Goal: Task Accomplishment & Management: Manage account settings

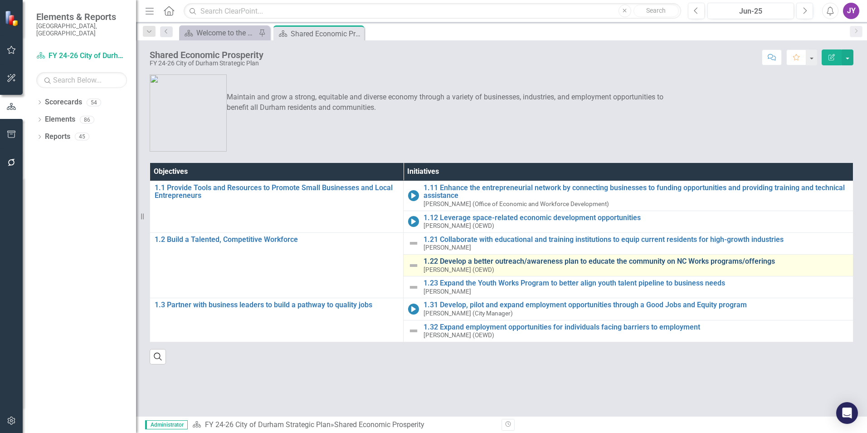
click at [464, 262] on link "1.22 Develop a better outreach/awareness plan to educate the community on NC Wo…" at bounding box center [636, 261] width 425 height 8
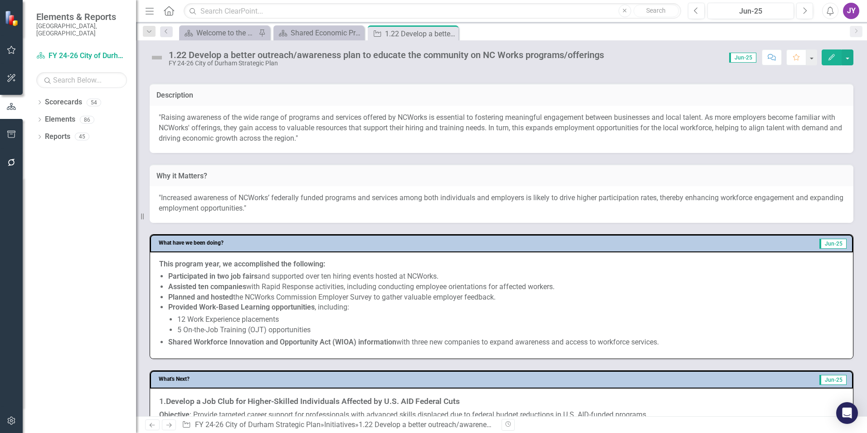
scroll to position [181, 0]
click at [175, 131] on p ""Raising awareness of the wide range of programs and services offered by NCWork…" at bounding box center [502, 127] width 686 height 31
click at [175, 130] on p ""Raising awareness of the wide range of programs and services offered by NCWork…" at bounding box center [502, 127] width 686 height 31
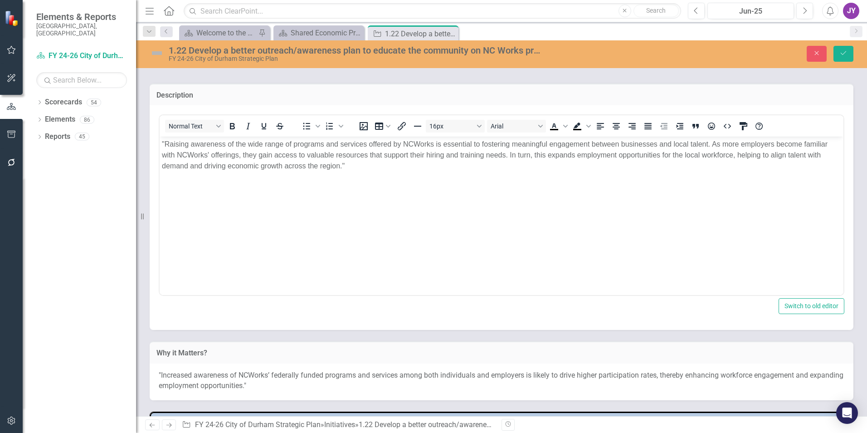
scroll to position [0, 0]
click at [166, 141] on p ""Raising awareness of the wide range of programs and services offered by NCWork…" at bounding box center [501, 155] width 679 height 33
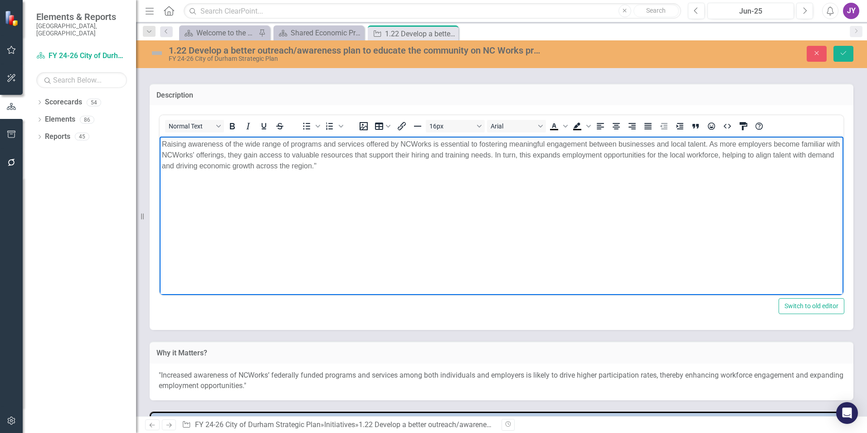
click at [428, 168] on p "Raising awareness of the wide range of programs and services offered by NCWorks…" at bounding box center [501, 155] width 679 height 33
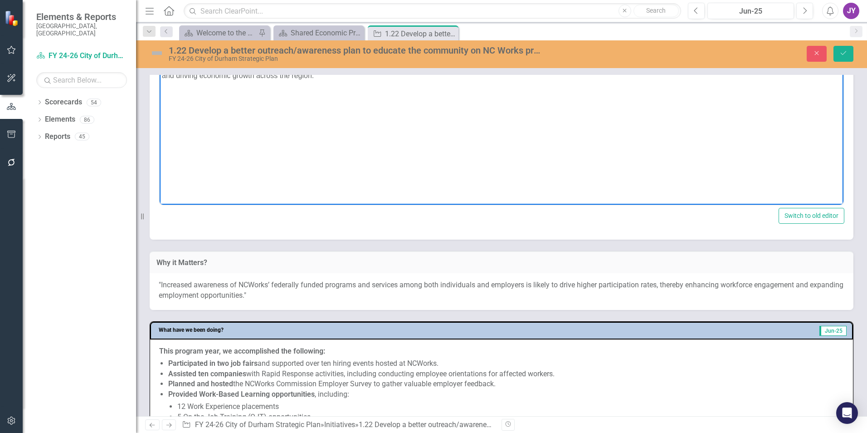
scroll to position [272, 0]
click at [290, 280] on p ""Increased awareness of NCWorks’ federally funded programs and services among b…" at bounding box center [502, 289] width 686 height 21
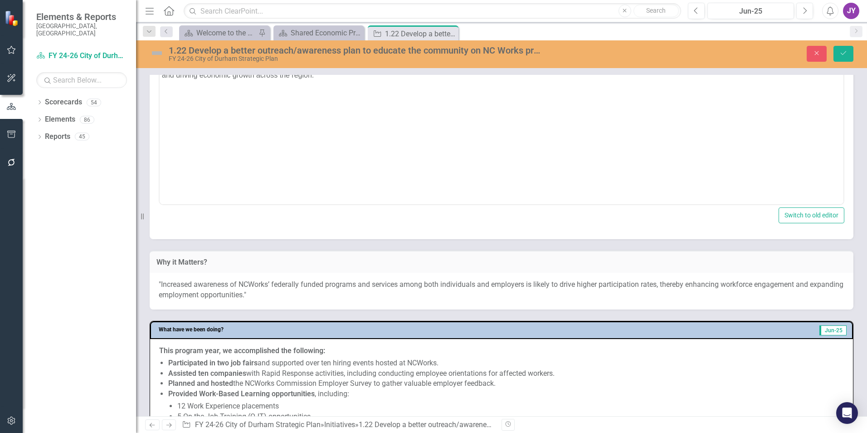
click at [290, 280] on p ""Increased awareness of NCWorks’ federally funded programs and services among b…" at bounding box center [502, 289] width 686 height 21
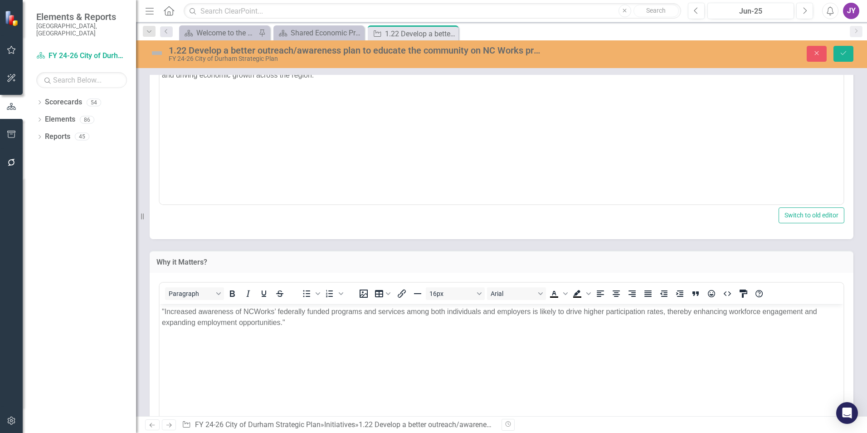
scroll to position [0, 0]
click at [307, 322] on p ""Increased awareness of NCWorks’ federally funded programs and services among b…" at bounding box center [501, 317] width 679 height 22
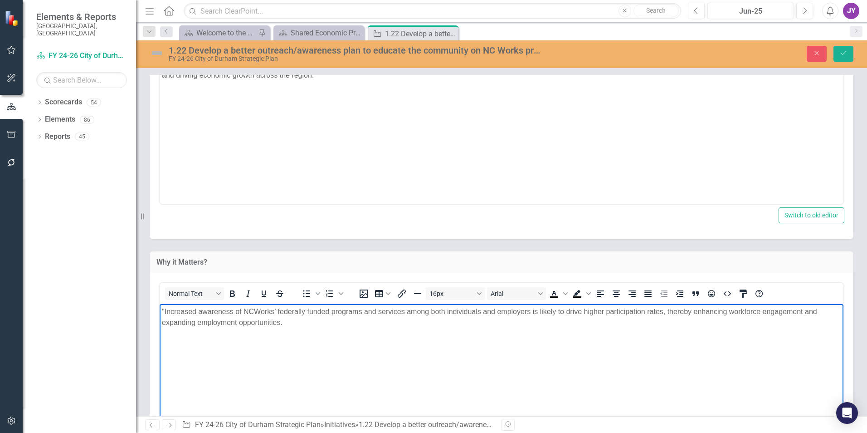
click at [165, 310] on p ""Increased awareness of NCWorks’ federally funded programs and services among b…" at bounding box center [501, 317] width 679 height 22
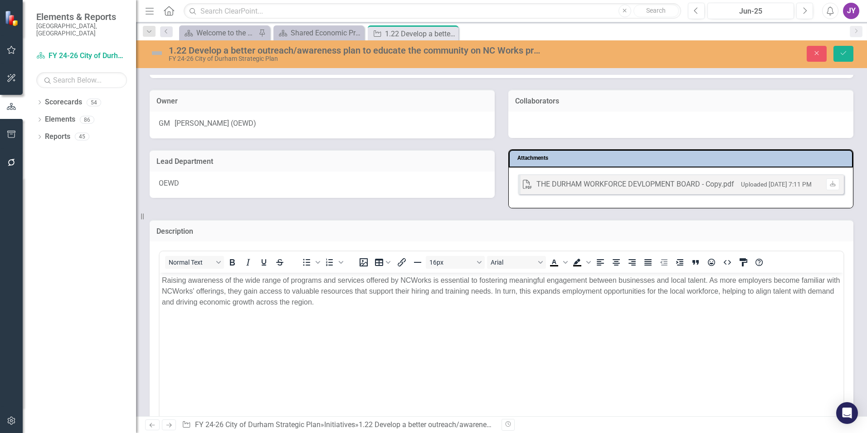
scroll to position [91, 0]
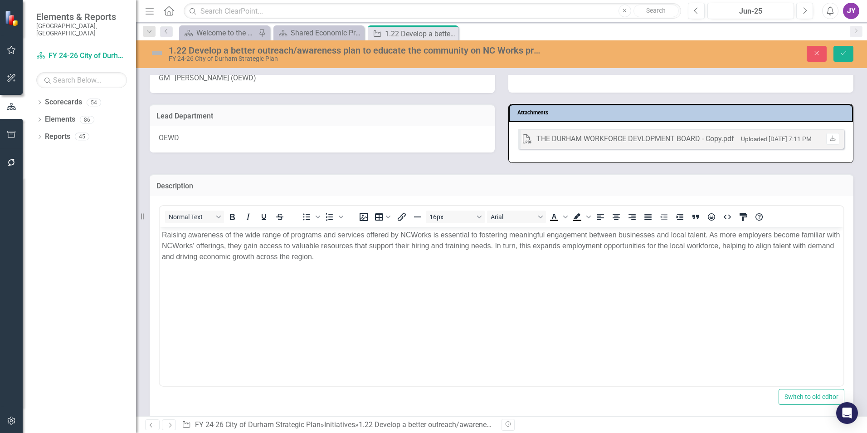
click at [341, 253] on p "Raising awareness of the wide range of programs and services offered by NCWorks…" at bounding box center [501, 245] width 679 height 33
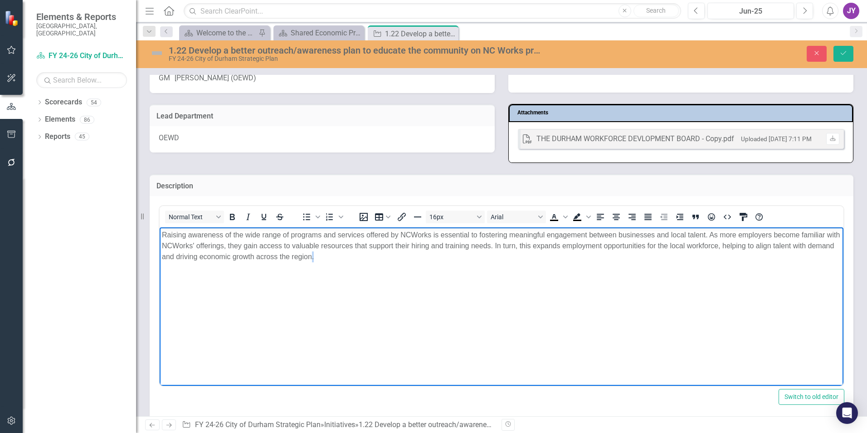
click at [341, 253] on p "Raising awareness of the wide range of programs and services offered by NCWorks…" at bounding box center [501, 245] width 679 height 33
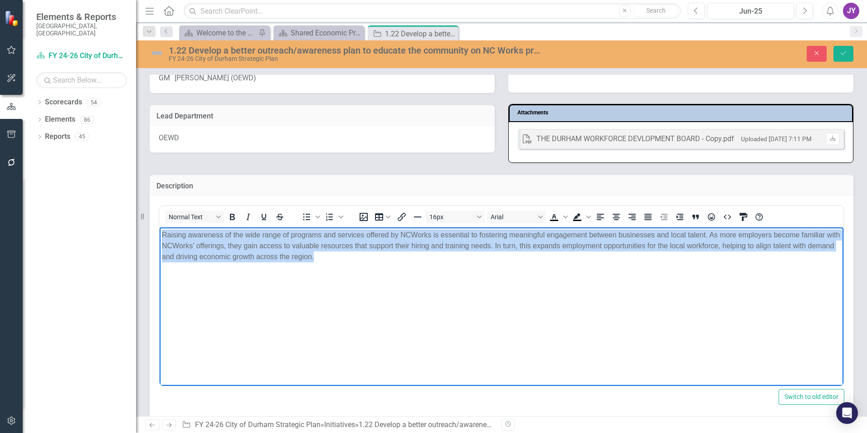
click at [341, 253] on p "Raising awareness of the wide range of programs and services offered by NCWorks…" at bounding box center [501, 245] width 679 height 33
copy p "Raising awareness of the wide range of programs and services offered by NCWorks…"
click at [760, 264] on body "Raising awareness of the wide range of programs and services offered by NCWorks…" at bounding box center [502, 295] width 684 height 136
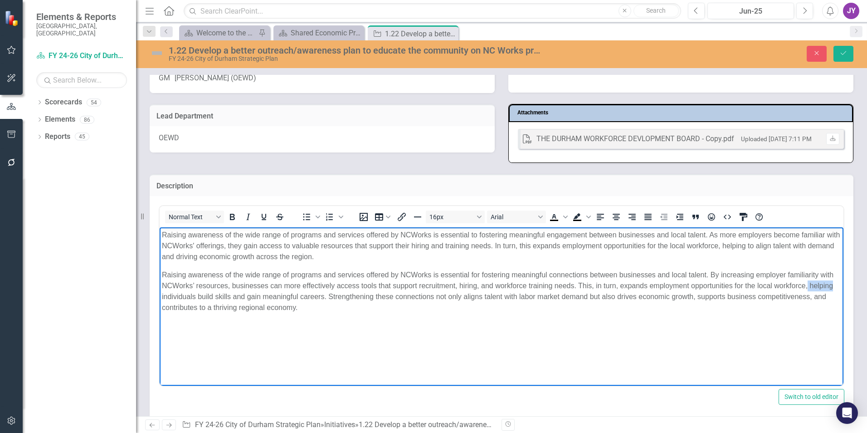
drag, startPoint x: 807, startPoint y: 283, endPoint x: 835, endPoint y: 282, distance: 27.7
click at [835, 282] on body "Raising awareness of the wide range of programs and services offered by NCWorks…" at bounding box center [502, 295] width 684 height 136
drag, startPoint x: 455, startPoint y: 295, endPoint x: 483, endPoint y: 293, distance: 27.7
click at [483, 293] on p "Raising awareness of the wide range of programs and services offered by NCWorks…" at bounding box center [501, 291] width 679 height 44
drag, startPoint x: 582, startPoint y: 295, endPoint x: 607, endPoint y: 297, distance: 25.5
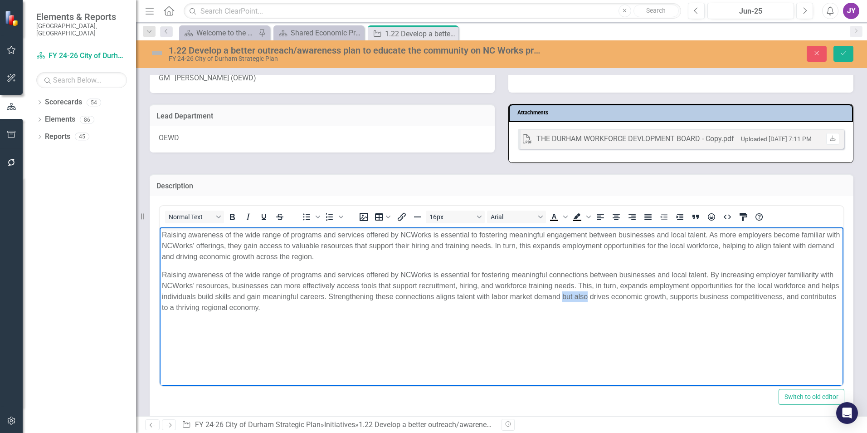
click at [607, 297] on p "Raising awareness of the wide range of programs and services offered by NCWorks…" at bounding box center [501, 291] width 679 height 44
click at [610, 305] on p "Raising awareness of the wide range of programs and services offered by NCWorks…" at bounding box center [501, 291] width 679 height 44
click at [590, 297] on p "Raising awareness of the wide range of programs and services offered by NCWorks…" at bounding box center [501, 291] width 679 height 44
click at [459, 298] on p "Raising awareness of the wide range of programs and services offered by NCWorks…" at bounding box center [501, 291] width 679 height 44
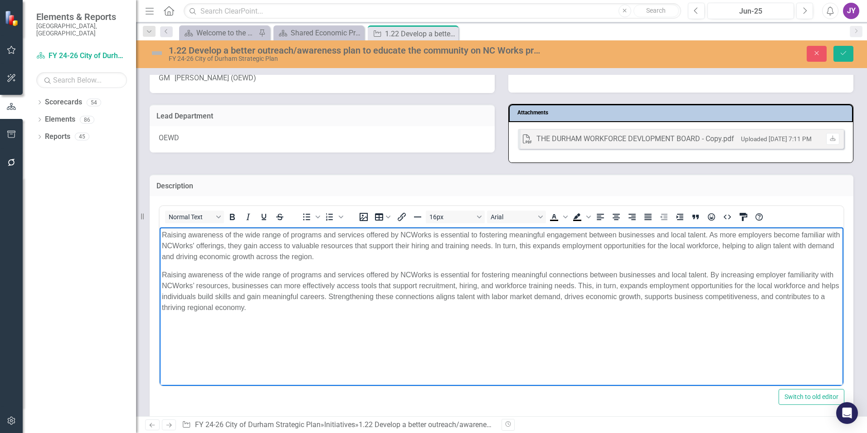
click at [578, 299] on p "Raising awareness of the wide range of programs and services offered by NCWorks…" at bounding box center [501, 291] width 679 height 44
click at [592, 306] on p "Raising awareness of the wide range of programs and services offered by NCWorks…" at bounding box center [501, 291] width 679 height 44
click at [421, 309] on p "Raising awareness of the wide range of programs and services offered by NCWorks…" at bounding box center [501, 291] width 679 height 44
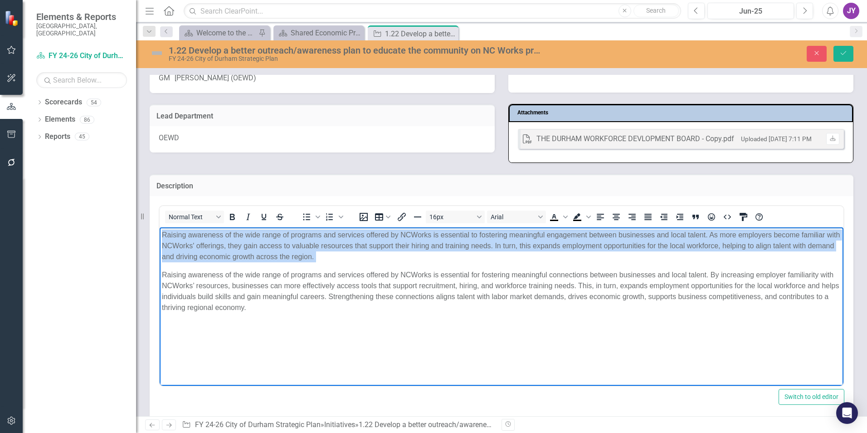
drag, startPoint x: 161, startPoint y: 273, endPoint x: 162, endPoint y: 229, distance: 43.5
click at [162, 229] on body "Raising awareness of the wide range of programs and services offered by NCWorks…" at bounding box center [502, 295] width 684 height 136
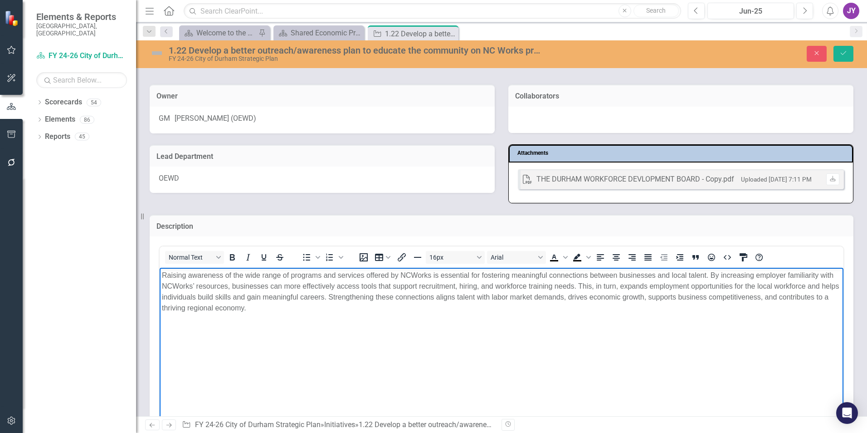
scroll to position [0, 0]
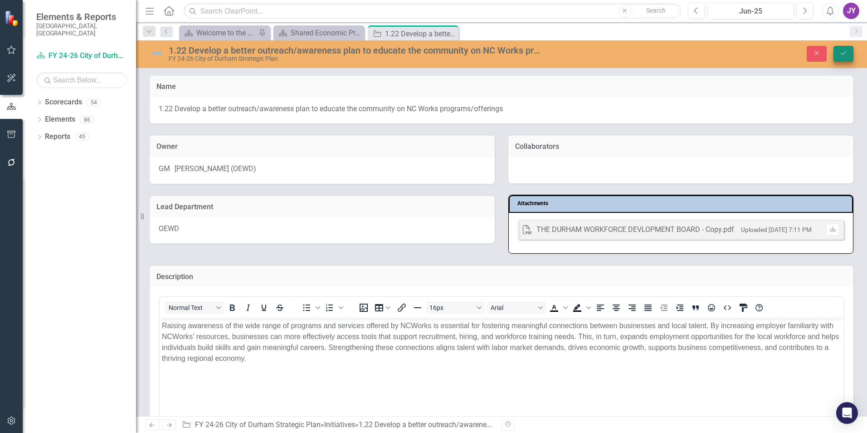
click at [844, 59] on button "Save" at bounding box center [844, 54] width 20 height 16
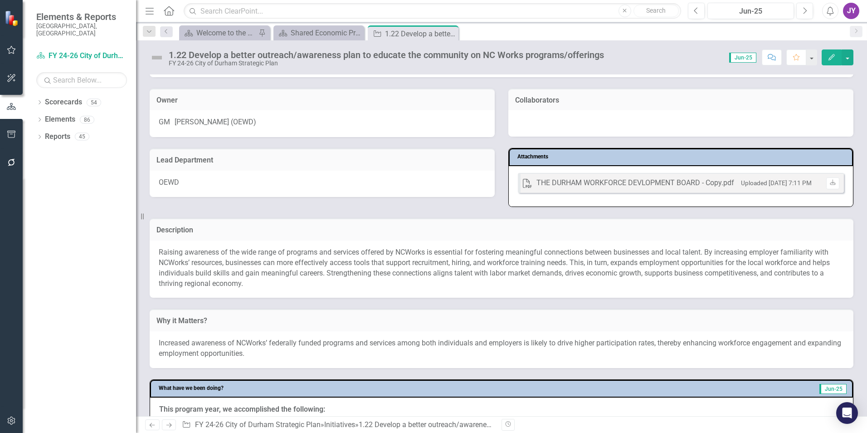
scroll to position [91, 0]
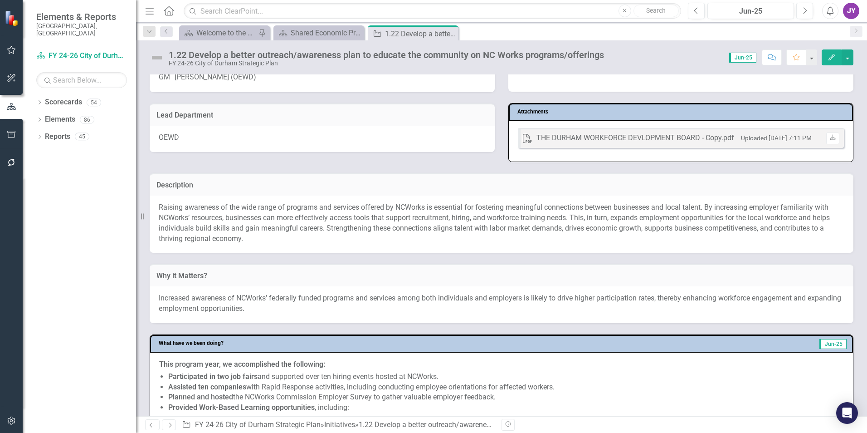
click at [299, 300] on p "Increased awareness of NCWorks’ federally funded programs and services among bo…" at bounding box center [502, 303] width 686 height 21
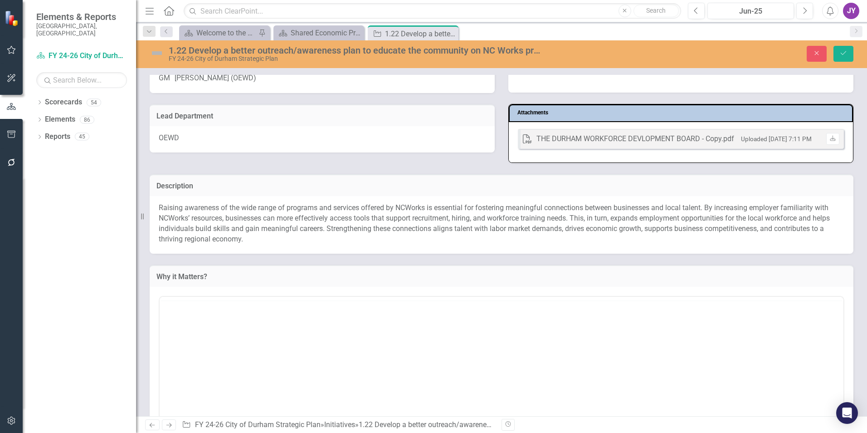
click at [299, 300] on div at bounding box center [502, 299] width 684 height 4
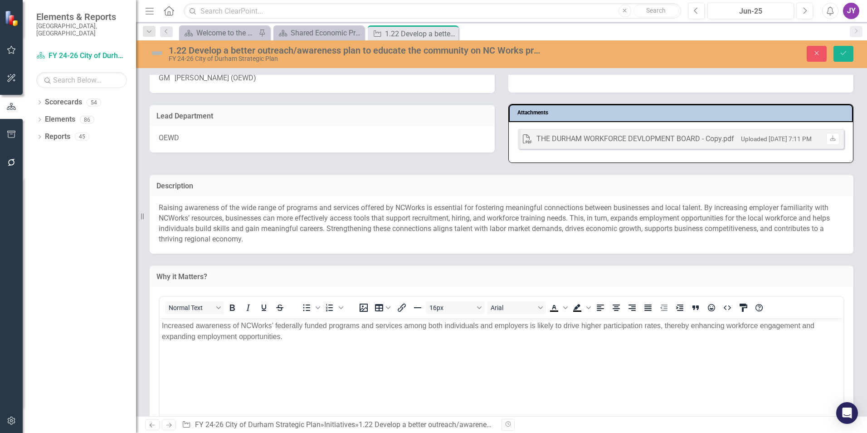
scroll to position [0, 0]
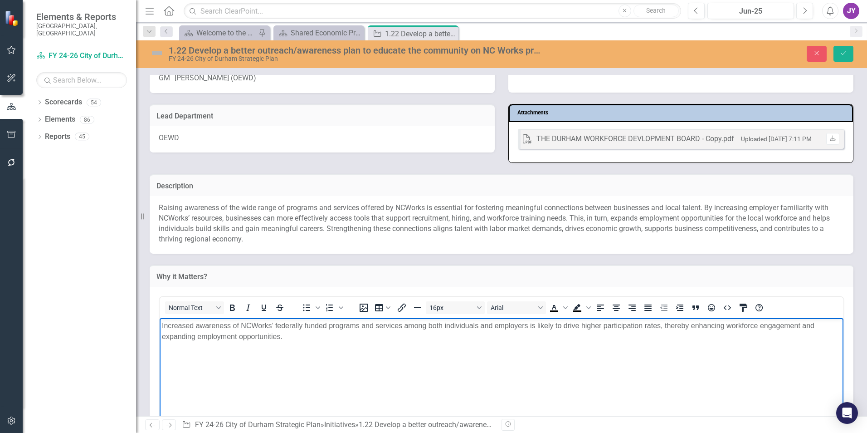
click at [281, 327] on p "Increased awareness of NCWorks’ federally funded programs and services among bo…" at bounding box center [501, 331] width 679 height 22
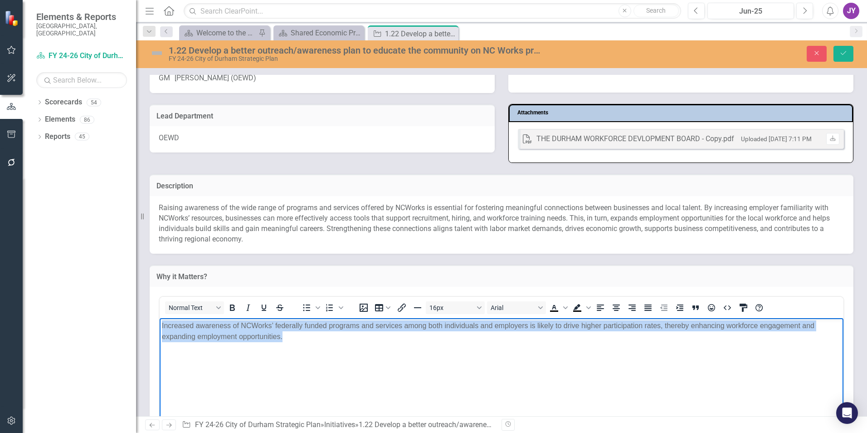
click at [281, 327] on p "Increased awareness of NCWorks’ federally funded programs and services among bo…" at bounding box center [501, 331] width 679 height 22
copy p "Increased awareness of NCWorks’ federally funded programs and services among bo…"
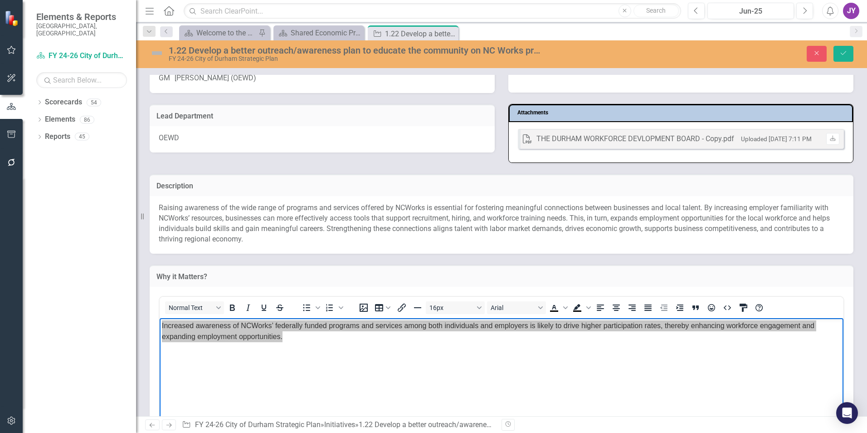
scroll to position [181, 0]
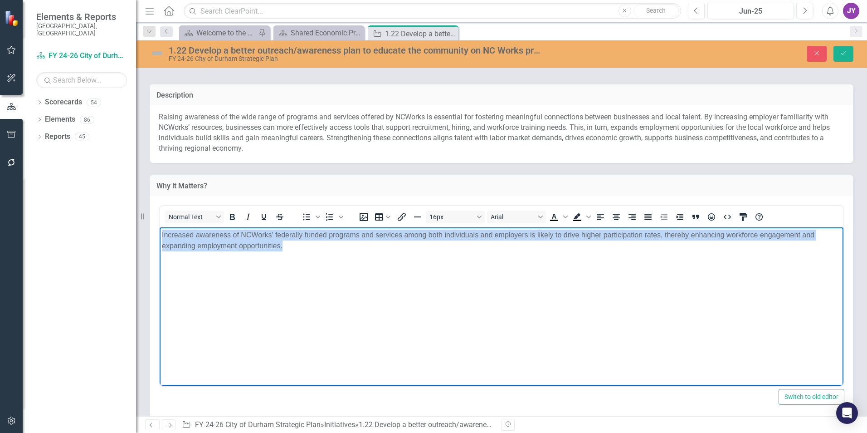
click at [589, 290] on body "Increased awareness of NCWorks’ federally funded programs and services among bo…" at bounding box center [502, 295] width 684 height 136
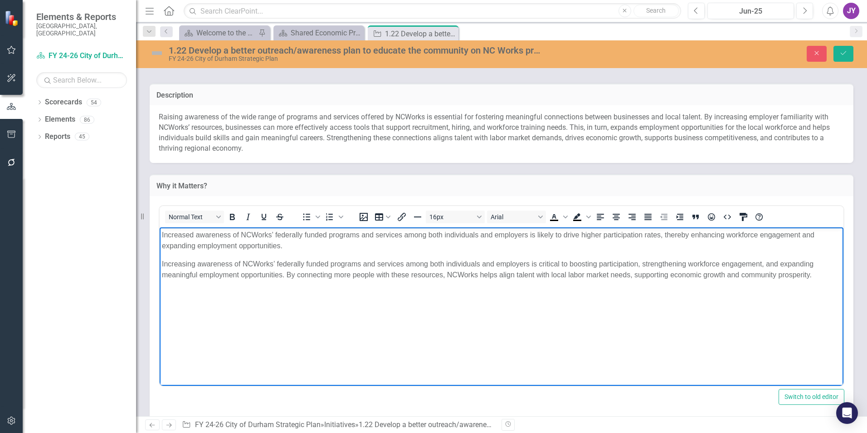
click at [549, 264] on p "Increasing awareness of NCWorks’ federally funded programs and services among b…" at bounding box center [501, 270] width 679 height 22
click at [590, 263] on p "Increasing awareness of NCWorks’ federally funded programs and services among b…" at bounding box center [501, 270] width 679 height 22
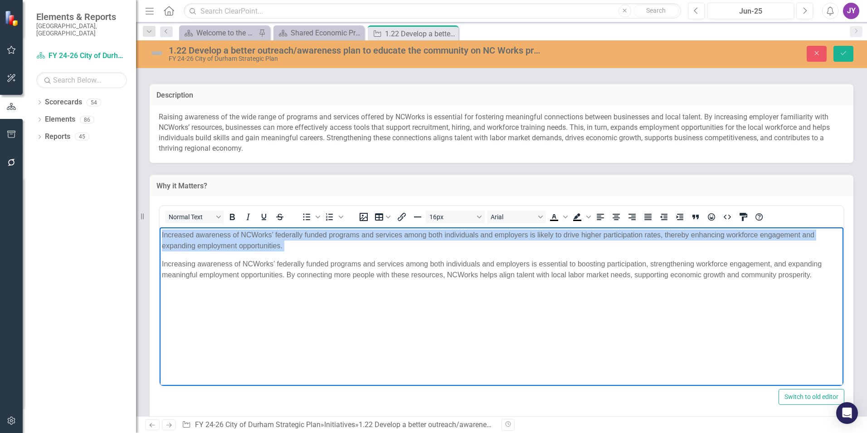
drag, startPoint x: 161, startPoint y: 263, endPoint x: 159, endPoint y: 226, distance: 37.2
click at [160, 227] on html "Increased awareness of NCWorks’ federally funded programs and services among bo…" at bounding box center [502, 295] width 684 height 136
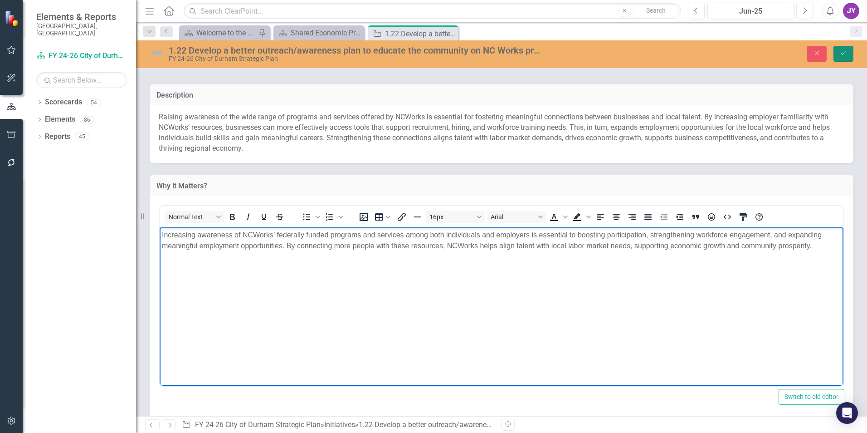
click at [843, 52] on icon "Save" at bounding box center [844, 53] width 8 height 6
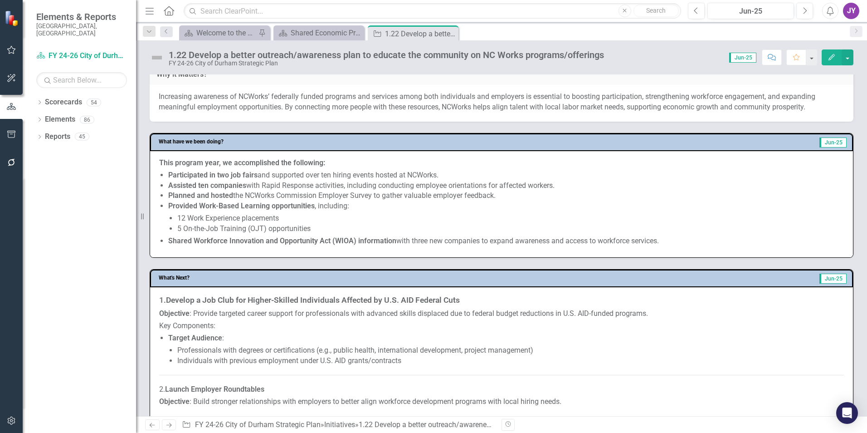
scroll to position [317, 0]
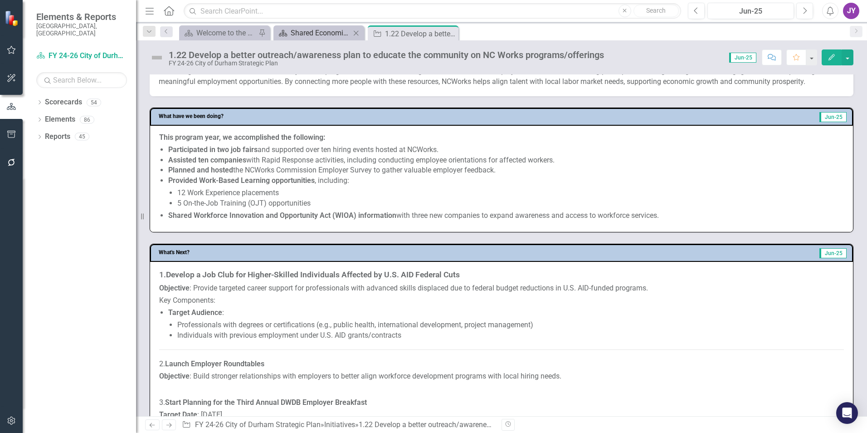
click at [298, 30] on div "Shared Economic Prosperity" at bounding box center [321, 32] width 60 height 11
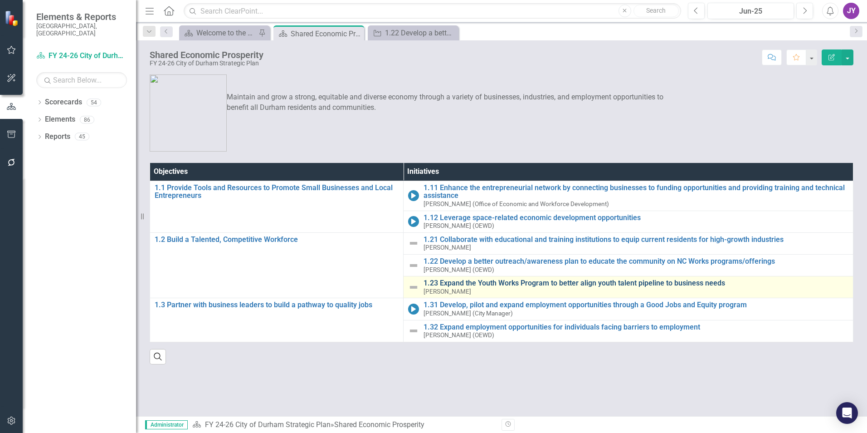
click at [454, 284] on link "1.23 Expand the Youth Works Program to better align youth talent pipeline to bu…" at bounding box center [636, 283] width 425 height 8
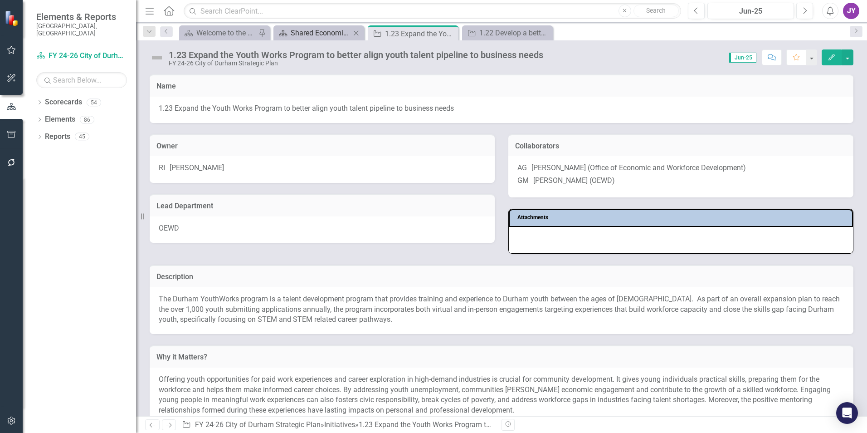
click at [301, 29] on div "Shared Economic Prosperity" at bounding box center [321, 32] width 60 height 11
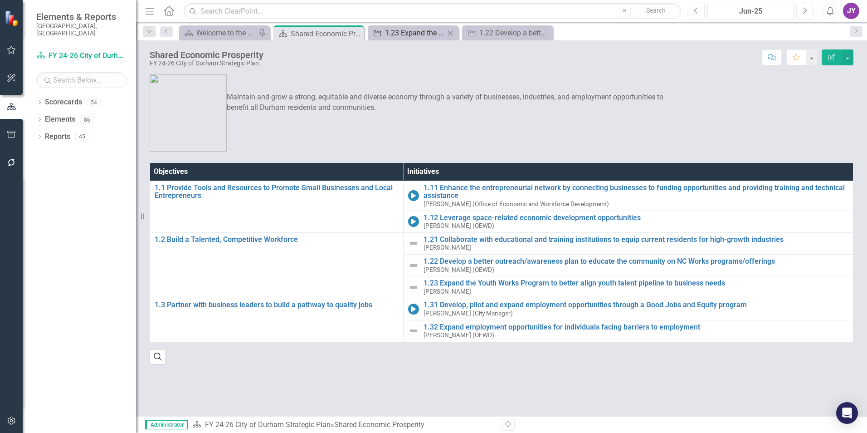
click at [408, 29] on div "1.23 Expand the Youth Works Program to better align youth talent pipeline to bu…" at bounding box center [415, 32] width 60 height 11
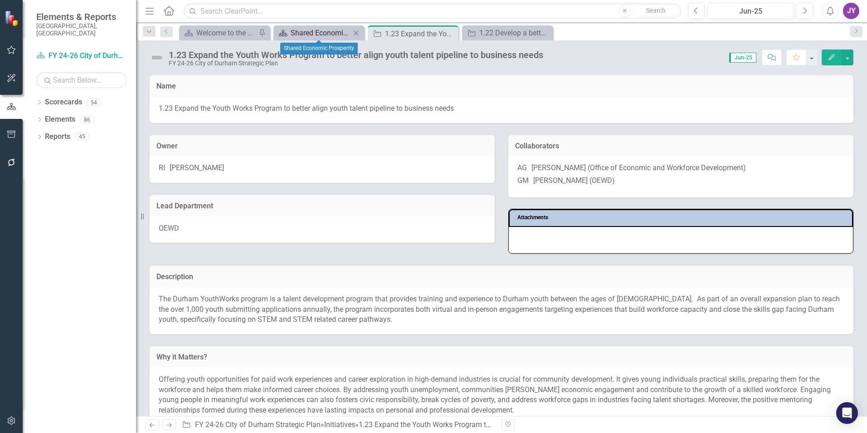
click at [315, 32] on div "Shared Economic Prosperity" at bounding box center [321, 32] width 60 height 11
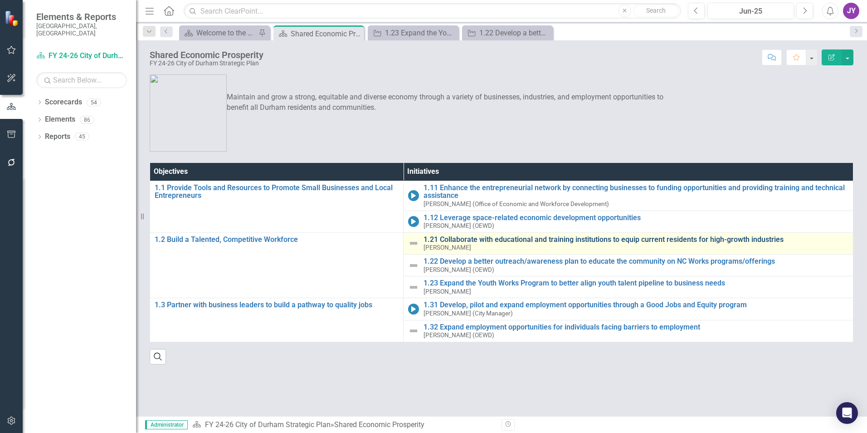
click at [450, 237] on link "1.21 Collaborate with educational and training institutions to equip current re…" at bounding box center [636, 239] width 425 height 8
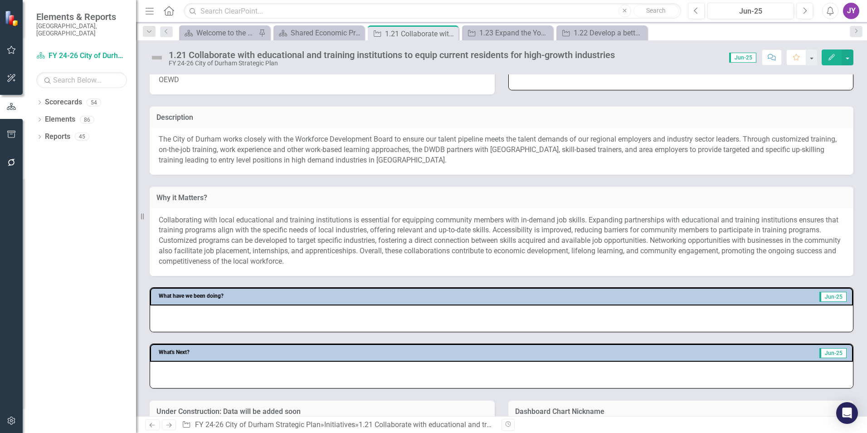
scroll to position [272, 0]
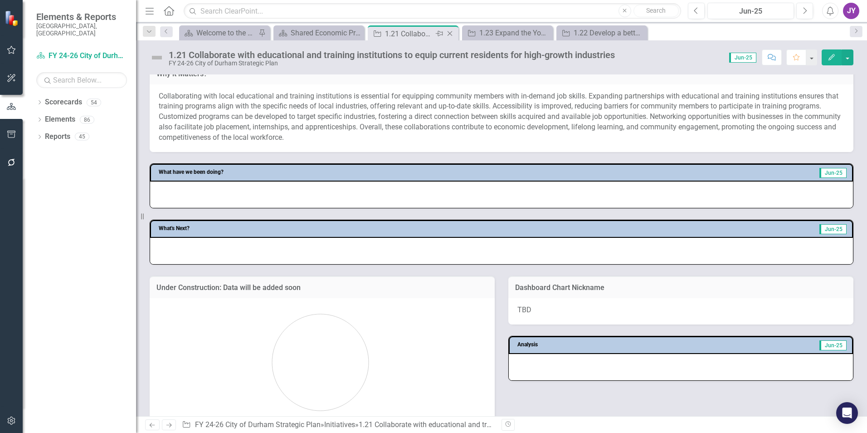
click at [450, 31] on icon "Close" at bounding box center [449, 33] width 9 height 7
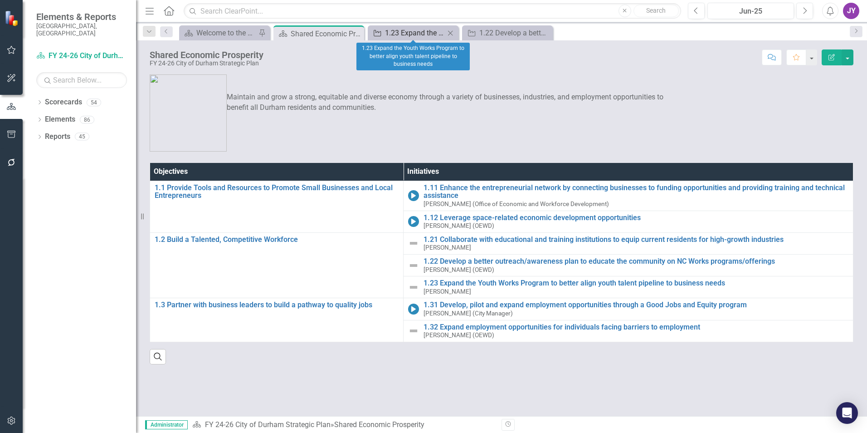
click at [424, 32] on div "1.23 Expand the Youth Works Program to better align youth talent pipeline to bu…" at bounding box center [415, 32] width 60 height 11
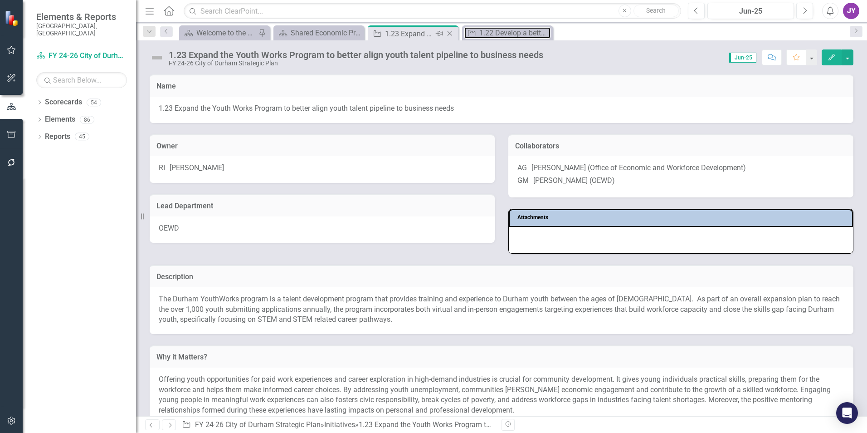
drag, startPoint x: 466, startPoint y: 35, endPoint x: 378, endPoint y: 35, distance: 88.4
click at [378, 35] on div "Scorecard Welcome to the FY [DATE]-[DATE] Strategic Plan Landing Page! Pin Scor…" at bounding box center [511, 32] width 668 height 15
drag, startPoint x: 402, startPoint y: 33, endPoint x: 539, endPoint y: 35, distance: 137.4
click at [539, 35] on div "Scorecard Welcome to the FY [DATE]-[DATE] Strategic Plan Landing Page! Pin Scor…" at bounding box center [511, 32] width 668 height 15
drag, startPoint x: 539, startPoint y: 35, endPoint x: 507, endPoint y: 36, distance: 32.7
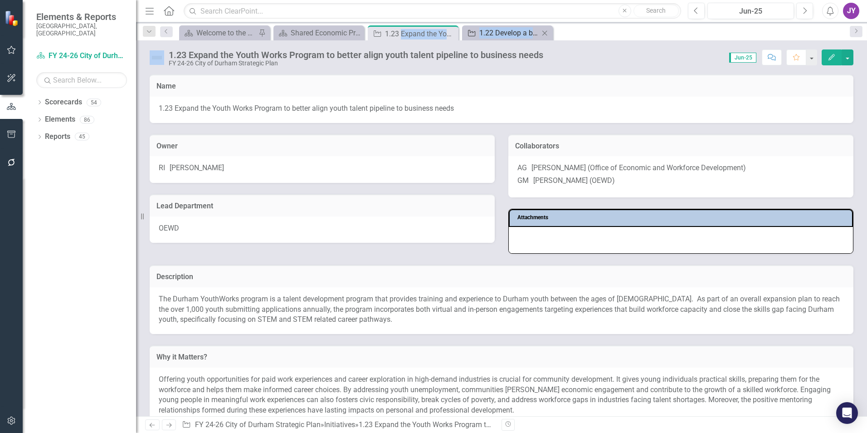
click at [507, 36] on div "1.22 Develop a better outreach/awareness plan to educate the community on NC Wo…" at bounding box center [509, 32] width 60 height 11
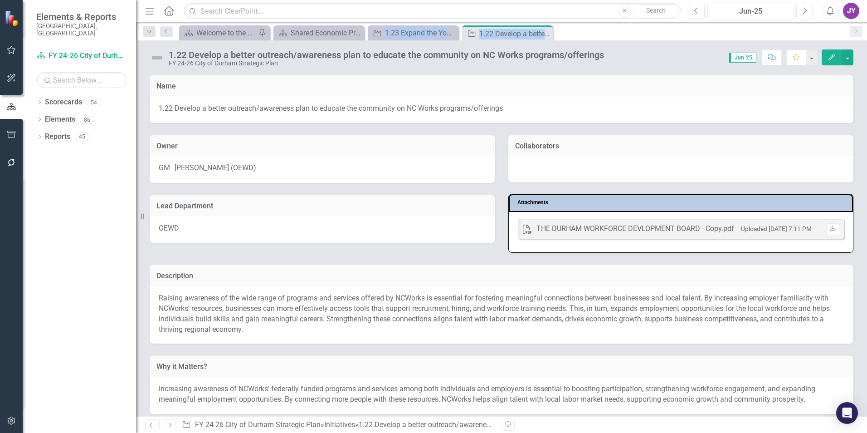
click at [477, 226] on div "OEWD" at bounding box center [322, 229] width 345 height 26
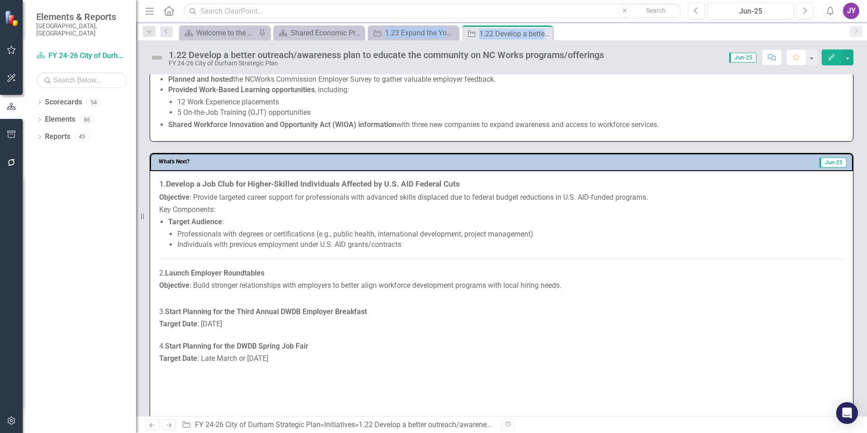
scroll to position [544, 0]
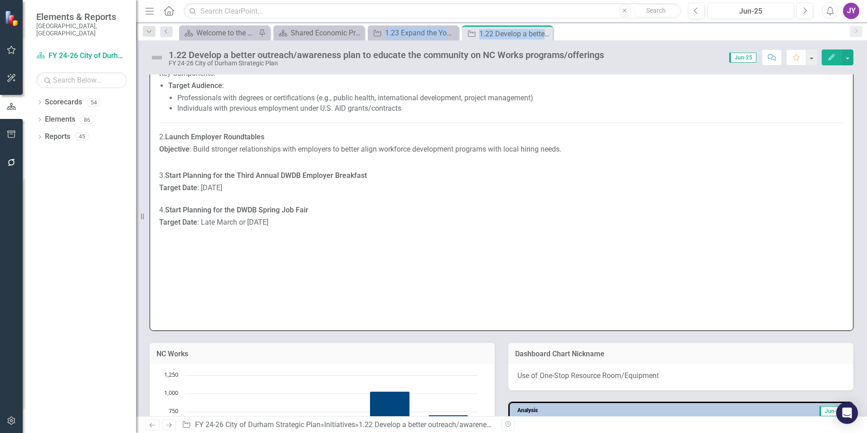
click at [236, 294] on p at bounding box center [501, 295] width 685 height 10
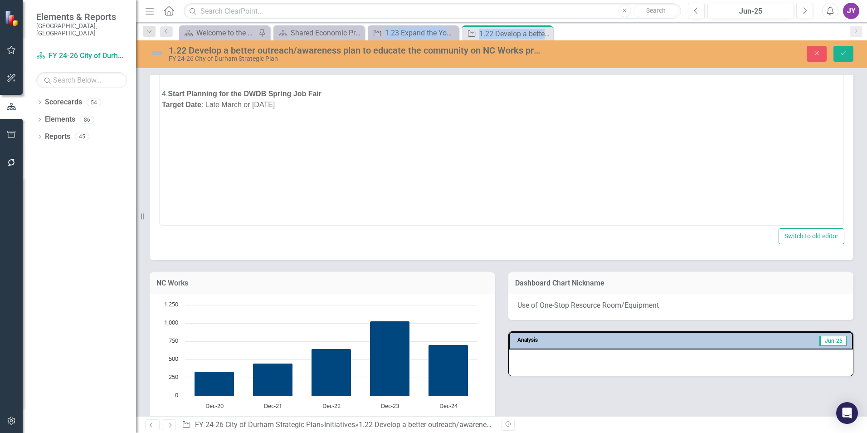
scroll to position [594, 0]
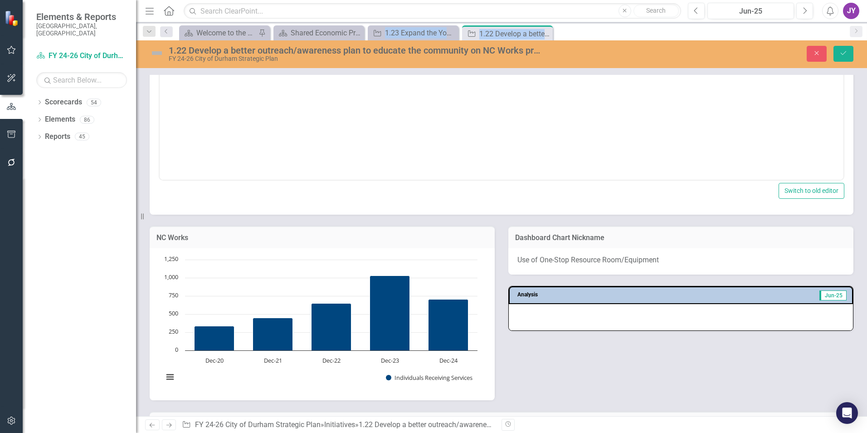
click at [264, 205] on div "Paragraph To open the popup, press Shift+Enter To open the popup, press Shift+E…" at bounding box center [502, 102] width 704 height 225
click at [253, 188] on div "Switch to old editor" at bounding box center [502, 191] width 686 height 16
click at [244, 164] on div "Rich Text Area. Press ALT-0 for help." at bounding box center [501, 161] width 679 height 11
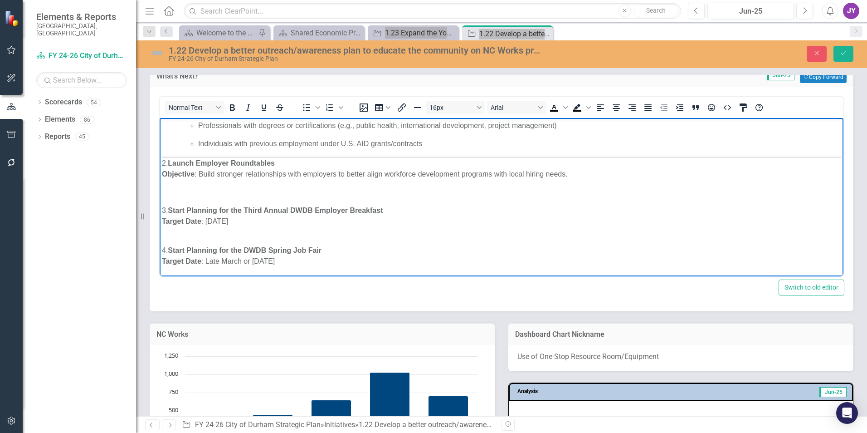
scroll to position [458, 0]
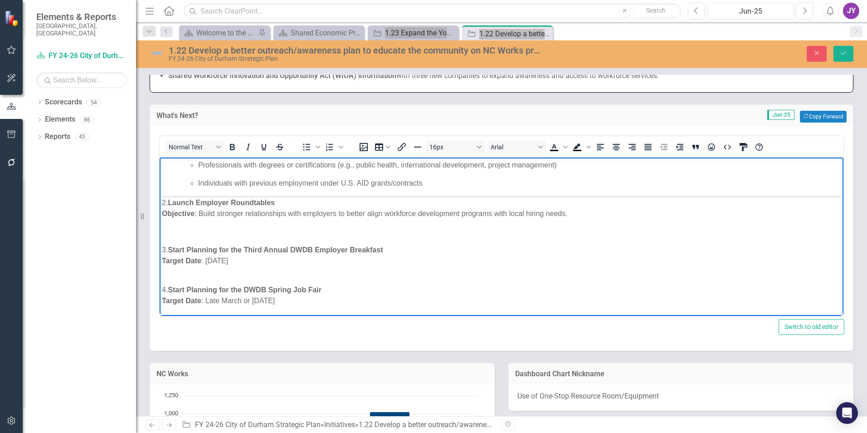
click at [229, 232] on li "Rich Text Area. Press ALT-0 for help." at bounding box center [510, 231] width 661 height 11
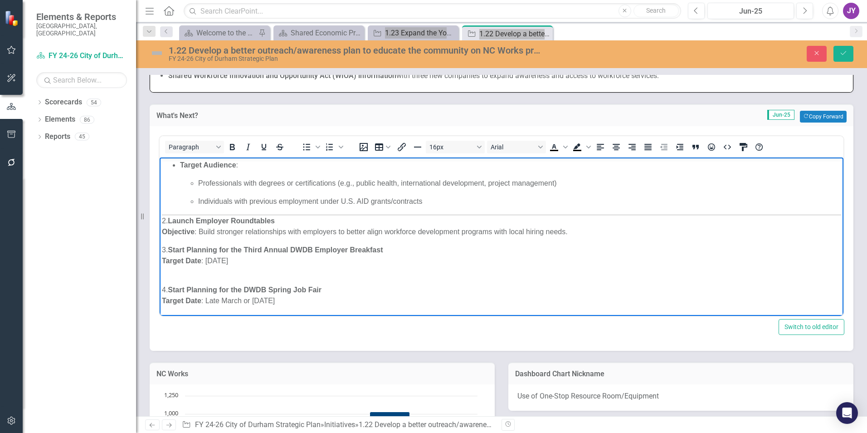
click at [251, 210] on div "1. Develop a Job Club for Higher-Skilled Individuals Affected by U.S. AID Feder…" at bounding box center [501, 211] width 679 height 190
click at [844, 56] on icon "Save" at bounding box center [844, 53] width 8 height 6
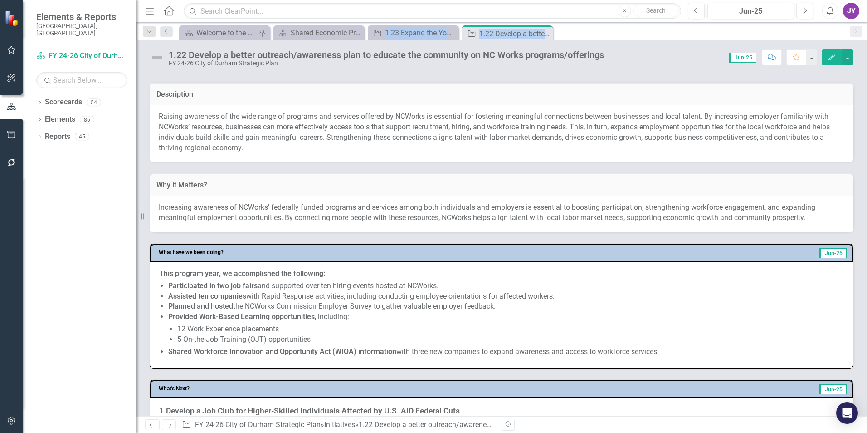
scroll to position [363, 0]
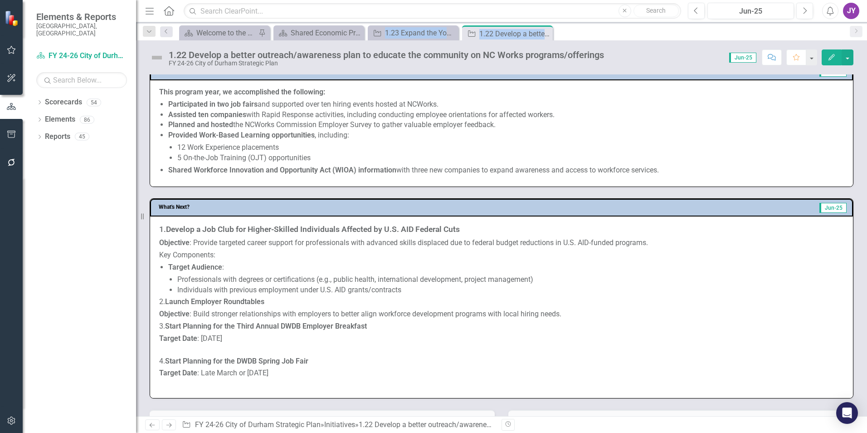
click at [288, 303] on div "1. Develop a Job Club for Higher-Skilled Individuals Affected by U.S. AID Feder…" at bounding box center [501, 301] width 685 height 153
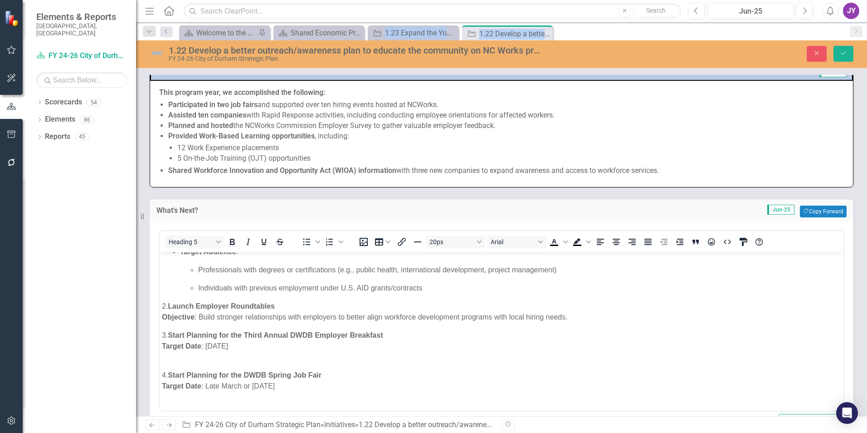
scroll to position [53, 0]
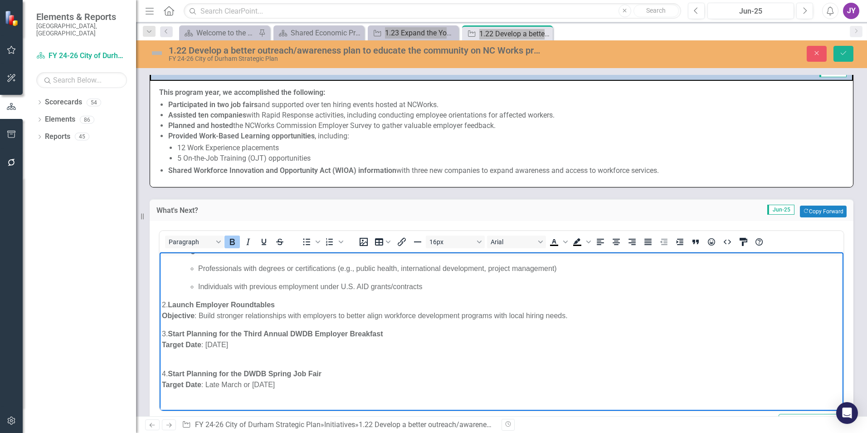
click at [314, 373] on strong "Start Planning for the DWDB Spring Job Fair" at bounding box center [245, 374] width 154 height 8
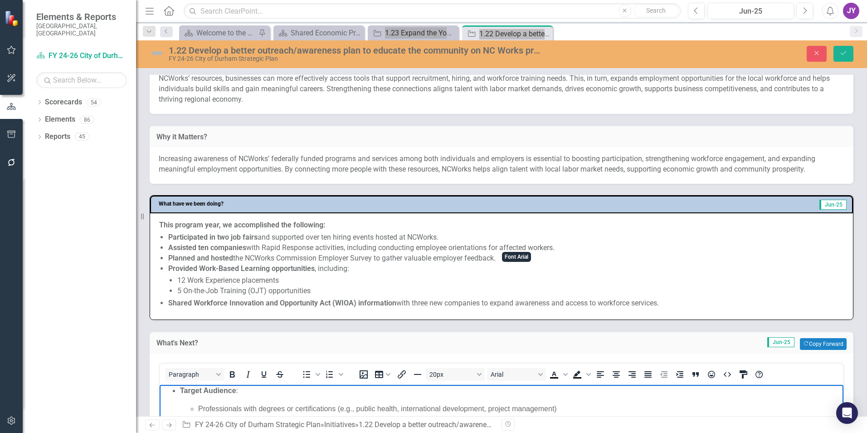
scroll to position [227, 0]
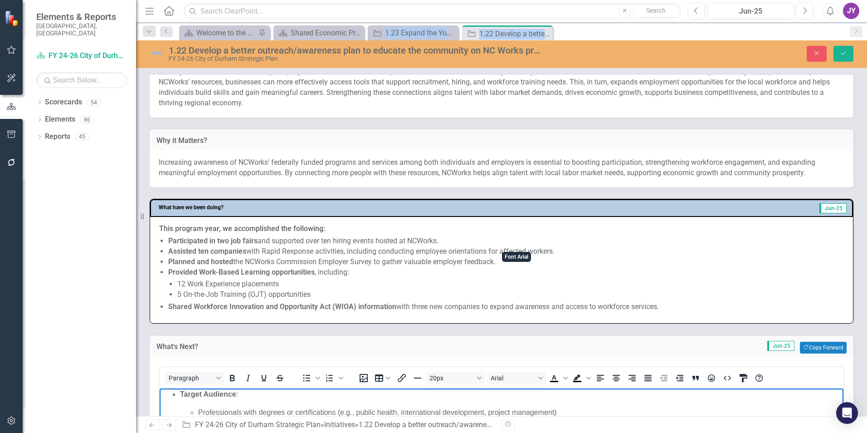
click at [534, 248] on p "Assisted ten companies with Rapid Response activities, including conducting emp…" at bounding box center [506, 251] width 676 height 10
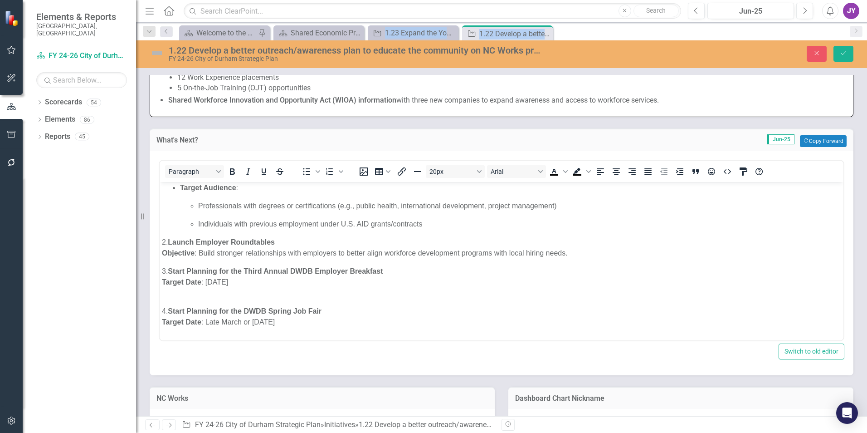
scroll to position [454, 0]
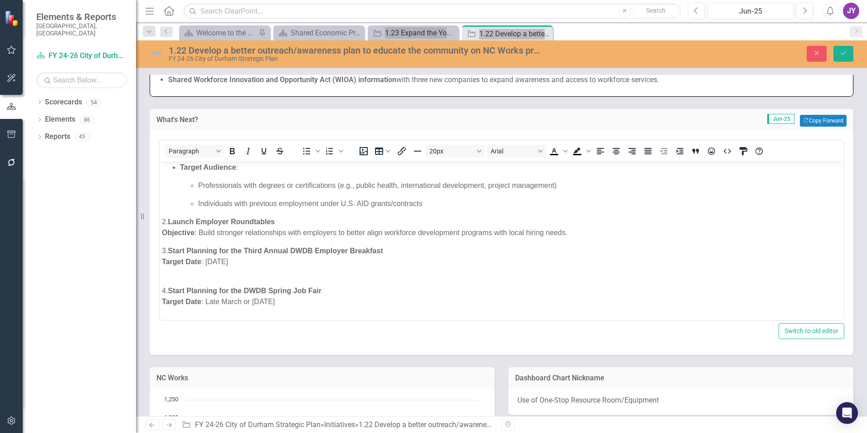
click at [478, 233] on p "Objective : Build stronger relationships with employers to better align workfor…" at bounding box center [501, 232] width 679 height 11
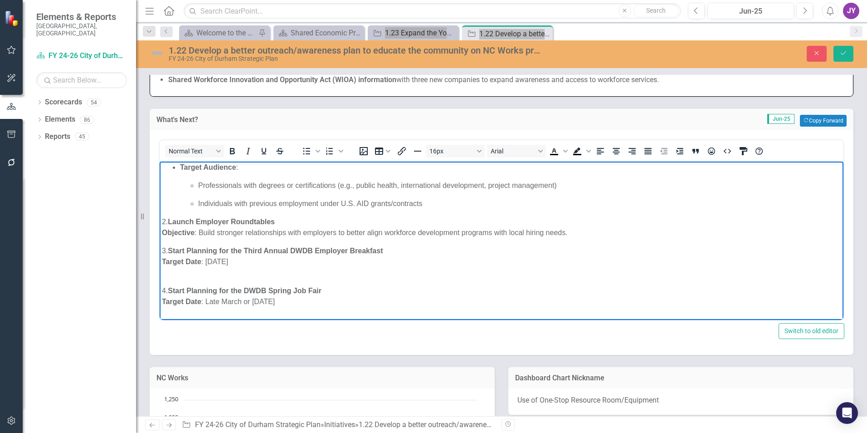
scroll to position [0, 0]
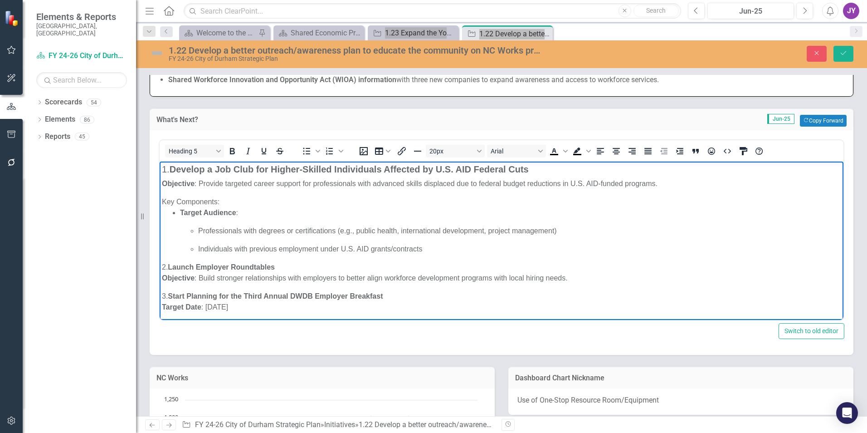
click at [161, 166] on body "1. Develop a Job Club for Higher-Skilled Individuals Affected by U.S. AID Feder…" at bounding box center [502, 266] width 684 height 211
click at [581, 259] on div "1. Develop a Job Club for Higher-Skilled Individuals Affected by U.S. AID Feder…" at bounding box center [501, 258] width 679 height 189
click at [488, 262] on div "1. Develop a Job Club for Higher-Skilled Individuals Affected by U.S. AID Feder…" at bounding box center [501, 258] width 679 height 189
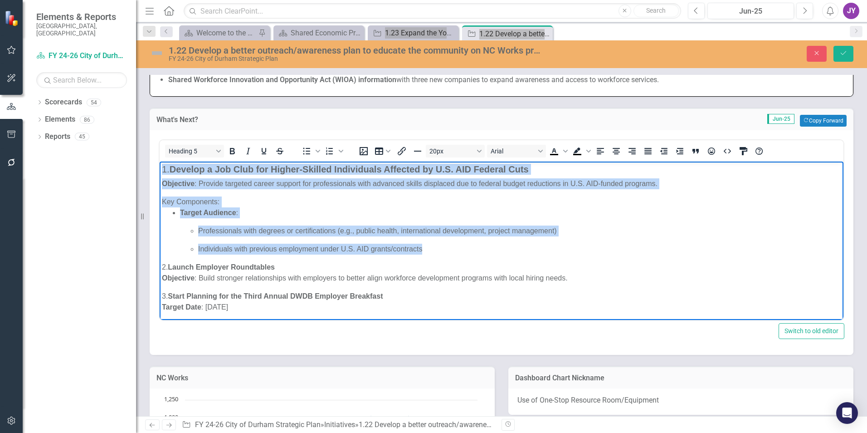
drag, startPoint x: 454, startPoint y: 192, endPoint x: 274, endPoint y: 308, distance: 214.2
click at [160, 161] on html "1. Develop a Job Club for Higher-Skilled Individuals Affected by U.S. AID Feder…" at bounding box center [502, 266] width 684 height 211
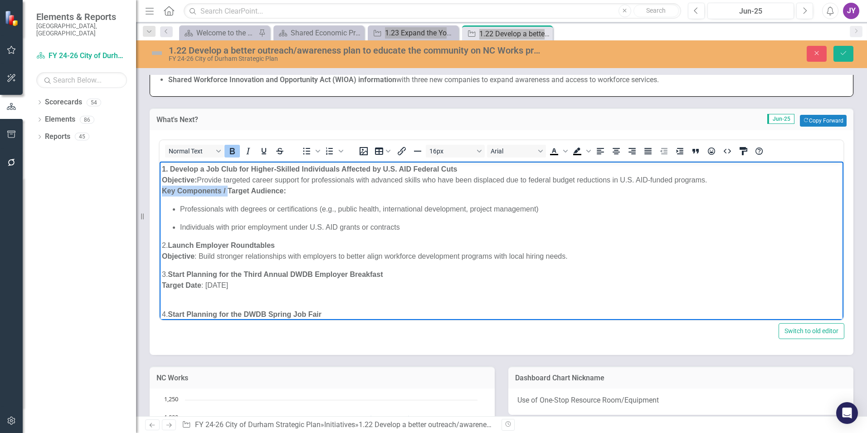
drag, startPoint x: 227, startPoint y: 189, endPoint x: 128, endPoint y: 186, distance: 98.9
click at [160, 186] on html "1. Develop a Job Club for Higher-Skilled Individuals Affected by U.S. AID Feder…" at bounding box center [502, 256] width 684 height 190
click at [195, 187] on strong "Target Audience:" at bounding box center [191, 191] width 59 height 8
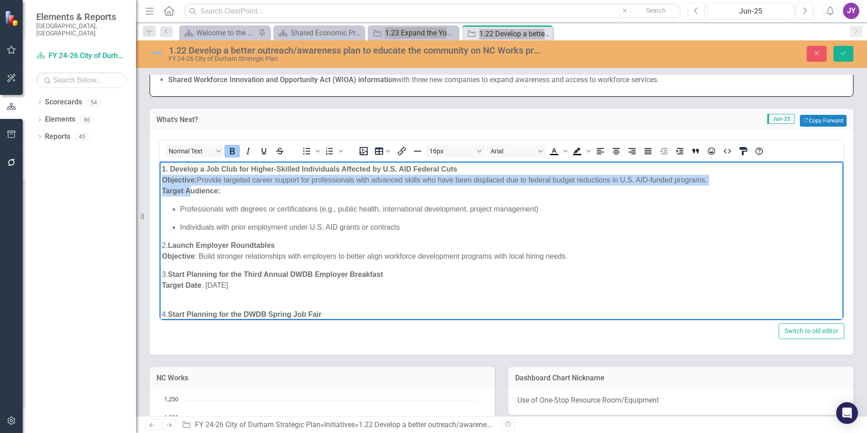
drag, startPoint x: 163, startPoint y: 181, endPoint x: 189, endPoint y: 194, distance: 29.6
click at [189, 194] on p "1. Develop a Job Club for Higher-Skilled Individuals Affected by U.S. AID Feder…" at bounding box center [501, 180] width 679 height 33
click at [161, 191] on body "1. Develop a Job Club for Higher-Skilled Individuals Affected by U.S. AID Feder…" at bounding box center [502, 256] width 684 height 190
click at [162, 191] on strong "Target Audience:" at bounding box center [191, 191] width 59 height 8
click at [163, 191] on strong "Target Audience:" at bounding box center [191, 191] width 59 height 8
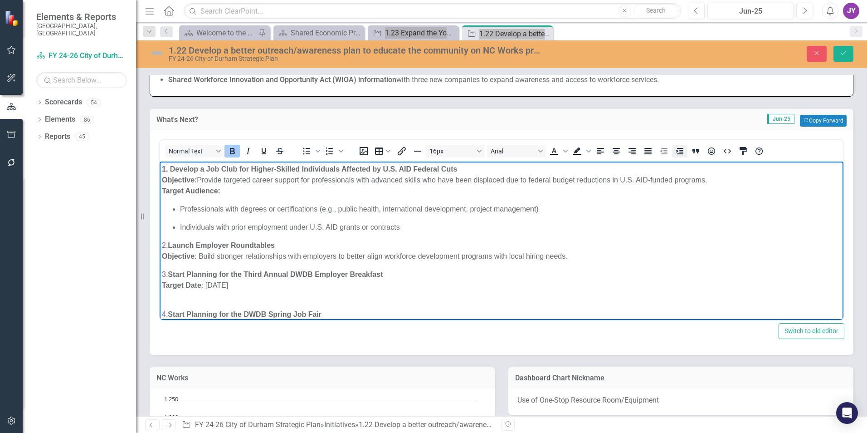
click at [677, 152] on icon "Increase indent" at bounding box center [679, 151] width 7 height 6
click at [664, 151] on icon "Decrease indent" at bounding box center [664, 151] width 11 height 11
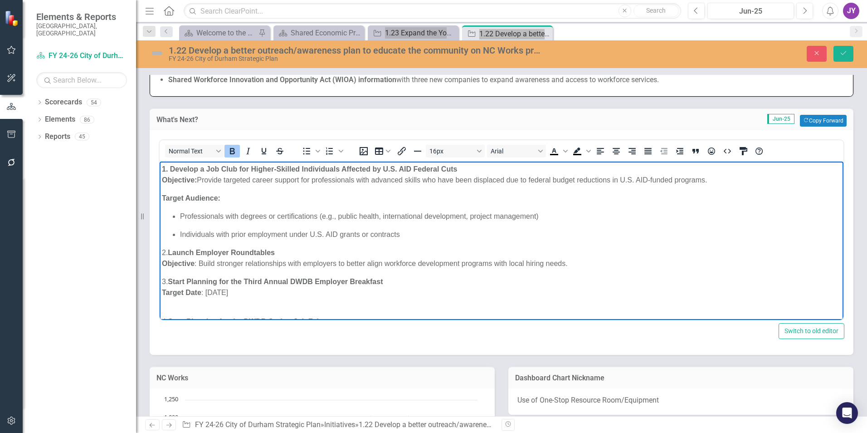
click at [162, 178] on strong "Objective:" at bounding box center [179, 180] width 35 height 8
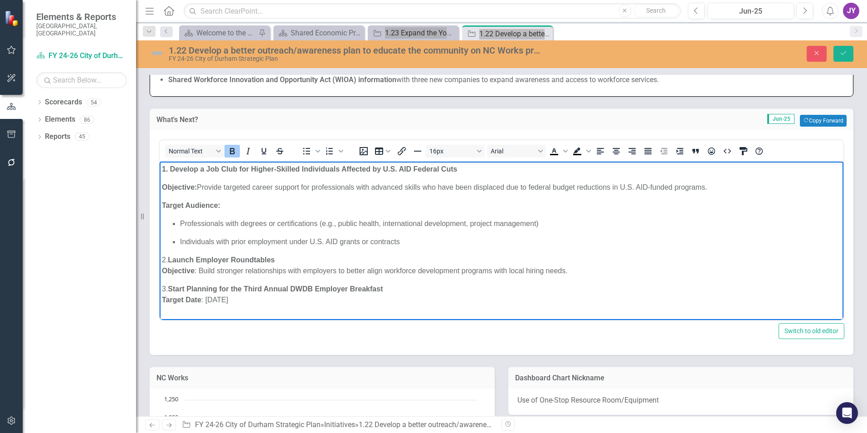
scroll to position [45, 0]
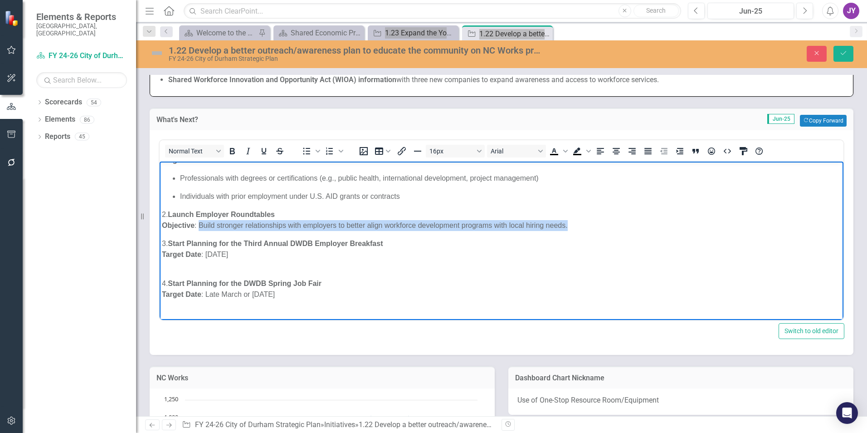
drag, startPoint x: 198, startPoint y: 227, endPoint x: 607, endPoint y: 228, distance: 409.6
click at [607, 228] on p "Objective : Build stronger relationships with employers to better align workfor…" at bounding box center [501, 225] width 679 height 11
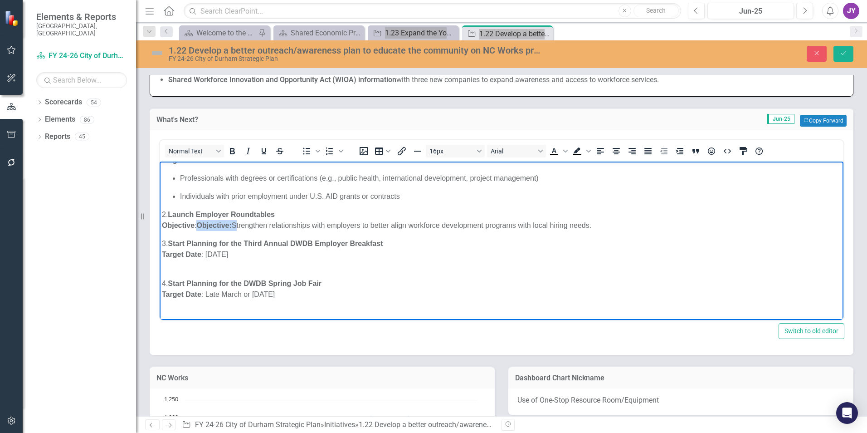
drag, startPoint x: 236, startPoint y: 223, endPoint x: 197, endPoint y: 225, distance: 39.0
click at [197, 225] on p "Objective : Objective: Strengthen relationships with employers to better align …" at bounding box center [501, 225] width 679 height 11
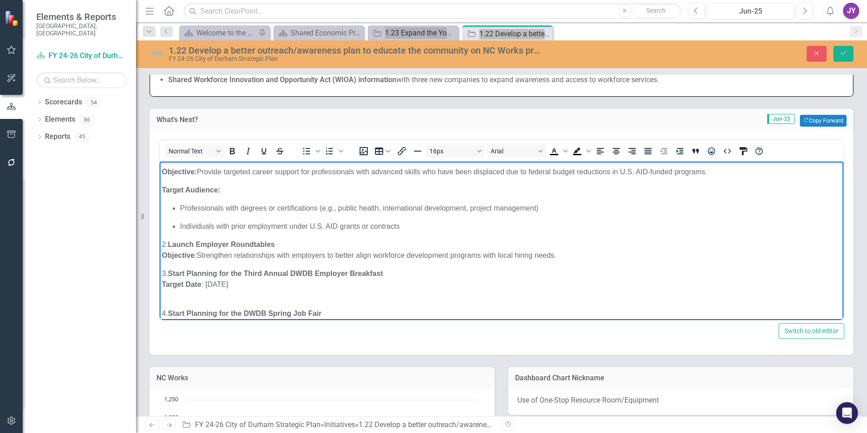
scroll to position [0, 0]
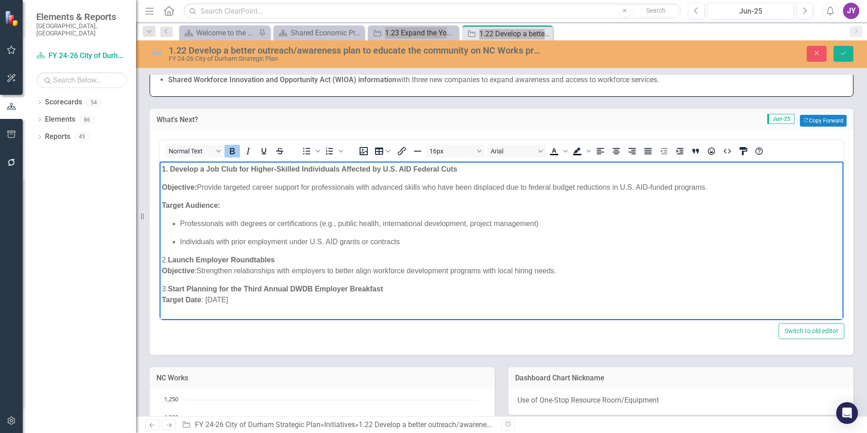
click at [167, 186] on strong "Objective:" at bounding box center [179, 187] width 35 height 8
click at [163, 186] on strong "Objective:" at bounding box center [179, 187] width 35 height 8
click at [845, 59] on button "Save" at bounding box center [844, 54] width 20 height 16
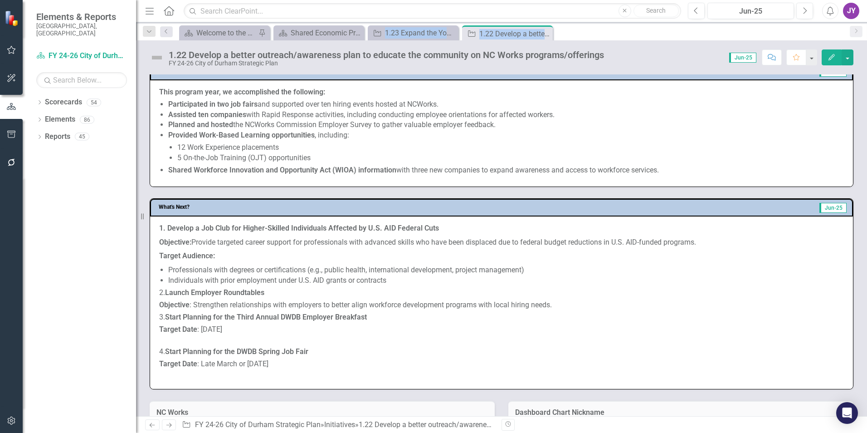
scroll to position [408, 0]
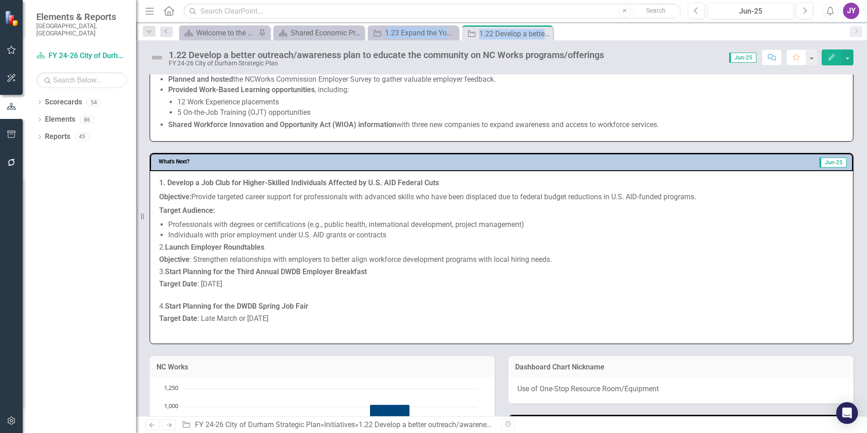
click at [401, 274] on div "1. Develop a Job Club for Higher-Skilled Individuals Affected by U.S. AID Feder…" at bounding box center [501, 251] width 685 height 146
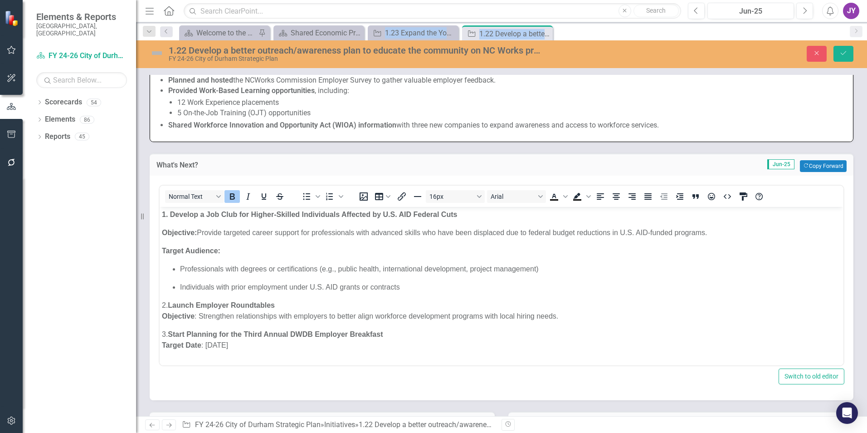
scroll to position [0, 0]
click at [413, 288] on p "Individuals with prior employment under U.S. AID grants or contracts" at bounding box center [510, 287] width 661 height 11
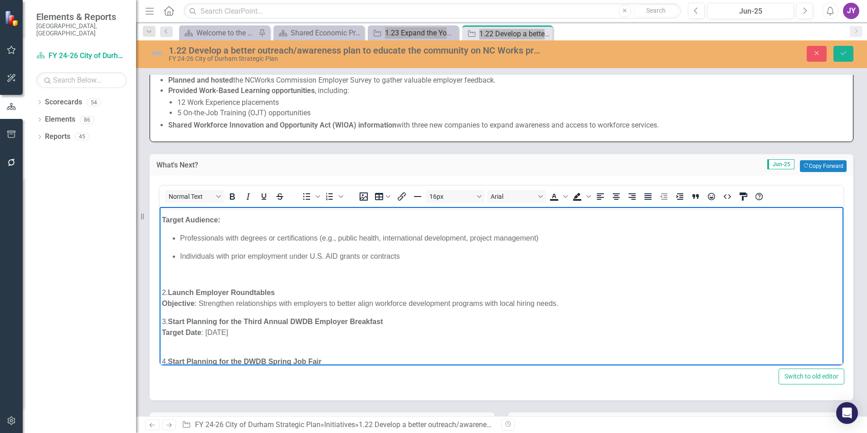
scroll to position [45, 0]
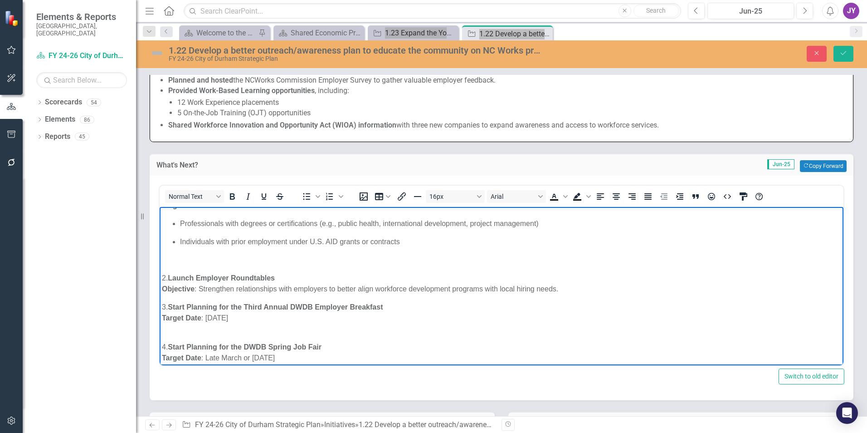
click at [576, 292] on p "Objective : Strengthen relationships with employers to better align workforce d…" at bounding box center [501, 288] width 679 height 11
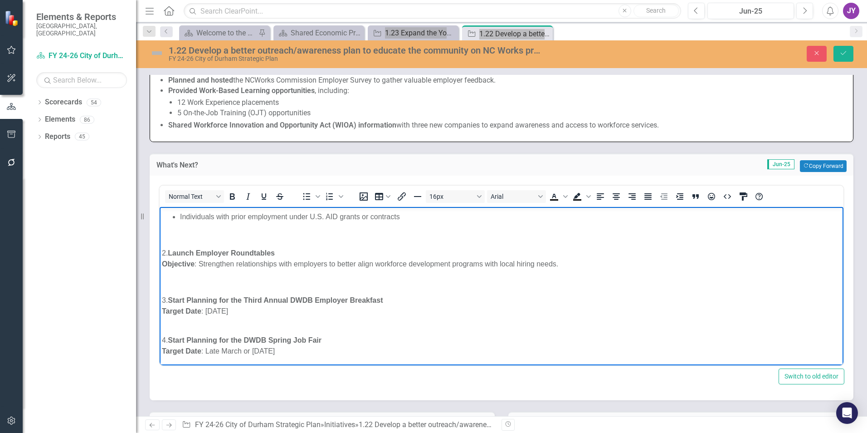
scroll to position [82, 0]
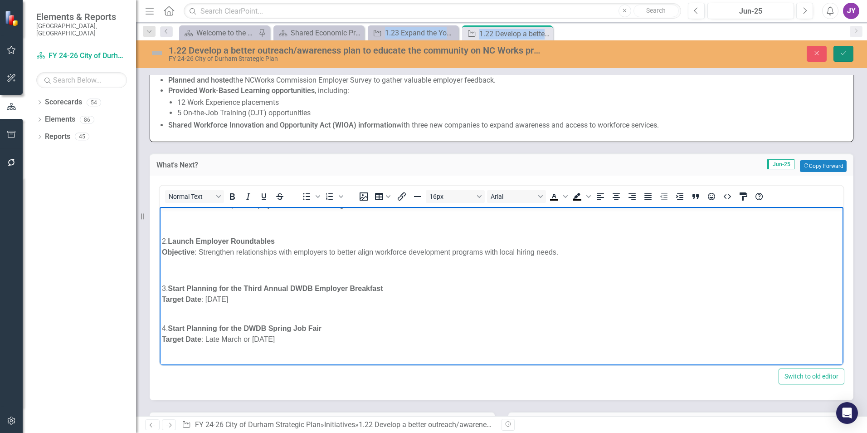
click at [845, 49] on button "Save" at bounding box center [844, 54] width 20 height 16
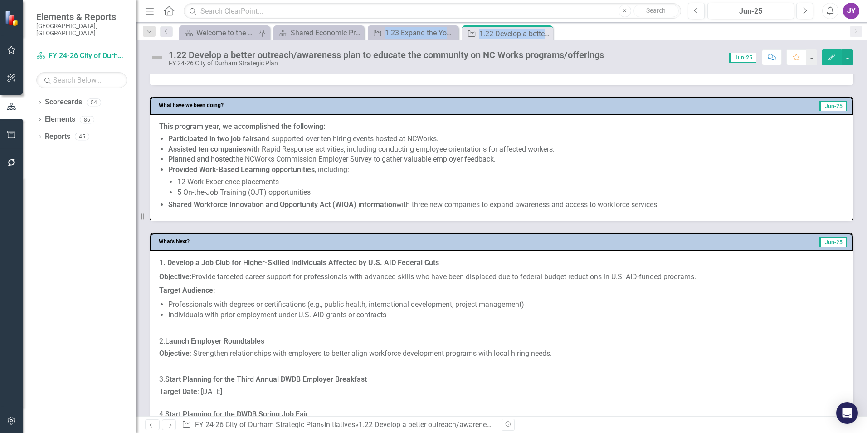
scroll to position [317, 0]
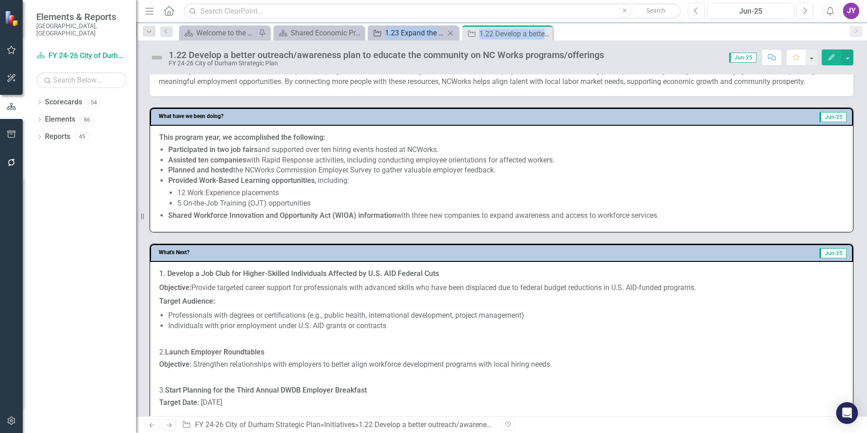
click at [407, 37] on div "1.23 Expand the Youth Works Program to better align youth talent pipeline to bu…" at bounding box center [415, 32] width 60 height 11
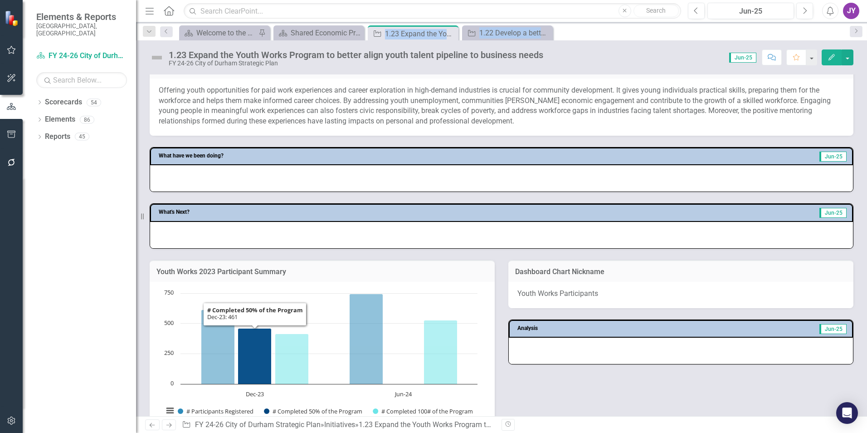
scroll to position [176, 0]
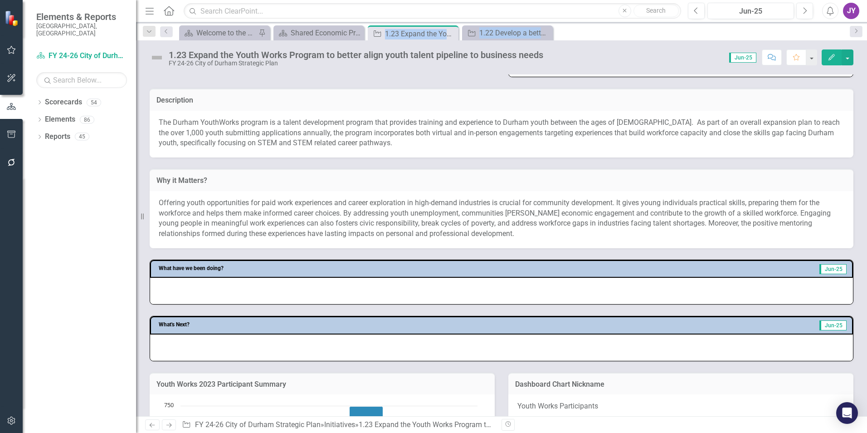
click at [295, 239] on p "Offering youth opportunities for paid work experiences and career exploration i…" at bounding box center [502, 218] width 686 height 41
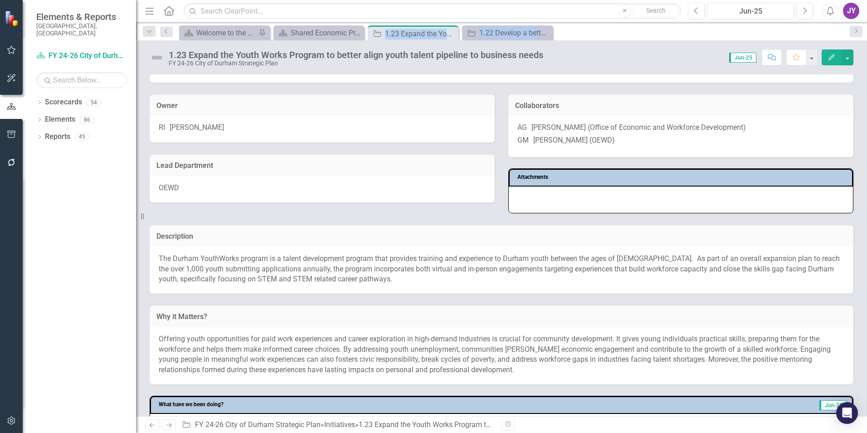
scroll to position [91, 0]
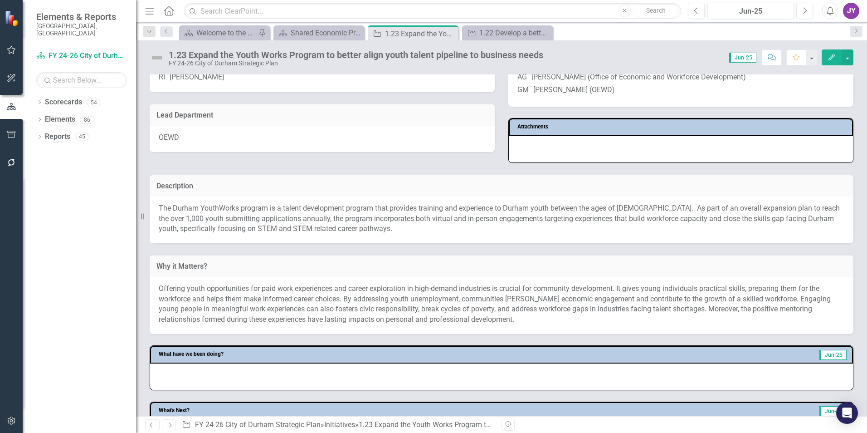
click at [407, 102] on div "Lead Department OEWD" at bounding box center [322, 122] width 359 height 60
click at [476, 37] on link "Initiative 1.22 Develop a better outreach/awareness plan to educate the communi…" at bounding box center [501, 32] width 75 height 11
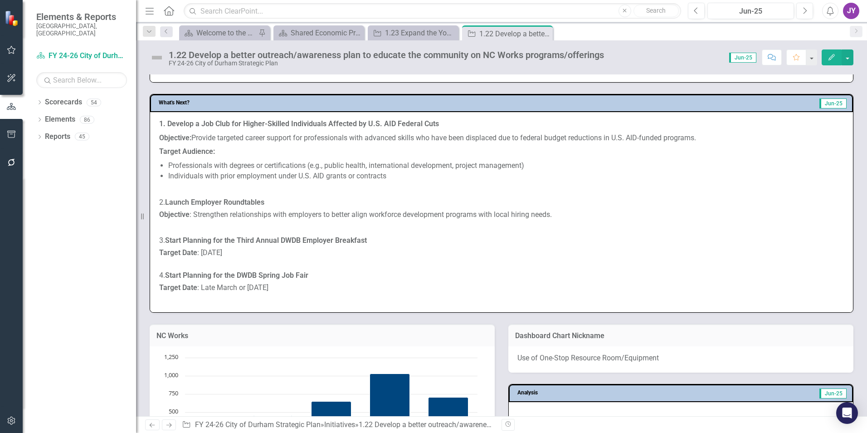
scroll to position [454, 0]
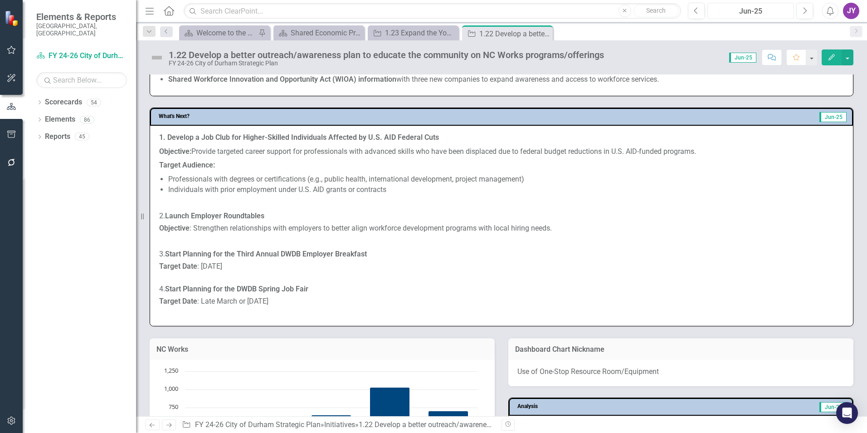
click at [744, 13] on div "Jun-25" at bounding box center [751, 11] width 80 height 11
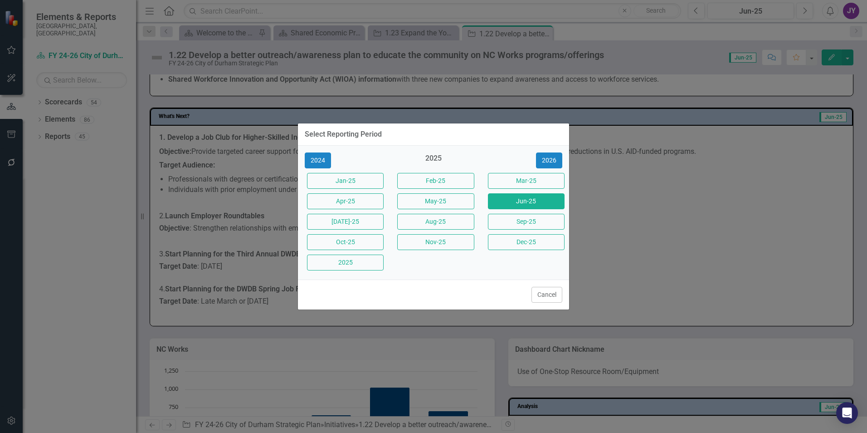
click at [719, 34] on div "Select Reporting Period 2024 2025 [DATE]-25 Feb-25 Mar-25 Apr-25 May-25 Jun-25 …" at bounding box center [433, 216] width 867 height 433
click at [537, 297] on button "Cancel" at bounding box center [547, 295] width 31 height 16
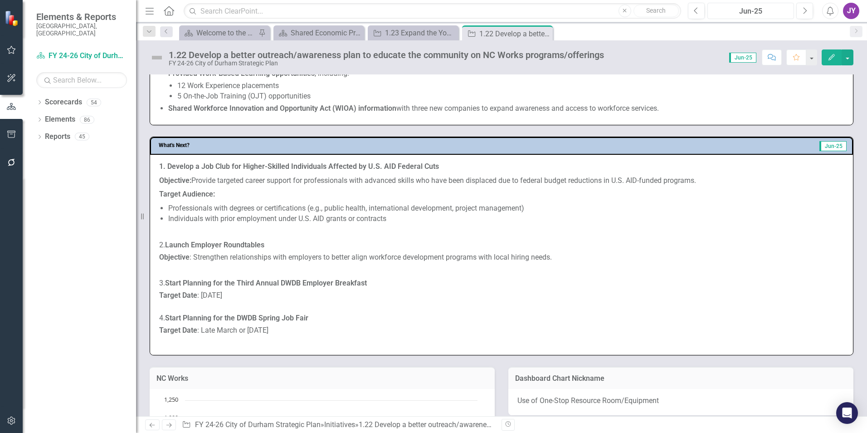
scroll to position [408, 0]
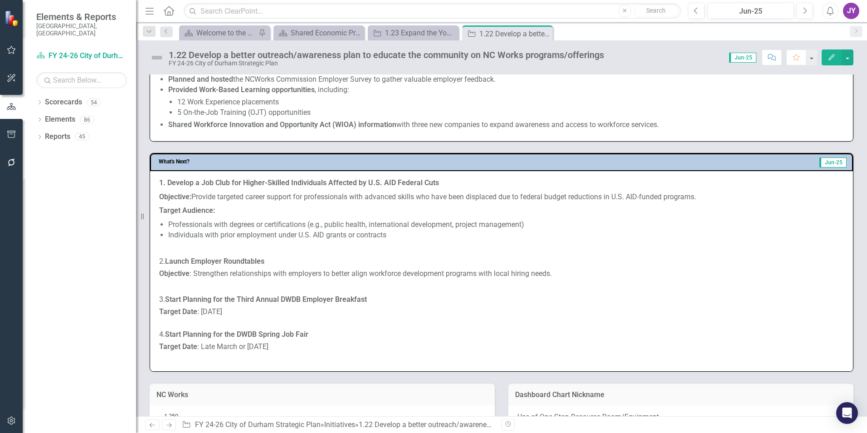
click at [192, 182] on strong "1. Develop a Job Club for Higher-Skilled Individuals Affected by U.S. AID Feder…" at bounding box center [299, 182] width 280 height 9
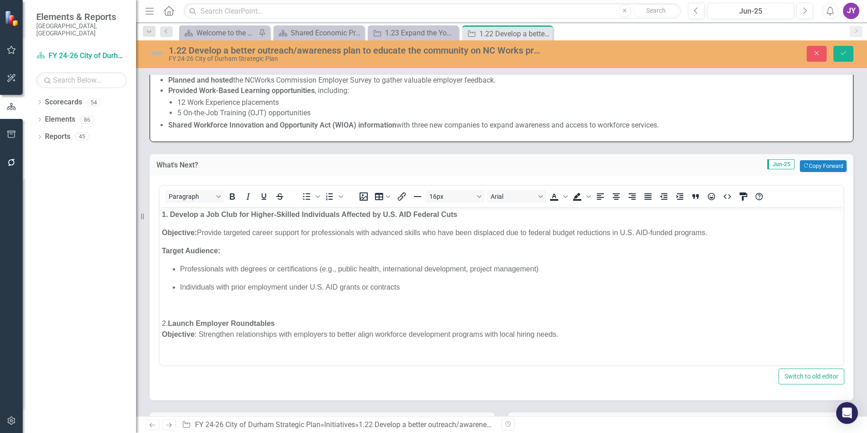
scroll to position [0, 0]
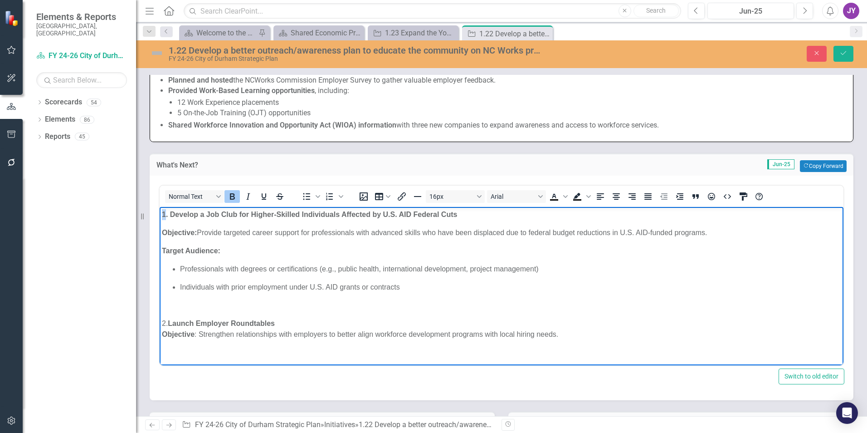
drag, startPoint x: 167, startPoint y: 215, endPoint x: 296, endPoint y: 420, distance: 243.1
click at [160, 213] on html "1. Develop a Job Club for Higher-Skilled Individuals Affected by U.S. AID Feder…" at bounding box center [502, 327] width 684 height 240
click at [235, 198] on icon "Bold" at bounding box center [232, 196] width 11 height 11
click at [234, 198] on icon "Bold" at bounding box center [232, 196] width 11 height 11
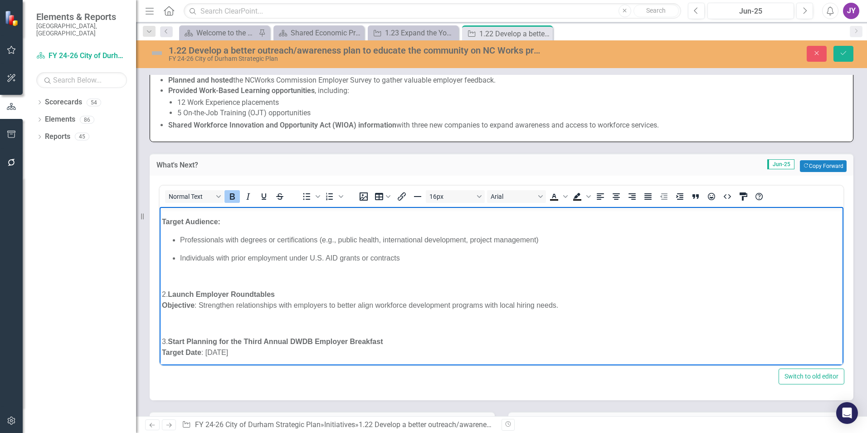
scroll to position [45, 0]
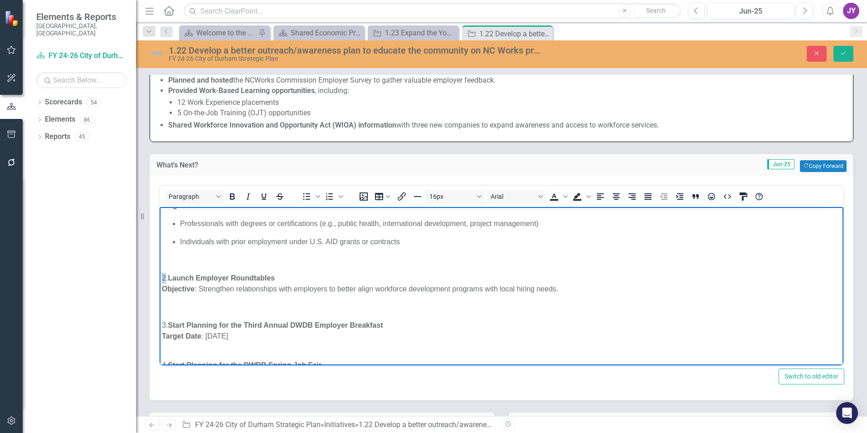
drag, startPoint x: 165, startPoint y: 277, endPoint x: 155, endPoint y: 275, distance: 9.6
click at [160, 275] on html "1. Develop a Job Club for Higher-Skilled Individuals Affected by U.S. AID Feder…" at bounding box center [502, 281] width 684 height 240
click at [230, 193] on icon "Bold" at bounding box center [232, 196] width 11 height 11
drag, startPoint x: 164, startPoint y: 325, endPoint x: 144, endPoint y: 322, distance: 20.3
click at [160, 322] on html "1. Develop a Job Club for Higher-Skilled Individuals Affected by U.S. AID Feder…" at bounding box center [502, 281] width 684 height 240
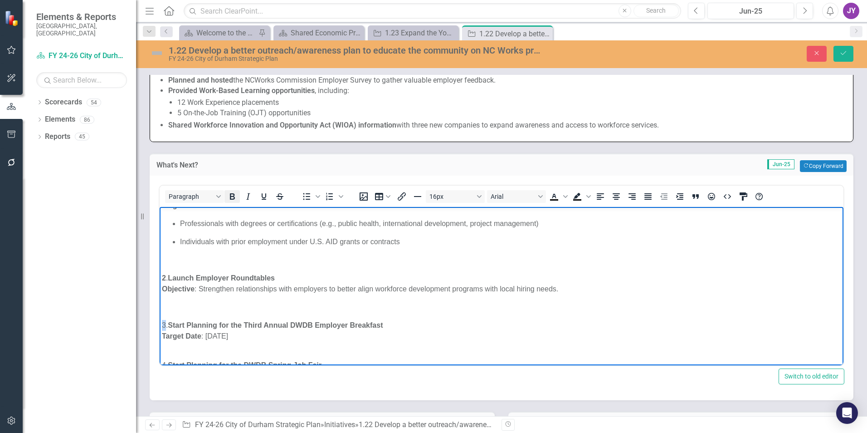
click at [232, 199] on icon "Bold" at bounding box center [232, 196] width 5 height 6
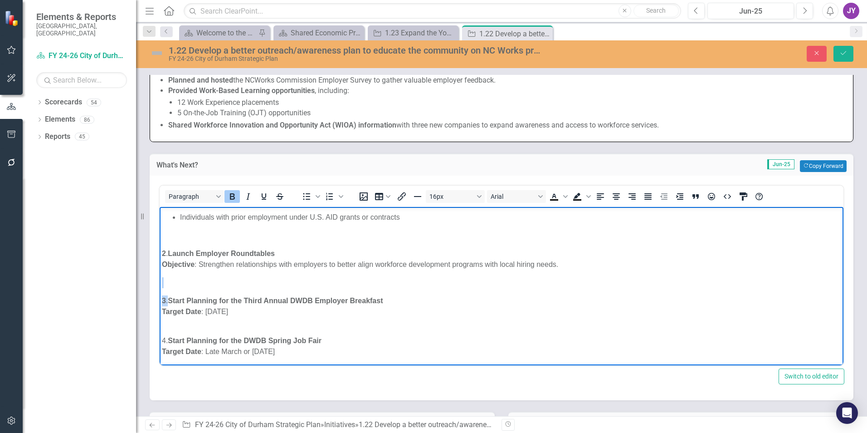
scroll to position [82, 0]
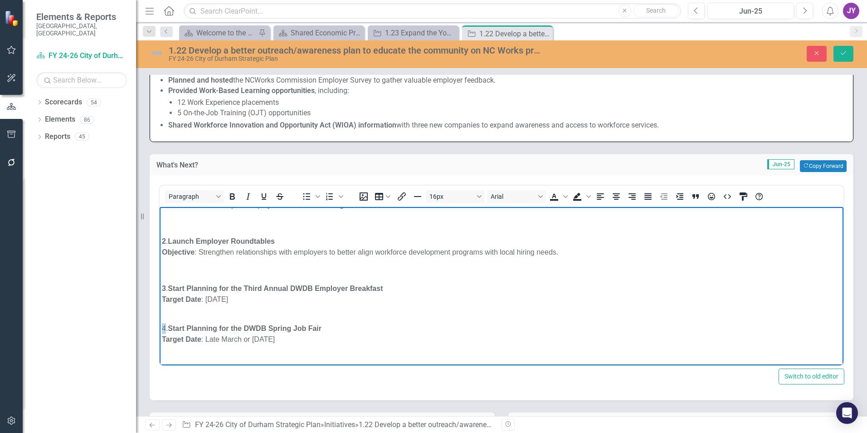
drag, startPoint x: 166, startPoint y: 323, endPoint x: 317, endPoint y: 526, distance: 252.4
click at [160, 323] on html "1. Develop a Job Club for Higher-Skilled Individuals Affected by U.S. AID Feder…" at bounding box center [502, 245] width 684 height 240
click at [235, 197] on icon "Bold" at bounding box center [232, 196] width 11 height 11
click at [844, 47] on button "Save" at bounding box center [844, 54] width 20 height 16
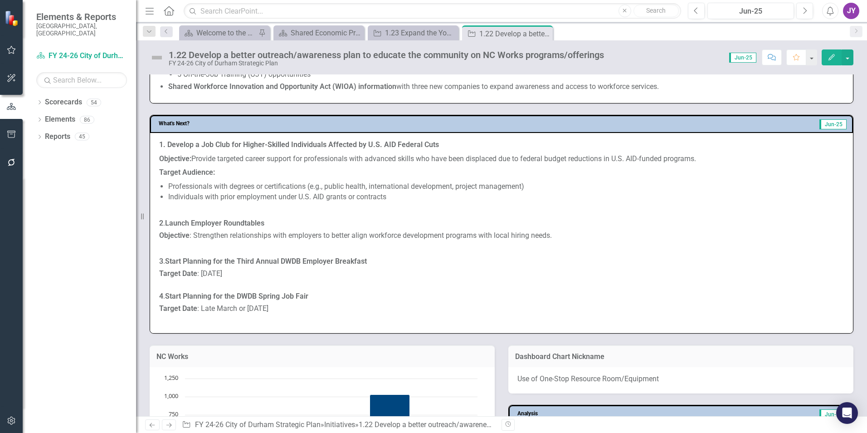
scroll to position [454, 0]
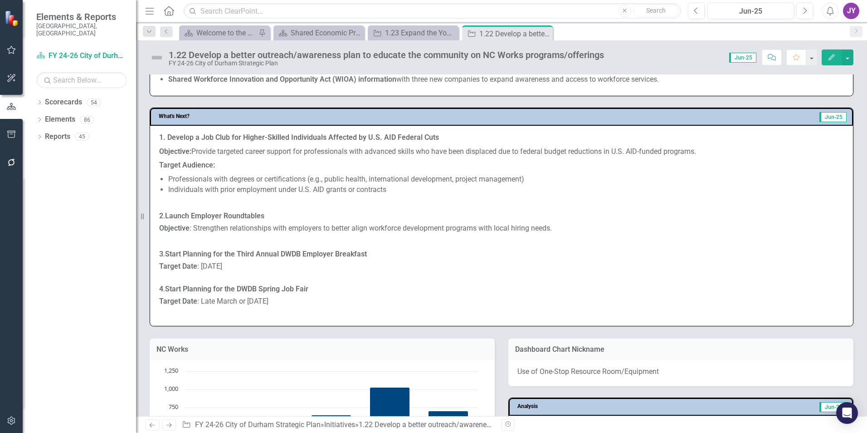
click at [224, 230] on p "Objective : Strengthen relationships with employers to better align workforce d…" at bounding box center [501, 228] width 685 height 14
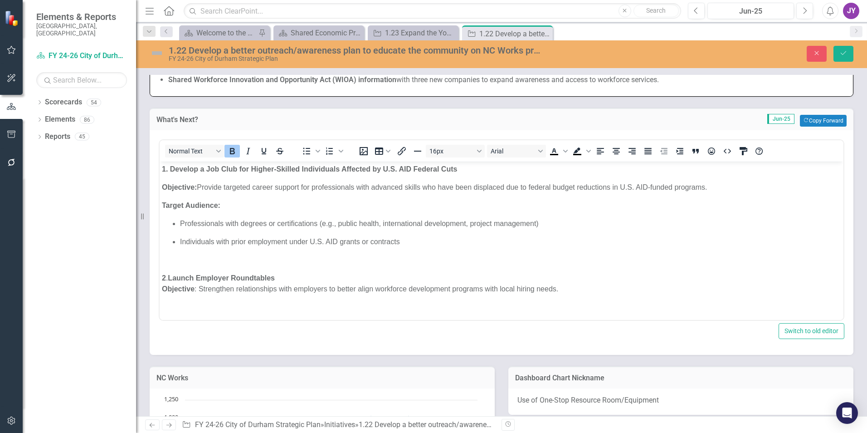
scroll to position [0, 0]
drag, startPoint x: 159, startPoint y: 185, endPoint x: 0, endPoint y: 23, distance: 226.7
click at [159, 185] on div "Normal Text To open the popup, press Shift+Enter To open the popup, press Shift…" at bounding box center [502, 229] width 686 height 181
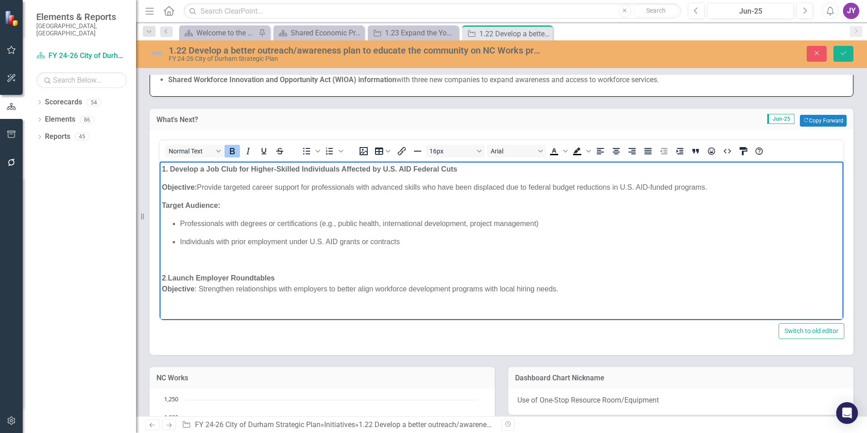
click at [162, 184] on strong "Objective:" at bounding box center [179, 187] width 35 height 8
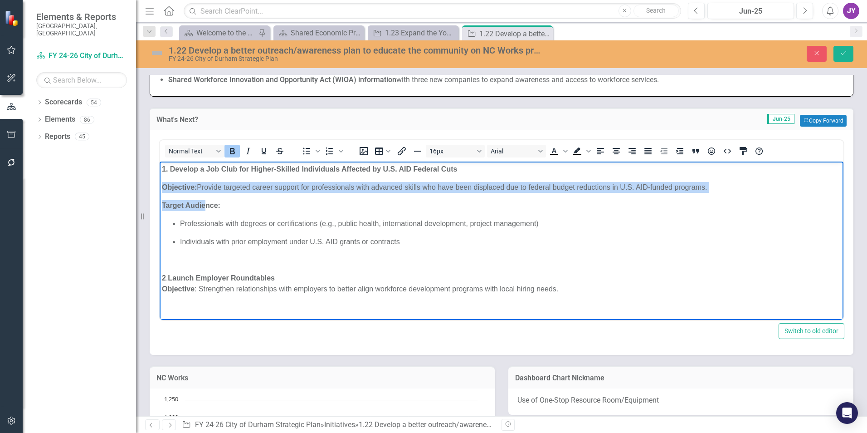
drag, startPoint x: 163, startPoint y: 187, endPoint x: 207, endPoint y: 209, distance: 49.3
click at [207, 209] on div "1. Develop a Job Club for Higher-Skilled Individuals Affected by U.S. AID Feder…" at bounding box center [501, 273] width 679 height 218
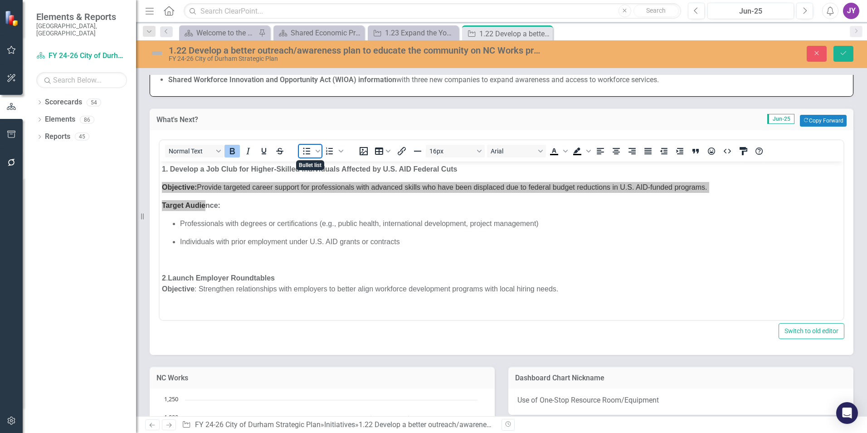
click at [310, 155] on icon "Bullet list" at bounding box center [306, 151] width 11 height 11
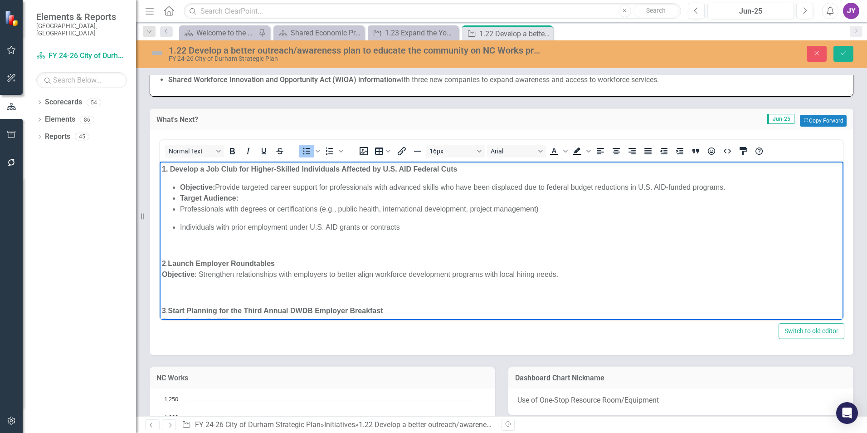
click at [184, 206] on p "Professionals with degrees or certifications (e.g., public health, internationa…" at bounding box center [510, 209] width 661 height 11
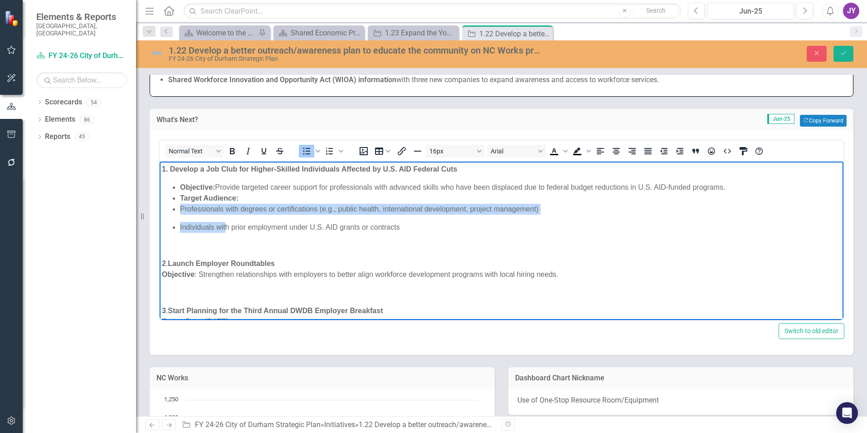
drag, startPoint x: 178, startPoint y: 207, endPoint x: 225, endPoint y: 225, distance: 50.1
click at [225, 225] on ul "Objective: Provide targeted career support for professionals with advanced skil…" at bounding box center [501, 207] width 679 height 51
click at [680, 150] on icon "Increase indent" at bounding box center [679, 151] width 7 height 6
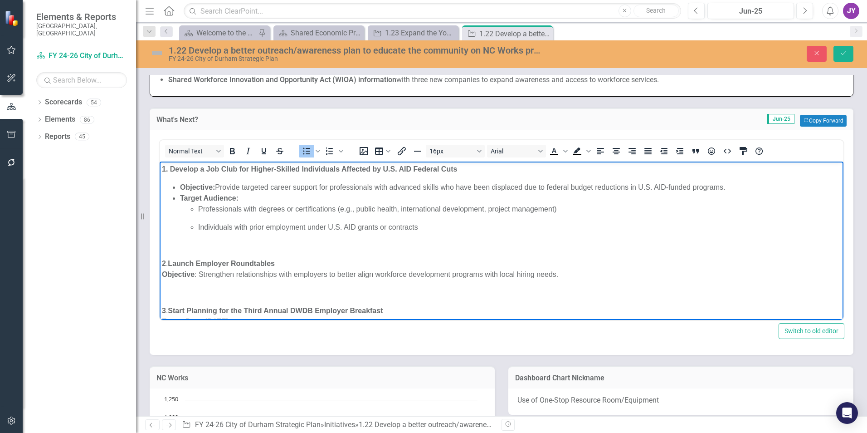
click at [234, 253] on div "1. Develop a Job Club for Higher-Skilled Individuals Affected by U.S. AID Feder…" at bounding box center [501, 265] width 679 height 203
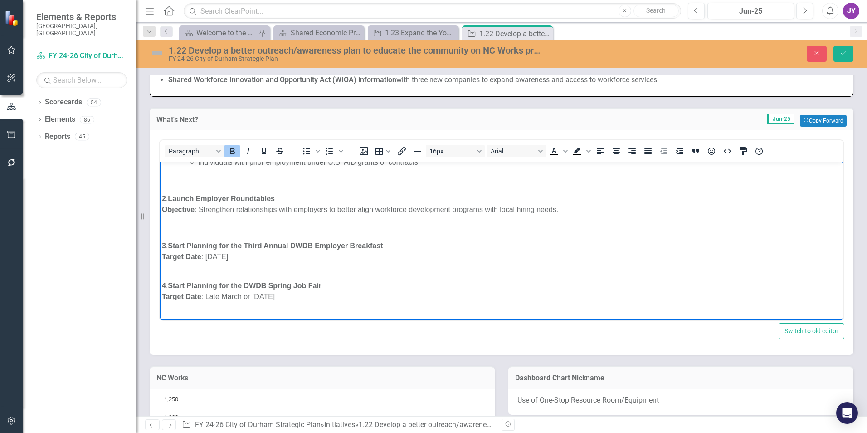
scroll to position [68, 0]
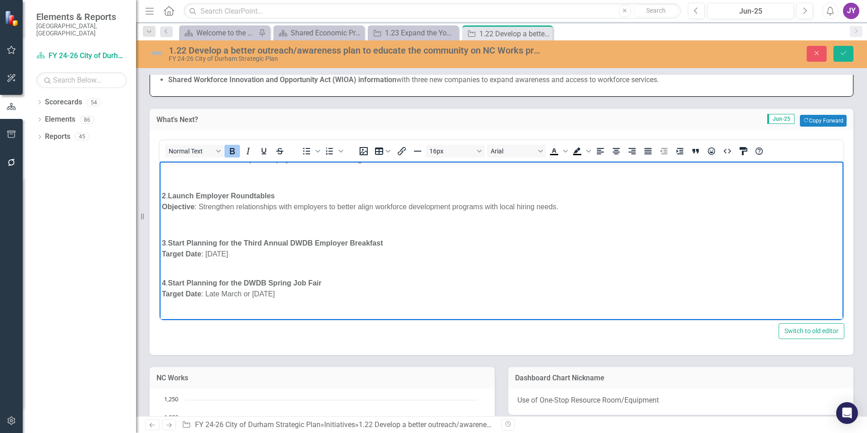
click at [162, 207] on strong "Objective" at bounding box center [178, 207] width 33 height 8
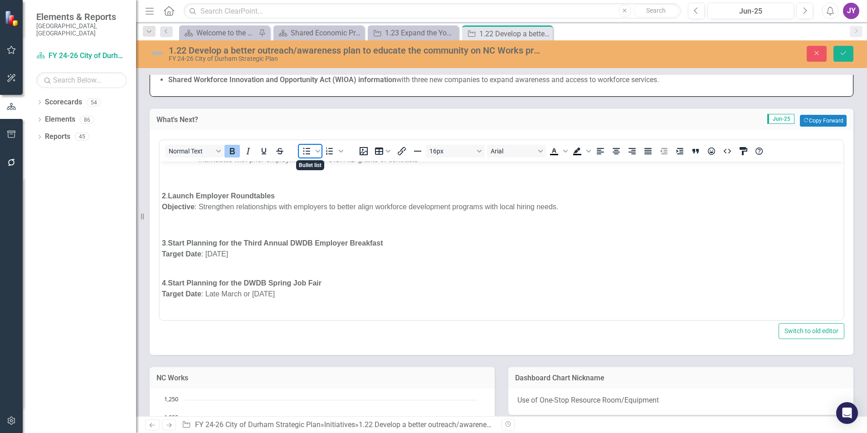
click at [301, 147] on span "Bullet list" at bounding box center [306, 151] width 15 height 13
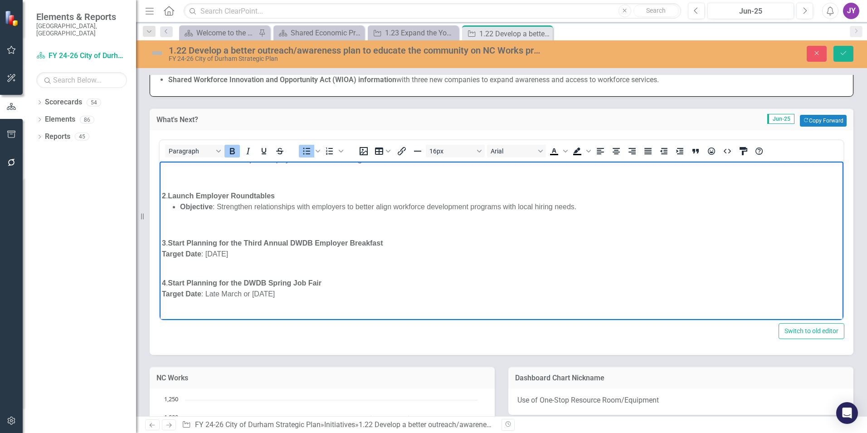
click at [164, 253] on strong "Target Date" at bounding box center [181, 254] width 39 height 8
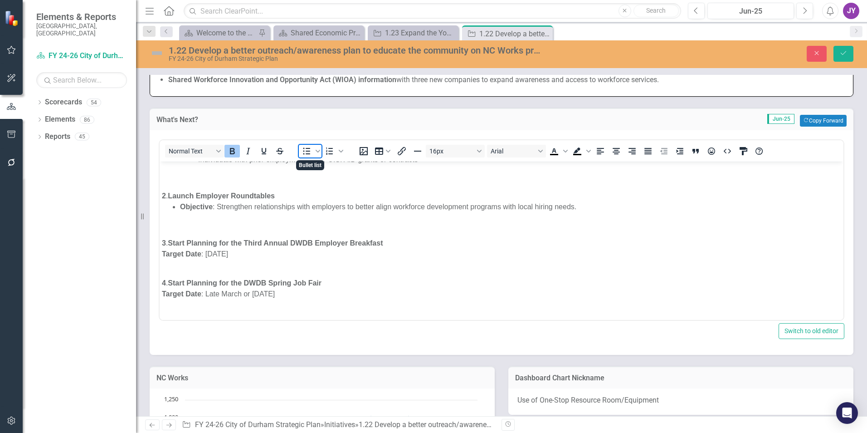
click at [308, 146] on icon "Bullet list" at bounding box center [306, 151] width 11 height 11
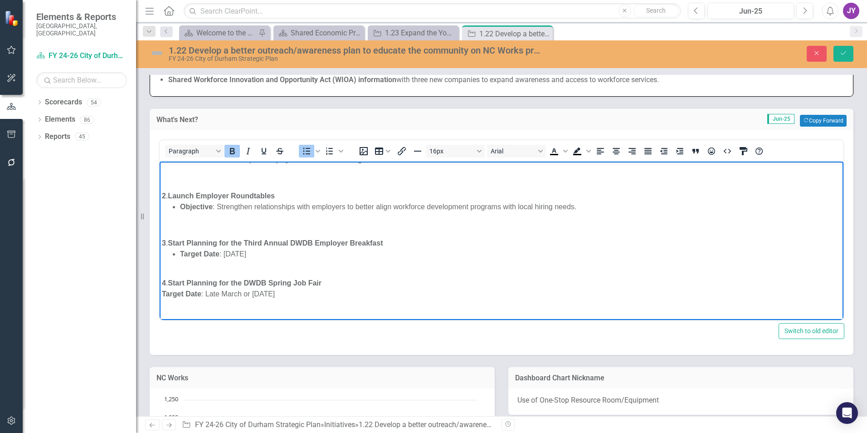
click at [166, 288] on p "Target Date : Late March or [DATE]" at bounding box center [501, 293] width 679 height 11
click at [162, 291] on strong "Target Date" at bounding box center [181, 294] width 39 height 8
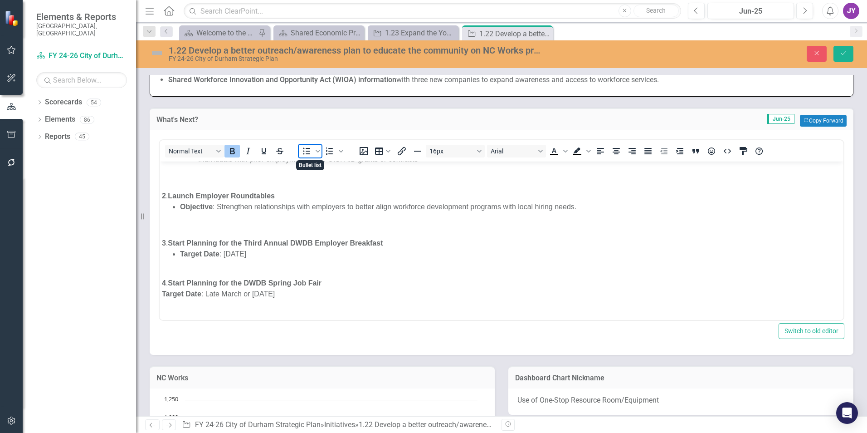
click at [306, 153] on icon "Bullet list" at bounding box center [306, 151] width 11 height 11
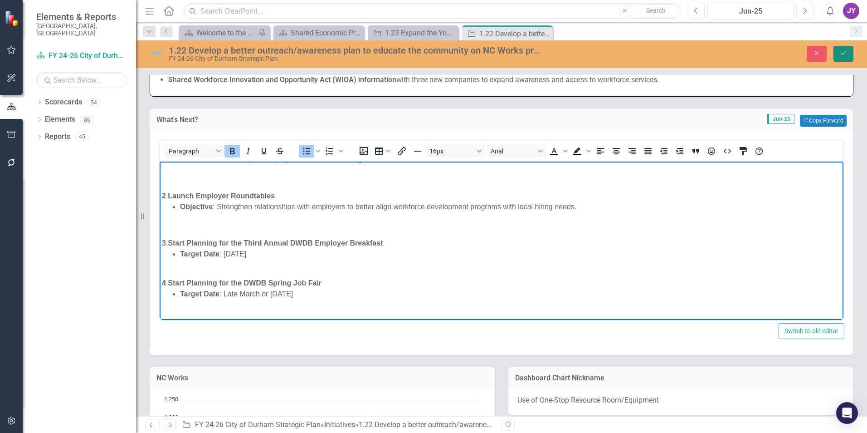
click at [838, 51] on button "Save" at bounding box center [844, 54] width 20 height 16
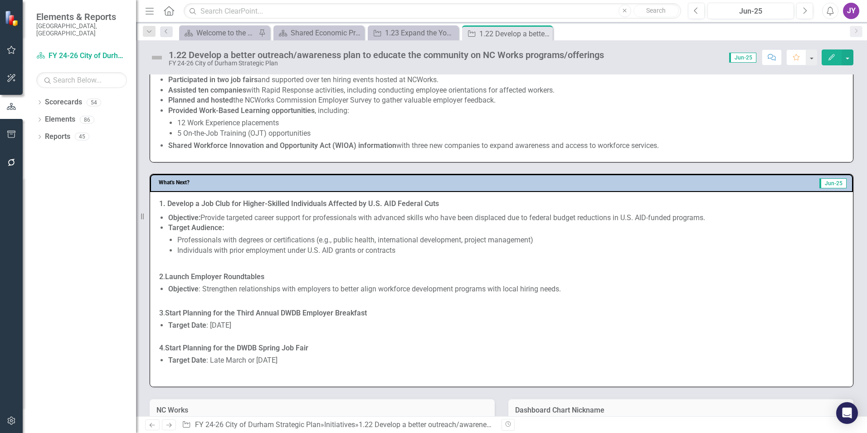
scroll to position [408, 0]
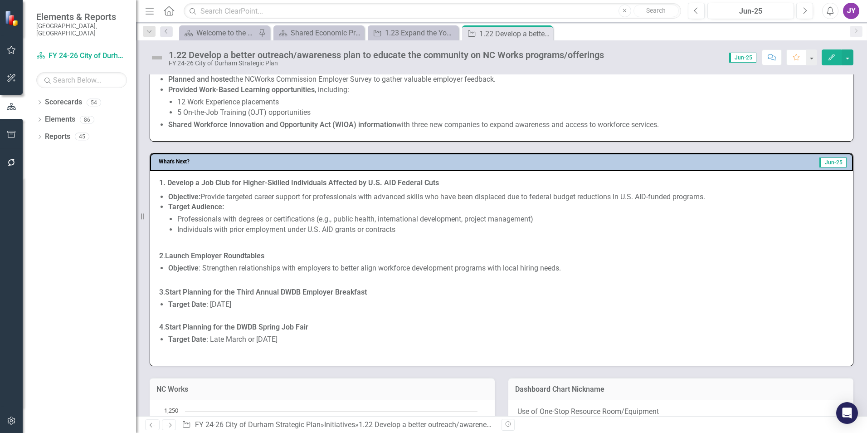
click at [366, 227] on p "Individuals with prior employment under U.S. AID grants or contracts" at bounding box center [510, 230] width 667 height 10
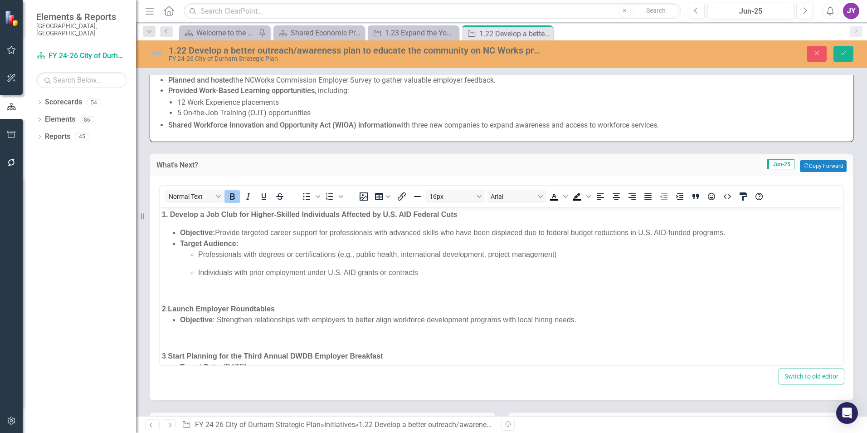
scroll to position [0, 0]
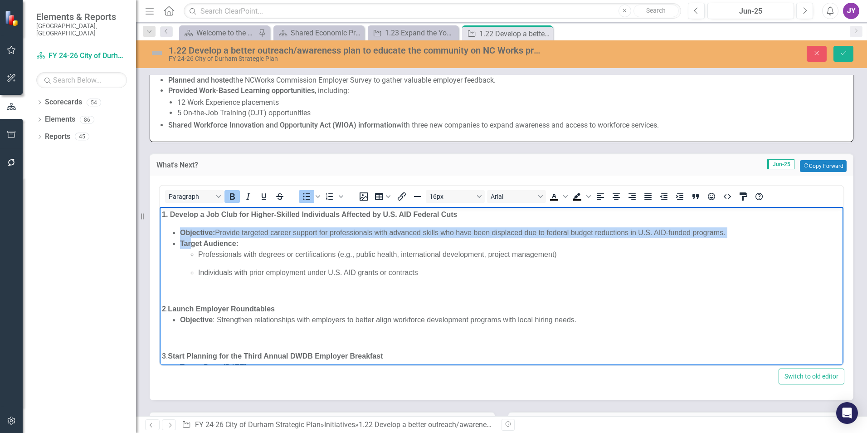
drag, startPoint x: 179, startPoint y: 230, endPoint x: 202, endPoint y: 236, distance: 23.9
click at [190, 242] on ul "Objective: Provide targeted career support for professionals with advanced skil…" at bounding box center [501, 252] width 679 height 51
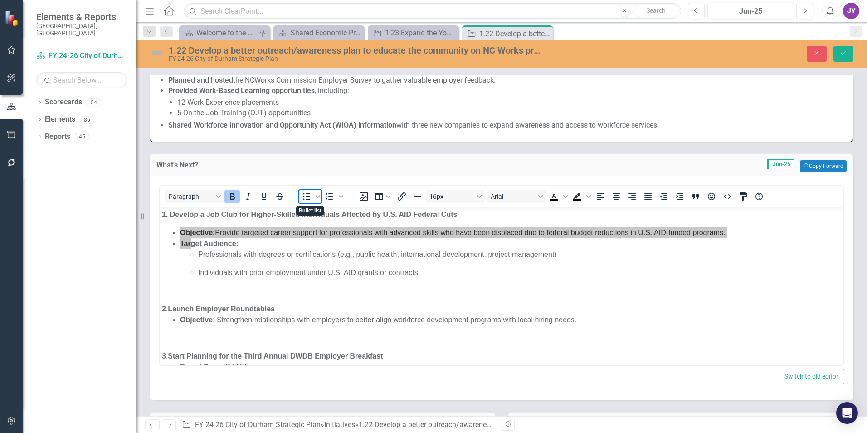
click at [306, 196] on icon "Bullet list" at bounding box center [306, 196] width 7 height 7
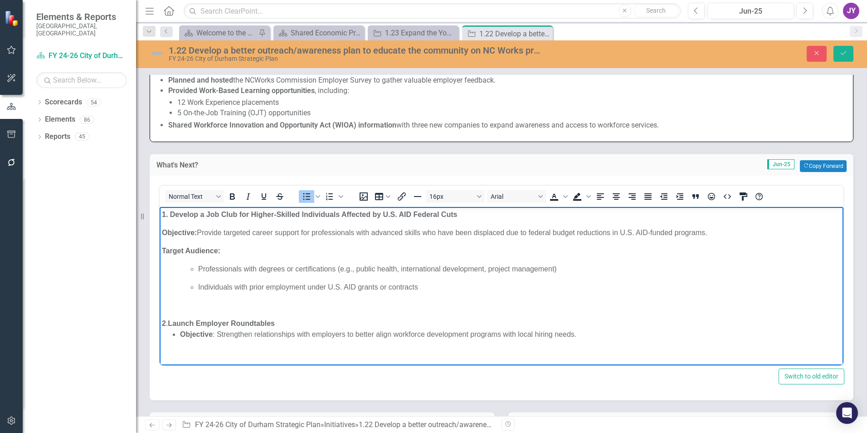
click at [223, 280] on ul "Professionals with degrees or certifications (e.g., public health, internationa…" at bounding box center [510, 278] width 661 height 29
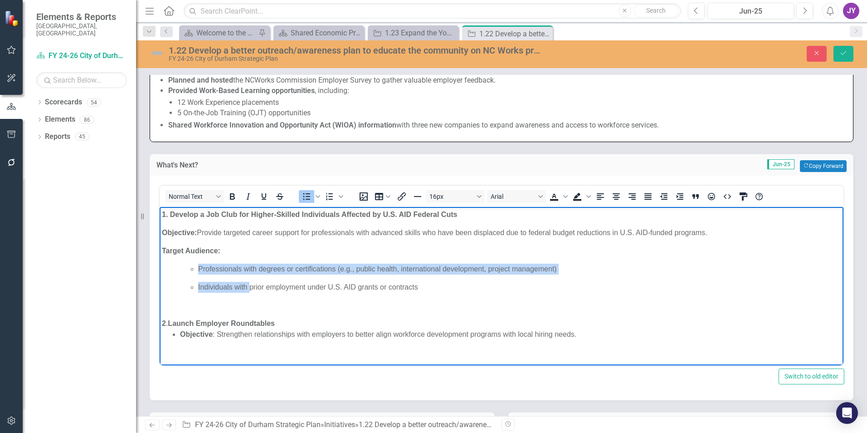
drag, startPoint x: 197, startPoint y: 266, endPoint x: 264, endPoint y: 287, distance: 69.7
click at [251, 288] on ul "Professionals with degrees or certifications (e.g., public health, internationa…" at bounding box center [510, 278] width 661 height 29
click at [662, 200] on icon "Decrease indent" at bounding box center [663, 196] width 7 height 6
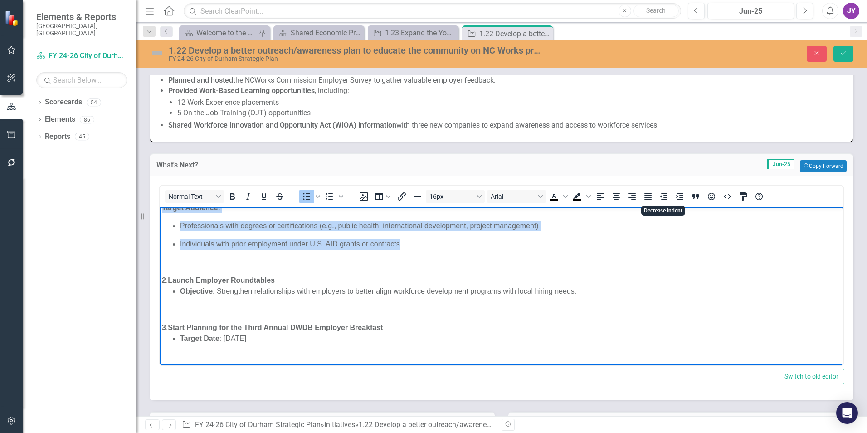
scroll to position [82, 0]
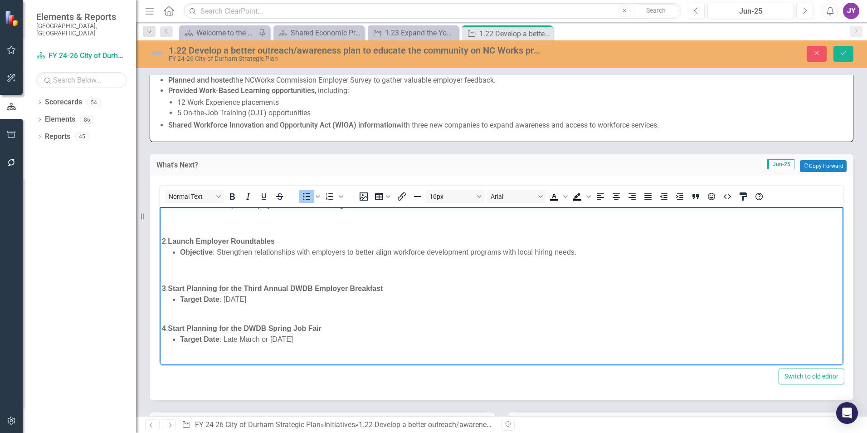
click at [180, 253] on strong "Objective" at bounding box center [196, 252] width 33 height 8
click at [177, 300] on ul "Target Date : [DATE]" at bounding box center [501, 299] width 679 height 11
click at [180, 340] on ul "Target Date : Late March or [DATE]" at bounding box center [501, 339] width 679 height 11
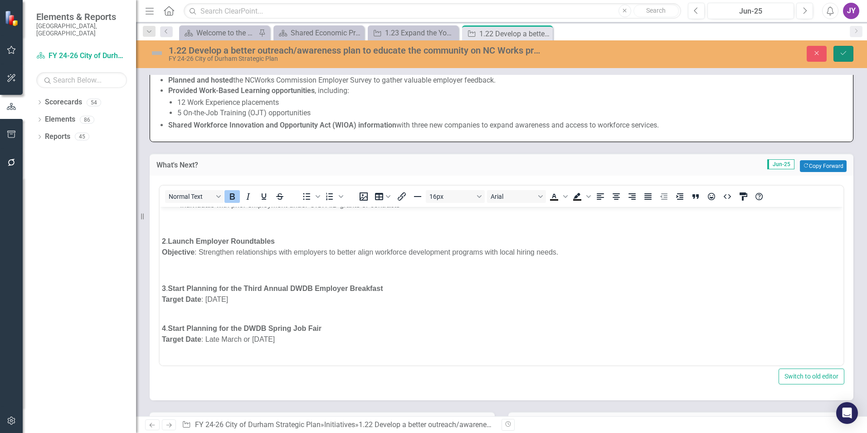
click at [840, 48] on button "Save" at bounding box center [844, 54] width 20 height 16
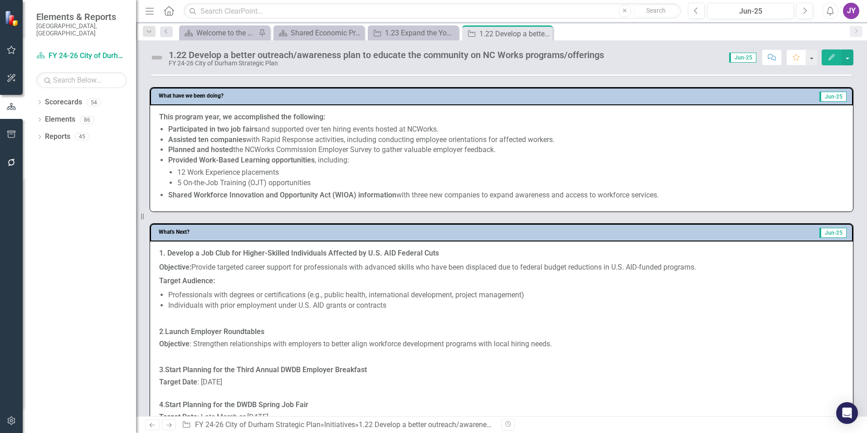
scroll to position [317, 0]
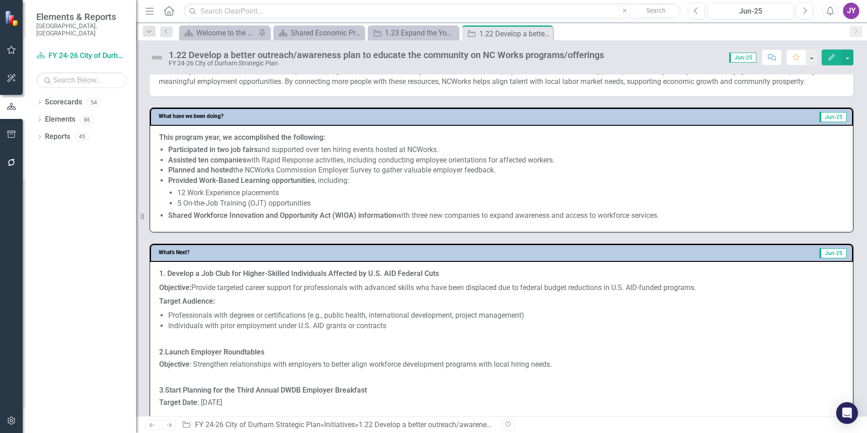
click at [181, 215] on strong "Shared Workforce Innovation and Opportunity Act (WIOA) information" at bounding box center [282, 215] width 228 height 9
click at [201, 234] on div "What's Next? Jun-25 1. Develop a Job Club for Higher-Skilled Individuals Affect…" at bounding box center [502, 347] width 718 height 230
click at [746, 14] on div "Jun-25" at bounding box center [751, 11] width 80 height 11
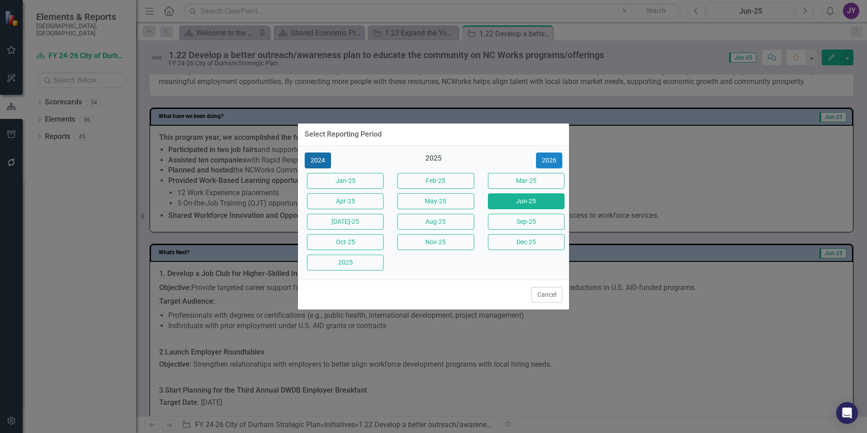
click at [319, 158] on button "2024" at bounding box center [318, 160] width 26 height 16
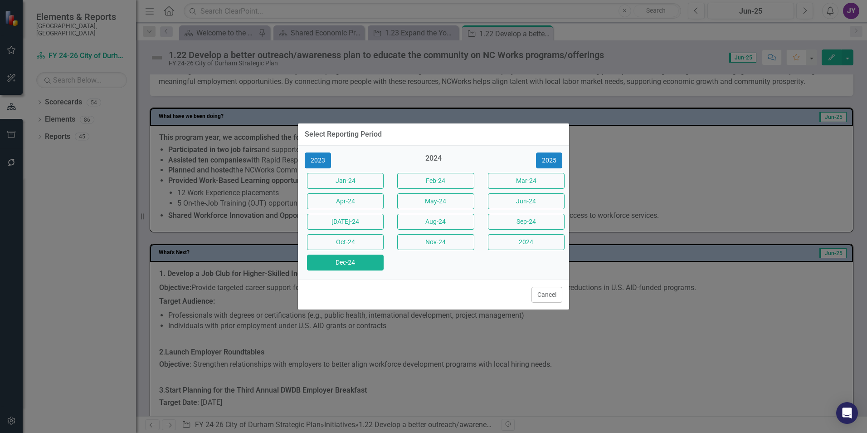
click at [365, 264] on button "Dec-24" at bounding box center [345, 262] width 77 height 16
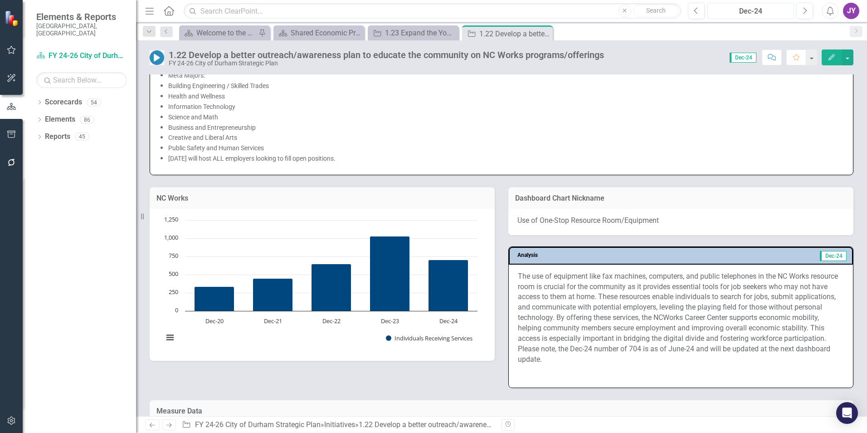
scroll to position [726, 0]
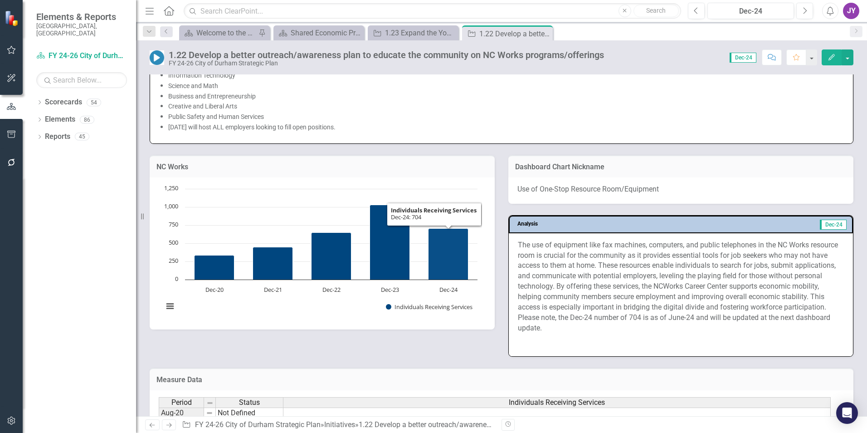
click at [570, 254] on p "The use of equipment like fax machines, computers, and public telephones in the…" at bounding box center [681, 287] width 326 height 95
click at [567, 253] on p "The use of equipment like fax machines, computers, and public telephones in the…" at bounding box center [681, 287] width 326 height 95
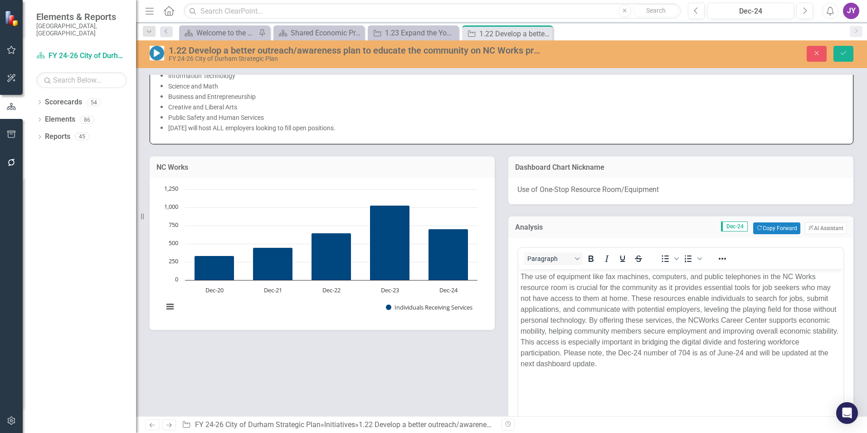
scroll to position [0, 0]
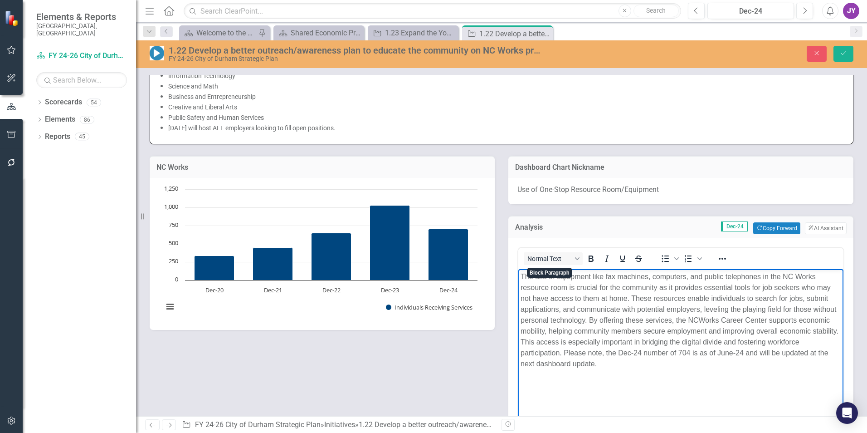
click at [578, 285] on p "The use of equipment like fax machines, computers, and public telephones in the…" at bounding box center [681, 320] width 321 height 98
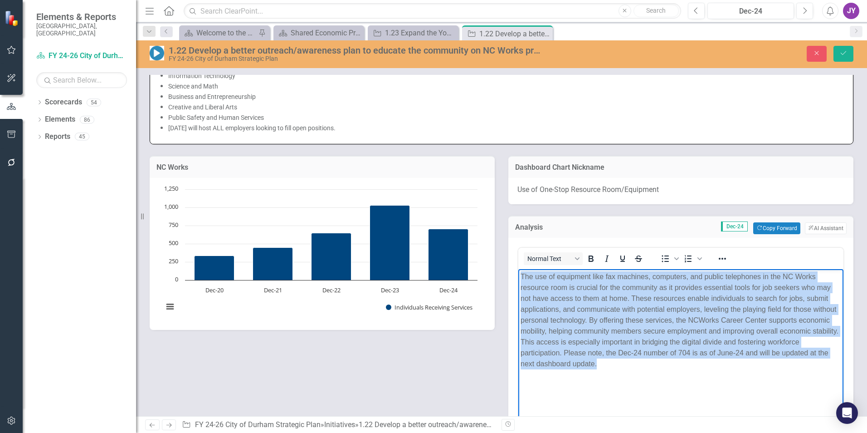
click at [578, 285] on p "The use of equipment like fax machines, computers, and public telephones in the…" at bounding box center [681, 320] width 321 height 98
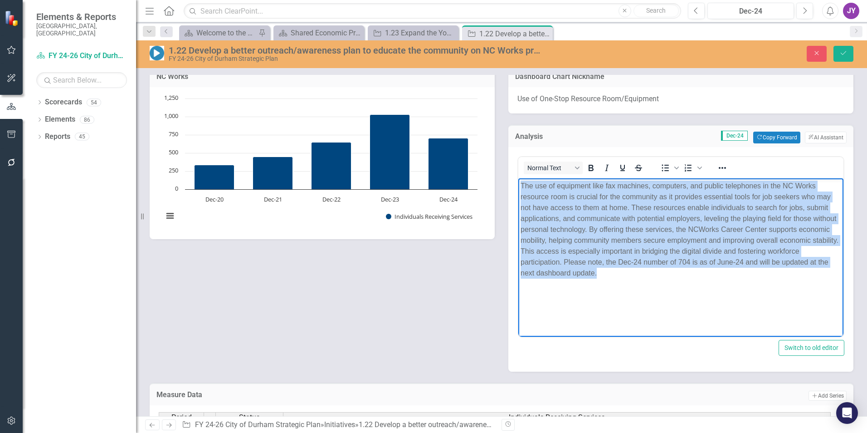
scroll to position [771, 0]
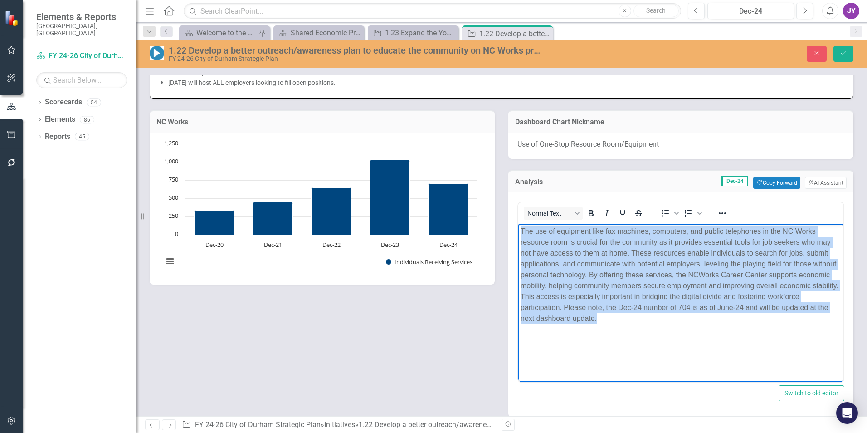
copy p "The use of equipment like fax machines, computers, and public telephones in the…"
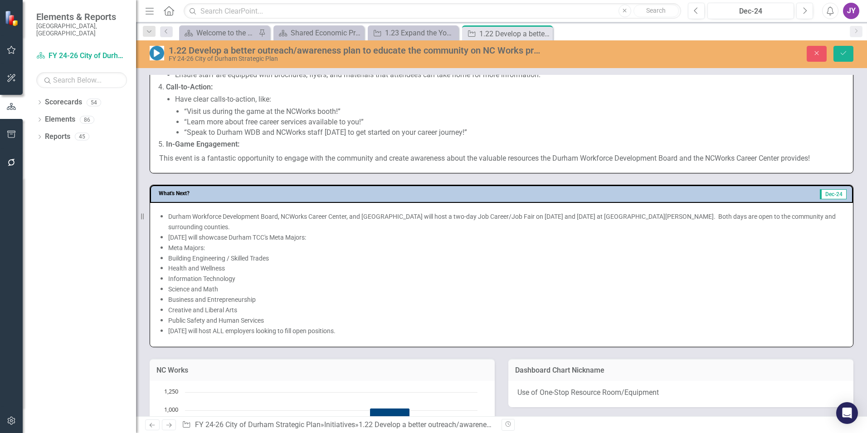
scroll to position [544, 0]
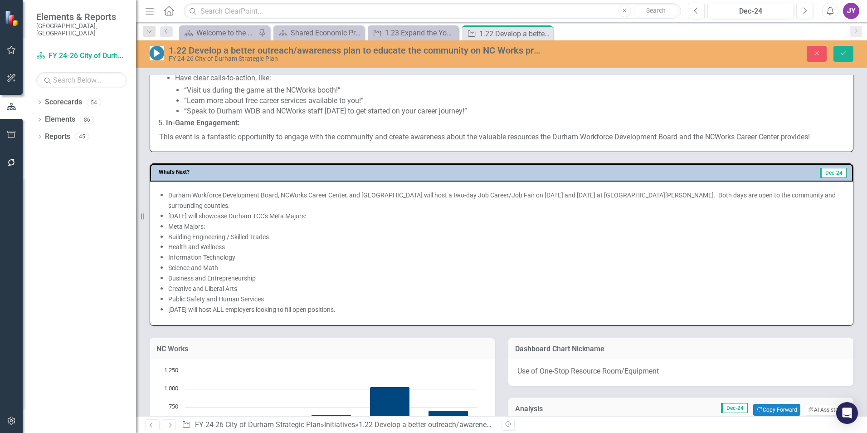
click at [168, 238] on span "Durham Workforce Development Board, NCWorks Career Center, and [GEOGRAPHIC_DATA…" at bounding box center [501, 253] width 685 height 126
click at [170, 237] on span "Building Engineering / Skilled Trades" at bounding box center [218, 236] width 101 height 7
click at [170, 241] on li "Building Engineering / Skilled Trades" at bounding box center [506, 237] width 676 height 10
click at [819, 54] on icon "Close" at bounding box center [817, 53] width 8 height 6
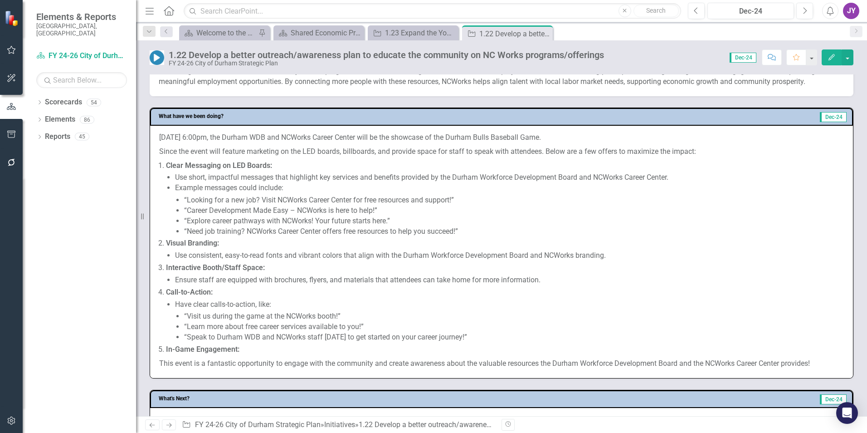
scroll to position [136, 0]
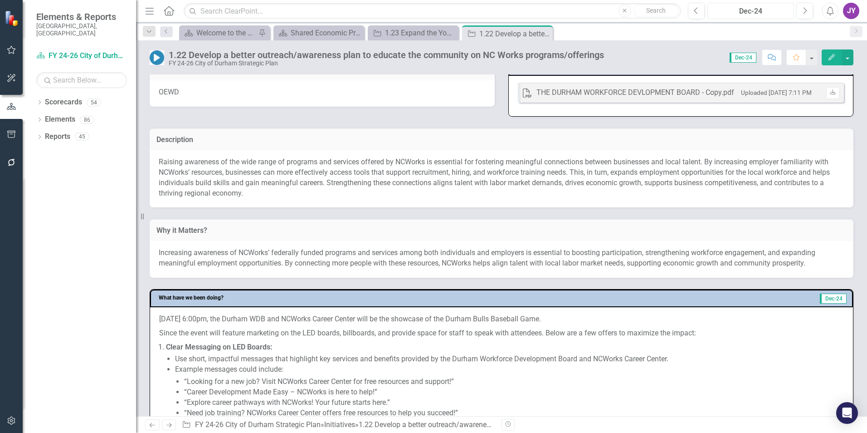
click at [755, 7] on div "Dec-24" at bounding box center [751, 11] width 80 height 11
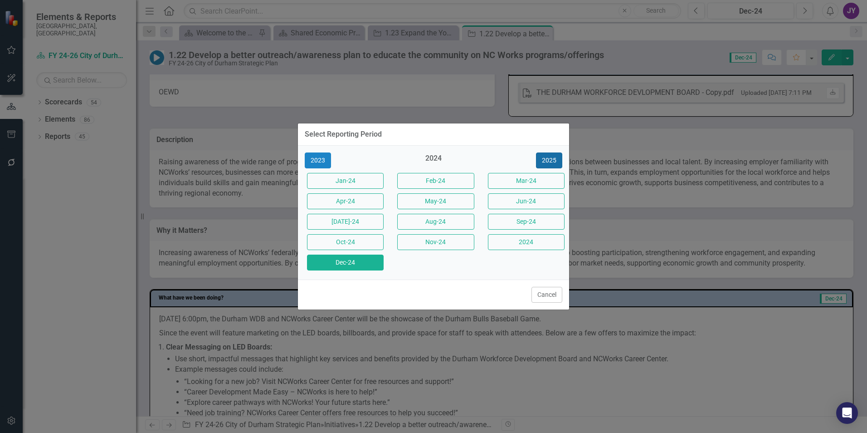
click at [546, 156] on button "2025" at bounding box center [549, 160] width 26 height 16
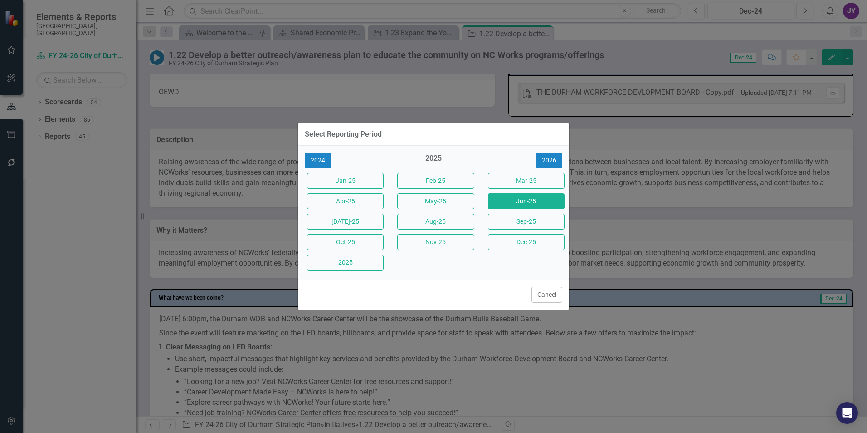
click at [514, 200] on button "Jun-25" at bounding box center [526, 201] width 77 height 16
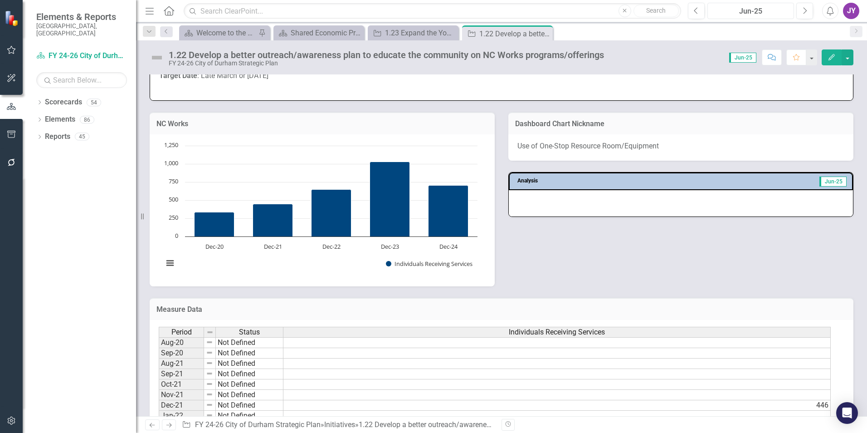
scroll to position [680, 0]
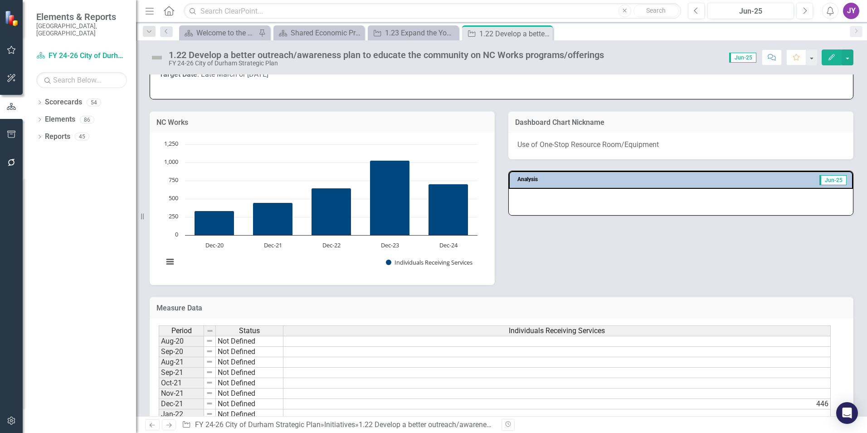
click at [565, 205] on div at bounding box center [681, 202] width 344 height 26
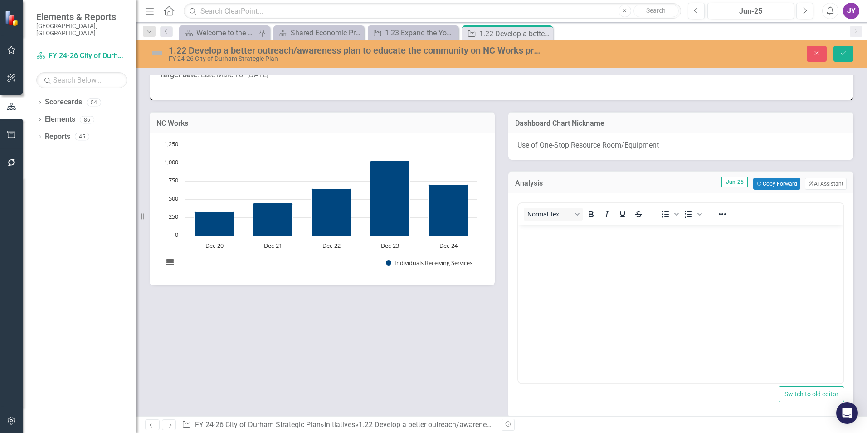
scroll to position [0, 0]
click at [556, 248] on body "Rich Text Area. Press ALT-0 for help." at bounding box center [680, 293] width 325 height 136
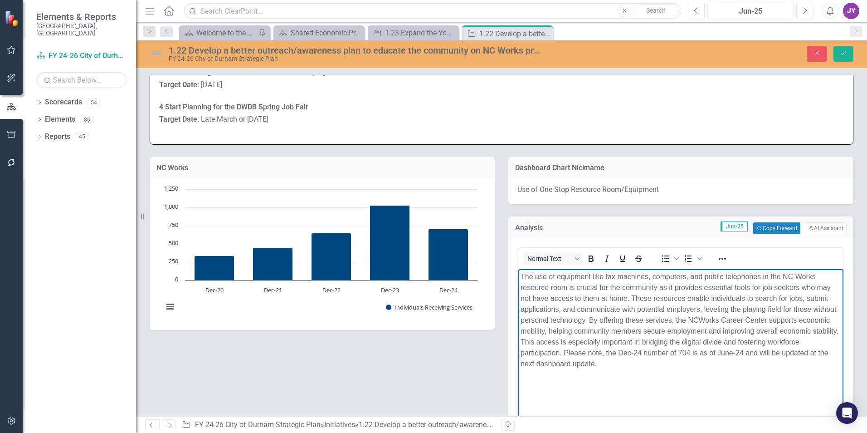
scroll to position [771, 0]
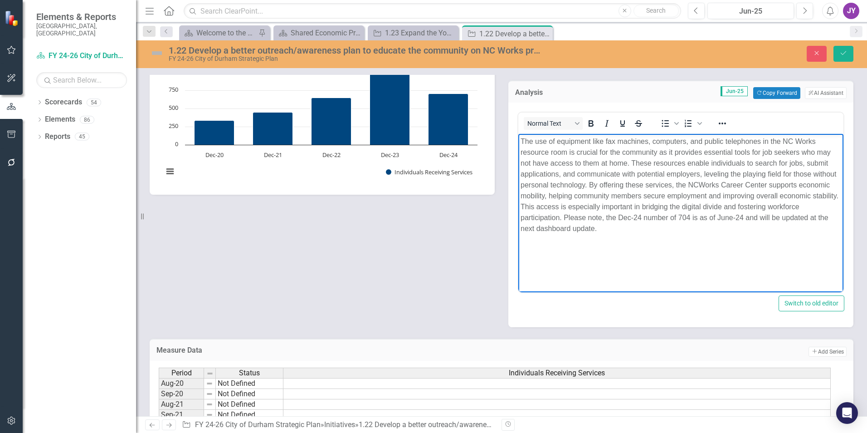
click at [596, 223] on p "The use of equipment like fax machines, computers, and public telephones in the…" at bounding box center [681, 185] width 321 height 98
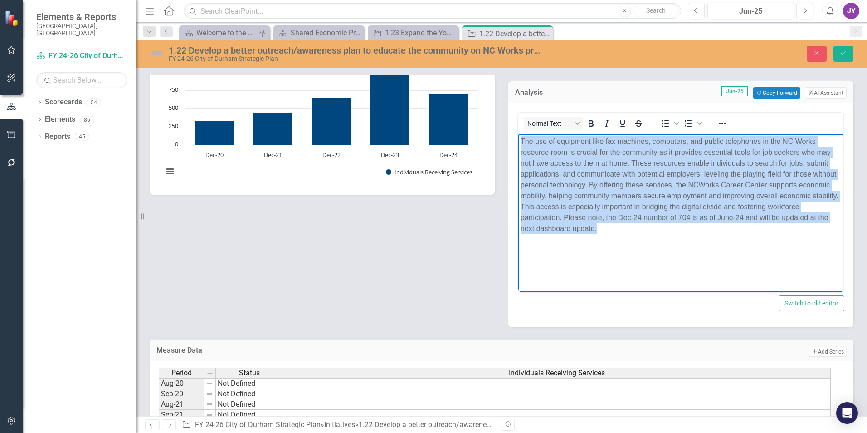
click at [596, 224] on p "The use of equipment like fax machines, computers, and public telephones in the…" at bounding box center [681, 185] width 321 height 98
click at [605, 124] on icon "Italic" at bounding box center [606, 123] width 11 height 11
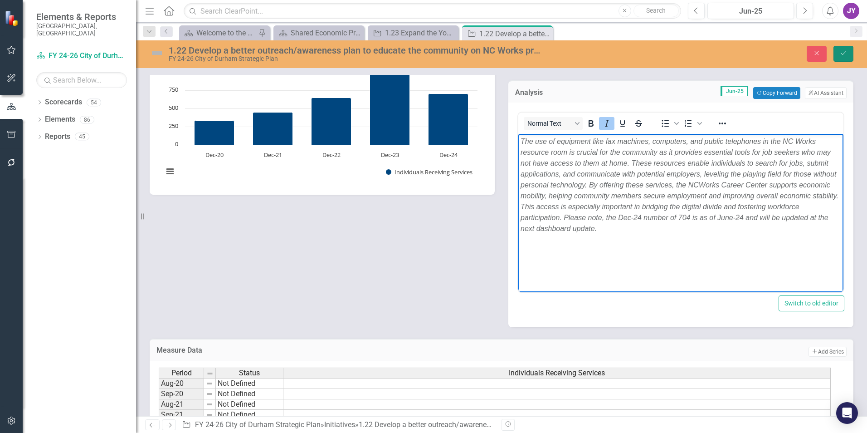
click at [849, 53] on button "Save" at bounding box center [844, 54] width 20 height 16
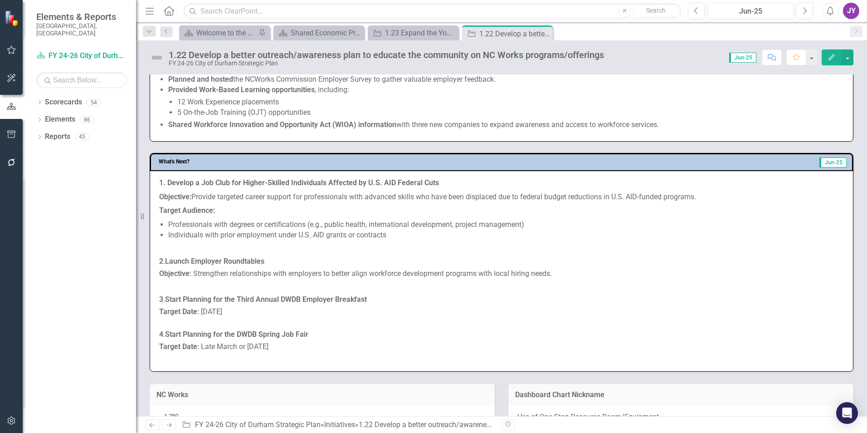
scroll to position [635, 0]
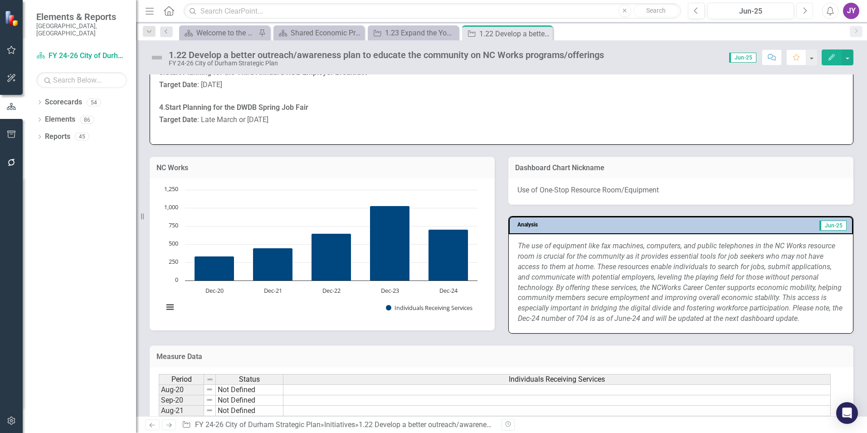
click at [809, 11] on button "Next" at bounding box center [804, 11] width 17 height 16
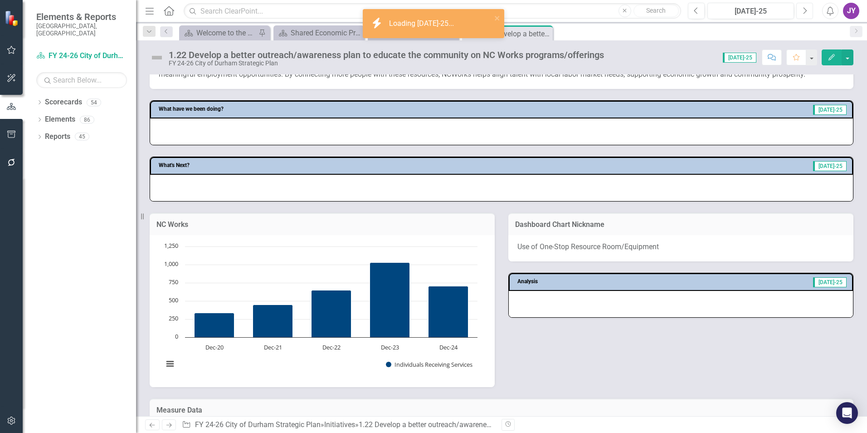
scroll to position [454, 0]
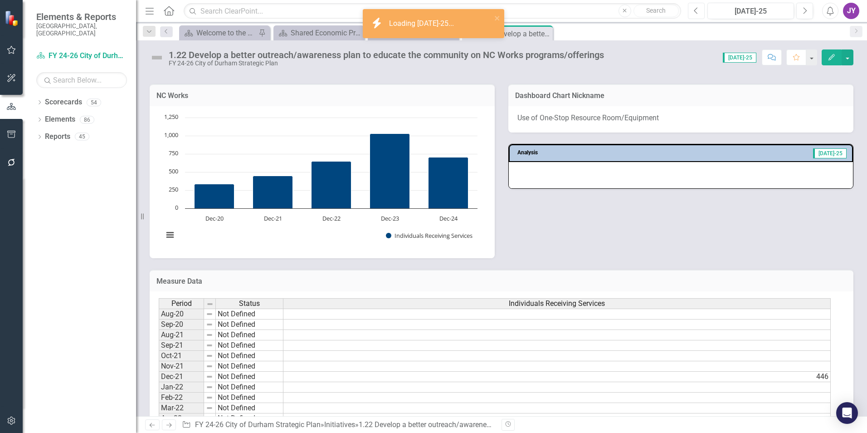
click at [695, 4] on button "Previous" at bounding box center [696, 11] width 17 height 16
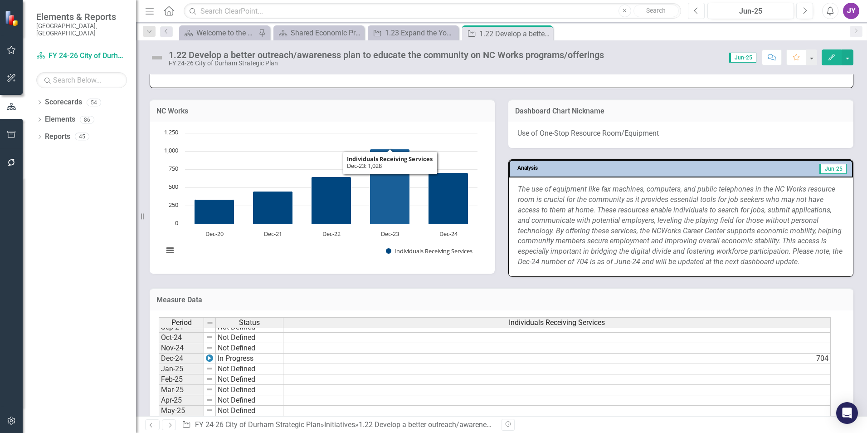
scroll to position [690, 0]
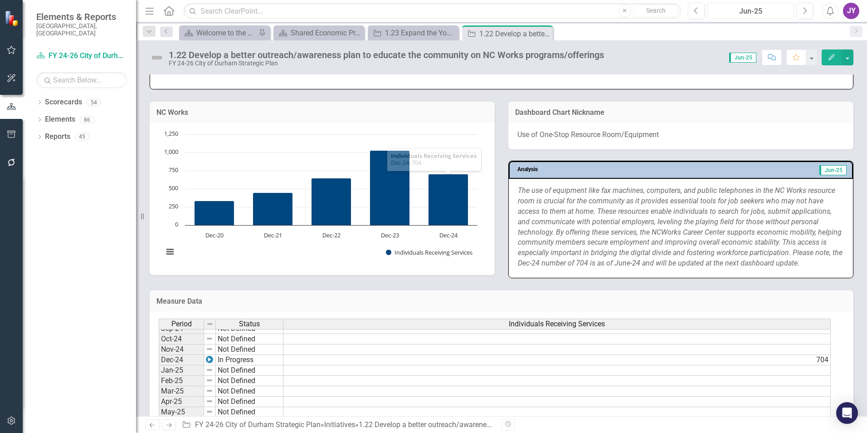
click at [753, 5] on button "Jun-25" at bounding box center [751, 11] width 87 height 16
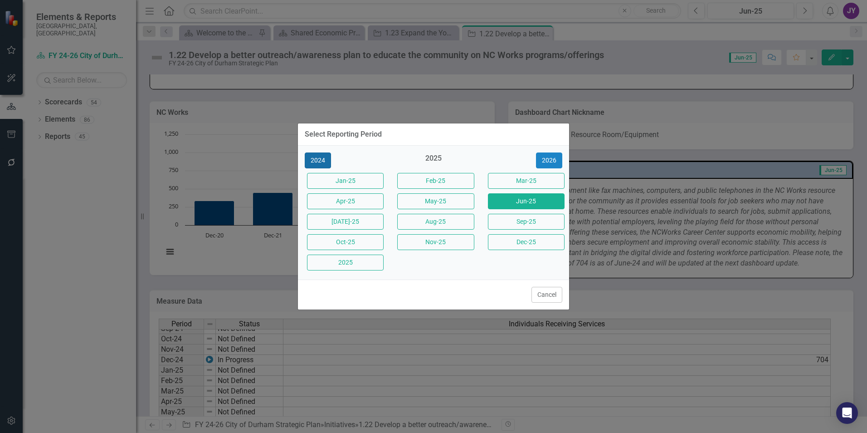
click at [326, 161] on button "2024" at bounding box center [318, 160] width 26 height 16
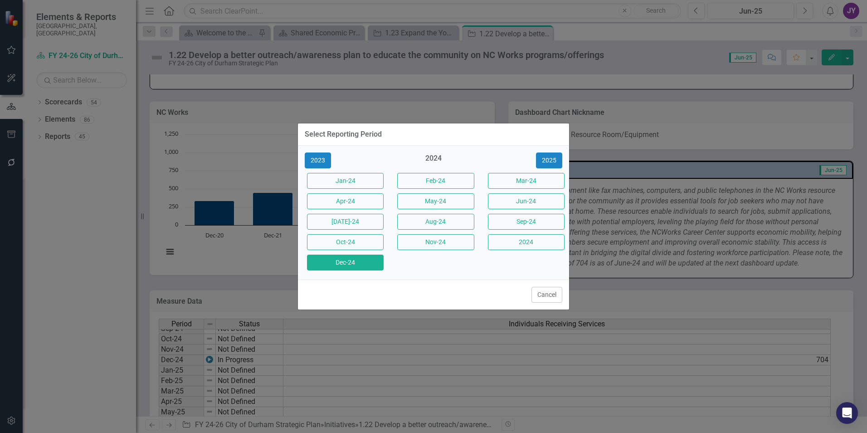
click at [343, 260] on button "Dec-24" at bounding box center [345, 262] width 77 height 16
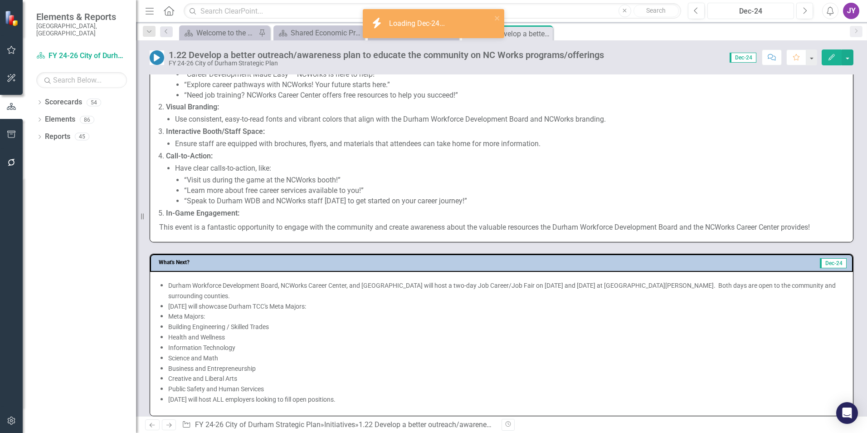
scroll to position [680, 0]
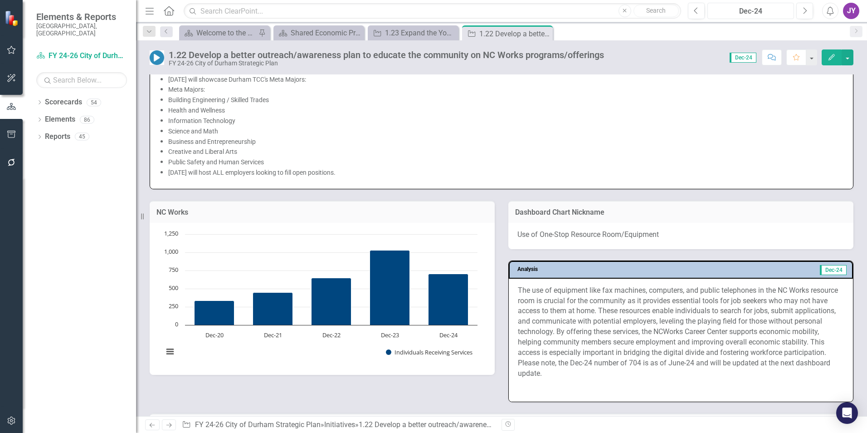
click at [748, 10] on div "Dec-24" at bounding box center [751, 11] width 80 height 11
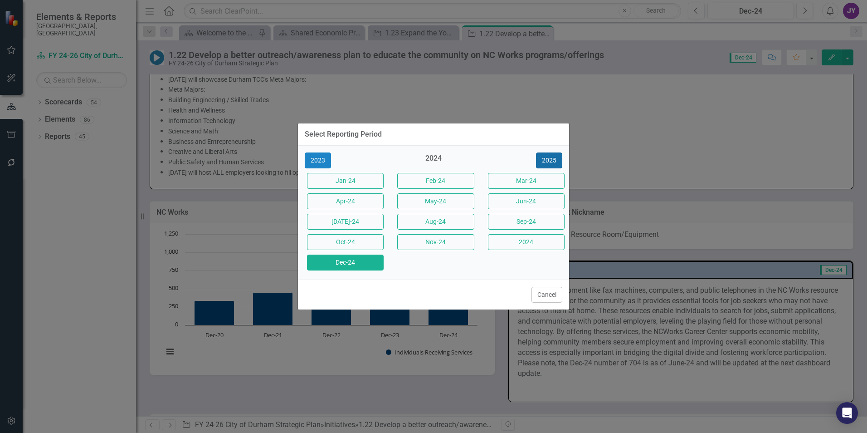
click at [558, 157] on button "2025" at bounding box center [549, 160] width 26 height 16
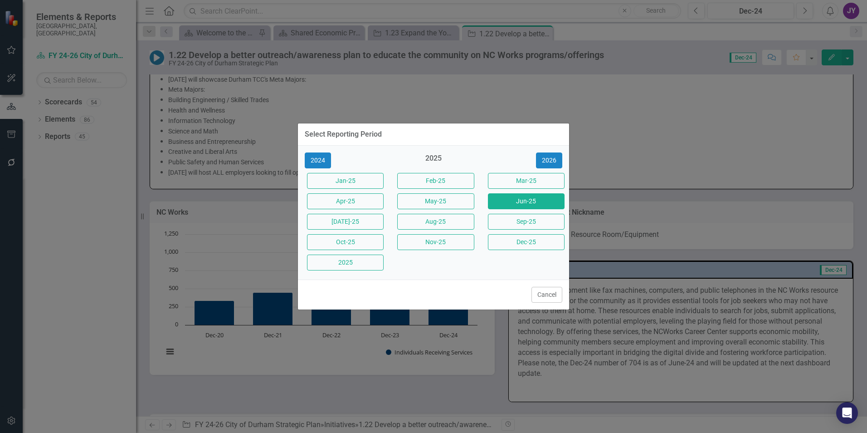
click at [527, 203] on button "Jun-25" at bounding box center [526, 201] width 77 height 16
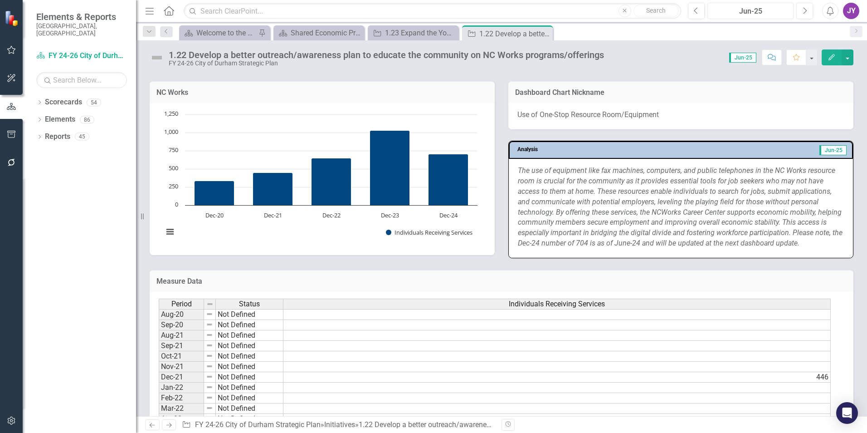
scroll to position [726, 0]
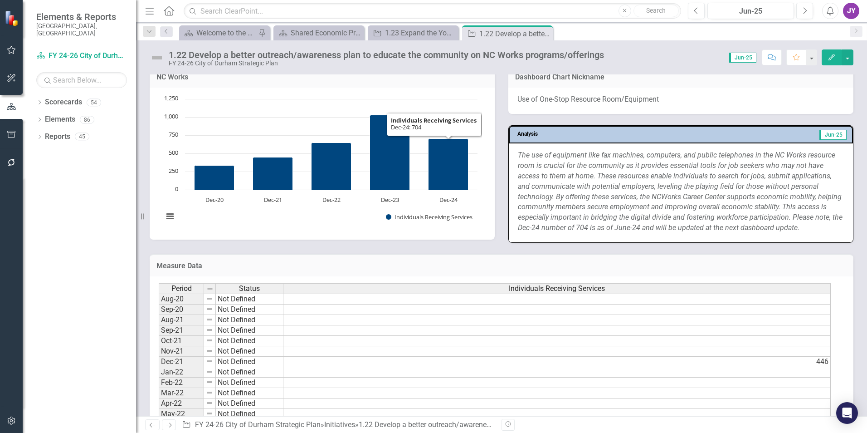
click at [650, 201] on p "The use of equipment like fax machines, computers, and public telephones in the…" at bounding box center [681, 191] width 326 height 83
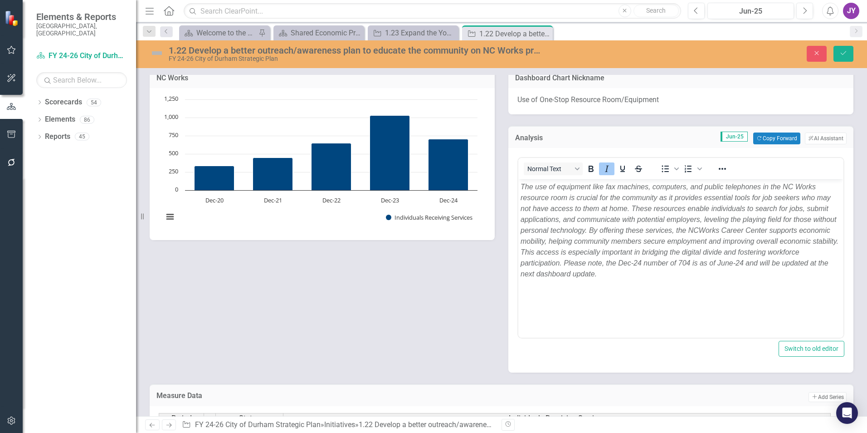
scroll to position [0, 0]
click at [573, 217] on em "The use of equipment like fax machines, computers, and public telephones in the…" at bounding box center [680, 230] width 318 height 95
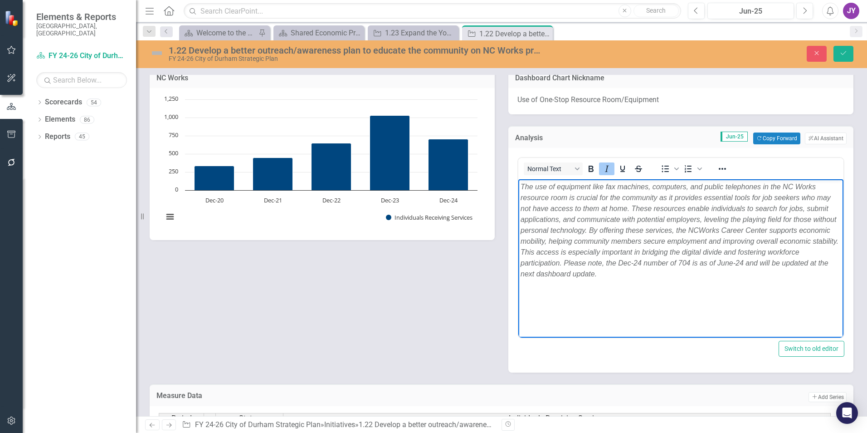
click at [573, 217] on em "The use of equipment like fax machines, computers, and public telephones in the…" at bounding box center [680, 230] width 318 height 95
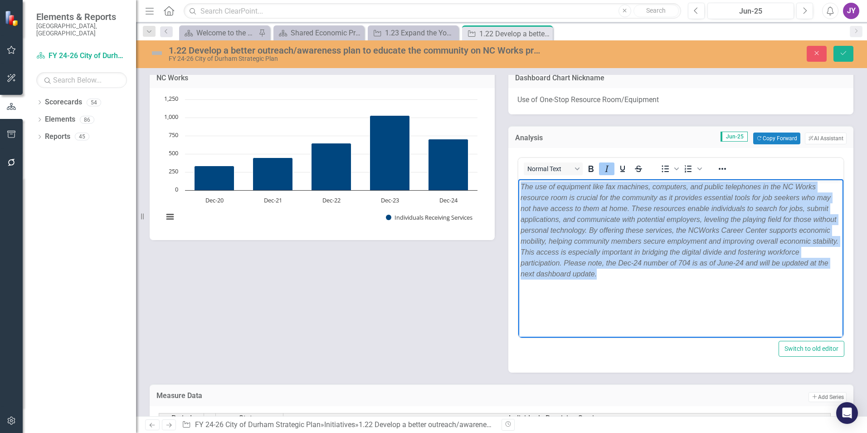
click at [573, 217] on em "The use of equipment like fax machines, computers, and public telephones in the…" at bounding box center [680, 230] width 318 height 95
click at [610, 166] on button "Italic" at bounding box center [606, 168] width 15 height 13
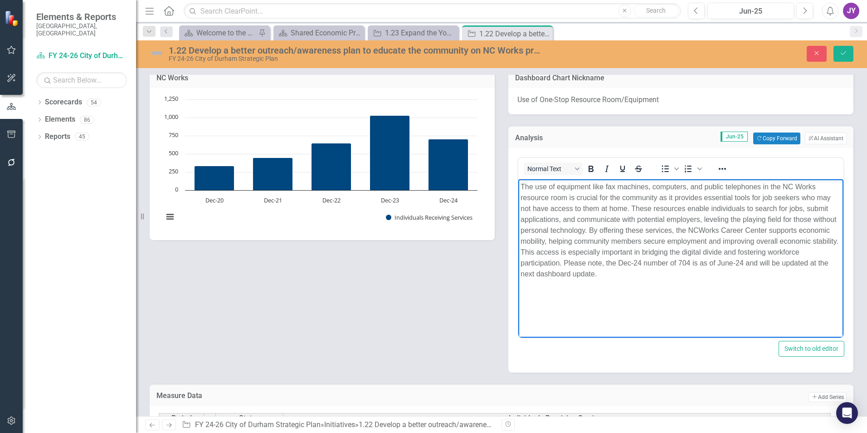
click at [620, 232] on p "The use of equipment like fax machines, computers, and public telephones in the…" at bounding box center [681, 230] width 321 height 98
click at [629, 272] on p "The use of equipment like fax machines, computers, and public telephones in the…" at bounding box center [681, 230] width 321 height 98
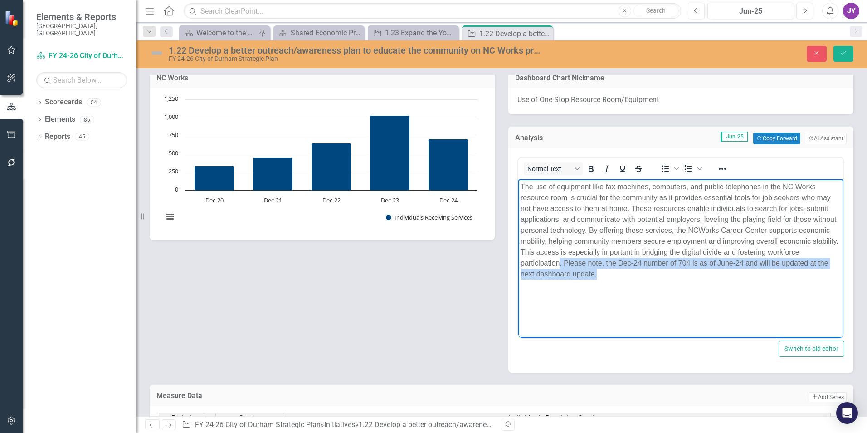
drag, startPoint x: 604, startPoint y: 278, endPoint x: 558, endPoint y: 265, distance: 47.7
click at [558, 265] on p "The use of equipment like fax machines, computers, and public telephones in the…" at bounding box center [681, 230] width 321 height 98
click at [646, 266] on p "The use of equipment like fax machines, computers, and public telephones in the…" at bounding box center [681, 230] width 321 height 98
click at [629, 272] on p "The use of equipment like fax machines, computers, and public telephones in the…" at bounding box center [681, 230] width 321 height 98
click at [625, 278] on p "The use of equipment like fax machines, computers, and public telephones in the…" at bounding box center [681, 230] width 321 height 98
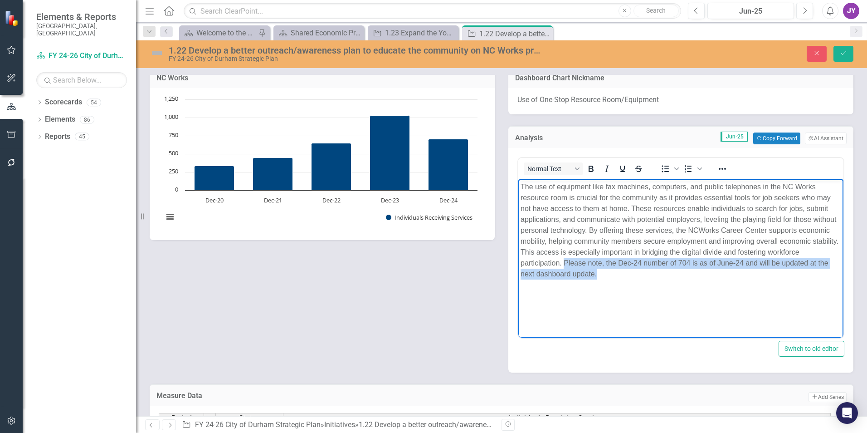
drag, startPoint x: 607, startPoint y: 274, endPoint x: 563, endPoint y: 267, distance: 45.0
click at [563, 267] on p "The use of equipment like fax machines, computers, and public telephones in the…" at bounding box center [681, 230] width 321 height 98
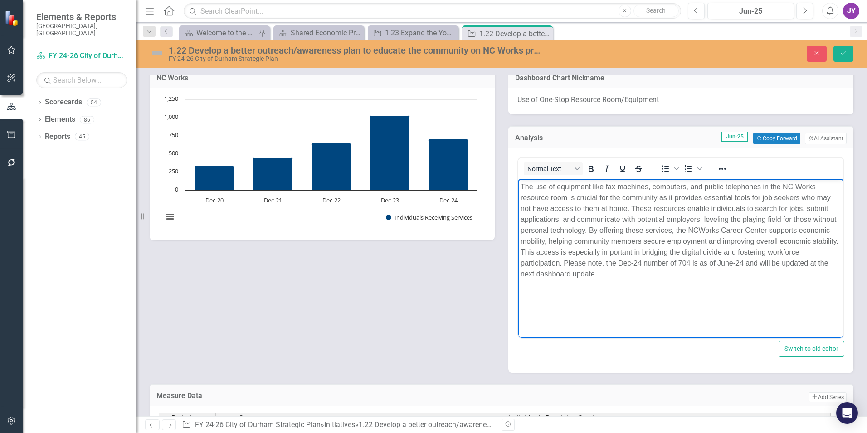
click at [619, 250] on p "The use of equipment like fax machines, computers, and public telephones in the…" at bounding box center [681, 230] width 321 height 98
drag, startPoint x: 618, startPoint y: 261, endPoint x: 654, endPoint y: 286, distance: 43.3
click at [654, 286] on body "The use of equipment like fax machines, computers, and public telephones in the…" at bounding box center [680, 247] width 325 height 136
drag, startPoint x: 616, startPoint y: 272, endPoint x: 617, endPoint y: 264, distance: 7.8
click at [617, 264] on p "The use of equipment like fax machines, computers, and public telephones in the…" at bounding box center [681, 230] width 321 height 98
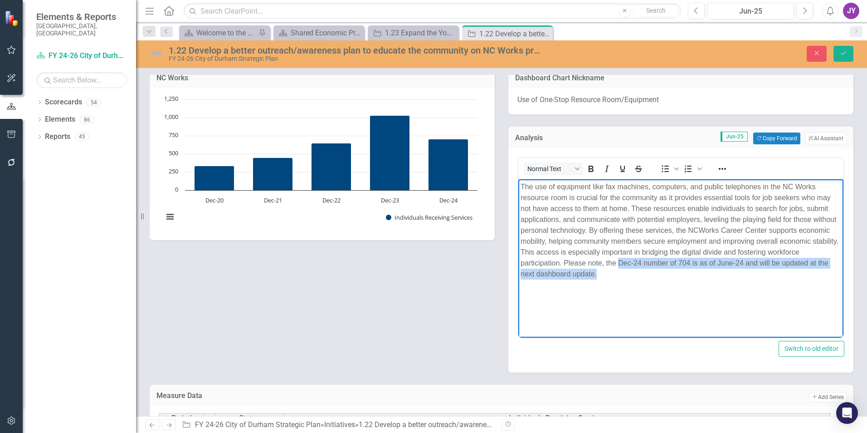
click at [618, 263] on p "The use of equipment like fax machines, computers, and public telephones in the…" at bounding box center [681, 230] width 321 height 98
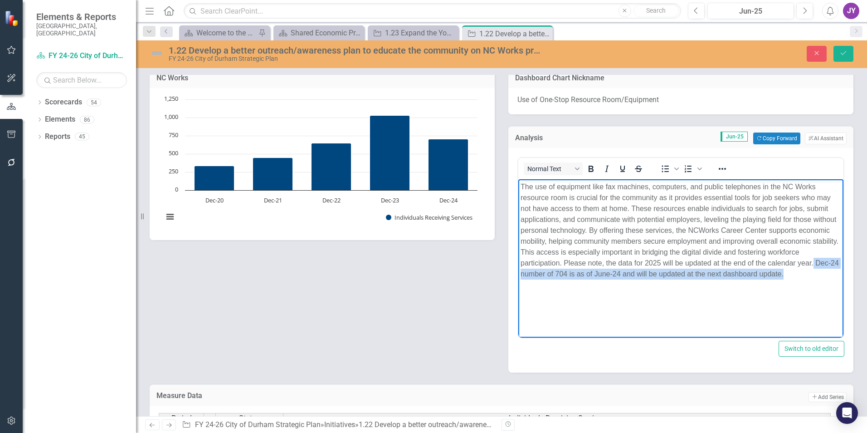
drag, startPoint x: 809, startPoint y: 277, endPoint x: 828, endPoint y: 220, distance: 59.8
click at [814, 262] on p "The use of equipment like fax machines, computers, and public telephones in the…" at bounding box center [681, 230] width 321 height 98
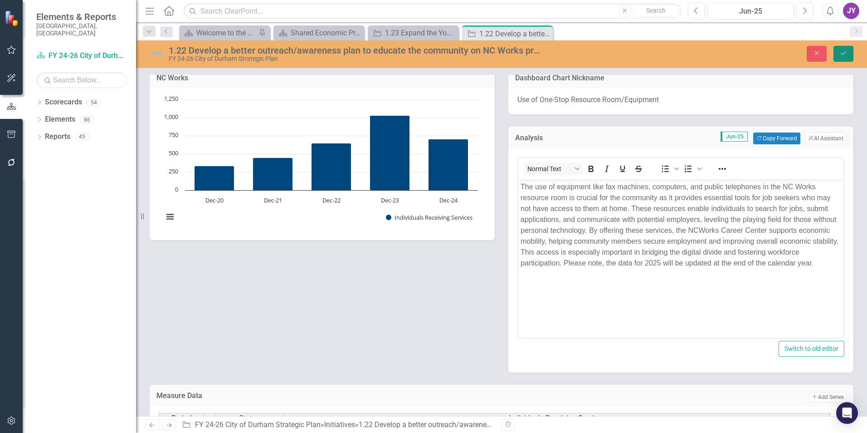
click at [843, 54] on icon "Save" at bounding box center [844, 53] width 8 height 6
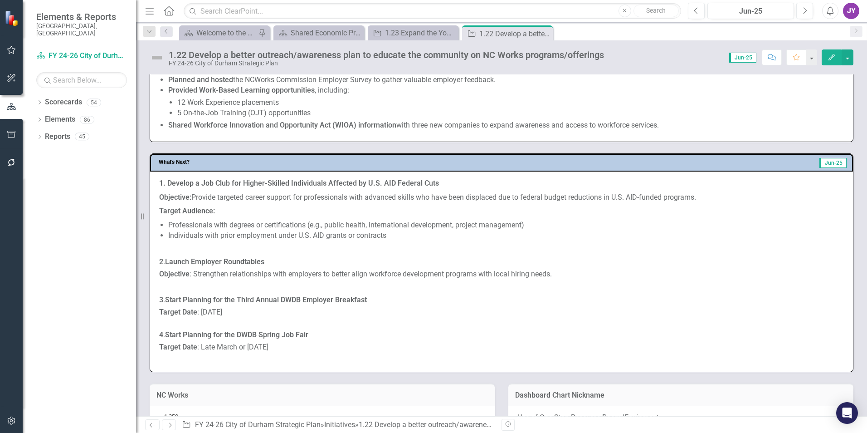
scroll to position [408, 0]
click at [270, 254] on p at bounding box center [501, 249] width 685 height 14
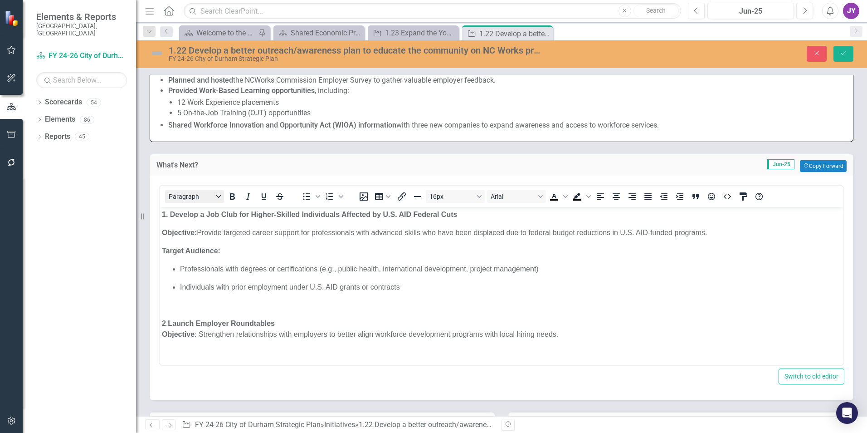
scroll to position [0, 0]
click at [816, 55] on icon "Close" at bounding box center [817, 53] width 8 height 6
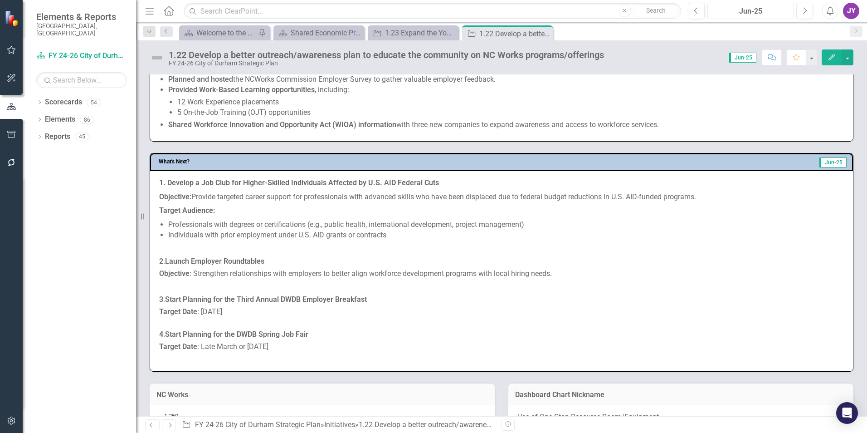
click at [743, 16] on div "Jun-25" at bounding box center [751, 11] width 80 height 11
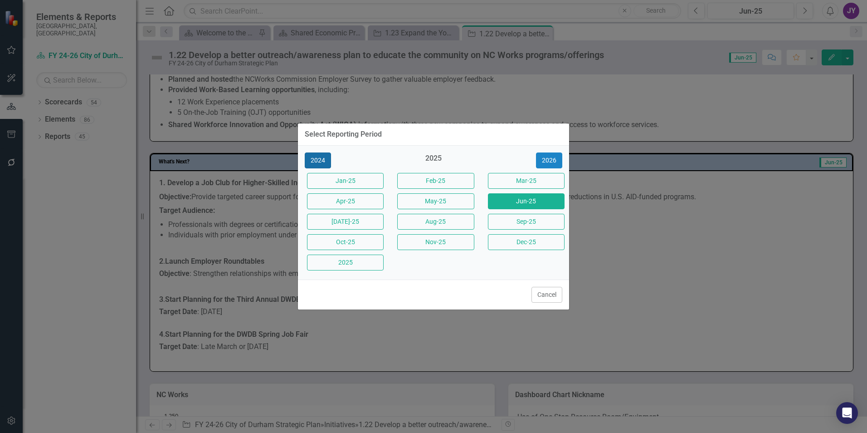
click at [317, 160] on button "2024" at bounding box center [318, 160] width 26 height 16
click at [341, 271] on div "Dec-24" at bounding box center [343, 262] width 90 height 20
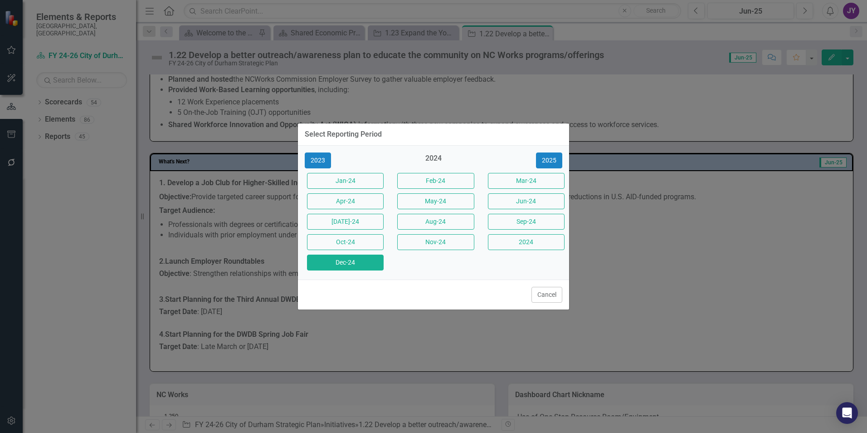
click at [342, 263] on button "Dec-24" at bounding box center [345, 262] width 77 height 16
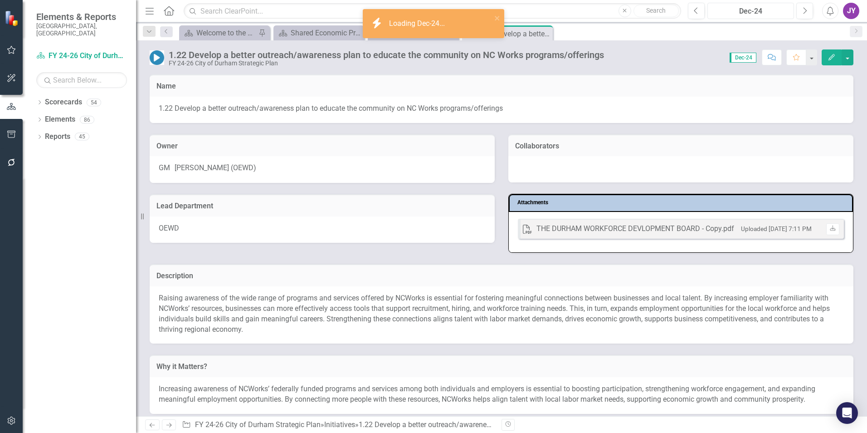
scroll to position [272, 0]
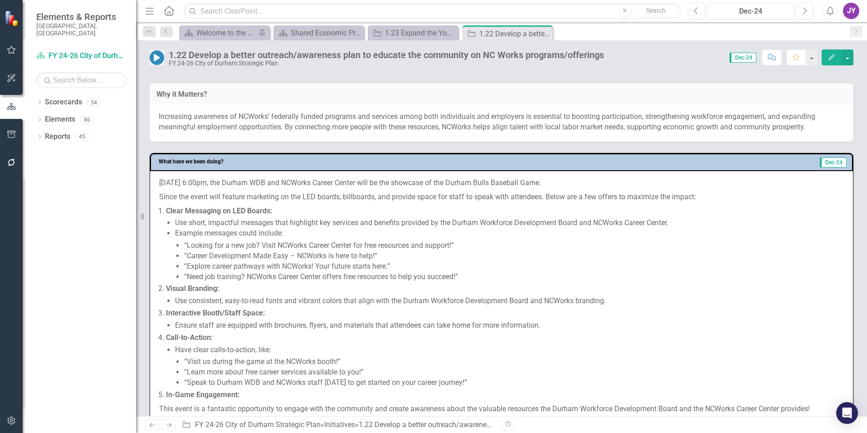
drag, startPoint x: 643, startPoint y: 193, endPoint x: 654, endPoint y: 193, distance: 10.4
click at [644, 193] on p "Since the event will feature marketing on the LED boards, billboards, and provi…" at bounding box center [501, 197] width 685 height 14
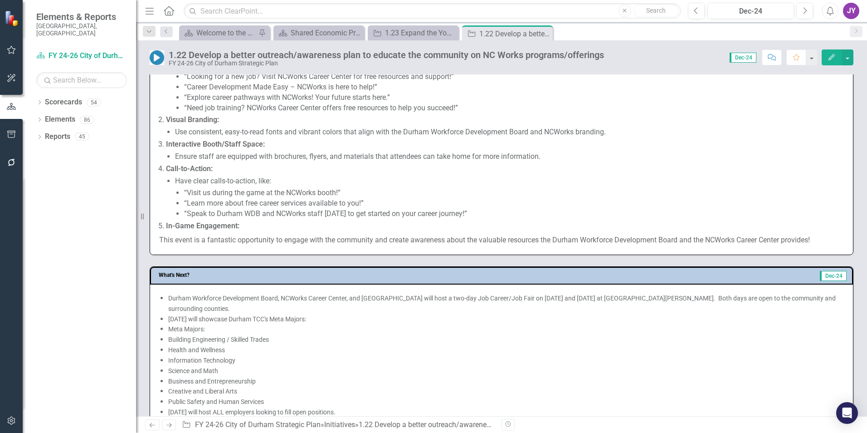
scroll to position [317, 0]
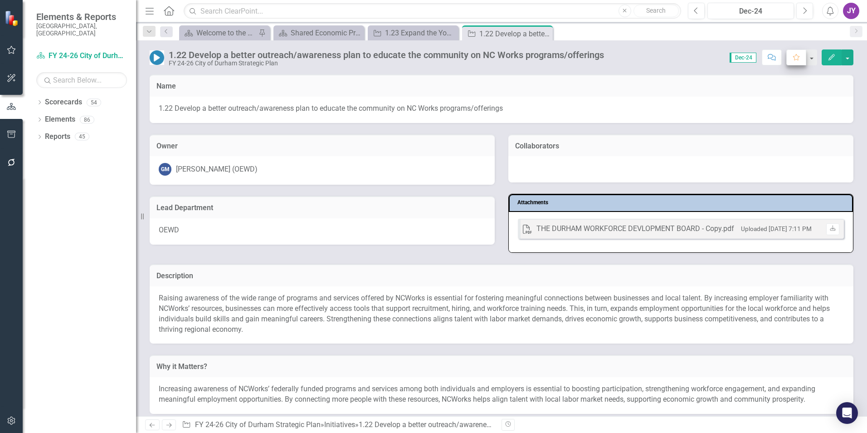
scroll to position [317, 0]
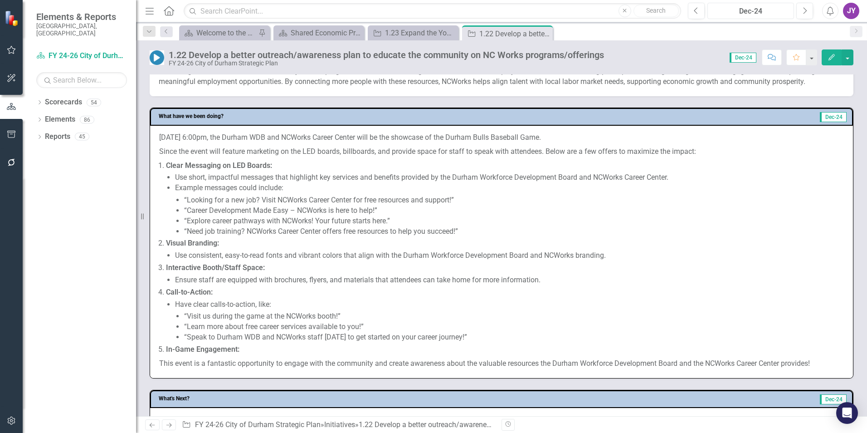
click at [755, 18] on button "Dec-24" at bounding box center [751, 11] width 87 height 16
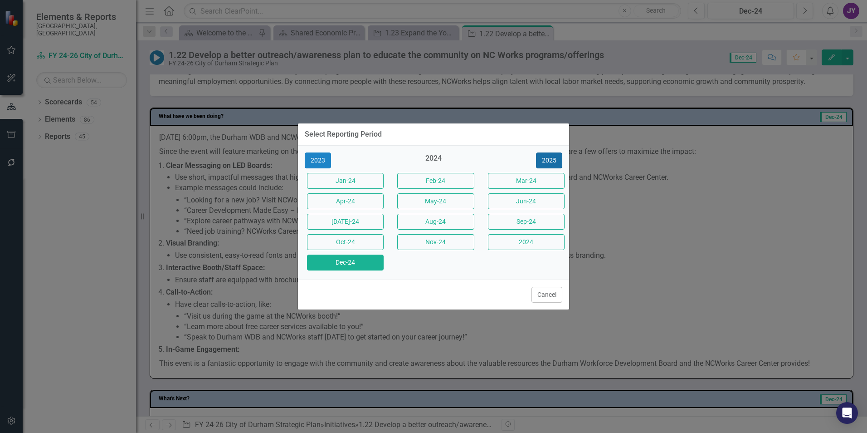
click at [551, 160] on button "2025" at bounding box center [549, 160] width 26 height 16
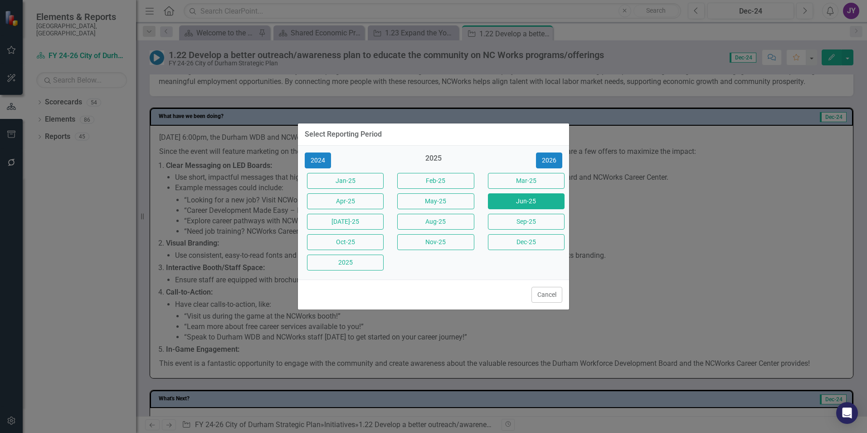
click at [514, 207] on button "Jun-25" at bounding box center [526, 201] width 77 height 16
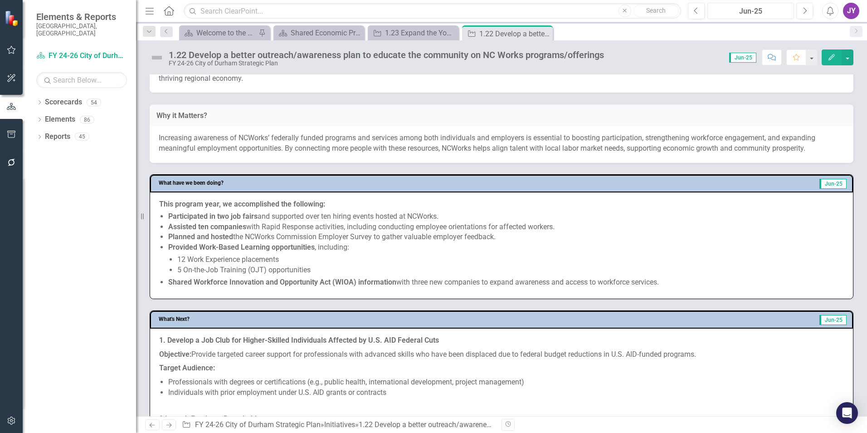
scroll to position [272, 0]
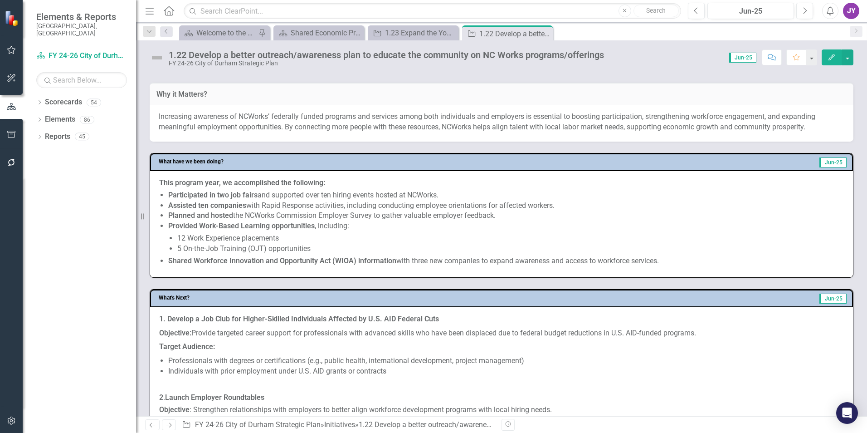
click at [252, 175] on div "This program year, we accomplished the following: Participated in two job fairs…" at bounding box center [501, 224] width 703 height 106
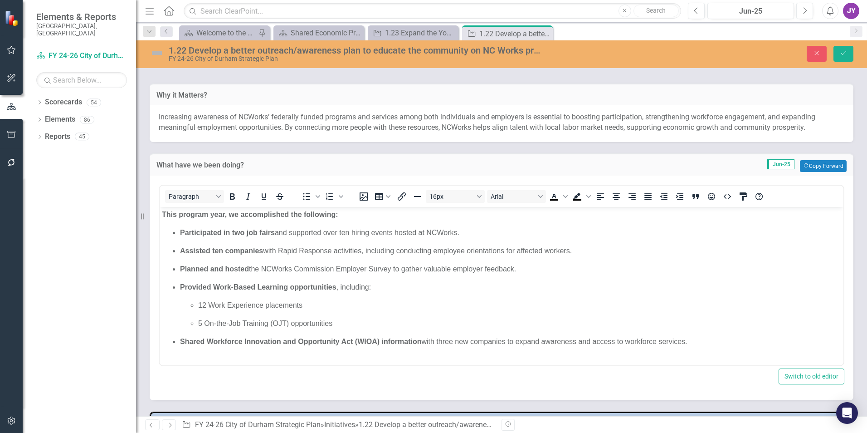
scroll to position [0, 0]
click at [241, 217] on strong "This program year, we accomplished the following:" at bounding box center [250, 214] width 176 height 8
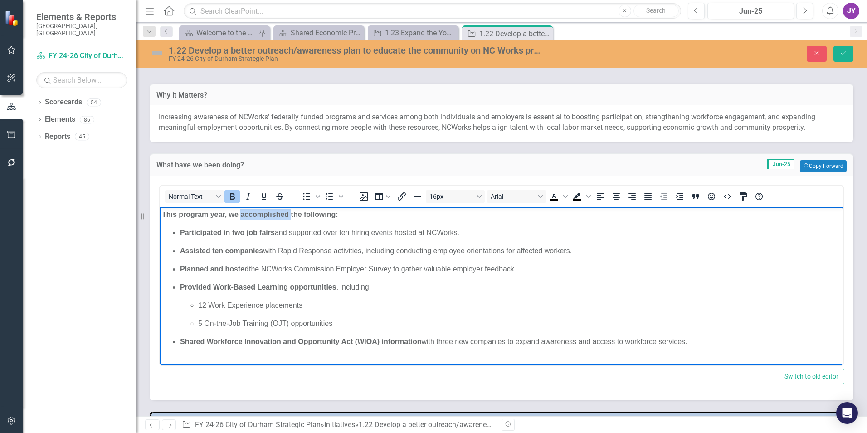
click at [240, 216] on strong "This program year, we accomplished the following:" at bounding box center [250, 214] width 176 height 8
click at [279, 237] on p "Participated in two job fairs and supported over ten hiring events hosted at NC…" at bounding box center [510, 232] width 661 height 11
click at [259, 201] on icon "Underline" at bounding box center [264, 196] width 11 height 11
click at [322, 246] on p "Assisted ten companies with Rapid Response activities, including conducting emp…" at bounding box center [510, 250] width 661 height 11
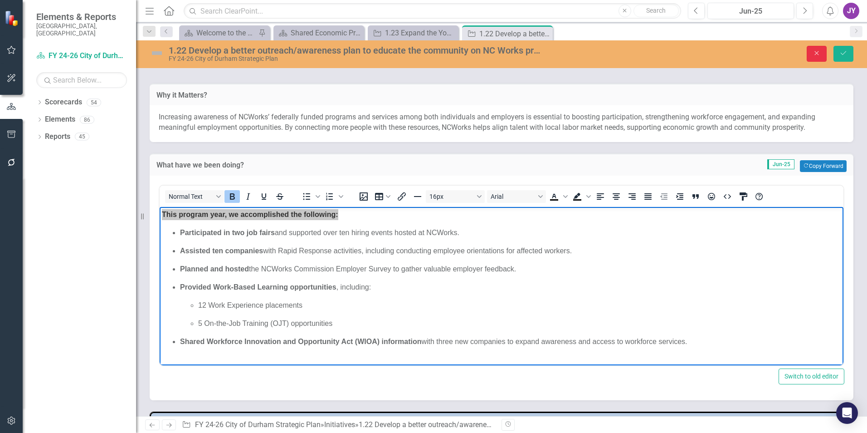
click at [819, 53] on icon "Close" at bounding box center [817, 53] width 8 height 6
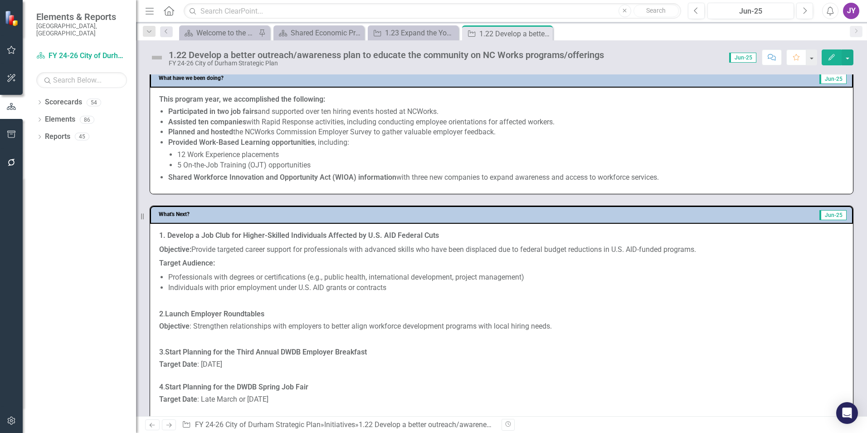
scroll to position [408, 0]
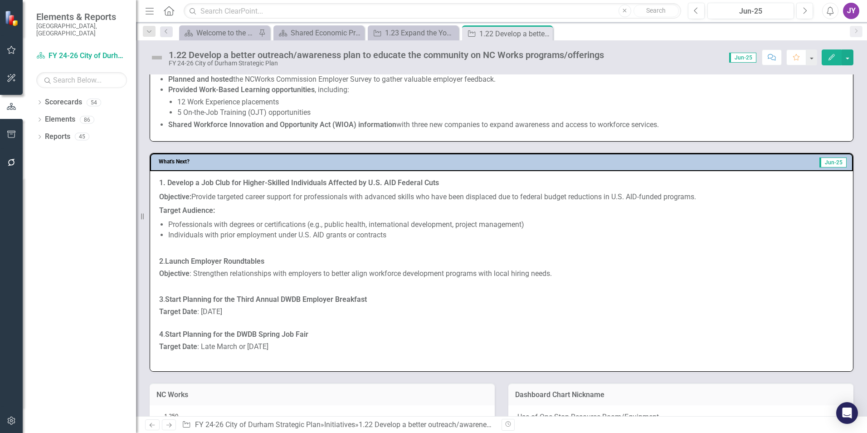
click at [184, 217] on p "Target Audience:" at bounding box center [501, 211] width 685 height 14
click at [185, 218] on p "Target Audience:" at bounding box center [501, 211] width 685 height 14
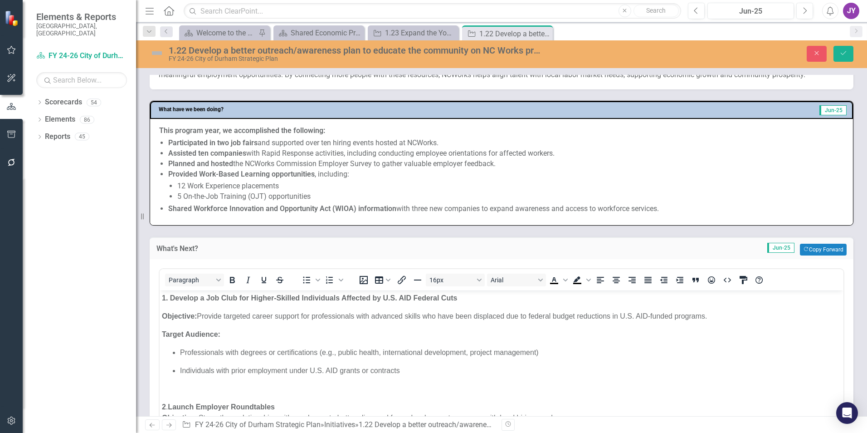
scroll to position [317, 0]
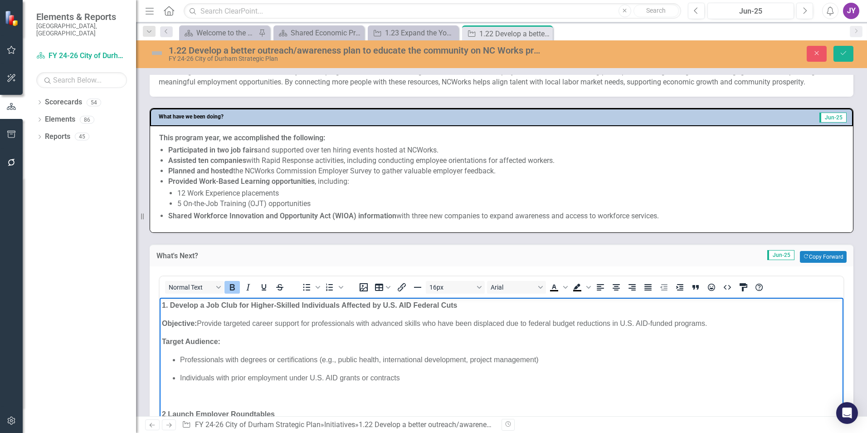
click at [161, 305] on body "1. Develop a Job Club for Higher-Skilled Individuals Affected by U.S. AID Feder…" at bounding box center [502, 418] width 684 height 240
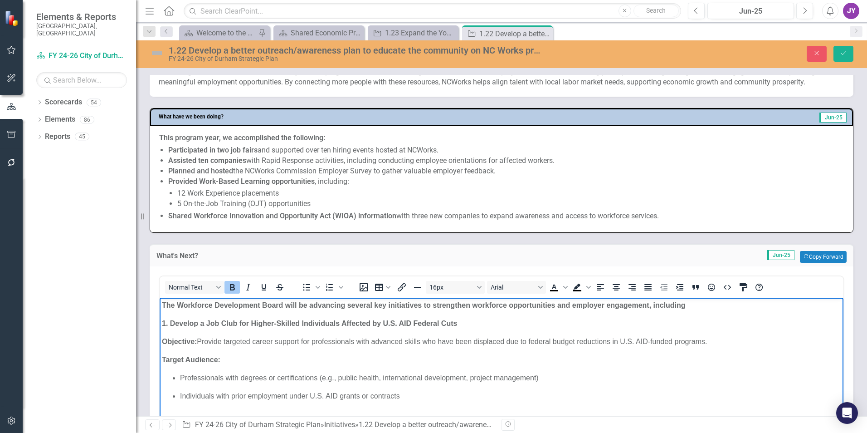
click at [185, 304] on strong "The Workforce Development Board will be advancing several key initiatives to st…" at bounding box center [424, 305] width 524 height 8
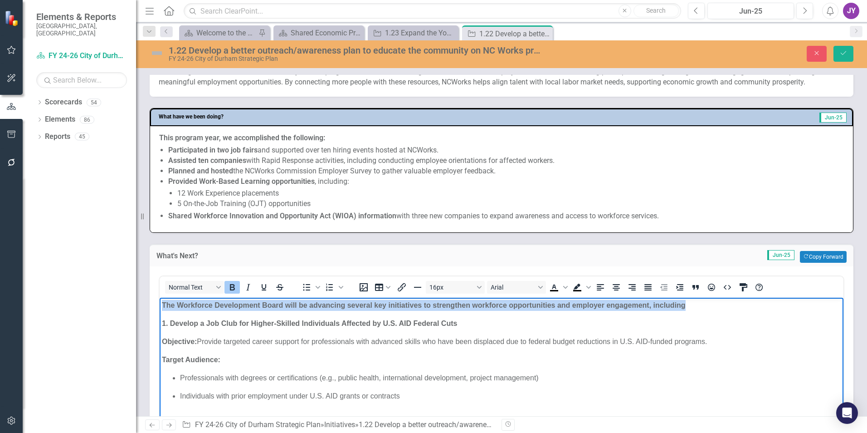
click at [185, 304] on strong "The Workforce Development Board will be advancing several key initiatives to st…" at bounding box center [424, 305] width 524 height 8
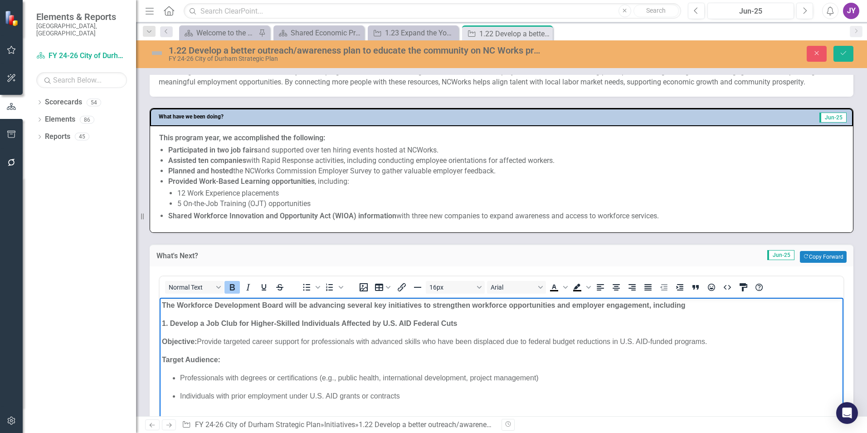
click at [185, 323] on strong "1. Develop a Job Club for Higher-Skilled Individuals Affected by U.S. AID Feder…" at bounding box center [309, 323] width 295 height 8
drag, startPoint x: 171, startPoint y: 325, endPoint x: 177, endPoint y: 325, distance: 6.8
click at [171, 325] on strong "1. Develop a Job Club for Higher-Skilled Individuals Affected by U.S. AID Feder…" at bounding box center [309, 323] width 295 height 8
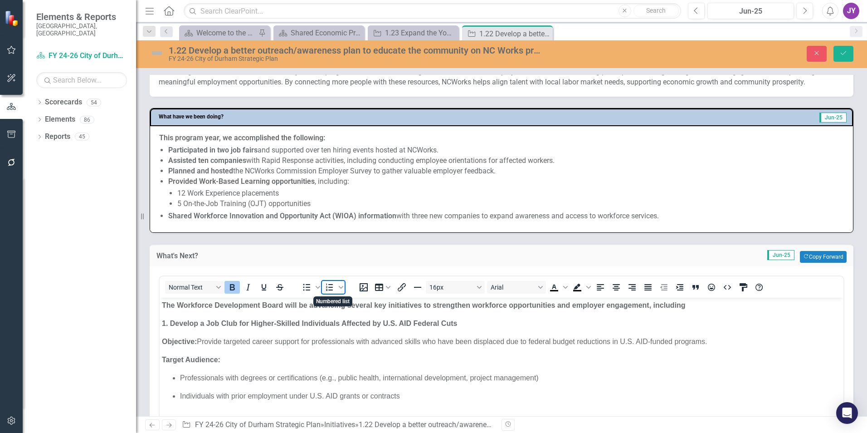
click at [334, 291] on icon "Numbered list" at bounding box center [329, 287] width 11 height 11
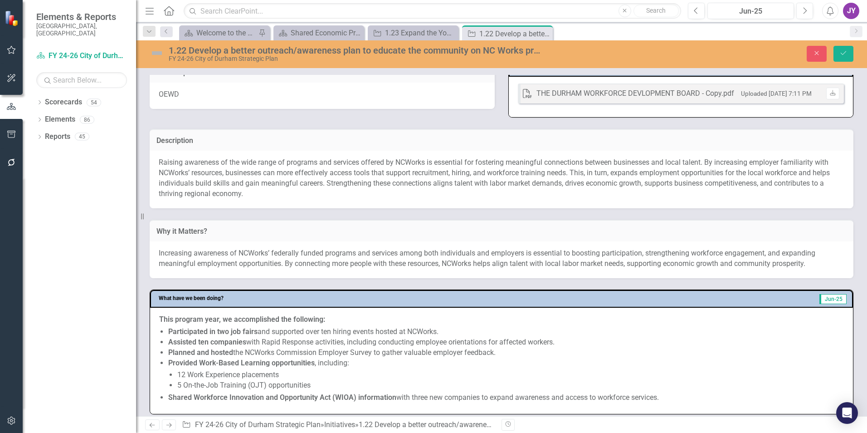
scroll to position [363, 0]
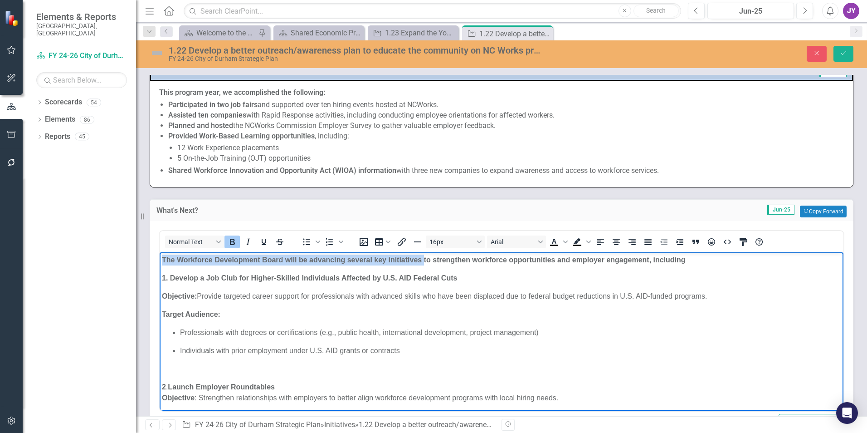
drag, startPoint x: 425, startPoint y: 259, endPoint x: 148, endPoint y: 257, distance: 276.7
click at [160, 257] on html "The Workforce Development Board will be advancing several key initiatives to st…" at bounding box center [502, 381] width 684 height 259
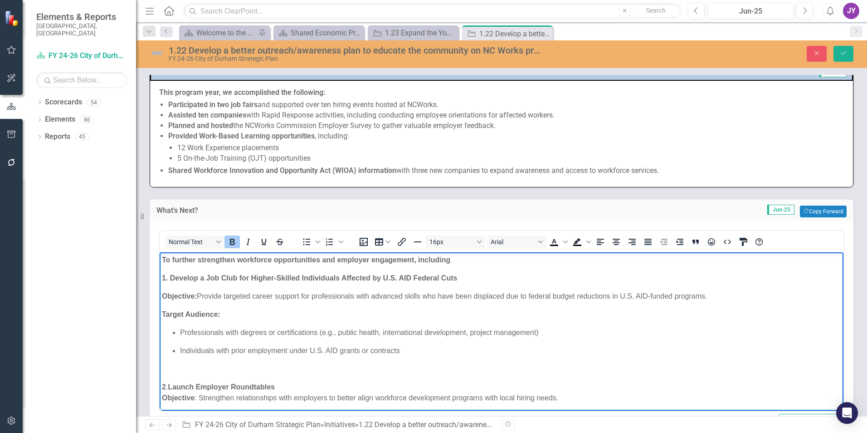
click at [465, 259] on p "To further strengthen workforce opportunities and employer engagement, including" at bounding box center [501, 259] width 679 height 11
click at [172, 277] on strong "1. Develop a Job Club for Higher-Skilled Individuals Affected by U.S. AID Feder…" at bounding box center [309, 278] width 295 height 8
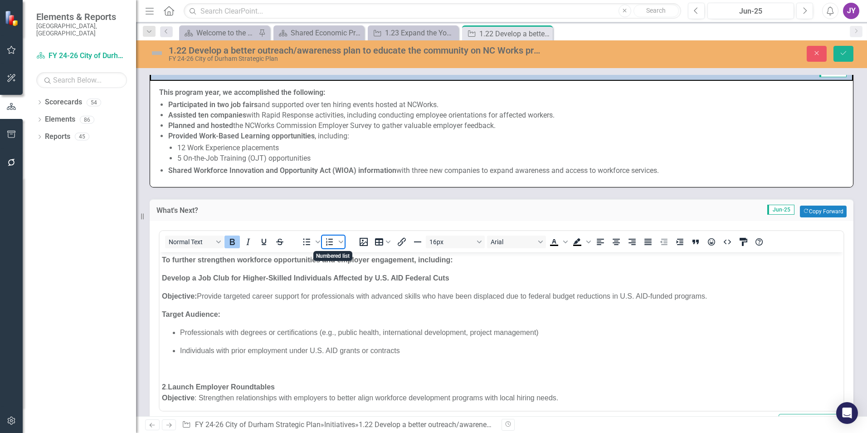
click at [330, 243] on icon "Numbered list" at bounding box center [329, 241] width 11 height 11
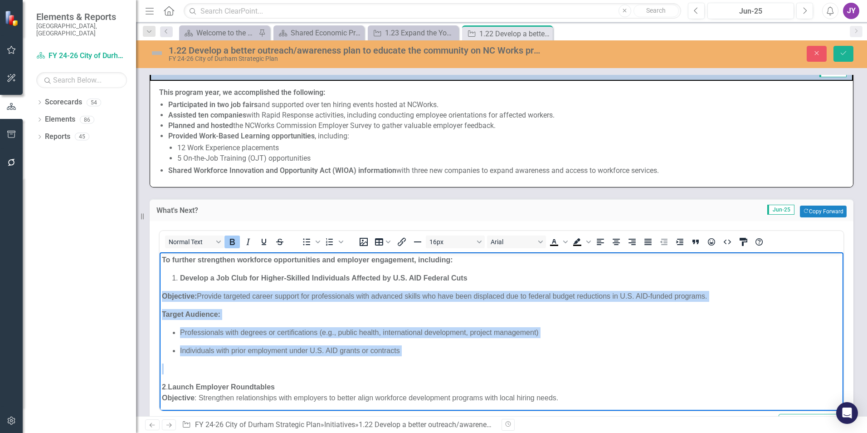
drag, startPoint x: 161, startPoint y: 295, endPoint x: 414, endPoint y: 357, distance: 260.6
click at [414, 357] on body "To further strengthen workforce opportunities and employer engagement, includin…" at bounding box center [502, 381] width 684 height 259
click at [681, 240] on icon "Increase indent" at bounding box center [679, 241] width 11 height 11
click at [298, 303] on div "To further strengthen workforce opportunities and employer engagement, includin…" at bounding box center [501, 372] width 679 height 236
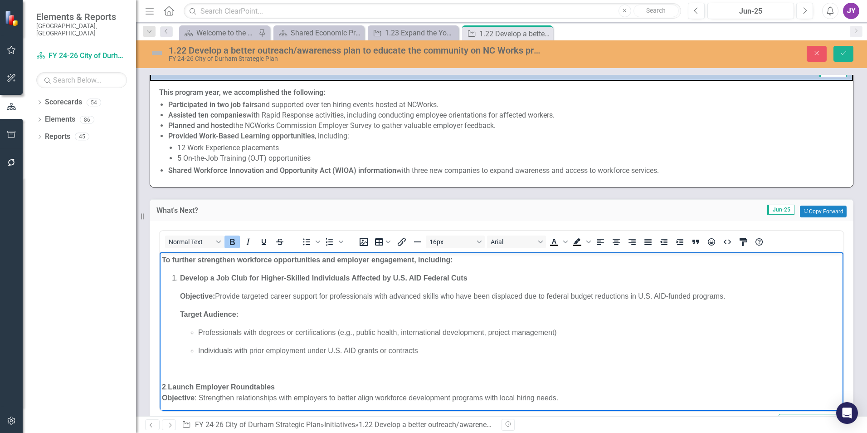
click at [180, 274] on li "Develop a Job Club for Higher-Skilled Individuals Affected by U.S. AID Federal …" at bounding box center [510, 278] width 661 height 11
click at [297, 241] on div "To open the popup, press Shift+Enter To open the popup, press Shift+Enter" at bounding box center [321, 242] width 57 height 18
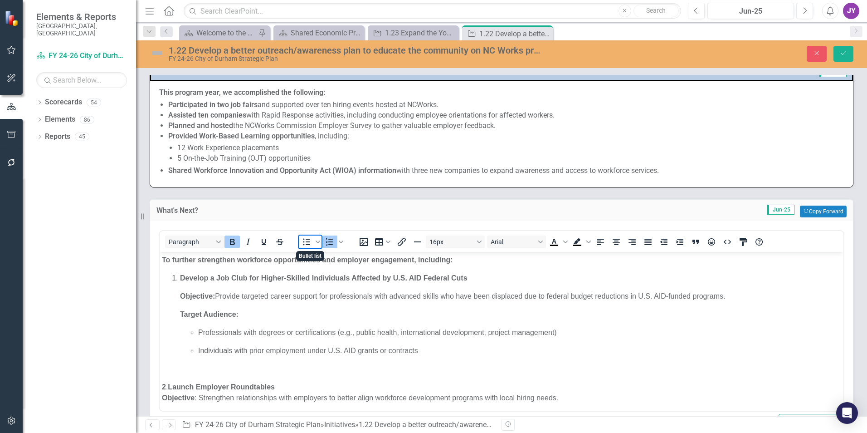
click at [301, 240] on icon "Bullet list" at bounding box center [306, 241] width 11 height 11
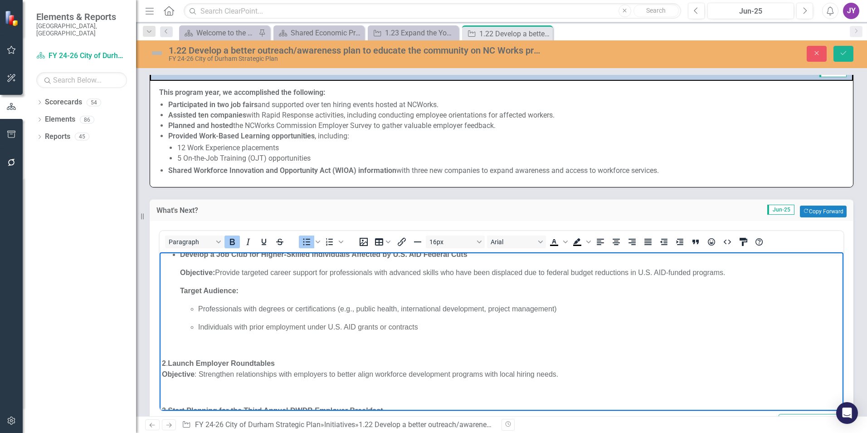
scroll to position [45, 0]
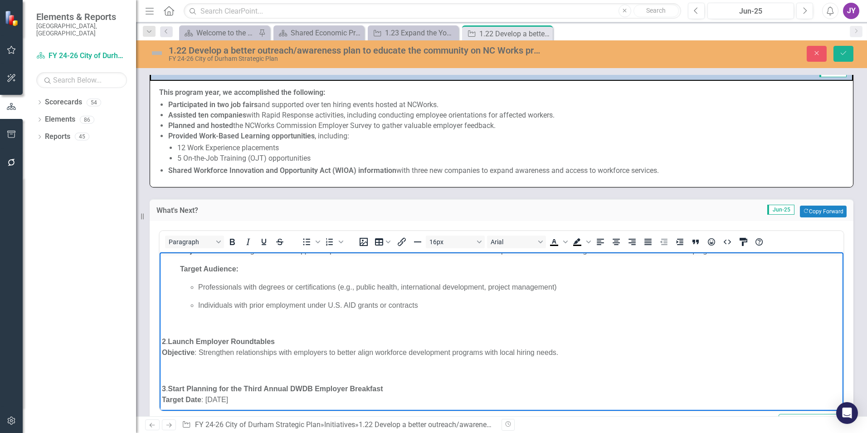
click at [169, 342] on div "To further strengthen workforce opportunities and employer engagement, includin…" at bounding box center [501, 327] width 679 height 236
click at [171, 341] on strong "Launch Employer Roundtables" at bounding box center [221, 341] width 107 height 8
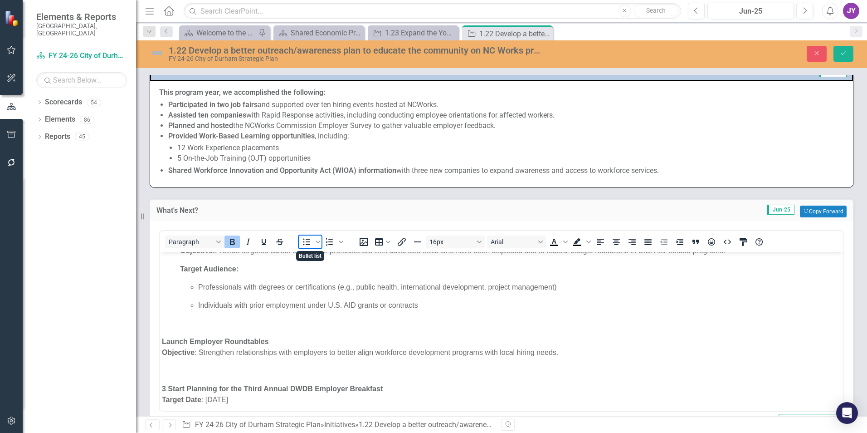
click at [307, 241] on icon "Bullet list" at bounding box center [306, 242] width 7 height 7
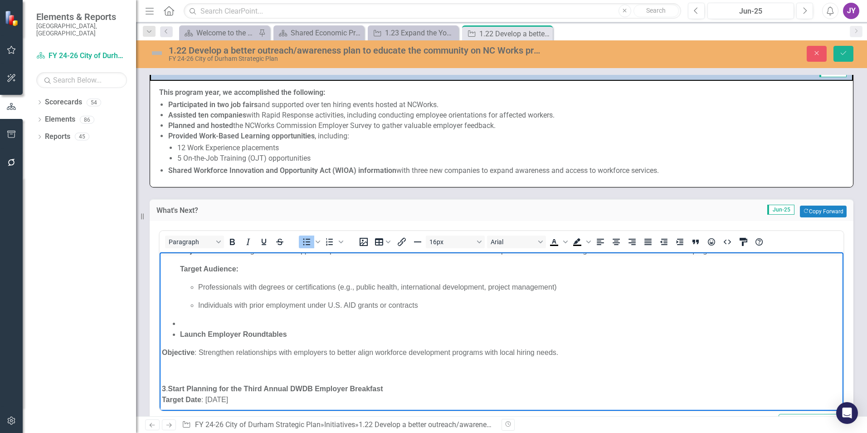
click at [186, 322] on li "Rich Text Area. Press ALT-0 for help." at bounding box center [510, 323] width 661 height 11
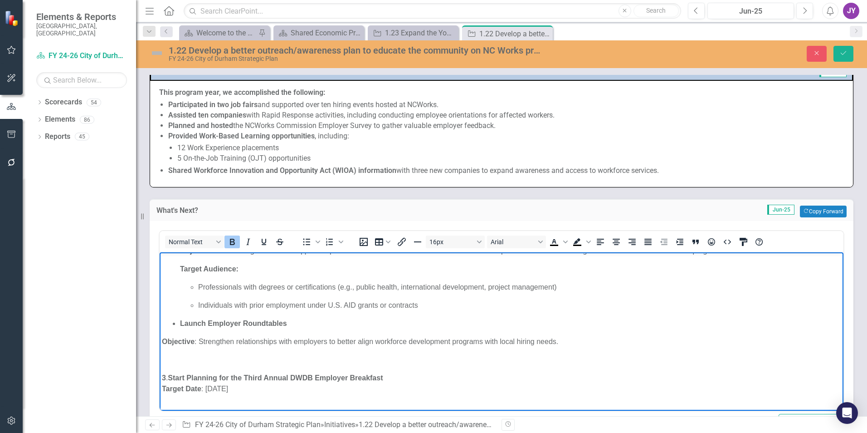
click at [164, 338] on strong "Objective" at bounding box center [178, 341] width 33 height 8
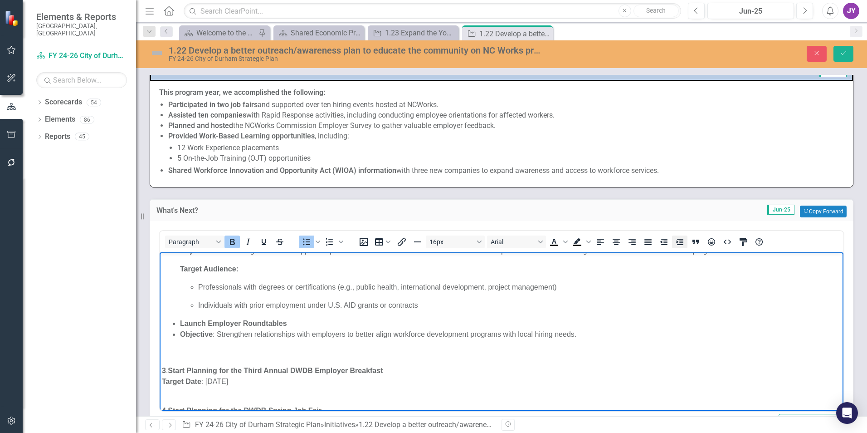
click at [672, 245] on button "Increase indent" at bounding box center [679, 241] width 15 height 13
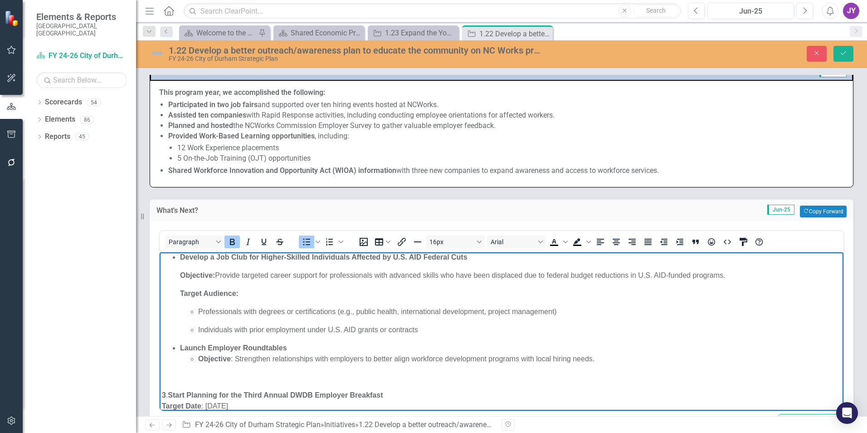
scroll to position [0, 0]
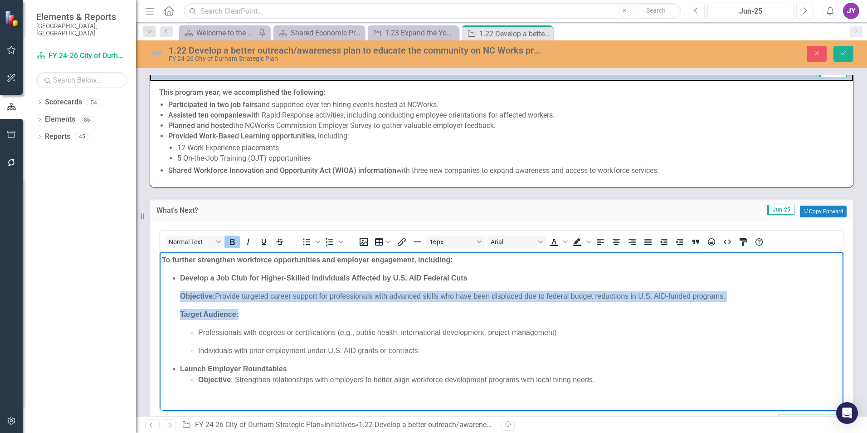
drag, startPoint x: 172, startPoint y: 297, endPoint x: 288, endPoint y: 312, distance: 117.5
click at [288, 312] on div "To further strengthen workforce opportunities and employer engagement, includin…" at bounding box center [501, 363] width 679 height 218
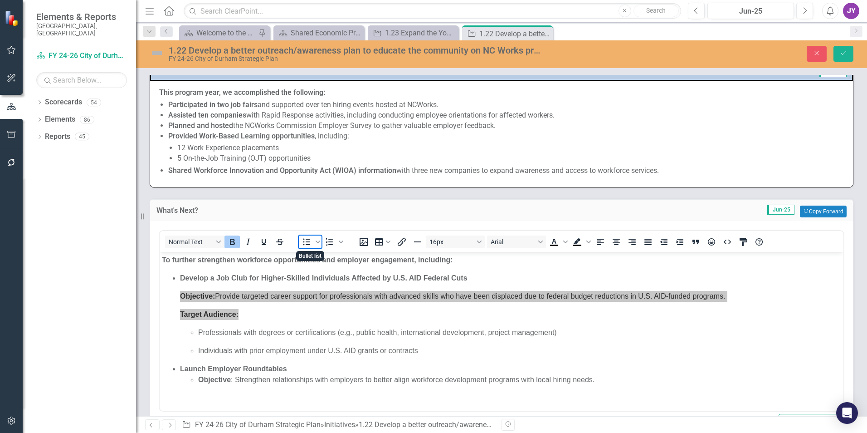
click at [307, 242] on icon "Bullet list" at bounding box center [306, 242] width 7 height 7
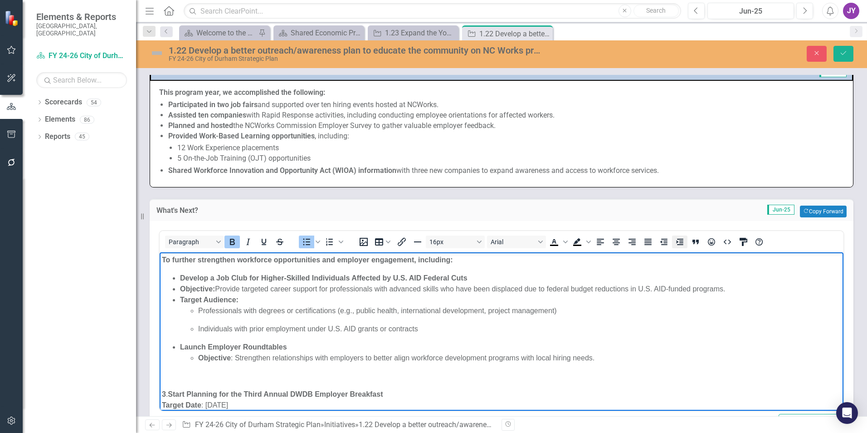
drag, startPoint x: 674, startPoint y: 239, endPoint x: 359, endPoint y: 19, distance: 384.1
click at [674, 239] on button "Increase indent" at bounding box center [679, 241] width 15 height 13
click at [208, 320] on ul "Objective: Provide targeted career support for professionals with advanced skil…" at bounding box center [510, 308] width 661 height 51
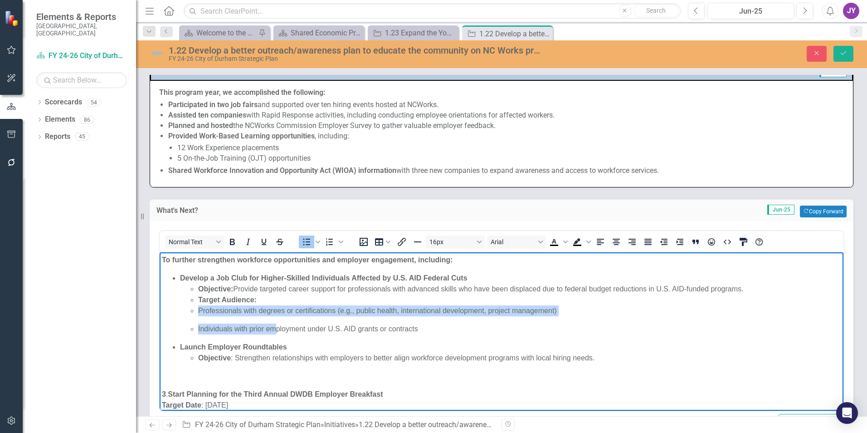
drag, startPoint x: 198, startPoint y: 311, endPoint x: 278, endPoint y: 327, distance: 81.4
click at [278, 327] on ul "Objective: Provide targeted career support for professionals with advanced skil…" at bounding box center [510, 308] width 661 height 51
click at [682, 242] on icon "Increase indent" at bounding box center [679, 242] width 7 height 6
click at [235, 346] on strong "Launch Employer Roundtables" at bounding box center [233, 347] width 107 height 8
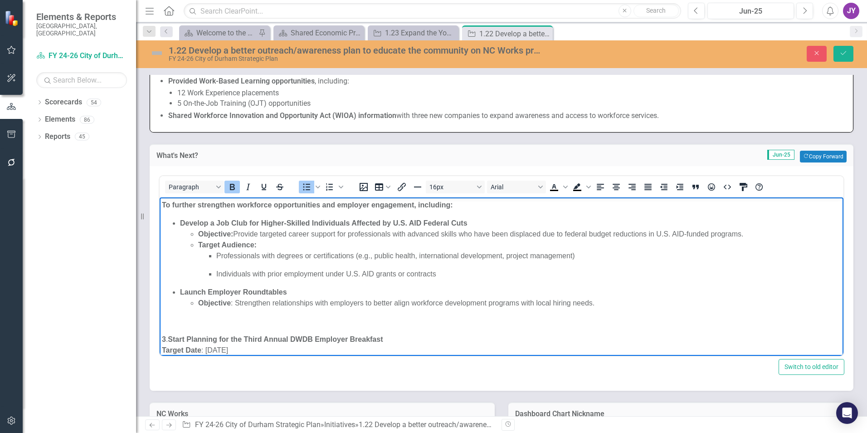
scroll to position [454, 0]
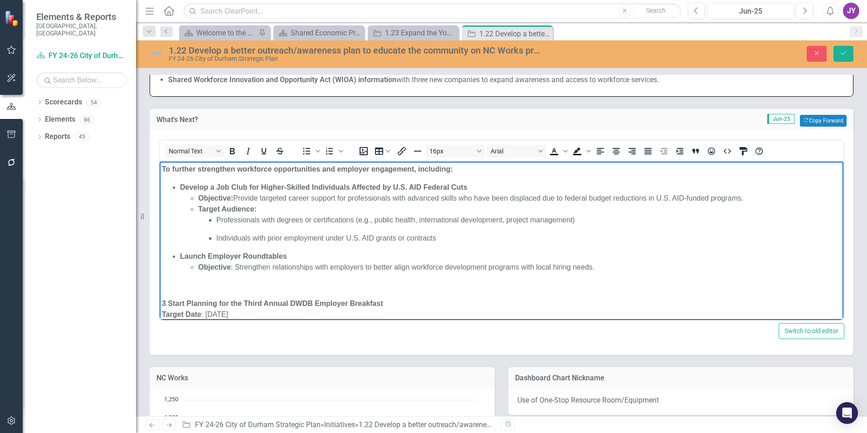
click at [177, 284] on p "Rich Text Area. Press ALT-0 for help." at bounding box center [501, 285] width 679 height 11
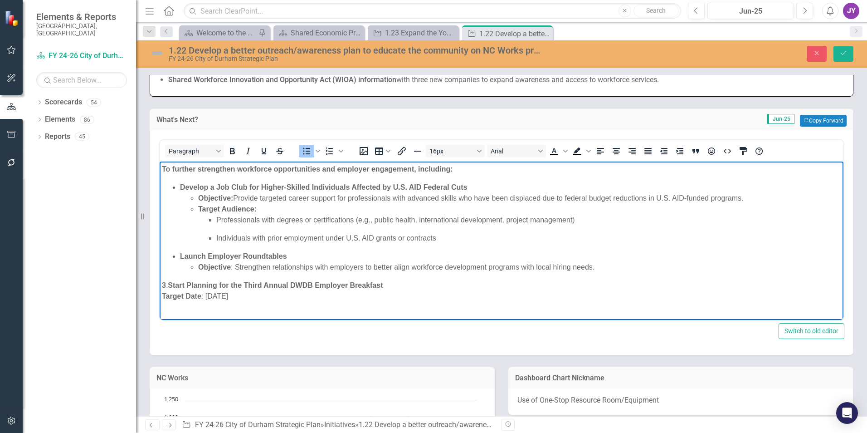
click at [172, 285] on strong "Start Planning for the Third Annual DWDB Employer Breakfast" at bounding box center [275, 285] width 215 height 8
click at [269, 285] on strong "Start Planning for the Third Annual DWDB Employer Breakfast" at bounding box center [269, 285] width 215 height 8
click at [165, 283] on strong "Start Planning for the Third Annual DWDB Employer Breakfast" at bounding box center [269, 285] width 215 height 8
click at [162, 283] on strong "Start Planning for the Third Annual DWDB Employer Breakfast" at bounding box center [269, 285] width 215 height 8
click at [665, 149] on icon "Decrease indent" at bounding box center [664, 151] width 11 height 11
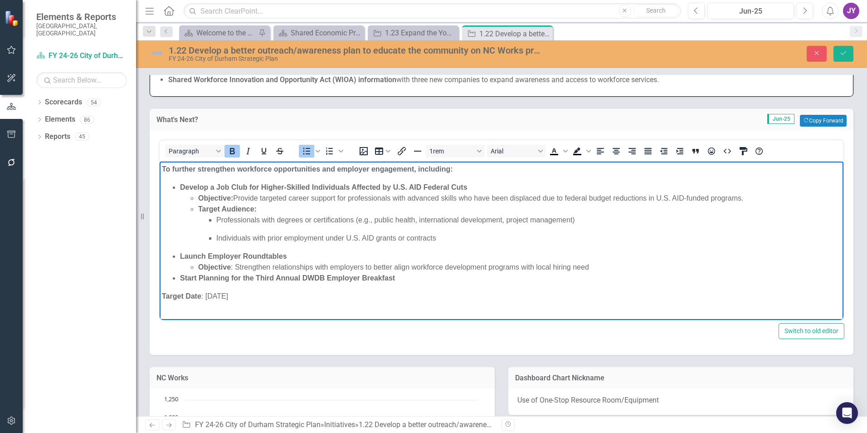
click at [162, 295] on strong "Target Date" at bounding box center [181, 296] width 39 height 8
click at [681, 150] on icon "Increase indent" at bounding box center [679, 151] width 7 height 6
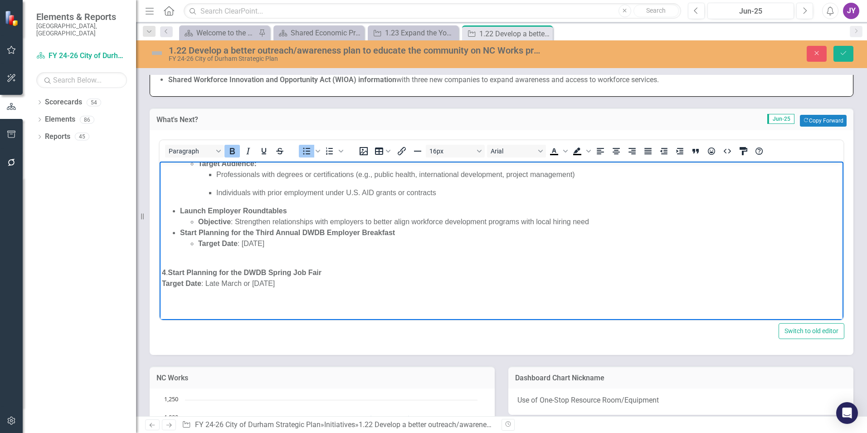
click at [171, 273] on div "To further strengthen workforce opportunities and employer engagement, includin…" at bounding box center [501, 203] width 679 height 171
drag, startPoint x: 173, startPoint y: 272, endPoint x: 156, endPoint y: 271, distance: 16.3
click at [160, 271] on html "To further strengthen workforce opportunities and employer engagement, includin…" at bounding box center [502, 218] width 684 height 204
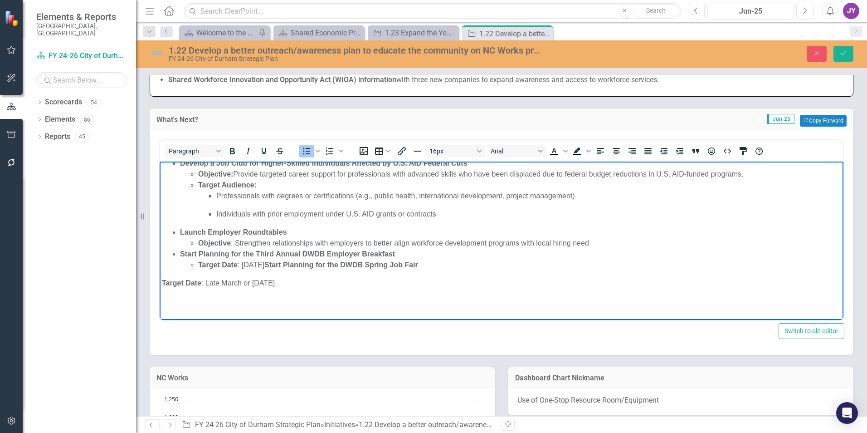
scroll to position [35, 0]
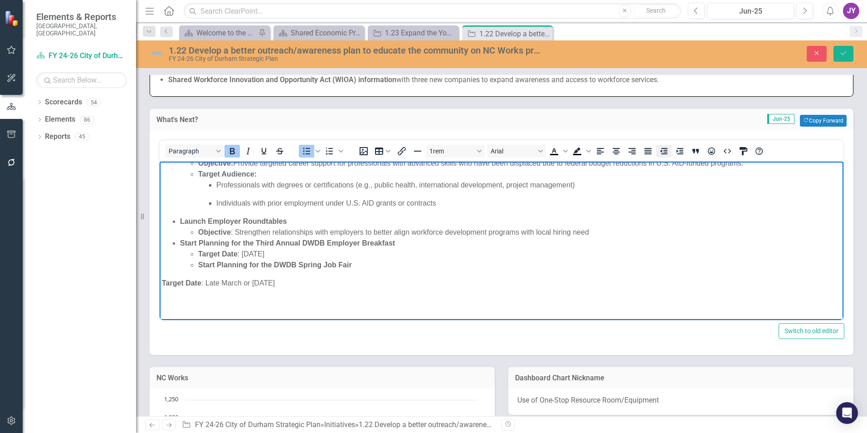
click at [661, 147] on icon "Decrease indent" at bounding box center [664, 151] width 11 height 11
click at [162, 283] on body "To further strengthen workforce opportunities and employer engagement, includin…" at bounding box center [502, 223] width 684 height 193
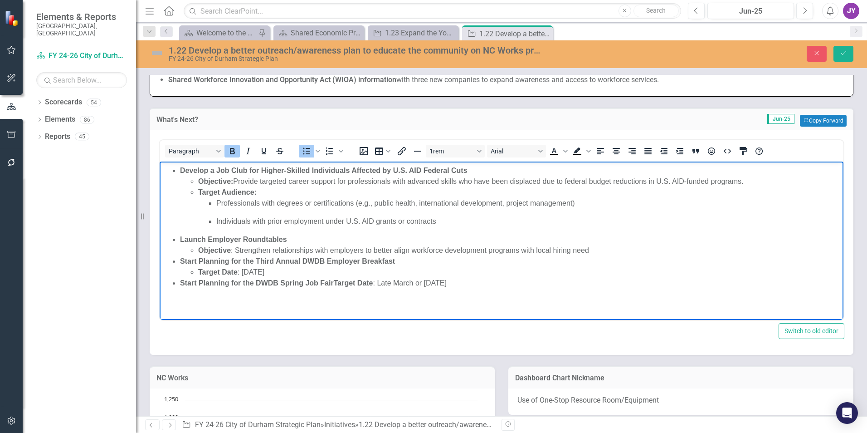
scroll to position [28, 0]
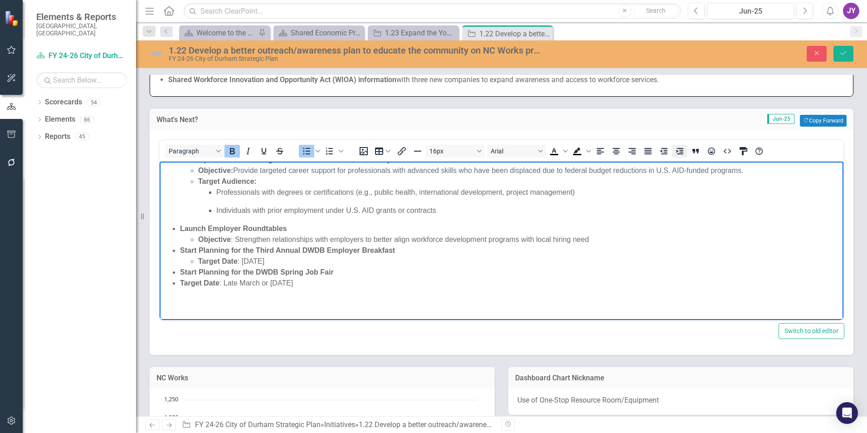
click at [674, 147] on button "Increase indent" at bounding box center [679, 151] width 15 height 13
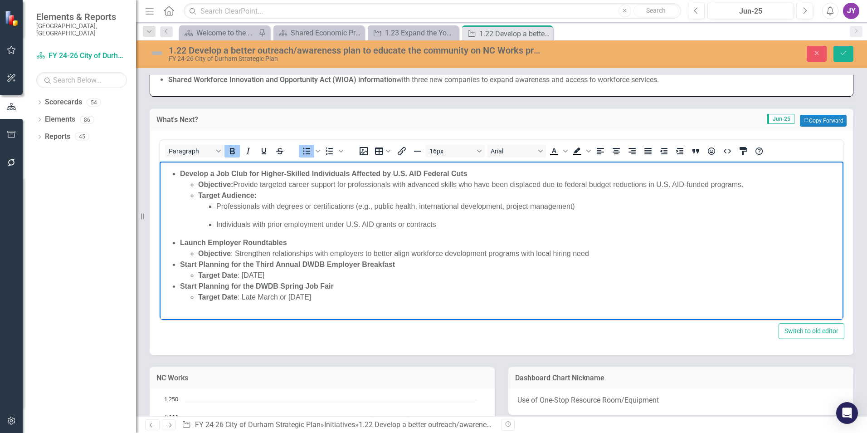
scroll to position [0, 0]
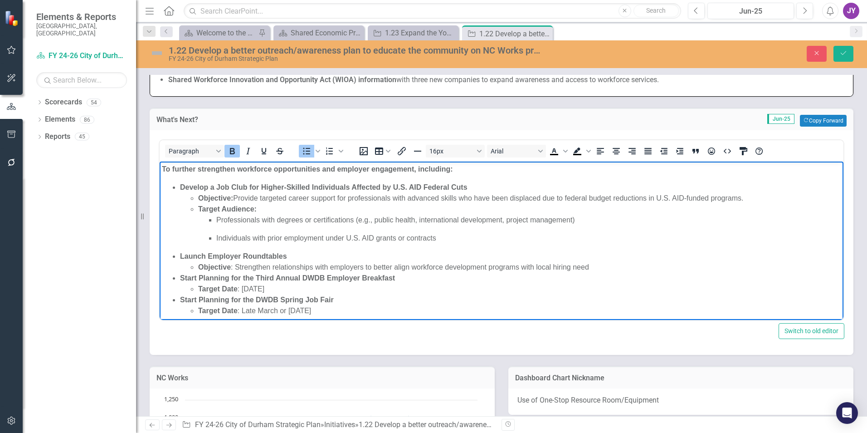
click at [628, 264] on li "Objective : Strengthen relationships with employers to better align workforce d…" at bounding box center [519, 267] width 643 height 11
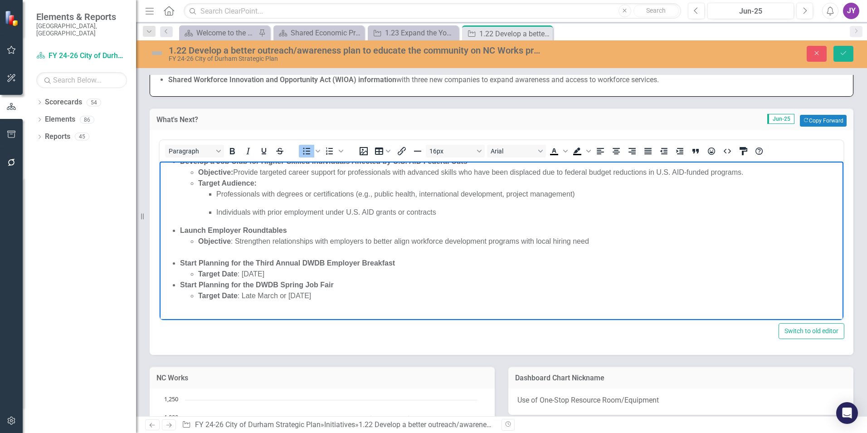
scroll to position [39, 0]
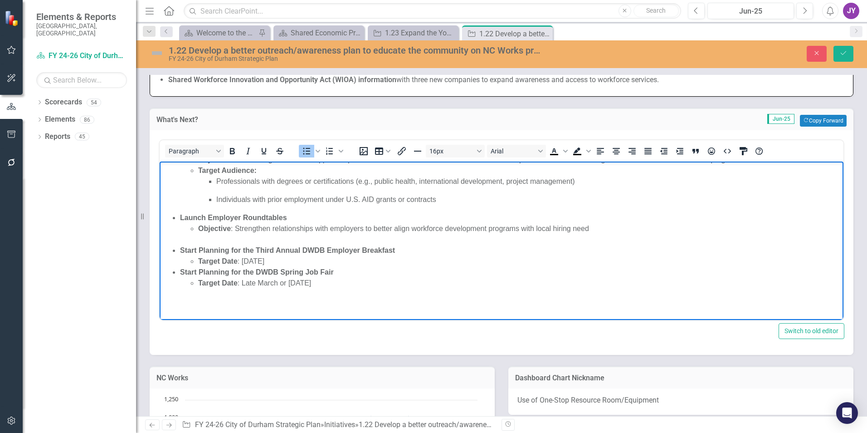
click at [437, 256] on li "Target Date : [DATE]" at bounding box center [519, 261] width 643 height 11
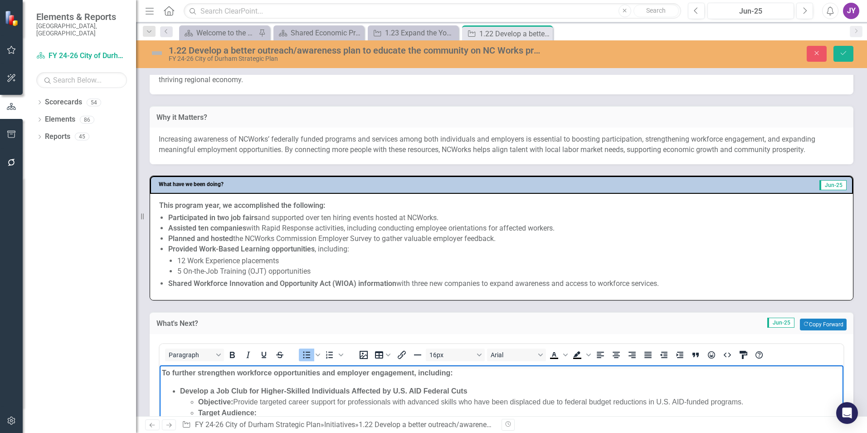
scroll to position [272, 0]
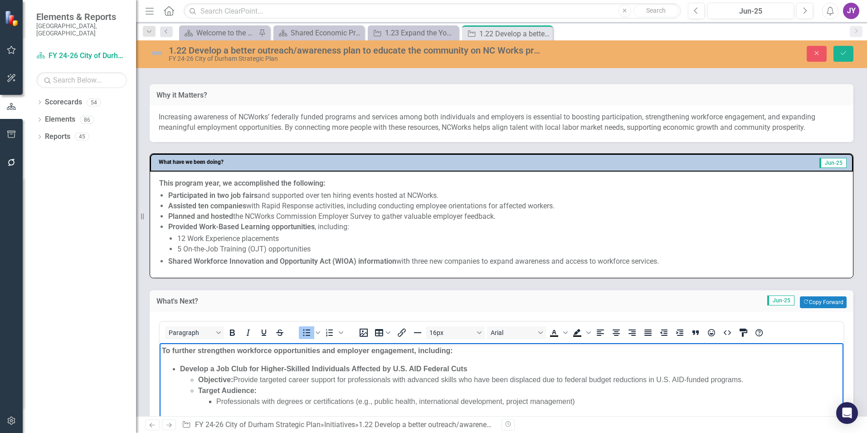
click at [383, 349] on strong "To further strengthen workforce opportunities and employer engagement, includin…" at bounding box center [307, 351] width 291 height 8
click at [381, 349] on strong "To further strengthen workforce opportunities and employer engagement, includin…" at bounding box center [307, 351] width 291 height 8
click at [381, 348] on strong "To further strengthen workforce opportunities and employer engagement, includin…" at bounding box center [307, 351] width 291 height 8
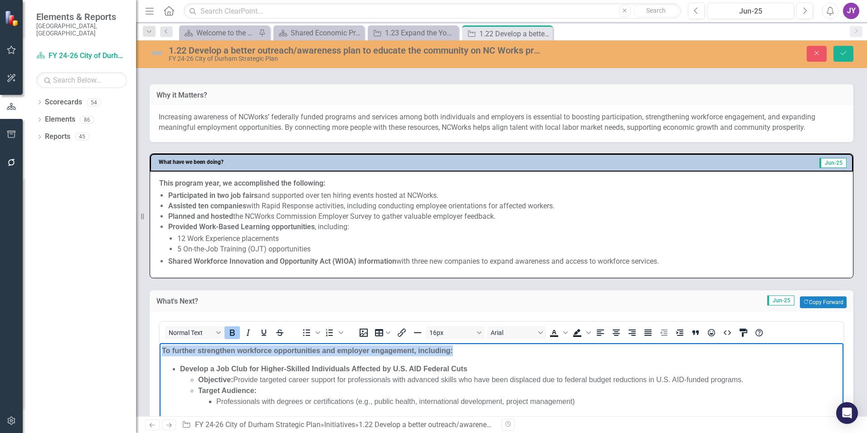
click at [381, 348] on strong "To further strengthen workforce opportunities and employer engagement, includin…" at bounding box center [307, 351] width 291 height 8
copy strong "To further strengthen workforce opportunities and employer engagement, includin…"
click at [443, 341] on div "Normal Text To open the popup, press Shift+Enter To open the popup, press Shift…" at bounding box center [502, 332] width 684 height 18
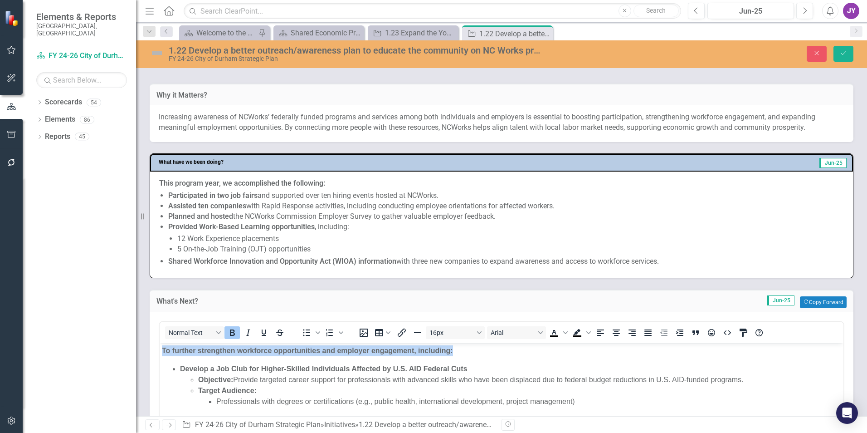
click at [447, 347] on strong "To further strengthen workforce opportunities and employer engagement, includin…" at bounding box center [307, 351] width 291 height 8
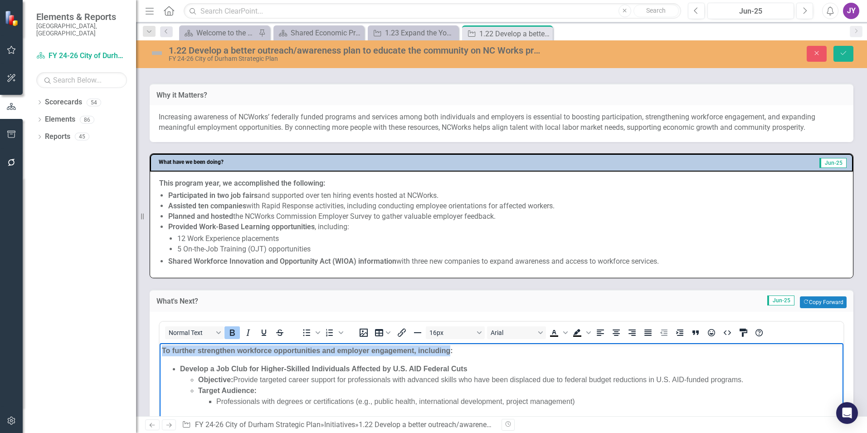
drag, startPoint x: 450, startPoint y: 348, endPoint x: 148, endPoint y: 339, distance: 301.7
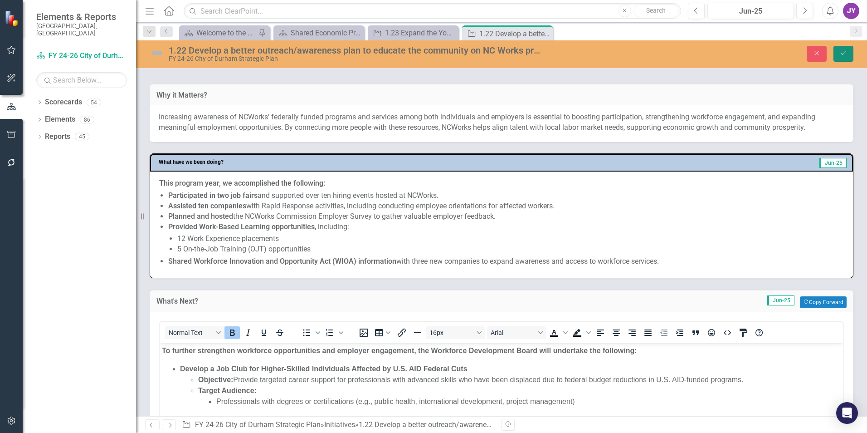
click at [837, 61] on button "Save" at bounding box center [844, 54] width 20 height 16
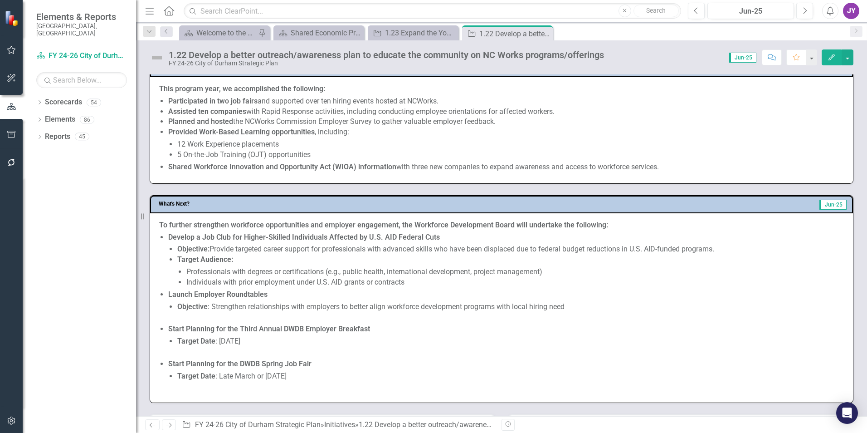
scroll to position [363, 0]
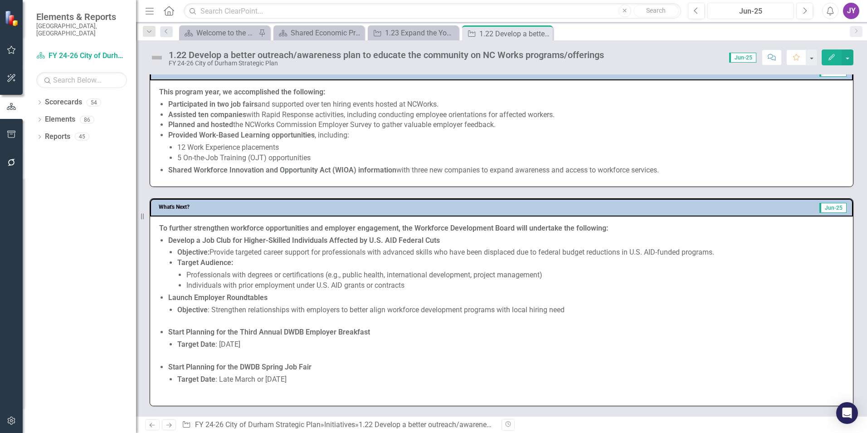
click at [751, 14] on div "Jun-25" at bounding box center [751, 11] width 80 height 11
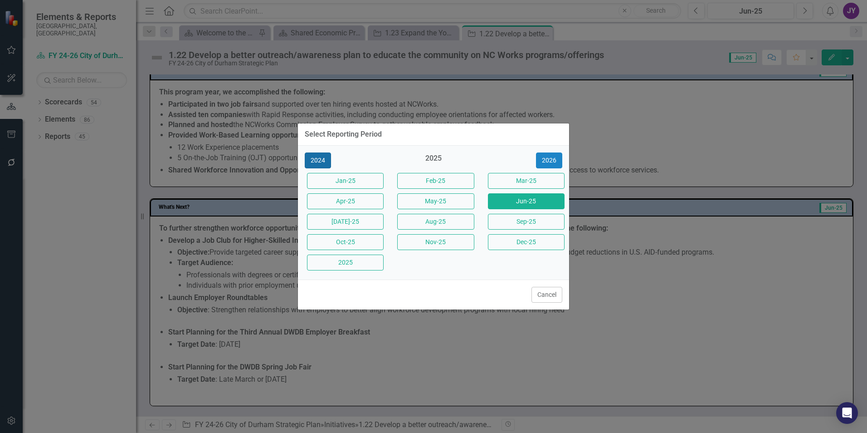
click at [324, 160] on button "2024" at bounding box center [318, 160] width 26 height 16
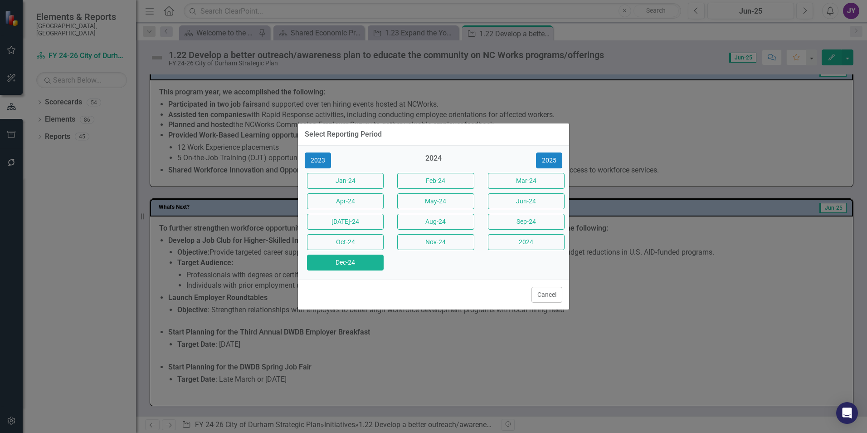
click at [338, 264] on button "Dec-24" at bounding box center [345, 262] width 77 height 16
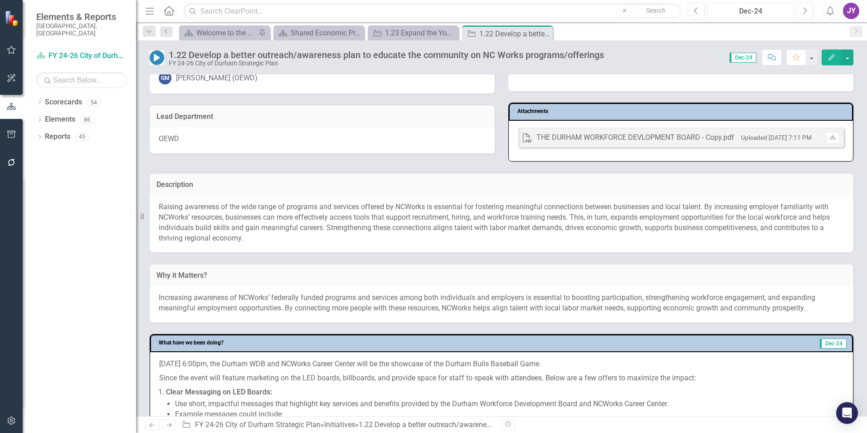
scroll to position [272, 0]
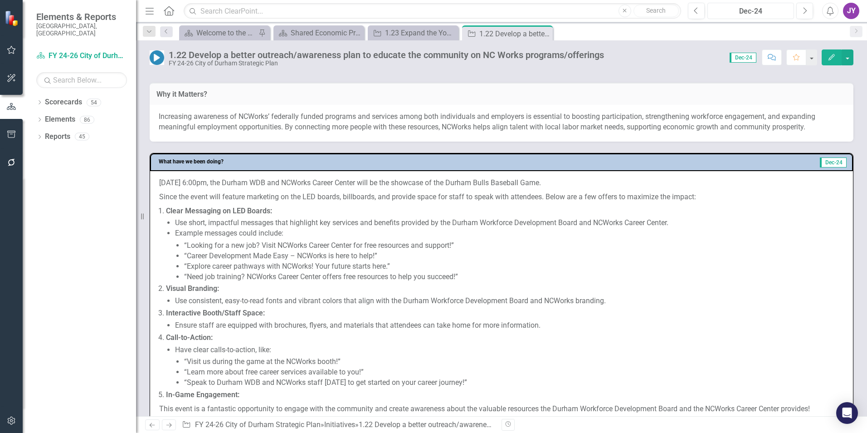
click at [748, 12] on div "Dec-24" at bounding box center [751, 11] width 80 height 11
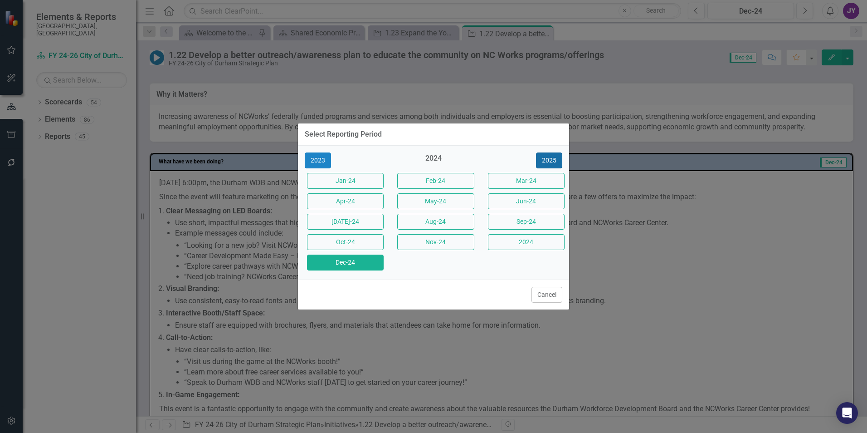
click at [548, 159] on button "2025" at bounding box center [549, 160] width 26 height 16
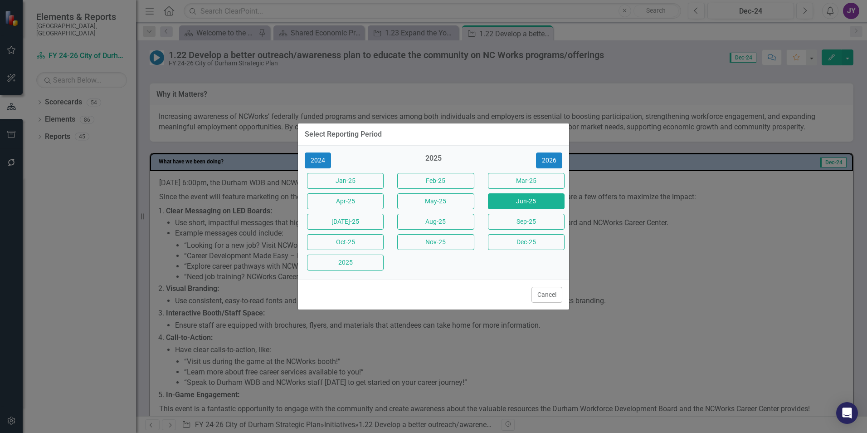
click at [537, 201] on button "Jun-25" at bounding box center [526, 201] width 77 height 16
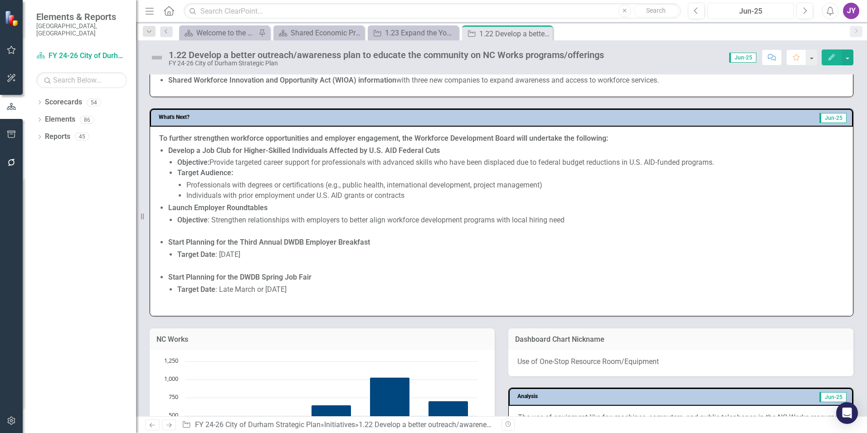
scroll to position [454, 0]
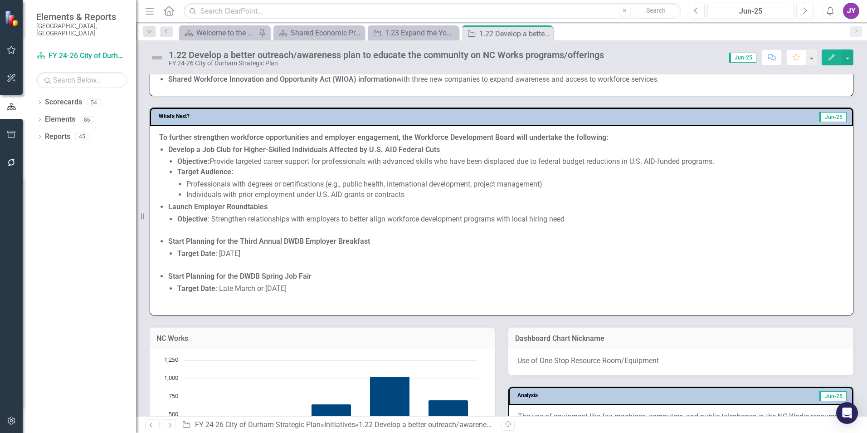
click at [363, 212] on li "Launch Employer Roundtables Objective : Strengthen relationships with employers…" at bounding box center [506, 218] width 676 height 33
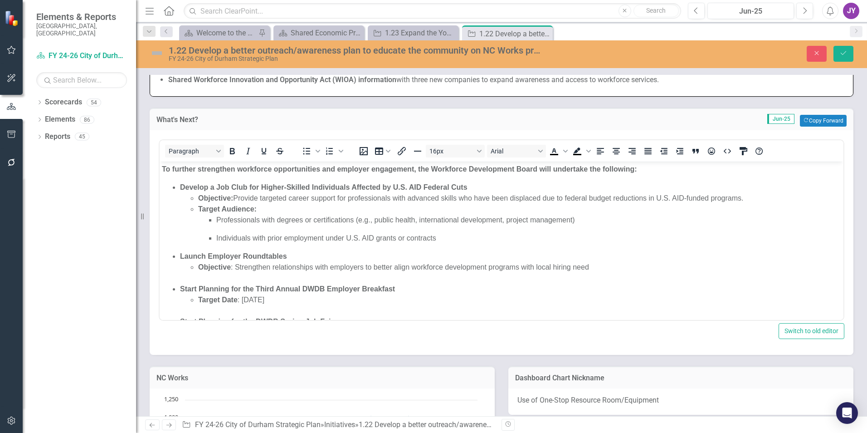
scroll to position [0, 0]
click at [317, 251] on li "Launch Employer Roundtables Objective : Strengthen relationships with employers…" at bounding box center [510, 267] width 661 height 33
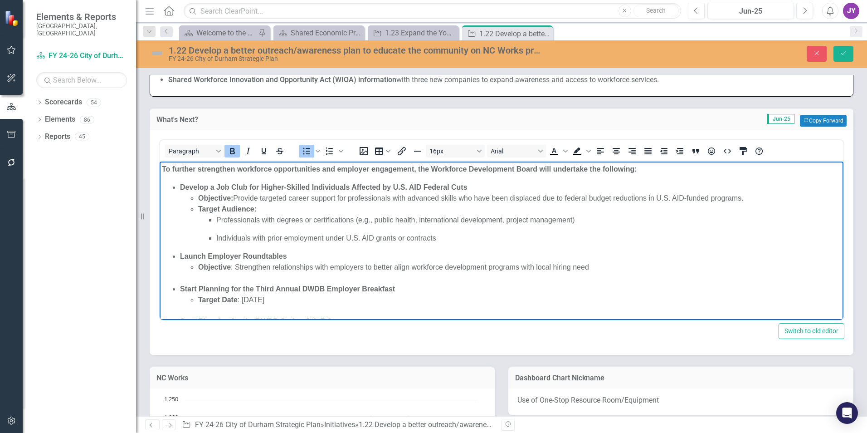
click at [316, 244] on ul "Develop a Job Club for Higher-Skilled Individuals Affected by U.S. AID Federal …" at bounding box center [501, 260] width 679 height 156
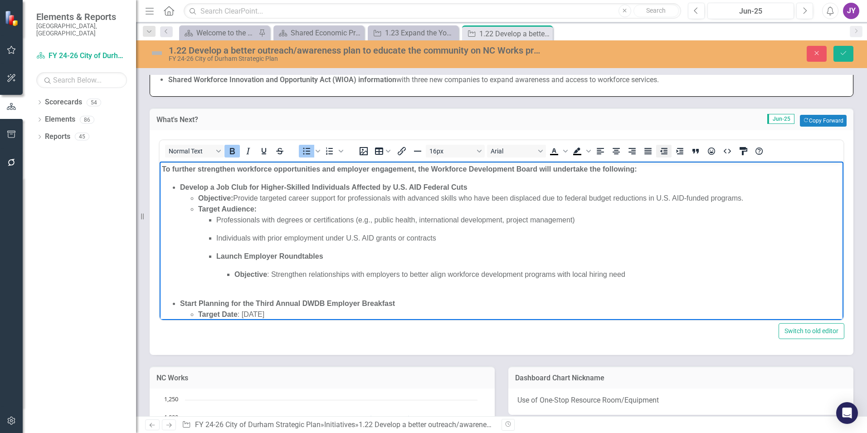
drag, startPoint x: 665, startPoint y: 150, endPoint x: 393, endPoint y: 19, distance: 302.0
click at [665, 150] on icon "Decrease indent" at bounding box center [663, 151] width 7 height 6
click at [659, 148] on icon "Decrease indent" at bounding box center [664, 151] width 11 height 11
click at [481, 241] on p "Individuals with prior employment under U.S. AID grants or contracts" at bounding box center [528, 238] width 625 height 11
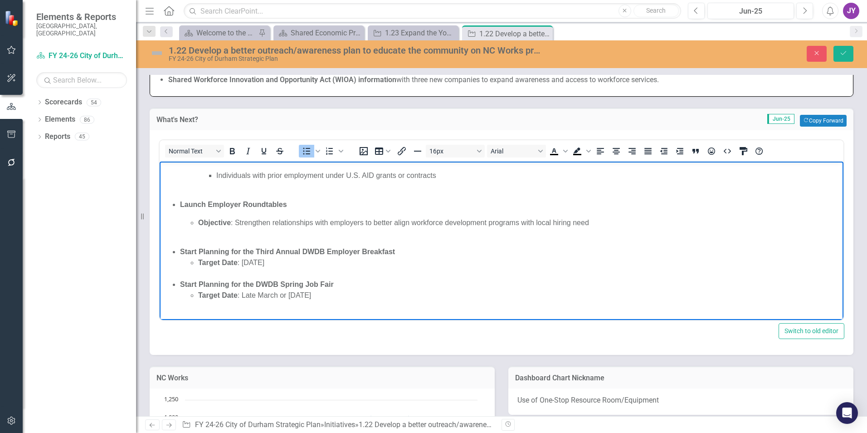
scroll to position [64, 0]
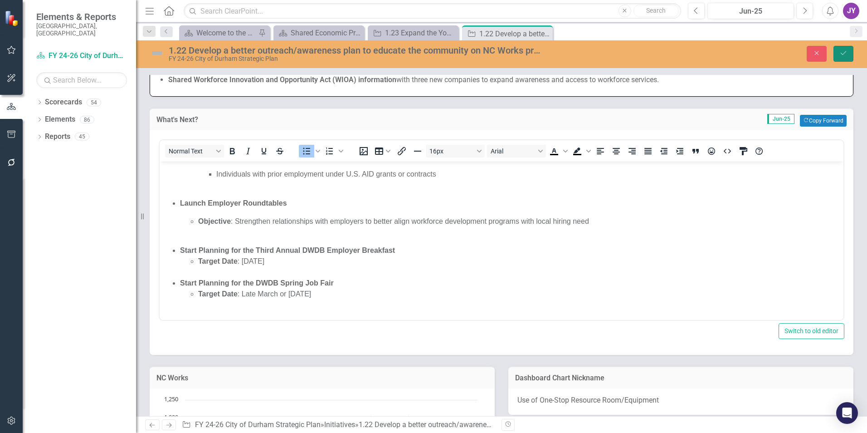
click at [847, 57] on button "Save" at bounding box center [844, 54] width 20 height 16
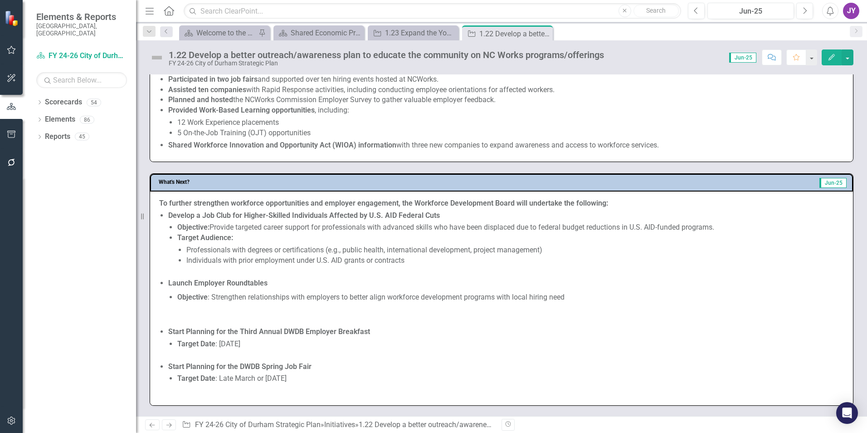
scroll to position [408, 0]
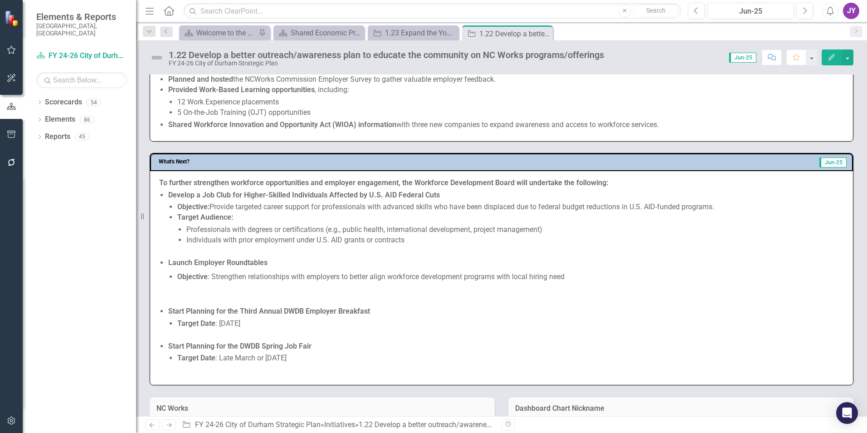
click at [661, 176] on div "To further strengthen workforce opportunities and employer engagement, the Work…" at bounding box center [501, 278] width 703 height 214
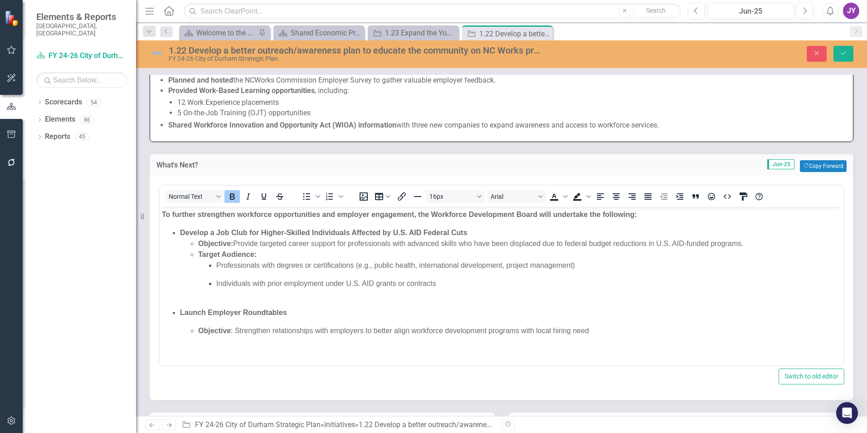
scroll to position [0, 0]
click at [225, 290] on p "Individuals with prior employment under U.S. AID grants or contracts" at bounding box center [528, 289] width 625 height 22
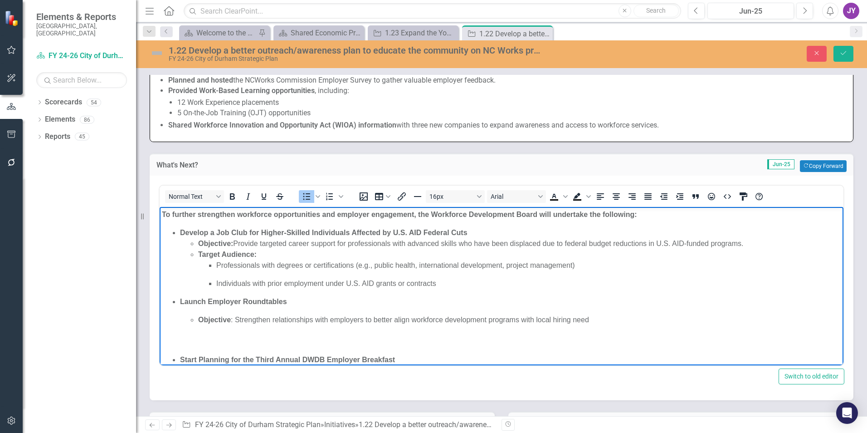
click at [192, 335] on ul "Objective : Strengthen relationships with employers to better align workforce d…" at bounding box center [510, 325] width 661 height 22
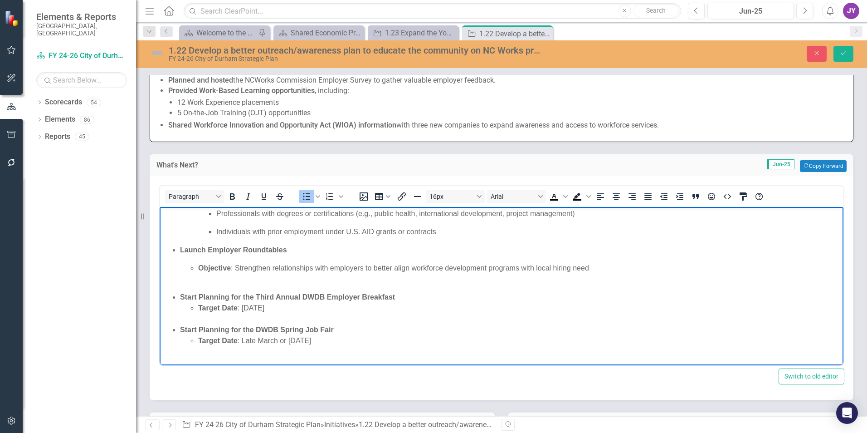
scroll to position [53, 0]
click at [191, 278] on p "Rich Text Area. Press ALT-0 for help." at bounding box center [510, 277] width 661 height 11
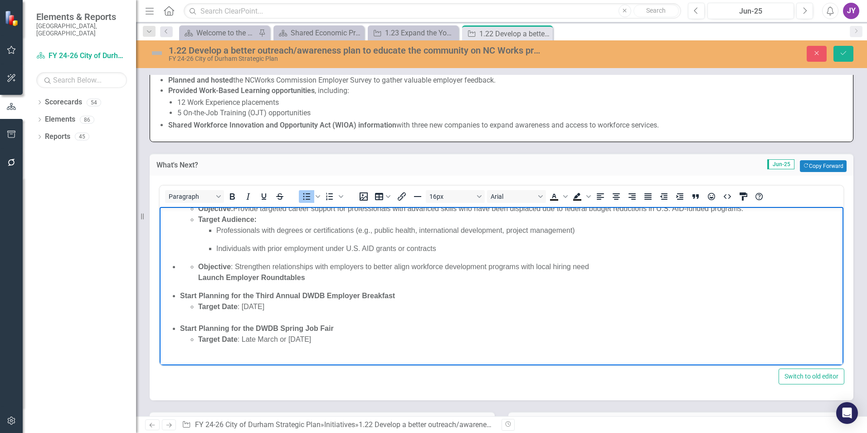
click at [183, 318] on ul "Target Date : June 2026" at bounding box center [510, 312] width 661 height 22
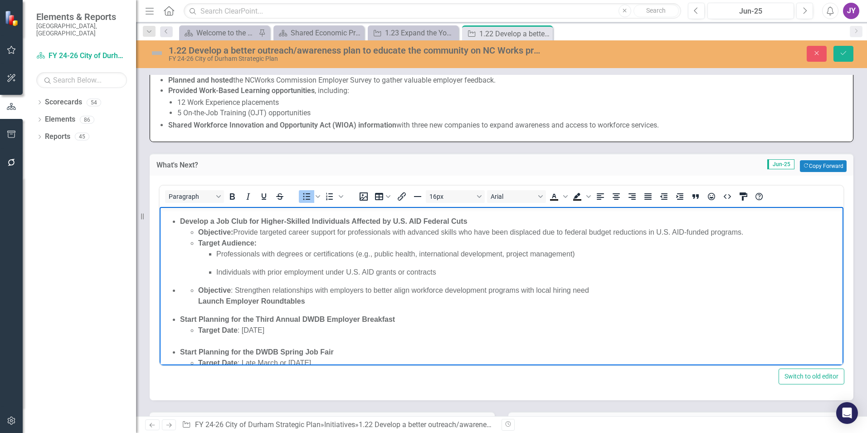
scroll to position [0, 0]
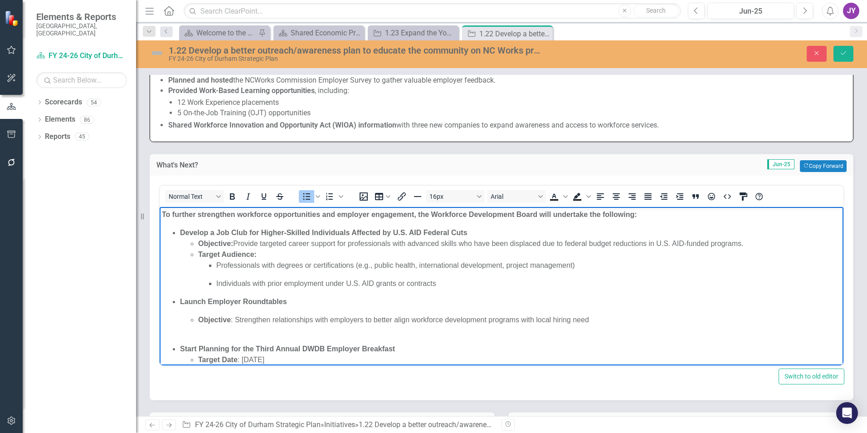
click at [190, 335] on p "Rich Text Area. Press ALT-0 for help." at bounding box center [510, 330] width 661 height 11
click at [200, 244] on strong "Objective:" at bounding box center [215, 243] width 35 height 8
click at [200, 243] on strong "Objective:" at bounding box center [215, 243] width 35 height 8
drag, startPoint x: 251, startPoint y: 194, endPoint x: 70, endPoint y: 9, distance: 258.8
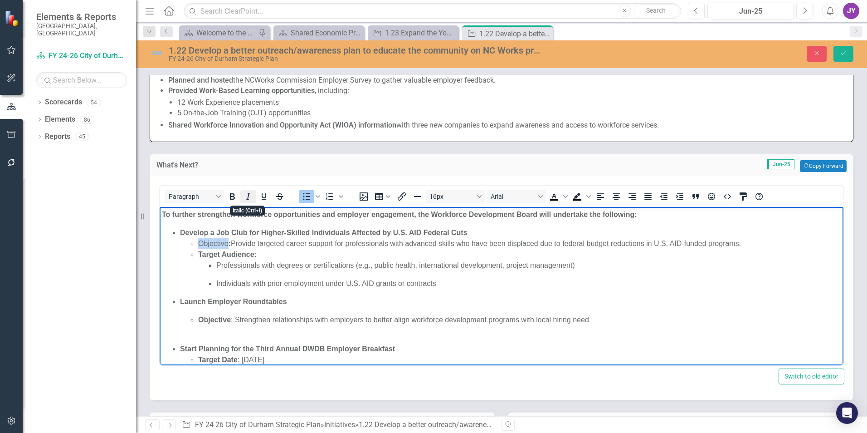
click at [251, 194] on icon "Italic" at bounding box center [248, 196] width 11 height 11
click at [210, 259] on li "Target Audience: Professionals with degrees or certifications (e.g., public hea…" at bounding box center [519, 269] width 643 height 40
drag, startPoint x: 194, startPoint y: 253, endPoint x: 256, endPoint y: 254, distance: 62.1
click at [256, 254] on ul "Objective : Provide targeted career support for professionals with advanced ski…" at bounding box center [510, 263] width 661 height 51
click at [251, 200] on icon "Italic" at bounding box center [248, 196] width 11 height 11
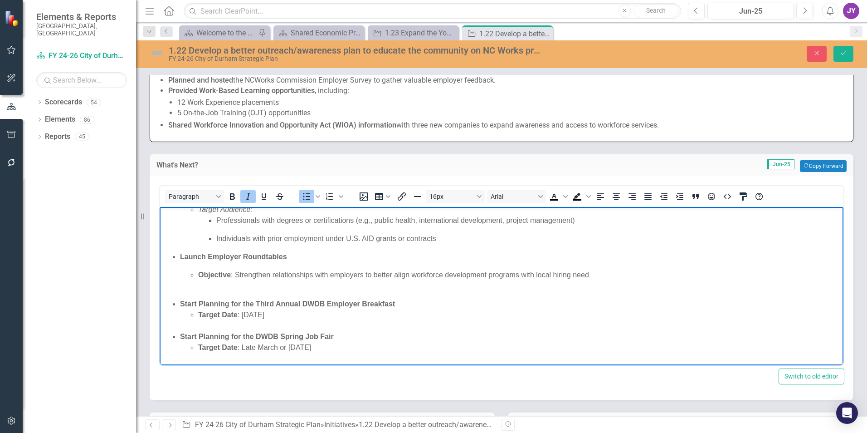
scroll to position [45, 0]
click at [215, 272] on strong "Objective" at bounding box center [214, 274] width 33 height 8
click at [246, 191] on icon "Italic" at bounding box center [248, 196] width 11 height 11
drag, startPoint x: 200, startPoint y: 313, endPoint x: 239, endPoint y: 313, distance: 39.5
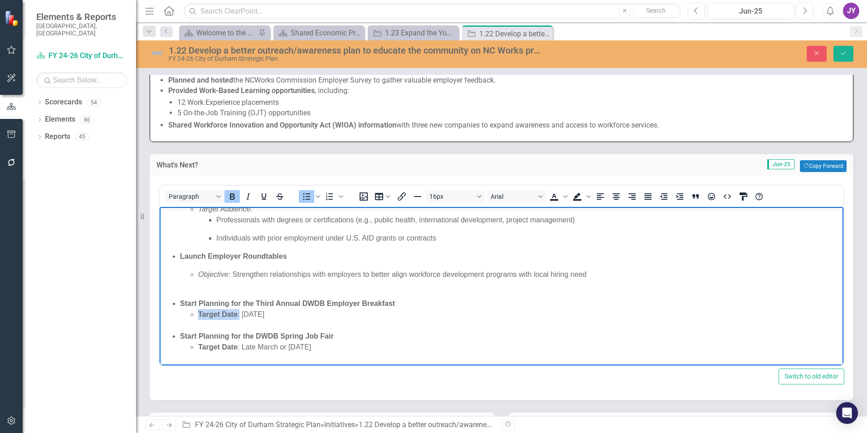
click at [239, 313] on li "Target Date : June 2026" at bounding box center [519, 320] width 643 height 22
drag, startPoint x: 253, startPoint y: 201, endPoint x: 91, endPoint y: 5, distance: 253.8
click at [253, 201] on icon "Italic" at bounding box center [248, 196] width 11 height 11
drag, startPoint x: 200, startPoint y: 348, endPoint x: 240, endPoint y: 346, distance: 40.0
click at [240, 346] on li "Target Date : Late March or April 2026" at bounding box center [519, 347] width 643 height 11
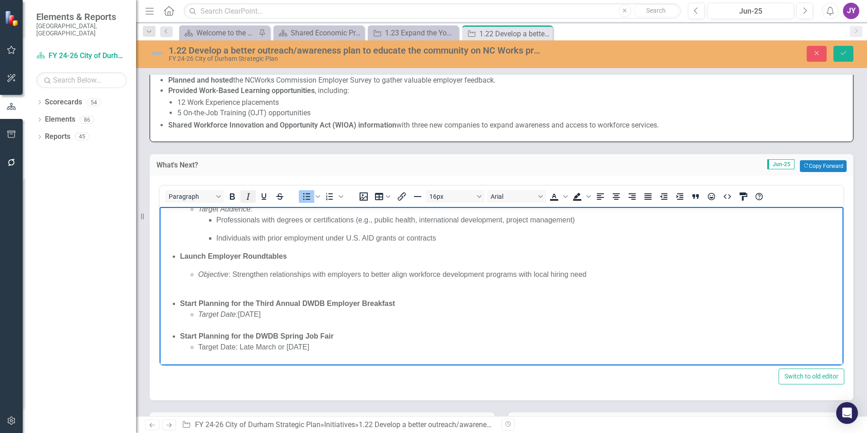
click at [250, 196] on icon "Italic" at bounding box center [248, 196] width 11 height 11
click at [843, 59] on button "Save" at bounding box center [844, 54] width 20 height 16
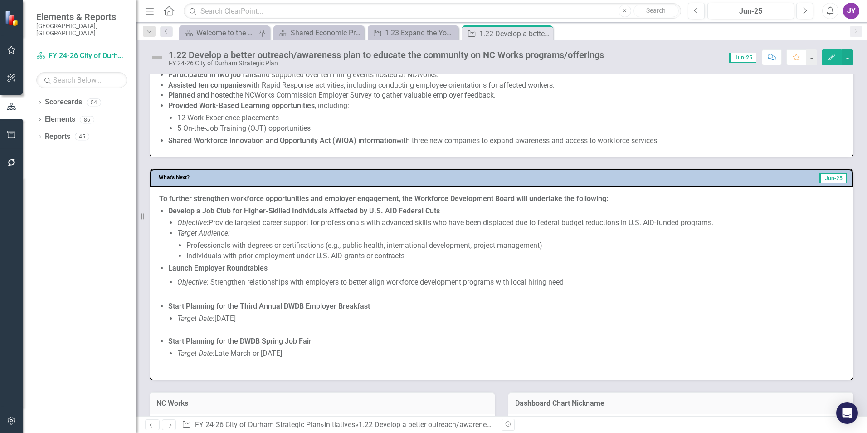
scroll to position [408, 0]
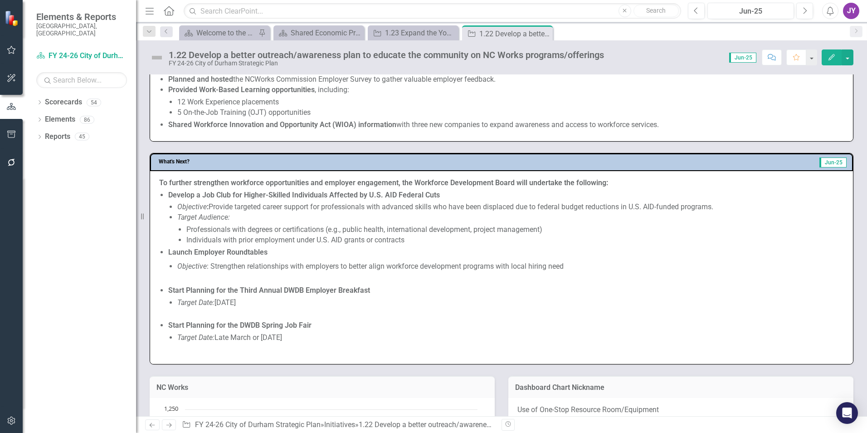
click at [308, 281] on p at bounding box center [506, 279] width 676 height 12
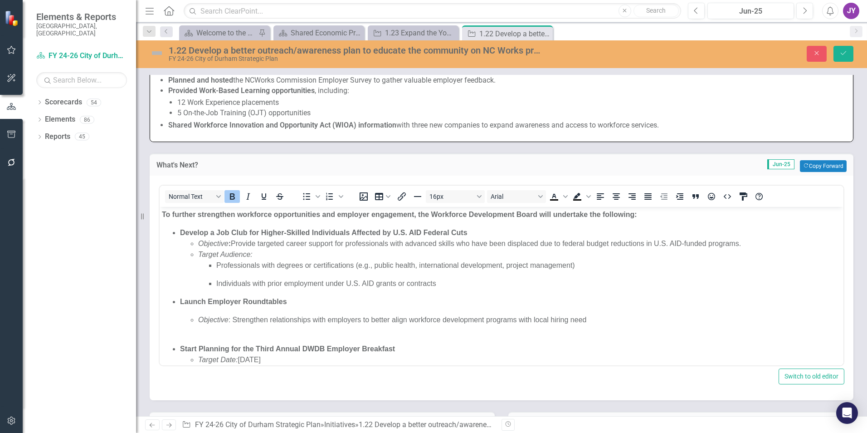
scroll to position [0, 0]
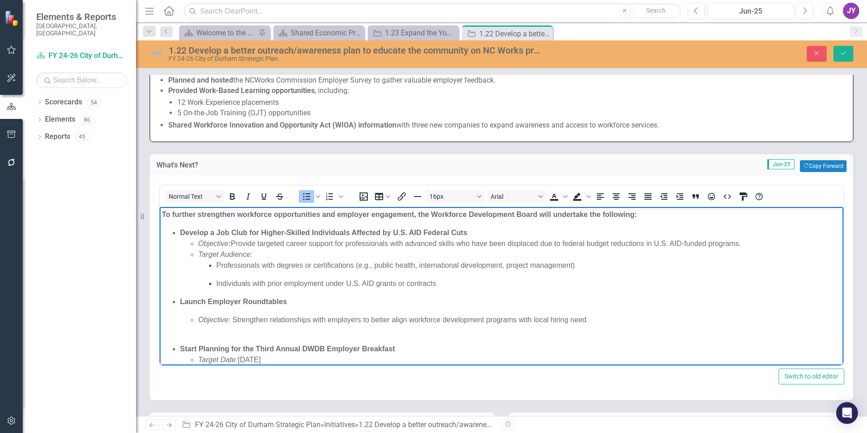
click at [212, 335] on p "Rich Text Area. Press ALT-0 for help." at bounding box center [510, 330] width 661 height 11
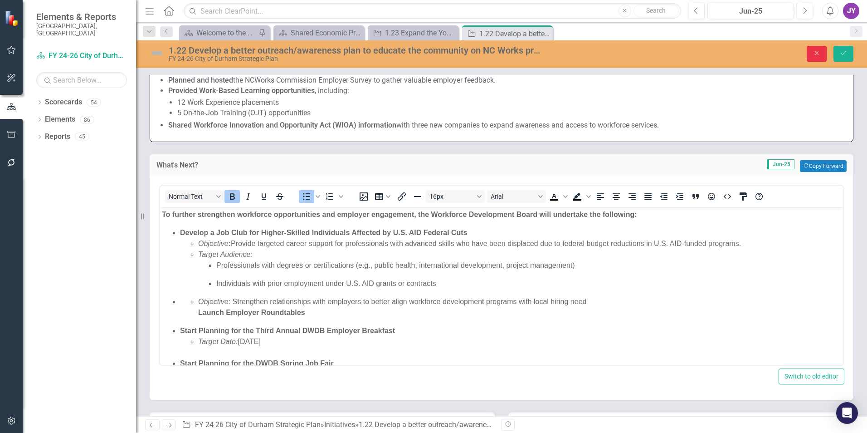
click at [820, 47] on button "Close" at bounding box center [817, 54] width 20 height 16
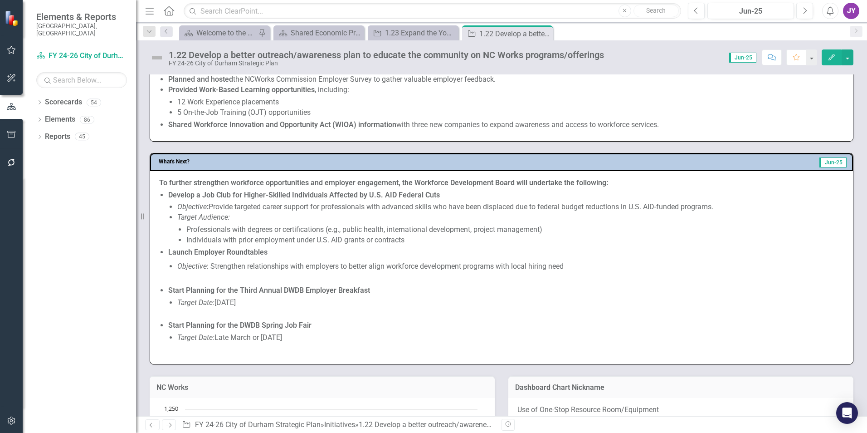
click at [268, 303] on li "Target Date: June 2026" at bounding box center [510, 308] width 667 height 21
click at [266, 303] on li "Target Date: June 2026" at bounding box center [510, 308] width 667 height 21
click at [243, 317] on li "Target Date: June 2026" at bounding box center [510, 308] width 667 height 21
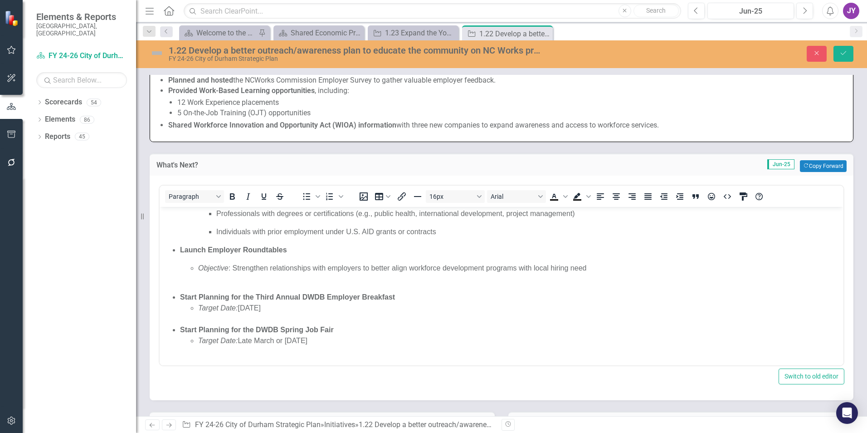
scroll to position [53, 0]
click at [193, 318] on ul "Target Date: June 2026" at bounding box center [510, 312] width 661 height 22
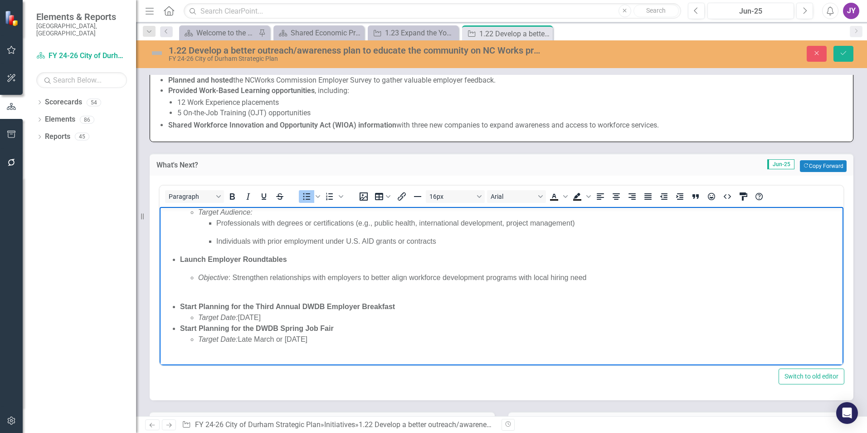
scroll to position [42, 0]
click at [209, 295] on ul "Develop a Job Club for Higher-Skilled Individuals Affected by U.S. AID Federal …" at bounding box center [501, 265] width 679 height 160
click at [198, 294] on li "Launch Employer Roundtables Objective : Strengthen relationships with employers…" at bounding box center [510, 288] width 661 height 69
click at [215, 290] on p "Rich Text Area. Press ALT-0 for help." at bounding box center [510, 288] width 661 height 11
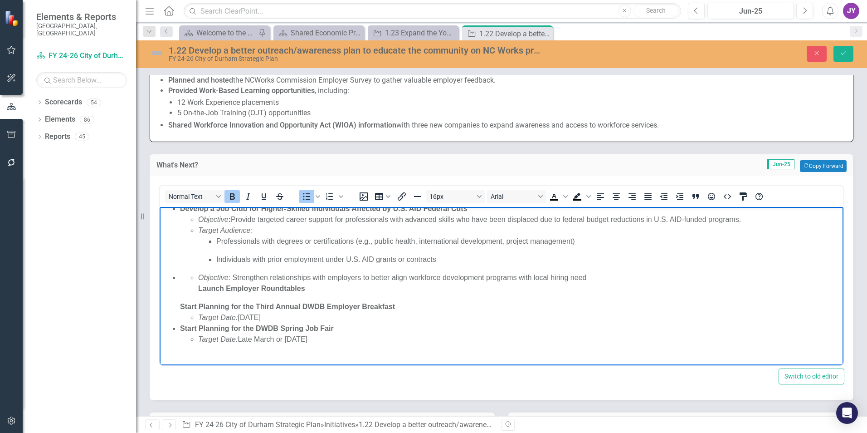
scroll to position [24, 0]
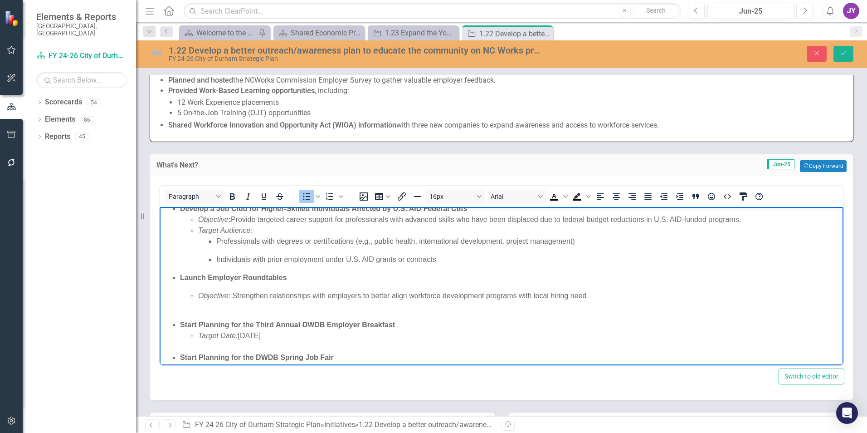
click at [196, 305] on p "Rich Text Area. Press ALT-0 for help." at bounding box center [510, 306] width 661 height 11
click at [307, 200] on icon "Bullet list" at bounding box center [306, 196] width 7 height 7
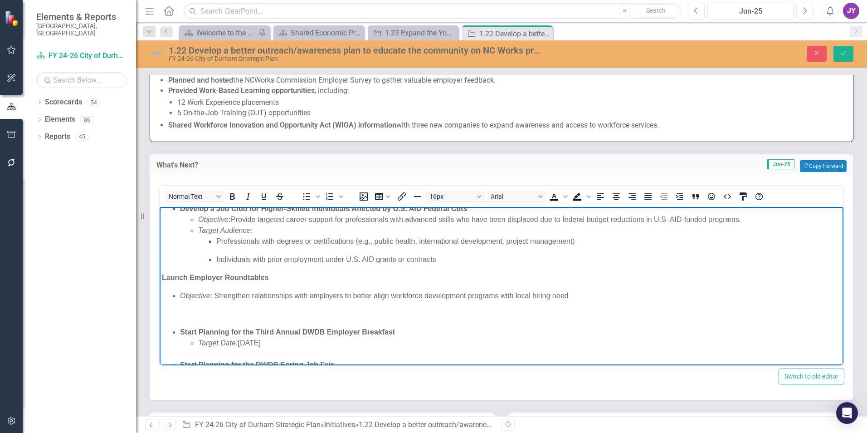
click at [181, 289] on div "To further strengthen workforce opportunities and employer engagement, the Work…" at bounding box center [501, 283] width 679 height 196
click at [178, 318] on p "Rich Text Area. Press ALT-0 for help." at bounding box center [501, 313] width 679 height 11
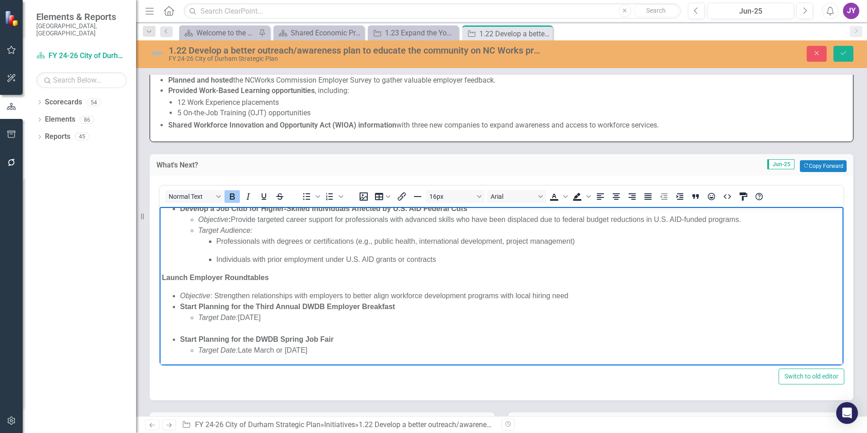
click at [161, 278] on body "To further strengthen workforce opportunities and employer engagement, the Work…" at bounding box center [502, 279] width 684 height 193
click at [302, 190] on span "Bullet list" at bounding box center [306, 196] width 15 height 13
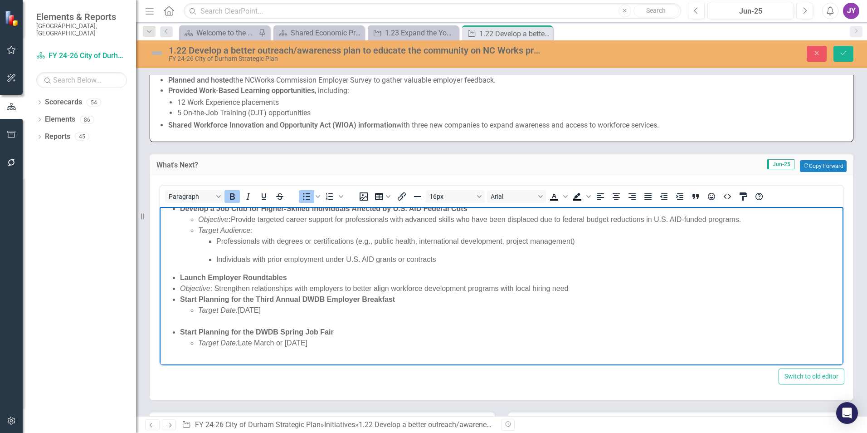
click at [176, 286] on ul "Develop a Job Club for Higher-Skilled Individuals Affected by U.S. AID Federal …" at bounding box center [501, 275] width 679 height 145
click at [594, 287] on li "Objective : Strengthen relationships with employers to better align workforce d…" at bounding box center [519, 288] width 643 height 11
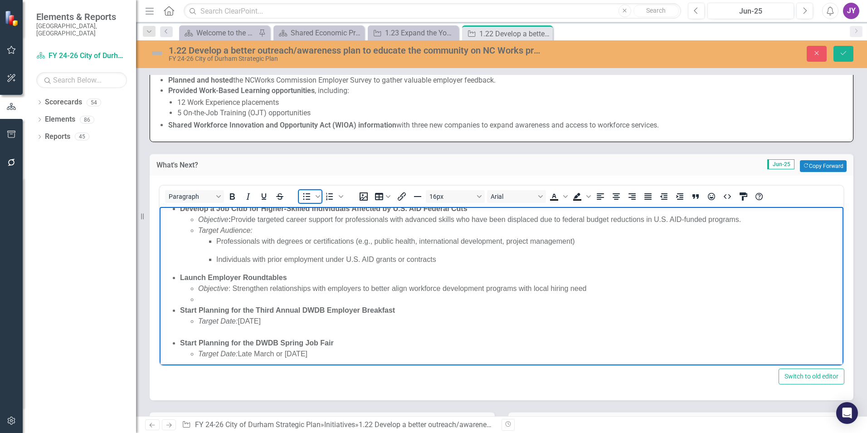
click at [305, 191] on icon "Bullet list" at bounding box center [306, 196] width 11 height 11
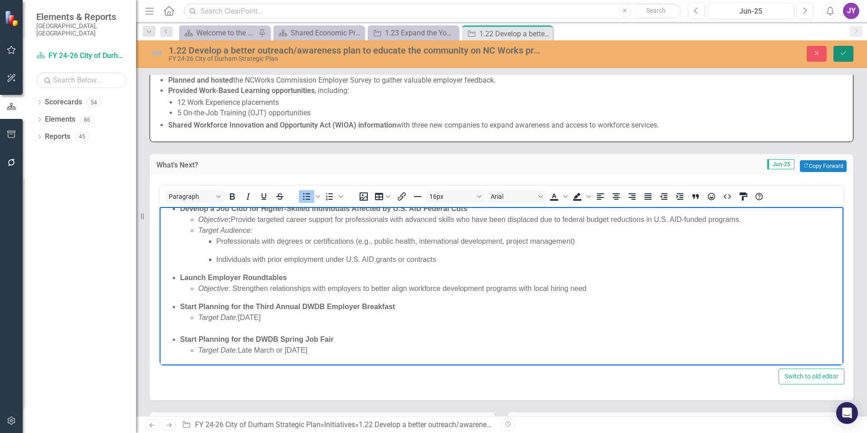
click at [842, 54] on icon "Save" at bounding box center [844, 53] width 8 height 6
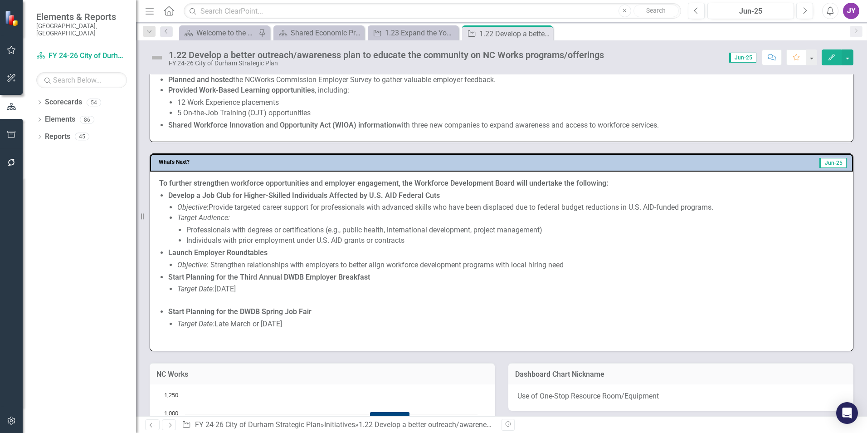
scroll to position [408, 0]
click at [221, 301] on li "Target Date: June 2026" at bounding box center [510, 293] width 667 height 21
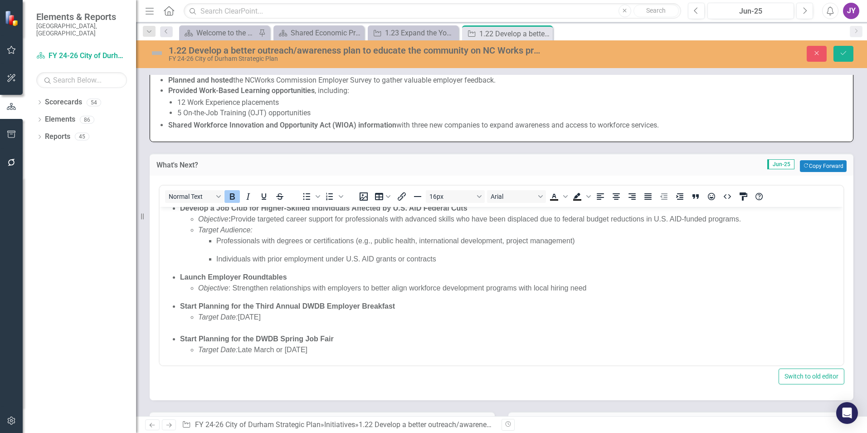
scroll to position [35, 0]
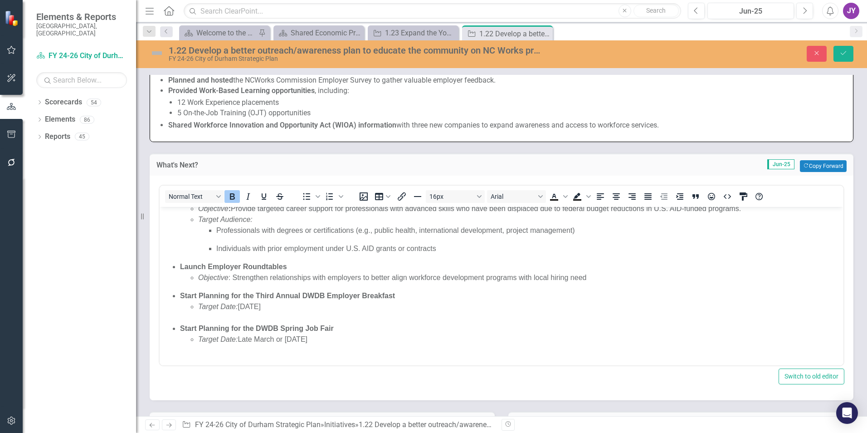
click at [206, 313] on li "Target Date: June 2026" at bounding box center [519, 312] width 643 height 22
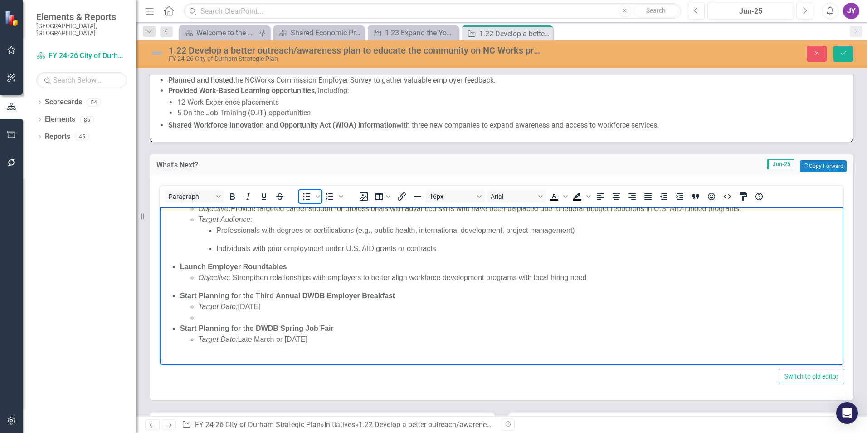
click at [307, 200] on icon "Bullet list" at bounding box center [306, 196] width 11 height 11
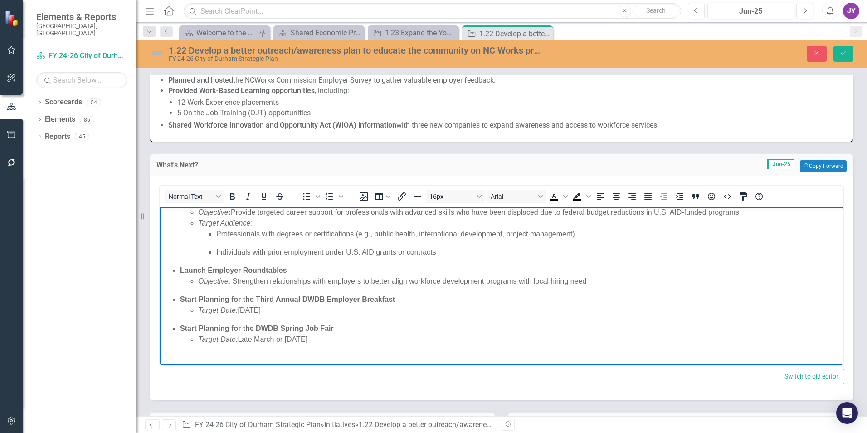
scroll to position [31, 0]
click at [848, 55] on button "Save" at bounding box center [844, 54] width 20 height 16
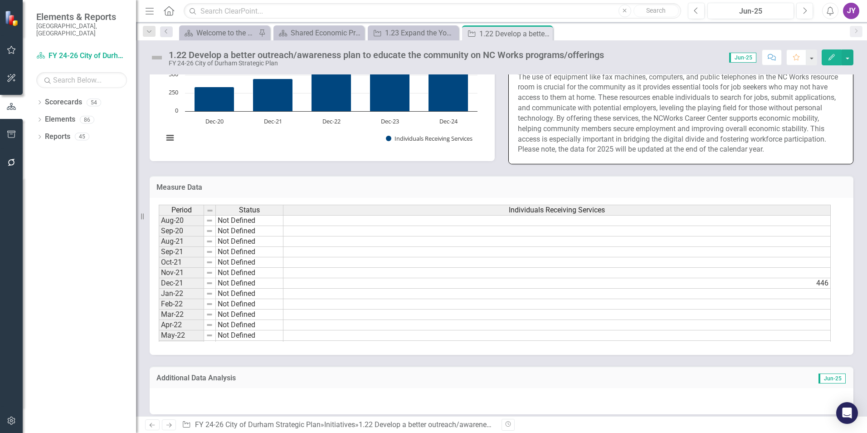
scroll to position [658, 0]
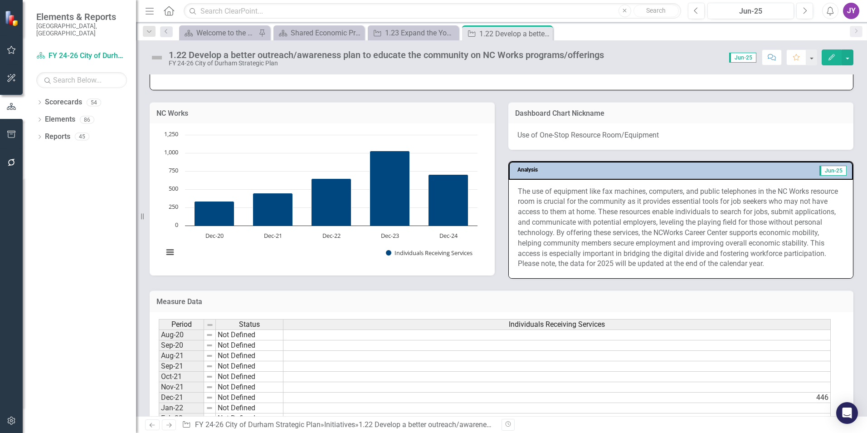
click at [675, 284] on div "Measure Data Last Calculated Period Status Individuals Receiving Services Aug-2…" at bounding box center [502, 373] width 718 height 190
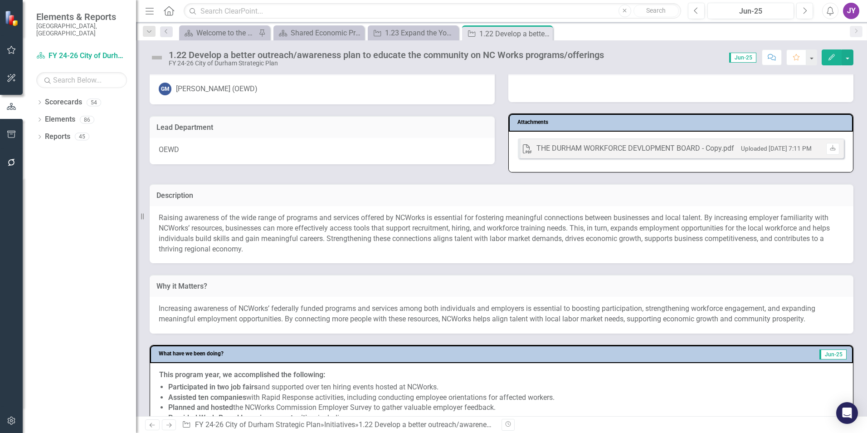
scroll to position [0, 0]
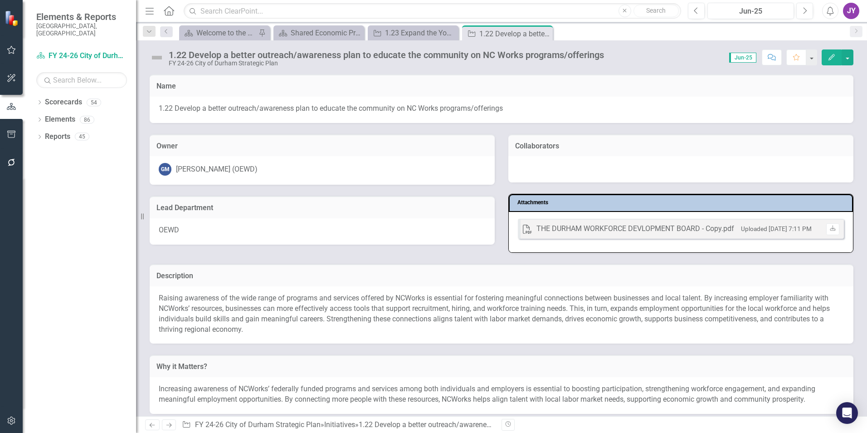
click at [158, 58] on img at bounding box center [157, 57] width 15 height 15
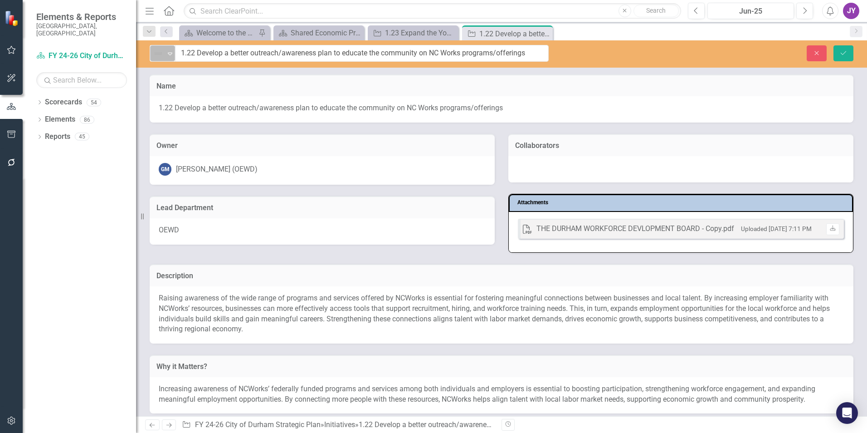
click at [166, 54] on icon "Expand" at bounding box center [170, 53] width 9 height 7
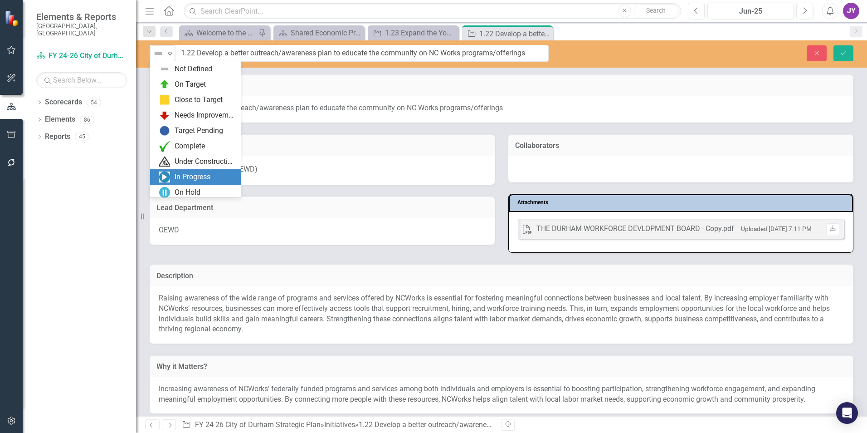
click at [184, 181] on div "In Progress" at bounding box center [193, 177] width 36 height 10
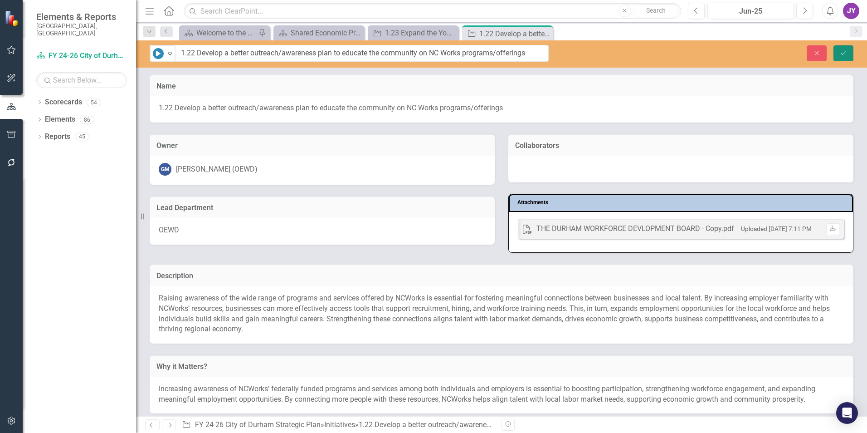
click at [835, 51] on button "Save" at bounding box center [844, 53] width 20 height 16
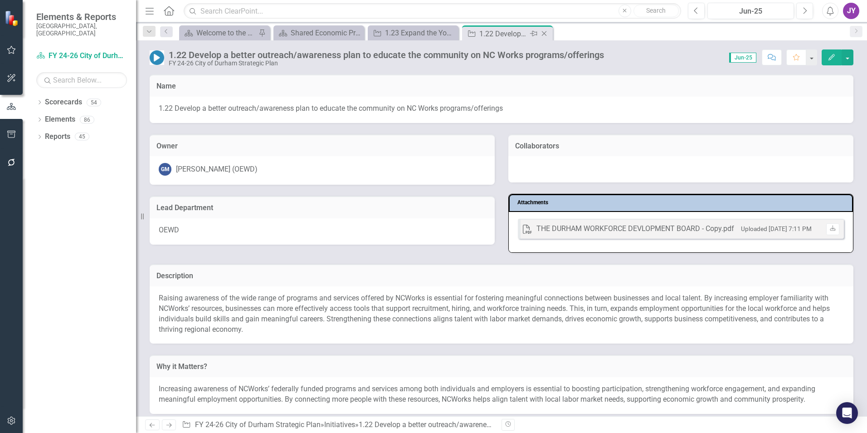
click at [543, 30] on icon "Close" at bounding box center [544, 33] width 9 height 7
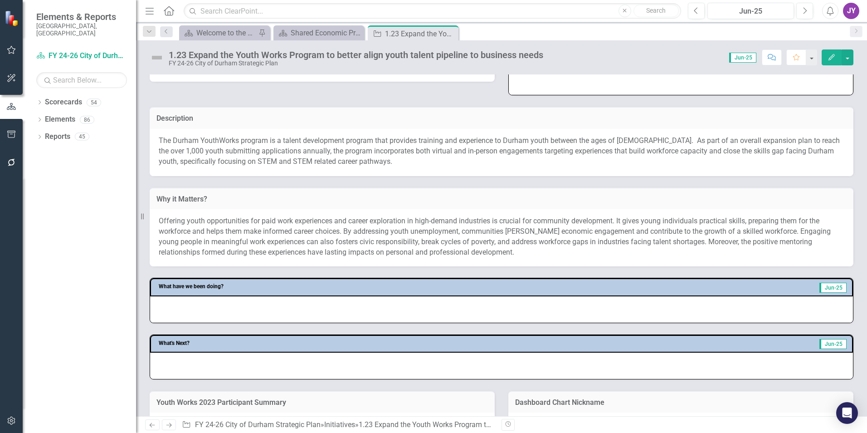
scroll to position [227, 0]
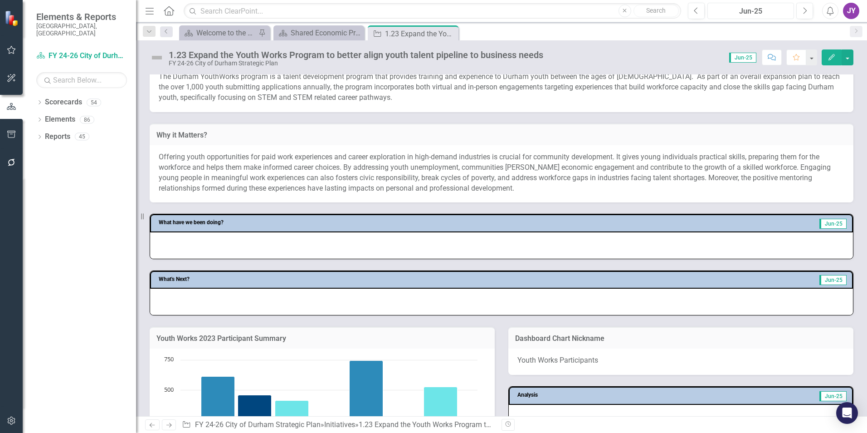
click at [762, 12] on div "Jun-25" at bounding box center [751, 11] width 80 height 11
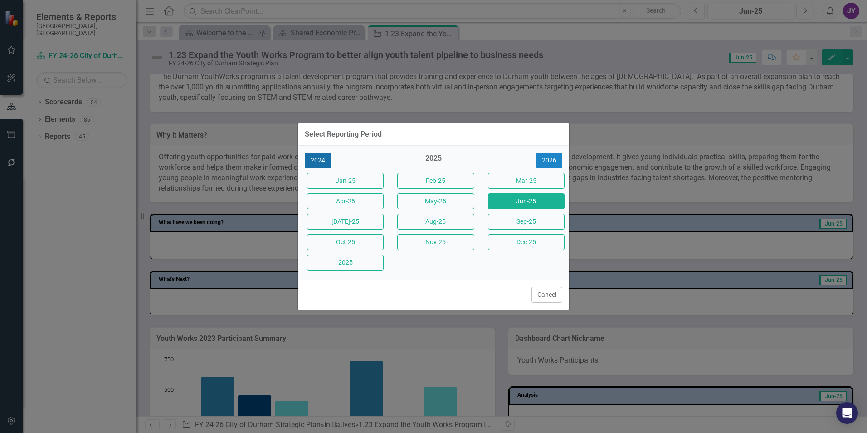
click at [317, 164] on button "2024" at bounding box center [318, 160] width 26 height 16
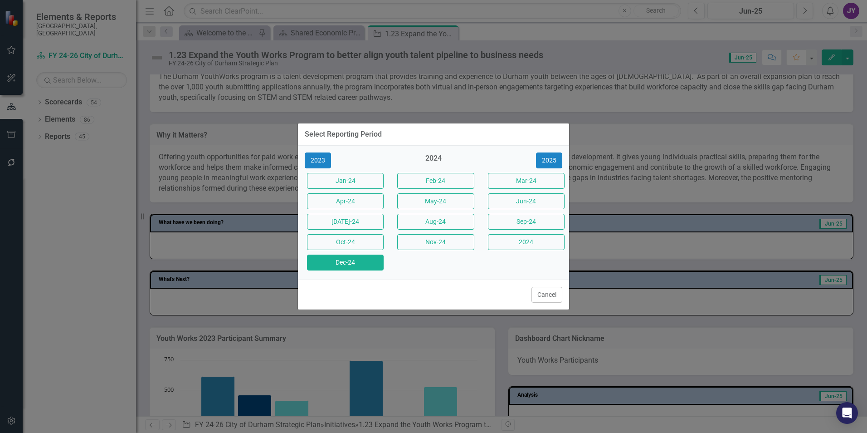
click at [366, 264] on button "Dec-24" at bounding box center [345, 262] width 77 height 16
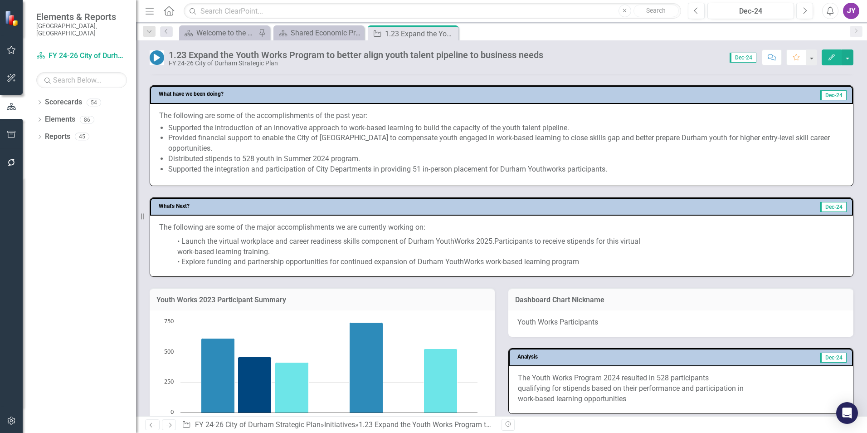
scroll to position [272, 0]
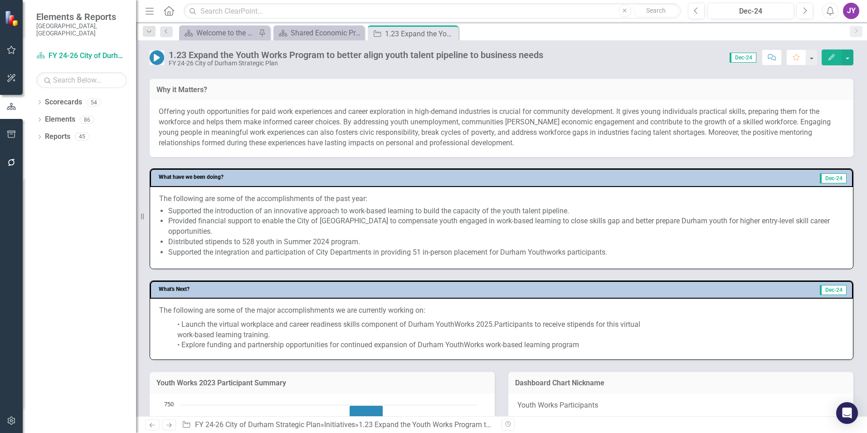
click at [0, 0] on icon "Close" at bounding box center [0, 0] width 0 height 0
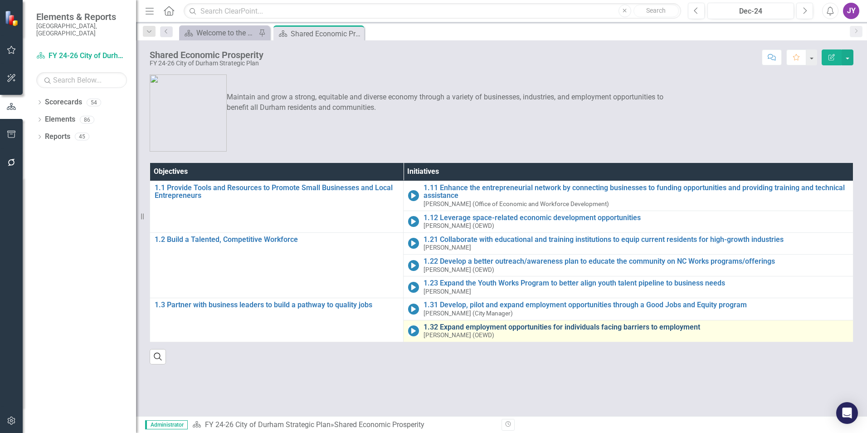
click at [463, 325] on link "1.32 Expand employment opportunities for individuals facing barriers to employm…" at bounding box center [636, 327] width 425 height 8
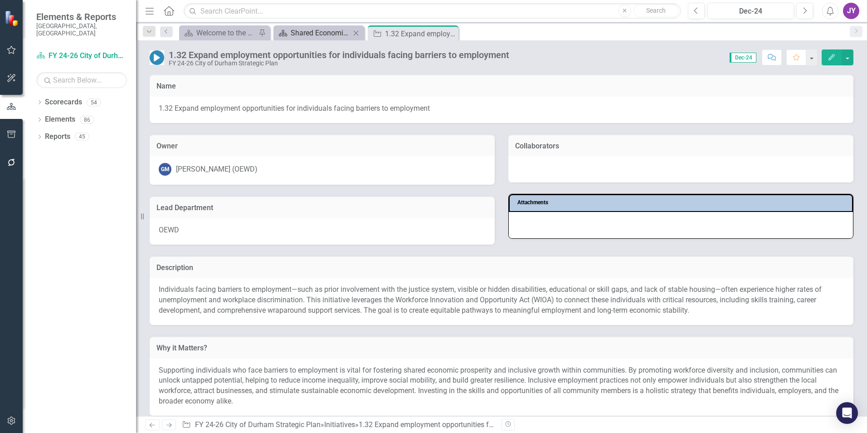
click at [311, 29] on div "Shared Economic Prosperity" at bounding box center [321, 32] width 60 height 11
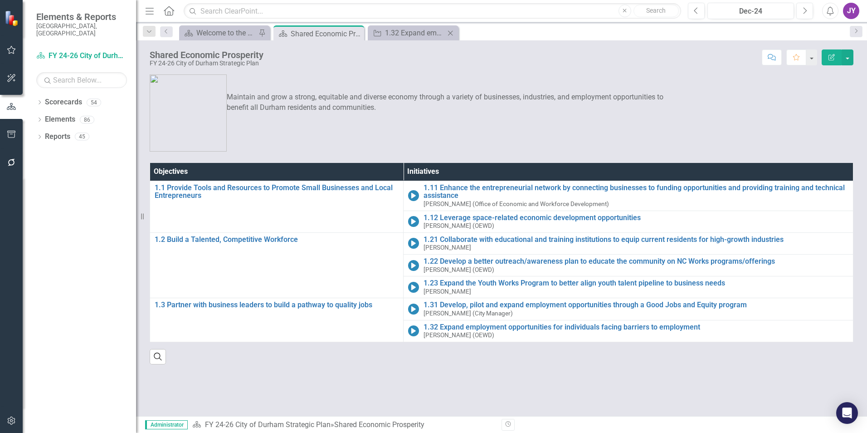
click at [404, 40] on div "Initiative 1.32 Expand employment opportunities for individuals facing barriers…" at bounding box center [413, 32] width 91 height 15
click at [430, 39] on div "Initiative 1.32 Expand employment opportunities for individuals facing barriers…" at bounding box center [413, 32] width 91 height 15
click at [420, 31] on div "1.32 Expand employment opportunities for individuals facing barriers to employm…" at bounding box center [415, 32] width 60 height 11
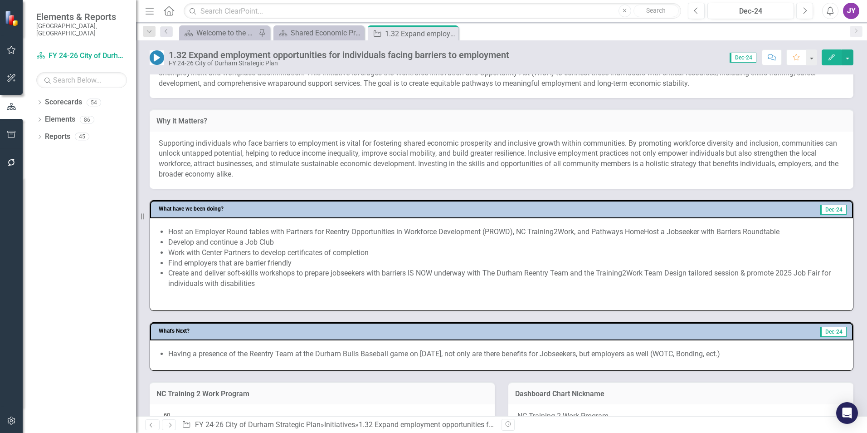
scroll to position [454, 0]
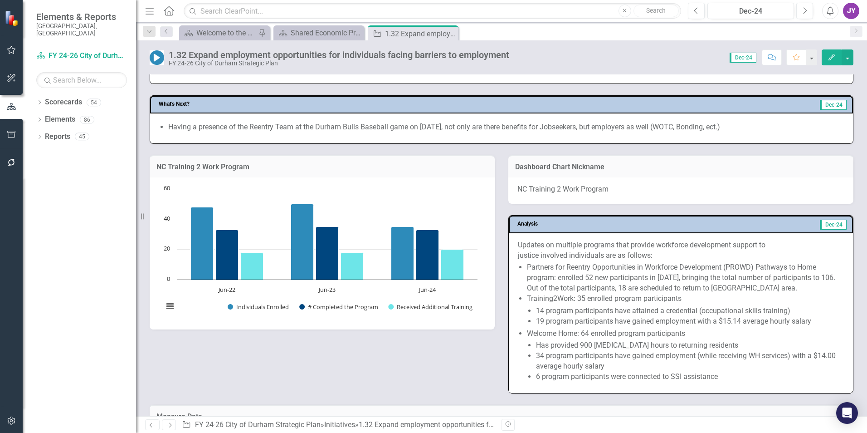
click at [618, 303] on li "Training2Work: 35 enrolled program participants 14 program participants have at…" at bounding box center [685, 309] width 317 height 33
click at [617, 303] on li "Training2Work: 35 enrolled program participants 14 program participants have at…" at bounding box center [685, 309] width 317 height 33
click at [612, 298] on li "Training2Work: 35 enrolled program participants 14 program participants have at…" at bounding box center [685, 309] width 317 height 33
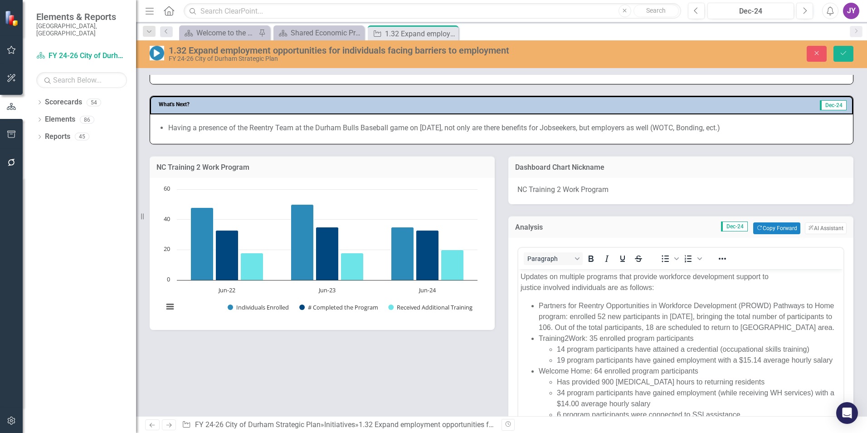
scroll to position [0, 0]
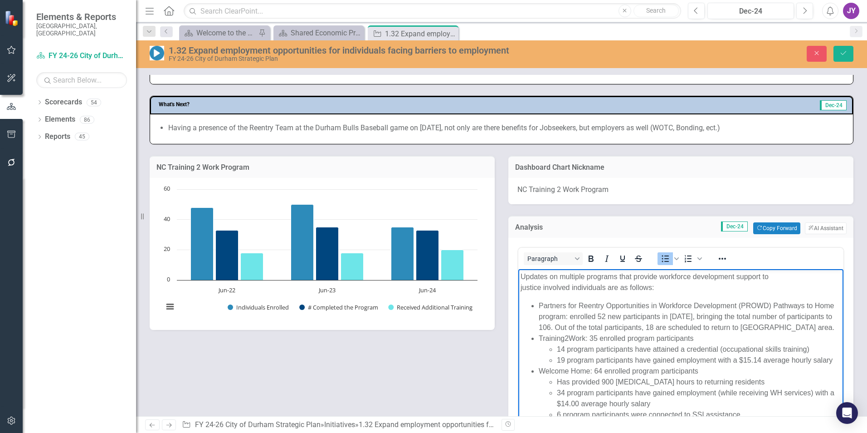
click at [605, 303] on li "Partners for Reentry Opportunities in Workforce Development (PROWD) Pathways to…" at bounding box center [690, 316] width 303 height 33
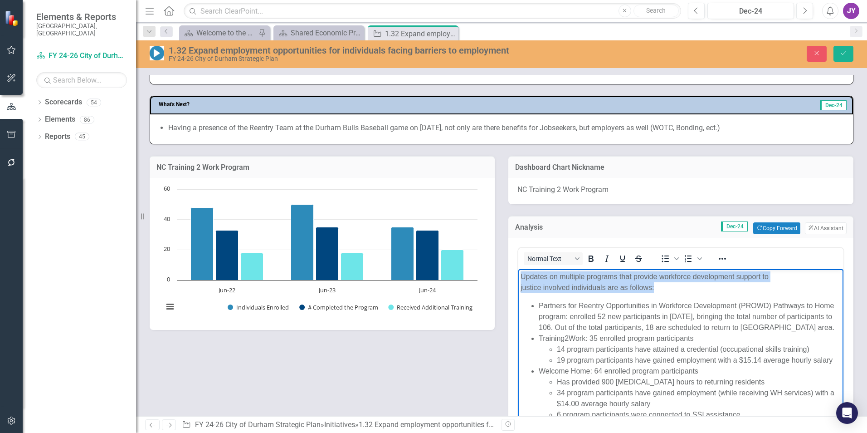
copy p "Updates on multiple programs that provide workforce development support to just…"
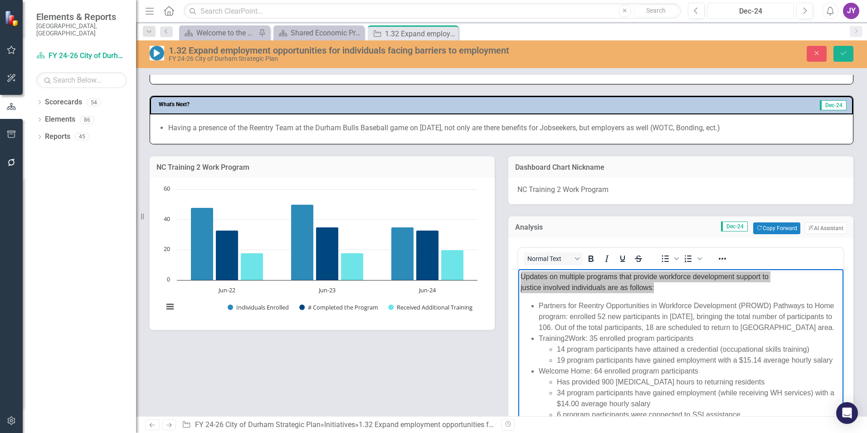
click at [764, 8] on div "Dec-24" at bounding box center [751, 11] width 80 height 11
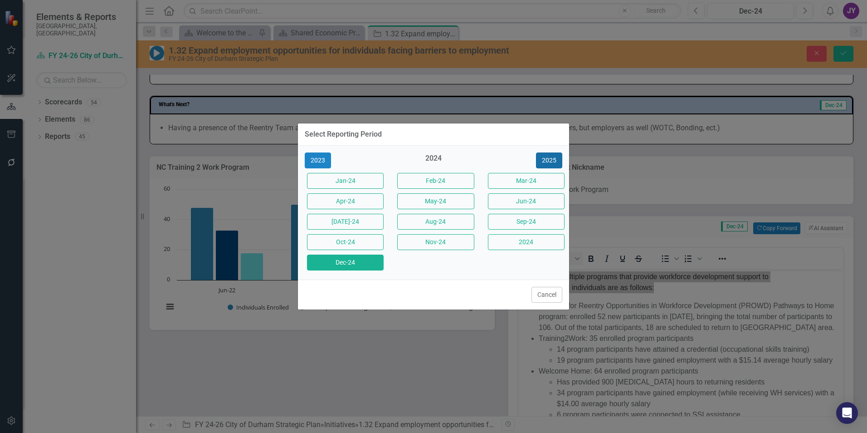
click at [558, 154] on button "2025" at bounding box center [549, 160] width 26 height 16
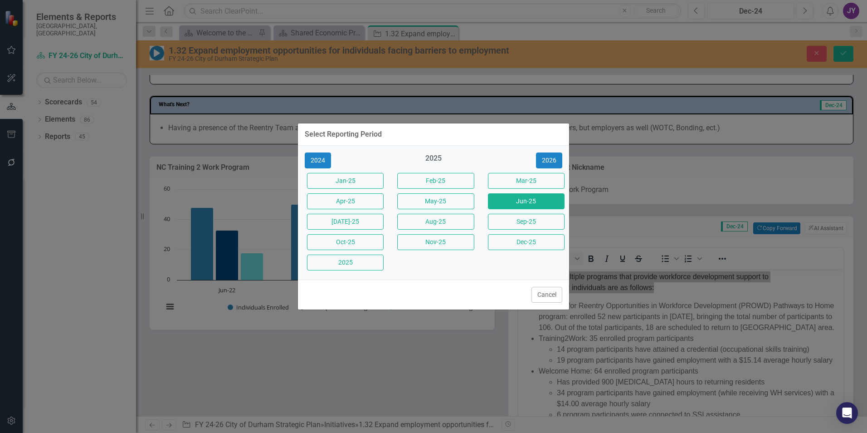
click at [512, 206] on button "Jun-25" at bounding box center [526, 201] width 77 height 16
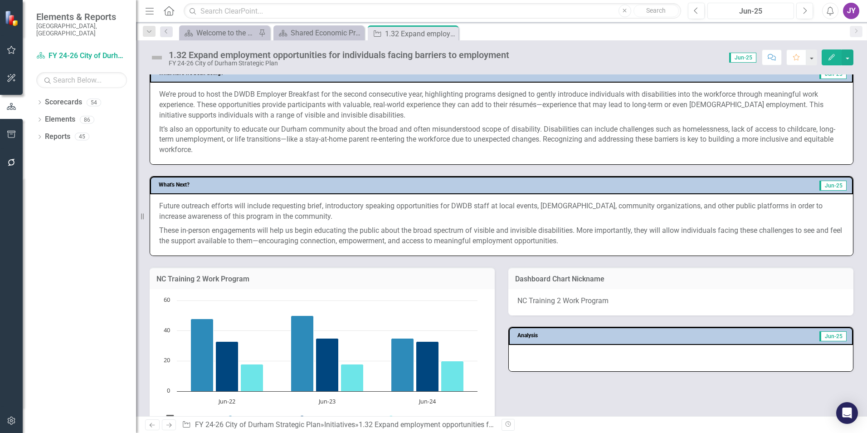
scroll to position [363, 0]
click at [571, 340] on td "Analysis" at bounding box center [586, 336] width 139 height 13
click at [568, 340] on td "Analysis" at bounding box center [586, 336] width 139 height 13
click at [553, 343] on div "Analysis Jun-25" at bounding box center [681, 336] width 344 height 18
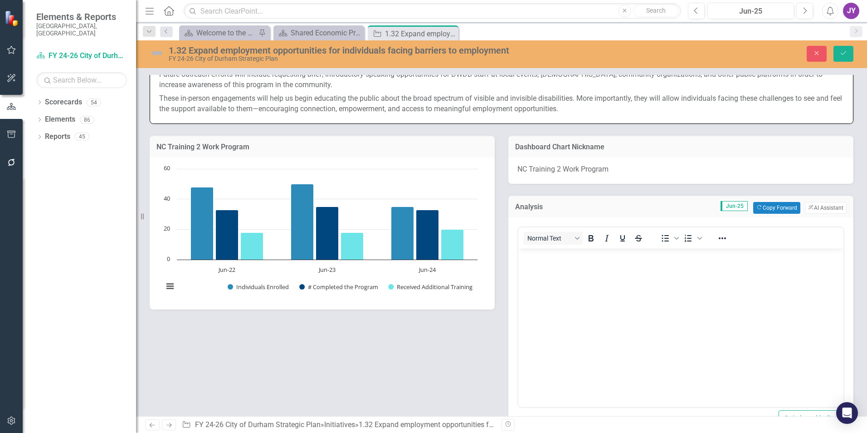
scroll to position [499, 0]
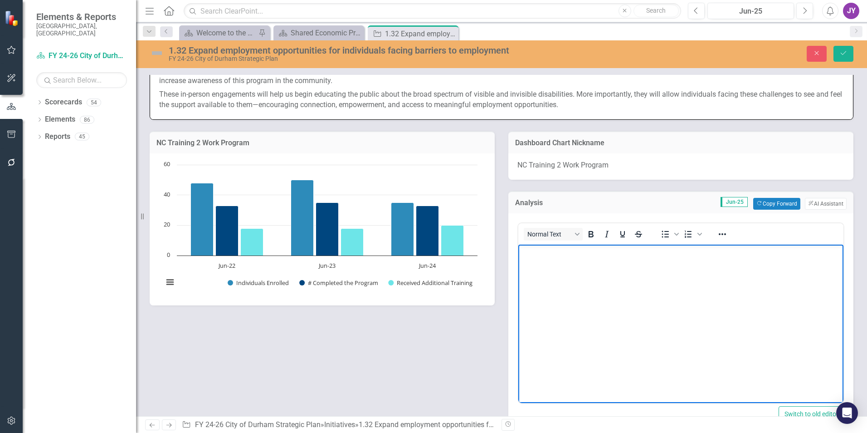
click at [557, 306] on body "Rich Text Area. Press ALT-0 for help." at bounding box center [680, 312] width 325 height 136
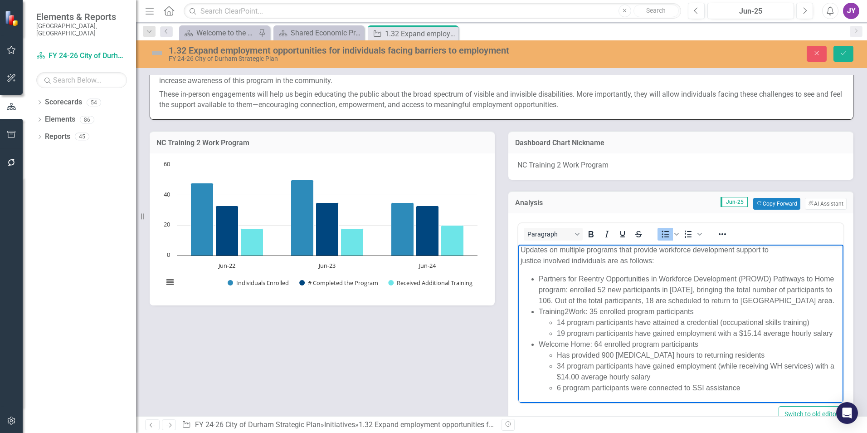
scroll to position [0, 0]
click at [810, 55] on button "Close" at bounding box center [817, 54] width 20 height 16
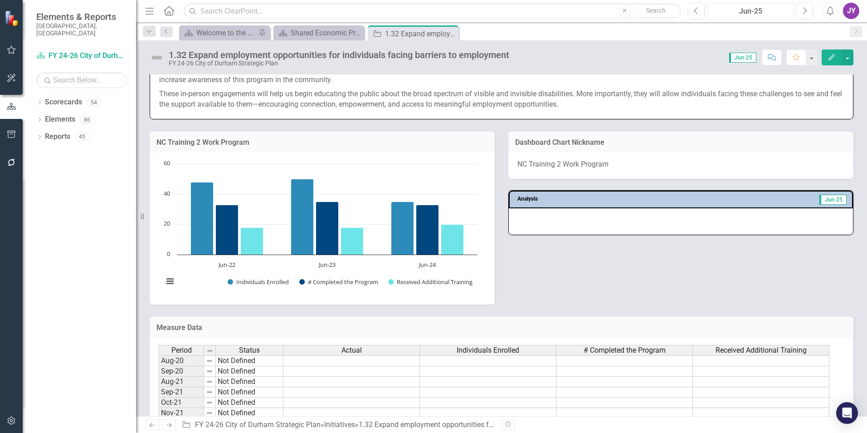
click at [768, 16] on div "Jun-25" at bounding box center [751, 11] width 80 height 11
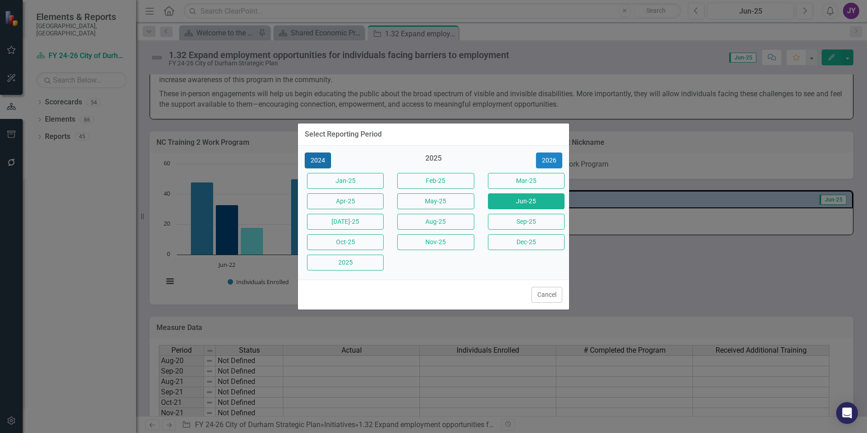
click at [328, 161] on button "2024" at bounding box center [318, 160] width 26 height 16
click at [522, 205] on button "Jun-24" at bounding box center [526, 201] width 77 height 16
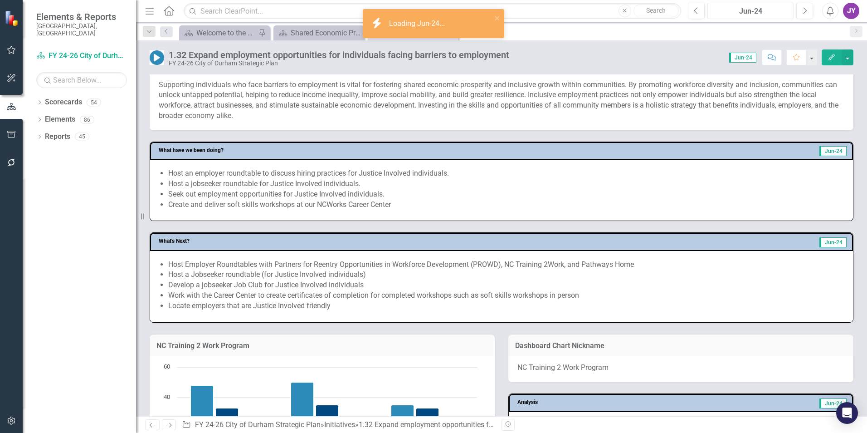
scroll to position [454, 0]
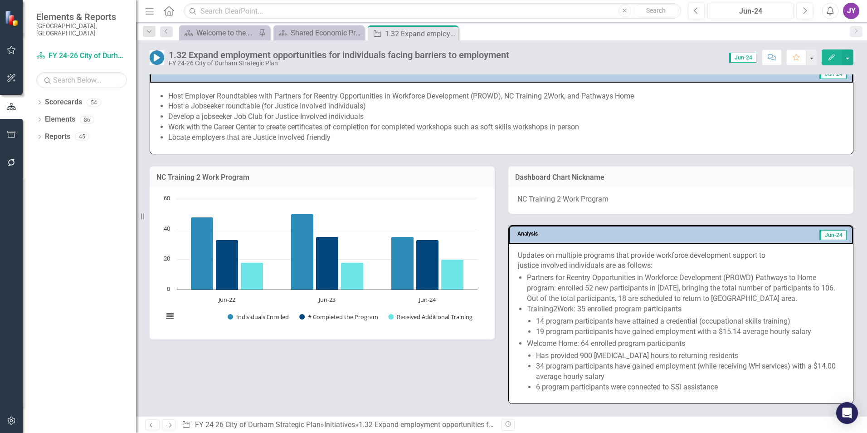
click at [750, 8] on div "Jun-24" at bounding box center [751, 11] width 80 height 11
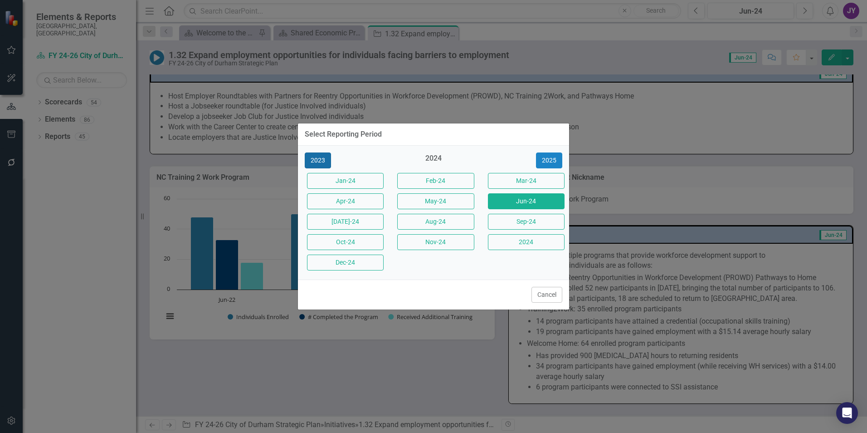
click at [313, 158] on button "2023" at bounding box center [318, 160] width 26 height 16
click at [535, 202] on button "Jun-23" at bounding box center [526, 201] width 77 height 16
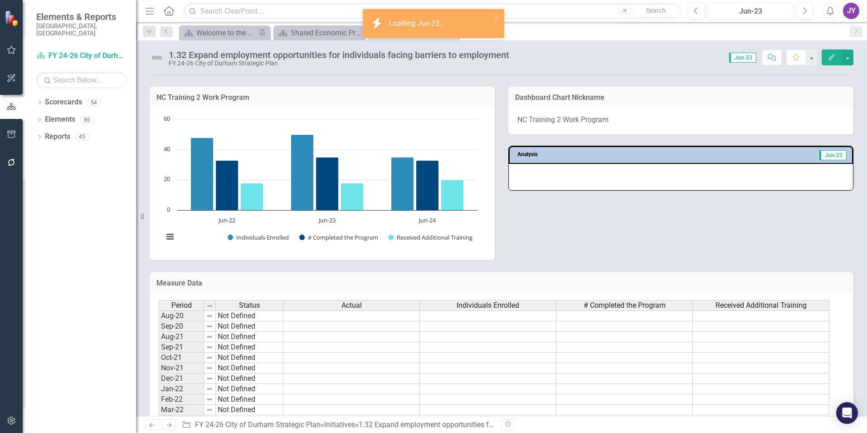
scroll to position [408, 0]
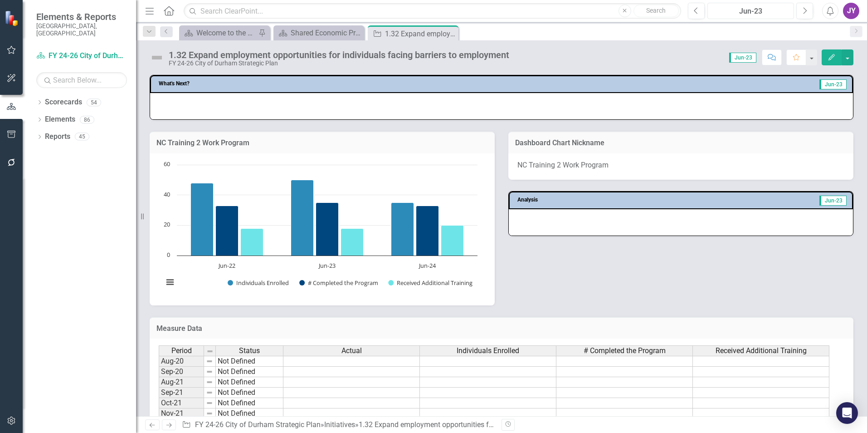
click at [757, 15] on div "Jun-23" at bounding box center [751, 11] width 80 height 11
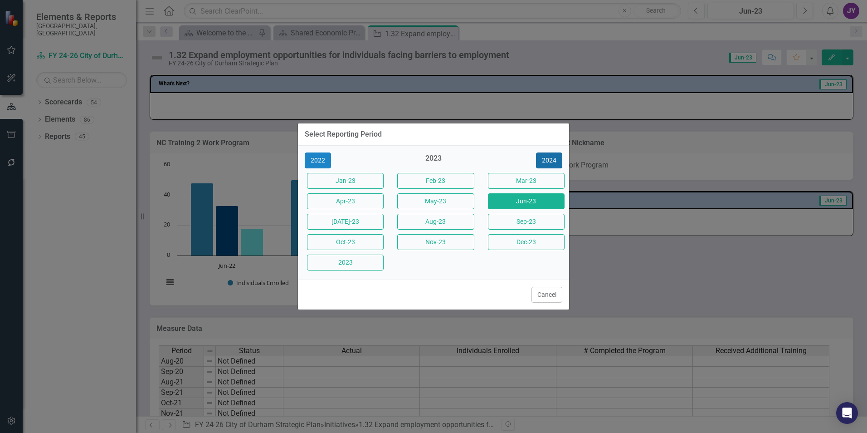
click at [552, 161] on button "2024" at bounding box center [549, 160] width 26 height 16
click at [559, 159] on button "2025" at bounding box center [549, 160] width 26 height 16
click at [537, 200] on button "Jun-25" at bounding box center [526, 201] width 77 height 16
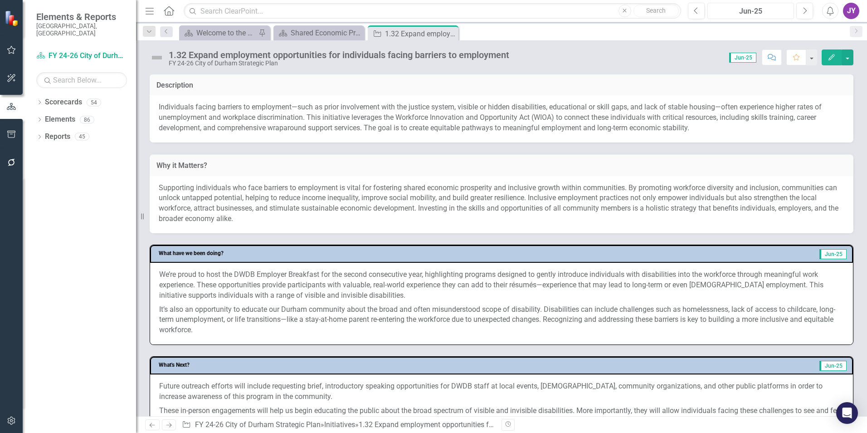
scroll to position [181, 0]
click at [390, 123] on p "Individuals facing barriers to employment—such as prior involvement with the ju…" at bounding box center [502, 118] width 686 height 31
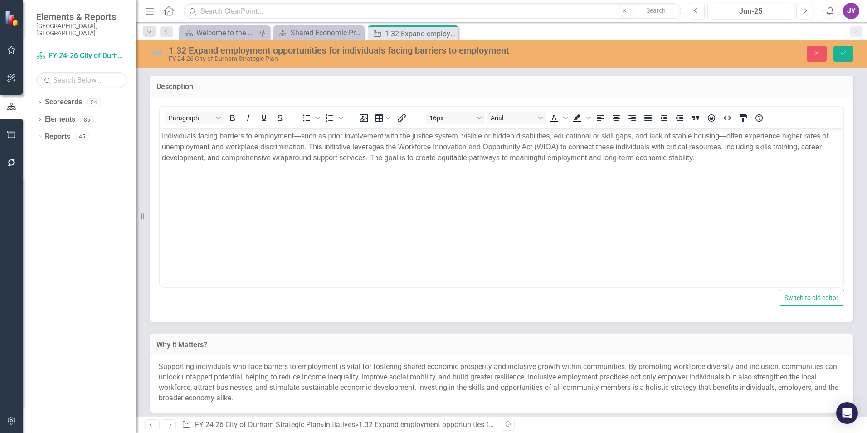
scroll to position [0, 0]
click at [303, 135] on p "Individuals facing barriers to employment—such as prior involvement with the ju…" at bounding box center [501, 146] width 679 height 33
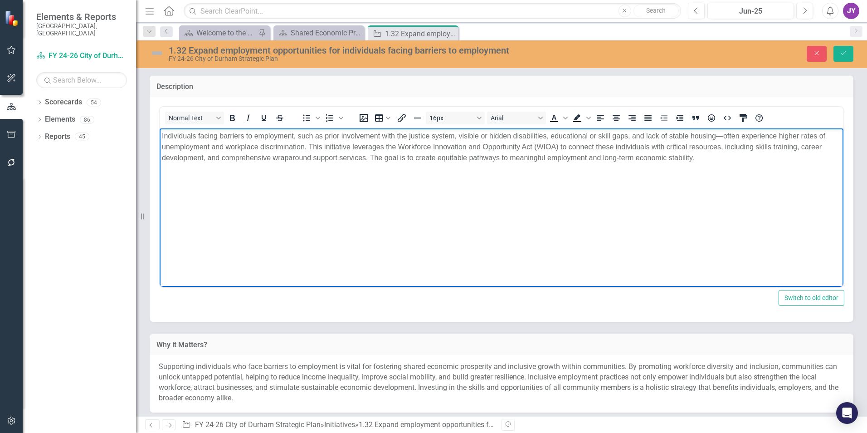
click at [723, 134] on p "Individuals facing barriers to employment, such as prior involvement with the j…" at bounding box center [501, 146] width 679 height 33
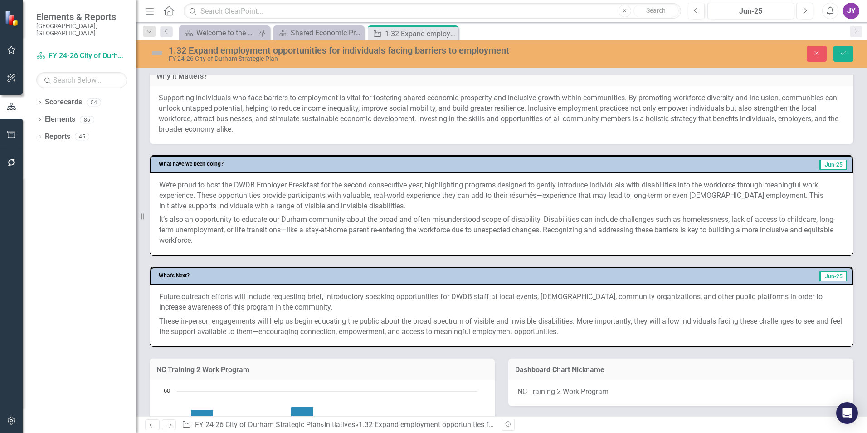
scroll to position [454, 0]
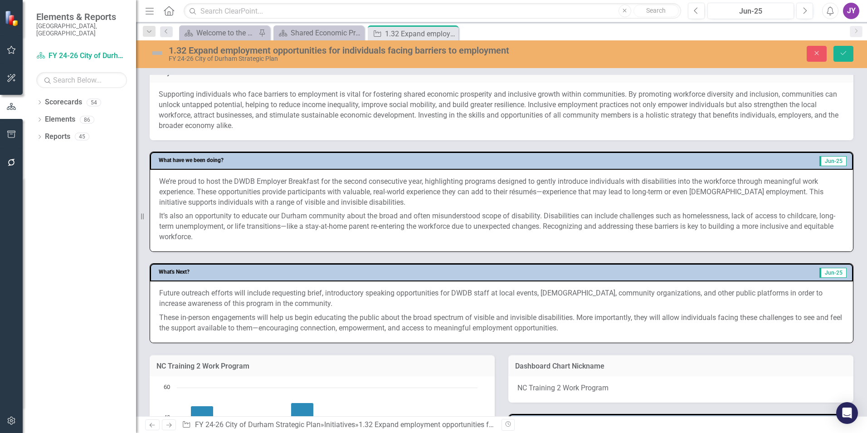
click at [498, 231] on p "It’s also an opportunity to educate our Durham community about the broad and of…" at bounding box center [501, 225] width 685 height 33
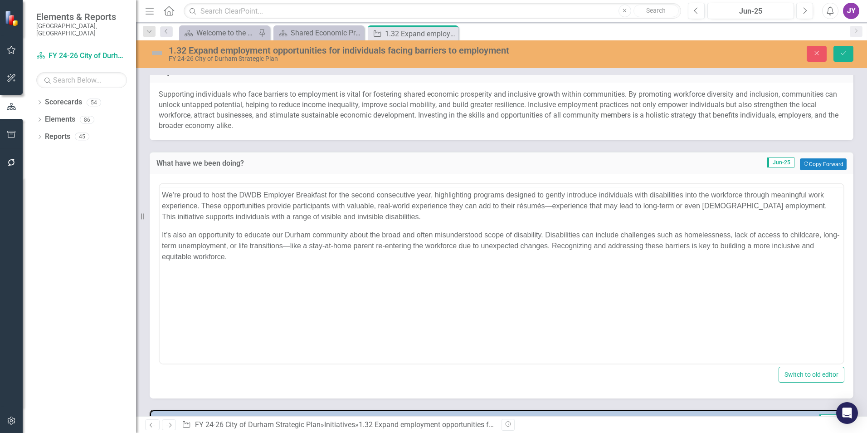
scroll to position [0, 0]
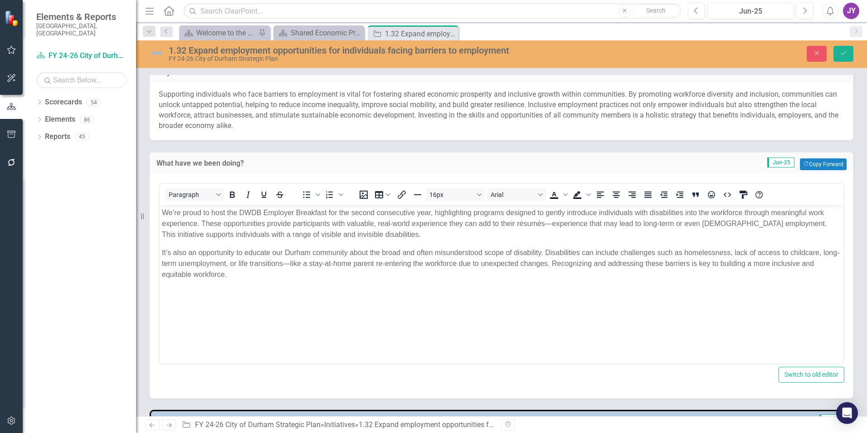
click at [553, 224] on p "We’re proud to host the DWDB Employer Breakfast for the second consecutive year…" at bounding box center [501, 223] width 679 height 33
click at [851, 53] on button "Save" at bounding box center [844, 54] width 20 height 16
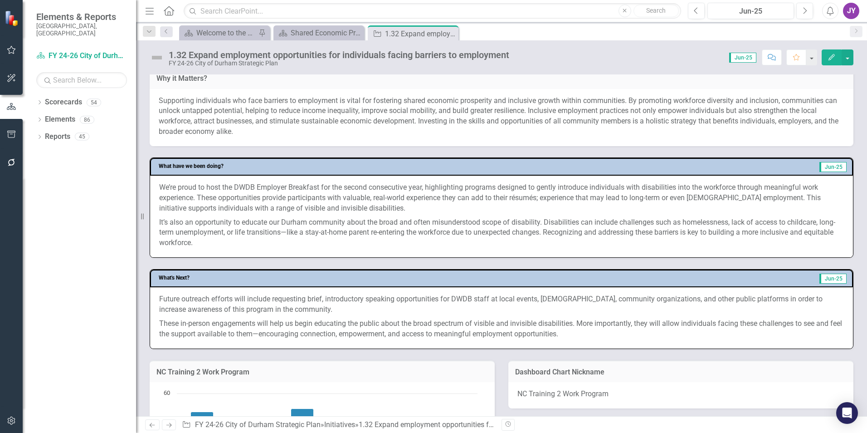
scroll to position [272, 0]
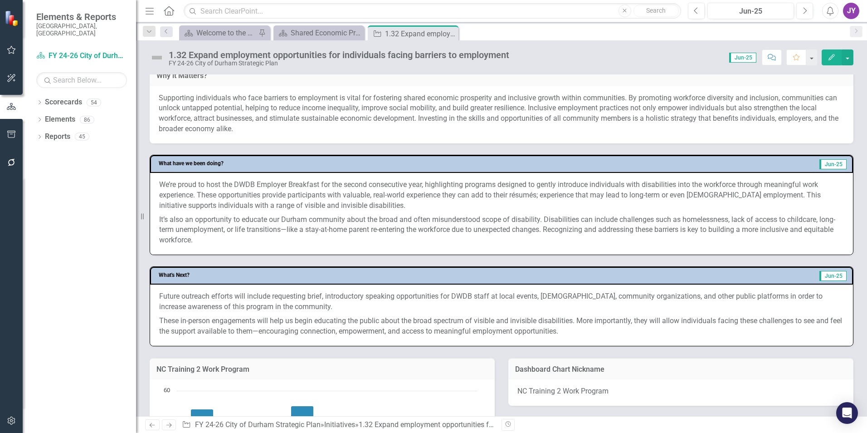
click at [260, 234] on p "It’s also an opportunity to educate our Durham community about the broad and of…" at bounding box center [501, 229] width 685 height 33
click at [259, 236] on p "It’s also an opportunity to educate our Durham community about the broad and of…" at bounding box center [501, 229] width 685 height 33
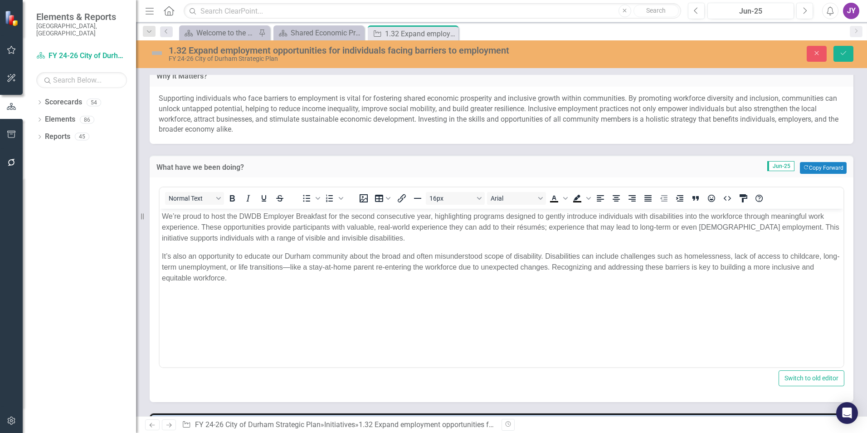
scroll to position [0, 0]
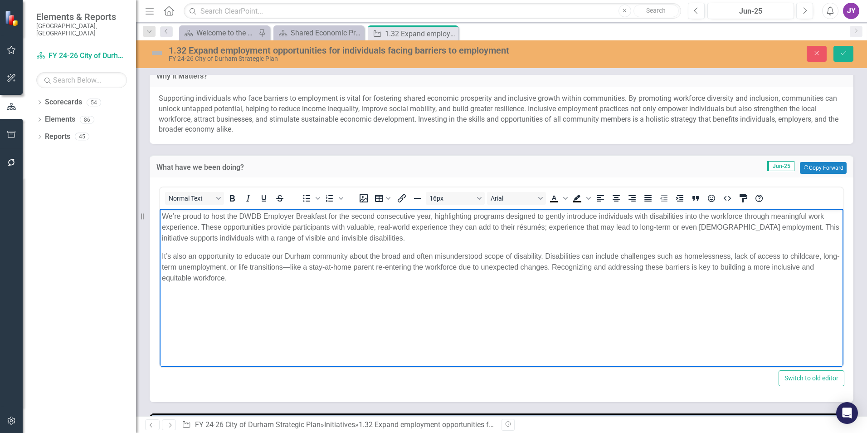
click at [293, 243] on p "We’re proud to host the DWDB Employer Breakfast for the second consecutive year…" at bounding box center [501, 227] width 679 height 33
click at [548, 227] on p "We’re proud to host the DWDB Employer Breakfast for the second consecutive year…" at bounding box center [501, 227] width 679 height 33
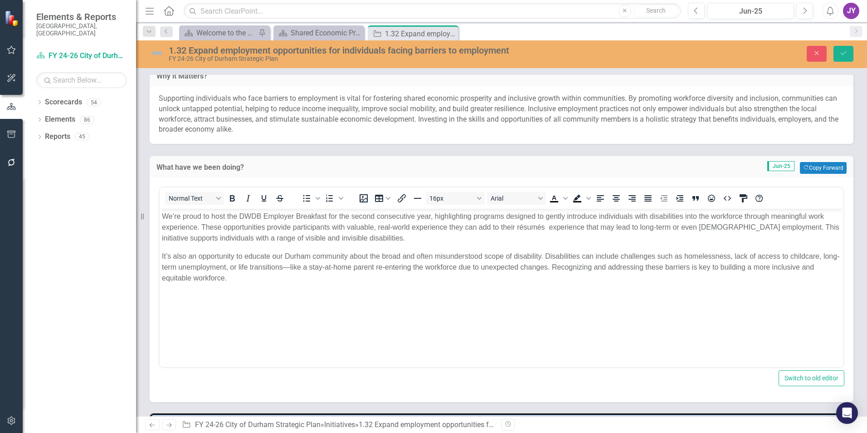
click at [804, 48] on div "Close Save" at bounding box center [714, 54] width 291 height 16
click at [813, 48] on button "Close" at bounding box center [817, 54] width 20 height 16
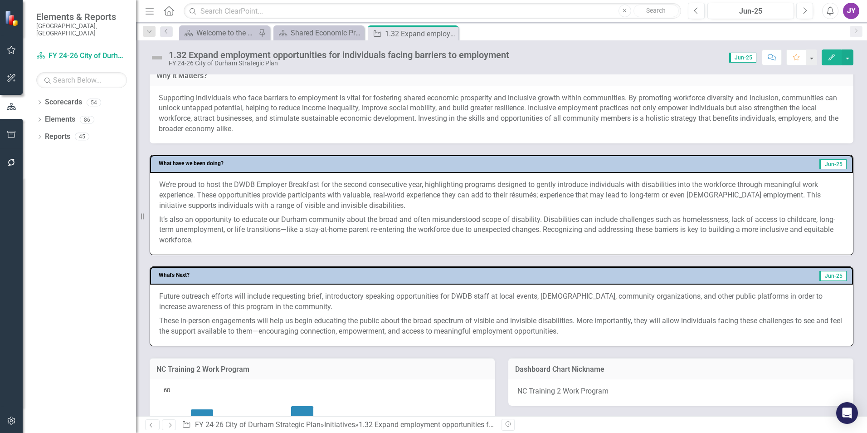
click at [215, 223] on p "It’s also an opportunity to educate our Durham community about the broad and of…" at bounding box center [501, 229] width 685 height 33
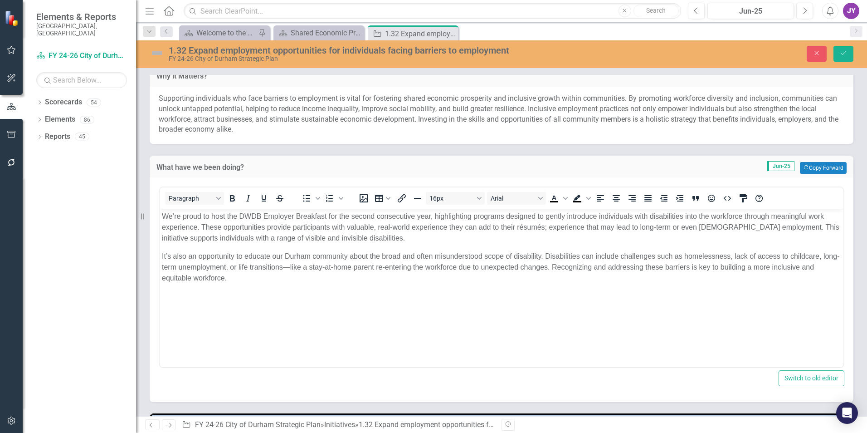
click at [308, 265] on p "It’s also an opportunity to educate our Durham community about the broad and of…" at bounding box center [501, 267] width 679 height 33
click at [848, 49] on button "Save" at bounding box center [844, 54] width 20 height 16
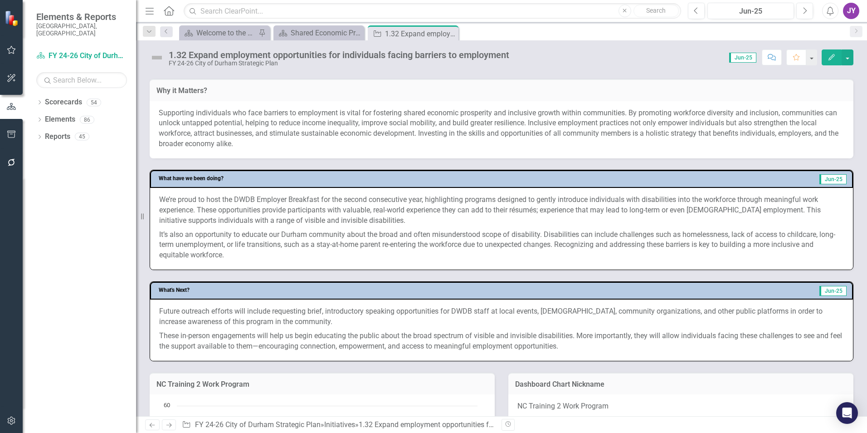
scroll to position [272, 0]
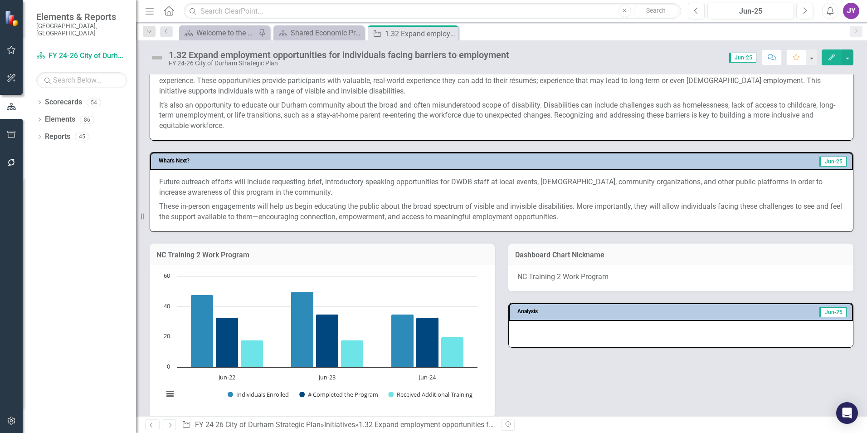
scroll to position [408, 0]
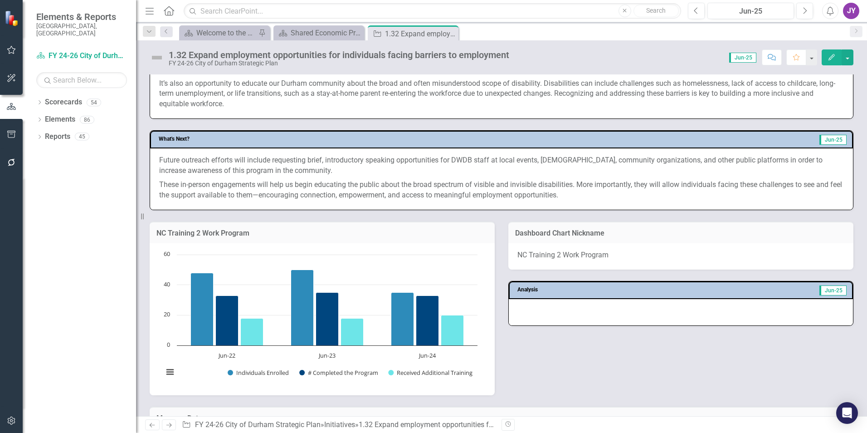
click at [300, 164] on p "Future outreach efforts will include requesting brief, introductory speaking op…" at bounding box center [501, 166] width 685 height 23
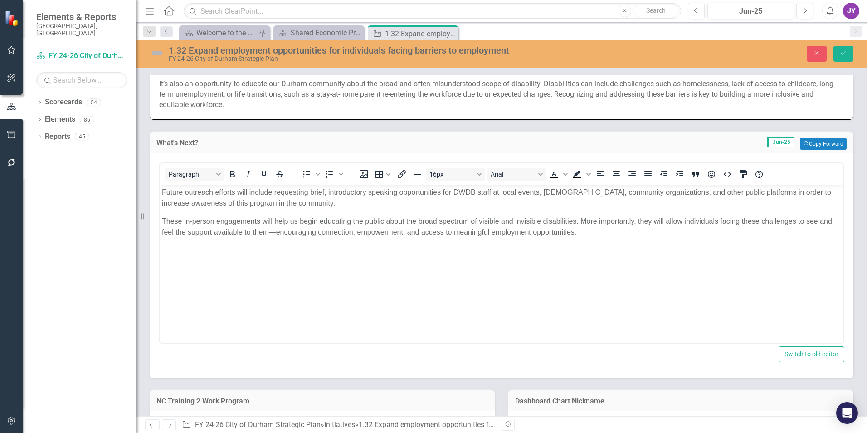
scroll to position [0, 0]
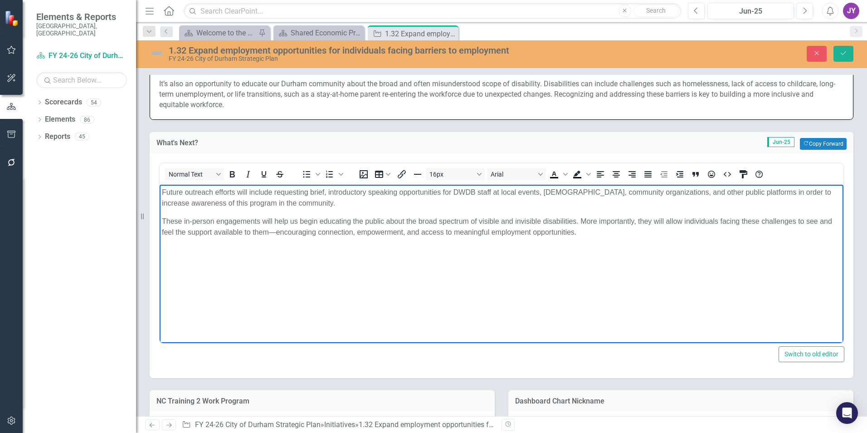
click at [274, 206] on p "Future outreach efforts will include requesting brief, introductory speaking op…" at bounding box center [501, 197] width 679 height 22
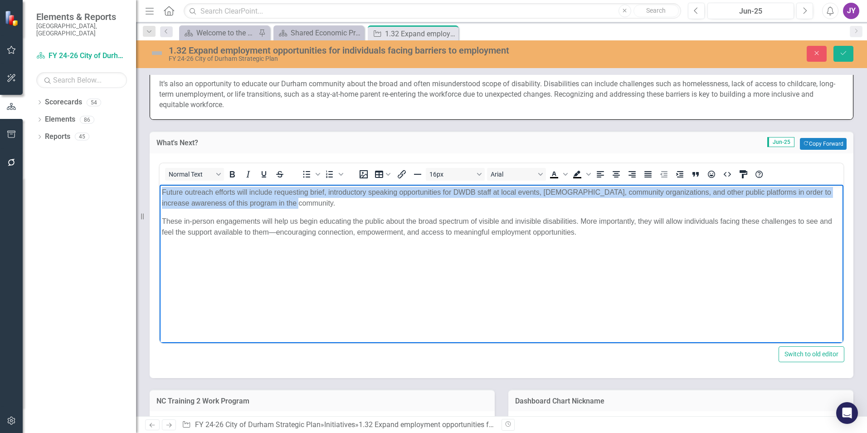
click at [274, 206] on p "Future outreach efforts will include requesting brief, introductory speaking op…" at bounding box center [501, 197] width 679 height 22
copy p "Future outreach efforts will include requesting brief, introductory speaking op…"
click at [350, 195] on p "Future outreach efforts will include requesting brief, introductory speaking op…" at bounding box center [501, 197] width 679 height 22
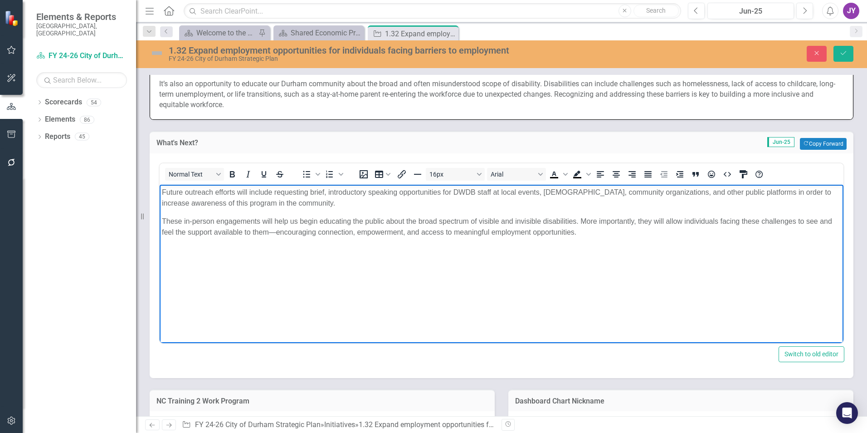
click at [347, 203] on p "Future outreach efforts will include requesting brief, introductory speaking op…" at bounding box center [501, 197] width 679 height 22
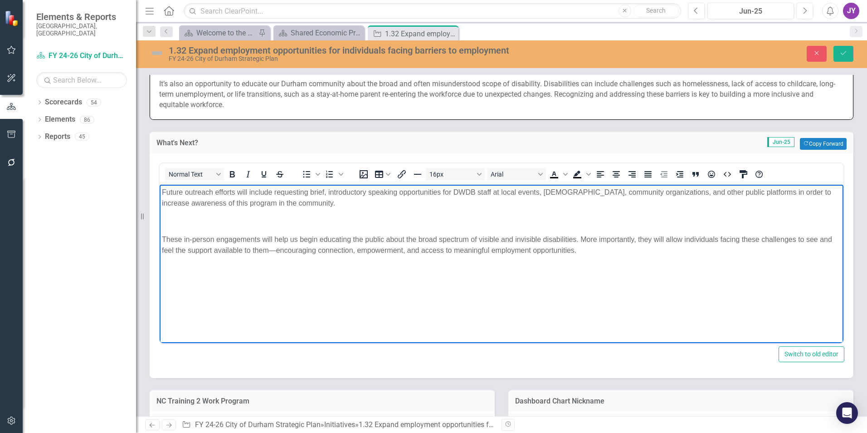
paste body "Rich Text Area. Press ALT-0 for help."
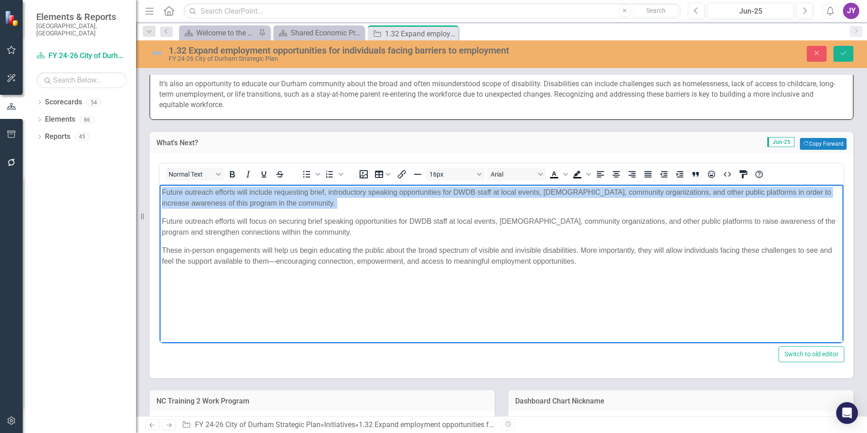
drag, startPoint x: 161, startPoint y: 219, endPoint x: 318, endPoint y: 361, distance: 211.3
click at [160, 184] on html "Future outreach efforts will include requesting brief, introductory speaking op…" at bounding box center [502, 252] width 684 height 136
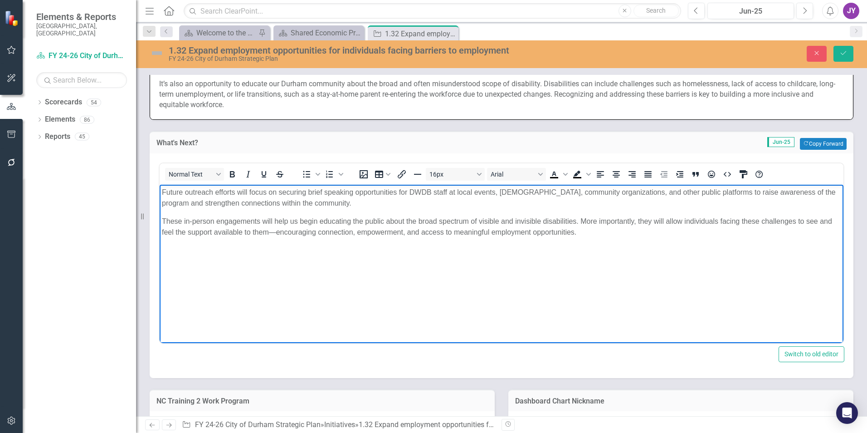
click at [163, 224] on p "These in-person engagements will help us begin educating the public about the b…" at bounding box center [501, 226] width 679 height 22
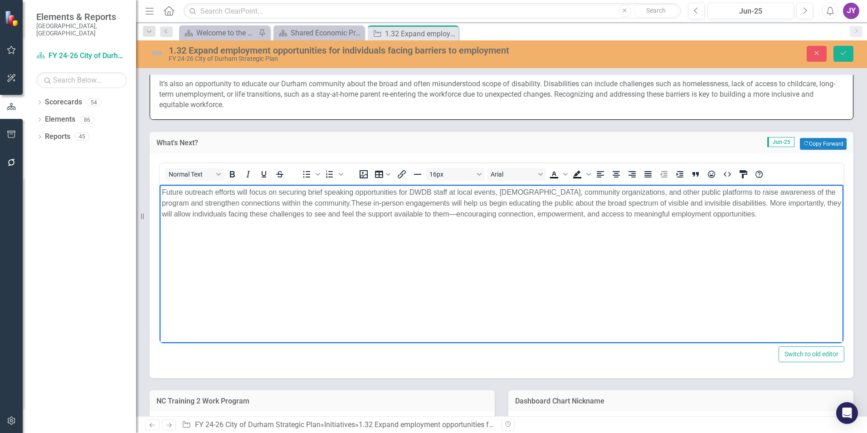
click at [444, 202] on p "Future outreach efforts will focus on securing brief speaking opportunities for…" at bounding box center [501, 202] width 679 height 33
click at [441, 203] on p "Future outreach efforts will focus on securing brief speaking opportunities for…" at bounding box center [501, 202] width 679 height 33
click at [441, 204] on p "Future outreach efforts will focus on securing brief speaking opportunities for…" at bounding box center [501, 202] width 679 height 33
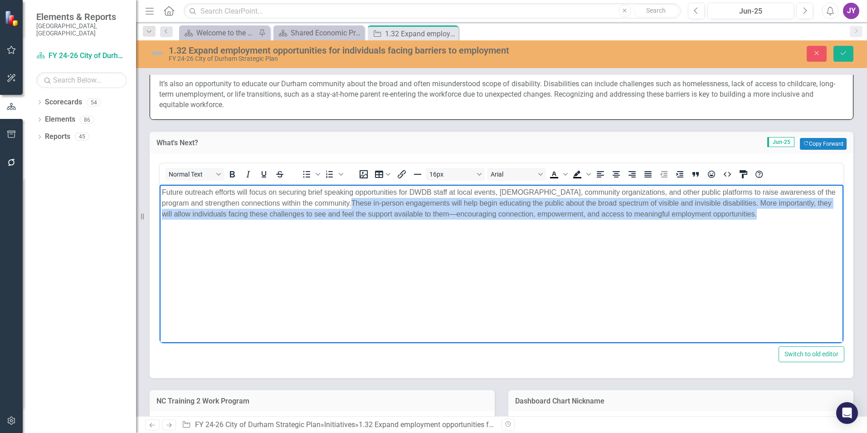
drag, startPoint x: 774, startPoint y: 216, endPoint x: 310, endPoint y: 201, distance: 464.2
click at [310, 201] on p "Future outreach efforts will focus on securing brief speaking opportunities for…" at bounding box center [501, 202] width 679 height 33
copy p "These in-person engagements will help begin educating the public about the broa…"
drag, startPoint x: 639, startPoint y: 215, endPoint x: 629, endPoint y: 216, distance: 10.1
click at [639, 215] on p "Future outreach efforts will focus on securing brief speaking opportunities for…" at bounding box center [501, 202] width 679 height 33
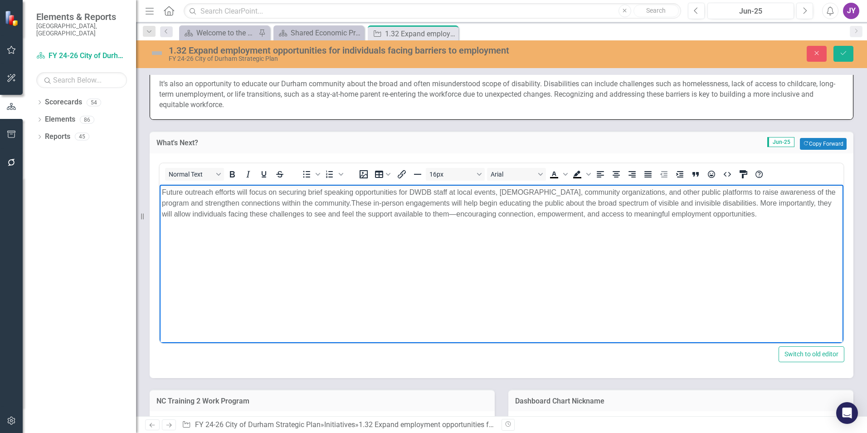
click at [771, 228] on body "Future outreach efforts will focus on securing brief speaking opportunities for…" at bounding box center [502, 252] width 684 height 136
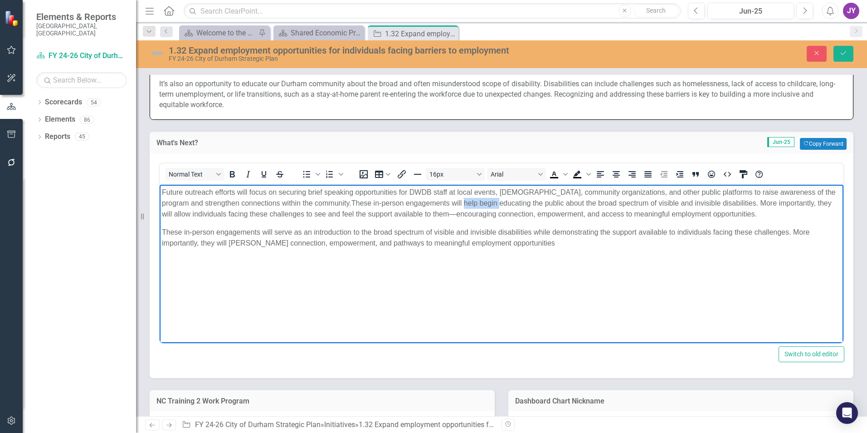
drag, startPoint x: 424, startPoint y: 204, endPoint x: 458, endPoint y: 202, distance: 34.1
click at [458, 202] on p "Future outreach efforts will focus on securing brief speaking opportunities for…" at bounding box center [501, 202] width 679 height 33
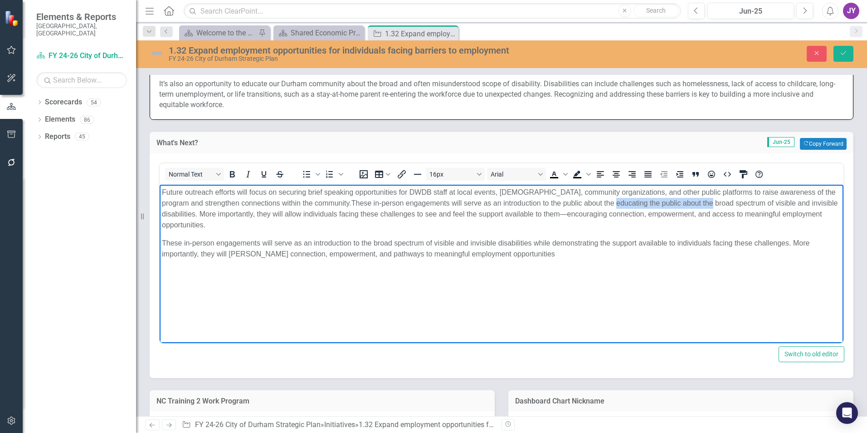
drag, startPoint x: 608, startPoint y: 202, endPoint x: 672, endPoint y: 206, distance: 63.6
click at [672, 206] on p "Future outreach efforts will focus on securing brief speaking opportunities for…" at bounding box center [501, 208] width 679 height 44
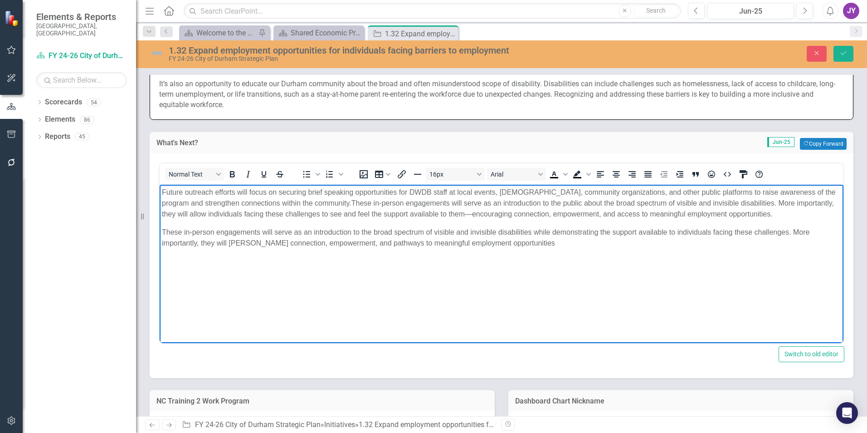
click at [610, 242] on p "These in-person engagements will serve as an introduction to the broad spectrum…" at bounding box center [501, 237] width 679 height 22
click at [354, 230] on p "These in-person engagements will serve as an introduction to the broad spectrum…" at bounding box center [501, 237] width 679 height 22
click at [293, 241] on p "These in-person engagements will serve as an introduction to the public about t…" at bounding box center [501, 237] width 679 height 22
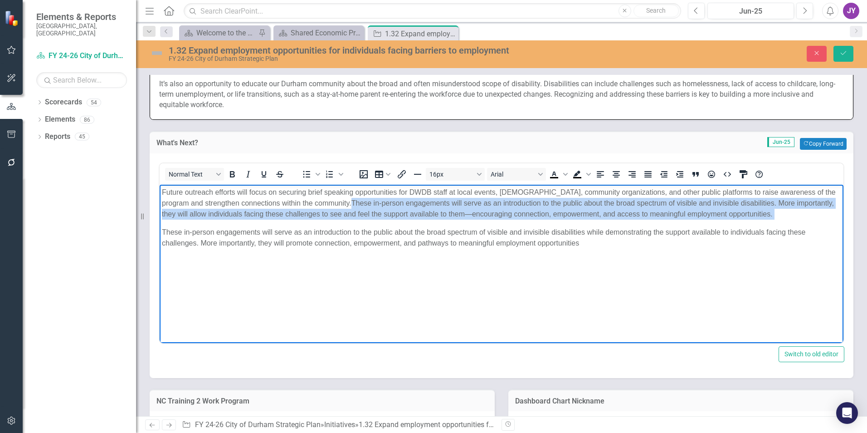
drag, startPoint x: 163, startPoint y: 229, endPoint x: 311, endPoint y: 204, distance: 150.5
click at [311, 204] on body "Future outreach efforts will focus on securing brief speaking opportunities for…" at bounding box center [502, 252] width 684 height 136
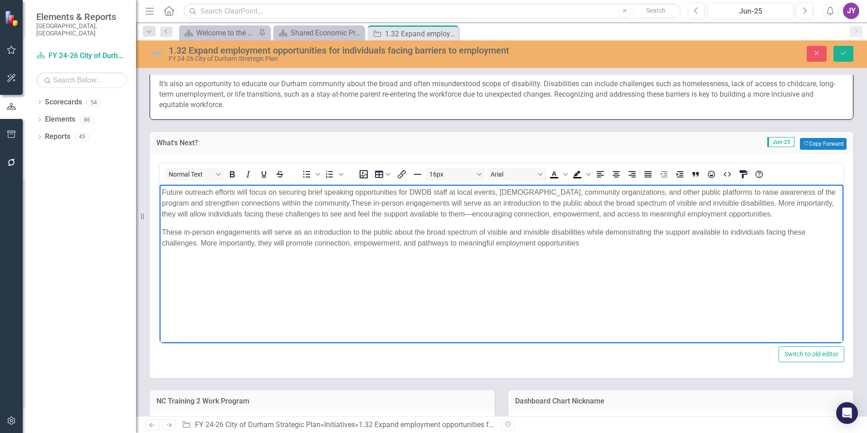
click at [385, 281] on body "Future outreach efforts will focus on securing brief speaking opportunities for…" at bounding box center [502, 252] width 684 height 136
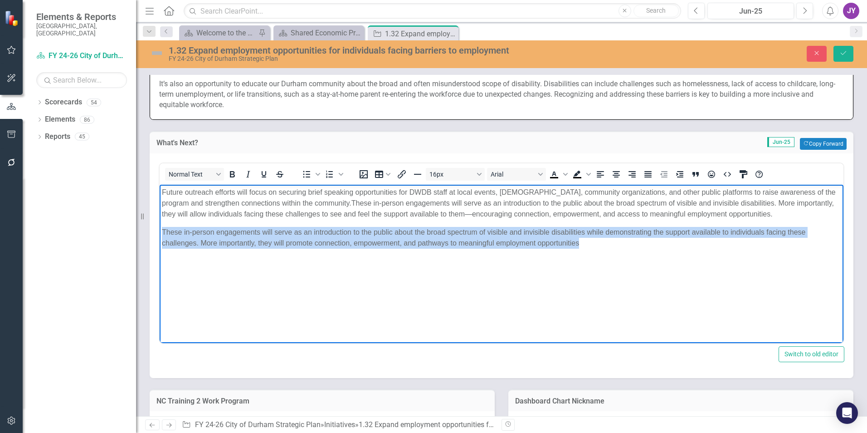
drag, startPoint x: 535, startPoint y: 236, endPoint x: 314, endPoint y: 418, distance: 286.1
click at [160, 234] on html "Future outreach efforts will focus on securing brief speaking opportunities for…" at bounding box center [502, 252] width 684 height 136
click at [491, 248] on body "Future outreach efforts will focus on securing brief speaking opportunities for…" at bounding box center [502, 252] width 684 height 136
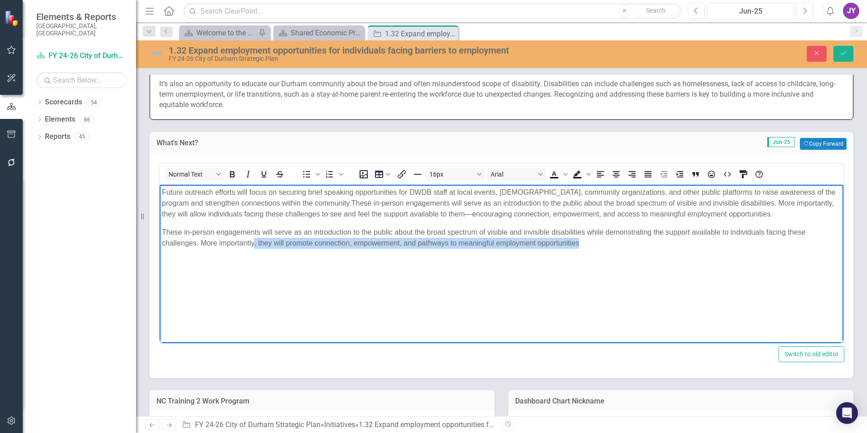
drag, startPoint x: 581, startPoint y: 243, endPoint x: 254, endPoint y: 246, distance: 326.1
click at [254, 246] on p "These in-person engagements will serve as an introduction to the public about t…" at bounding box center [501, 237] width 679 height 22
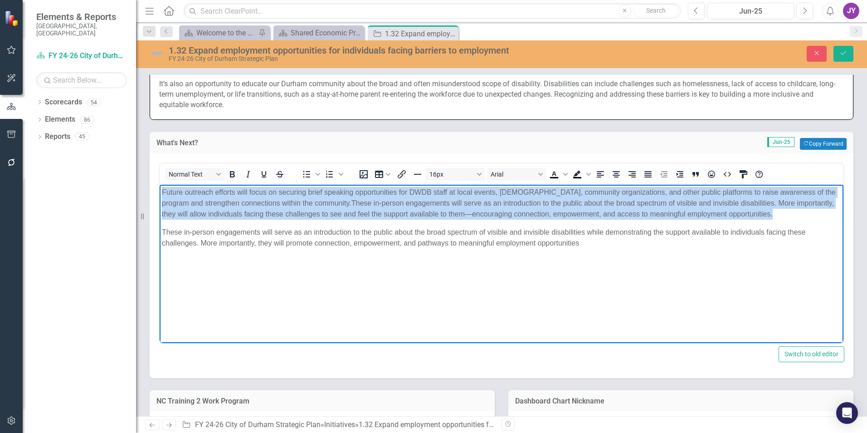
drag, startPoint x: 686, startPoint y: 210, endPoint x: 316, endPoint y: 373, distance: 404.3
click at [160, 189] on html "Future outreach efforts will focus on securing brief speaking opportunities for…" at bounding box center [502, 252] width 684 height 136
copy p "Future outreach efforts will focus on securing brief speaking opportunities for…"
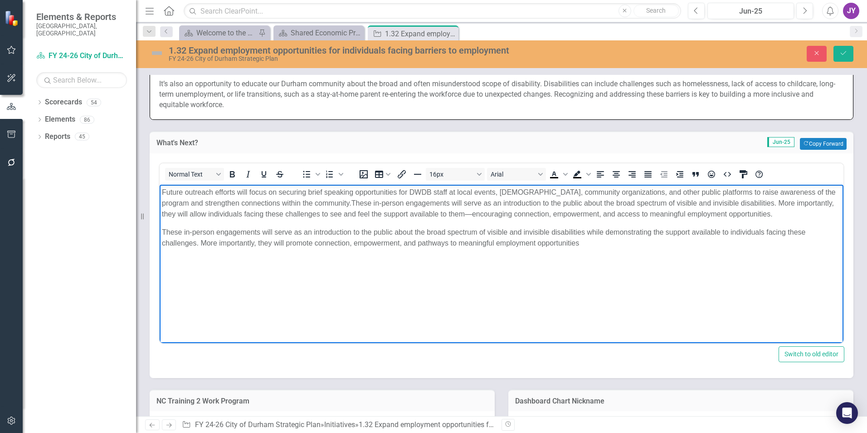
click at [593, 248] on body "Future outreach efforts will focus on securing brief speaking opportunities for…" at bounding box center [502, 252] width 684 height 136
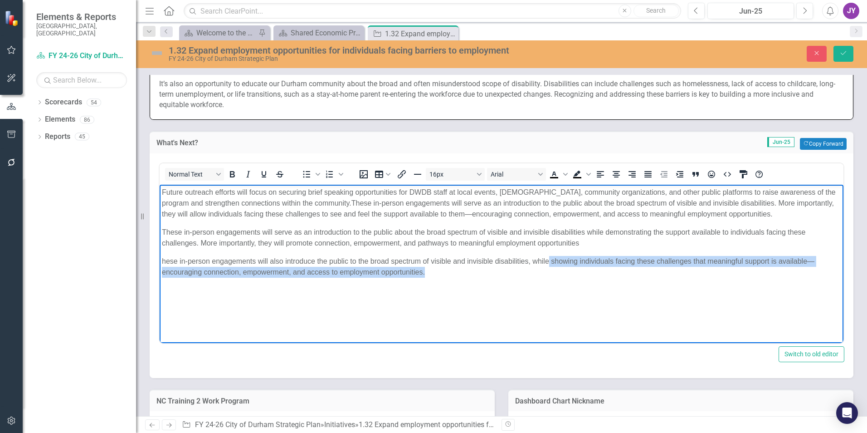
drag, startPoint x: 550, startPoint y: 260, endPoint x: 791, endPoint y: 283, distance: 241.9
click at [791, 283] on body "Future outreach efforts will focus on securing brief speaking opportunities for…" at bounding box center [502, 252] width 684 height 136
copy p "showing individuals facing these challenges that meaningful support is availabl…"
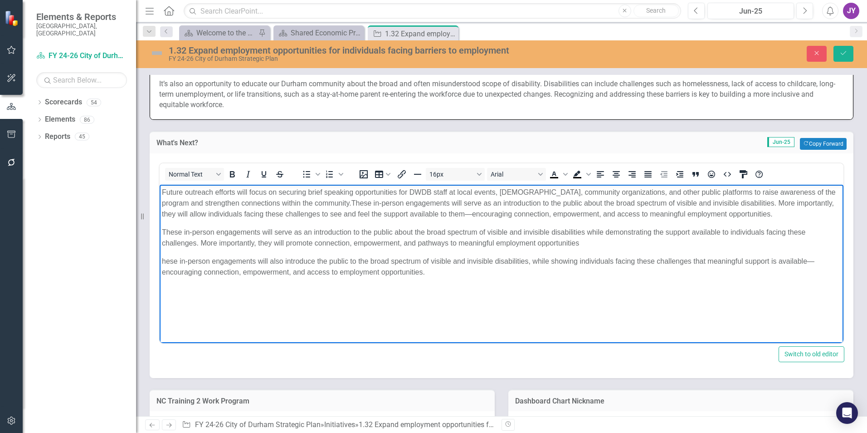
click at [820, 202] on p "Future outreach efforts will focus on securing brief speaking opportunities for…" at bounding box center [501, 202] width 679 height 33
click at [823, 202] on p "Future outreach efforts will focus on securing brief speaking opportunities for…" at bounding box center [501, 202] width 679 height 33
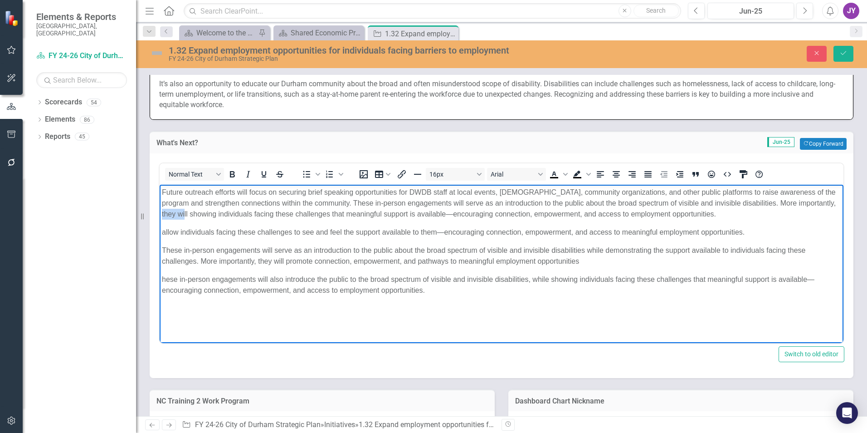
click at [169, 214] on p "Future outreach efforts will focus on securing brief speaking opportunities for…" at bounding box center [501, 202] width 679 height 33
click at [415, 215] on p "Future outreach efforts will focus on securing brief speaking opportunities for…" at bounding box center [501, 202] width 679 height 33
drag, startPoint x: 204, startPoint y: 291, endPoint x: 415, endPoint y: 289, distance: 211.8
click at [415, 289] on p "hese in-person engagements will also introduce the public to the broad spectrum…" at bounding box center [501, 284] width 679 height 22
click at [600, 210] on p "Future outreach efforts will focus on securing brief speaking opportunities for…" at bounding box center [501, 202] width 679 height 33
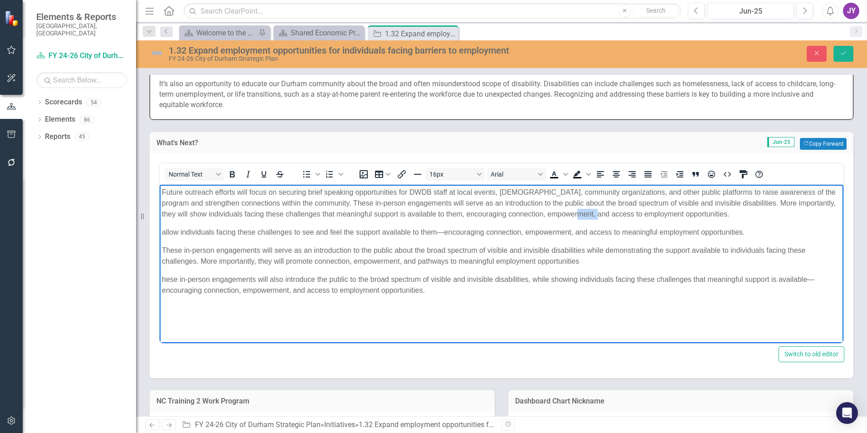
click at [600, 210] on p "Future outreach efforts will focus on securing brief speaking opportunities for…" at bounding box center [501, 202] width 679 height 33
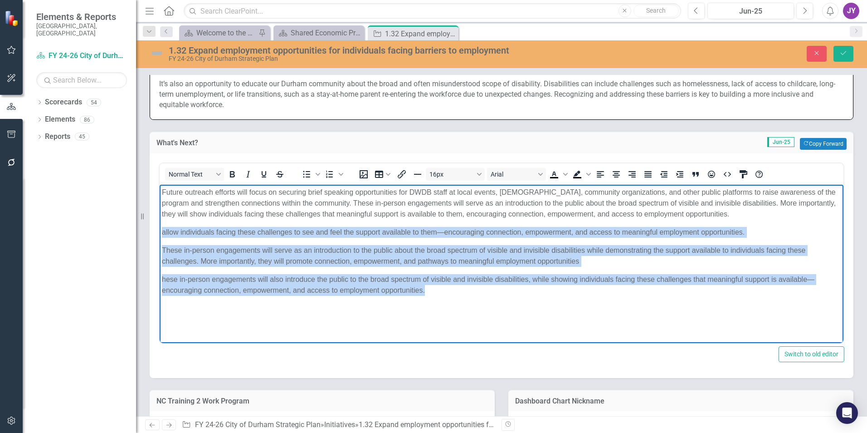
drag, startPoint x: 482, startPoint y: 292, endPoint x: 150, endPoint y: 223, distance: 339.1
click at [160, 223] on html "Future outreach efforts will focus on securing brief speaking opportunities for…" at bounding box center [502, 252] width 684 height 136
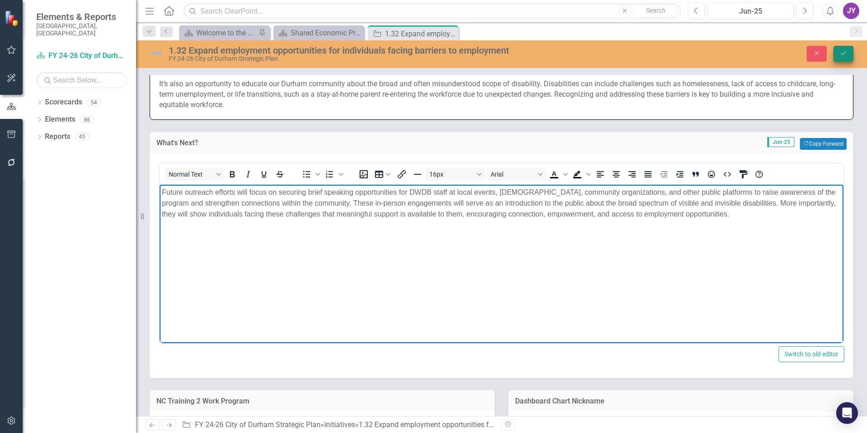
click at [840, 59] on button "Save" at bounding box center [844, 54] width 20 height 16
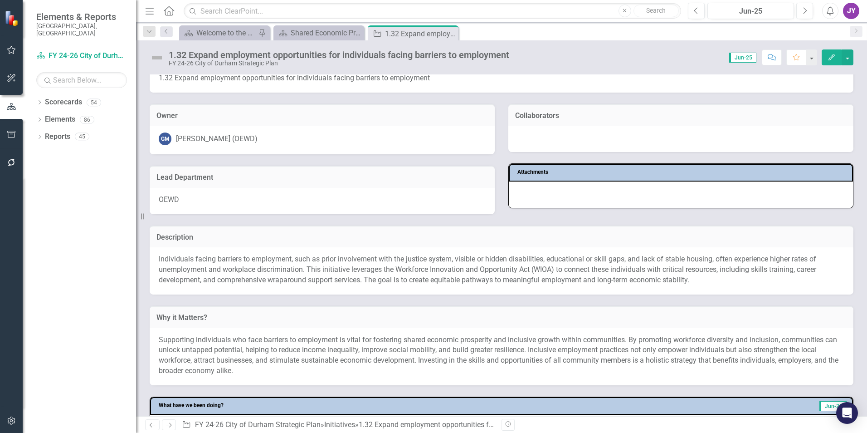
scroll to position [45, 0]
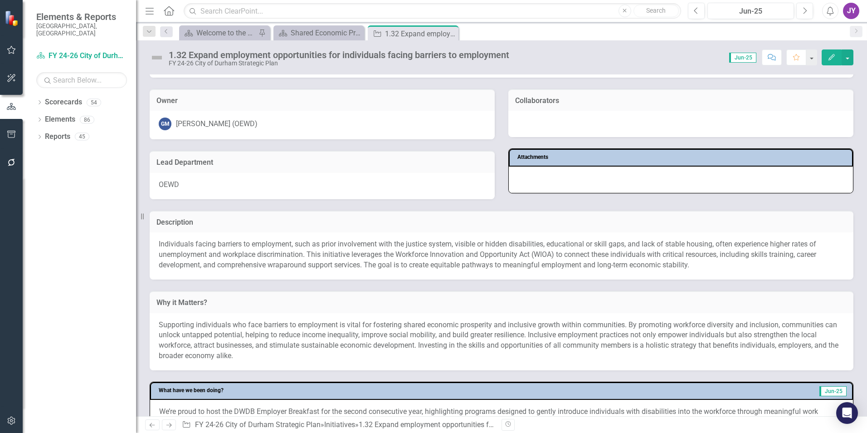
click at [526, 337] on p "Supporting individuals who face barriers to employment is vital for fostering s…" at bounding box center [502, 340] width 686 height 41
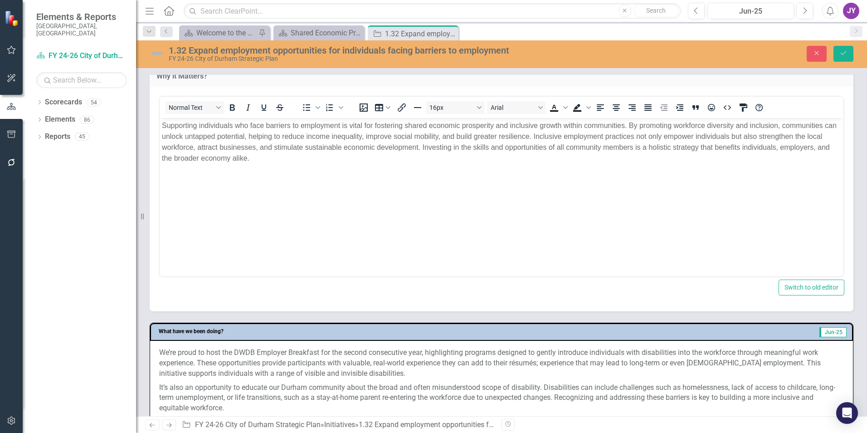
scroll to position [454, 0]
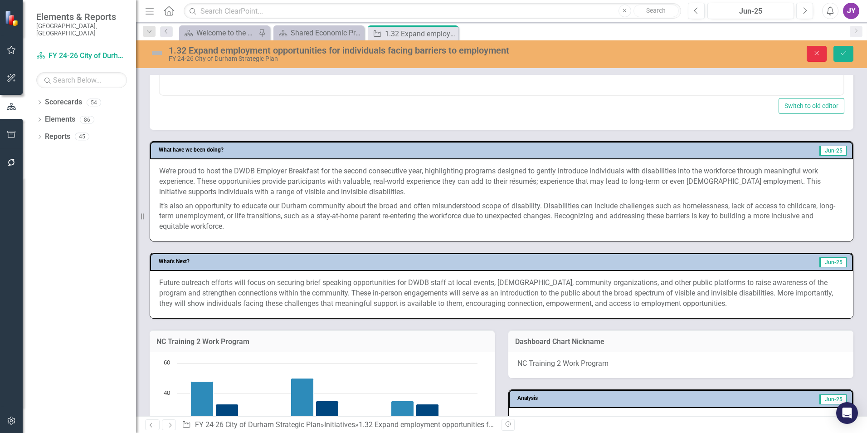
click at [816, 58] on button "Close" at bounding box center [817, 54] width 20 height 16
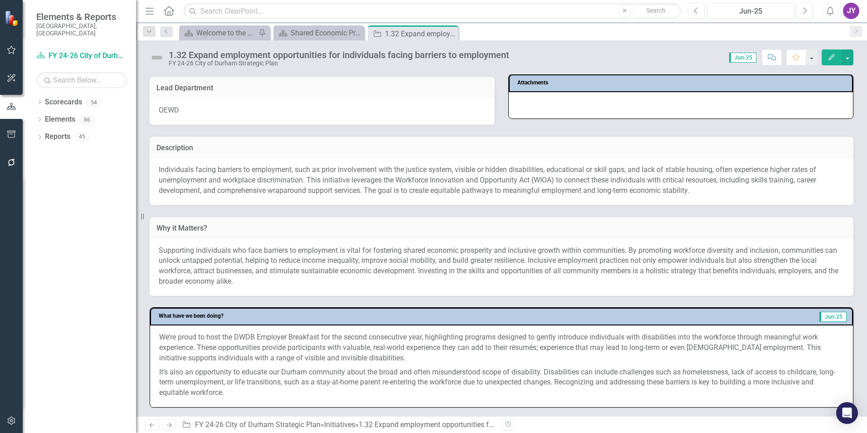
scroll to position [194, 0]
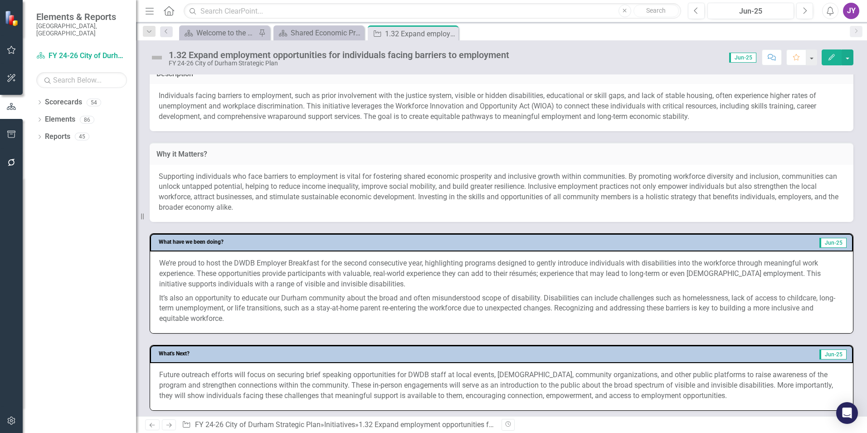
click at [262, 227] on div "What have we been doing? Jun-25 We’re proud to host the DWDB Employer Breakfast…" at bounding box center [502, 278] width 718 height 112
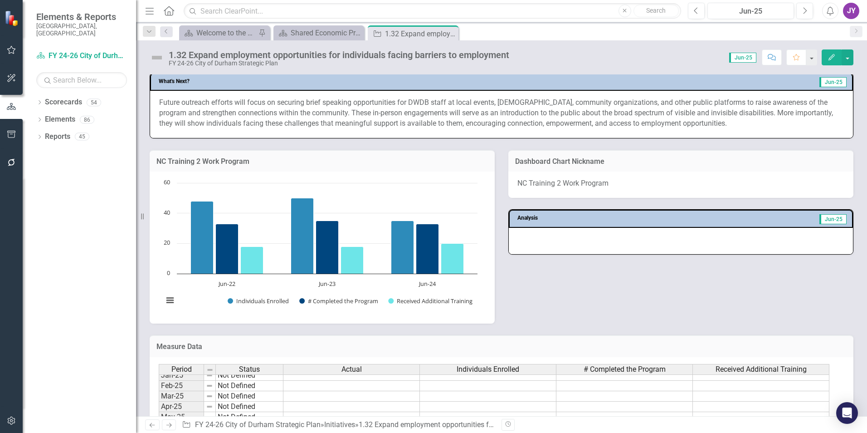
scroll to position [511, 0]
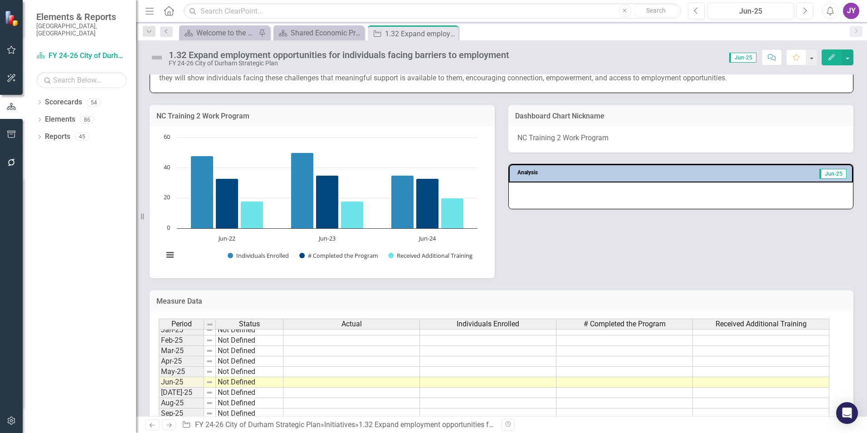
click at [597, 194] on div at bounding box center [681, 195] width 344 height 26
click at [546, 231] on div "NC Training 2 Work Program Chart Bar chart with 3 data series. NC Training 2 Wo…" at bounding box center [502, 185] width 718 height 185
click at [745, 12] on div "Jun-25" at bounding box center [751, 11] width 80 height 11
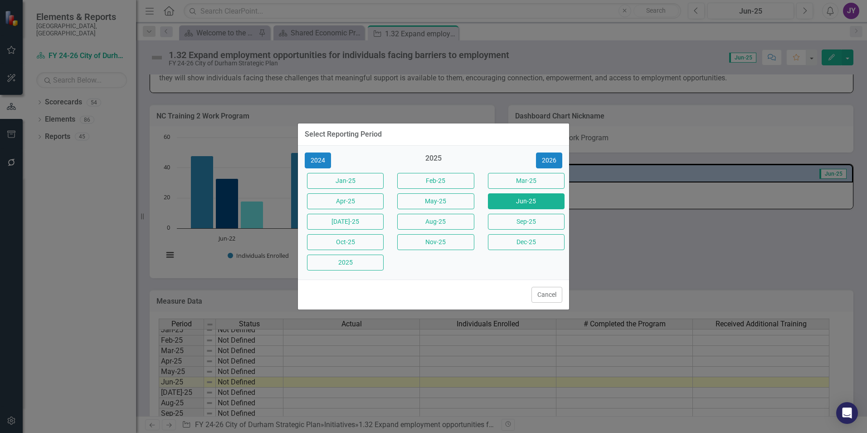
click at [333, 158] on div "2024" at bounding box center [343, 160] width 77 height 16
click at [324, 159] on button "2024" at bounding box center [318, 160] width 26 height 16
click at [356, 265] on button "Dec-24" at bounding box center [345, 262] width 77 height 16
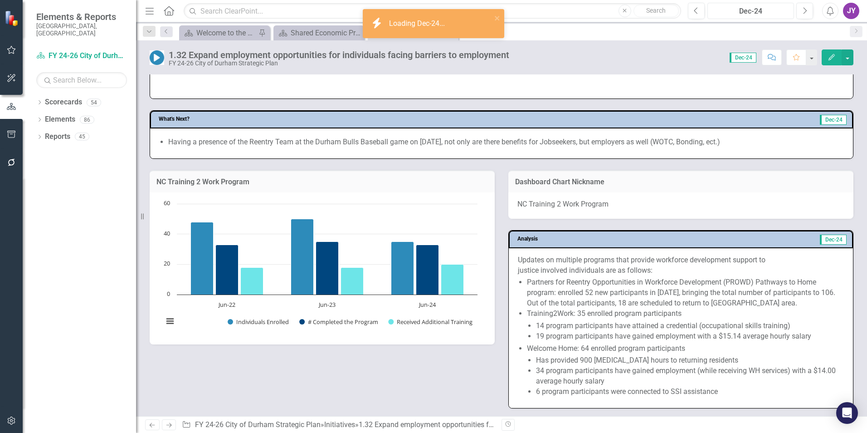
scroll to position [454, 0]
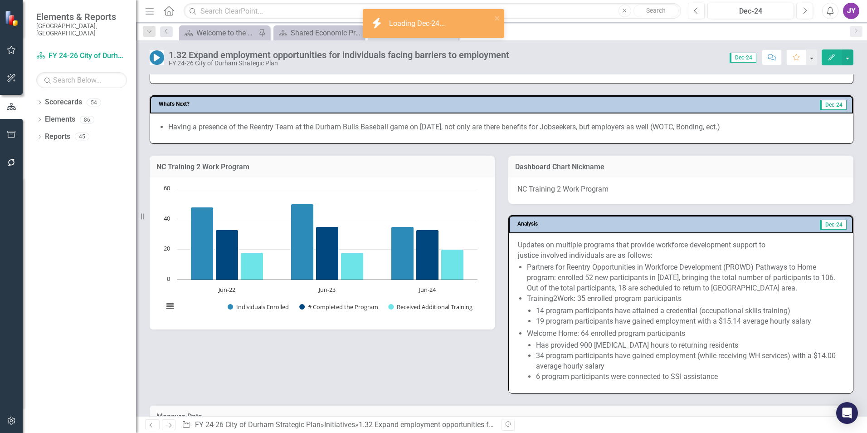
click at [571, 296] on li "Training2Work: 35 enrolled program participants 14 program participants have at…" at bounding box center [685, 309] width 317 height 33
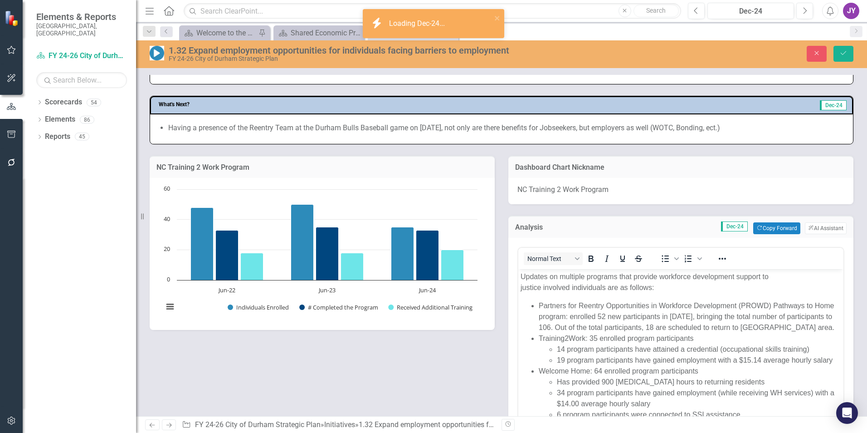
scroll to position [0, 0]
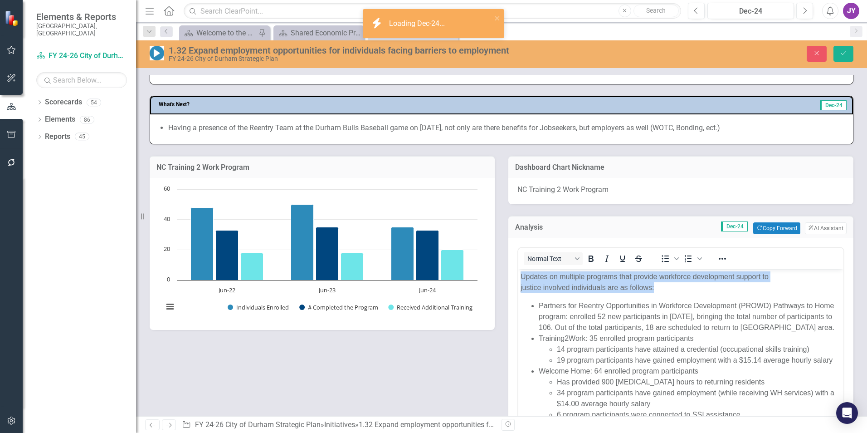
copy p "Updates on multiple programs that provide workforce development support to just…"
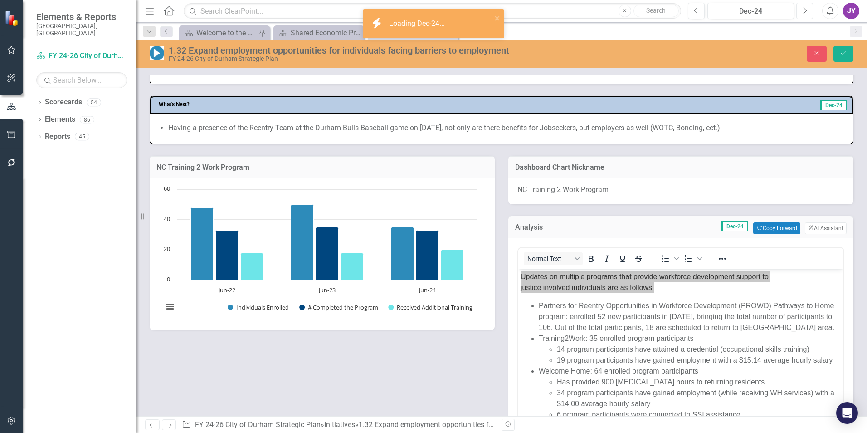
click at [803, 13] on icon "Next" at bounding box center [804, 11] width 5 height 8
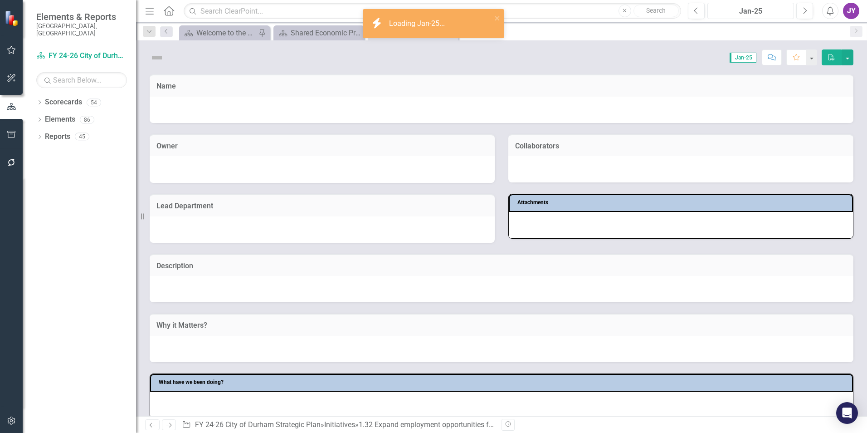
click at [762, 14] on div "Jan-25" at bounding box center [751, 11] width 80 height 11
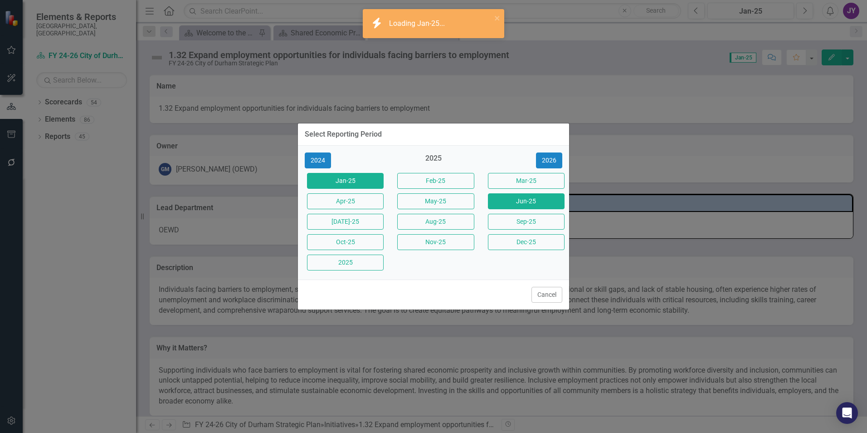
click at [535, 205] on button "Jun-25" at bounding box center [526, 201] width 77 height 16
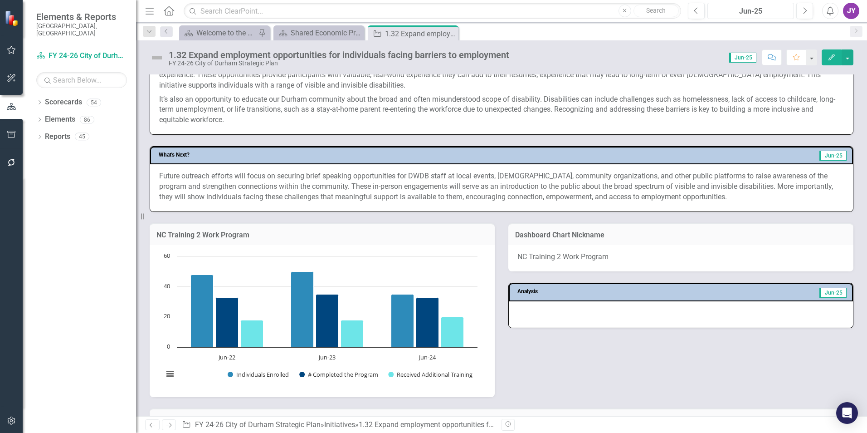
scroll to position [408, 0]
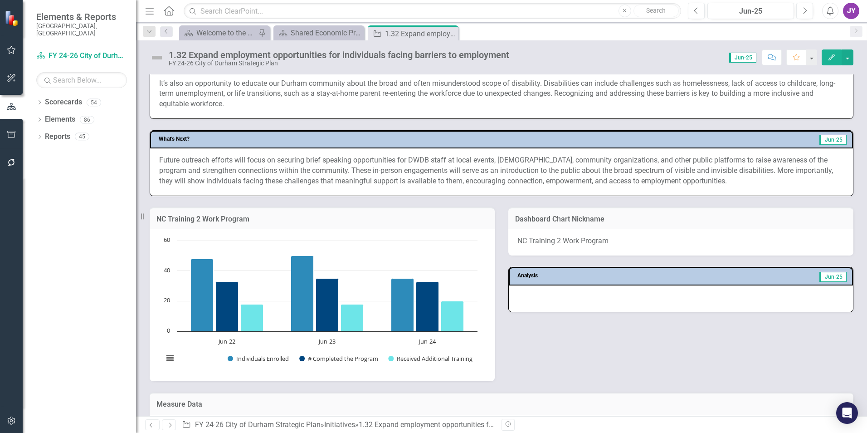
click at [589, 306] on div at bounding box center [681, 298] width 344 height 26
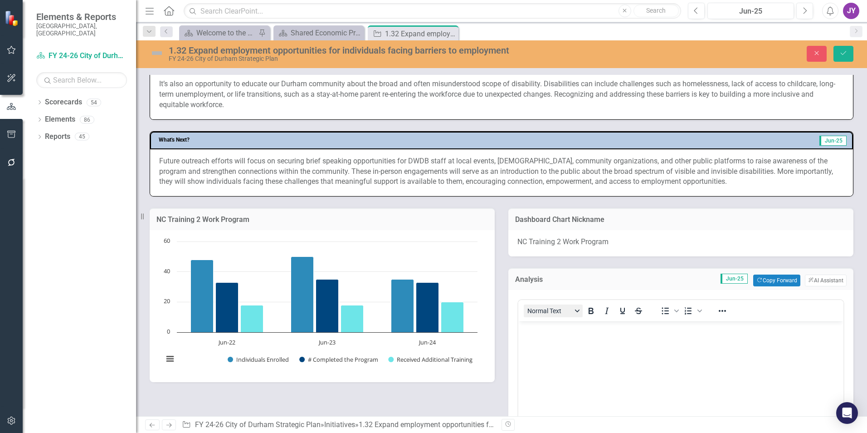
scroll to position [0, 0]
click at [556, 336] on body "Rich Text Area. Press ALT-0 for help." at bounding box center [680, 389] width 325 height 136
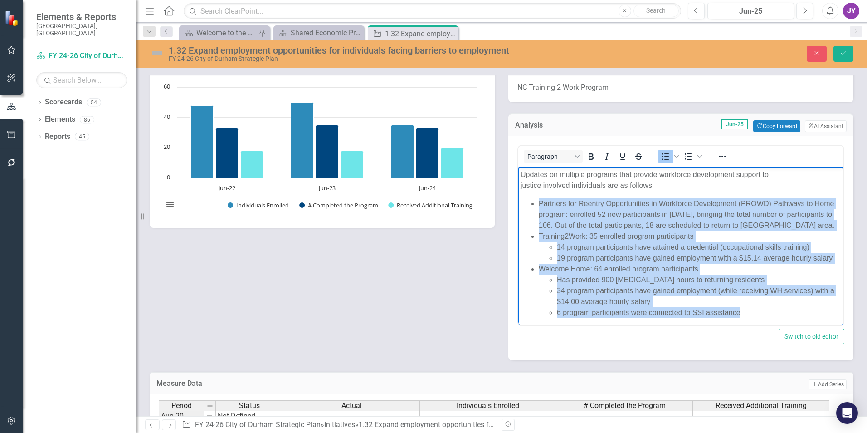
drag, startPoint x: 762, startPoint y: 312, endPoint x: 522, endPoint y: 195, distance: 266.5
click at [522, 195] on body "Updates on multiple programs that provide workforce development support to just…" at bounding box center [680, 246] width 325 height 161
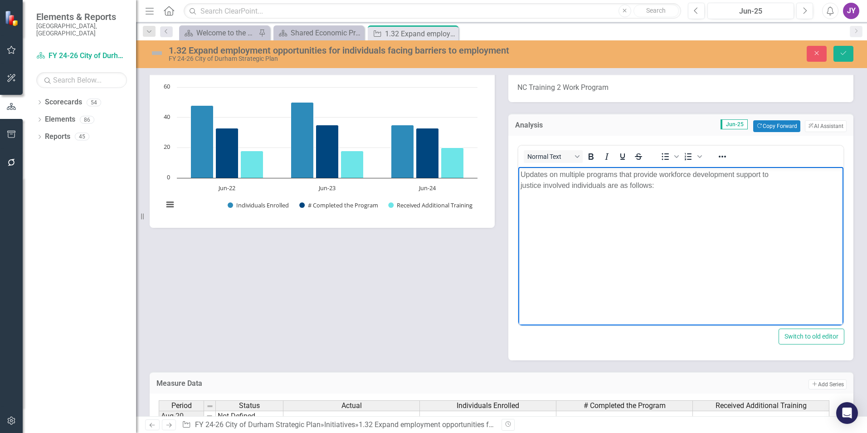
click at [552, 176] on p "Updates on multiple programs that provide workforce development support to just…" at bounding box center [681, 180] width 321 height 22
click at [552, 175] on p "Updates on multiple programs that provide workforce development support to just…" at bounding box center [681, 180] width 321 height 22
drag, startPoint x: 550, startPoint y: 173, endPoint x: 586, endPoint y: 175, distance: 35.4
click at [586, 175] on p "Updates on multiple programs that provide workforce development support to just…" at bounding box center [681, 180] width 321 height 22
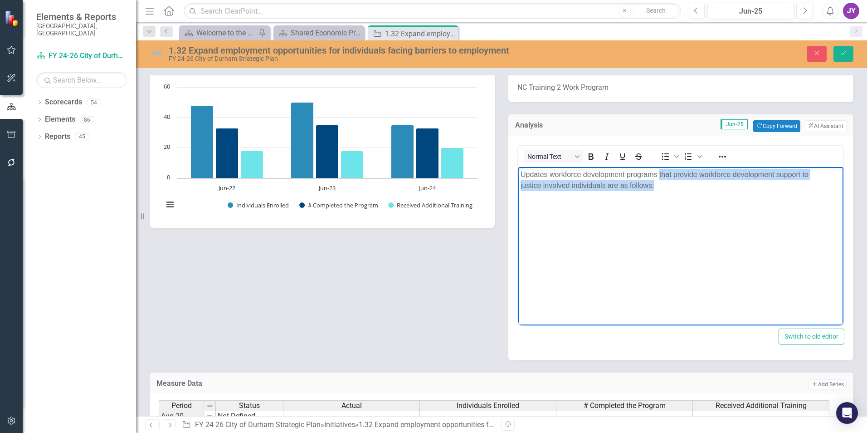
drag, startPoint x: 663, startPoint y: 184, endPoint x: 659, endPoint y: 176, distance: 9.2
click at [659, 176] on p "Updates workforce development programs that provide workforce development suppo…" at bounding box center [681, 180] width 321 height 22
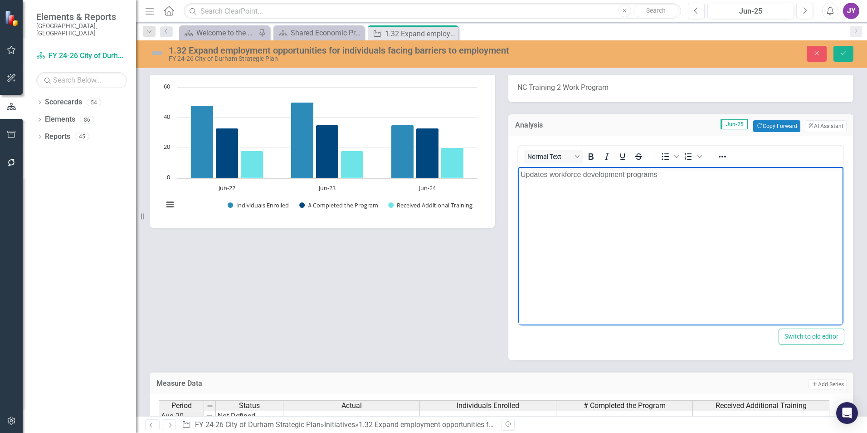
click at [522, 169] on p "Updates workforce development programs" at bounding box center [681, 174] width 321 height 11
click at [737, 166] on div "Normal Text To open the popup, press Shift+Enter To open the popup, press Shift…" at bounding box center [680, 156] width 325 height 21
click at [738, 171] on p "As of June 2025, updates workforce development programs" at bounding box center [681, 174] width 321 height 11
click at [715, 174] on p "As of June 2025, updates workforce development programs is still" at bounding box center [681, 174] width 321 height 11
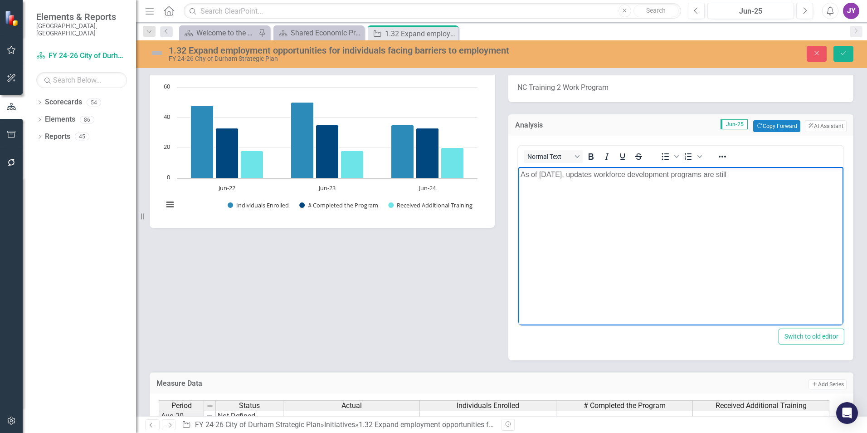
click at [760, 185] on body "As of June 2025, updates workforce development programs are still" at bounding box center [680, 234] width 325 height 136
click at [604, 177] on p "As of June 2025, updates workforce development programs are still being verifie…" at bounding box center [681, 180] width 321 height 22
click at [607, 192] on body "As of June 2025, updates to workforce development programs are still being veri…" at bounding box center [680, 234] width 325 height 136
click at [609, 188] on p "As of June 2025, updates to workforce development programs are still being veri…" at bounding box center [681, 180] width 321 height 22
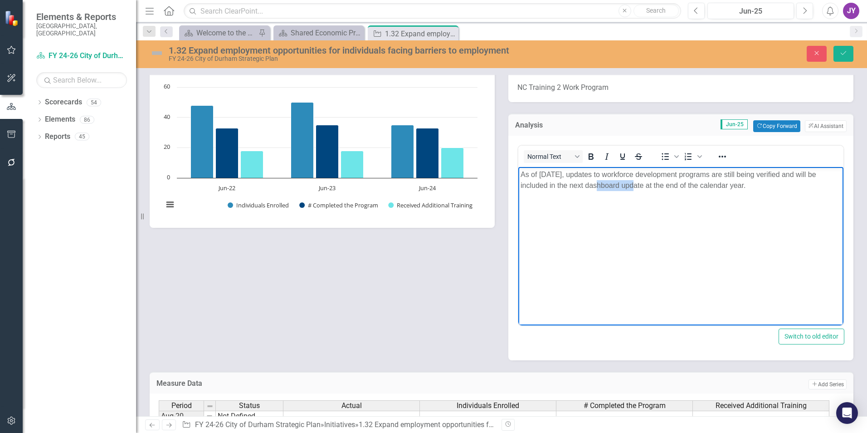
click at [609, 188] on p "As of June 2025, updates to workforce development programs are still being veri…" at bounding box center [681, 180] width 321 height 22
copy p "As of June 2025, updates to workforce development programs are still being veri…"
click at [638, 234] on body "As of June 2025, updates to workforce development programs are still being veri…" at bounding box center [680, 234] width 325 height 136
click at [769, 191] on body "As of June 2025, updates to workforce development programs are still being veri…" at bounding box center [680, 234] width 325 height 136
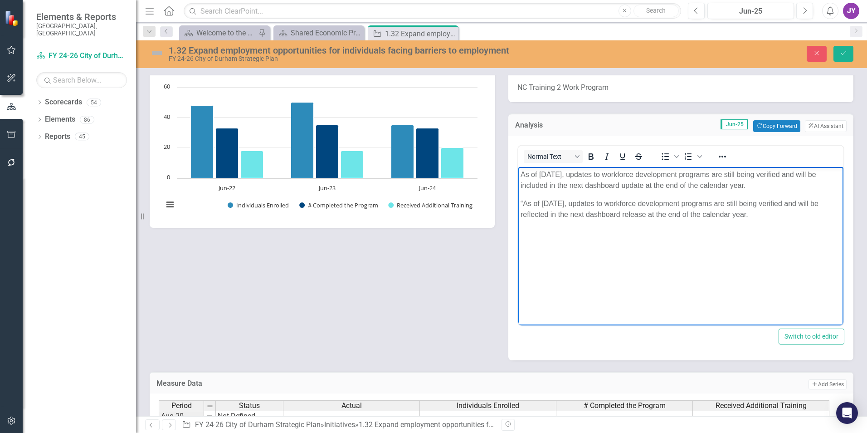
click at [522, 205] on p "“As of June 2025, updates to workforce development programs are still being ver…" at bounding box center [681, 209] width 321 height 22
click at [745, 225] on body "As of June 2025, updates to workforce development programs are still being veri…" at bounding box center [680, 234] width 325 height 136
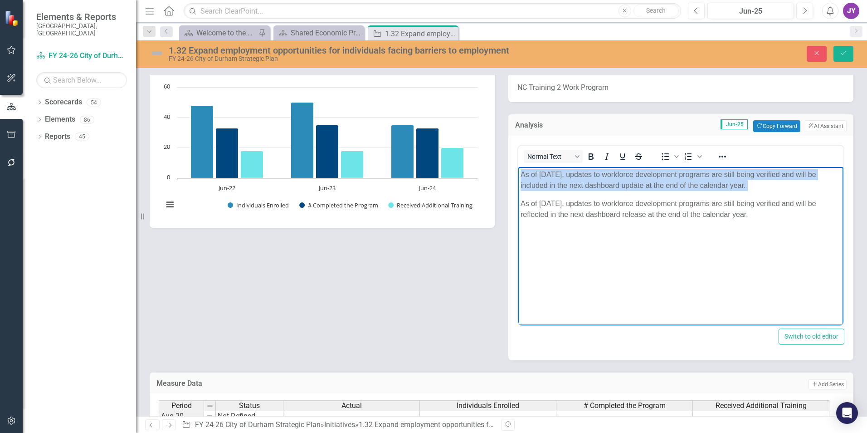
drag, startPoint x: 519, startPoint y: 201, endPoint x: 1030, endPoint y: 330, distance: 526.4
click at [518, 166] on html "As of June 2025, updates to workforce development programs are still being veri…" at bounding box center [680, 234] width 325 height 136
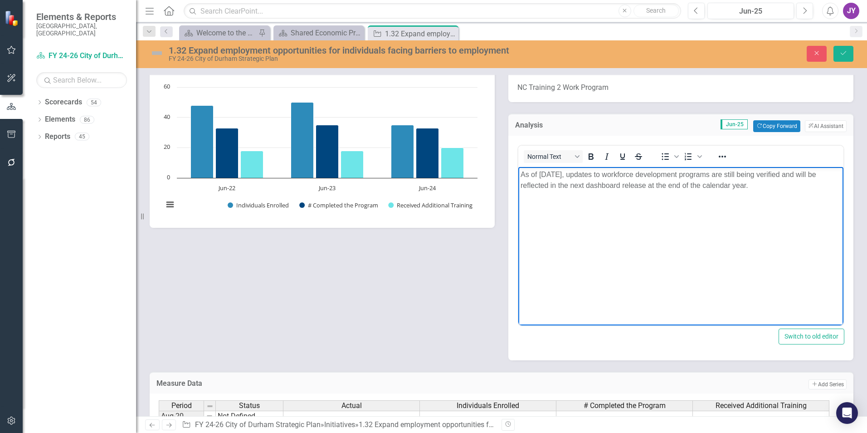
click at [693, 185] on p "As of June 2025, updates to workforce development programs are still being veri…" at bounding box center [681, 180] width 321 height 22
click at [693, 184] on p "As of June 2025, updates to workforce development programs are still being veri…" at bounding box center [681, 180] width 321 height 22
copy p "As of June 2025, updates to workforce development programs are still being veri…"
click at [843, 54] on icon "Save" at bounding box center [844, 53] width 8 height 6
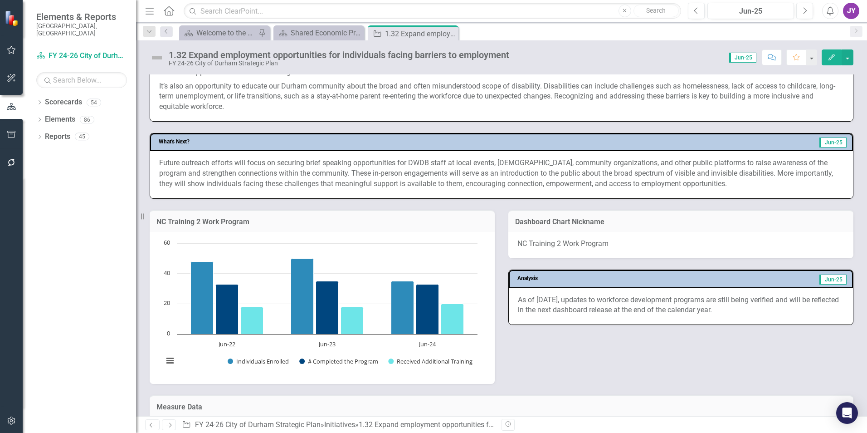
scroll to position [408, 0]
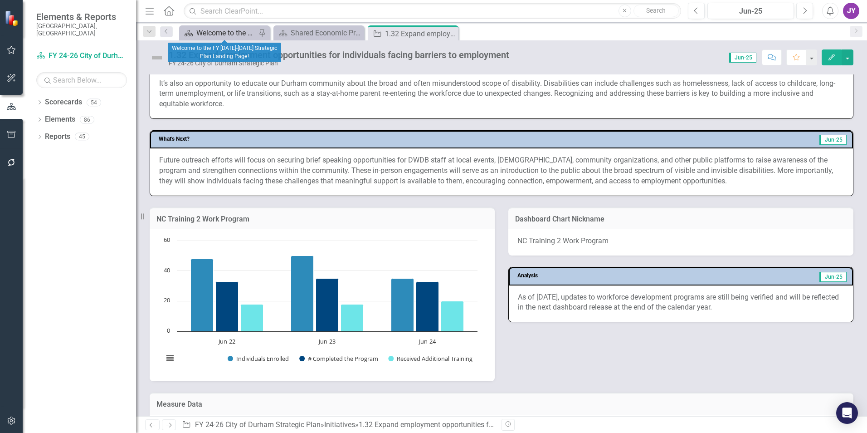
click at [238, 35] on div "Welcome to the FY [DATE]-[DATE] Strategic Plan Landing Page!" at bounding box center [226, 32] width 60 height 11
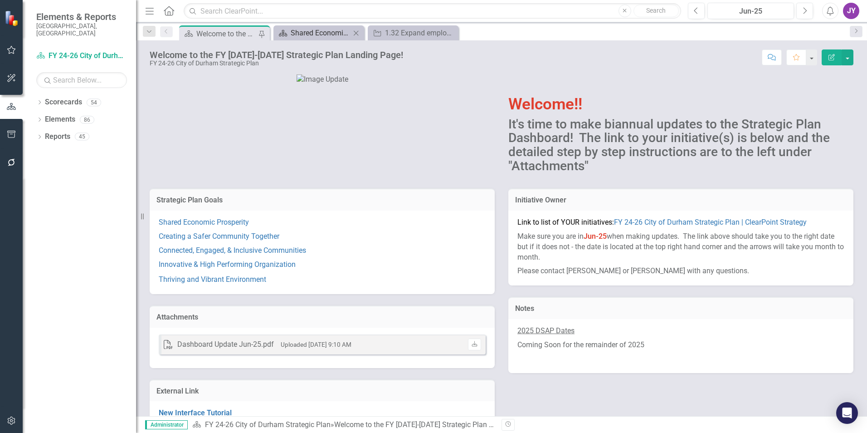
click at [309, 34] on div "Shared Economic Prosperity" at bounding box center [321, 32] width 60 height 11
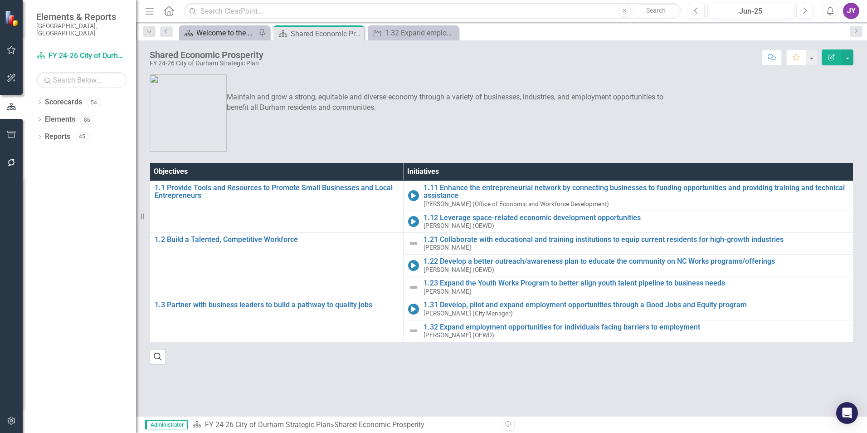
click at [230, 37] on div "Welcome to the FY [DATE]-[DATE] Strategic Plan Landing Page!" at bounding box center [226, 32] width 60 height 11
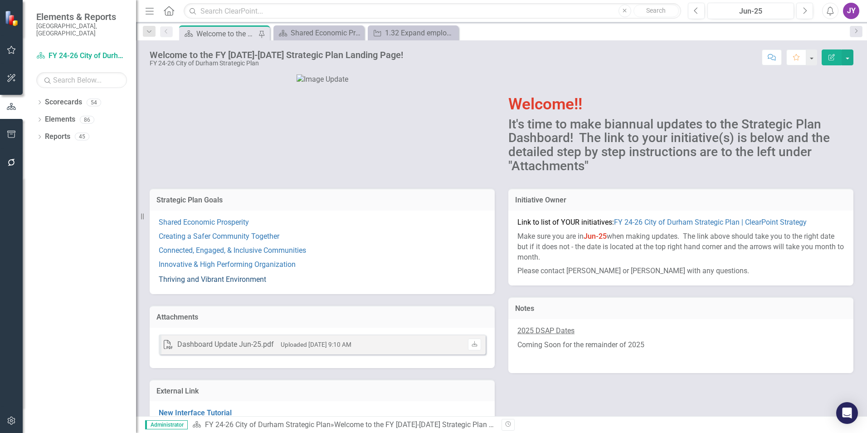
click at [195, 283] on link "Thriving and Vibrant Environment" at bounding box center [212, 279] width 107 height 9
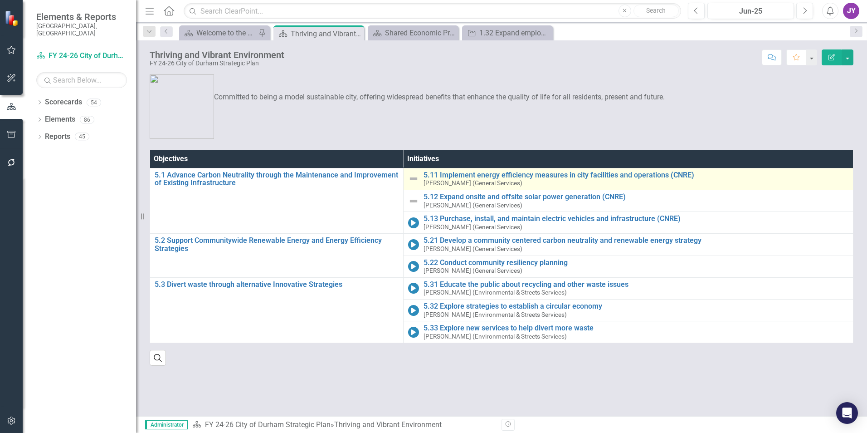
click at [415, 177] on img at bounding box center [413, 178] width 11 height 11
click at [453, 176] on link "5.11 Implement energy efficiency measures in city facilities and operations (CN…" at bounding box center [636, 175] width 425 height 8
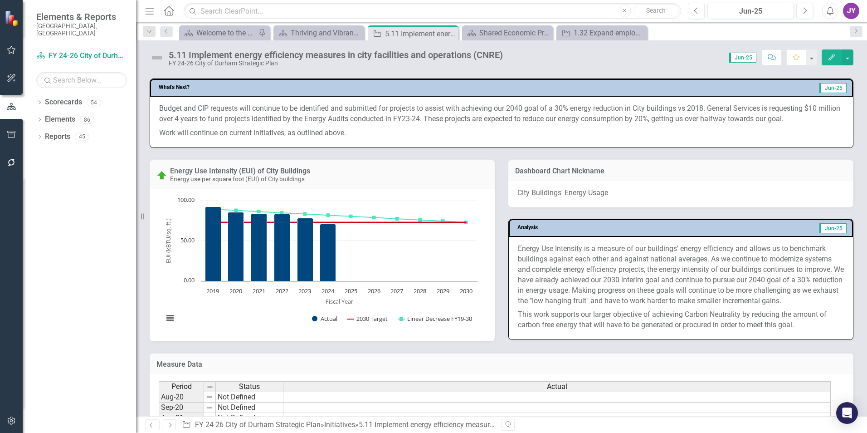
scroll to position [499, 0]
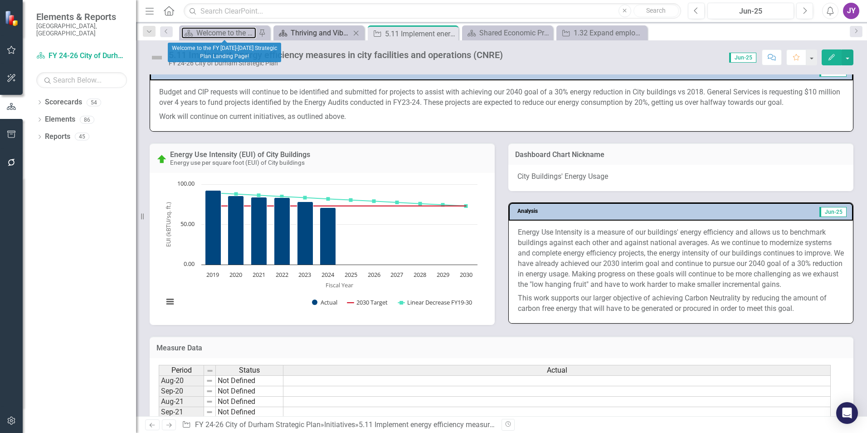
drag, startPoint x: 254, startPoint y: 34, endPoint x: 293, endPoint y: 34, distance: 38.6
click at [254, 34] on div "Welcome to the FY [DATE]-[DATE] Strategic Plan Landing Page!" at bounding box center [226, 32] width 60 height 11
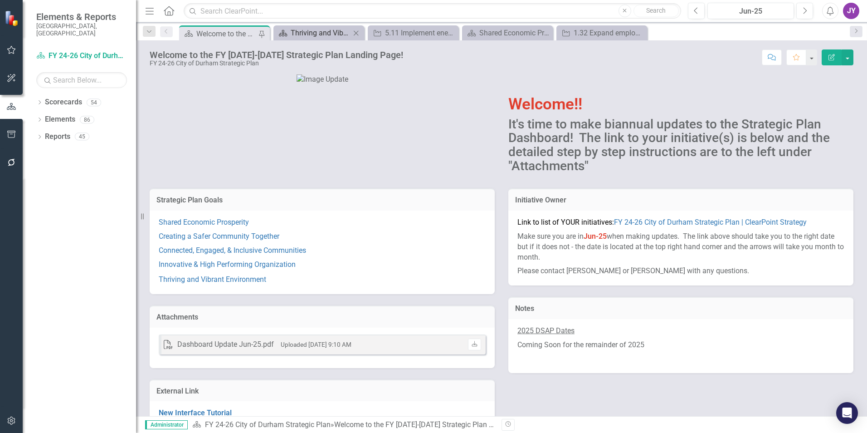
click at [293, 34] on div "Thriving and Vibrant Environment" at bounding box center [321, 32] width 60 height 11
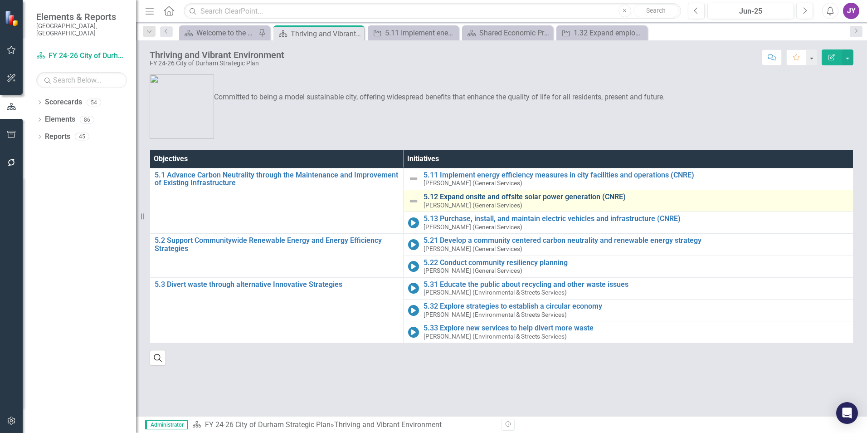
click at [451, 196] on link "5.12 Expand onsite and offsite solar power generation (CNRE)" at bounding box center [636, 197] width 425 height 8
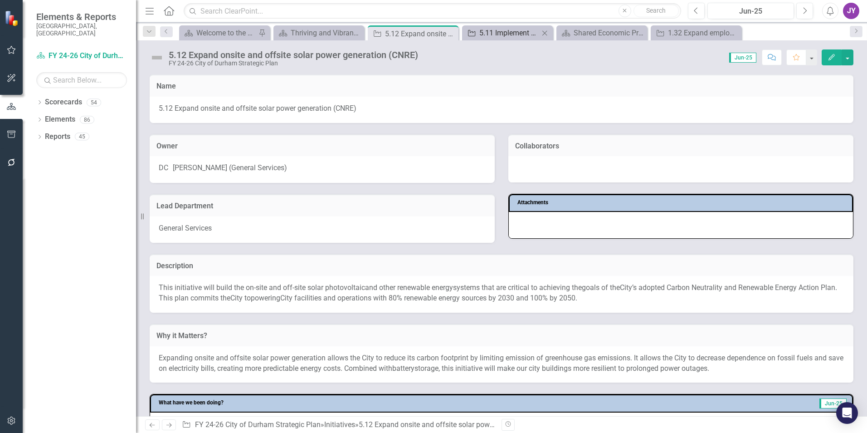
click at [492, 34] on div "5.11 Implement energy efficiency measures in city facilities and operations (CN…" at bounding box center [509, 32] width 60 height 11
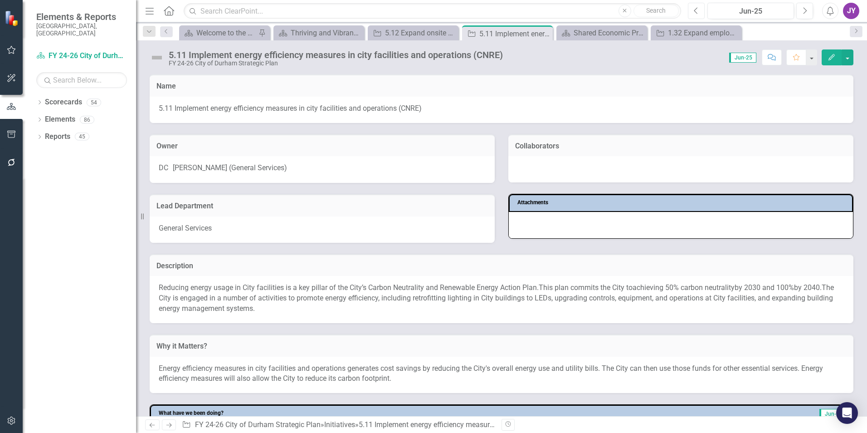
click at [700, 8] on button "Previous" at bounding box center [696, 11] width 17 height 16
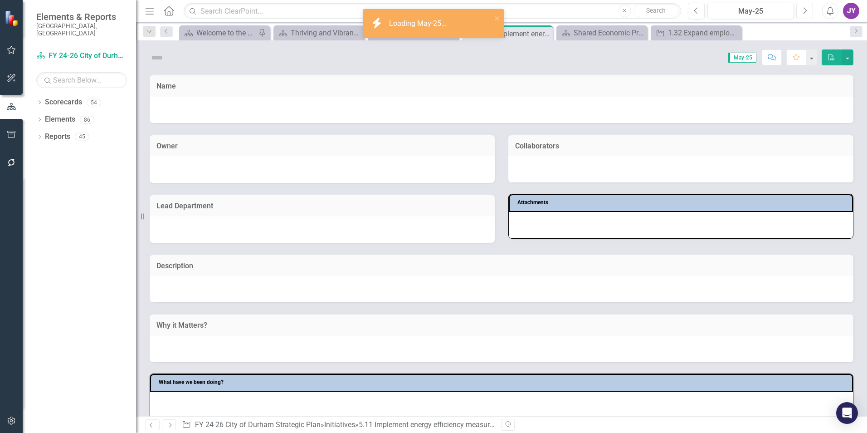
click at [797, 9] on button "Next" at bounding box center [804, 11] width 17 height 16
click at [801, 9] on button "Next" at bounding box center [804, 11] width 17 height 16
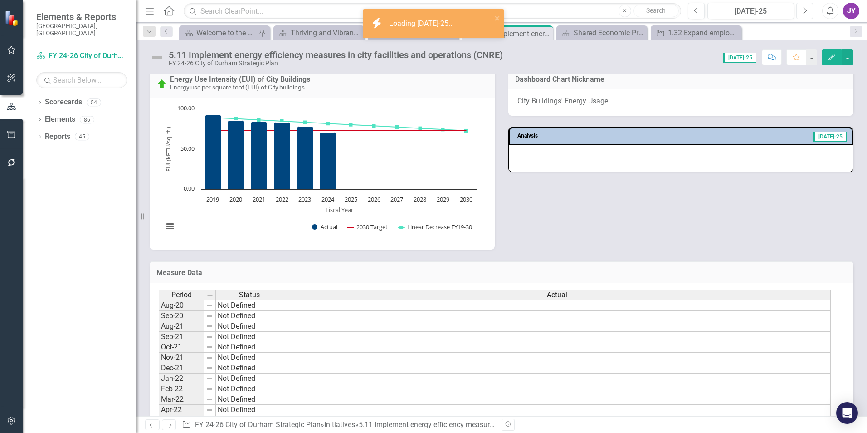
scroll to position [454, 0]
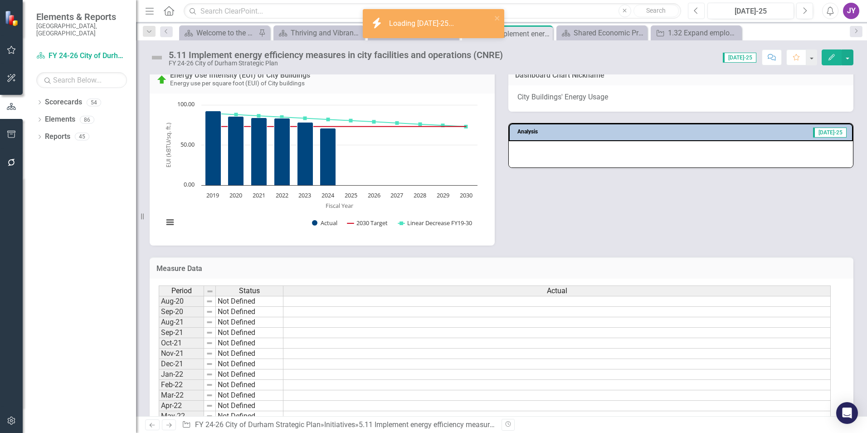
click at [704, 8] on button "Previous" at bounding box center [696, 11] width 17 height 16
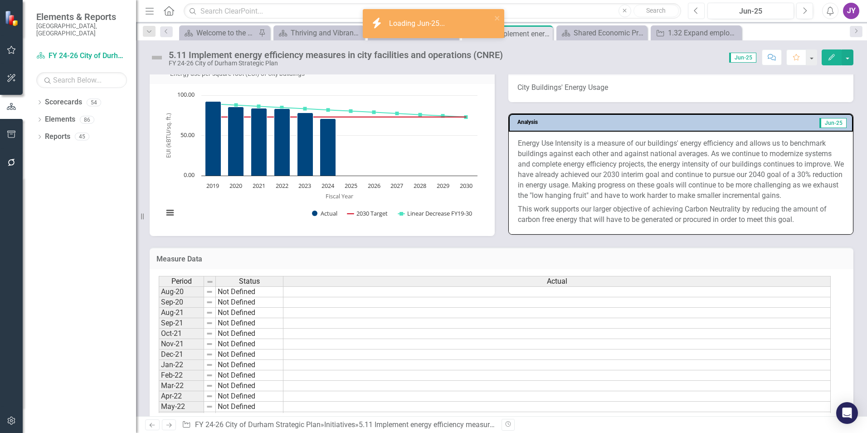
scroll to position [499, 0]
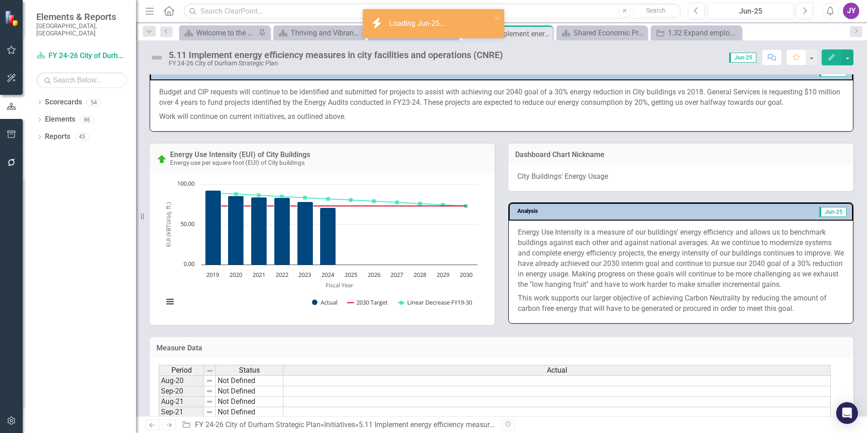
click at [600, 42] on div "5.11 Implement energy efficiency measures in city facilities and operations (CN…" at bounding box center [501, 53] width 731 height 27
click at [603, 36] on div "Shared Economic Prosperity" at bounding box center [604, 32] width 60 height 11
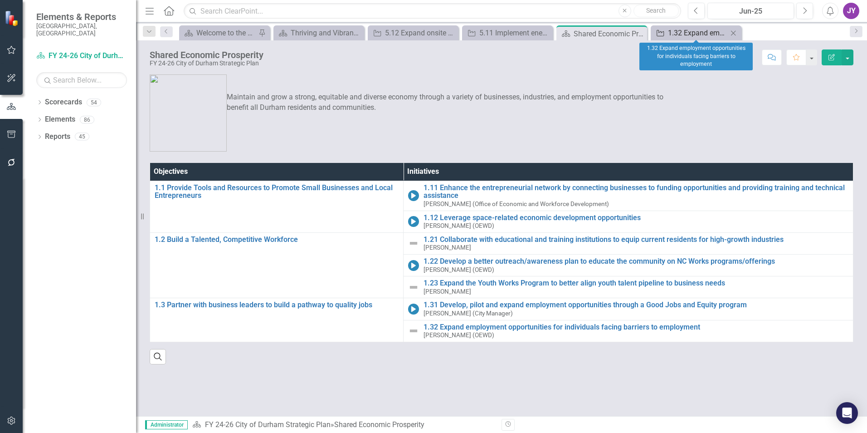
click at [669, 33] on div "1.32 Expand employment opportunities for individuals facing barriers to employm…" at bounding box center [698, 32] width 60 height 11
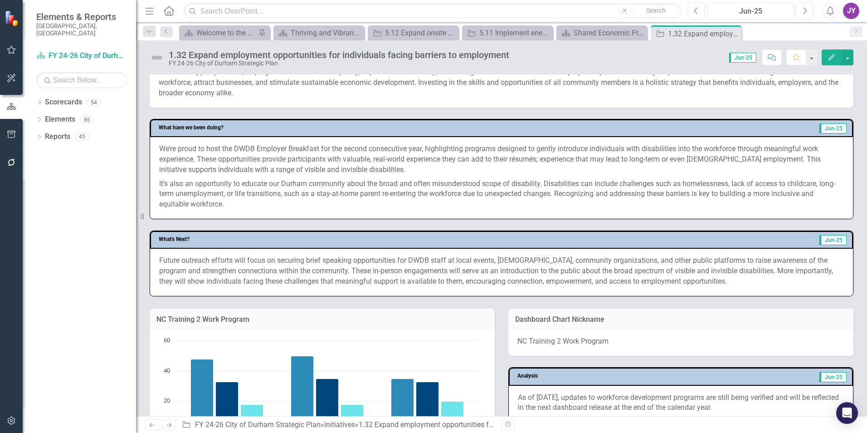
scroll to position [499, 0]
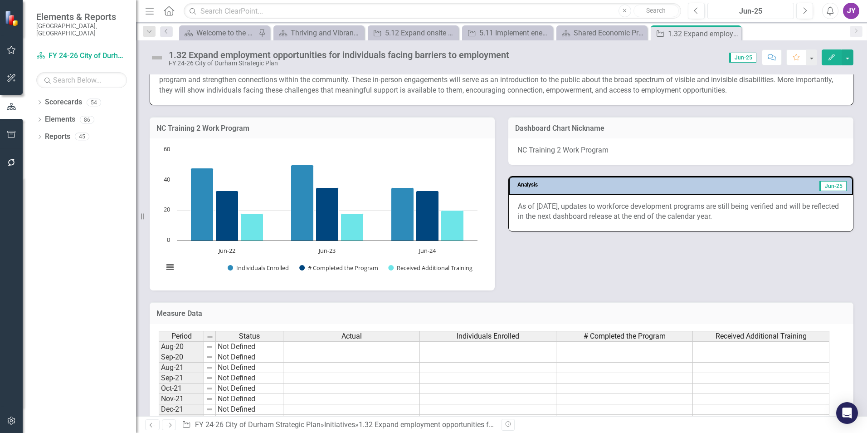
click at [760, 8] on div "Jun-25" at bounding box center [751, 11] width 80 height 11
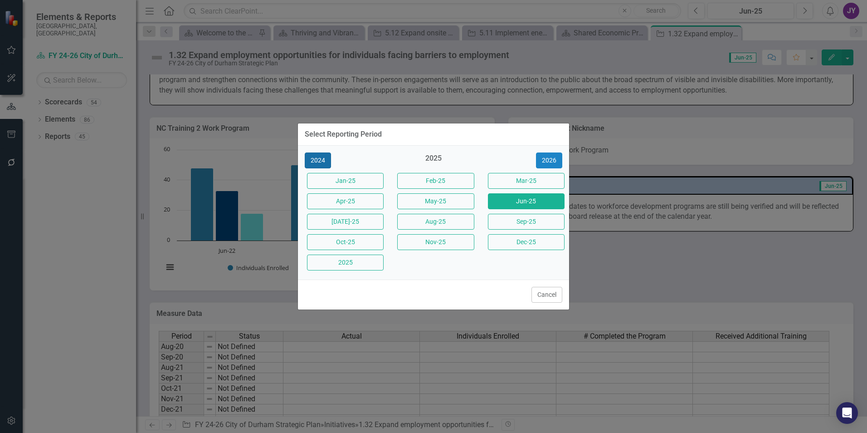
click at [313, 163] on button "2024" at bounding box center [318, 160] width 26 height 16
drag, startPoint x: 341, startPoint y: 262, endPoint x: 565, endPoint y: 238, distance: 225.7
click at [341, 262] on button "Dec-24" at bounding box center [345, 262] width 77 height 16
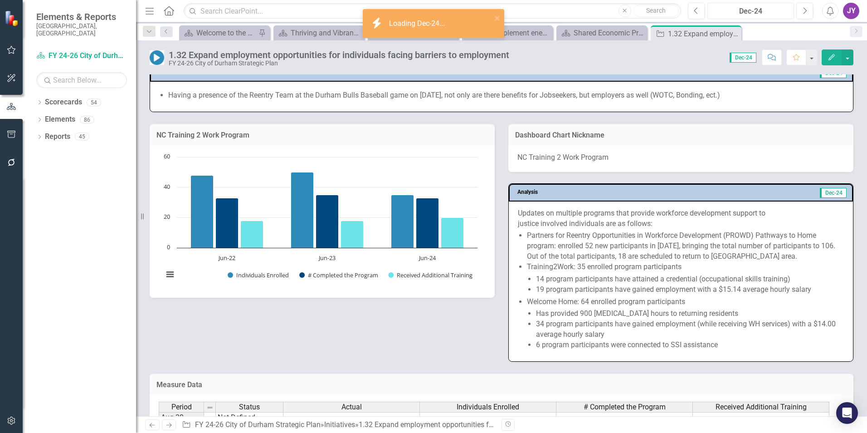
scroll to position [544, 0]
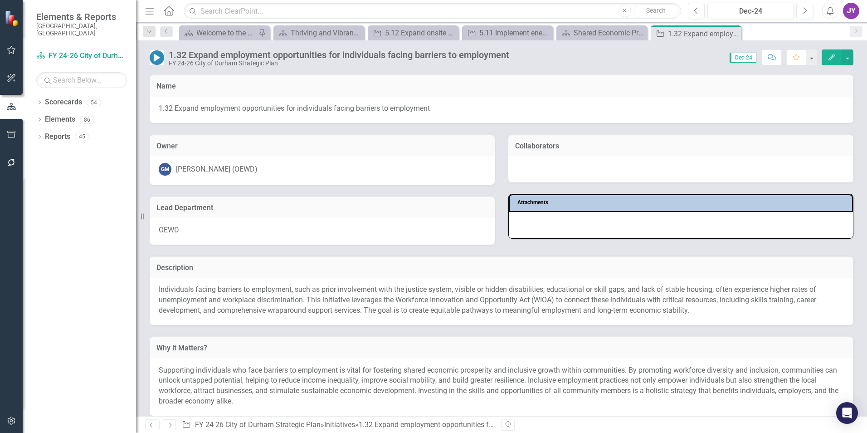
scroll to position [544, 0]
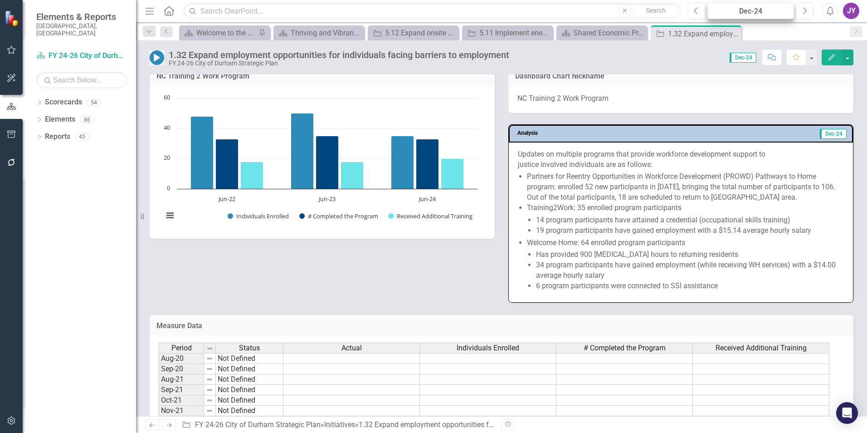
click at [758, 8] on div "Dec-24" at bounding box center [751, 11] width 80 height 11
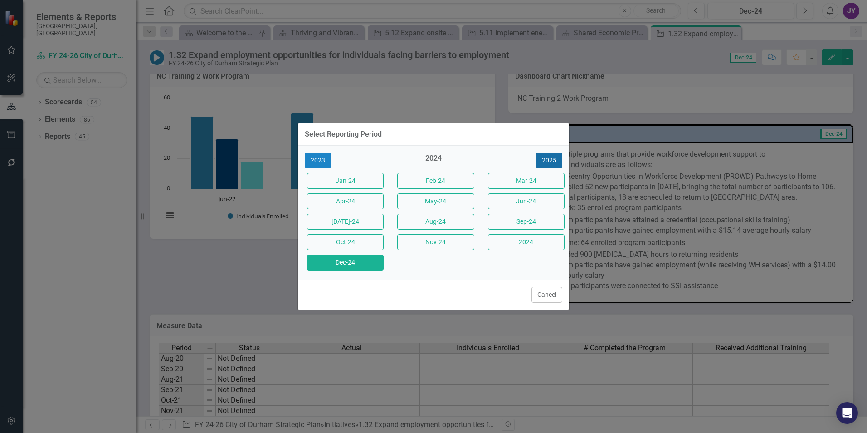
click at [551, 162] on button "2025" at bounding box center [549, 160] width 26 height 16
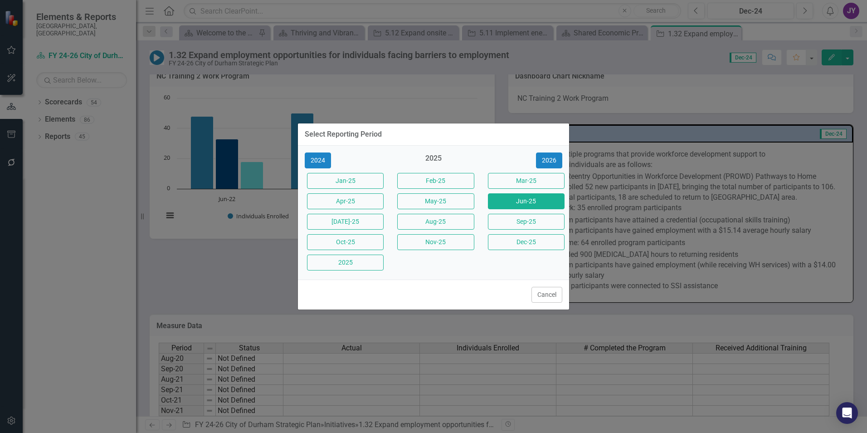
click at [535, 202] on button "Jun-25" at bounding box center [526, 201] width 77 height 16
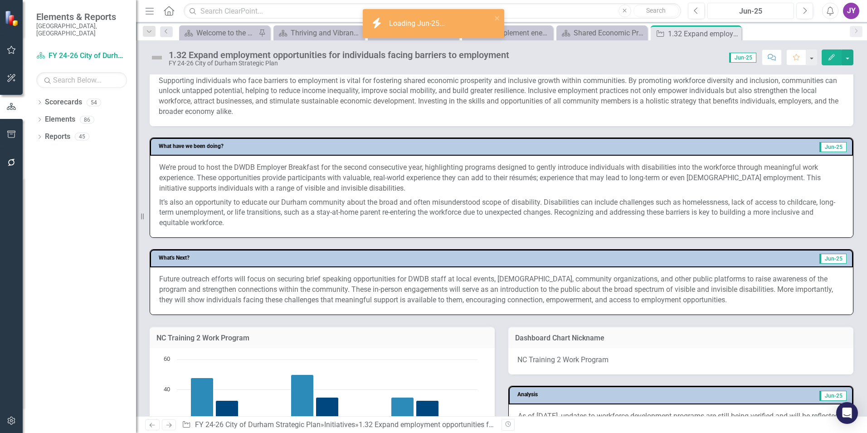
scroll to position [408, 0]
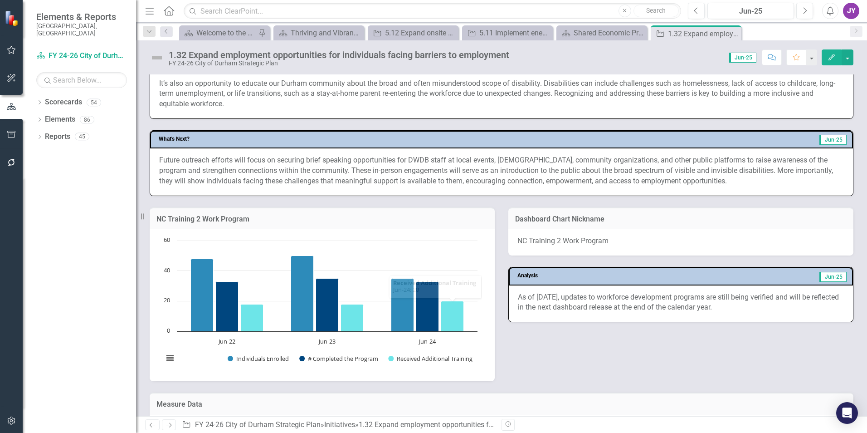
click at [555, 293] on p "As of June 2025, updates to workforce development programs are still being veri…" at bounding box center [681, 302] width 326 height 21
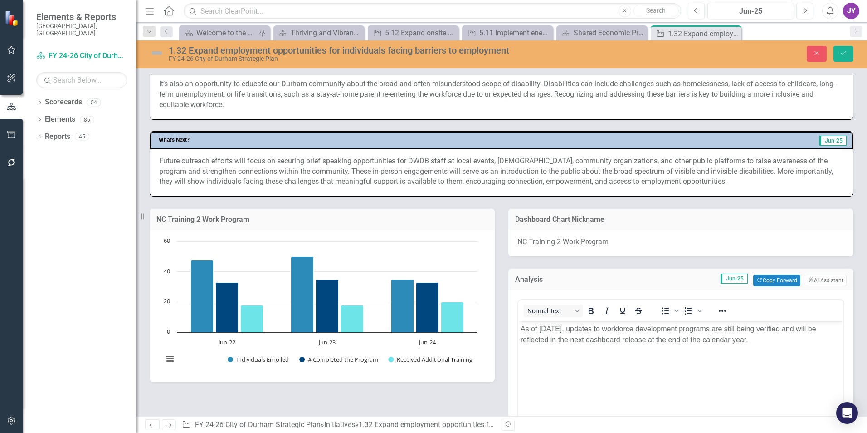
scroll to position [0, 0]
click at [814, 273] on div "Analysis Jun-25 Copy Forward Copy Forward ClearPoint AI AI Assistant" at bounding box center [680, 279] width 345 height 22
click at [816, 277] on button "ClearPoint AI AI Assistant" at bounding box center [826, 280] width 42 height 12
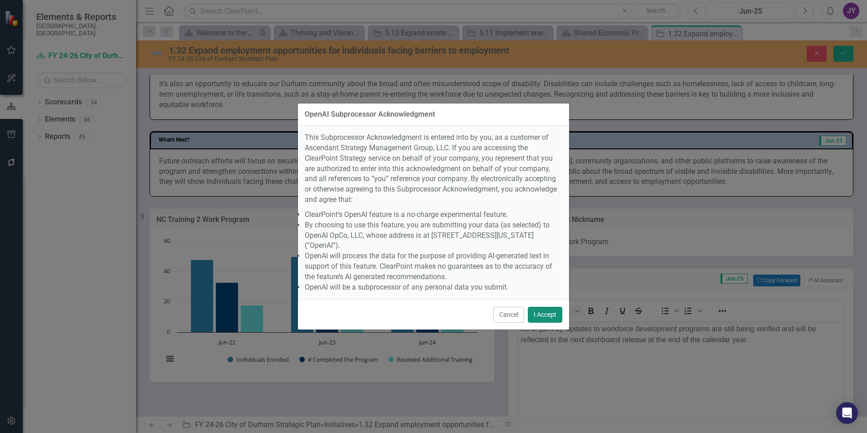
click at [539, 307] on button "I Accept" at bounding box center [545, 315] width 34 height 16
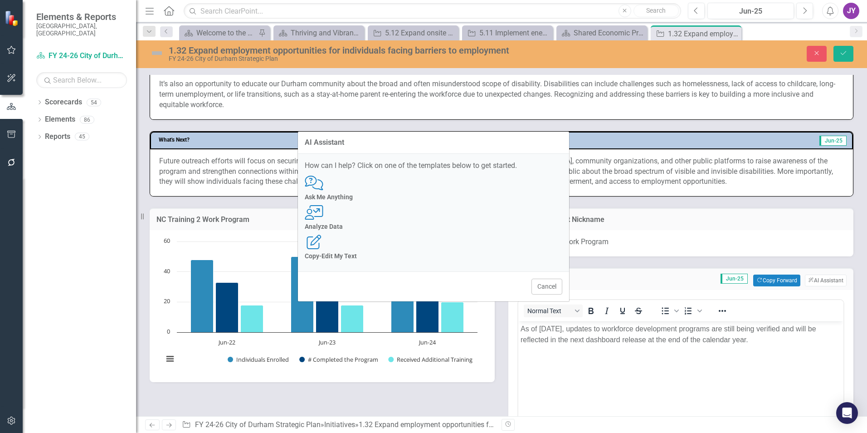
scroll to position [408, 0]
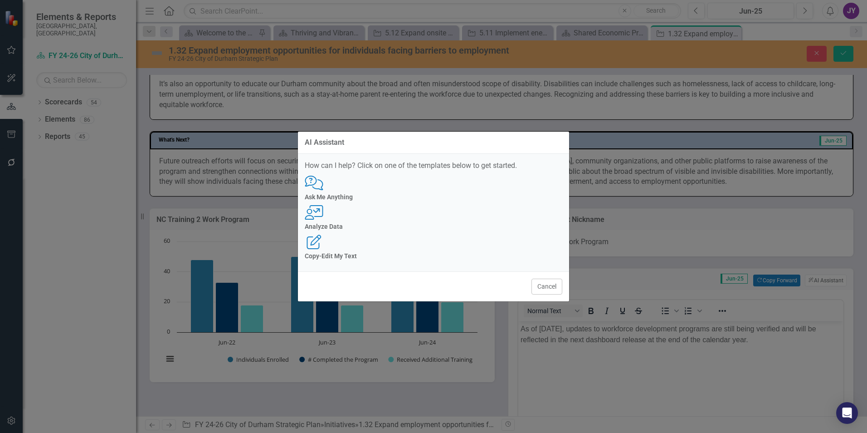
click at [441, 225] on h4 "Analyze Data" at bounding box center [434, 226] width 258 height 7
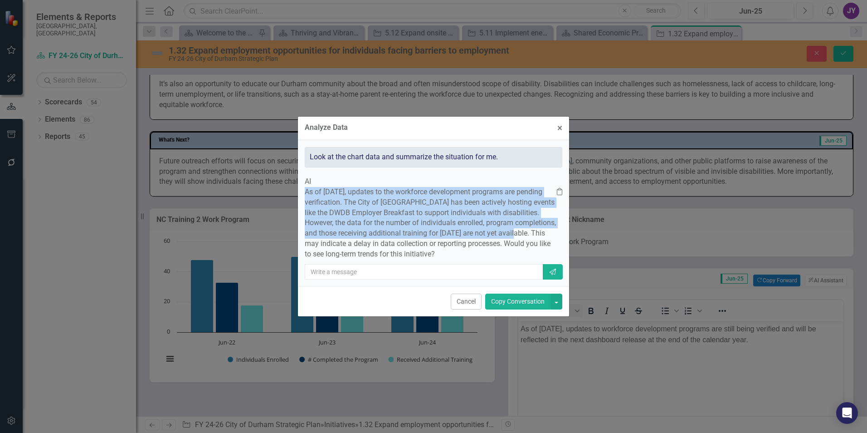
drag, startPoint x: 332, startPoint y: 172, endPoint x: 537, endPoint y: 225, distance: 211.1
click at [537, 225] on p "As of June 2025, updates to the workforce development programs are pending veri…" at bounding box center [431, 223] width 252 height 73
drag, startPoint x: 537, startPoint y: 225, endPoint x: 502, endPoint y: 217, distance: 35.2
copy p "As of June 2025, updates to the workforce development programs are pending veri…"
click at [555, 117] on button "× Close" at bounding box center [560, 128] width 19 height 23
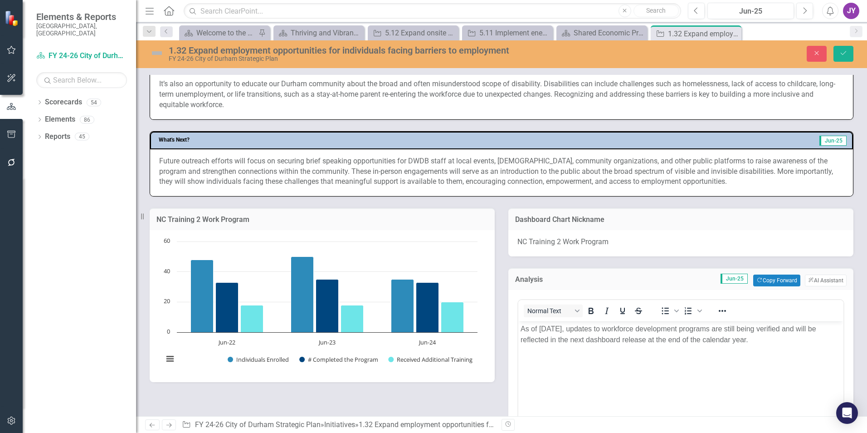
click at [761, 343] on p "As of June 2025, updates to workforce development programs are still being veri…" at bounding box center [681, 334] width 321 height 22
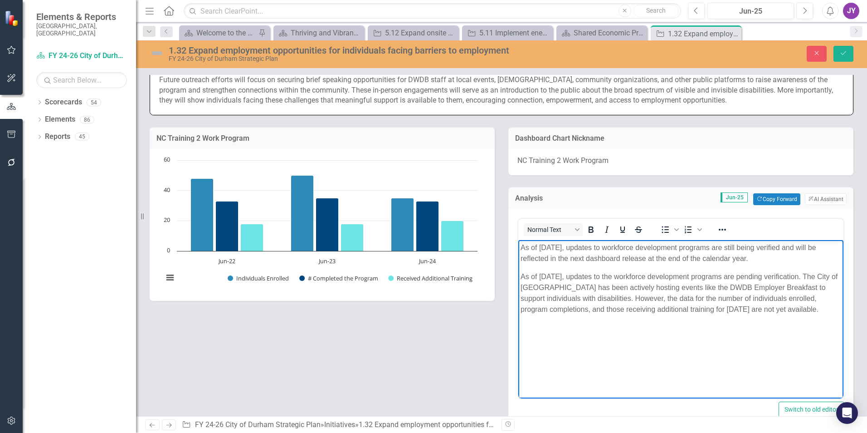
scroll to position [499, 0]
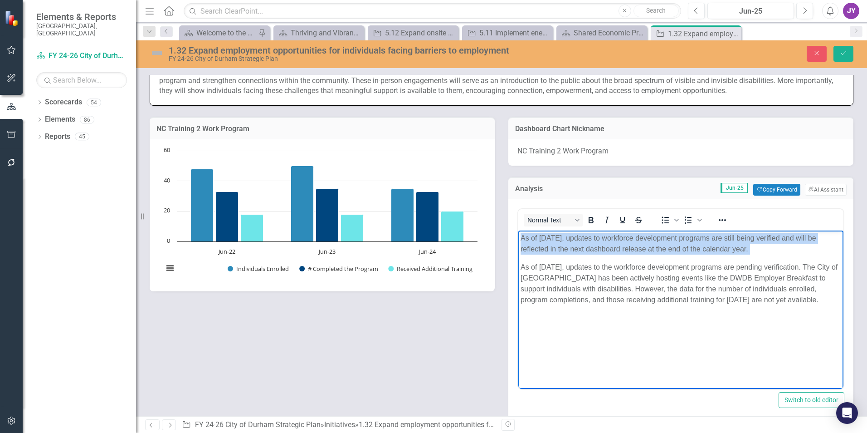
drag, startPoint x: 520, startPoint y: 268, endPoint x: 519, endPoint y: 239, distance: 29.0
click at [519, 239] on body "As of June 2025, updates to workforce development programs are still being veri…" at bounding box center [680, 298] width 325 height 136
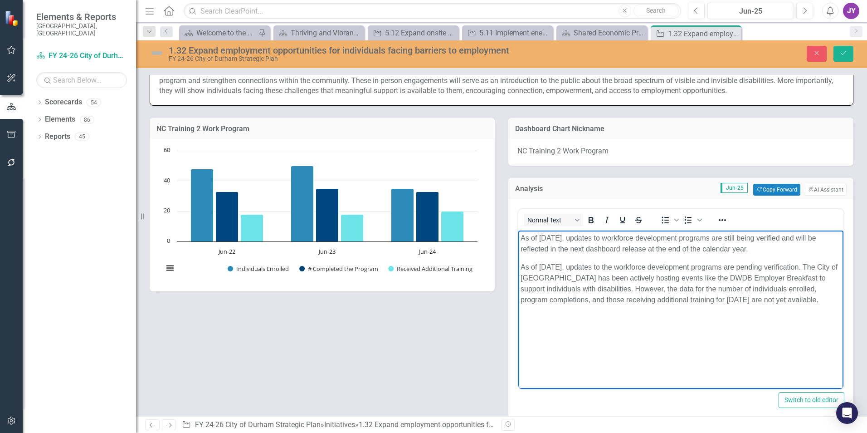
click at [806, 300] on p "As of June 2025, updates to the workforce development programs are pending veri…" at bounding box center [681, 283] width 321 height 44
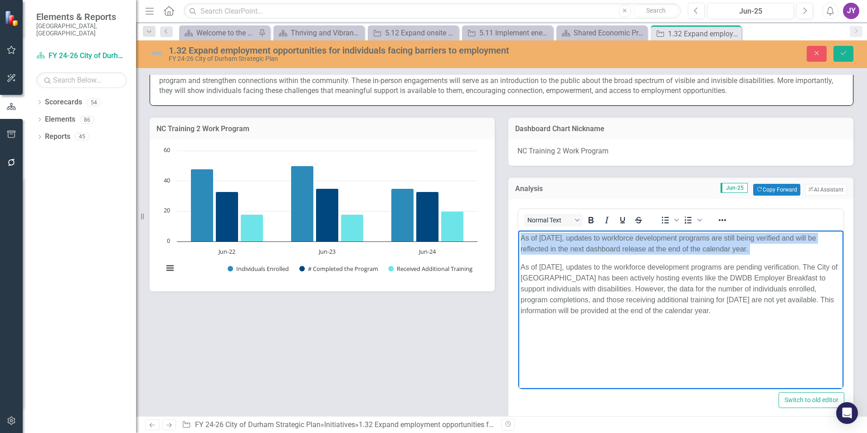
drag, startPoint x: 521, startPoint y: 264, endPoint x: 1029, endPoint y: 460, distance: 543.9
click at [518, 230] on html "As of June 2025, updates to workforce development programs are still being veri…" at bounding box center [680, 298] width 325 height 136
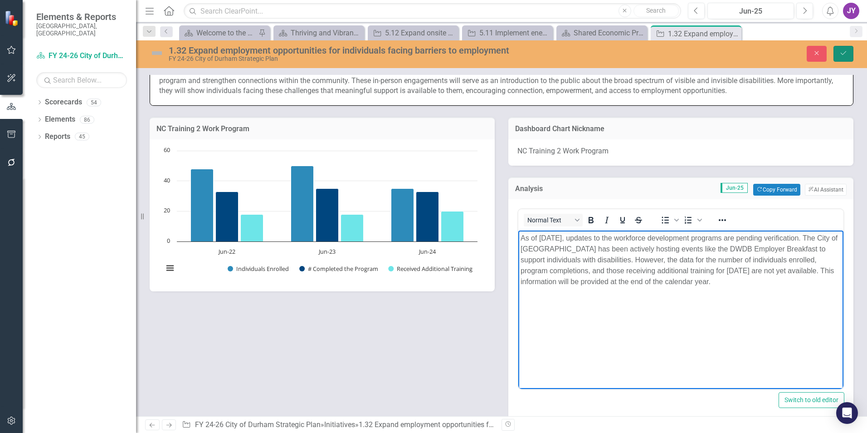
click at [848, 55] on button "Save" at bounding box center [844, 54] width 20 height 16
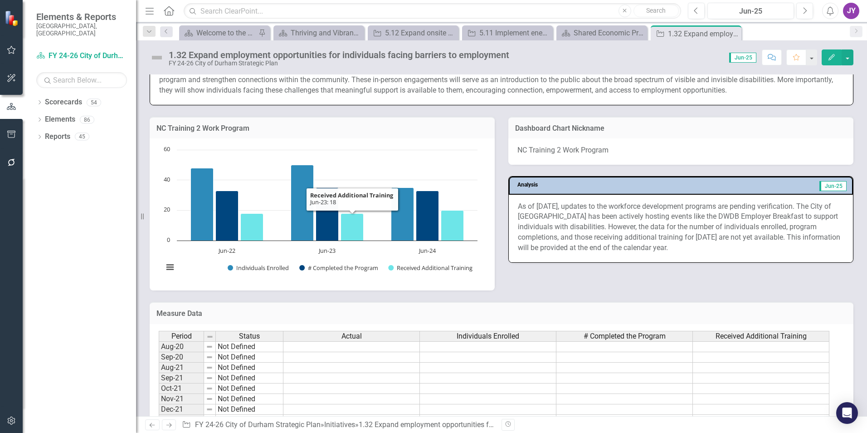
click at [154, 57] on img at bounding box center [157, 57] width 15 height 15
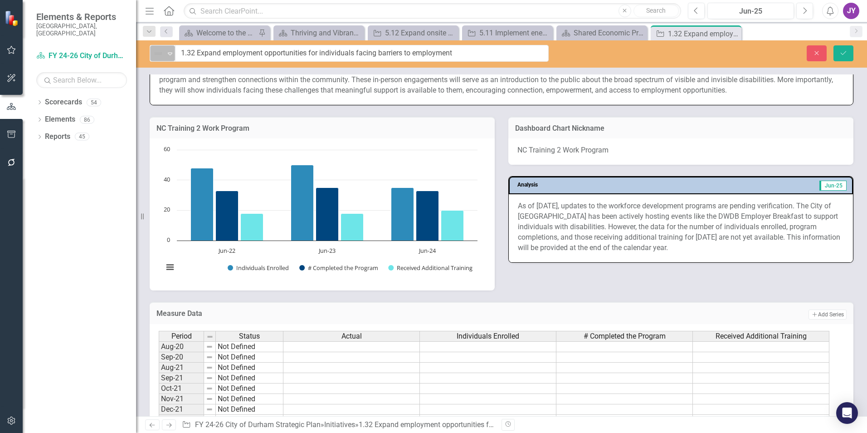
click at [156, 49] on img at bounding box center [158, 53] width 11 height 11
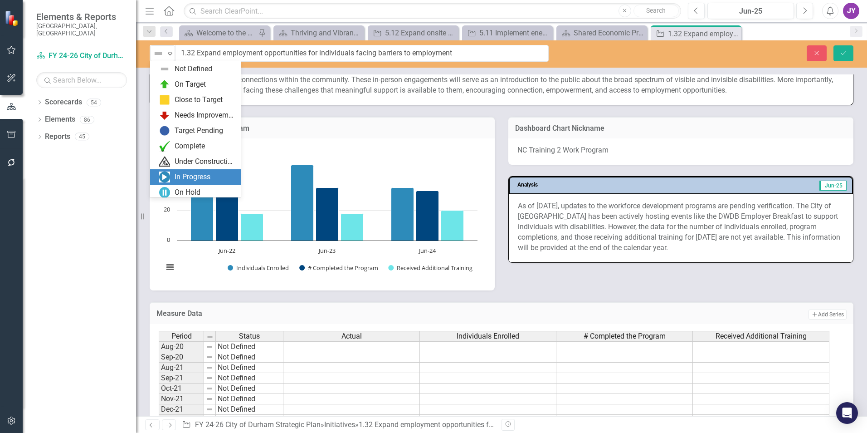
click at [178, 178] on div "In Progress" at bounding box center [193, 177] width 36 height 10
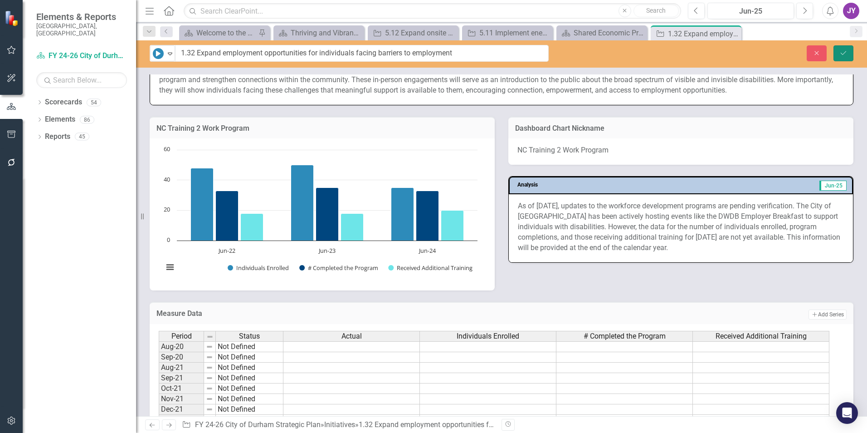
click at [849, 55] on button "Save" at bounding box center [844, 53] width 20 height 16
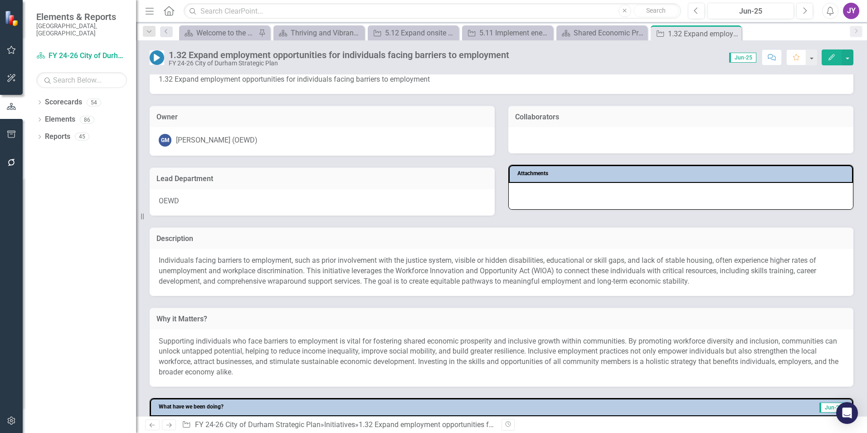
scroll to position [45, 0]
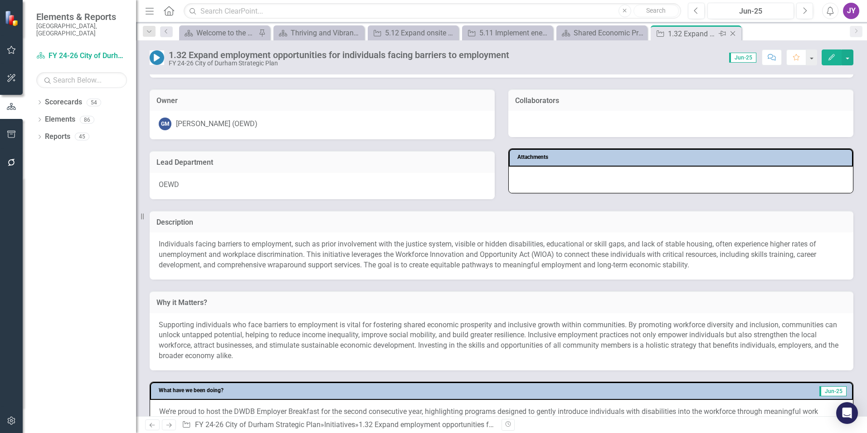
click at [732, 34] on icon at bounding box center [733, 33] width 5 height 5
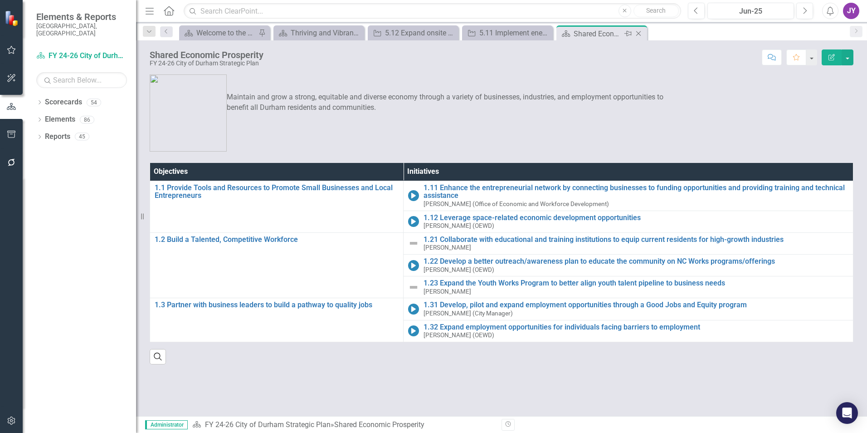
drag, startPoint x: 641, startPoint y: 33, endPoint x: 615, endPoint y: 33, distance: 26.8
click at [641, 33] on icon "Close" at bounding box center [638, 33] width 9 height 7
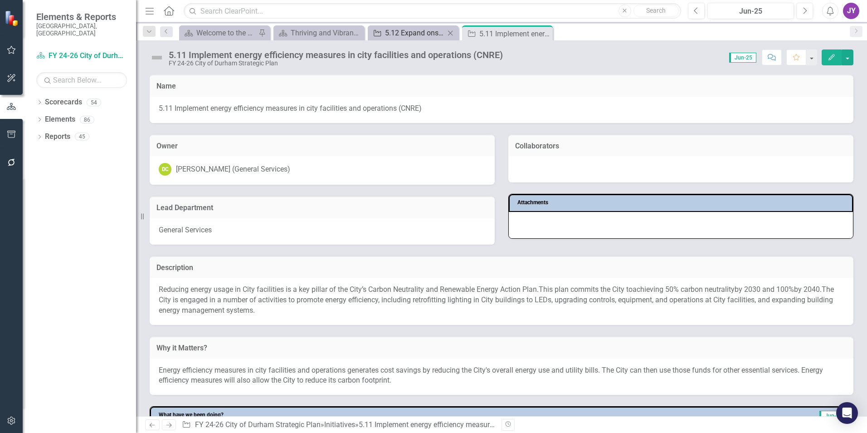
click at [417, 34] on div "5.12 Expand onsite and offsite solar power generation (CNRE)" at bounding box center [415, 32] width 60 height 11
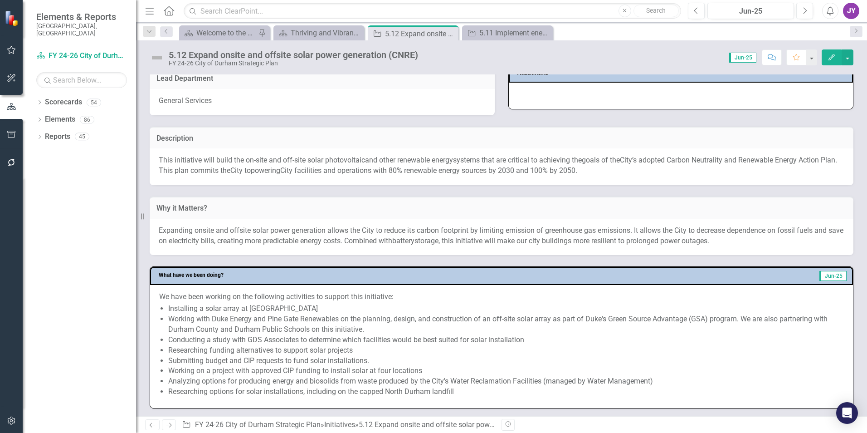
scroll to position [227, 0]
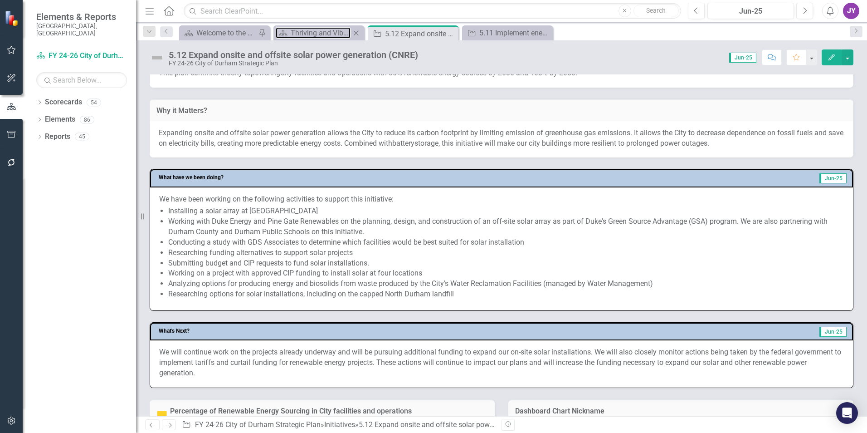
click at [295, 26] on div "Scorecard Thriving and Vibrant Environment Close" at bounding box center [318, 32] width 91 height 15
click at [307, 29] on div "Thriving and Vibrant Environment" at bounding box center [321, 32] width 60 height 11
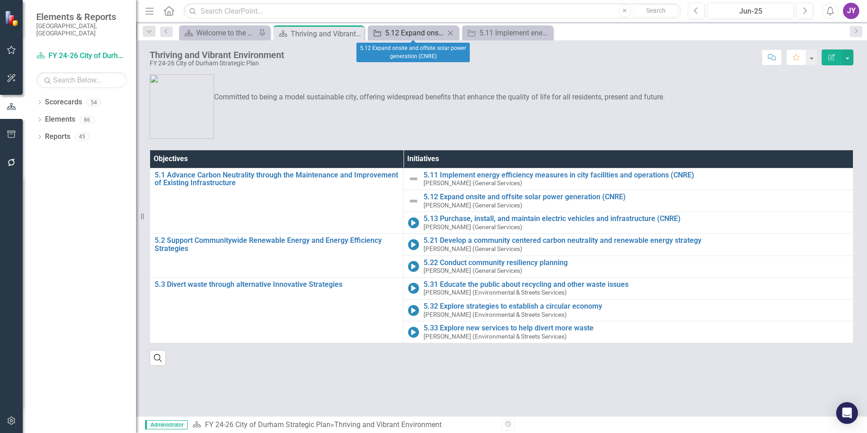
click at [384, 30] on link "Initiative 5.12 Expand onsite and offsite solar power generation (CNRE)" at bounding box center [407, 32] width 75 height 11
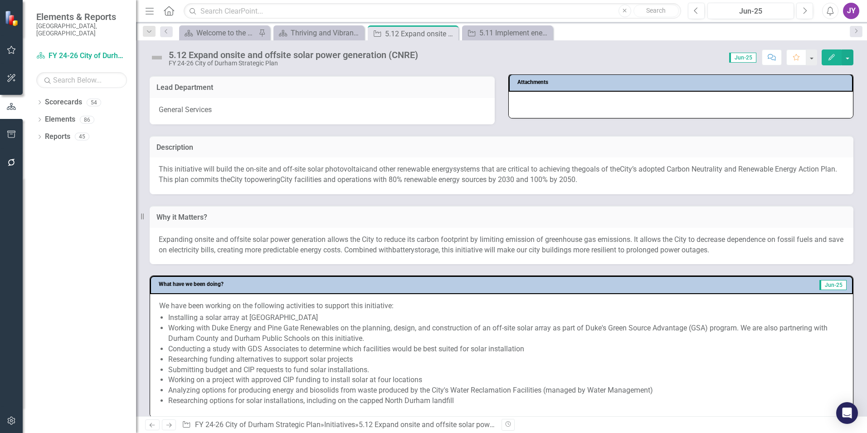
scroll to position [136, 0]
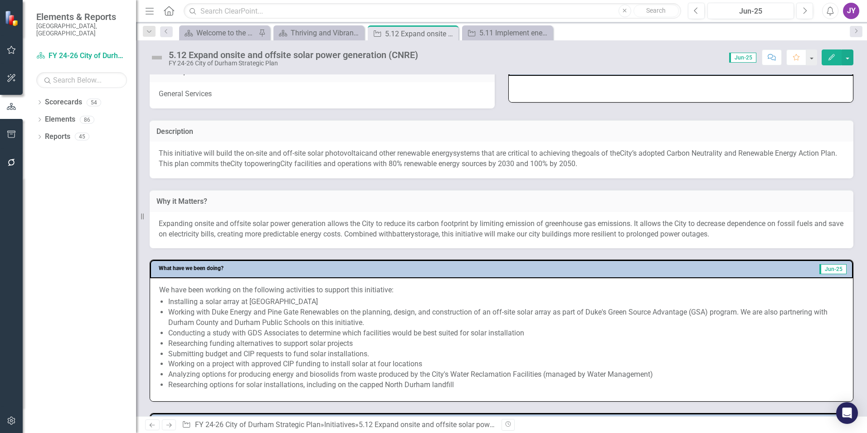
drag, startPoint x: 286, startPoint y: 153, endPoint x: 291, endPoint y: 161, distance: 8.8
click at [291, 161] on p "This initiative will build the on-site and off-site solar photovoltaic and othe…" at bounding box center [502, 158] width 686 height 21
click at [270, 161] on span "power" at bounding box center [261, 163] width 20 height 9
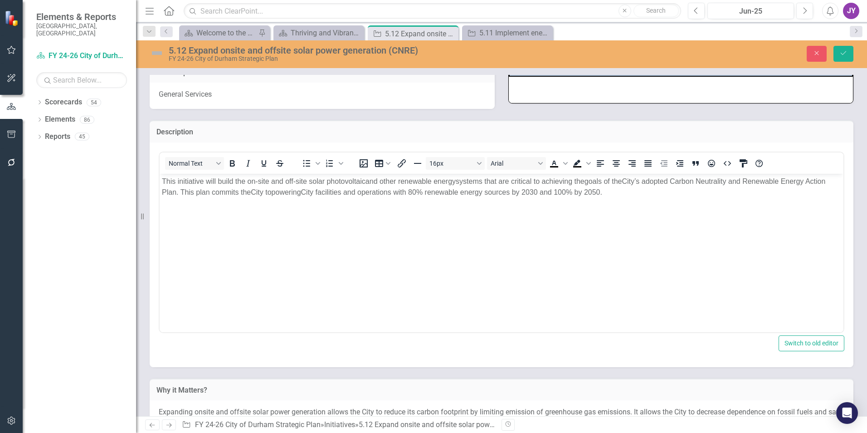
scroll to position [0, 0]
click at [409, 236] on body "This initiative will build the on-site and off-site solar photovoltaic and othe…" at bounding box center [502, 241] width 684 height 136
drag, startPoint x: 659, startPoint y: 194, endPoint x: 257, endPoint y: 352, distance: 432.5
click at [160, 180] on html "This initiative will build the on-site and off-site solar photovoltaic and othe…" at bounding box center [502, 241] width 684 height 136
copy p "This initiative will build the on-site and off-site solar photovoltaic and othe…"
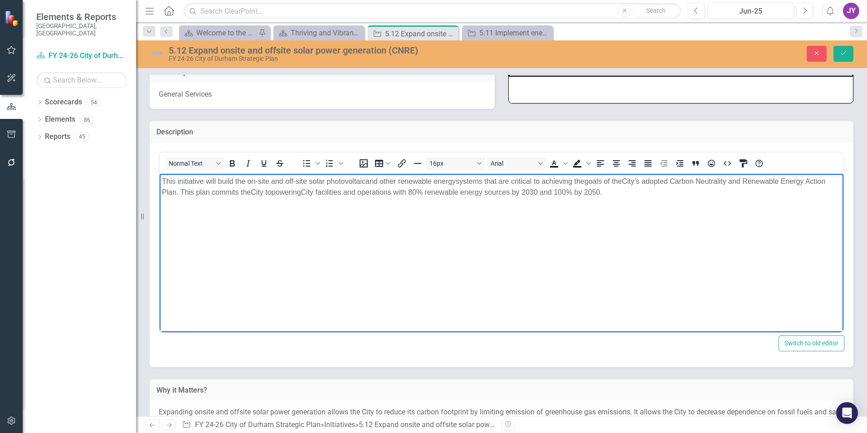
click at [559, 264] on body "This initiative will build the on-site and off-site solar photovoltaic and othe…" at bounding box center [502, 241] width 684 height 136
click at [630, 210] on body "This initiative will build the on-site and off-site solar photovoltaic and othe…" at bounding box center [502, 241] width 684 height 136
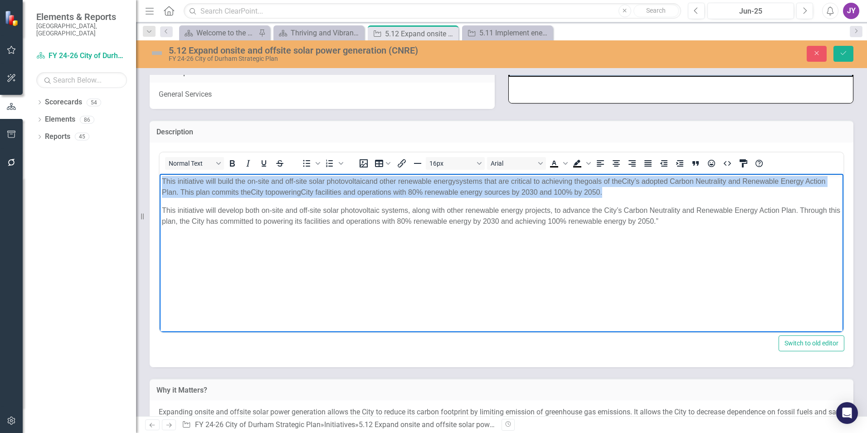
drag, startPoint x: 162, startPoint y: 210, endPoint x: 148, endPoint y: 176, distance: 37.2
click at [160, 176] on html "This initiative will build the on-site and off-site solar photovoltaic and othe…" at bounding box center [502, 241] width 684 height 136
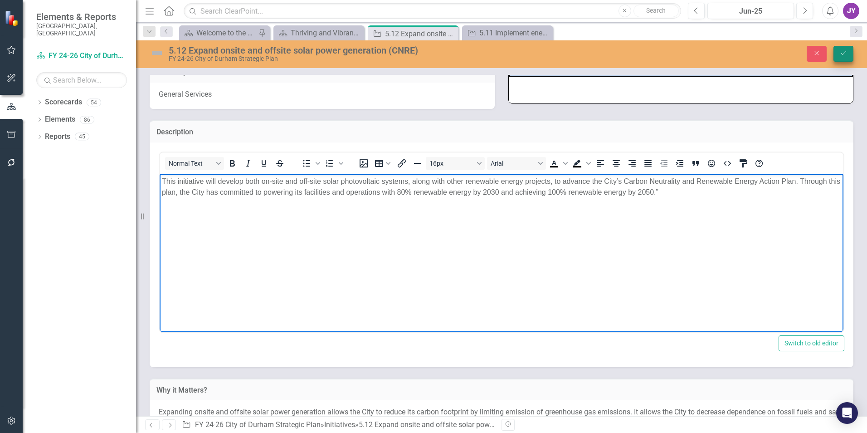
click at [840, 55] on icon "Save" at bounding box center [844, 53] width 8 height 6
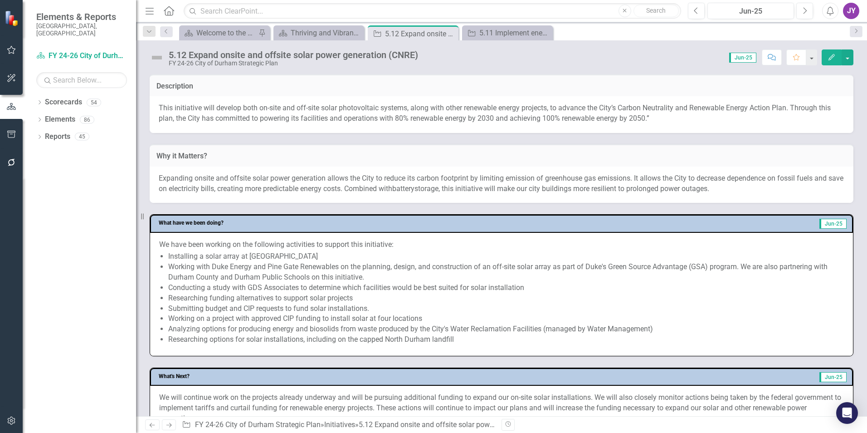
scroll to position [227, 0]
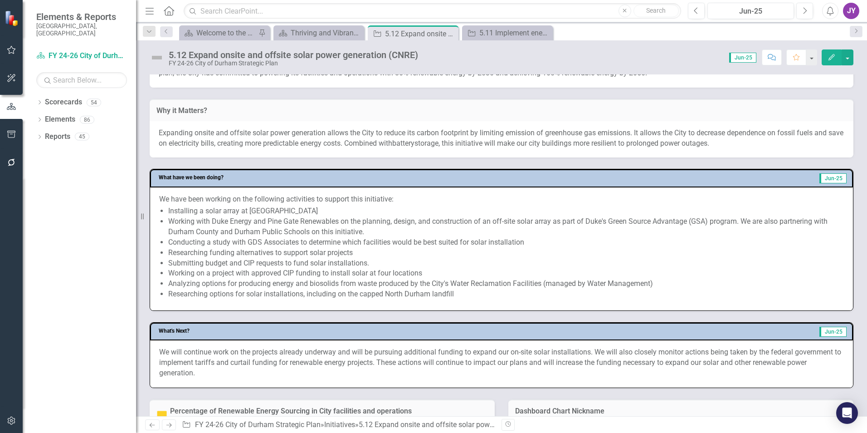
click at [257, 132] on span "Expanding onsite and offsite solar power generation allows the City to reduce i…" at bounding box center [501, 137] width 685 height 19
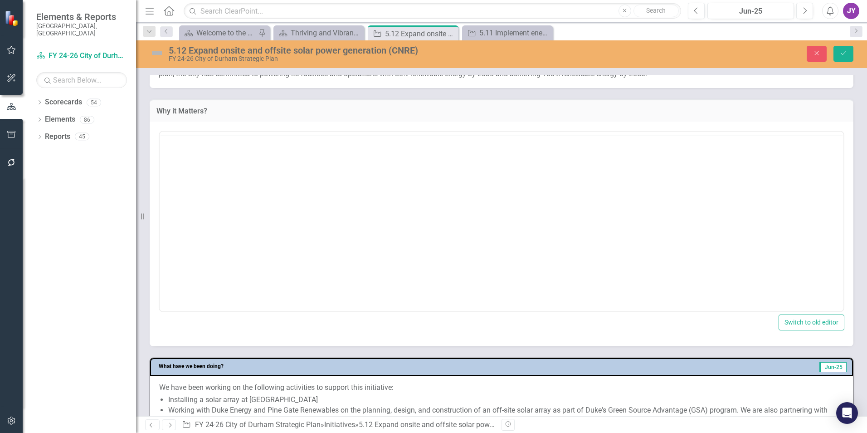
click at [257, 132] on div at bounding box center [502, 134] width 684 height 4
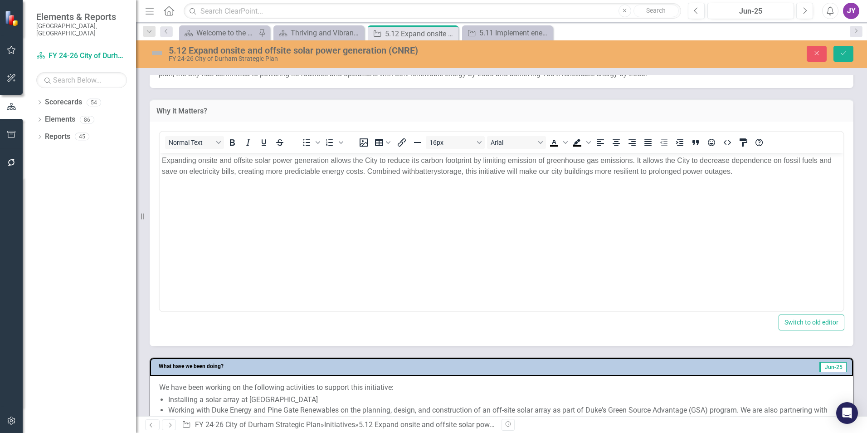
scroll to position [0, 0]
click at [257, 163] on span "Expanding onsite and offsite solar power generation allows the City to reduce i…" at bounding box center [497, 165] width 670 height 19
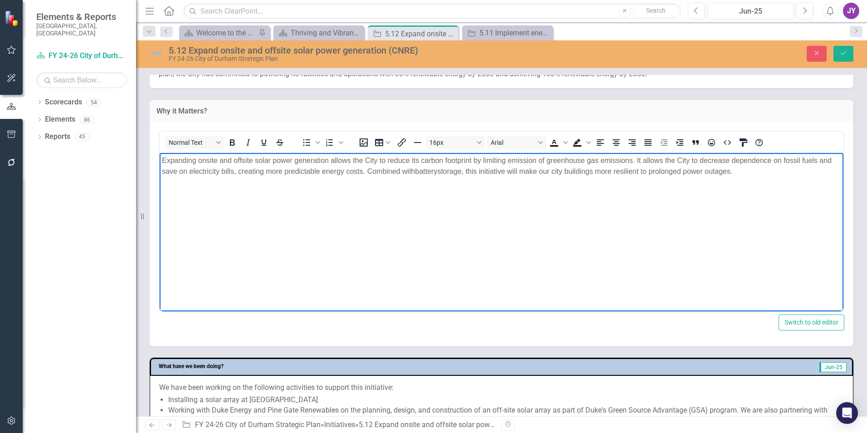
click at [258, 163] on span "Expanding onsite and offsite solar power generation allows the City to reduce i…" at bounding box center [497, 165] width 670 height 19
copy span "Expanding onsite and offsite solar power generation allows the City to reduce i…"
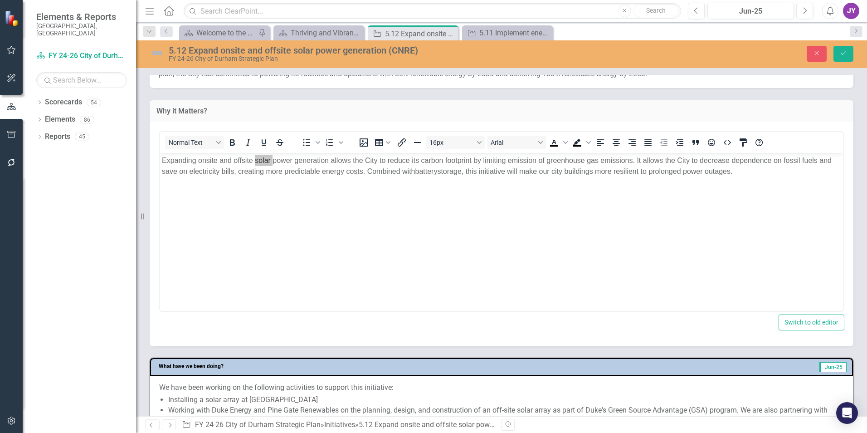
click at [537, 128] on div "<p><span class="EOP SCXW236675364 BCX8">Expanding onsite and offsite solar powe…" at bounding box center [502, 234] width 704 height 225
click at [742, 179] on body "Expanding onsite and offsite solar power generation allows the City to reduce i…" at bounding box center [502, 221] width 684 height 136
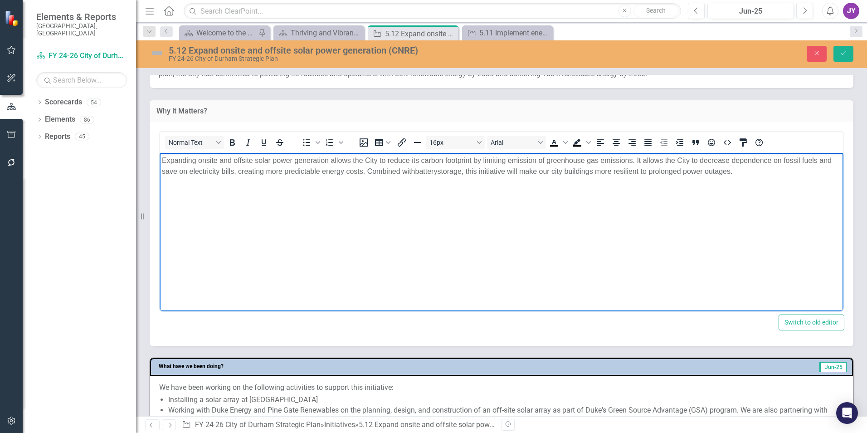
paste body "Rich Text Area. Press ALT-0 for help."
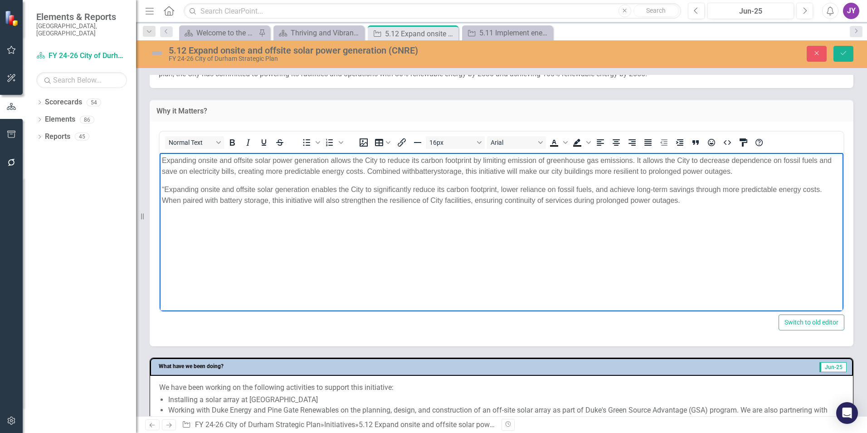
click at [166, 186] on span "“Expanding onsite and offsite solar generation enables the City to significantl…" at bounding box center [492, 194] width 660 height 19
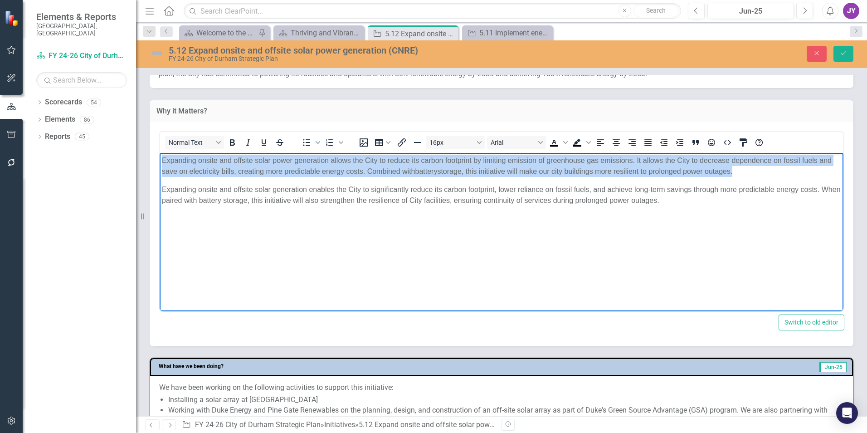
drag, startPoint x: 161, startPoint y: 190, endPoint x: 318, endPoint y: 315, distance: 201.1
click at [160, 161] on html "Expanding onsite and offsite solar power generation allows the City to reduce i…" at bounding box center [502, 221] width 684 height 136
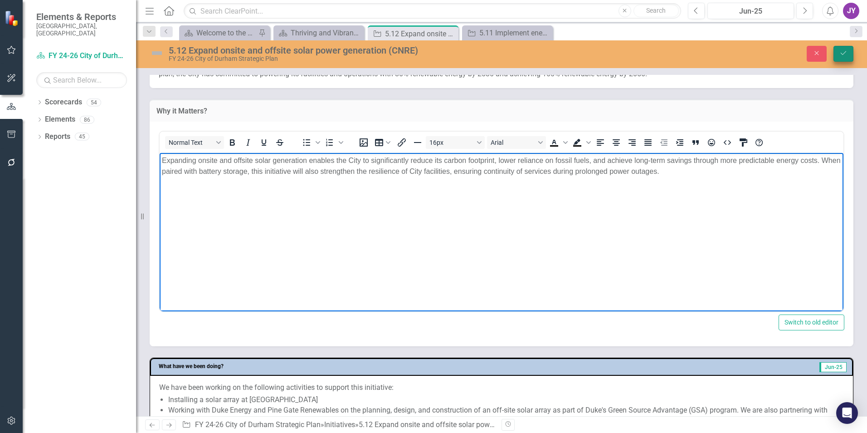
click at [848, 59] on button "Save" at bounding box center [844, 54] width 20 height 16
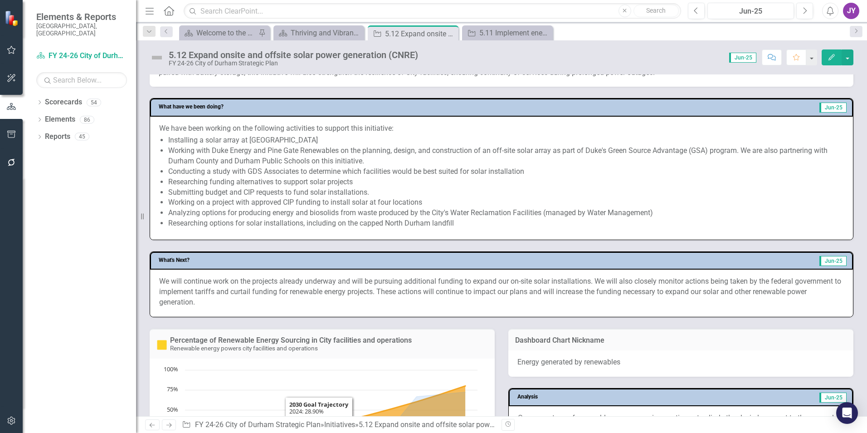
scroll to position [272, 0]
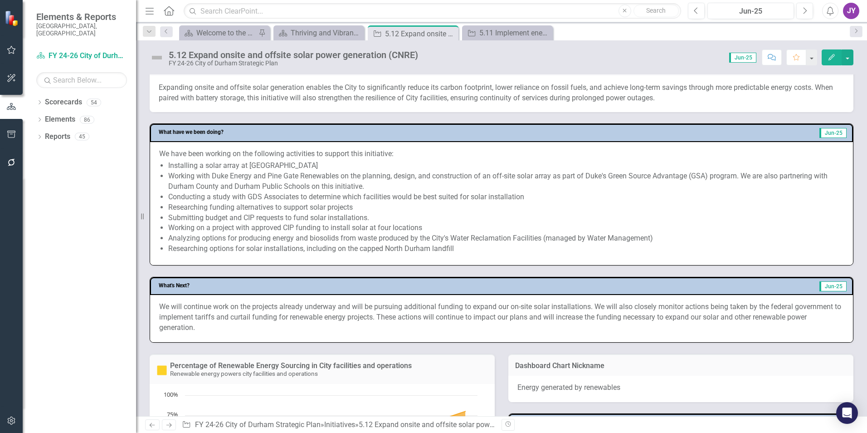
click at [317, 203] on li "Researching funding alternatives to support solar projects" at bounding box center [506, 207] width 676 height 10
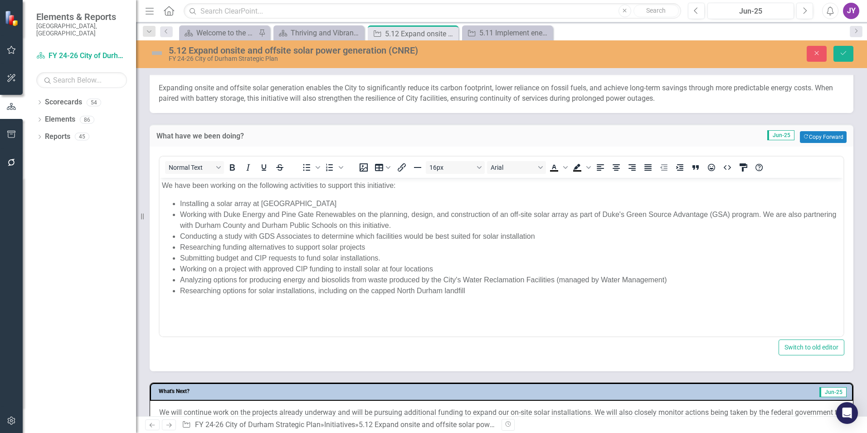
scroll to position [0, 0]
click at [268, 185] on p "We have been working on the following activities to support this initiative:" at bounding box center [501, 185] width 679 height 11
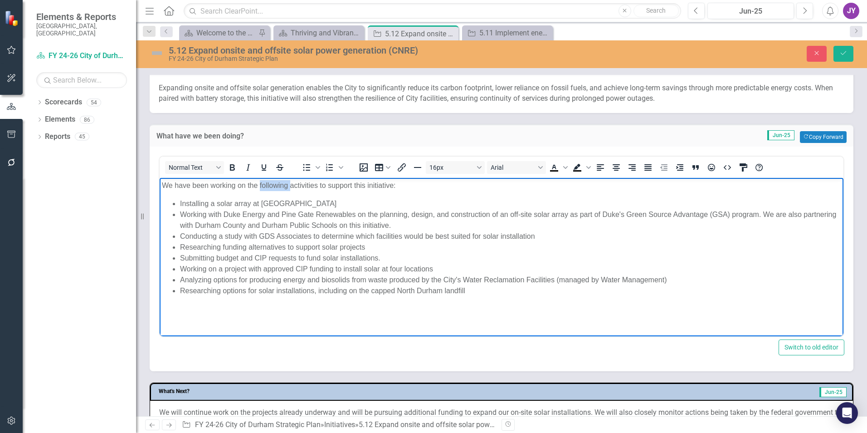
click at [268, 185] on p "We have been working on the following activities to support this initiative:" at bounding box center [501, 185] width 679 height 11
click at [269, 220] on li "Working with Duke Energy and Pine Gate Renewables on the planning, design, and …" at bounding box center [510, 220] width 661 height 22
drag, startPoint x: 255, startPoint y: 184, endPoint x: 313, endPoint y: 364, distance: 189.3
click at [160, 186] on html "We have been working on the following activities to support this initiative: In…" at bounding box center [502, 245] width 684 height 136
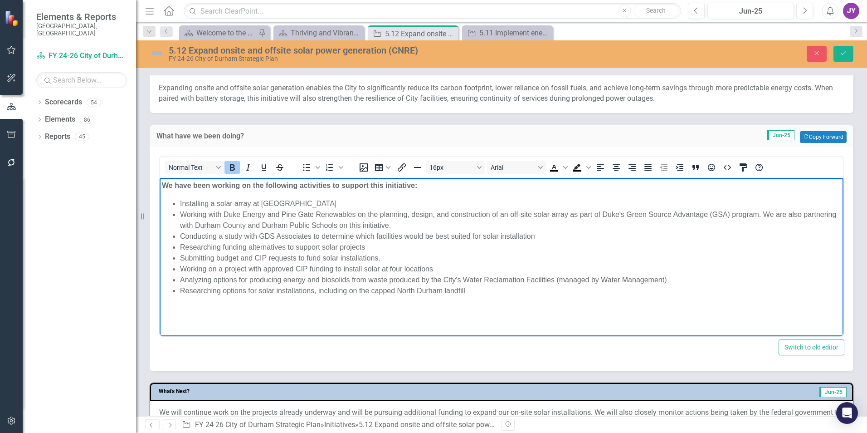
click at [417, 185] on strong "We have been working on the following activities to support this initiative:" at bounding box center [289, 185] width 255 height 8
drag, startPoint x: 684, startPoint y: 185, endPoint x: 420, endPoint y: 184, distance: 264.4
click at [420, 184] on p "We have been working on the following activities to support this initiative: Th…" at bounding box center [501, 185] width 679 height 11
click at [653, 186] on strong "We have been working on the following activities to support this initiative: Th…" at bounding box center [416, 185] width 508 height 8
drag, startPoint x: 653, startPoint y: 186, endPoint x: 648, endPoint y: 187, distance: 5.1
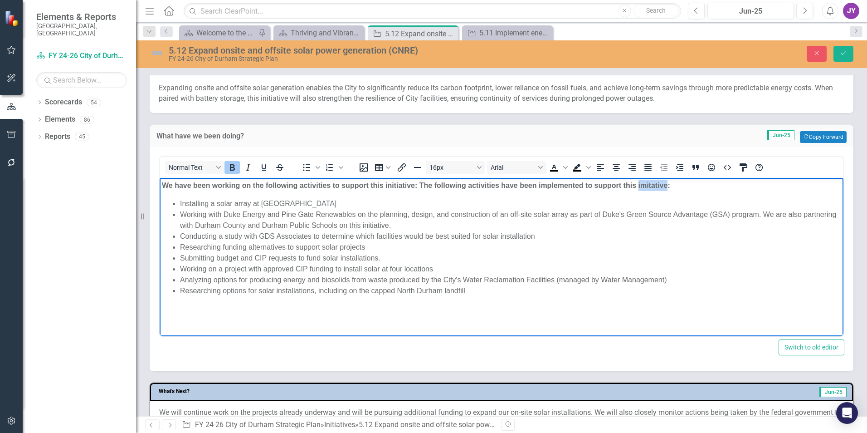
click at [653, 185] on strong "We have been working on the following activities to support this initiative: Th…" at bounding box center [416, 185] width 508 height 8
click at [683, 185] on p "We have been working on the following activities to support this initiative: Th…" at bounding box center [501, 185] width 679 height 11
drag, startPoint x: 688, startPoint y: 181, endPoint x: 420, endPoint y: 190, distance: 268.2
click at [420, 190] on p "We have been working on the following activities to support this initiative: Th…" at bounding box center [501, 185] width 679 height 11
click at [845, 54] on icon "Save" at bounding box center [844, 53] width 8 height 6
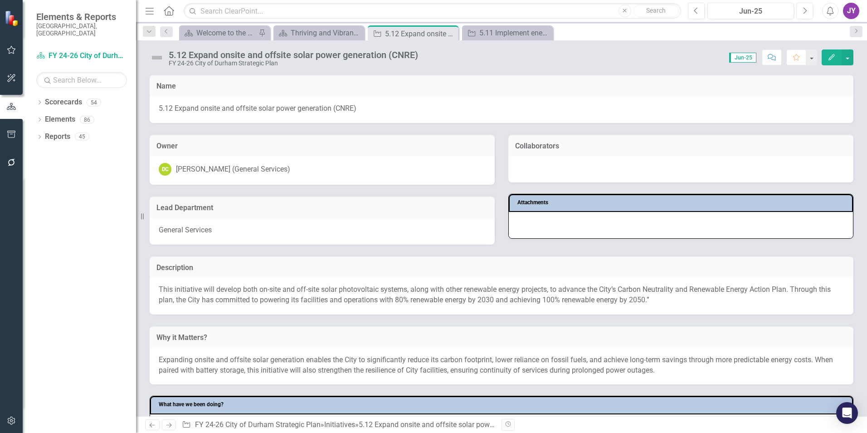
click at [350, 224] on div "General Services" at bounding box center [322, 231] width 345 height 26
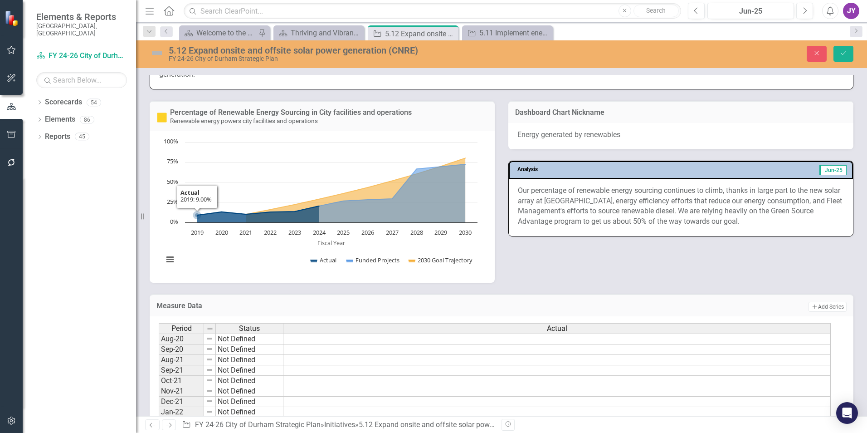
scroll to position [544, 0]
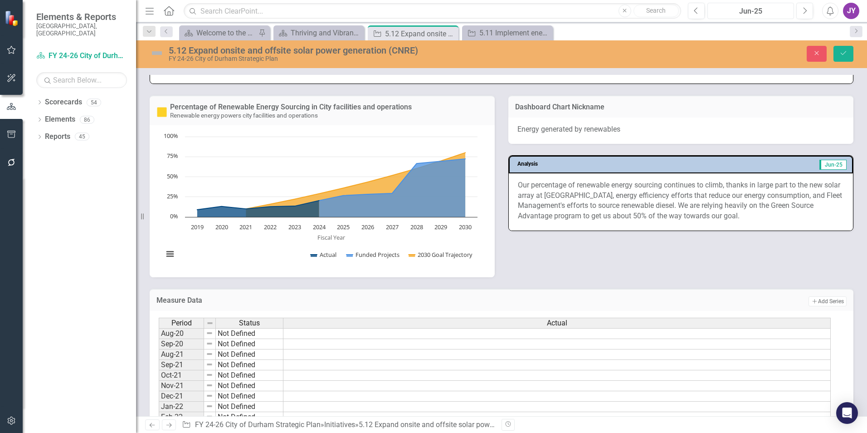
click at [750, 13] on div "Jun-25" at bounding box center [751, 11] width 80 height 11
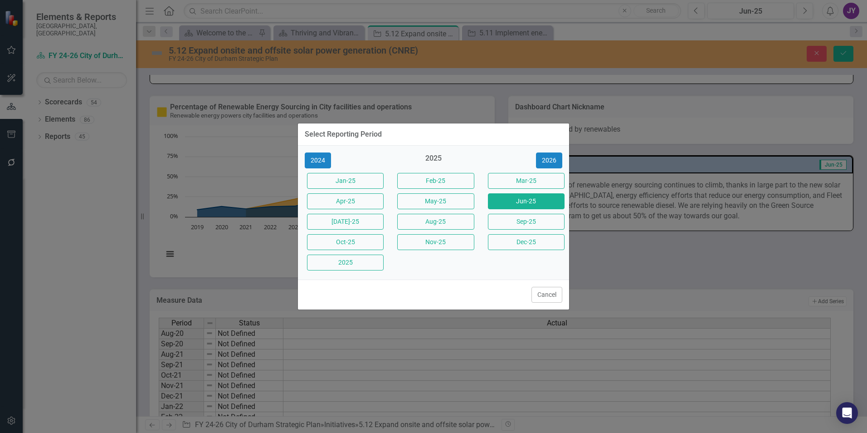
click at [556, 292] on button "Cancel" at bounding box center [547, 295] width 31 height 16
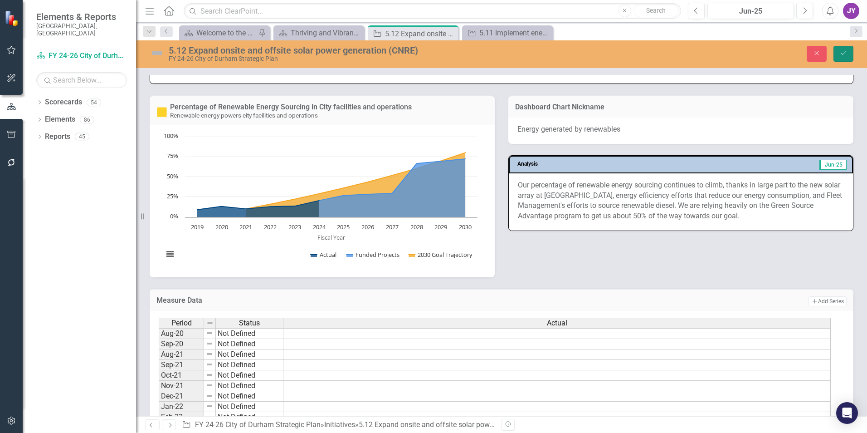
click at [850, 51] on button "Save" at bounding box center [844, 54] width 20 height 16
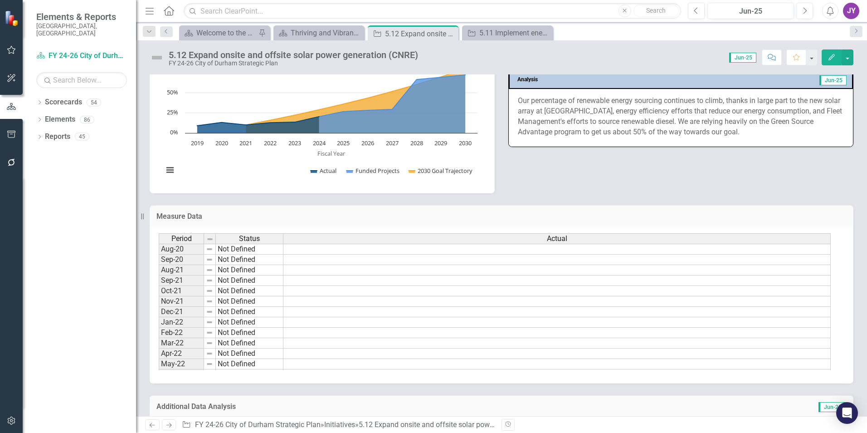
scroll to position [635, 0]
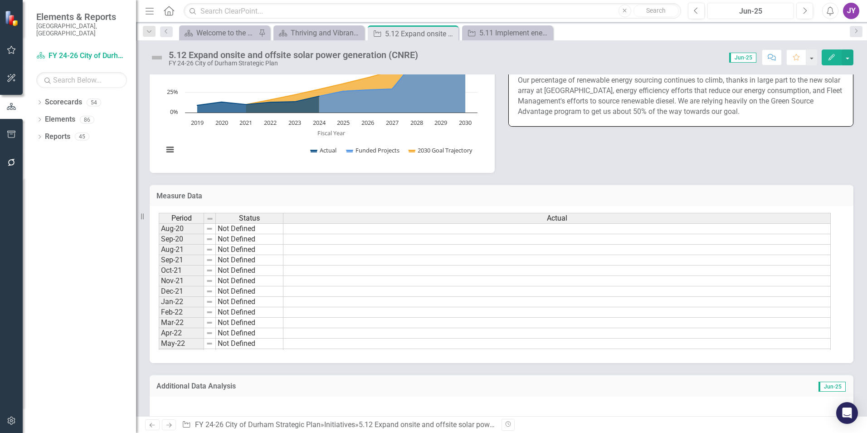
click at [757, 8] on div "Jun-25" at bounding box center [751, 11] width 80 height 11
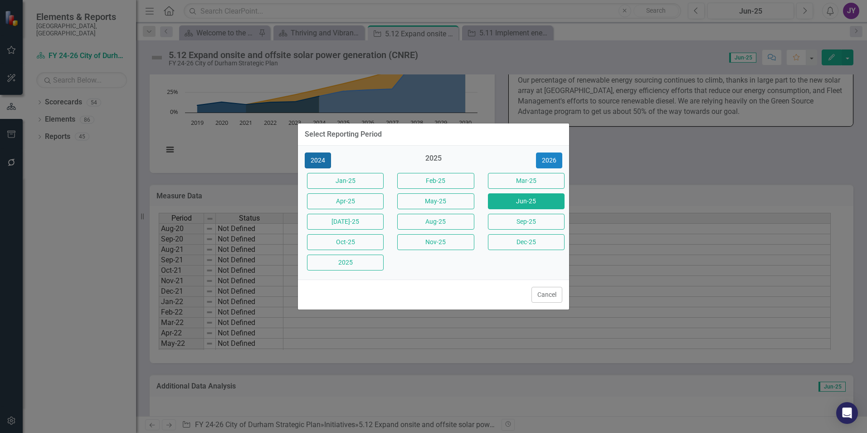
click at [325, 162] on button "2024" at bounding box center [318, 160] width 26 height 16
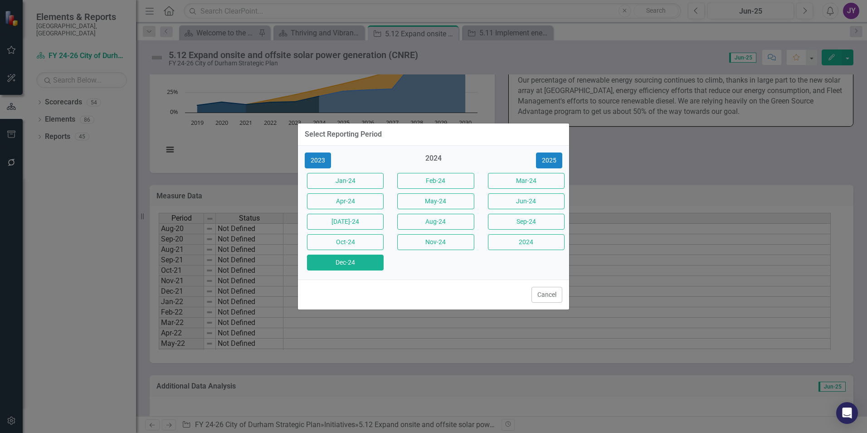
click at [354, 261] on button "Dec-24" at bounding box center [345, 262] width 77 height 16
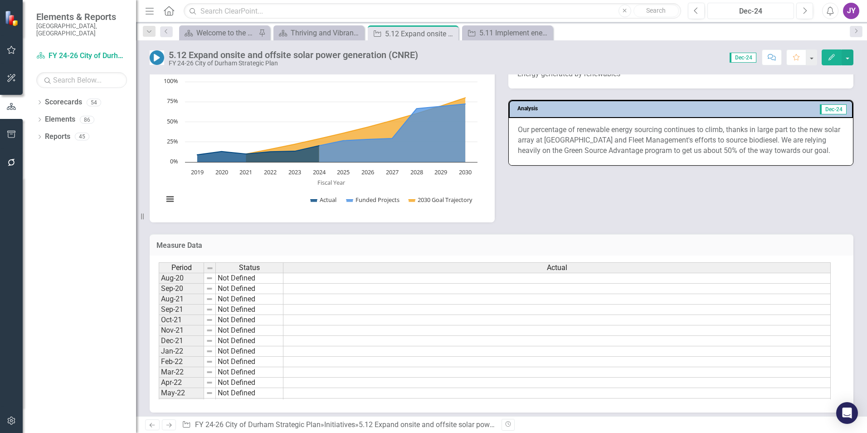
scroll to position [590, 0]
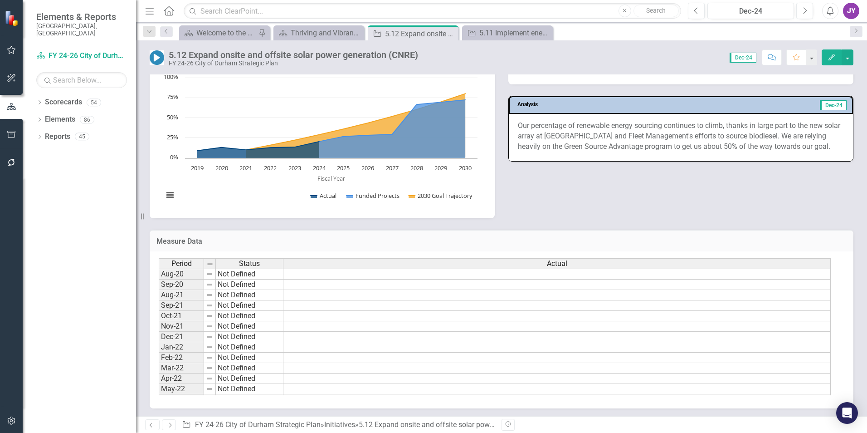
click at [582, 129] on p "Our percentage of renewable energy sourcing continues to climb, thanks in large…" at bounding box center [681, 136] width 326 height 31
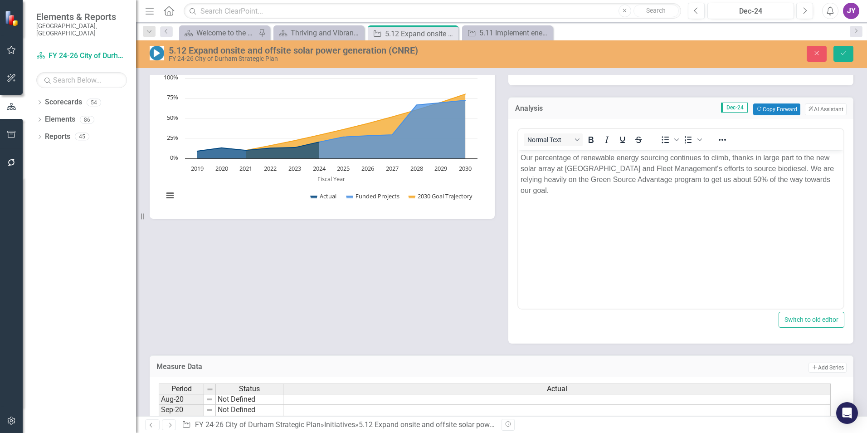
scroll to position [0, 0]
click at [570, 175] on p "Our percentage of renewable energy sourcing continues to climb, thanks in large…" at bounding box center [681, 174] width 321 height 44
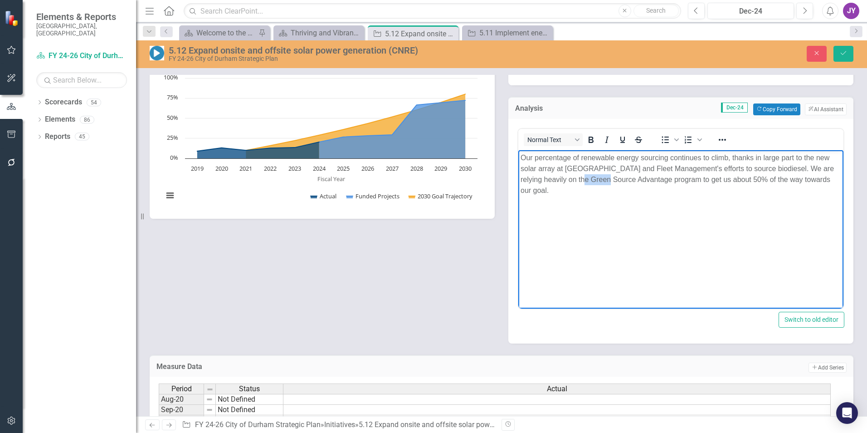
click at [570, 175] on p "Our percentage of renewable energy sourcing continues to climb, thanks in large…" at bounding box center [681, 174] width 321 height 44
click at [569, 175] on p "Our percentage of renewable energy sourcing continues to climb, thanks in large…" at bounding box center [681, 174] width 321 height 44
click at [569, 176] on p "Our percentage of renewable energy sourcing continues to climb, thanks in large…" at bounding box center [681, 174] width 321 height 44
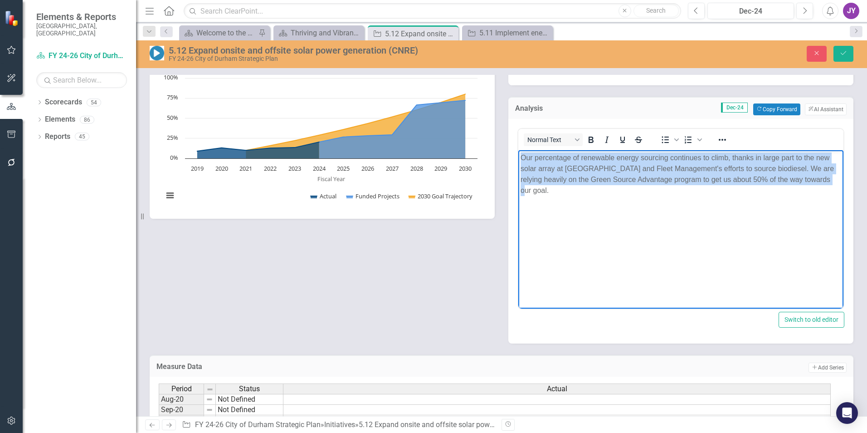
click at [569, 176] on p "Our percentage of renewable energy sourcing continues to climb, thanks in large…" at bounding box center [681, 174] width 321 height 44
copy p "Our percentage of renewable energy sourcing continues to climb, thanks in large…"
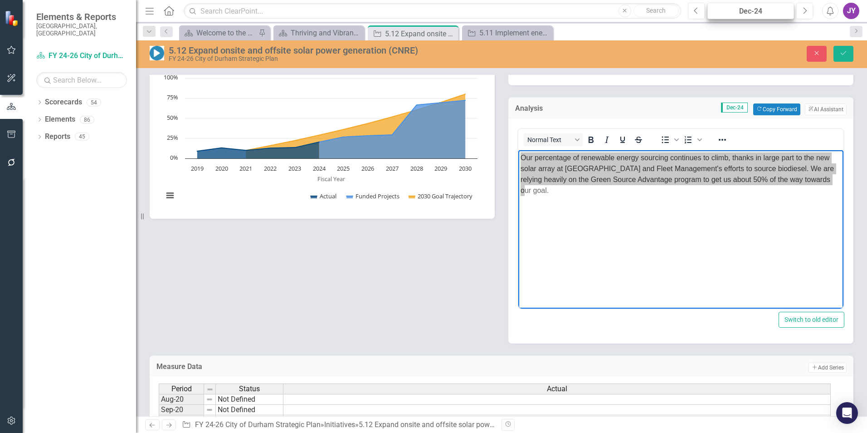
click at [766, 10] on div "Dec-24" at bounding box center [751, 11] width 80 height 11
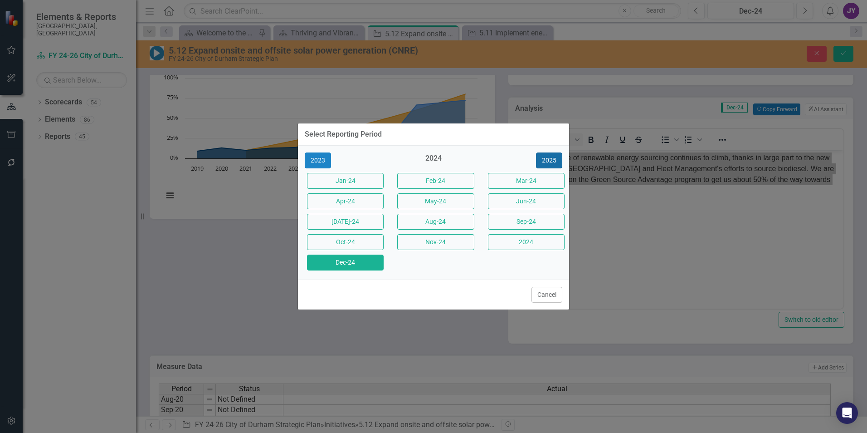
click at [547, 158] on button "2025" at bounding box center [549, 160] width 26 height 16
click at [522, 210] on div "Jun-25" at bounding box center [524, 201] width 90 height 20
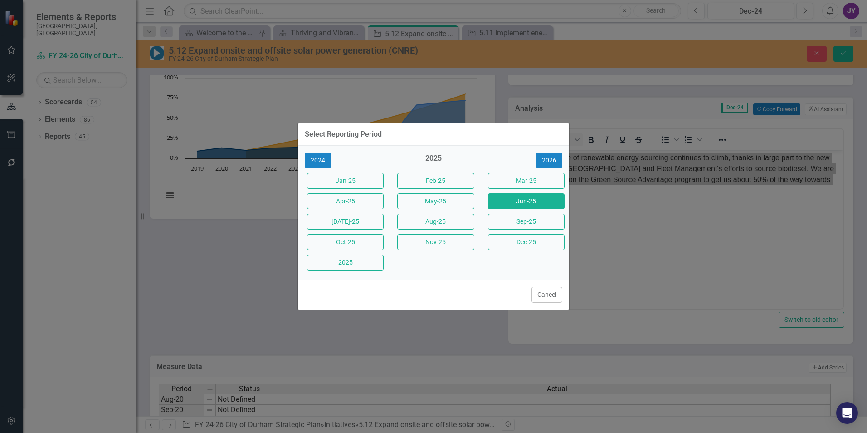
drag, startPoint x: 522, startPoint y: 207, endPoint x: 24, endPoint y: 63, distance: 519.2
click at [522, 207] on button "Jun-25" at bounding box center [526, 201] width 77 height 16
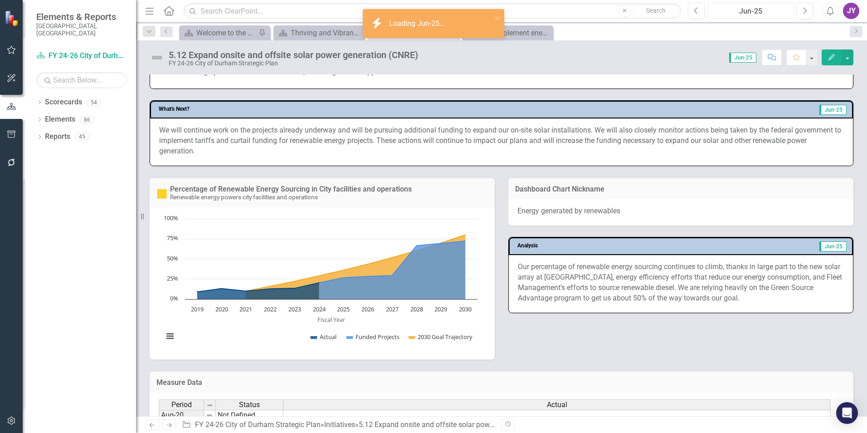
scroll to position [499, 0]
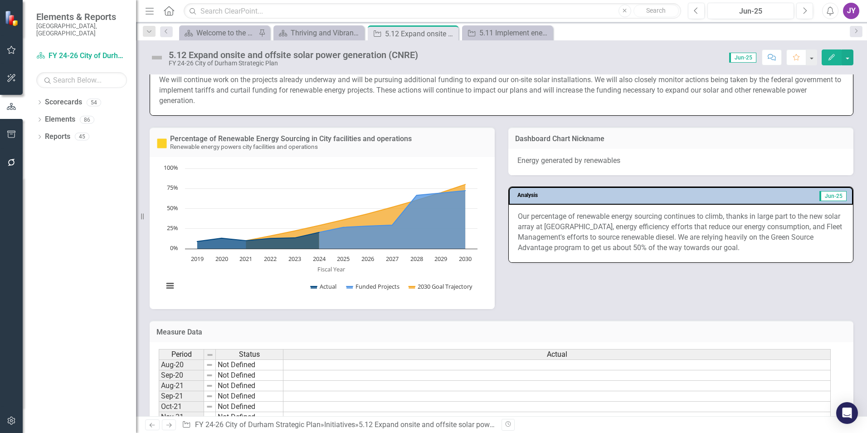
click at [695, 229] on p "Our percentage of renewable energy sourcing continues to climb, thanks in large…" at bounding box center [681, 231] width 326 height 41
click at [698, 228] on p "Our percentage of renewable energy sourcing continues to climb, thanks in large…" at bounding box center [681, 231] width 326 height 41
click at [760, 254] on div "Our percentage of renewable energy sourcing continues to climb, thanks in large…" at bounding box center [681, 233] width 344 height 57
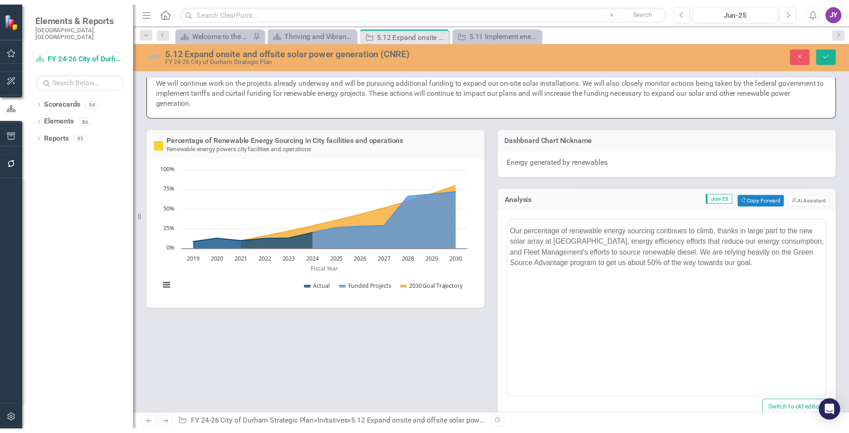
scroll to position [0, 0]
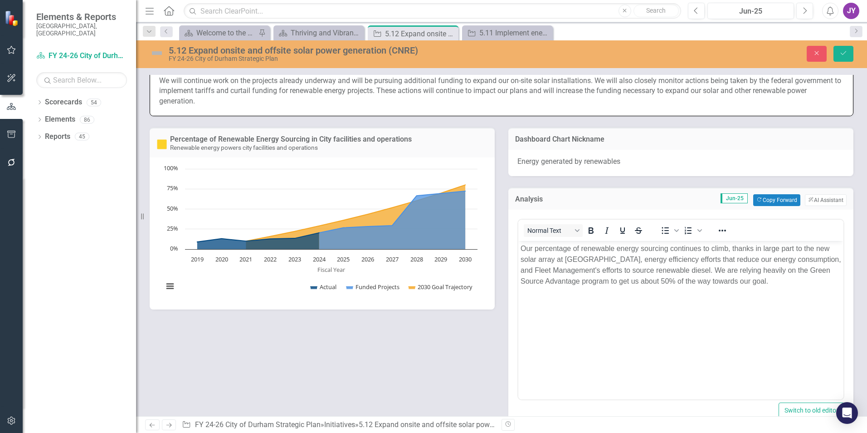
click at [754, 303] on body "Our percentage of renewable energy sourcing continues to climb, thanks in large…" at bounding box center [680, 308] width 325 height 136
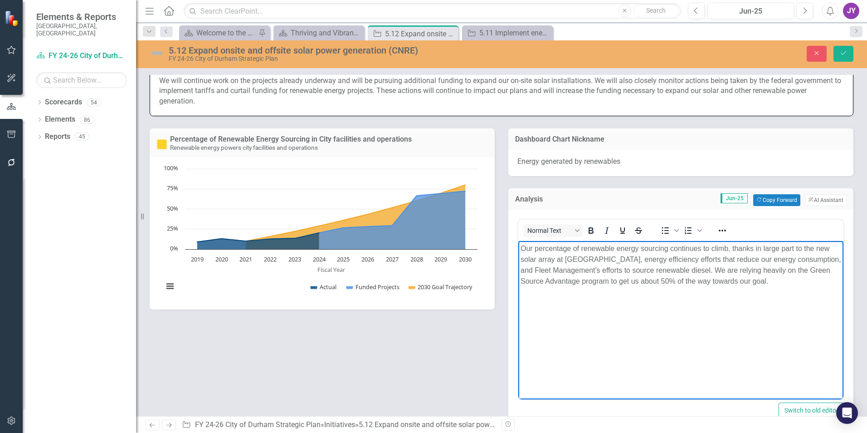
click at [773, 296] on body "Our percentage of renewable energy sourcing continues to climb, thanks in large…" at bounding box center [680, 308] width 325 height 136
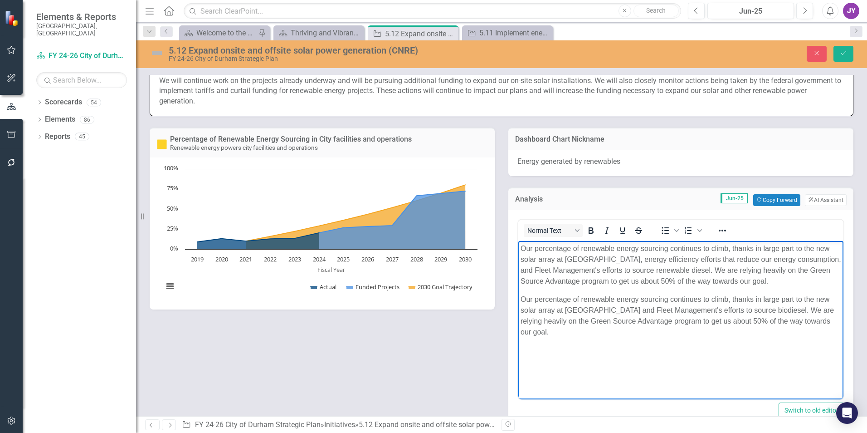
click at [760, 303] on p "Our percentage of renewable energy sourcing continues to climb, thanks in large…" at bounding box center [681, 315] width 321 height 44
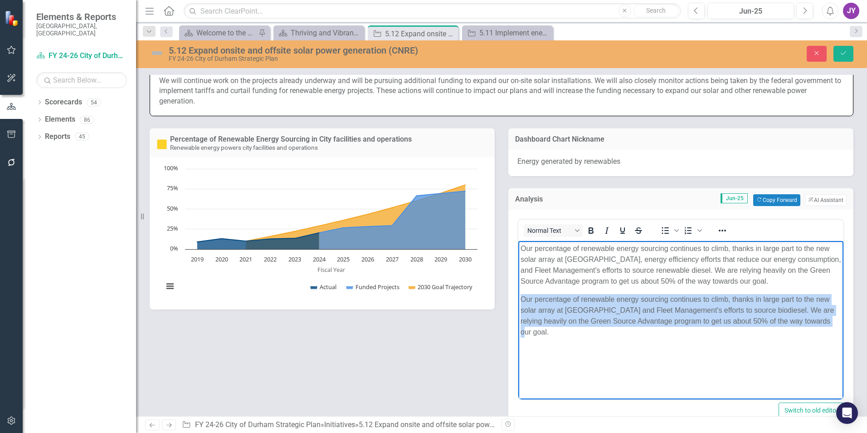
click at [760, 303] on p "Our percentage of renewable energy sourcing continues to climb, thanks in large…" at bounding box center [681, 315] width 321 height 44
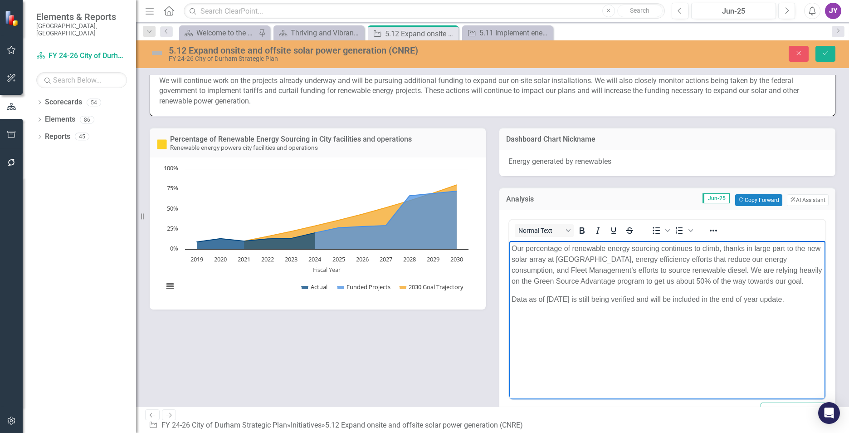
click at [617, 298] on p "Data as of June 2025 is still being verified and will be included in the end of…" at bounding box center [668, 298] width 312 height 11
copy p "Data as of June 2025 is still being verified and will be included in the end of…"
click at [613, 332] on body "Our percentage of renewable energy sourcing continues to climb, thanks in large…" at bounding box center [667, 308] width 316 height 136
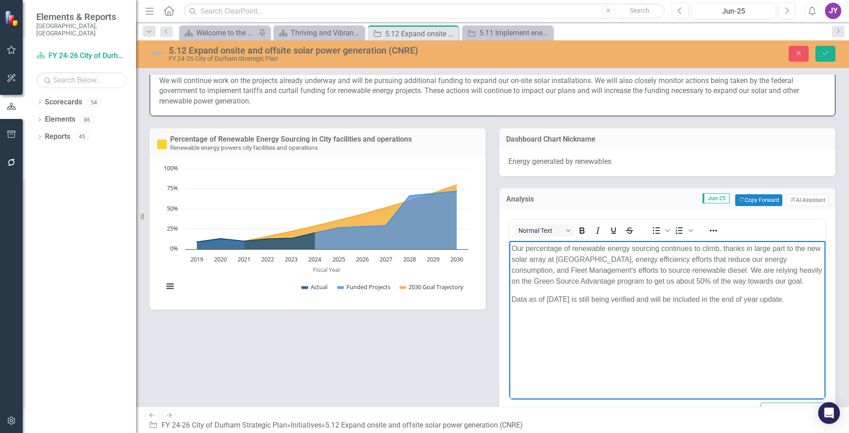
click at [755, 265] on p "Our percentage of renewable energy sourcing continues to climb, thanks in large…" at bounding box center [668, 265] width 312 height 44
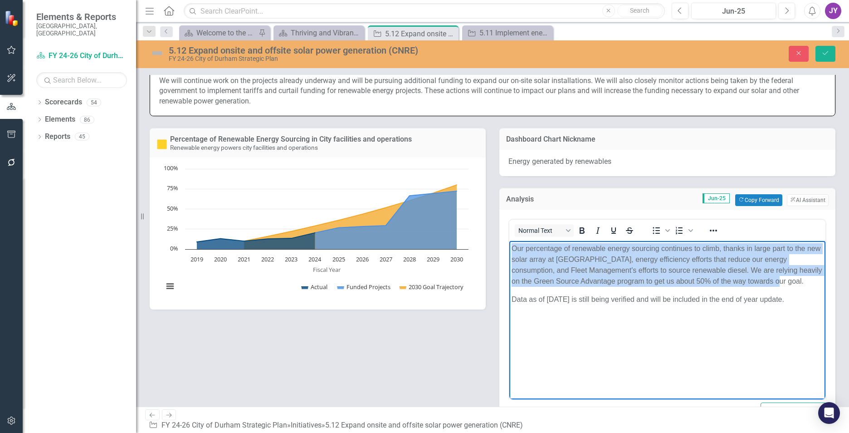
copy p "Our percentage of renewable energy sourcing continues to climb, thanks in large…"
click at [787, 275] on p "Our percentage of renewable energy sourcing continues to climb, thanks in large…" at bounding box center [668, 265] width 312 height 44
click at [786, 280] on p "Our percentage of renewable energy sourcing continues to climb, thanks in large…" at bounding box center [668, 265] width 312 height 44
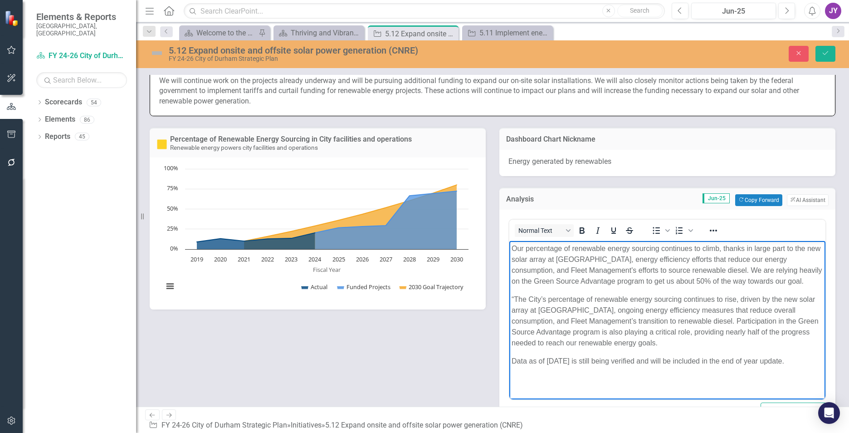
click at [516, 299] on p "“The City’s percentage of renewable energy sourcing continues to rise, driven b…" at bounding box center [668, 320] width 312 height 54
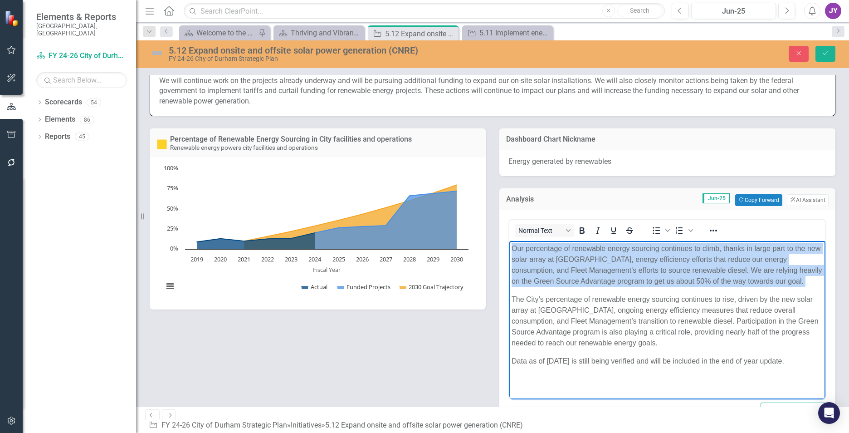
drag, startPoint x: 512, startPoint y: 298, endPoint x: 1015, endPoint y: 482, distance: 535.8
click at [509, 241] on html "Our percentage of renewable energy sourcing continues to climb, thanks in large…" at bounding box center [667, 308] width 316 height 136
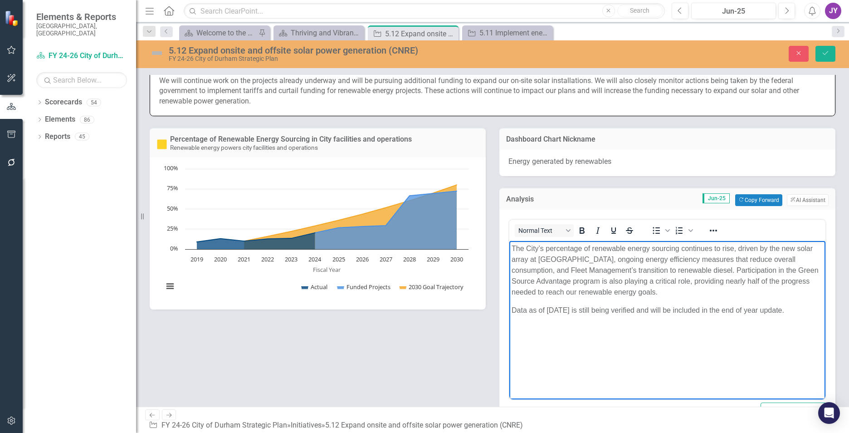
click at [646, 311] on p "Data as of June 2025 is still being verified and will be included in the end of…" at bounding box center [668, 309] width 312 height 11
copy p "Data as of June 2025 is still being verified and will be included in the end of…"
click at [601, 320] on body "The City’s percentage of renewable energy sourcing continues to rise, driven by…" at bounding box center [667, 308] width 316 height 136
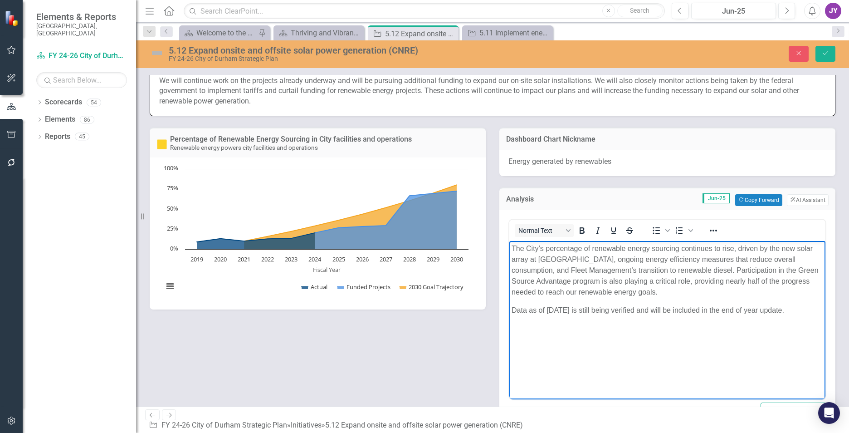
drag, startPoint x: 795, startPoint y: 307, endPoint x: 717, endPoint y: 307, distance: 78.5
click at [717, 307] on p "Data as of June 2025 is still being verified and will be included in the end of…" at bounding box center [668, 309] width 312 height 11
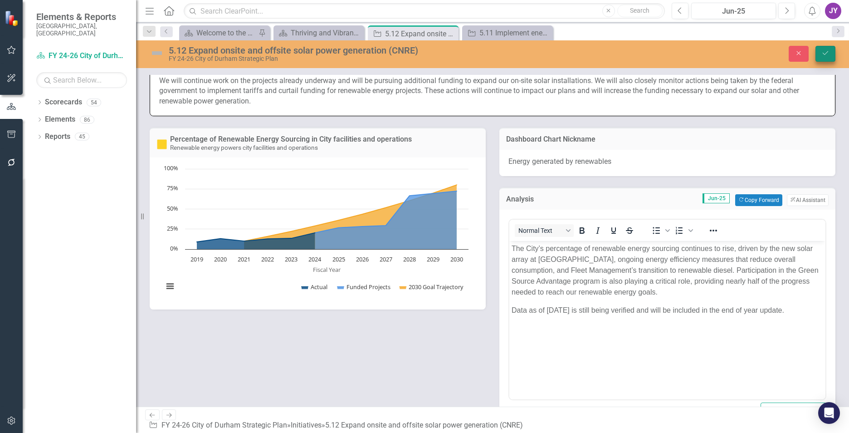
drag, startPoint x: 826, startPoint y: 52, endPoint x: 824, endPoint y: 57, distance: 5.3
click at [825, 56] on icon "Save" at bounding box center [825, 53] width 8 height 6
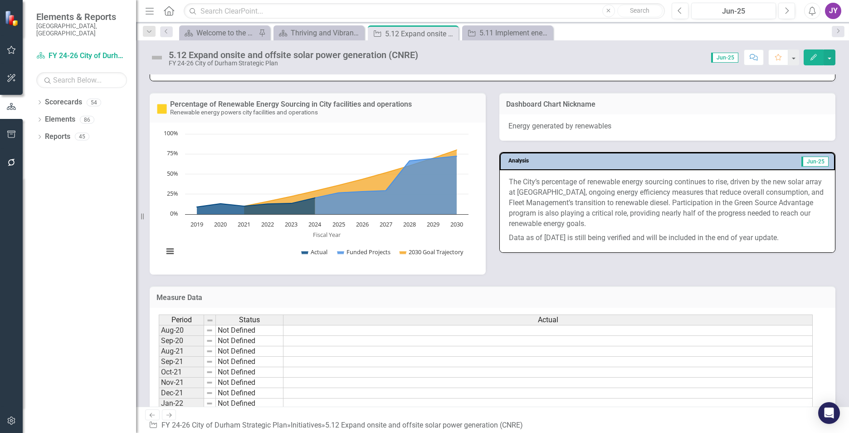
scroll to position [544, 0]
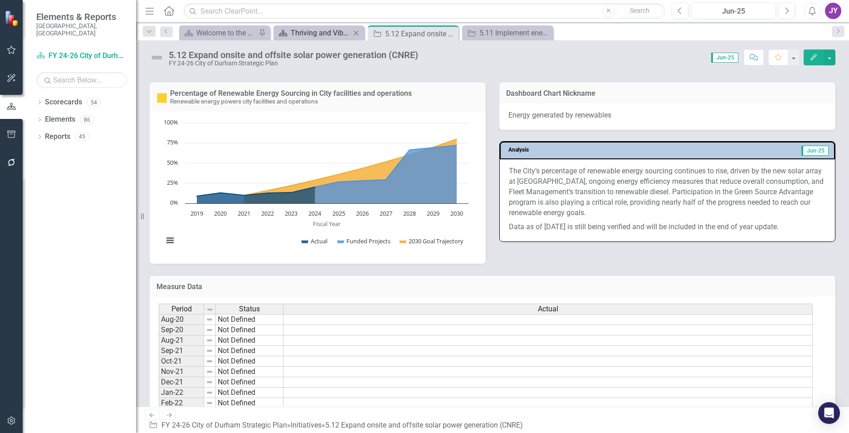
click at [322, 35] on div "Thriving and Vibrant Environment" at bounding box center [321, 32] width 60 height 11
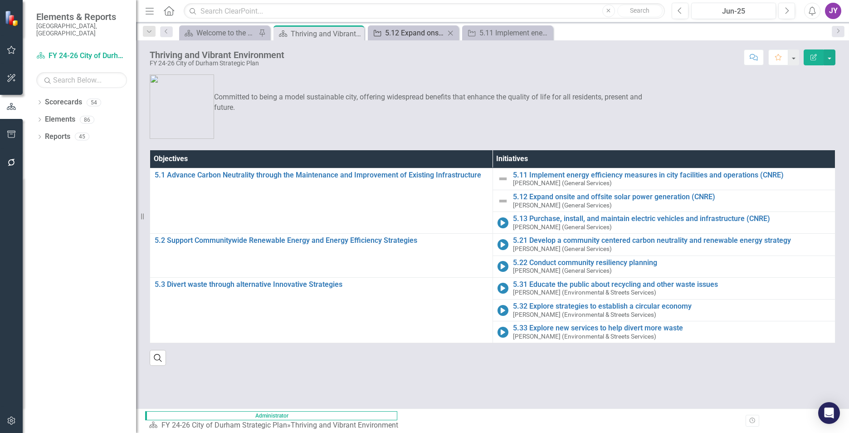
click at [398, 29] on div "5.12 Expand onsite and offsite solar power generation (CNRE)" at bounding box center [415, 32] width 60 height 11
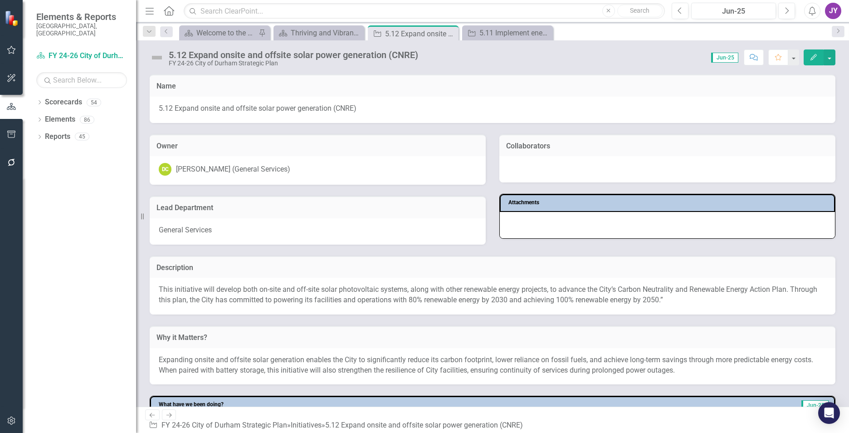
click at [154, 60] on img at bounding box center [157, 57] width 15 height 15
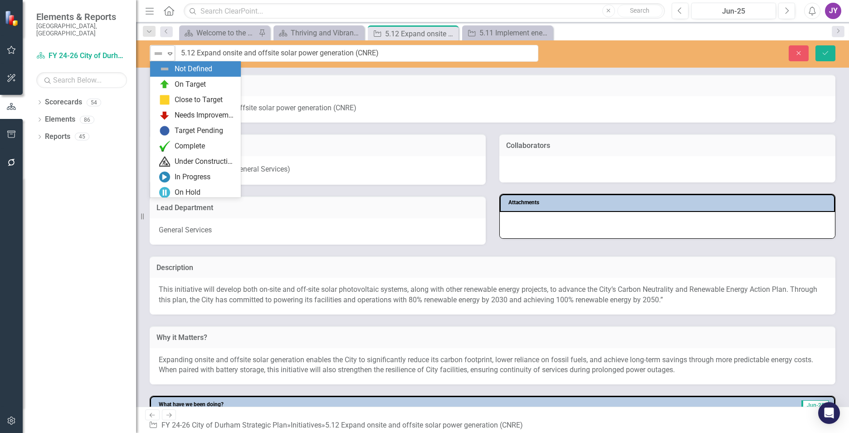
click at [164, 56] on div "Not Defined" at bounding box center [159, 53] width 12 height 11
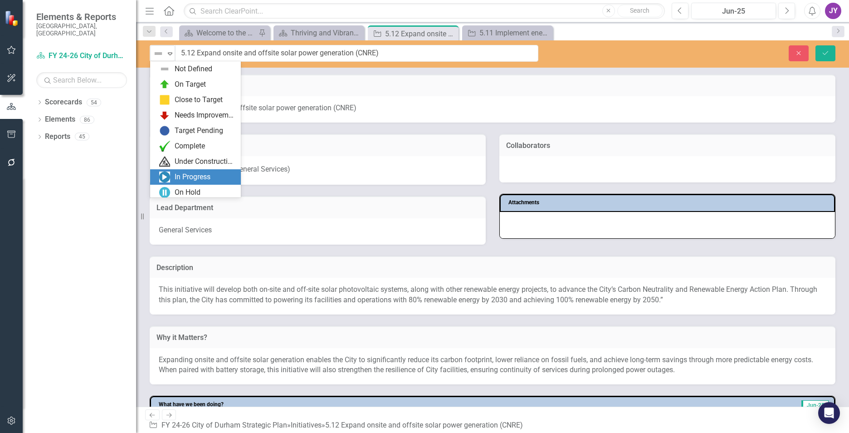
click at [204, 178] on div "In Progress" at bounding box center [193, 177] width 36 height 10
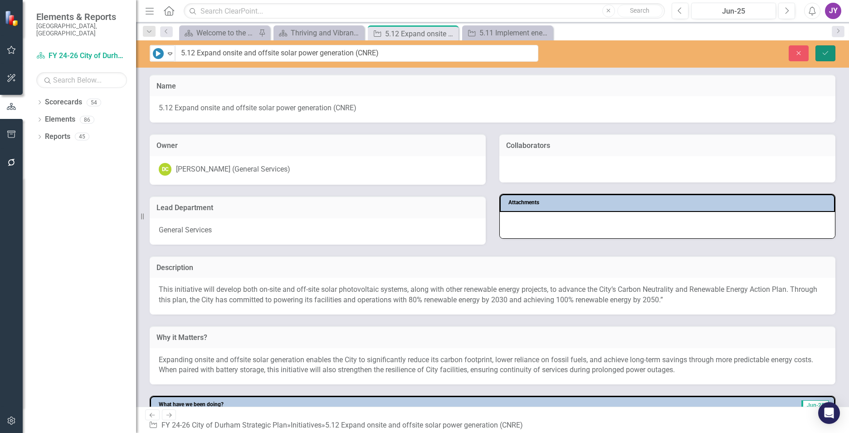
click at [822, 51] on icon "Save" at bounding box center [825, 53] width 8 height 6
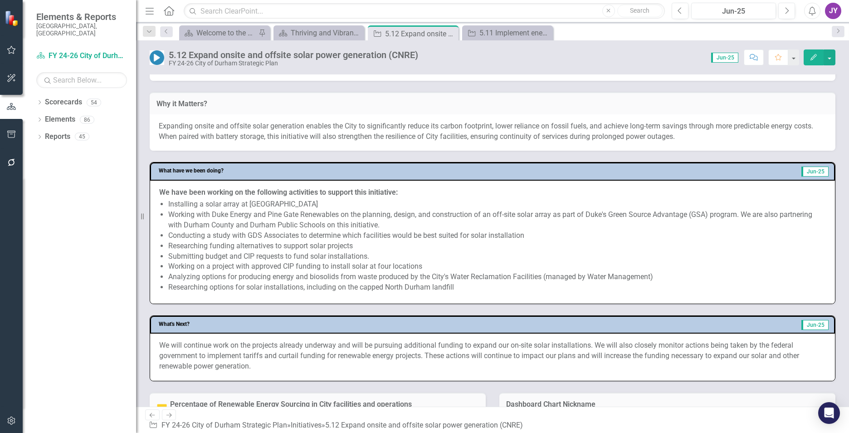
scroll to position [454, 0]
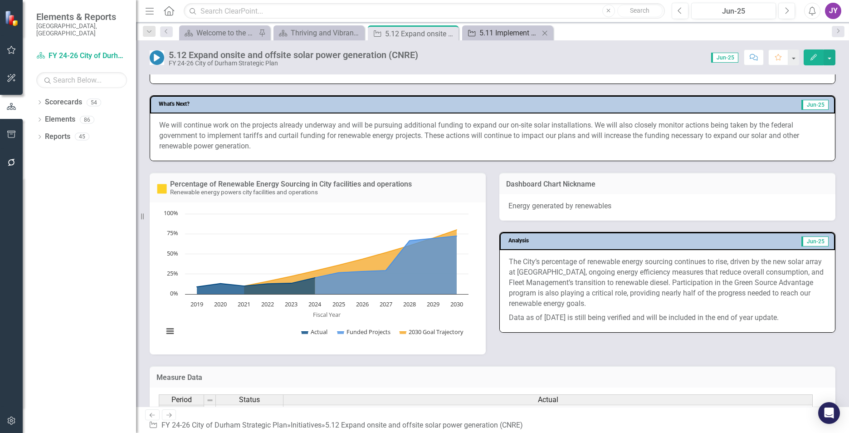
click at [495, 32] on div "5.11 Implement energy efficiency measures in city facilities and operations (CN…" at bounding box center [509, 32] width 60 height 11
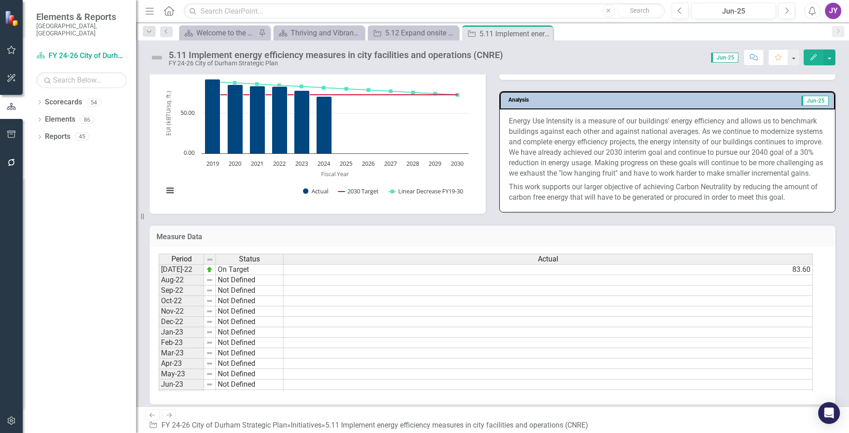
scroll to position [590, 0]
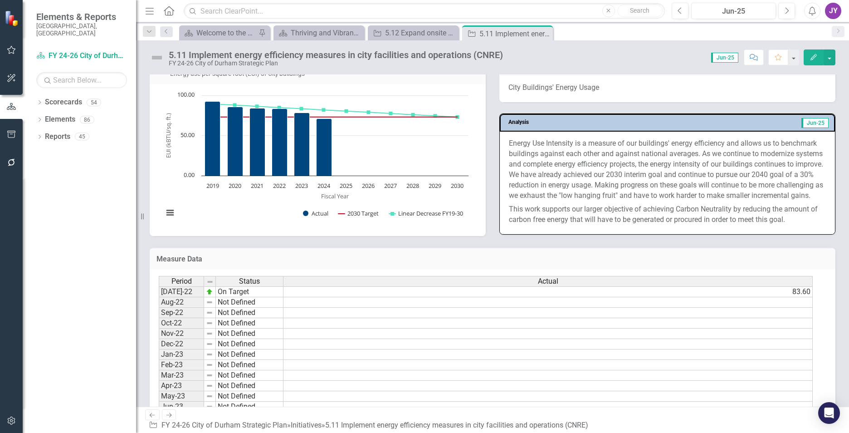
click at [799, 31] on div "Scorecard Welcome to the FY 2024-2026 Strategic Plan Landing Page! Pin Scorecar…" at bounding box center [502, 32] width 650 height 15
click at [641, 159] on p "Energy Use Intensity is a measure of our buildings' energy efficiency and allow…" at bounding box center [667, 170] width 317 height 64
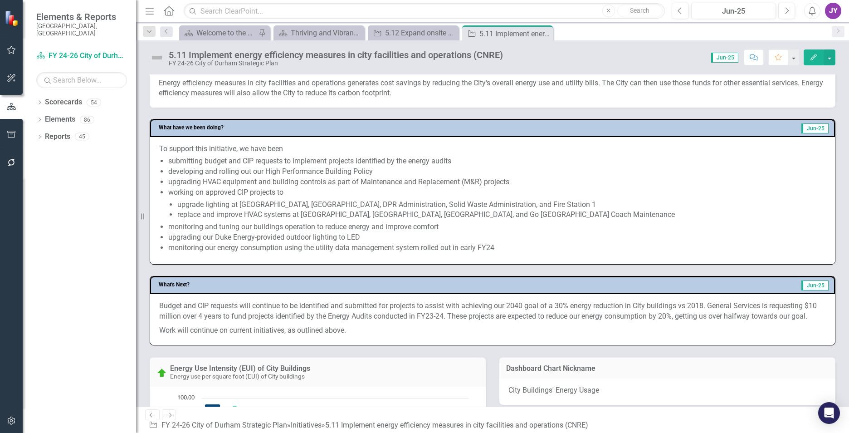
scroll to position [408, 0]
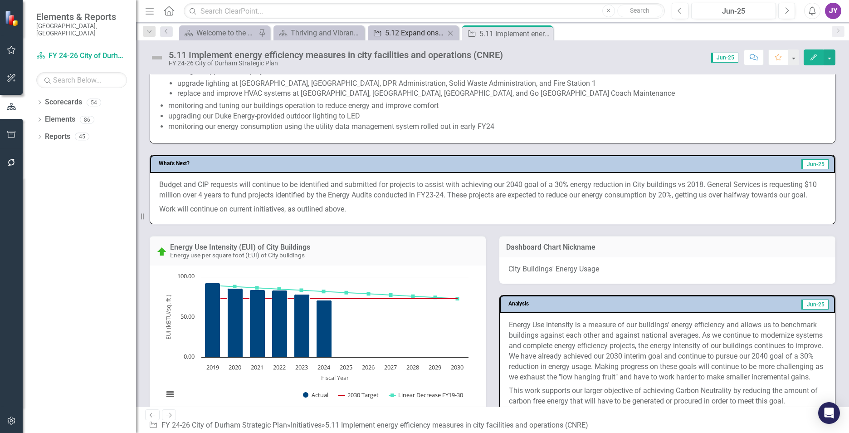
click at [410, 33] on div "5.12 Expand onsite and offsite solar power generation (CNRE)" at bounding box center [415, 32] width 60 height 11
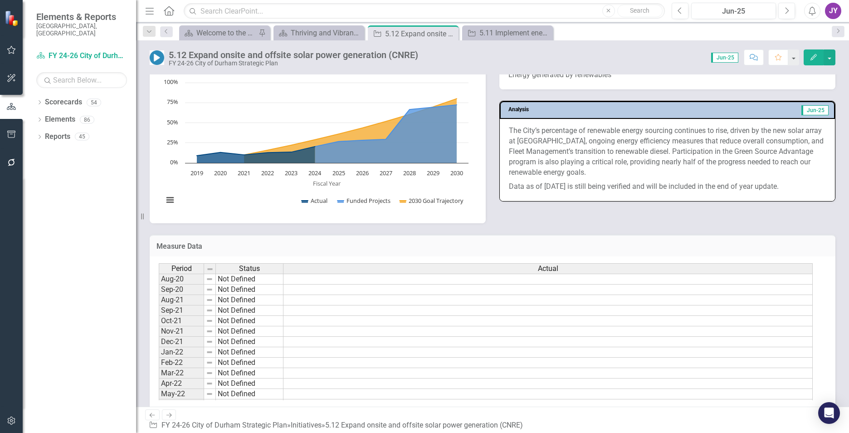
scroll to position [590, 0]
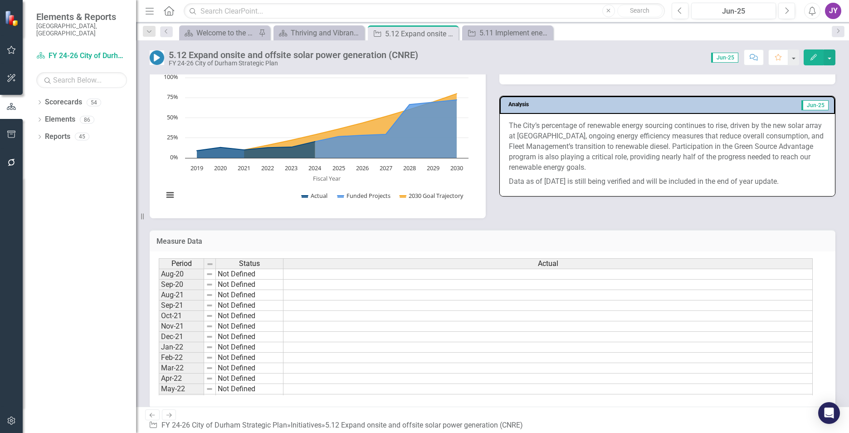
click at [560, 168] on p "The City’s percentage of renewable energy sourcing continues to rise, driven by…" at bounding box center [667, 148] width 317 height 54
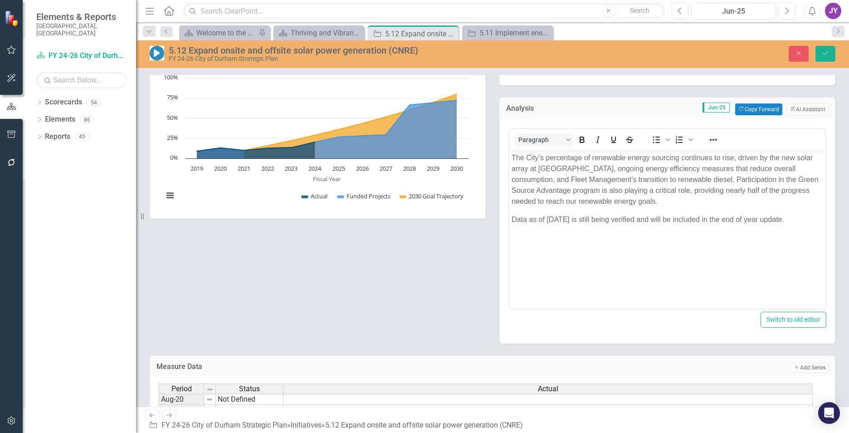
scroll to position [0, 0]
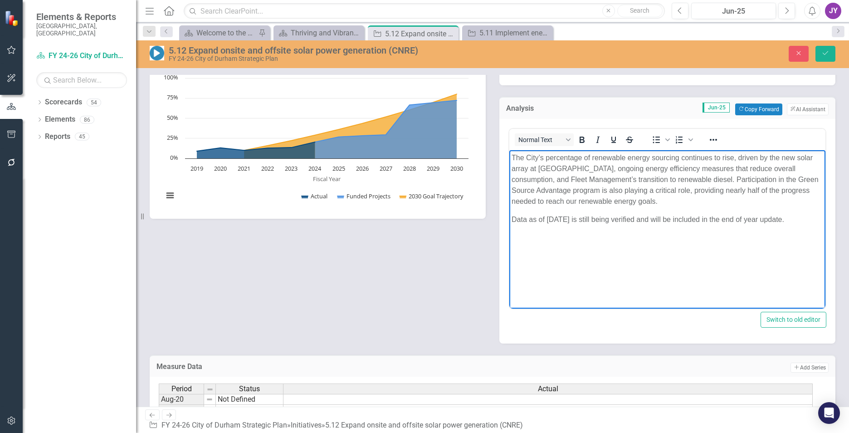
click at [569, 216] on p "Data as of June 2025 is still being verified and will be included in the end of…" at bounding box center [668, 219] width 312 height 11
click at [567, 217] on p "Data as of June 2025 is still being verified and will be included in the end of…" at bounding box center [668, 219] width 312 height 11
click at [564, 216] on p "Data as of June 2025 is still being verified and will be included in the end of…" at bounding box center [668, 219] width 312 height 11
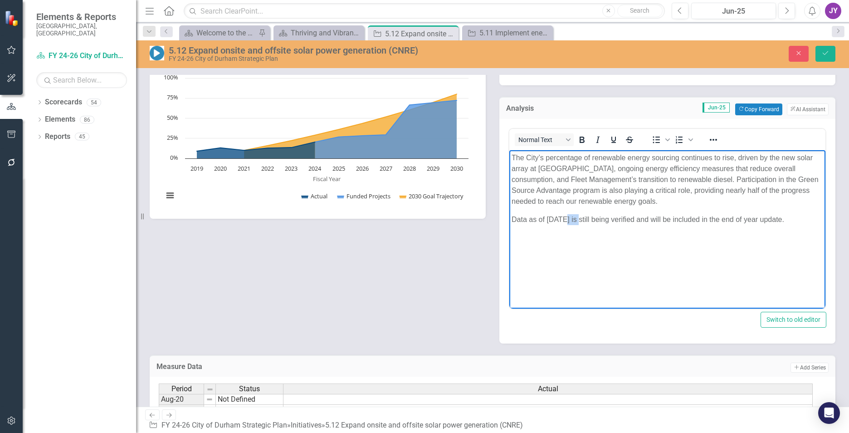
click at [564, 216] on p "Data as of June 2025 is still being verified and will be included in the end of…" at bounding box center [668, 219] width 312 height 11
copy p "Data as of June 2025 is still being verified and will be included in the end of…"
drag, startPoint x: 574, startPoint y: 193, endPoint x: 1246, endPoint y: 226, distance: 673.4
click at [574, 193] on p "The City’s percentage of renewable energy sourcing continues to rise, driven by…" at bounding box center [668, 179] width 312 height 54
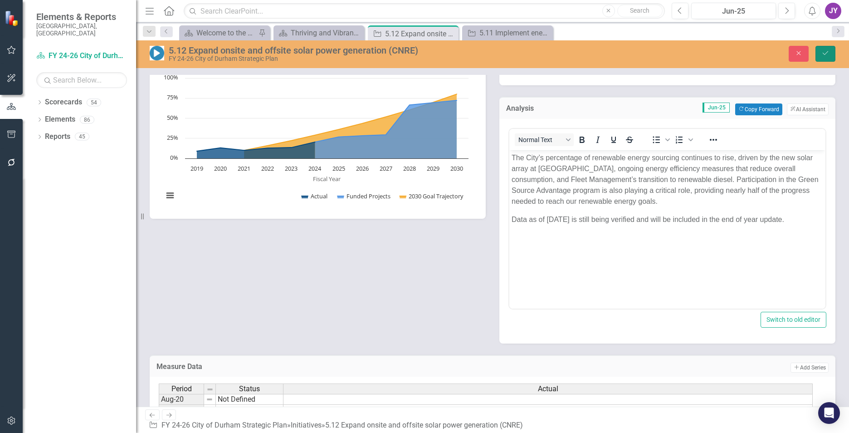
click at [826, 50] on icon "Save" at bounding box center [825, 53] width 8 height 6
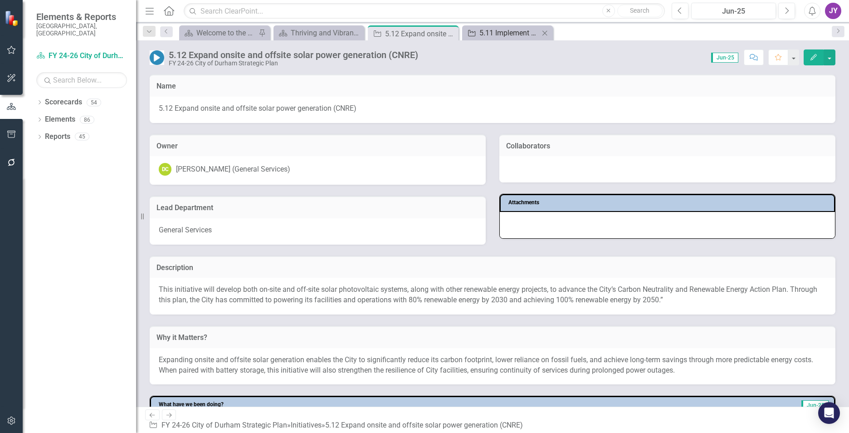
click at [503, 33] on div "5.11 Implement energy efficiency measures in city facilities and operations (CN…" at bounding box center [509, 32] width 60 height 11
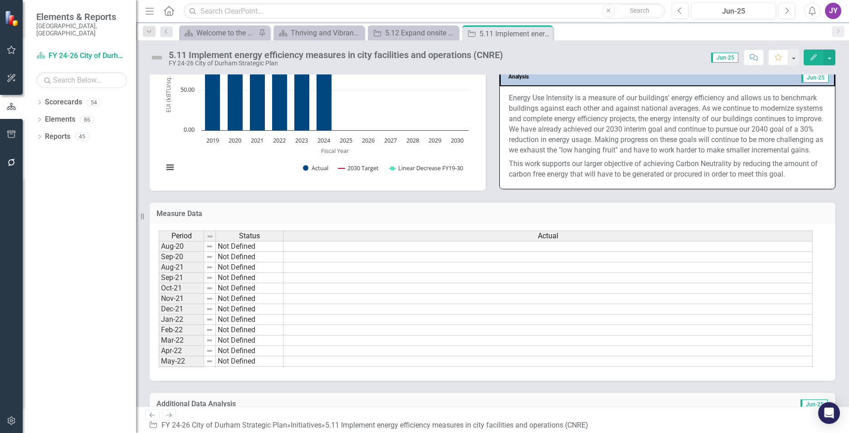
scroll to position [544, 0]
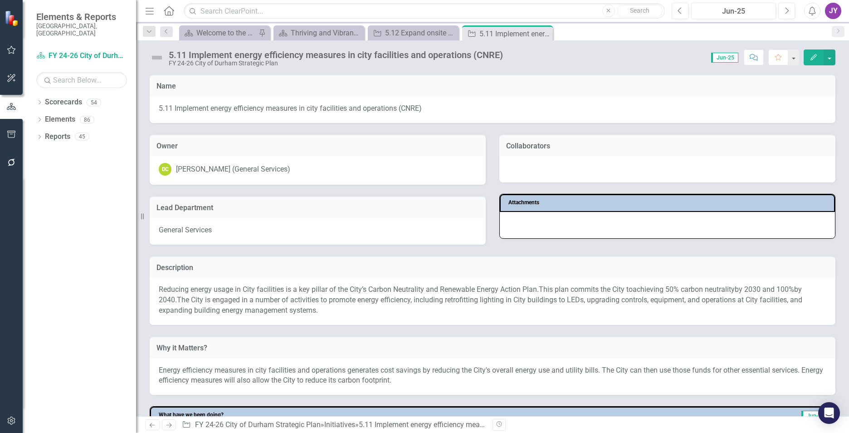
scroll to position [544, 0]
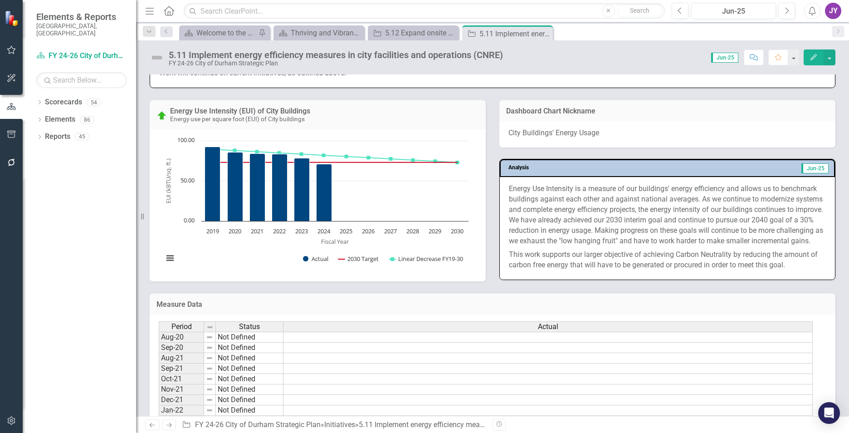
click at [741, 270] on p "This work supports our larger objective of achieving Carbon Neutrality by reduc…" at bounding box center [667, 259] width 317 height 23
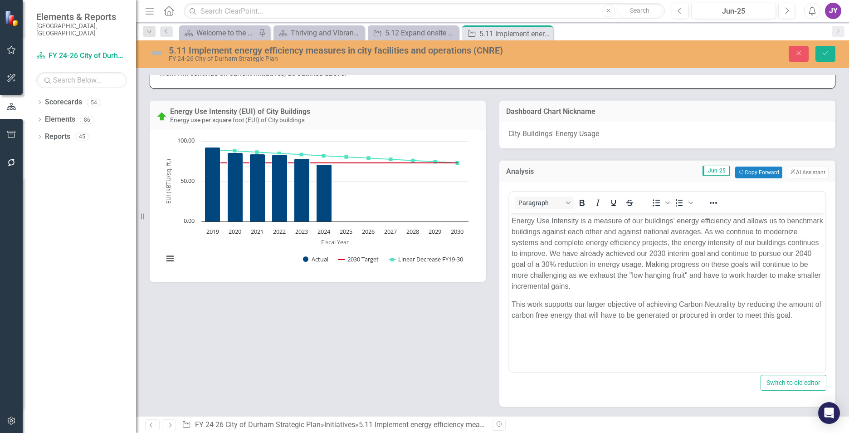
scroll to position [0, 0]
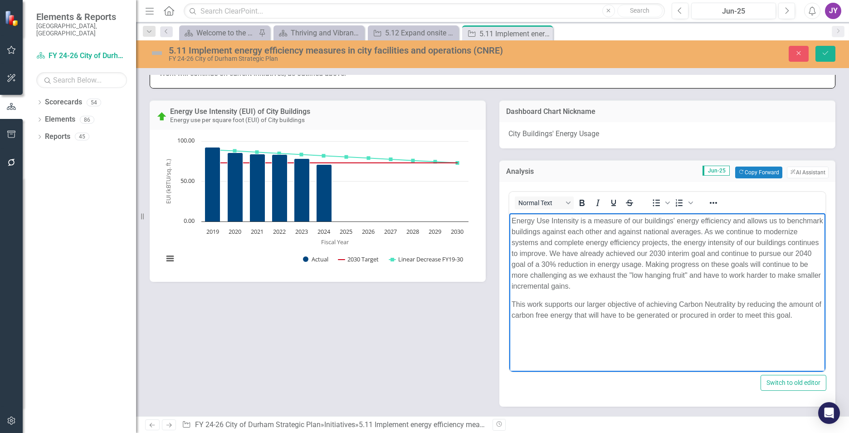
click at [815, 310] on p "This work supports our larger objective of achieving Carbon Neutrality by reduc…" at bounding box center [668, 309] width 312 height 22
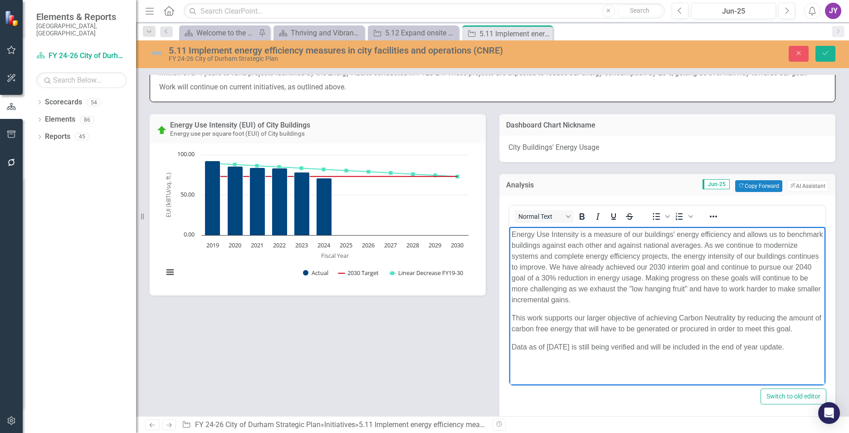
scroll to position [544, 0]
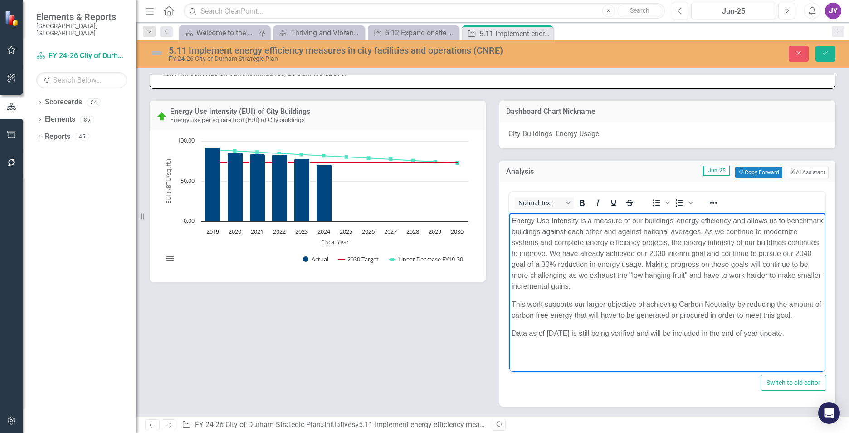
click at [591, 239] on p "Energy Use Intensity is a measure of our buildings' energy efficiency and allow…" at bounding box center [668, 253] width 312 height 76
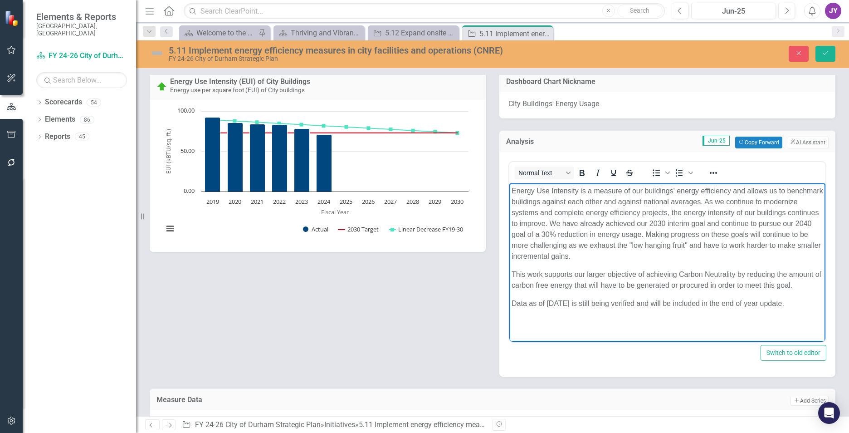
scroll to position [590, 0]
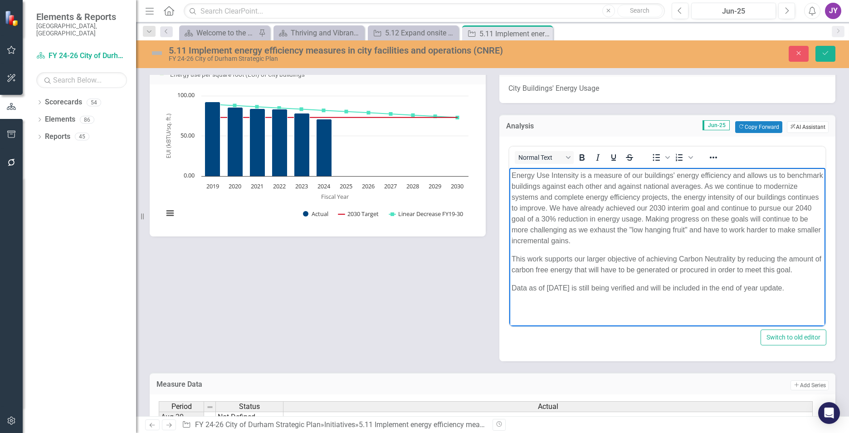
click at [794, 133] on button "ClearPoint AI AI Assistant" at bounding box center [808, 127] width 42 height 12
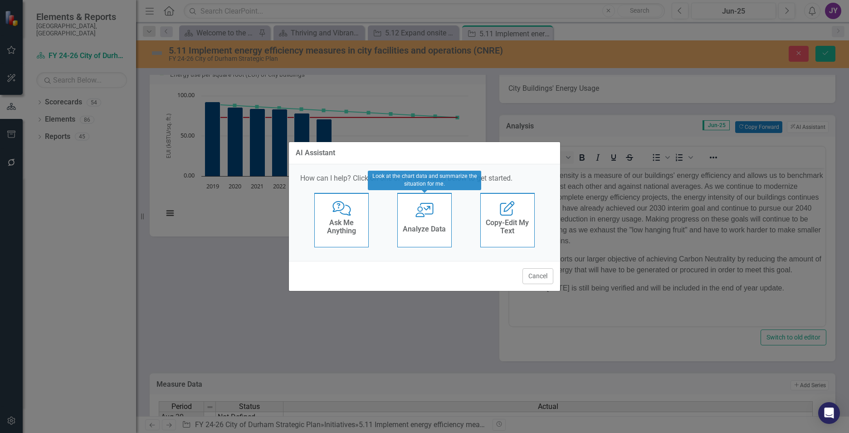
click at [416, 217] on icon at bounding box center [424, 210] width 18 height 15
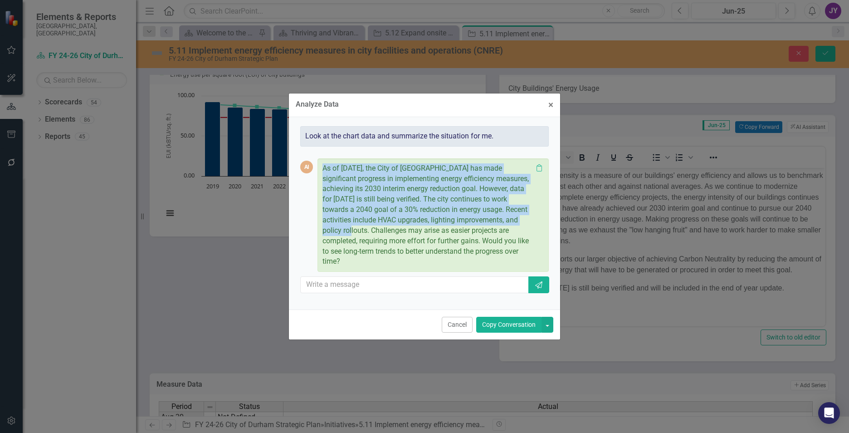
drag, startPoint x: 347, startPoint y: 233, endPoint x: 315, endPoint y: 164, distance: 75.5
click at [315, 164] on div "AI As of [DATE], the City of [GEOGRAPHIC_DATA] has made significant progress in…" at bounding box center [424, 214] width 249 height 113
copy div "As of [DATE], the City of [GEOGRAPHIC_DATA] has made significant progress in im…"
click at [546, 111] on button "× Close" at bounding box center [551, 104] width 19 height 23
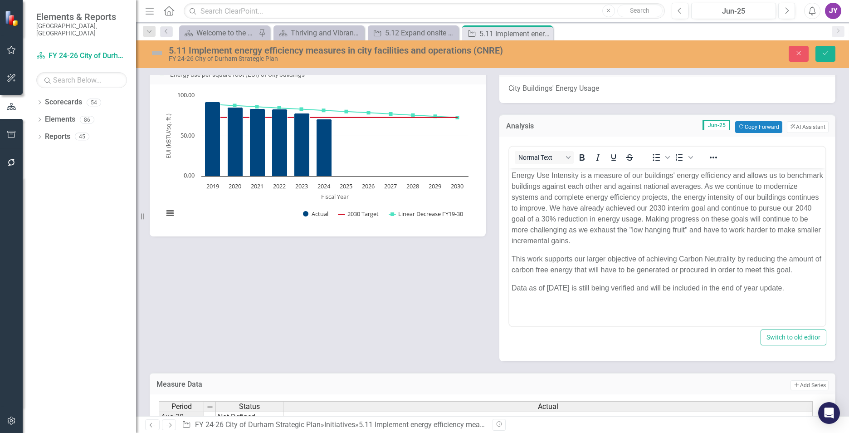
click at [828, 310] on div "Analysis Jun-25 Copy Forward Copy Forward ClearPoint AI AI Assistant <p>Energy …" at bounding box center [668, 232] width 350 height 258
click at [801, 290] on p "Data as of [DATE] is still being verified and will be included in the end of ye…" at bounding box center [668, 287] width 312 height 11
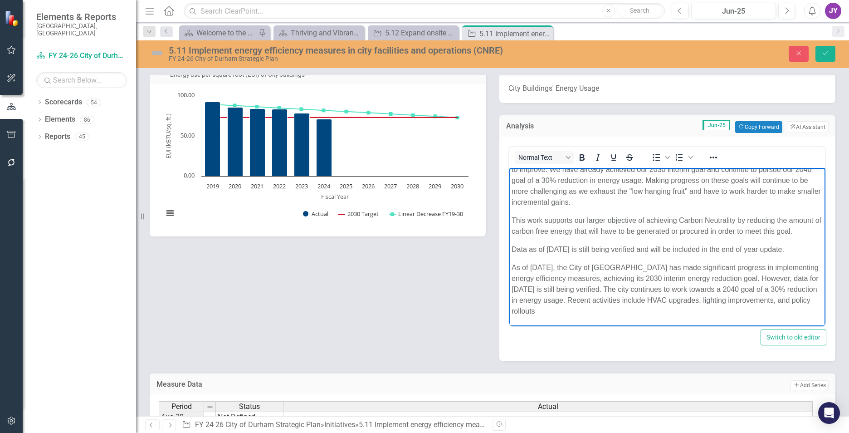
scroll to position [49, 0]
drag, startPoint x: 513, startPoint y: 265, endPoint x: 513, endPoint y: 248, distance: 16.8
click at [513, 248] on body "Energy Use Intensity is a measure of our buildings' energy efficiency and allow…" at bounding box center [667, 227] width 316 height 197
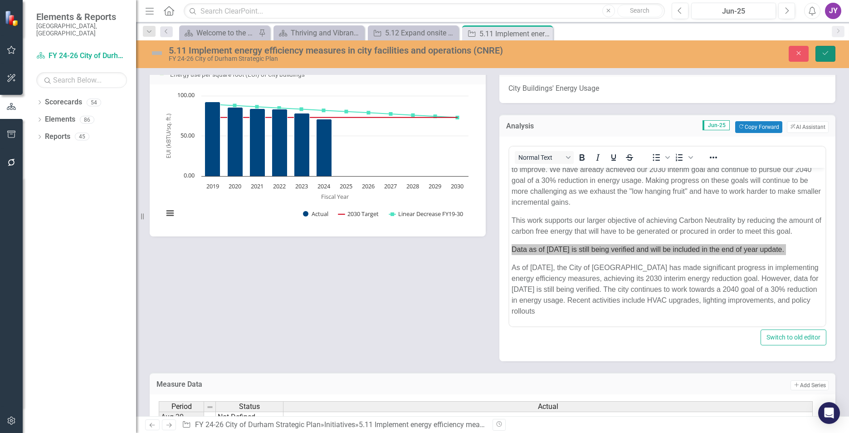
click at [826, 51] on icon "Save" at bounding box center [825, 53] width 8 height 6
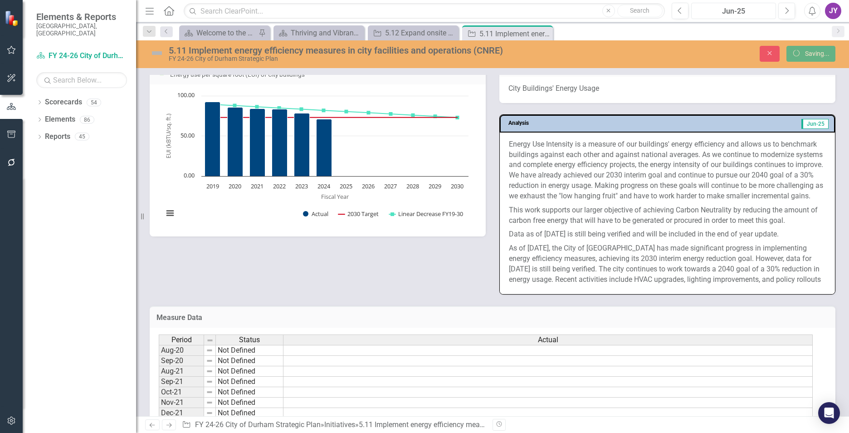
click at [734, 15] on div "Jun-25" at bounding box center [733, 11] width 78 height 11
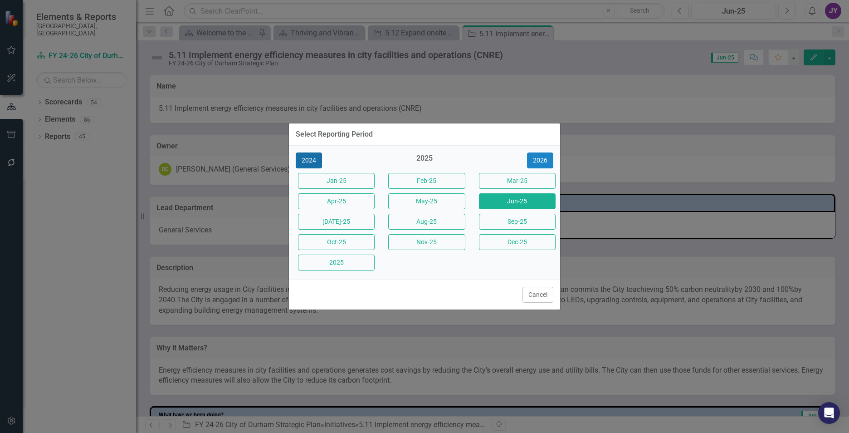
click at [311, 160] on button "2024" at bounding box center [309, 160] width 26 height 16
click at [342, 261] on button "Dec-24" at bounding box center [336, 262] width 77 height 16
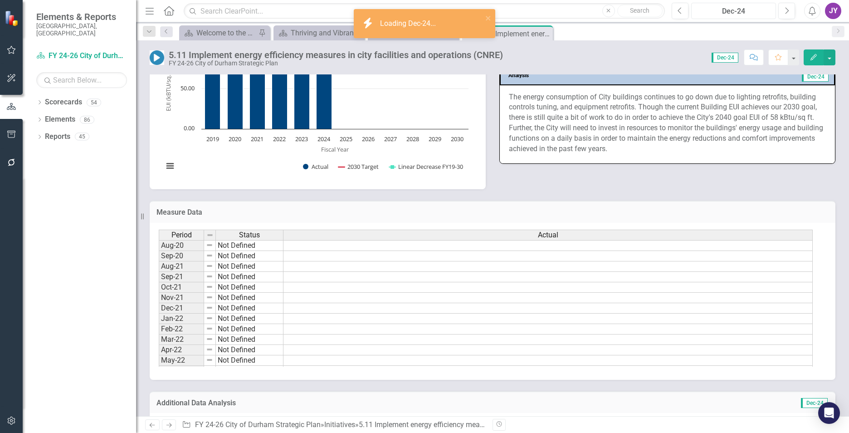
scroll to position [499, 0]
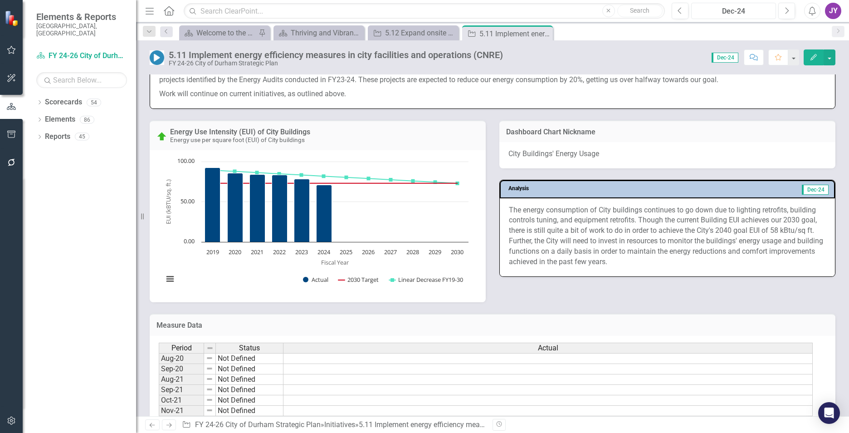
click at [743, 15] on div "Dec-24" at bounding box center [733, 11] width 78 height 11
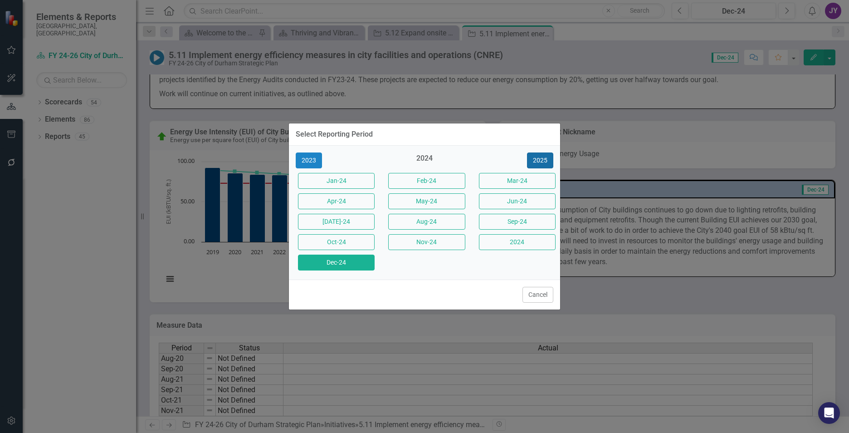
click at [540, 161] on button "2025" at bounding box center [540, 160] width 26 height 16
click at [496, 204] on button "Jun-25" at bounding box center [517, 201] width 77 height 16
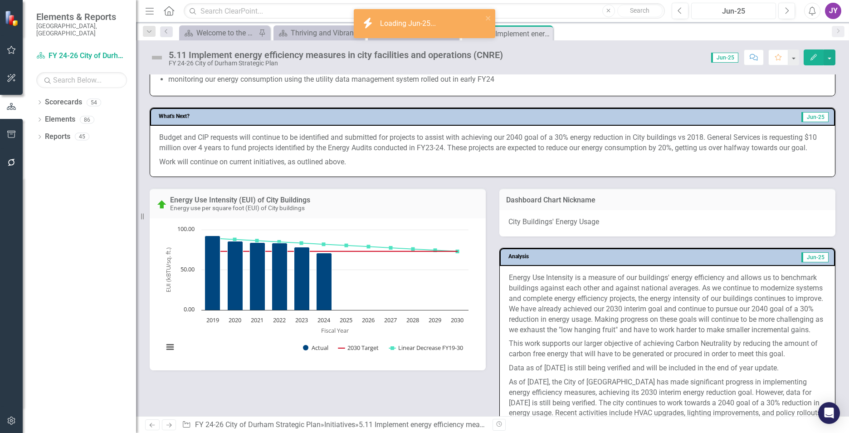
scroll to position [635, 0]
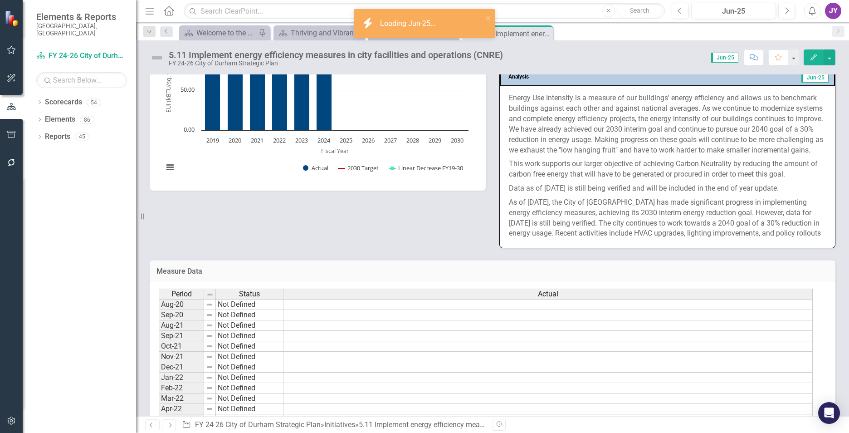
click at [574, 217] on p "As of [DATE], the City of [GEOGRAPHIC_DATA] has made significant progress in im…" at bounding box center [667, 216] width 317 height 43
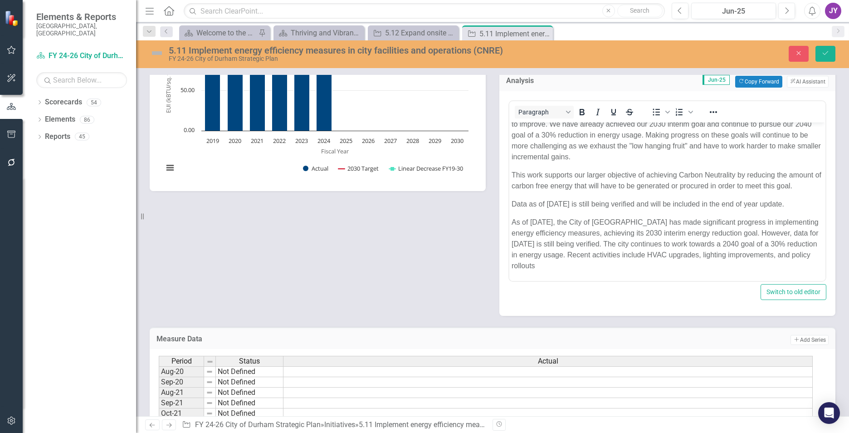
scroll to position [49, 0]
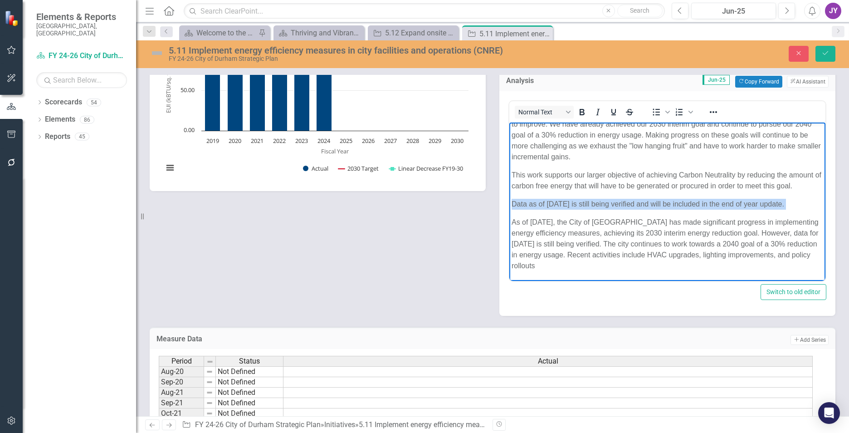
drag, startPoint x: 513, startPoint y: 222, endPoint x: 513, endPoint y: 206, distance: 16.3
click at [513, 206] on body "Energy Use Intensity is a measure of our buildings' energy efficiency and allow…" at bounding box center [667, 181] width 316 height 197
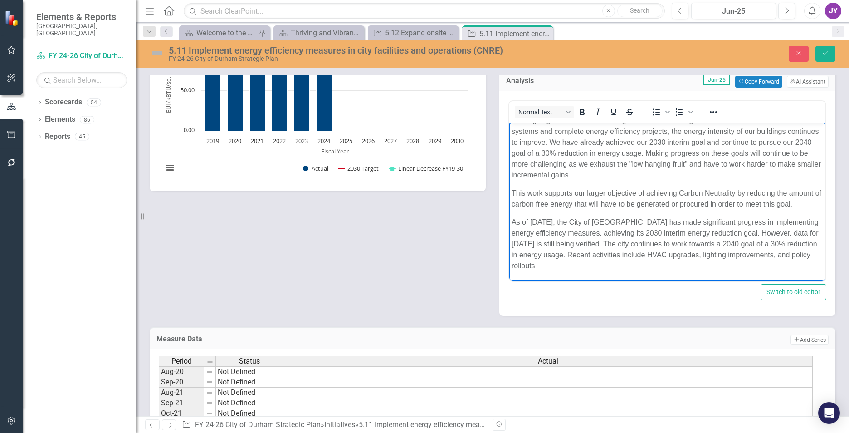
scroll to position [31, 0]
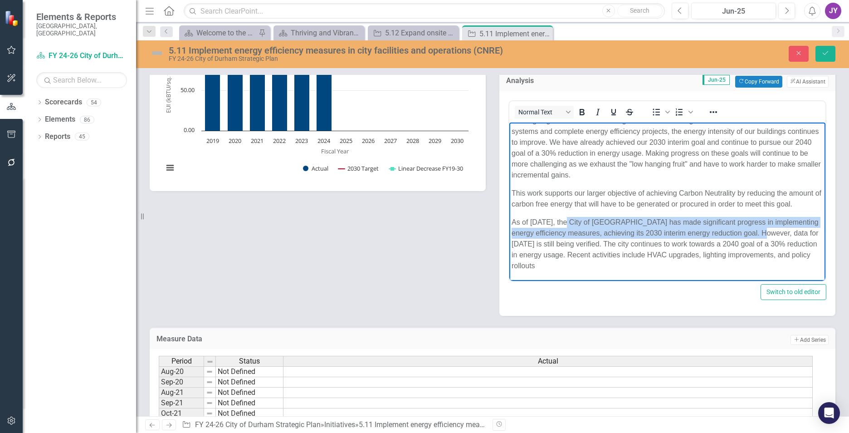
drag, startPoint x: 567, startPoint y: 221, endPoint x: 769, endPoint y: 231, distance: 202.1
click at [769, 231] on p "As of [DATE], the City of [GEOGRAPHIC_DATA] has made significant progress in im…" at bounding box center [668, 243] width 312 height 54
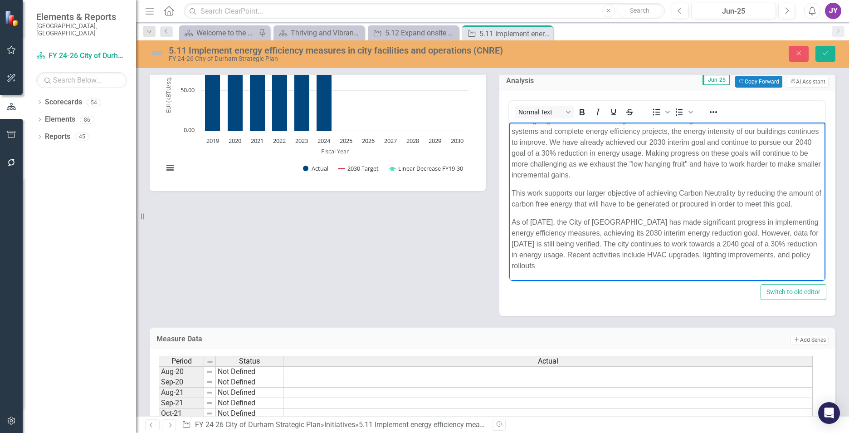
click at [751, 266] on p "As of [DATE], the City of [GEOGRAPHIC_DATA] has made significant progress in im…" at bounding box center [668, 243] width 312 height 54
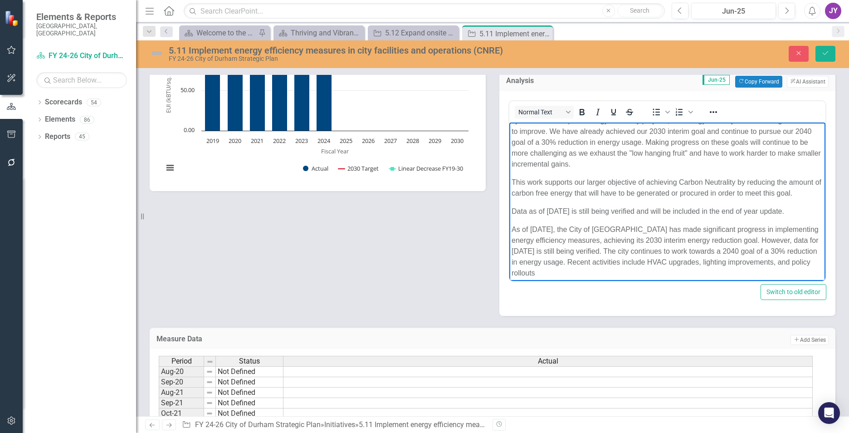
click at [686, 255] on p "As of [DATE], the City of [GEOGRAPHIC_DATA] has made significant progress in im…" at bounding box center [668, 251] width 312 height 54
click at [687, 254] on p "As of [DATE], the City of [GEOGRAPHIC_DATA] has made significant progress in im…" at bounding box center [668, 251] width 312 height 54
click at [688, 254] on p "As of [DATE], the City of [GEOGRAPHIC_DATA] has made significant progress in im…" at bounding box center [668, 251] width 312 height 54
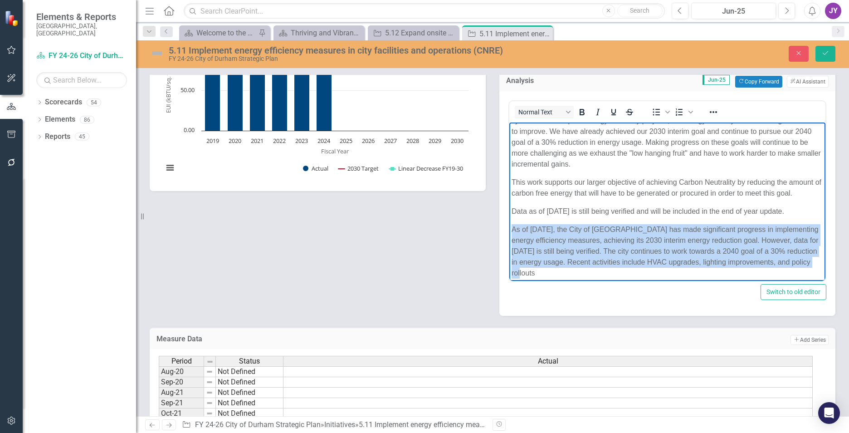
click at [688, 254] on p "As of [DATE], the City of [GEOGRAPHIC_DATA] has made significant progress in im…" at bounding box center [668, 251] width 312 height 54
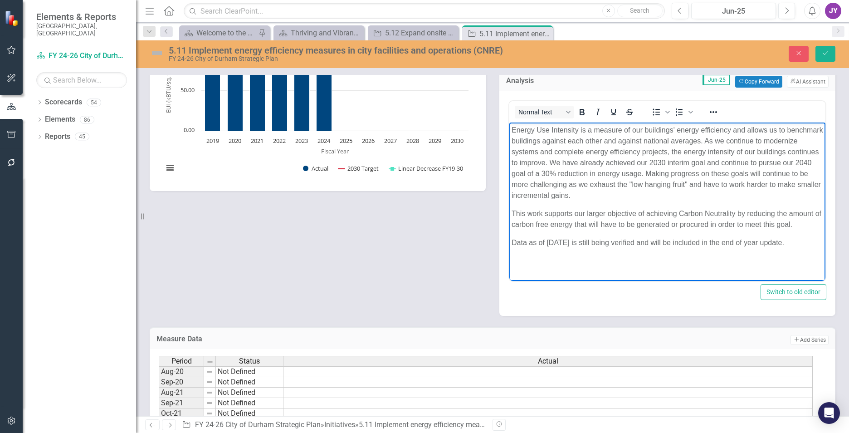
scroll to position [0, 0]
click at [816, 55] on button "Save" at bounding box center [825, 54] width 20 height 16
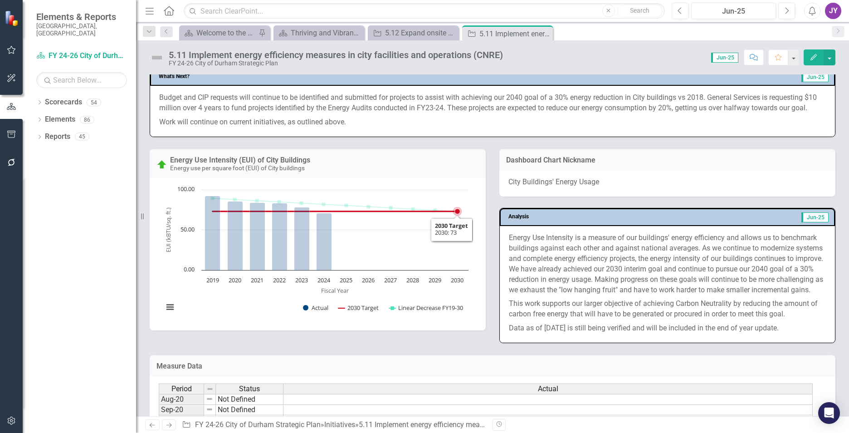
scroll to position [544, 0]
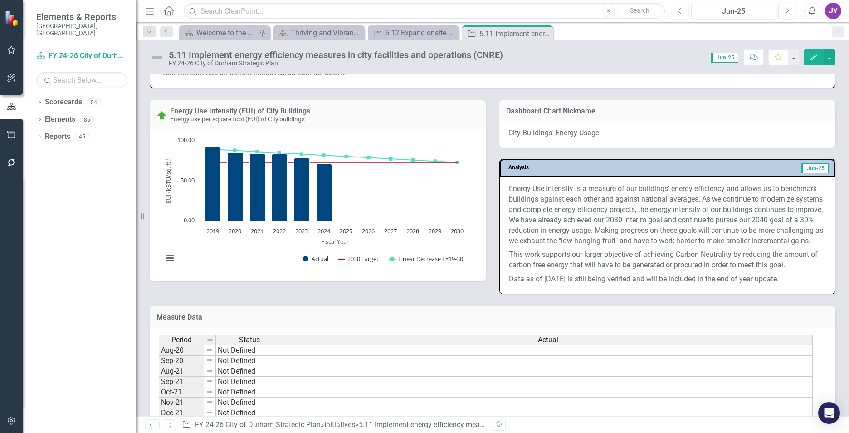
click at [160, 58] on img at bounding box center [157, 57] width 15 height 15
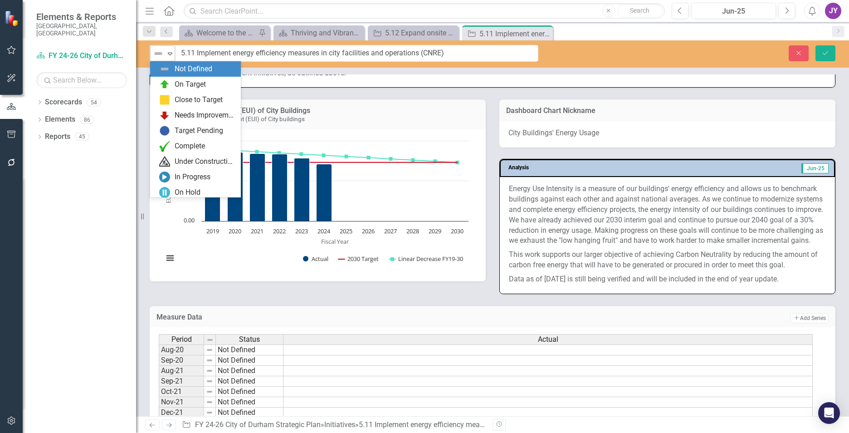
click at [168, 60] on div "Expand" at bounding box center [170, 53] width 9 height 15
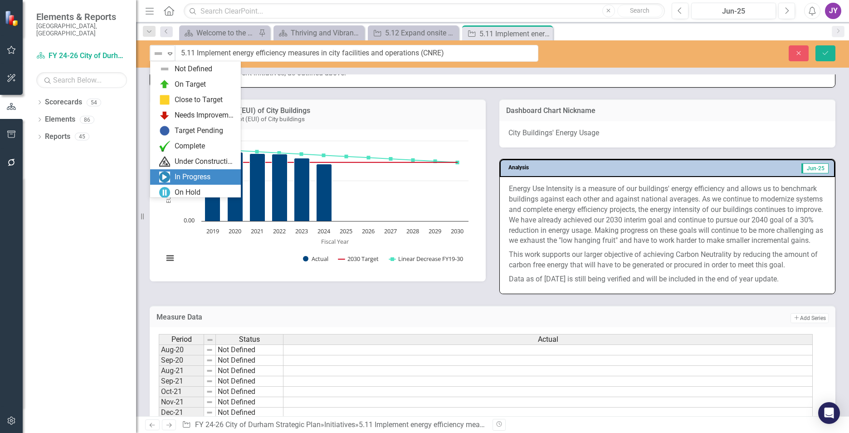
click at [188, 170] on div "In Progress" at bounding box center [195, 176] width 91 height 15
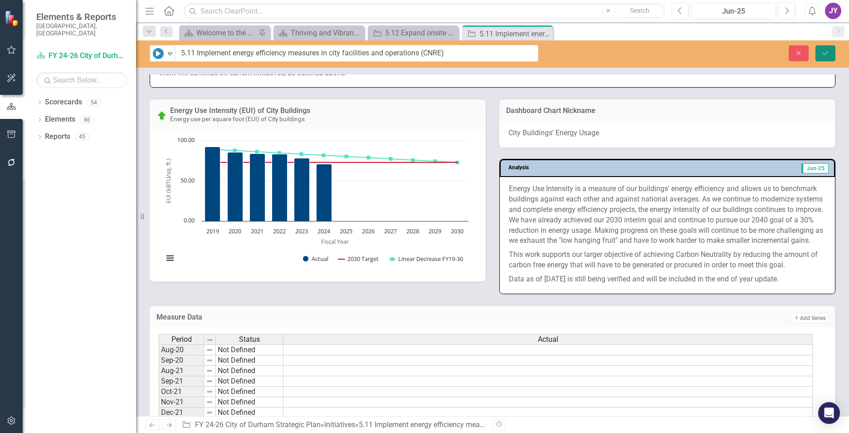
click at [822, 55] on icon "Save" at bounding box center [825, 53] width 8 height 6
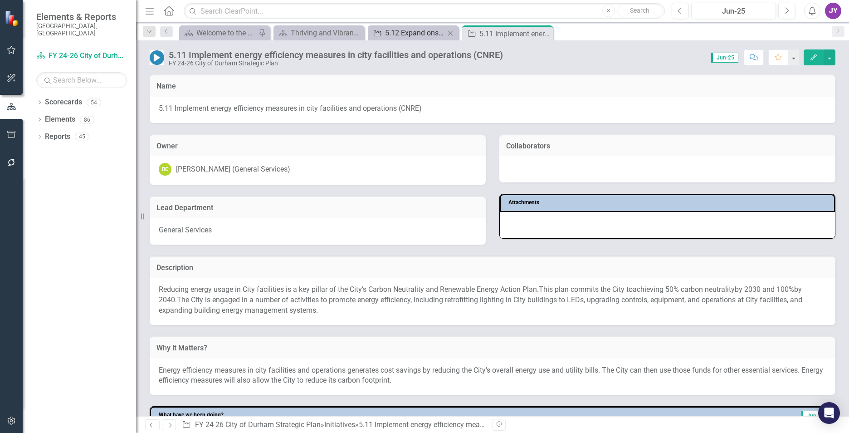
click at [409, 32] on div "5.12 Expand onsite and offsite solar power generation (CNRE)" at bounding box center [415, 32] width 60 height 11
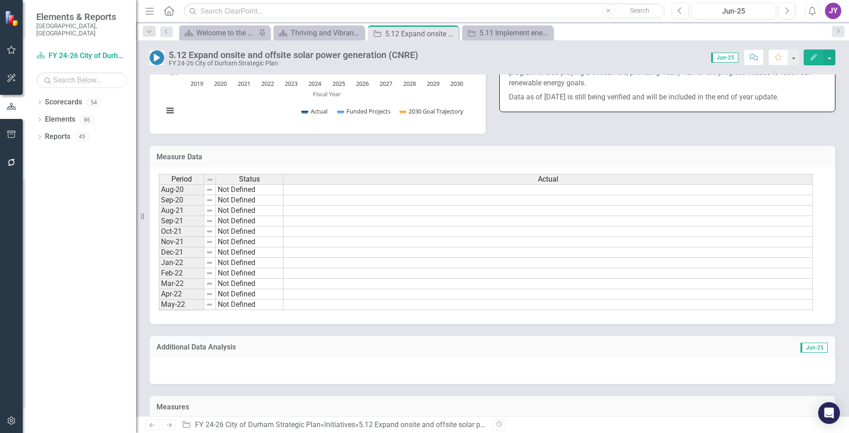
scroll to position [680, 0]
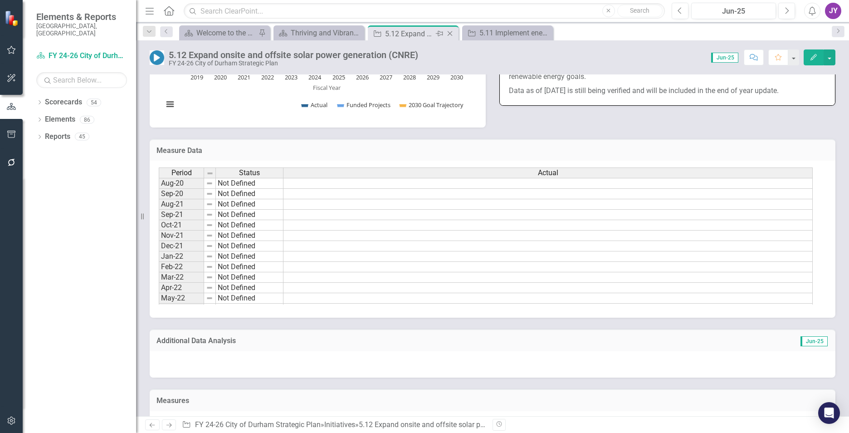
click at [449, 32] on icon "Close" at bounding box center [449, 33] width 9 height 7
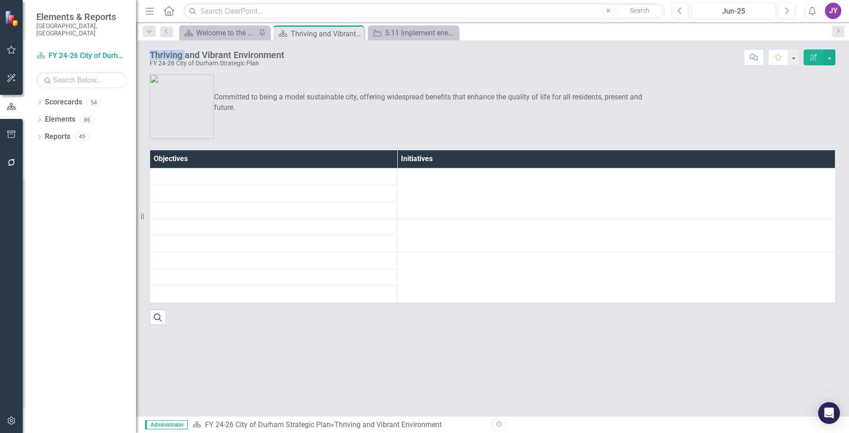
click at [0, 0] on icon "Close" at bounding box center [0, 0] width 0 height 0
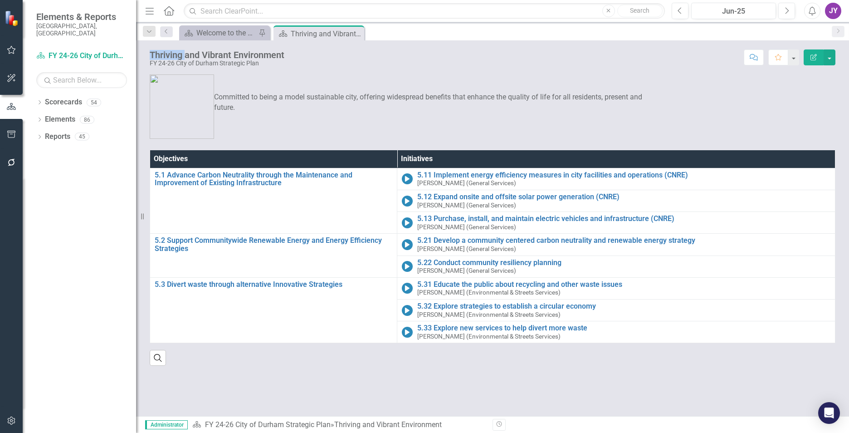
click at [381, 127] on div "Committed to being a model sustainable city, offering widespread benefits that …" at bounding box center [405, 106] width 511 height 64
click at [218, 30] on div "Welcome to the FY [DATE]-[DATE] Strategic Plan Landing Page!" at bounding box center [226, 32] width 60 height 11
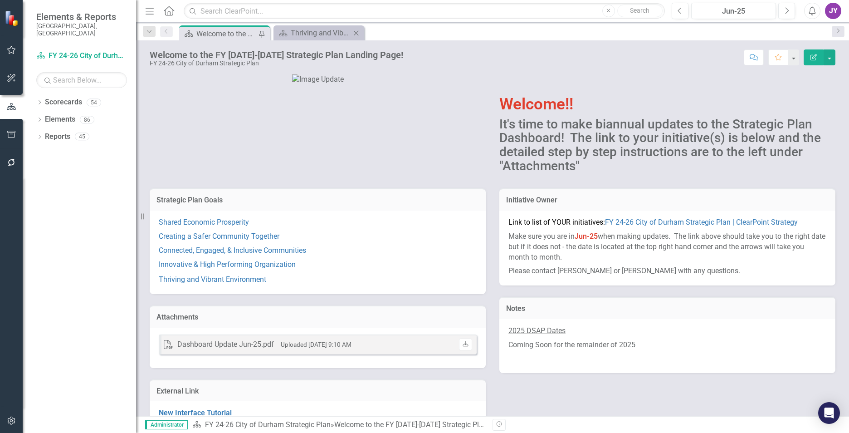
click at [301, 40] on div "Scorecard Thriving and Vibrant Environment Close" at bounding box center [318, 32] width 91 height 15
click at [299, 36] on div "Thriving and Vibrant Environment" at bounding box center [321, 32] width 60 height 11
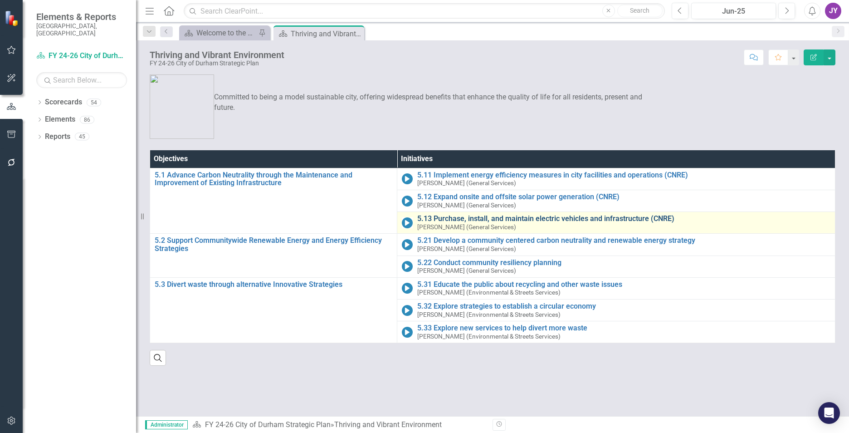
click at [435, 216] on link "5.13 Purchase, install, and maintain electric vehicles and infrastructure (CNRE)" at bounding box center [623, 219] width 413 height 8
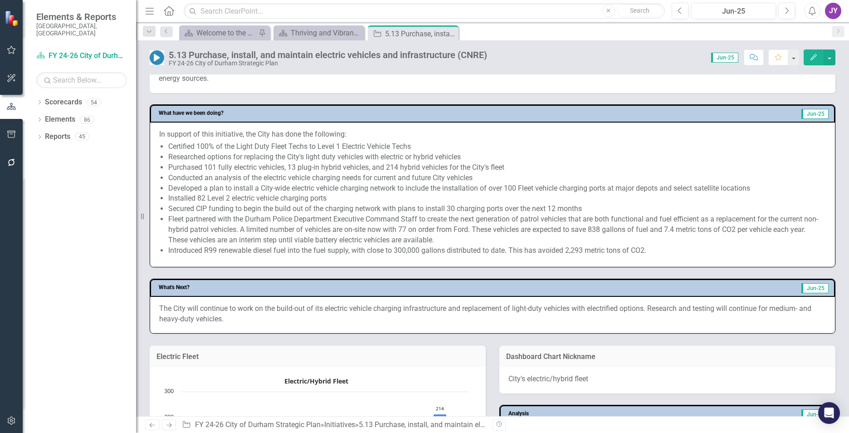
scroll to position [454, 0]
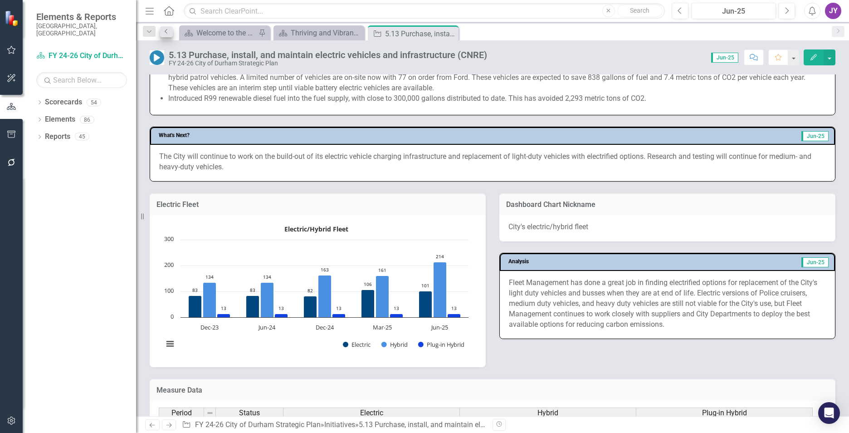
click at [158, 30] on div "Dropdown Search Scorecard Welcome to the FY 2024-2026 Strategic Plan Landing Pa…" at bounding box center [149, 31] width 22 height 10
click at [218, 32] on div "Welcome to the FY [DATE]-[DATE] Strategic Plan Landing Page!" at bounding box center [226, 32] width 60 height 11
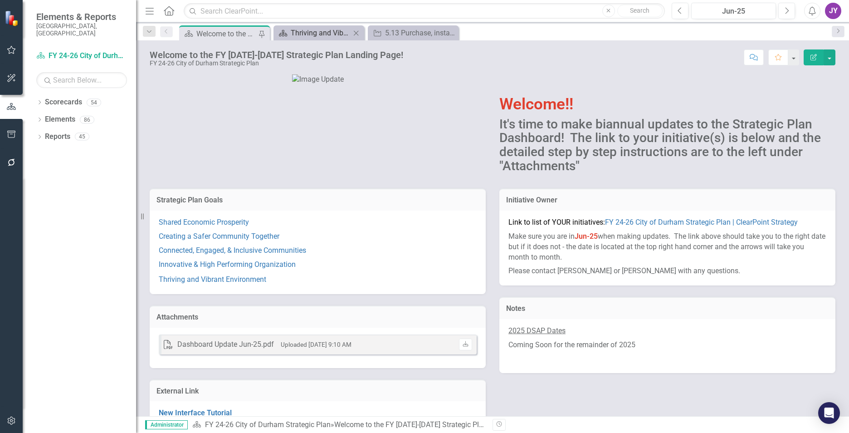
click at [311, 34] on div "Thriving and Vibrant Environment" at bounding box center [321, 32] width 60 height 11
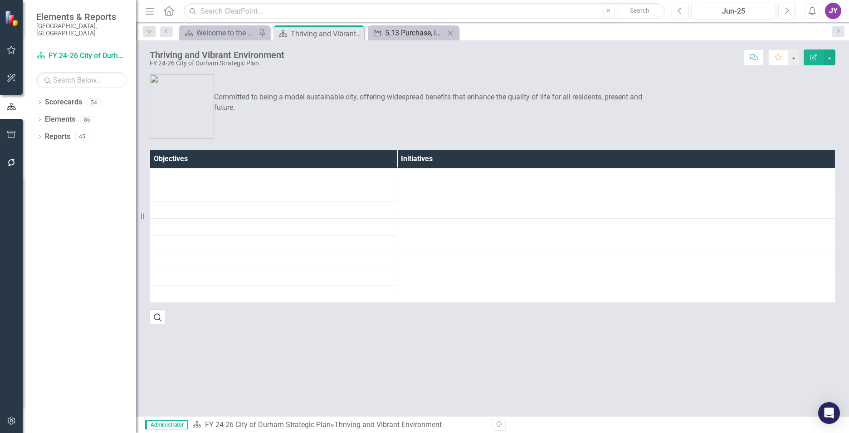
click at [400, 31] on div "5.13 Purchase, install, and maintain electric vehicles and infrastructure (CNRE)" at bounding box center [415, 32] width 60 height 11
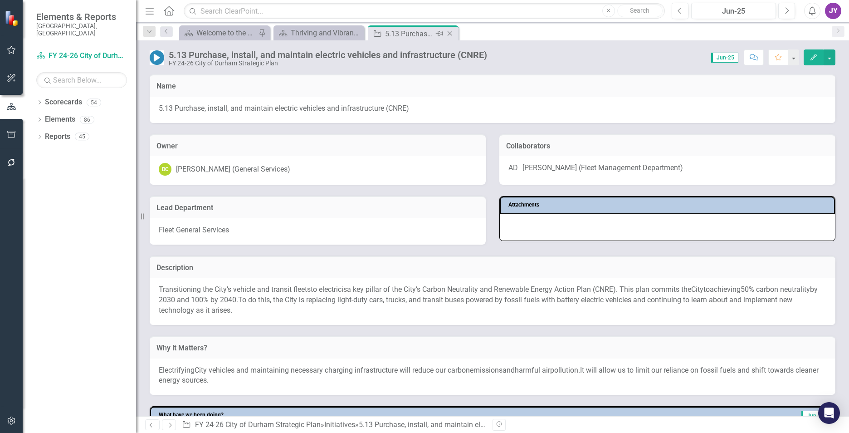
click at [452, 32] on icon "Close" at bounding box center [449, 33] width 9 height 7
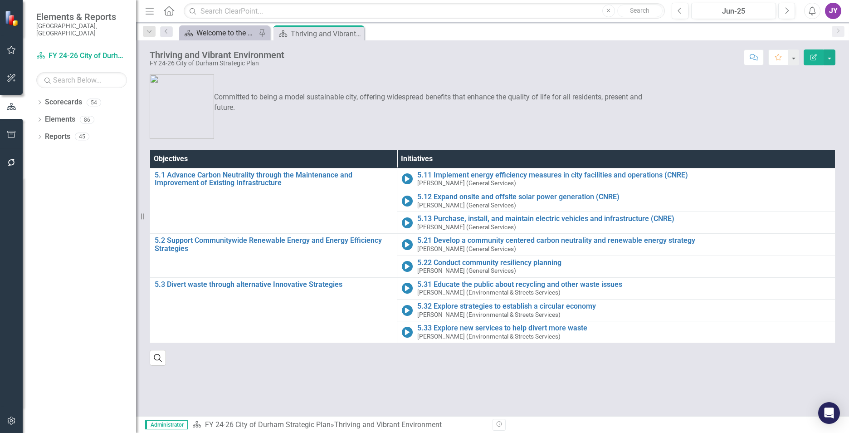
click at [214, 32] on div "Welcome to the FY [DATE]-[DATE] Strategic Plan Landing Page!" at bounding box center [226, 32] width 60 height 11
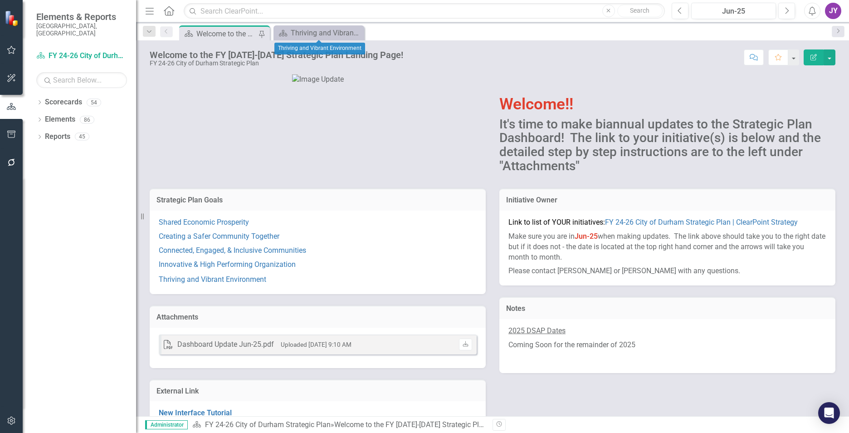
click at [0, 0] on icon at bounding box center [0, 0] width 0 height 0
click at [269, 254] on link "Connected, Engaged, & Inclusive Communities" at bounding box center [232, 250] width 147 height 9
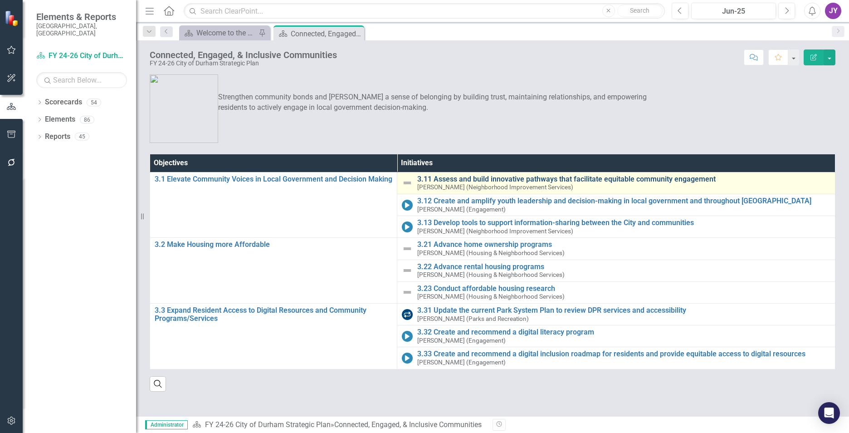
click at [500, 178] on link "3.11 Assess and build innovative pathways that facilitate equitable community e…" at bounding box center [623, 179] width 413 height 8
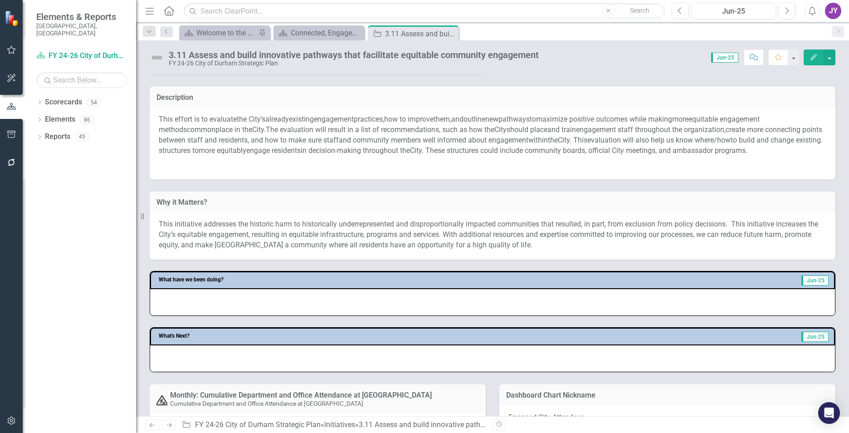
scroll to position [181, 0]
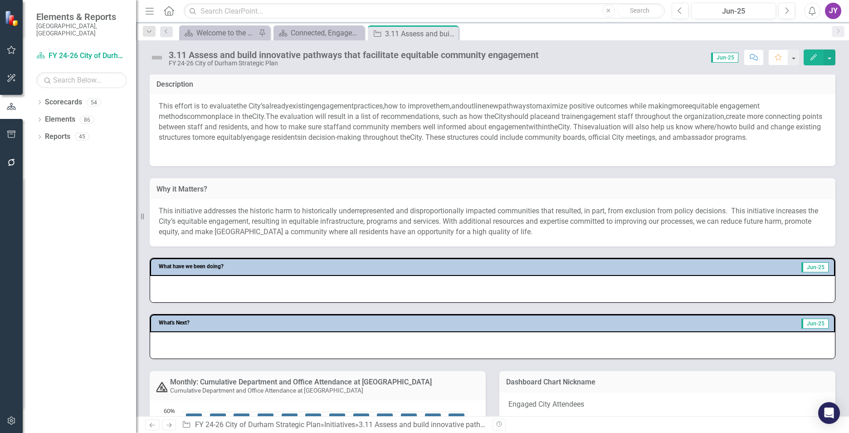
click at [454, 131] on span "and community members well informed" at bounding box center [402, 126] width 127 height 9
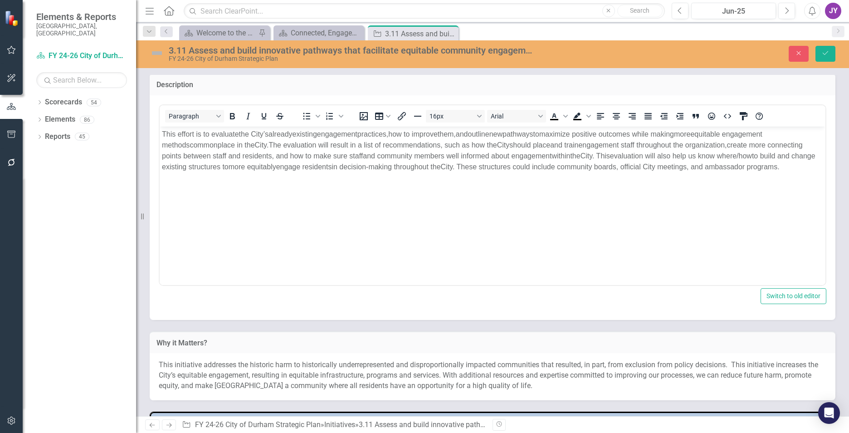
scroll to position [0, 0]
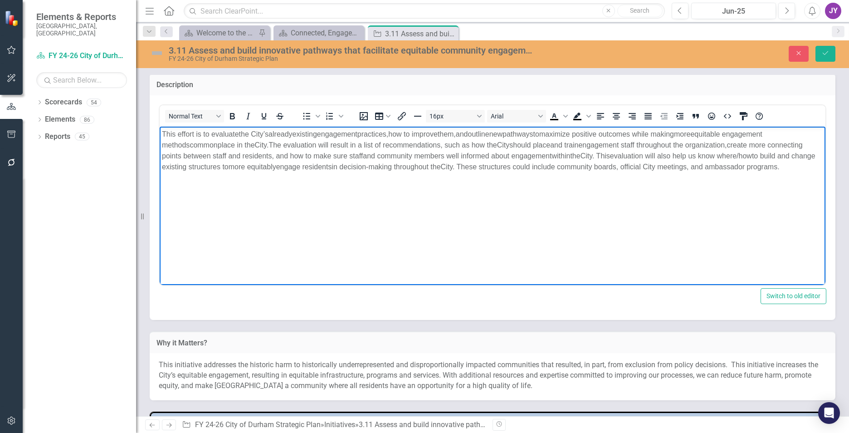
click at [214, 172] on p "This effort is to evaluate the City ’s alre ady existing engagement practices ,…" at bounding box center [492, 150] width 661 height 44
click at [485, 158] on span "and community members well informed" at bounding box center [426, 155] width 126 height 8
click at [296, 148] on p "This effort is to evaluate the City ’s alre ady existing engagement practices ,…" at bounding box center [492, 150] width 661 height 44
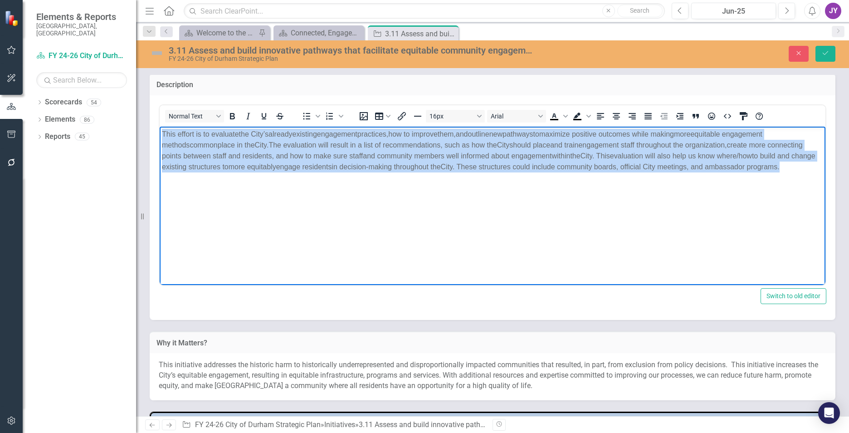
click at [296, 148] on p "This effort is to evaluate the City ’s alre ady existing engagement practices ,…" at bounding box center [492, 150] width 661 height 44
copy p "This effort is to evaluate the City ’s alre ady existing engagement practices ,…"
click at [531, 172] on p "This effort is to evaluate the City ’s alre ady existing engagement practices ,…" at bounding box center [492, 150] width 661 height 44
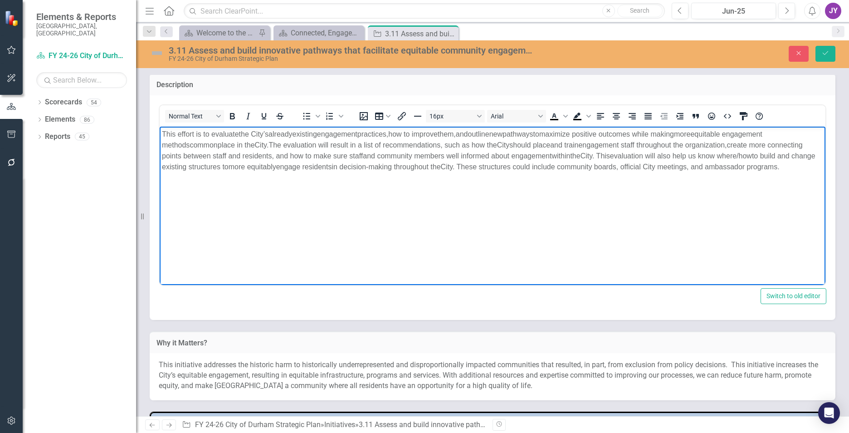
click at [578, 190] on p "Rich Text Area. Press ALT-0 for help." at bounding box center [492, 184] width 661 height 11
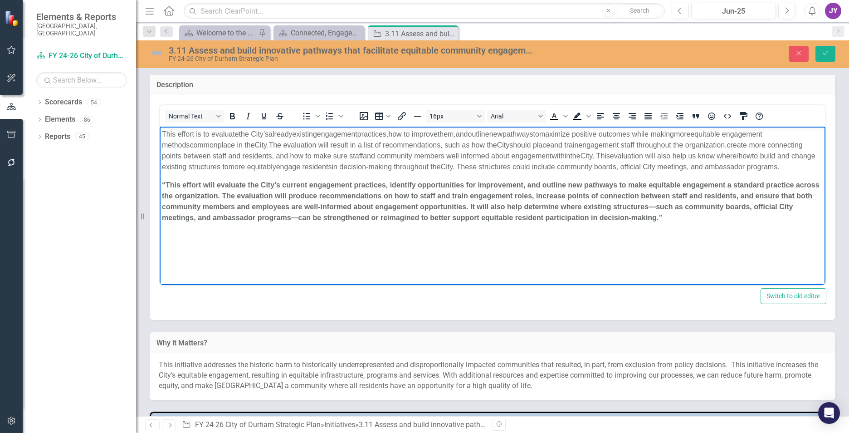
paste body "Rich Text Area. Press ALT-0 for help."
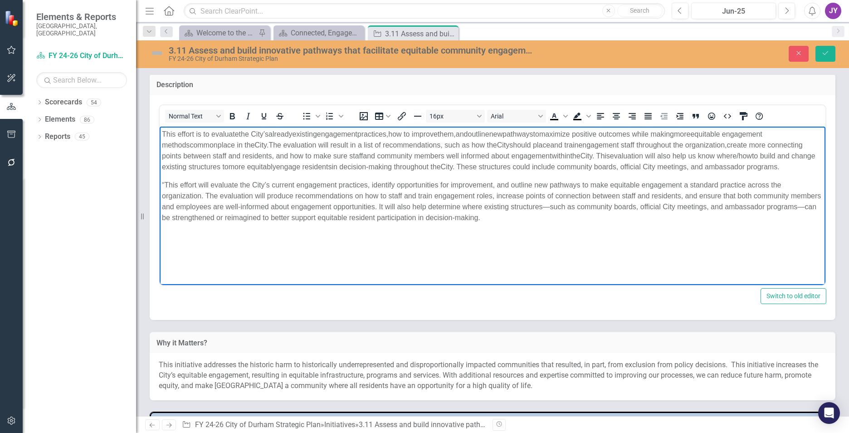
click at [165, 192] on p "“This effort will evaluate the City’s current engagement practices, identify op…" at bounding box center [492, 201] width 661 height 44
click at [215, 210] on p "This effort will evaluate the City’s current engagement practices, identify opp…" at bounding box center [492, 201] width 661 height 44
click at [205, 206] on p "This effort will evaluate the City’s current engagement practices, identify opp…" at bounding box center [492, 201] width 661 height 44
click at [207, 208] on p "This effort will evaluate the City’s current engagement practices, identify opp…" at bounding box center [492, 201] width 661 height 44
click at [208, 223] on p "This effort will evaluate the City’s current engagement practices, identify opp…" at bounding box center [492, 201] width 661 height 44
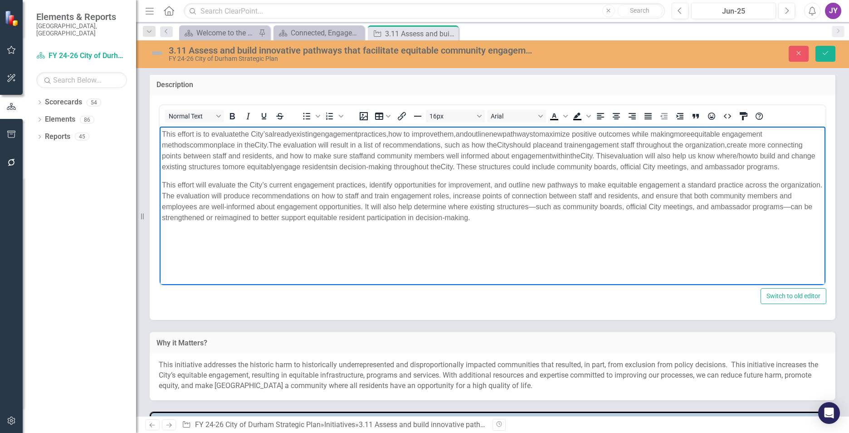
click at [613, 223] on p "This effort will evaluate the City’s current engagement practices, identify opp…" at bounding box center [492, 201] width 661 height 44
click at [590, 219] on p "This effort will evaluate the City’s current engagement practices, identify opp…" at bounding box center [492, 201] width 661 height 44
click at [582, 218] on p "This effort will evaluate the City’s current engagement practices, identify opp…" at bounding box center [492, 201] width 661 height 44
click at [199, 223] on p "This effort will evaluate the City’s current engagement practices, identify opp…" at bounding box center [492, 201] width 661 height 44
click at [477, 244] on body "This effort is to evaluate the City ’s alre ady existing engagement practices ,…" at bounding box center [493, 194] width 666 height 136
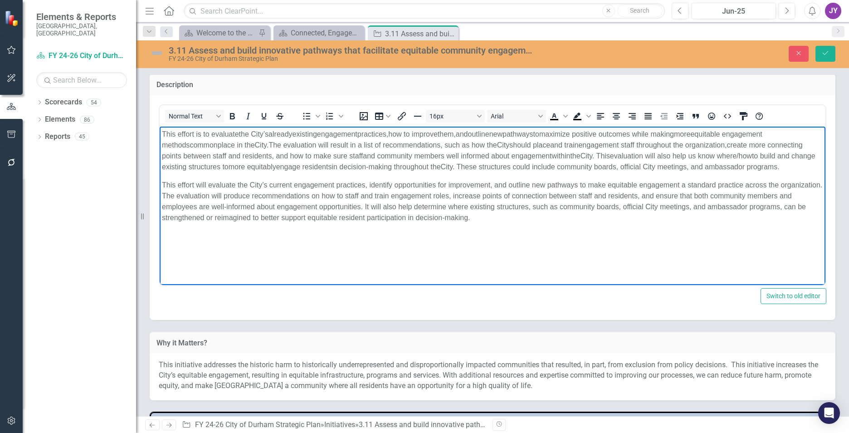
click at [519, 238] on body "This effort is to evaluate the City ’s alre ady existing engagement practices ,…" at bounding box center [493, 194] width 666 height 136
click at [545, 235] on body "This effort is to evaluate the City ’s alre ady existing engagement practices ,…" at bounding box center [493, 194] width 666 height 136
click at [214, 210] on p "This effort will evaluate the City’s current engagement practices, identify opp…" at bounding box center [492, 201] width 661 height 44
click at [210, 206] on p "This effort will evaluate the City’s current engagement practices, identify opp…" at bounding box center [492, 201] width 661 height 44
click at [212, 205] on p "This effort will evaluate the City’s current engagement practices, identify opp…" at bounding box center [492, 201] width 661 height 44
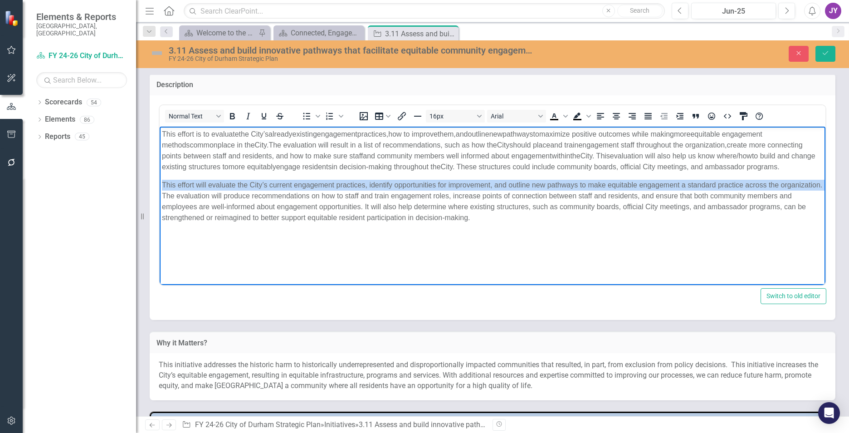
drag, startPoint x: 205, startPoint y: 204, endPoint x: 318, endPoint y: 322, distance: 163.9
click at [160, 194] on html "This effort is to evaluate the City ’s alre ady existing engagement practices ,…" at bounding box center [493, 194] width 666 height 136
copy p "This effort will evaluate the City’s current engagement practices, identify opp…"
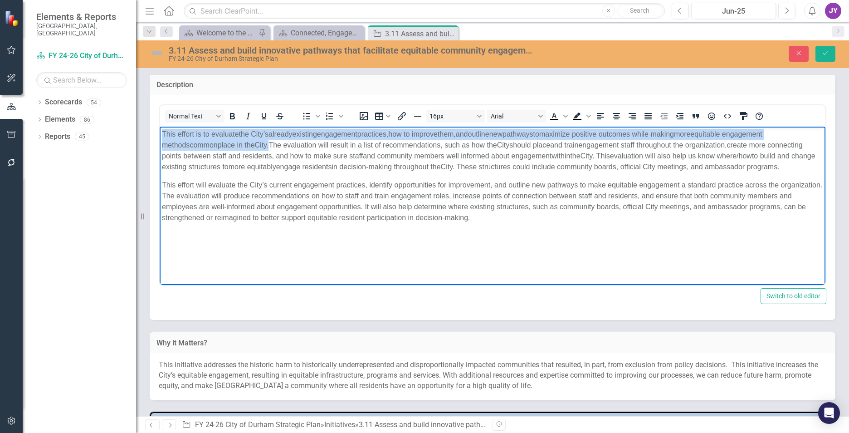
drag, startPoint x: 273, startPoint y: 146, endPoint x: 151, endPoint y: 134, distance: 122.6
click at [160, 134] on html "This effort is to evaluate the City ’s alre ady existing engagement practices ,…" at bounding box center [493, 194] width 666 height 136
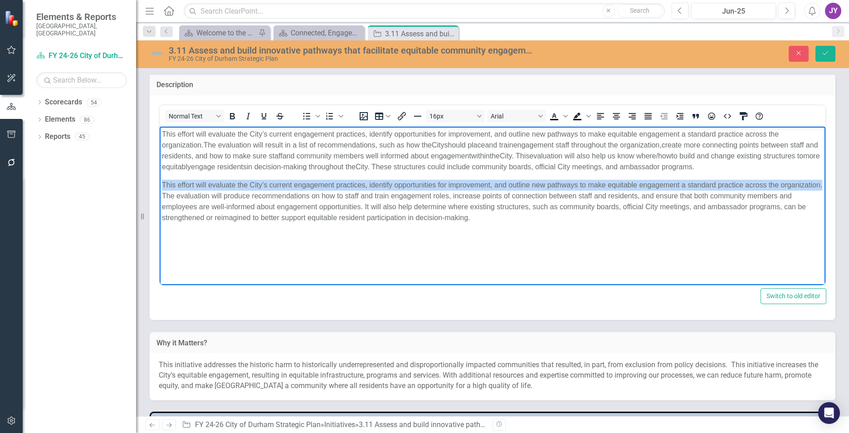
drag, startPoint x: 193, startPoint y: 191, endPoint x: 145, endPoint y: 179, distance: 49.1
click at [160, 179] on html "This effort will evaluate the City’s current engagement practices, identify opp…" at bounding box center [493, 194] width 666 height 136
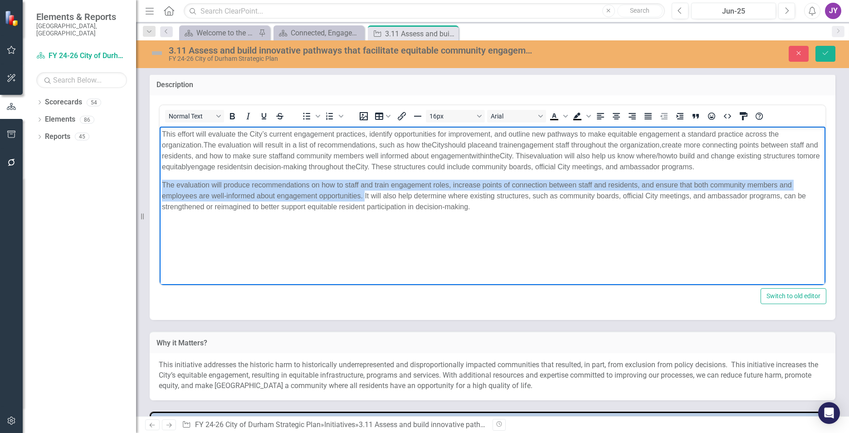
drag, startPoint x: 364, startPoint y: 196, endPoint x: 301, endPoint y: 306, distance: 126.2
click at [160, 180] on html "This effort will evaluate the City’s current engagement practices, identify opp…" at bounding box center [493, 194] width 666 height 136
copy p "The evaluation will produce recommendations on how to staff and train engagemen…"
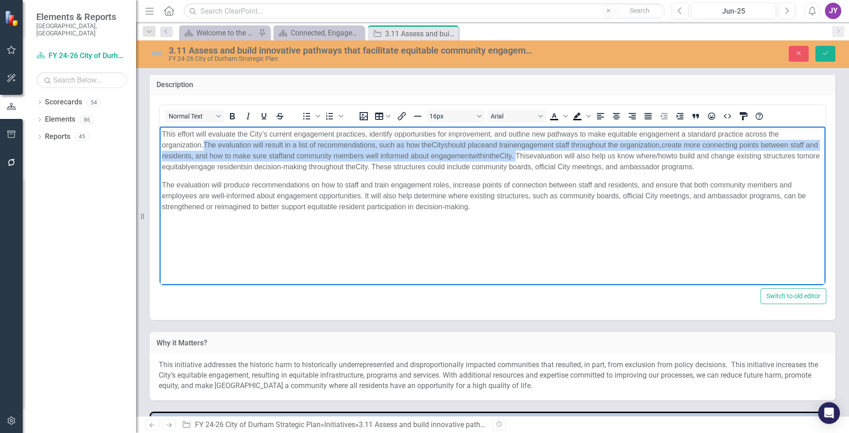
drag, startPoint x: 207, startPoint y: 145, endPoint x: 537, endPoint y: 156, distance: 329.9
click at [537, 156] on p "This effort will evaluate the City’s current engagement practices, identify opp…" at bounding box center [492, 150] width 661 height 44
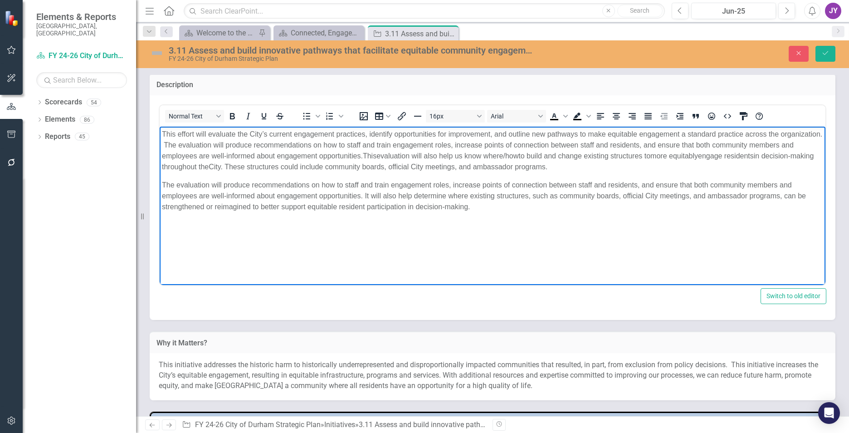
click at [504, 212] on body "This effort will evaluate the City’s current engagement practices, identify opp…" at bounding box center [493, 194] width 666 height 136
click at [206, 142] on span "This effort will evaluate the City’s current engagement practices, identify opp…" at bounding box center [492, 144] width 660 height 29
drag, startPoint x: 491, startPoint y: 204, endPoint x: 414, endPoint y: 195, distance: 78.0
click at [414, 195] on p "The evaluation will produce recommendations on how to staff and train engagemen…" at bounding box center [492, 195] width 661 height 33
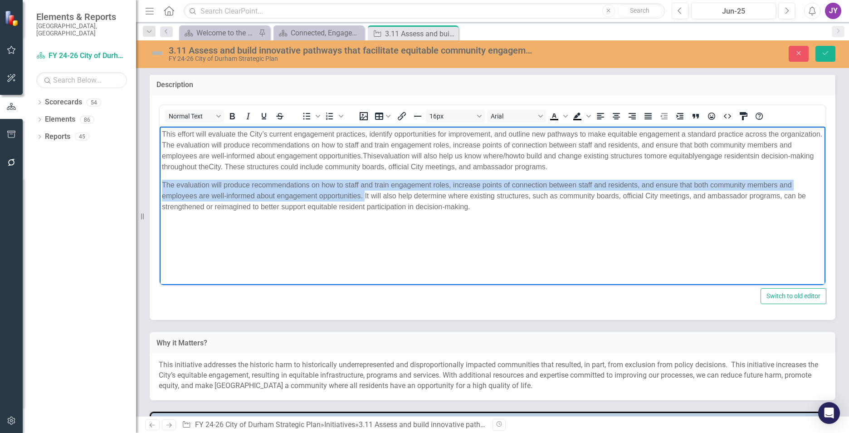
drag, startPoint x: 364, startPoint y: 193, endPoint x: 150, endPoint y: 183, distance: 213.9
click at [160, 183] on html "This effort will evaluate the City’s current engagement practices, identify opp…" at bounding box center [493, 194] width 666 height 136
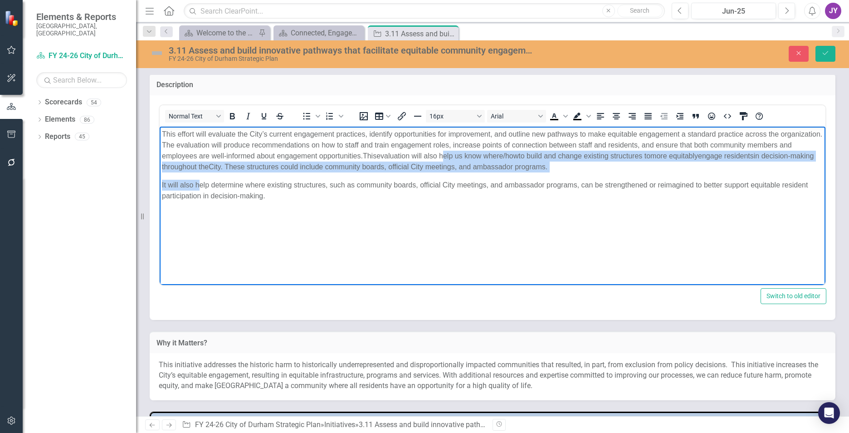
drag, startPoint x: 454, startPoint y: 156, endPoint x: 200, endPoint y: 178, distance: 255.0
click at [200, 178] on body "This effort will evaluate the City’s current engagement practices, identify opp…" at bounding box center [493, 194] width 666 height 136
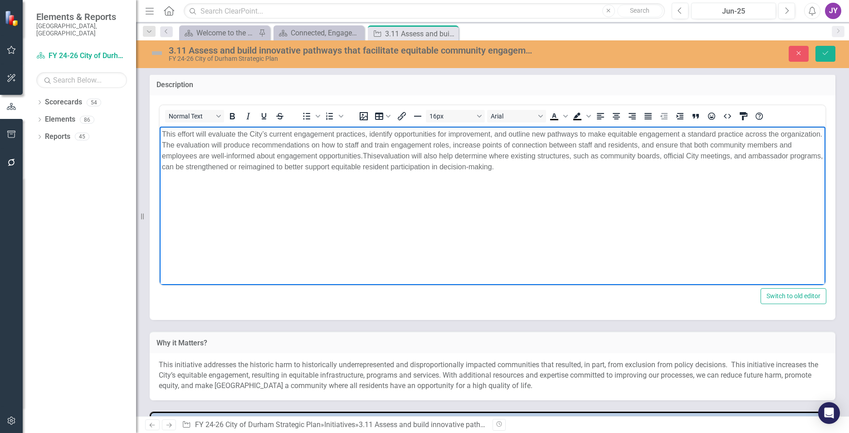
click at [589, 228] on body "This effort will evaluate the City’s current engagement practices, identify opp…" at bounding box center [493, 194] width 666 height 136
click at [827, 58] on button "Save" at bounding box center [825, 54] width 20 height 16
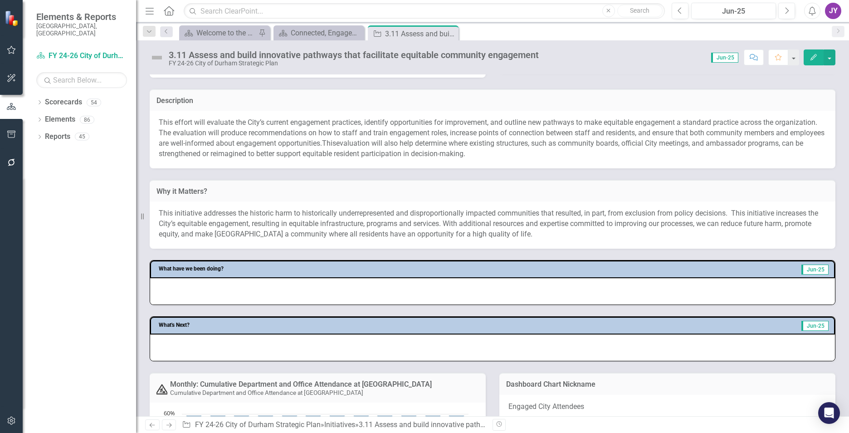
scroll to position [181, 0]
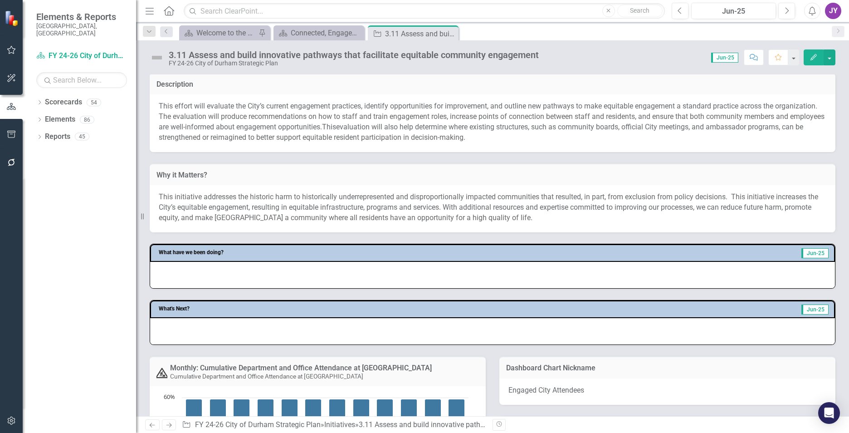
click at [293, 200] on div "This initiative addresses the historic harm to historically underrepresented an…" at bounding box center [493, 207] width 668 height 31
click at [293, 199] on div "This initiative addresses the historic harm to historically underrepresented an…" at bounding box center [493, 207] width 668 height 31
click at [293, 201] on div "This initiative addresses the historic harm to historically underrepresented an…" at bounding box center [493, 207] width 668 height 31
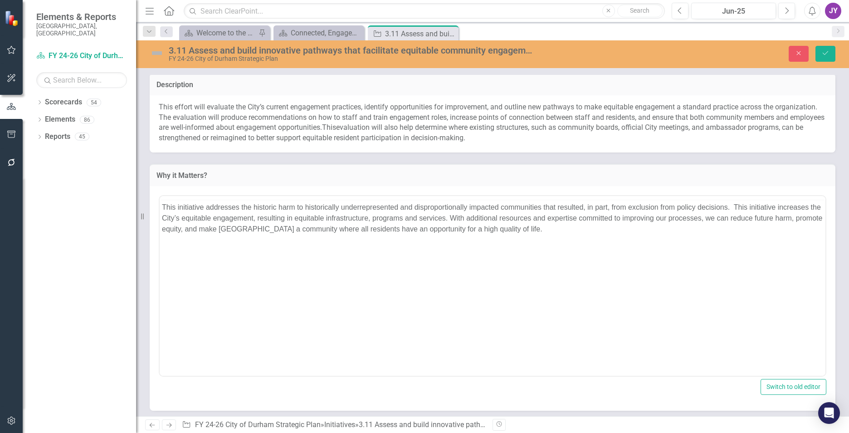
scroll to position [0, 0]
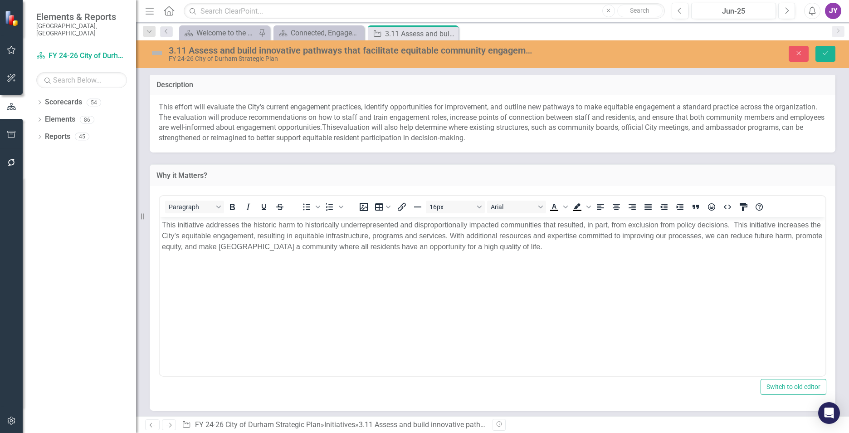
click at [357, 240] on div "This initiative addresses the historic harm to historically underrepresented an…" at bounding box center [492, 235] width 661 height 33
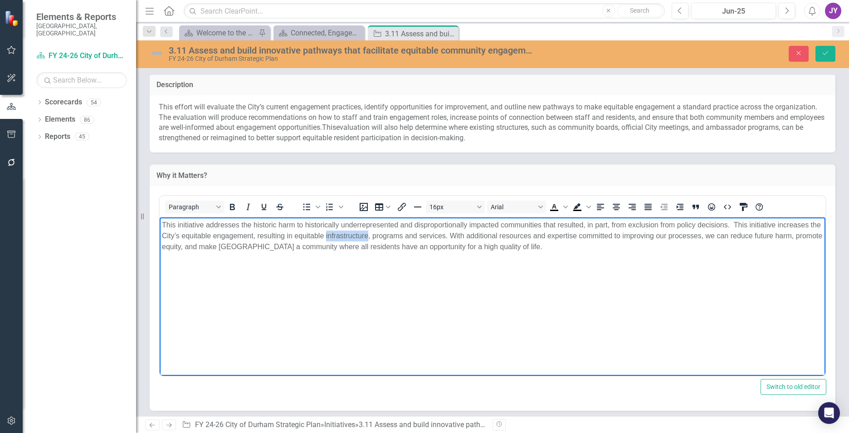
click at [356, 240] on div "This initiative addresses the historic harm to historically underrepresented an…" at bounding box center [492, 235] width 661 height 33
click at [356, 241] on div "This initiative addresses the historic harm to historically underrepresented an…" at bounding box center [492, 235] width 661 height 33
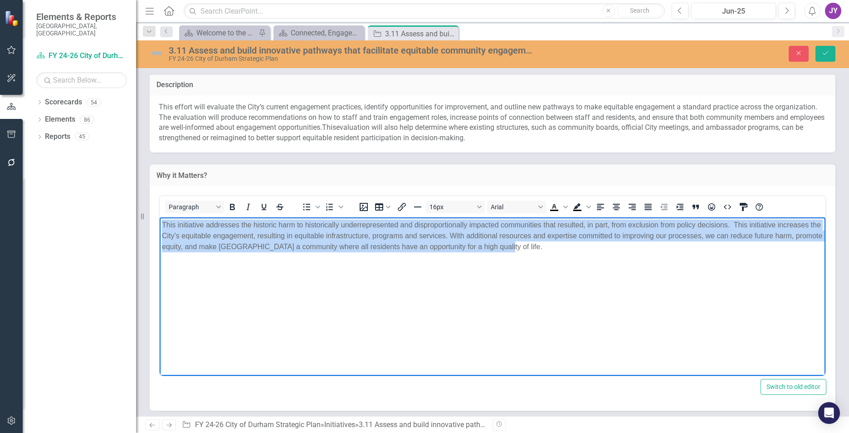
copy div "This initiative addresses the historic harm to historically underrepresented an…"
click at [520, 268] on body "This initiative addresses the historic harm to historically underrepresented an…" at bounding box center [493, 285] width 666 height 136
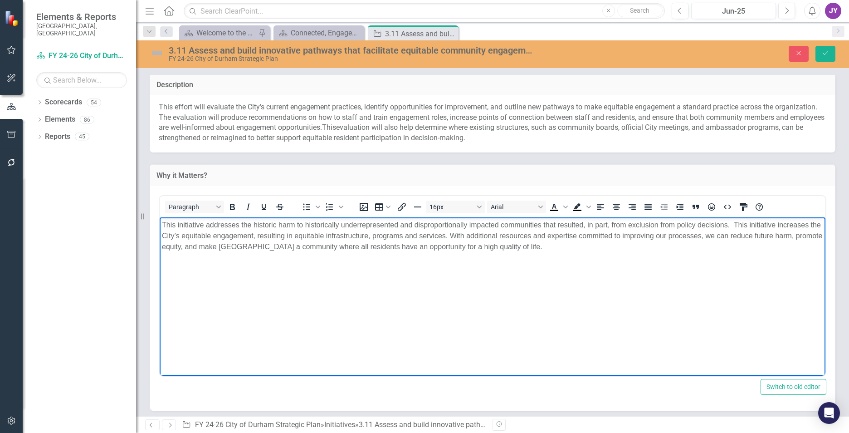
paste body "Rich Text Area. Press ALT-0 for help."
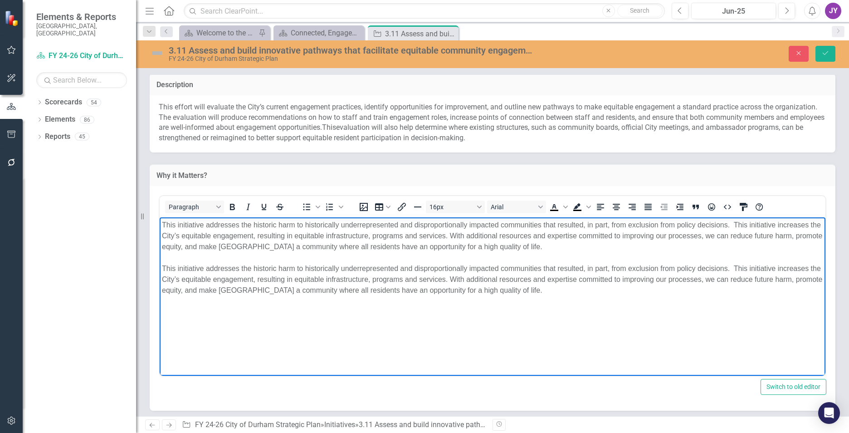
click at [341, 264] on div "This initiative addresses the historic harm to historically underrepresented an…" at bounding box center [492, 279] width 661 height 33
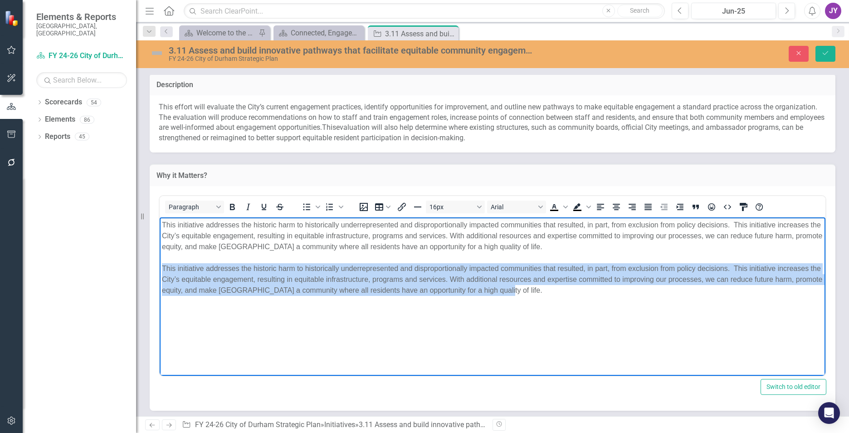
click at [341, 264] on div "This initiative addresses the historic harm to historically underrepresented an…" at bounding box center [492, 279] width 661 height 33
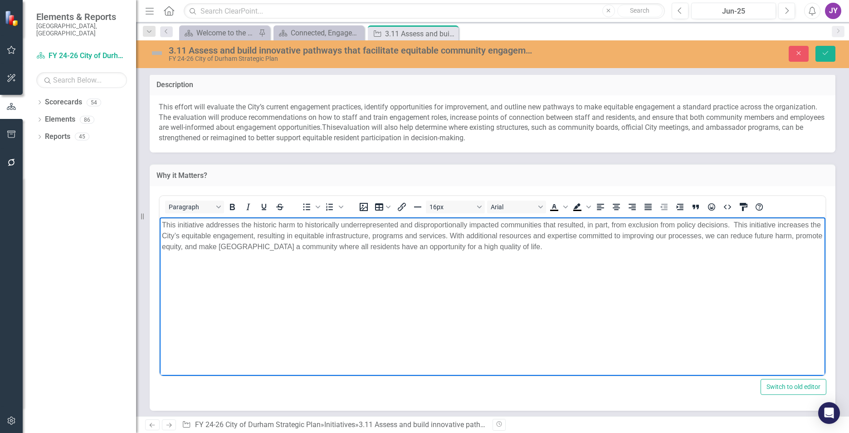
click at [340, 280] on body "This initiative addresses the historic harm to historically underrepresented an…" at bounding box center [493, 285] width 666 height 136
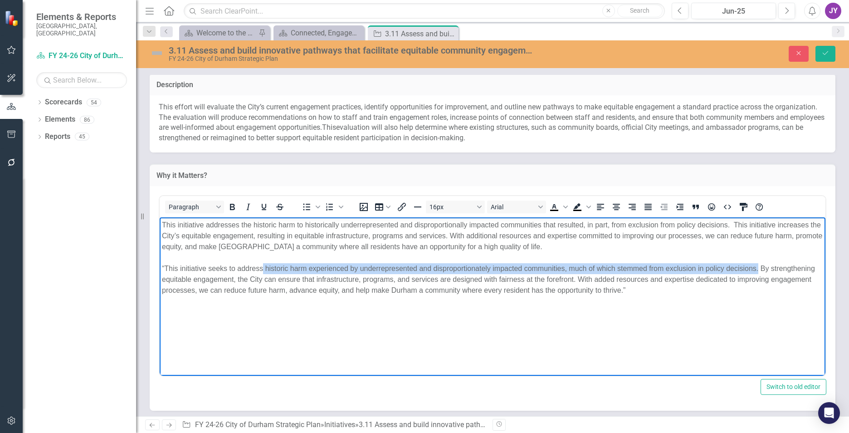
drag, startPoint x: 264, startPoint y: 267, endPoint x: 759, endPoint y: 264, distance: 495.3
click at [759, 264] on div "“This initiative seeks to address historic harm experienced by underrepresented…" at bounding box center [492, 279] width 661 height 33
copy div "historic harm experienced by underrepresented and disproportionately impacted c…"
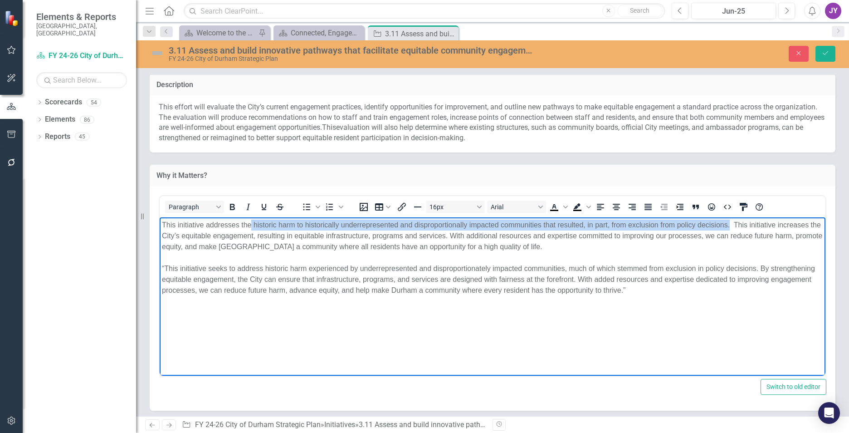
drag, startPoint x: 730, startPoint y: 222, endPoint x: 251, endPoint y: 224, distance: 479.4
click at [251, 224] on div "This initiative addresses the historic harm to historically underrepresented an…" at bounding box center [492, 235] width 661 height 33
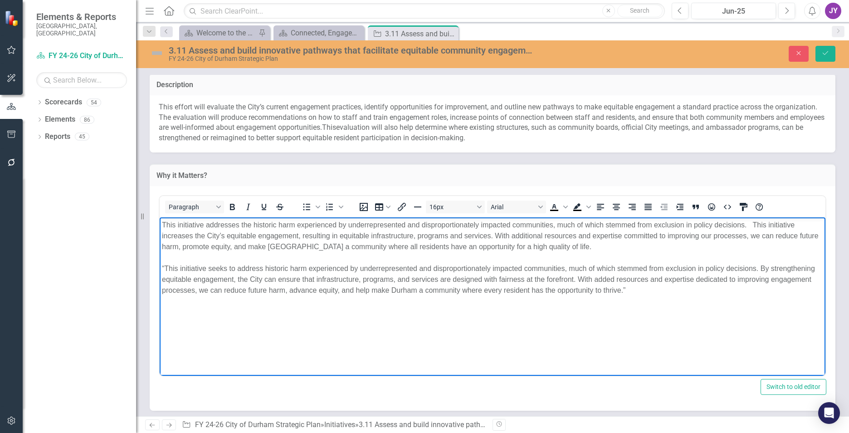
click at [216, 280] on div "“This initiative seeks to address historic harm experienced by underrepresented…" at bounding box center [492, 279] width 661 height 33
drag, startPoint x: 309, startPoint y: 268, endPoint x: 361, endPoint y: 265, distance: 51.3
click at [361, 265] on div "“This initiative seeks to address historic harm experienced by underrepresented…" at bounding box center [492, 279] width 661 height 33
click at [381, 291] on div "“This initiative seeks to address historic harm experienced by underrepresented…" at bounding box center [492, 279] width 661 height 33
click at [755, 226] on div "This initiative addresses the historic harm experienced by underrepresented and…" at bounding box center [492, 235] width 661 height 33
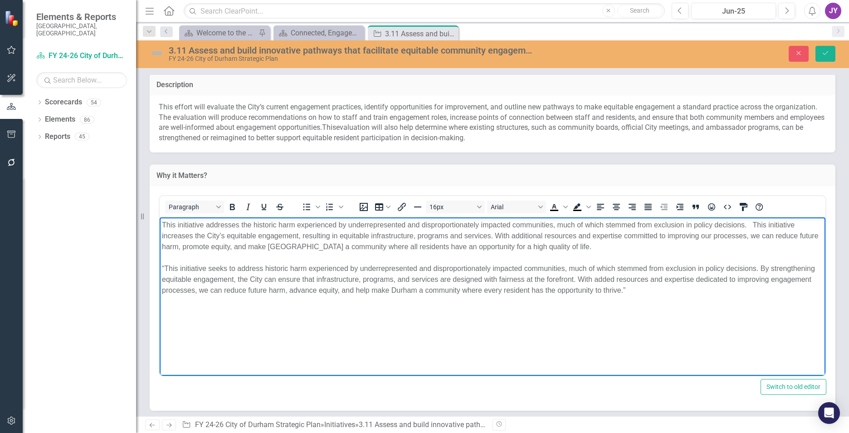
click at [750, 226] on div "This initiative addresses the historic harm experienced by underrepresented and…" at bounding box center [492, 235] width 661 height 33
click at [289, 269] on div "“This initiative seeks to address historic harm experienced by underrepresented…" at bounding box center [492, 279] width 661 height 33
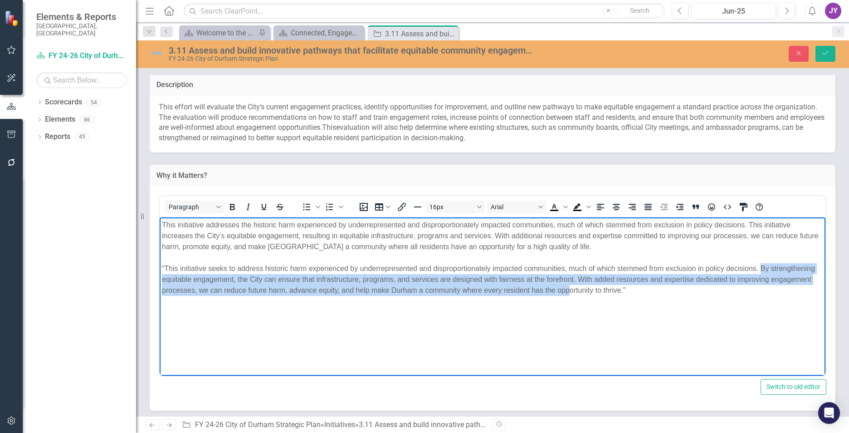
drag, startPoint x: 760, startPoint y: 266, endPoint x: 567, endPoint y: 292, distance: 194.0
click at [568, 293] on div "“This initiative seeks to address historic harm experienced by underrepresented…" at bounding box center [492, 279] width 661 height 33
click at [567, 291] on div "“This initiative seeks to address historic harm experienced by underrepresented…" at bounding box center [492, 279] width 661 height 33
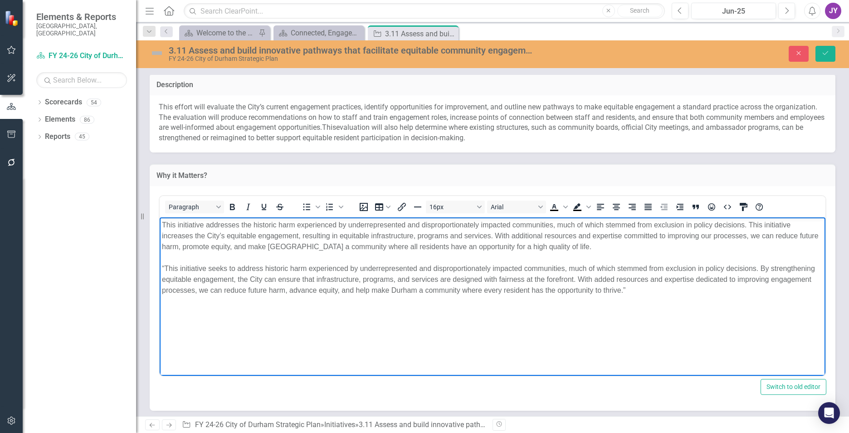
click at [580, 277] on div "“This initiative seeks to address historic harm experienced by underrepresented…" at bounding box center [492, 279] width 661 height 33
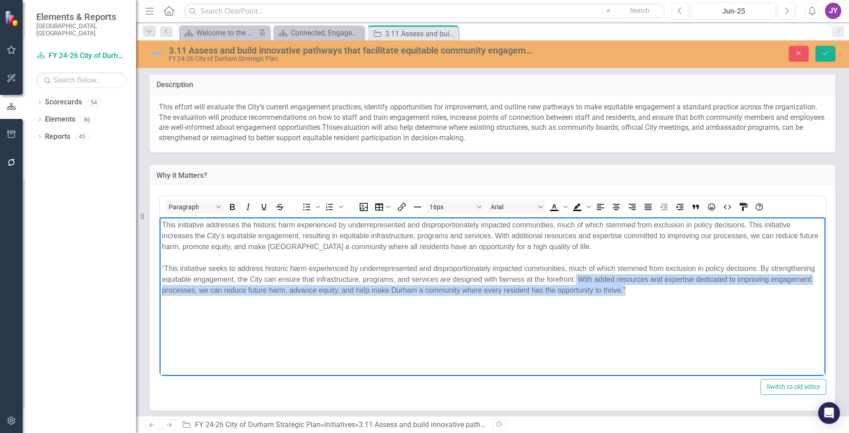
drag, startPoint x: 639, startPoint y: 295, endPoint x: 576, endPoint y: 280, distance: 64.2
click at [576, 280] on div "“This initiative seeks to address historic harm experienced by underrepresented…" at bounding box center [492, 279] width 661 height 33
click at [577, 280] on div "“This initiative seeks to address historic harm experienced by underrepresented…" at bounding box center [492, 279] width 661 height 33
drag, startPoint x: 577, startPoint y: 280, endPoint x: 613, endPoint y: 288, distance: 36.7
click at [613, 288] on div "“This initiative seeks to address historic harm experienced by underrepresented…" at bounding box center [492, 279] width 661 height 33
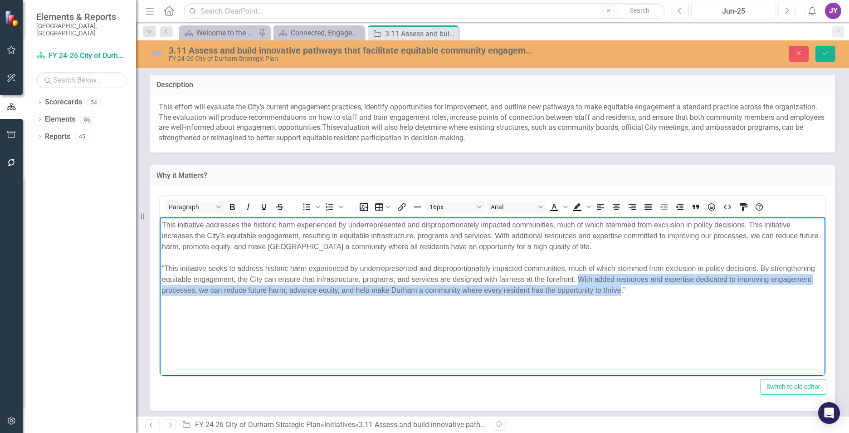
click at [734, 280] on div "“This initiative seeks to address historic harm experienced by underrepresented…" at bounding box center [492, 279] width 661 height 33
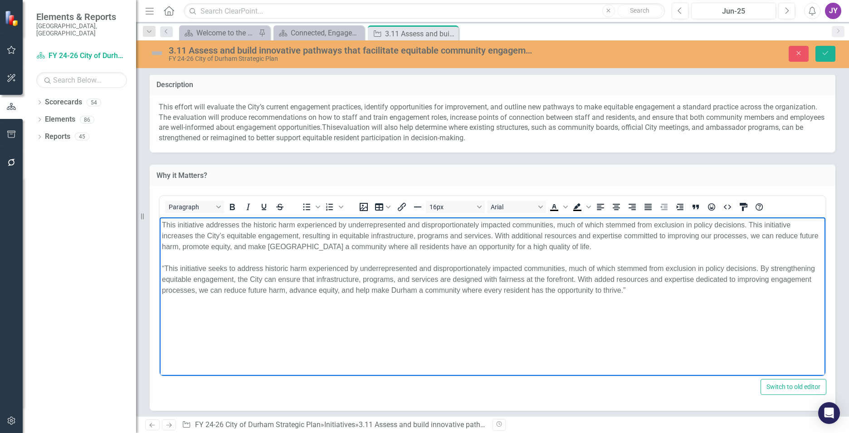
click at [707, 237] on div "This initiative addresses the historic harm experienced by underrepresented and…" at bounding box center [492, 235] width 661 height 33
click at [395, 289] on div "“This initiative seeks to address historic harm experienced by underrepresented…" at bounding box center [492, 279] width 661 height 33
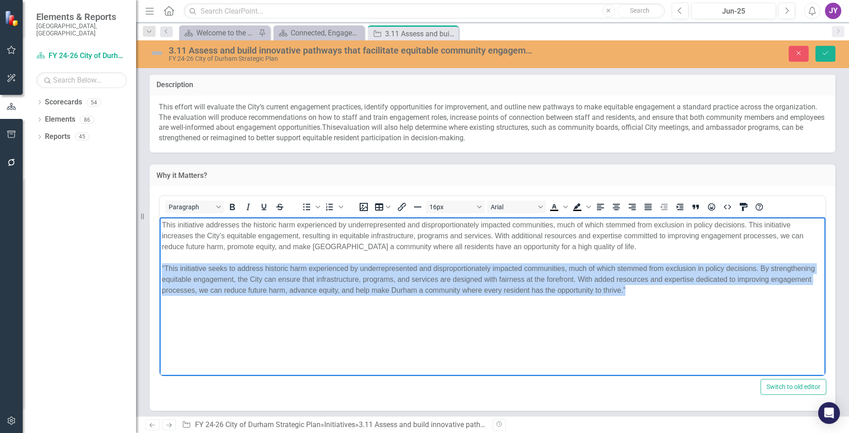
click at [395, 289] on div "“This initiative seeks to address historic harm experienced by underrepresented…" at bounding box center [492, 279] width 661 height 33
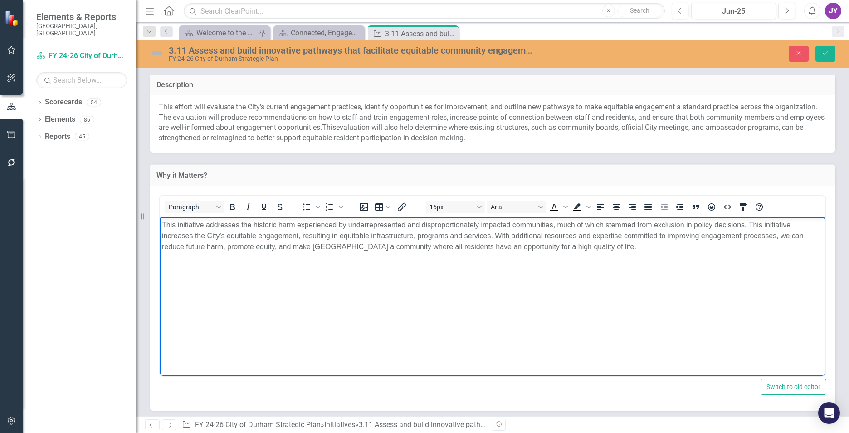
click at [644, 294] on body "This initiative addresses the historic harm experienced by underrepresented and…" at bounding box center [493, 285] width 666 height 136
click at [615, 311] on body "This initiative addresses the historic harm experienced by underrepresented and…" at bounding box center [493, 285] width 666 height 136
click at [607, 296] on body "This initiative addresses the historic harm experienced by underrepresented and…" at bounding box center [493, 285] width 666 height 136
click at [516, 248] on div "This initiative addresses the historic harm experienced by underrepresented and…" at bounding box center [492, 235] width 661 height 33
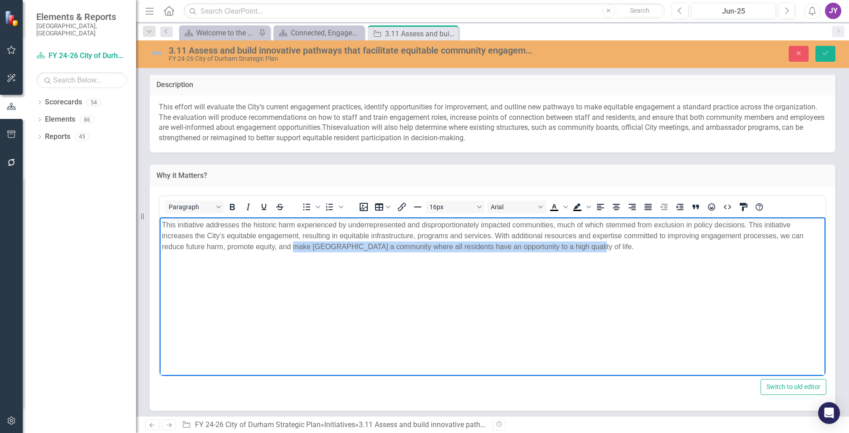
drag, startPoint x: 599, startPoint y: 247, endPoint x: 296, endPoint y: 247, distance: 303.4
click at [296, 247] on div "This initiative addresses the historic harm experienced by underrepresented and…" at bounding box center [492, 235] width 661 height 33
copy div "make Durham a community where all residents have an opportunity to a high quali…"
click at [518, 253] on body "This initiative addresses the historic harm experienced by underrepresented and…" at bounding box center [493, 285] width 666 height 136
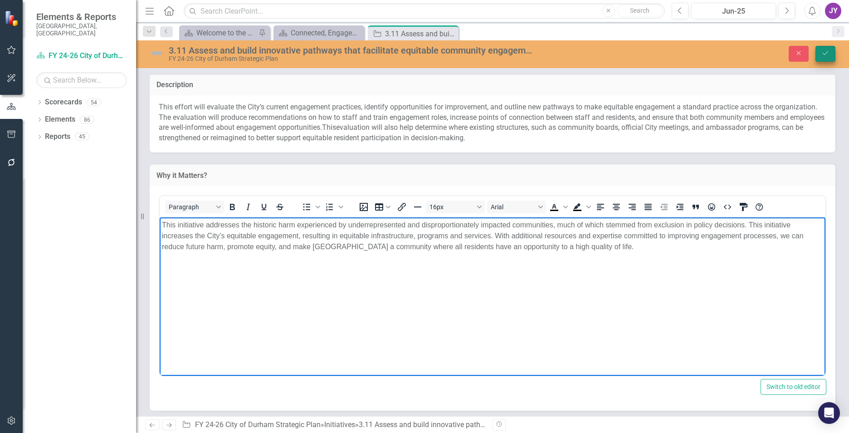
click at [830, 57] on button "Save" at bounding box center [825, 54] width 20 height 16
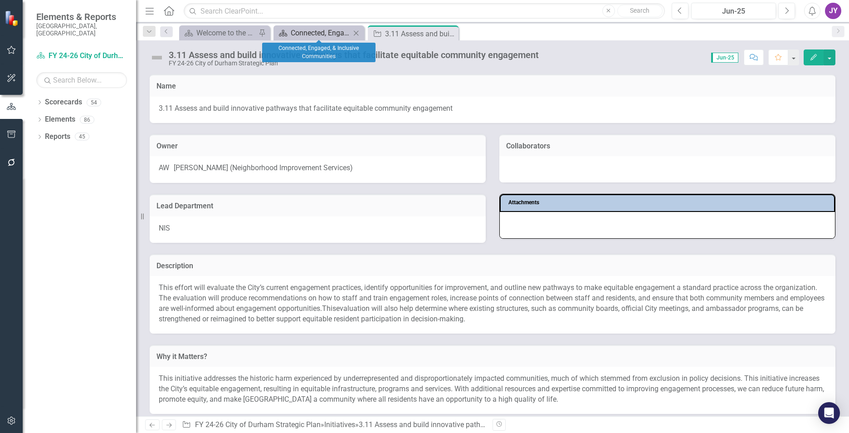
click at [311, 34] on div "Connected, Engaged, & Inclusive Communities" at bounding box center [321, 32] width 60 height 11
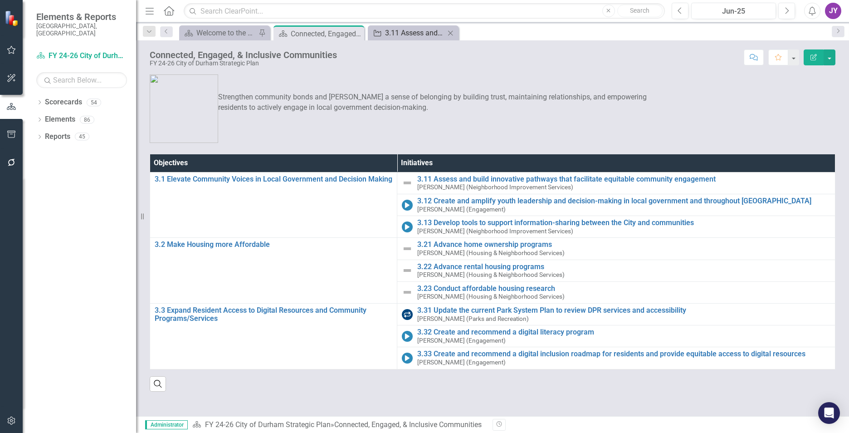
click at [411, 31] on div "3.11 Assess and build innovative pathways that facilitate equitable community e…" at bounding box center [415, 32] width 60 height 11
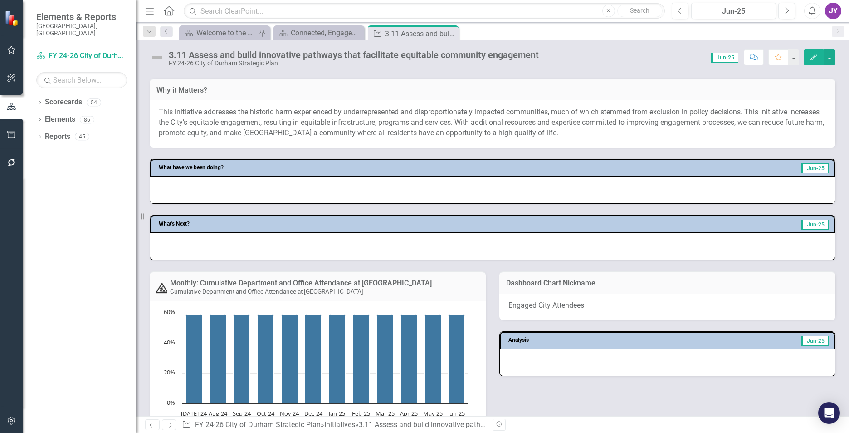
scroll to position [363, 0]
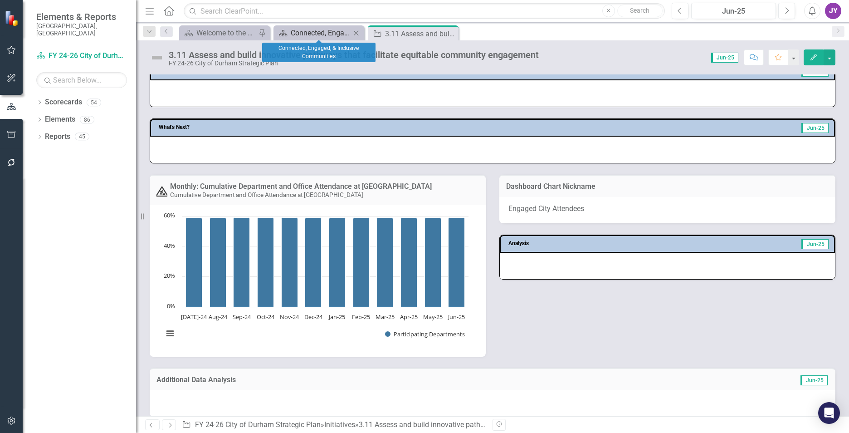
click at [320, 36] on div "Connected, Engaged, & Inclusive Communities" at bounding box center [321, 32] width 60 height 11
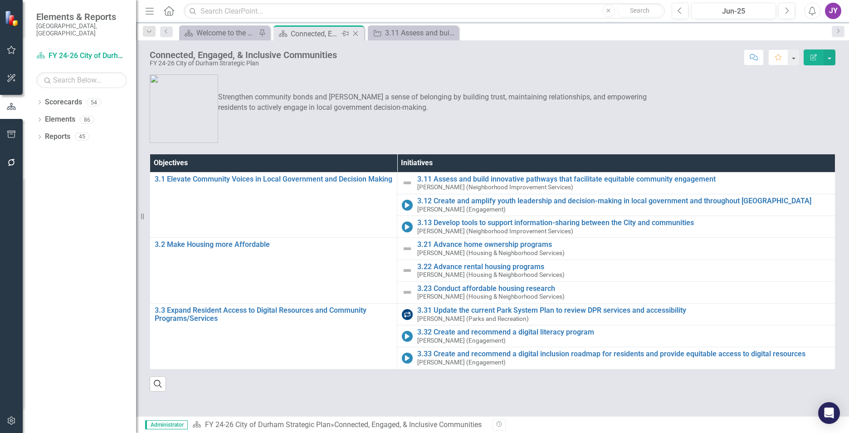
click at [357, 35] on icon at bounding box center [355, 33] width 5 height 5
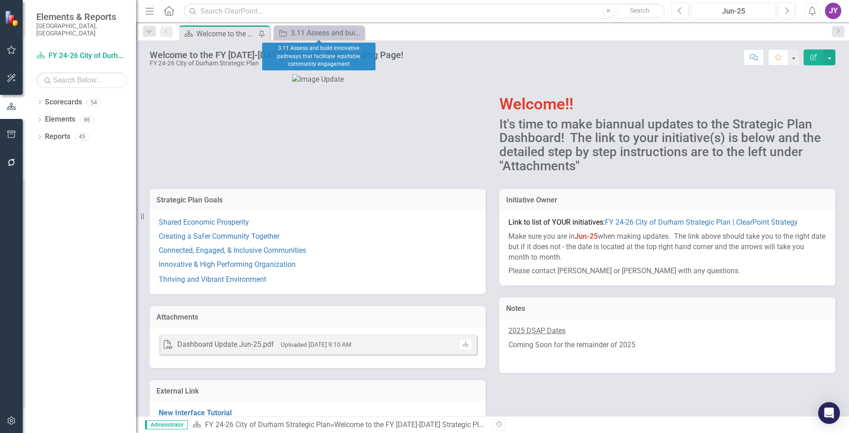
click at [0, 0] on icon "Close" at bounding box center [0, 0] width 0 height 0
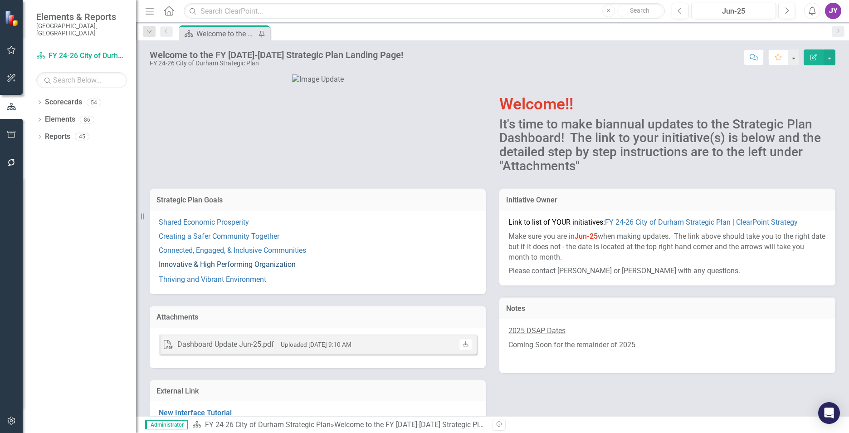
click at [248, 268] on link "Innovative & High Performing Organization" at bounding box center [227, 264] width 137 height 9
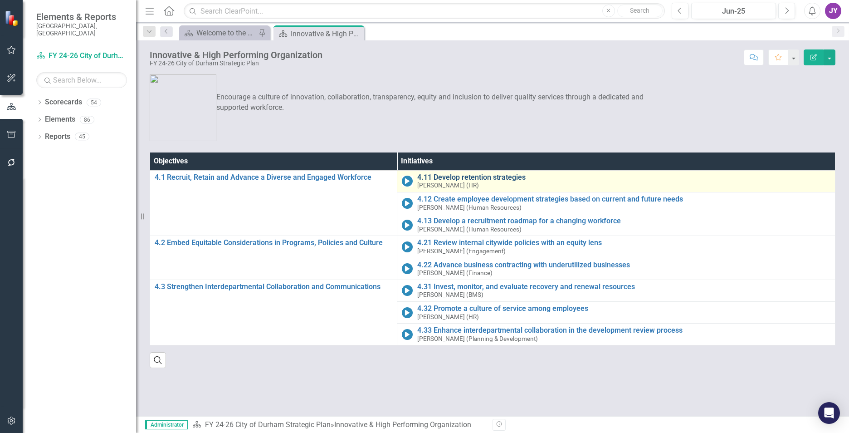
click at [467, 175] on link "4.11 Develop retention strategies" at bounding box center [623, 177] width 413 height 8
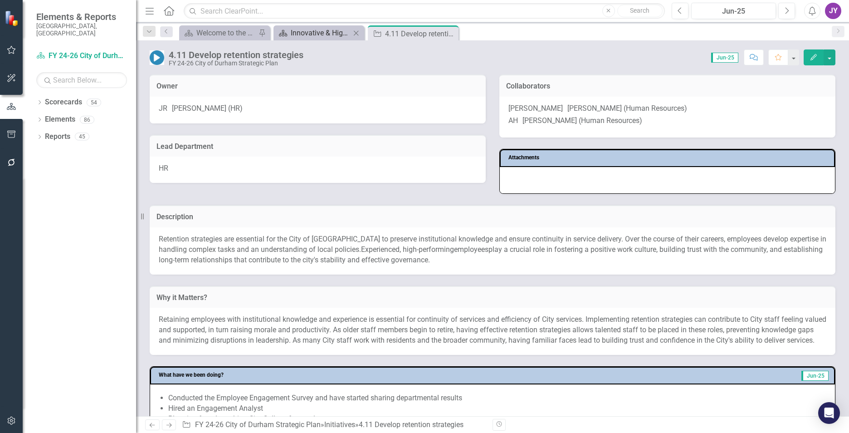
click at [305, 34] on div "Innovative & High Performing Organization" at bounding box center [321, 32] width 60 height 11
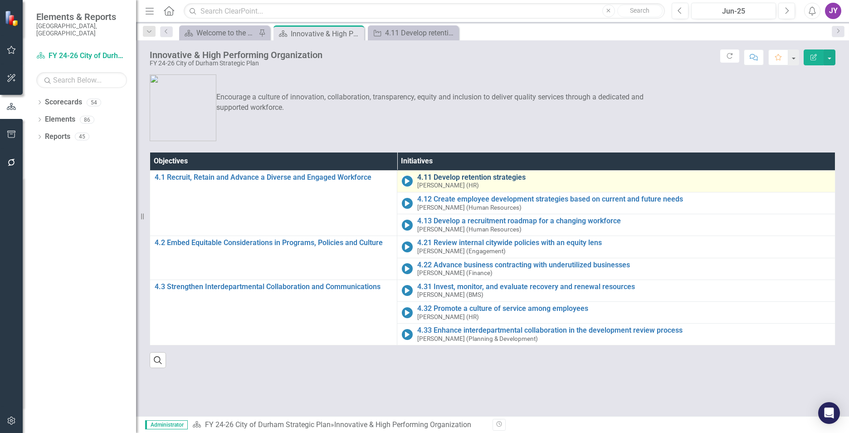
click at [479, 177] on link "4.11 Develop retention strategies" at bounding box center [623, 177] width 413 height 8
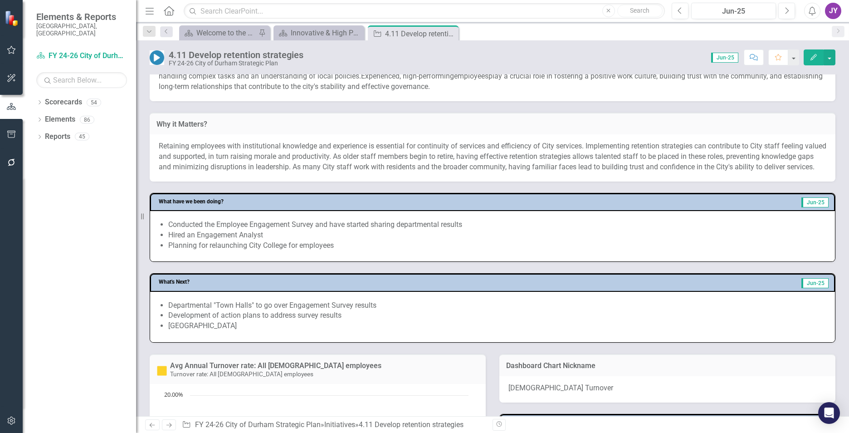
scroll to position [181, 0]
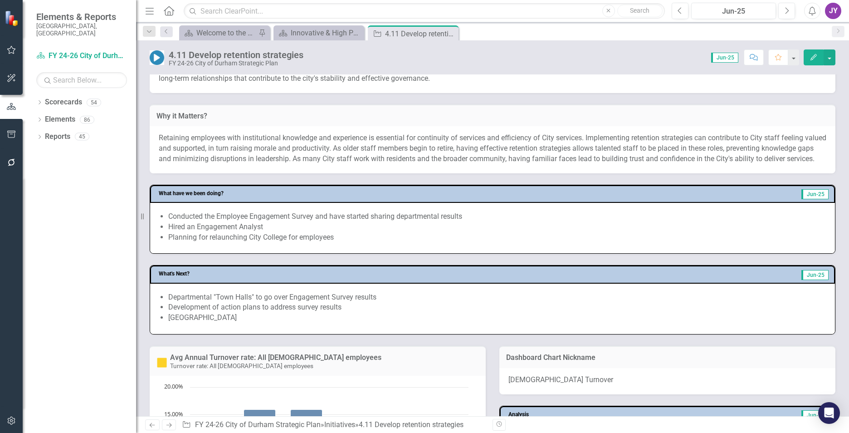
click at [264, 160] on span "Retaining employees with institutional knowledge and experience is essential fo…" at bounding box center [493, 147] width 668 height 29
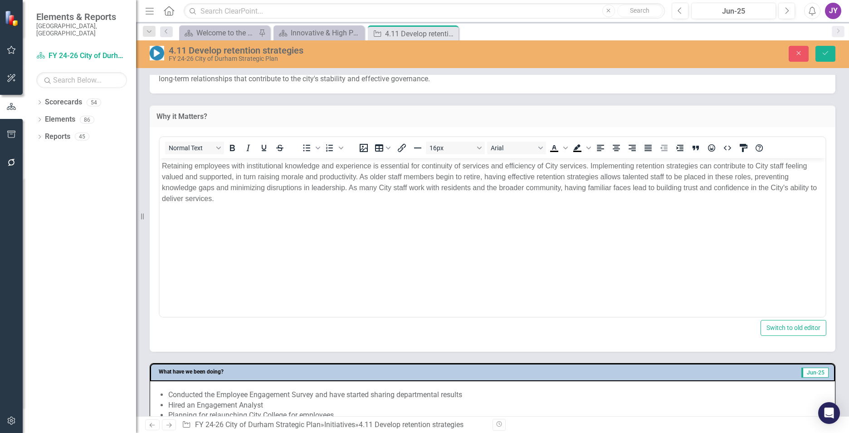
scroll to position [0, 0]
click at [255, 175] on span "Retaining employees with institutional knowledge and experience is essential fo…" at bounding box center [489, 181] width 655 height 40
click at [814, 54] on div "Close Save" at bounding box center [700, 54] width 283 height 16
click at [818, 54] on button "Save" at bounding box center [825, 54] width 20 height 16
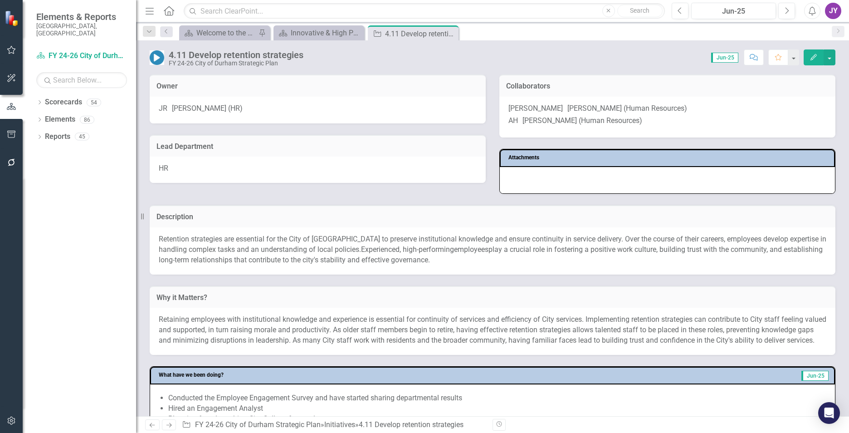
scroll to position [136, 0]
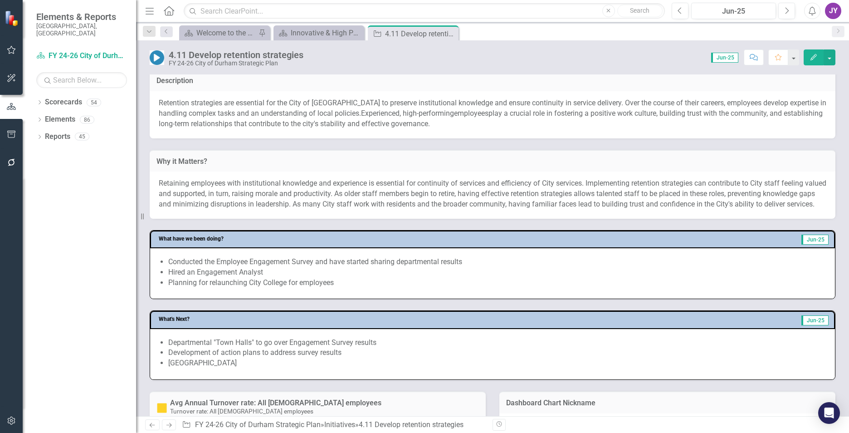
click at [420, 205] on span "Retaining employees with institutional knowledge and experience is essential fo…" at bounding box center [493, 193] width 668 height 29
click at [421, 205] on span "Retaining employees with institutional knowledge and experience is essential fo…" at bounding box center [493, 193] width 668 height 29
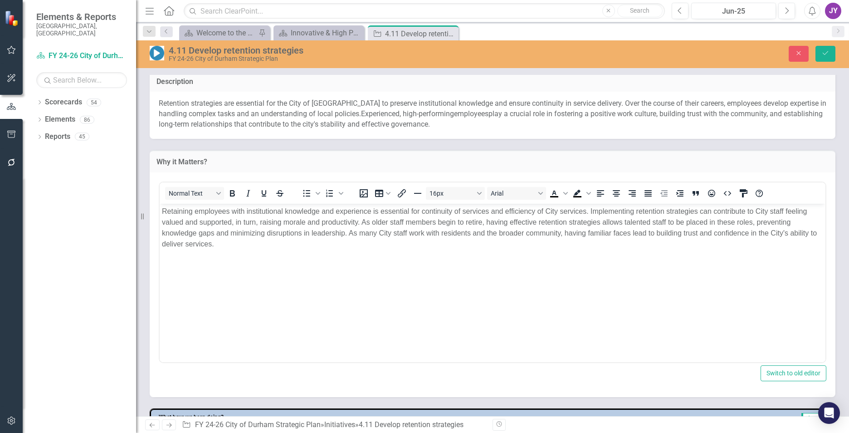
scroll to position [0, 0]
click at [398, 218] on span "Retaining employees with institutional knowledge and experience is essential fo…" at bounding box center [489, 227] width 655 height 40
click at [399, 217] on span "Retaining employees with institutional knowledge and experience is essential fo…" at bounding box center [489, 227] width 655 height 40
copy span "Retaining employees with institutional knowledge and experience is essential fo…"
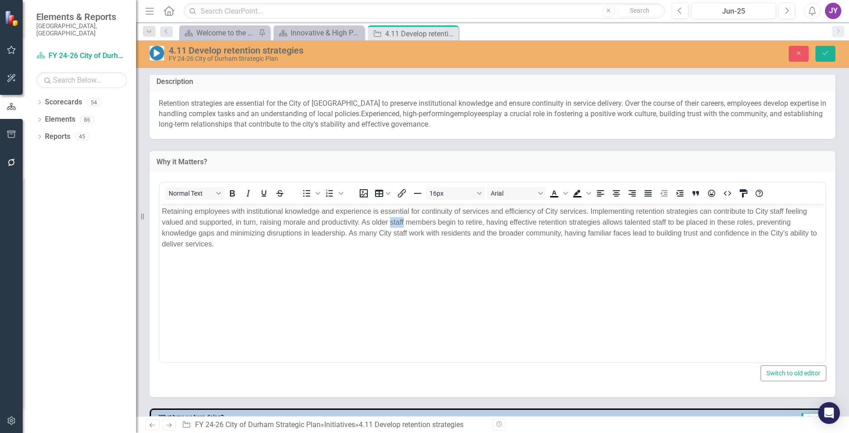
click at [593, 271] on body "Retaining employees with institutional knowledge and experience is essential fo…" at bounding box center [493, 271] width 666 height 136
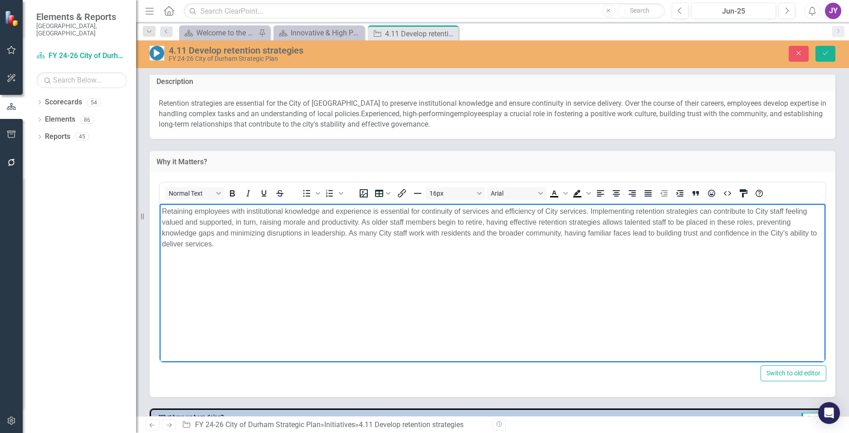
paste body "Rich Text Area. Press ALT-0 for help."
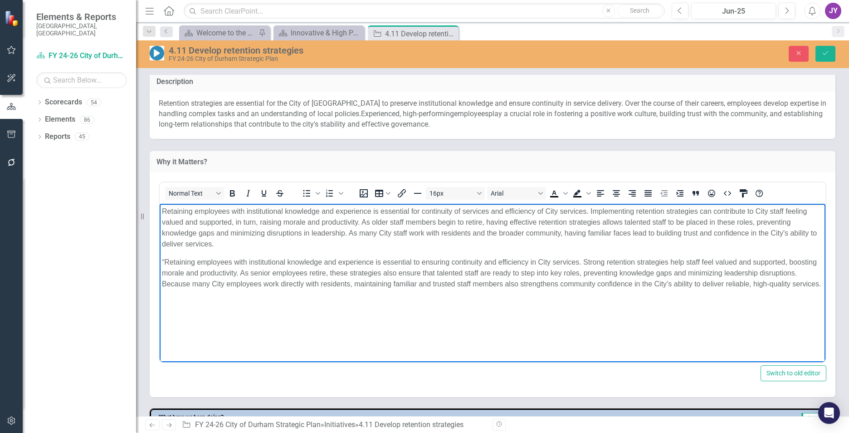
click at [163, 259] on span "“Retaining employees with institutional knowledge and experience is essential t…" at bounding box center [491, 272] width 659 height 29
drag, startPoint x: 242, startPoint y: 270, endPoint x: 326, endPoint y: 273, distance: 84.4
click at [326, 273] on span "Retaining employees with institutional knowledge and experience is essential to…" at bounding box center [491, 272] width 659 height 29
click at [743, 274] on span "Retaining employees with institutional knowledge and experience is essential to…" at bounding box center [491, 272] width 659 height 29
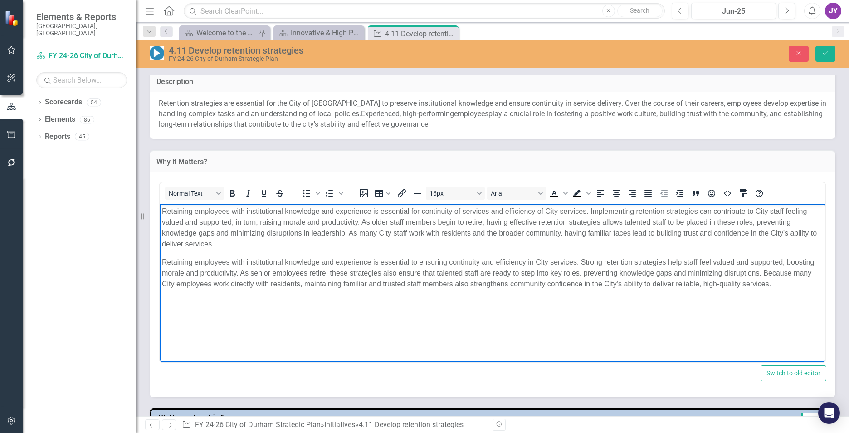
click at [765, 270] on span "Retaining employees with institutional knowledge and experience is essential to…" at bounding box center [488, 272] width 652 height 29
click at [760, 271] on span "Retaining employees with institutional knowledge and experience is essential to…" at bounding box center [488, 272] width 652 height 29
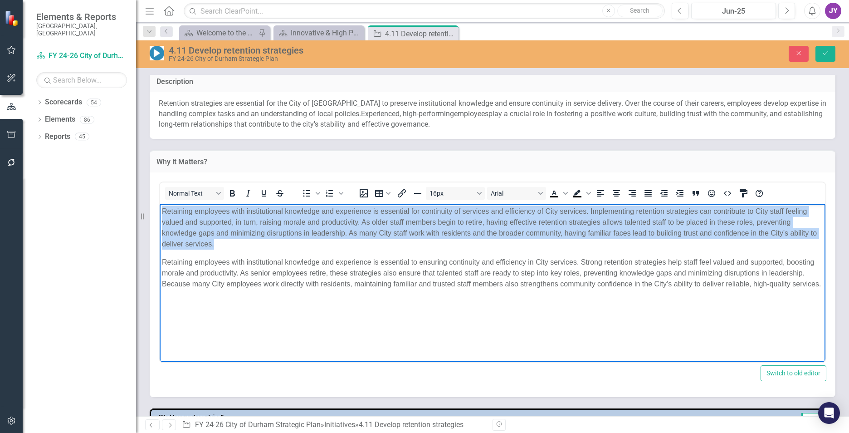
drag, startPoint x: 161, startPoint y: 261, endPoint x: 315, endPoint y: 401, distance: 208.0
click at [160, 203] on html "Retaining employees with institutional knowledge and experience is essential fo…" at bounding box center [493, 271] width 666 height 136
drag, startPoint x: 161, startPoint y: 260, endPoint x: 161, endPoint y: 185, distance: 75.3
click at [161, 203] on html "Retaining employees with institutional knowledge and experience is essential fo…" at bounding box center [493, 271] width 666 height 136
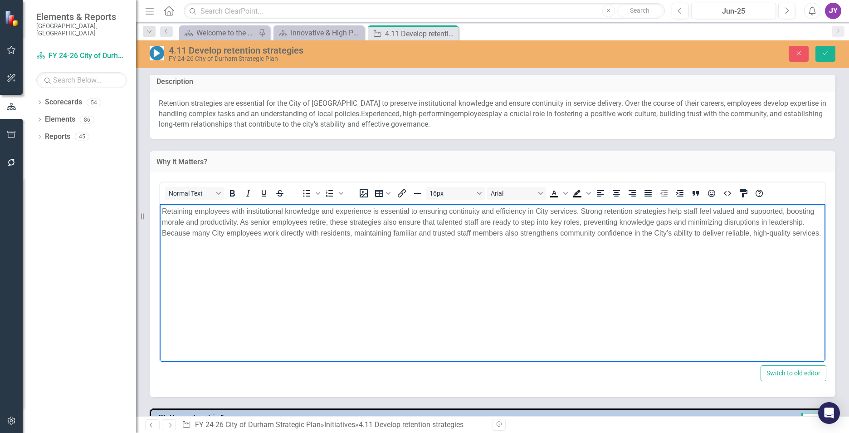
click at [276, 259] on body "Retaining employees with institutional knowledge and experience is essential to…" at bounding box center [493, 271] width 666 height 136
click at [822, 55] on icon "Save" at bounding box center [825, 53] width 8 height 6
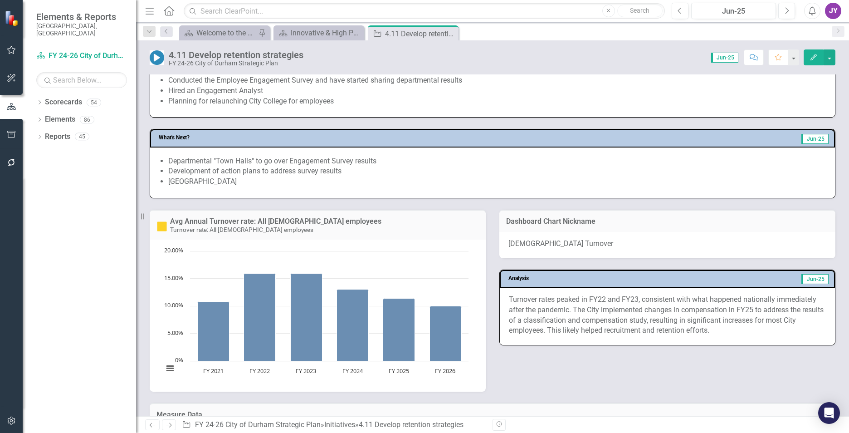
scroll to position [272, 0]
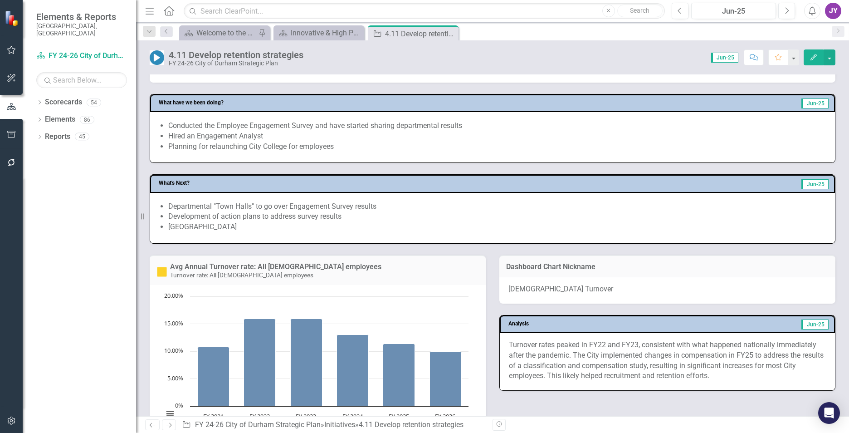
click at [204, 232] on li "Relaunch City College" at bounding box center [497, 227] width 658 height 10
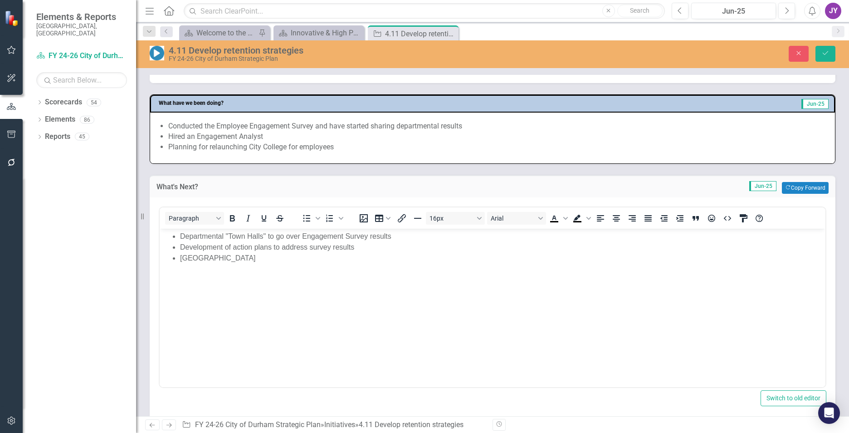
scroll to position [0, 0]
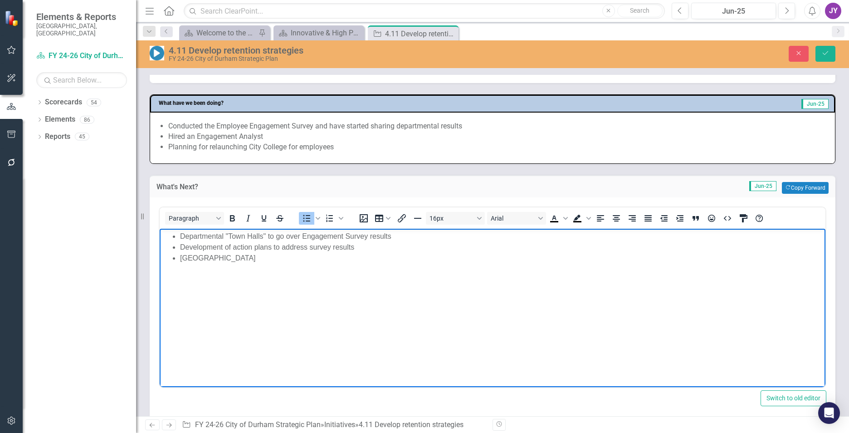
click at [176, 254] on ul "Departmental "Town Halls" to go over Engagement Survey results Development of a…" at bounding box center [492, 246] width 661 height 33
drag, startPoint x: 258, startPoint y: 259, endPoint x: 265, endPoint y: 262, distance: 8.5
click at [258, 258] on li "Implement the relaunch City College" at bounding box center [501, 257] width 643 height 11
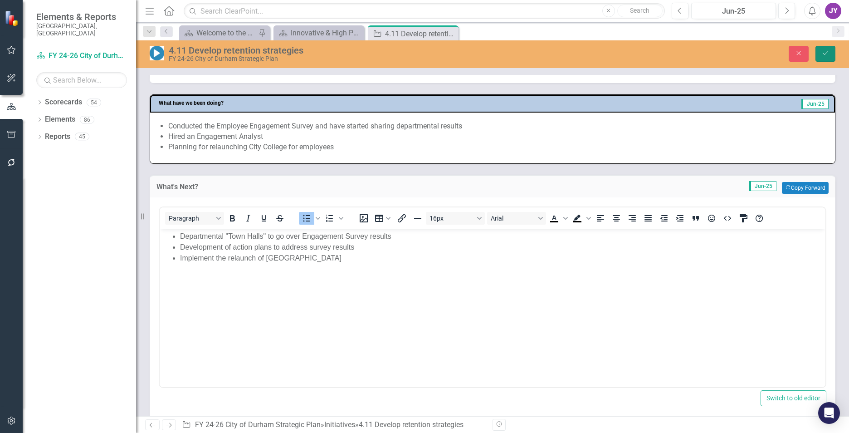
click at [830, 60] on button "Save" at bounding box center [825, 54] width 20 height 16
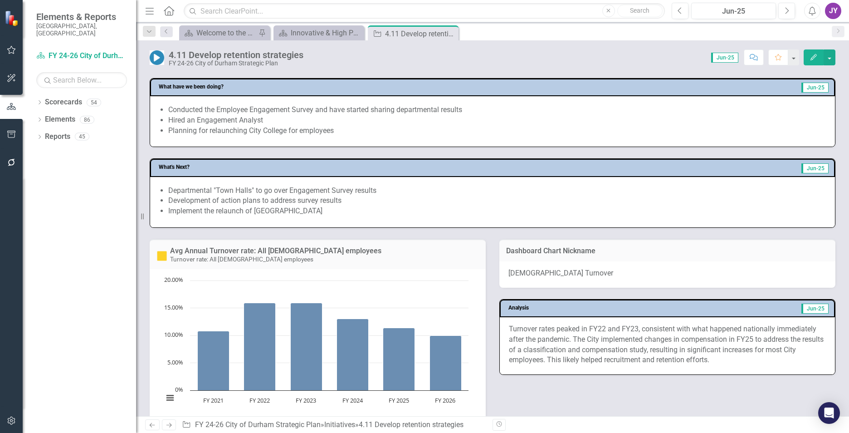
scroll to position [272, 0]
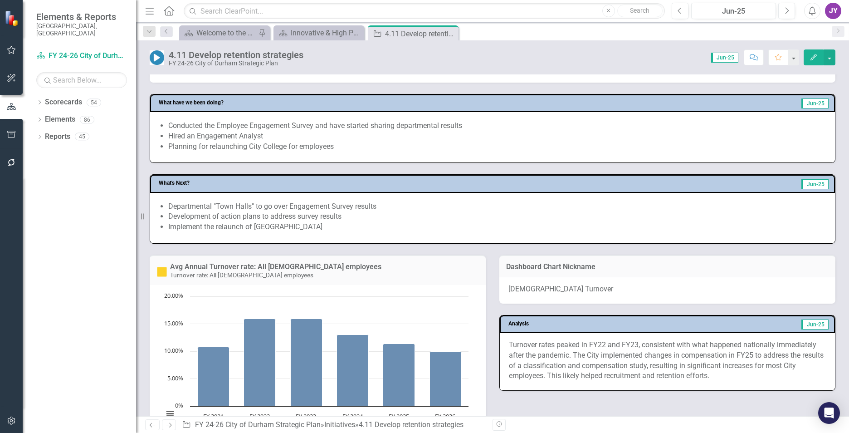
click at [288, 142] on li "Hired an Engagement Analyst" at bounding box center [497, 136] width 658 height 10
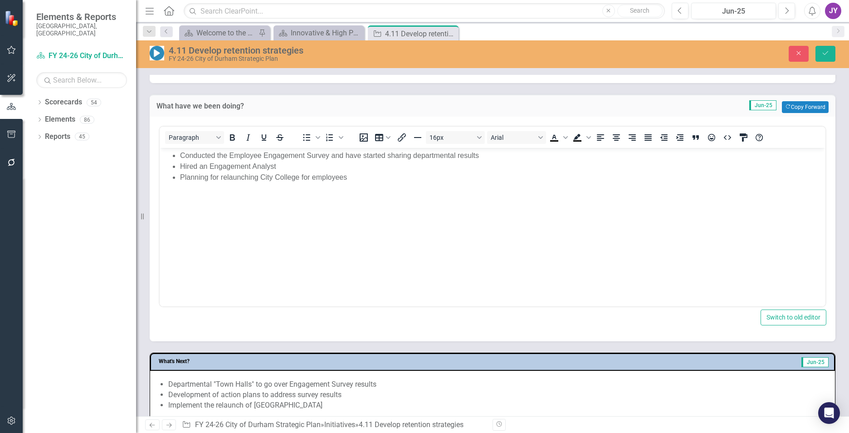
scroll to position [0, 0]
click at [215, 178] on li "Planning for relaunching City College for employees" at bounding box center [501, 177] width 643 height 11
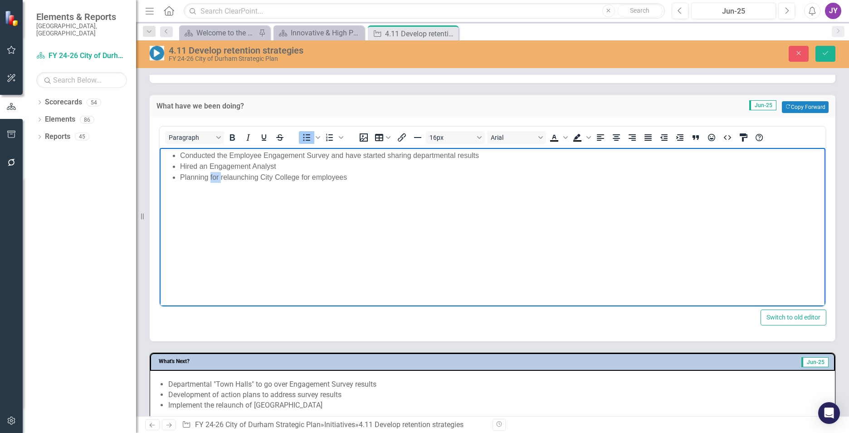
click at [215, 178] on li "Planning for relaunching City College for employees" at bounding box center [501, 177] width 643 height 11
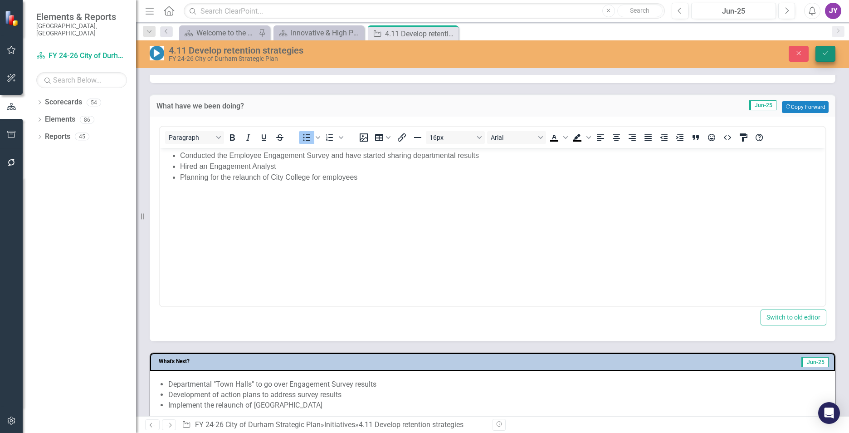
click at [832, 59] on button "Save" at bounding box center [825, 54] width 20 height 16
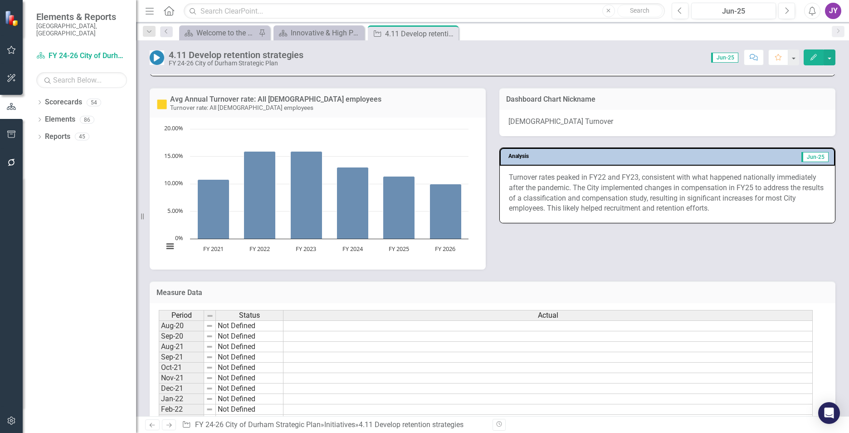
scroll to position [454, 0]
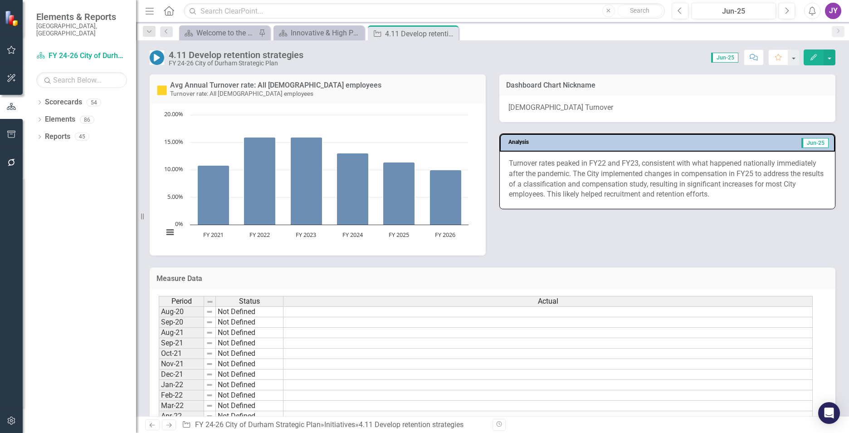
click at [721, 186] on p "Turnover rates peaked in FY22 and FY23, consistent with what happened nationall…" at bounding box center [667, 178] width 317 height 41
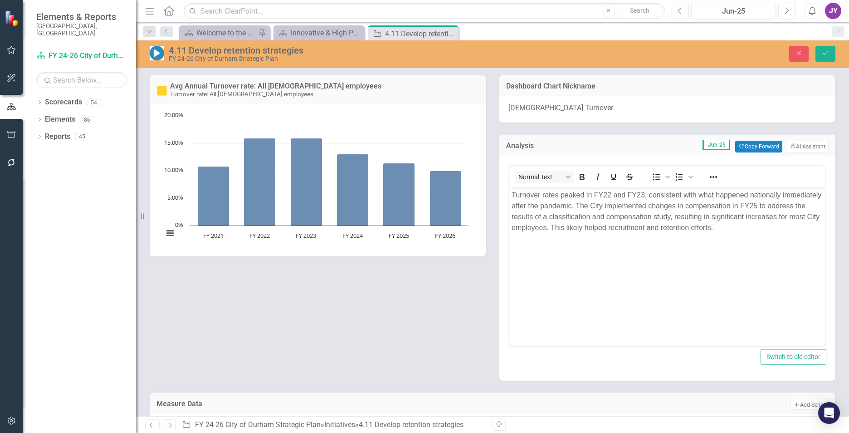
scroll to position [0, 0]
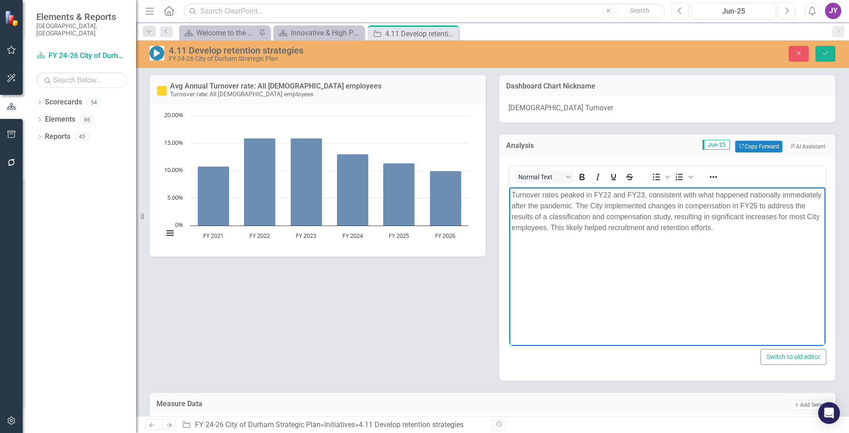
click at [700, 194] on p "Turnover rates peaked in FY22 and FY23, consistent with what happened nationall…" at bounding box center [668, 212] width 312 height 44
drag, startPoint x: 748, startPoint y: 194, endPoint x: 544, endPoint y: 204, distance: 204.4
click at [544, 204] on p "Turnover rates peaked in FY22 and FY23, consistent with national trends what ha…" at bounding box center [668, 212] width 312 height 44
click at [762, 198] on p "Turnover rates peaked in FY22 and FY23, consistent with national trends immedia…" at bounding box center [668, 212] width 312 height 44
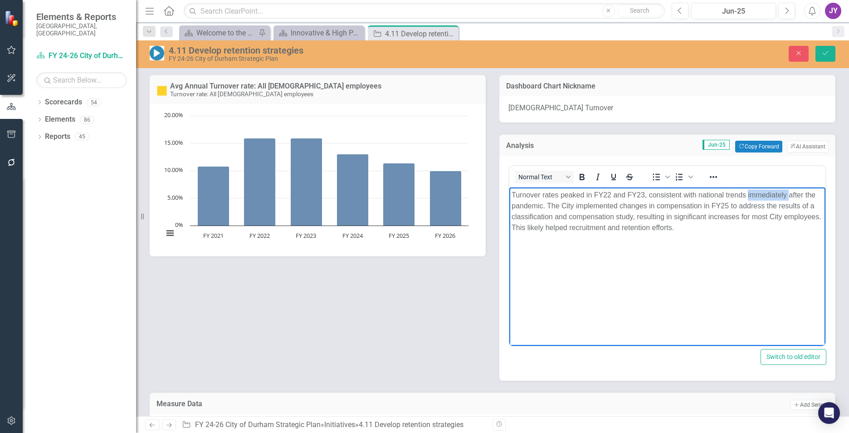
click at [754, 196] on p "Turnover rates peaked in FY22 and FY23, consistent with national trends immedia…" at bounding box center [668, 212] width 312 height 44
drag, startPoint x: 748, startPoint y: 195, endPoint x: 805, endPoint y: 194, distance: 56.7
click at [805, 194] on p "Turnover rates peaked in FY22 and FY23, consistent with national trends immedia…" at bounding box center [668, 212] width 312 height 44
click at [791, 198] on p "Turnover rates peaked in FY22 and FY23, consistent with national trends immedia…" at bounding box center [668, 212] width 312 height 44
click at [745, 193] on p "Turnover rates peaked in FY22 and FY23, consistent with national trends immedia…" at bounding box center [668, 212] width 312 height 44
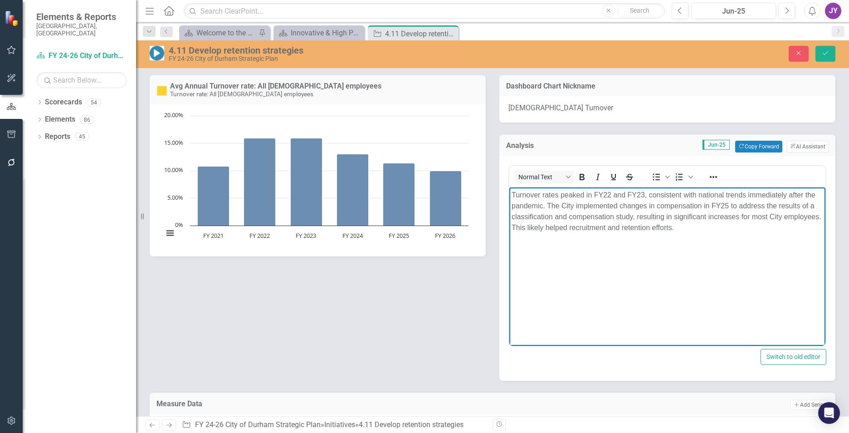
click at [801, 195] on p "Turnover rates peaked in FY22 and FY23, consistent with national trends immedia…" at bounding box center [668, 212] width 312 height 44
click at [725, 201] on p "Turnover rates peaked in FY22 and FY23, consistent with national trends immedia…" at bounding box center [668, 212] width 312 height 44
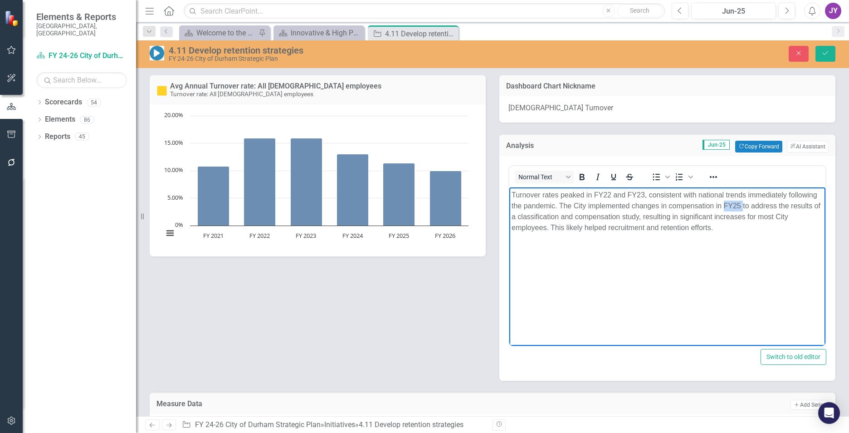
click at [738, 220] on p "Turnover rates peaked in FY22 and FY23, consistent with national trends immedia…" at bounding box center [668, 212] width 312 height 44
click at [721, 232] on p "Turnover rates peaked in FY22 and FY23, consistent with national trends immedia…" at bounding box center [668, 212] width 312 height 44
click at [693, 223] on p "Turnover rates peaked in FY22 and FY23, consistent with national trends immedia…" at bounding box center [668, 212] width 312 height 44
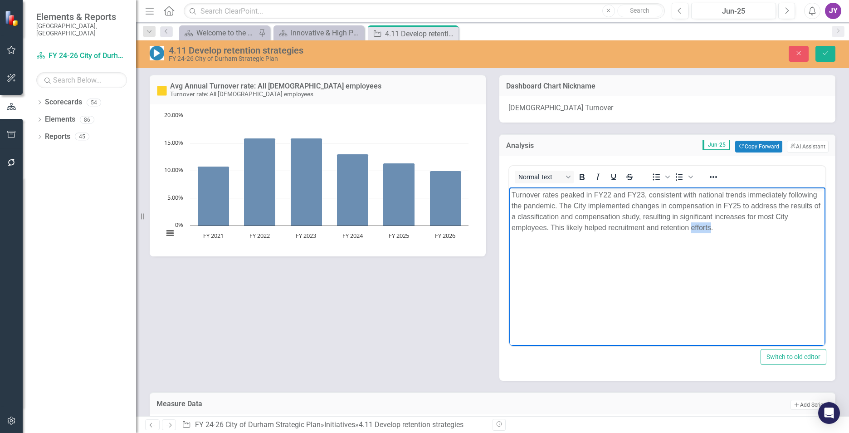
copy p "Turnover rates peaked in FY22 and FY23, consistent with national trends immedia…"
click at [636, 306] on body "Turnover rates peaked in FY22 and FY23, consistent with national trends immedia…" at bounding box center [667, 255] width 316 height 136
click at [717, 229] on p "Turnover rates peaked in FY22 and FY23, consistent with national trends immedia…" at bounding box center [668, 212] width 312 height 44
click at [713, 282] on body "Turnover rates peaked in FY22 and FY23, consistent with national trends immedia…" at bounding box center [667, 255] width 316 height 136
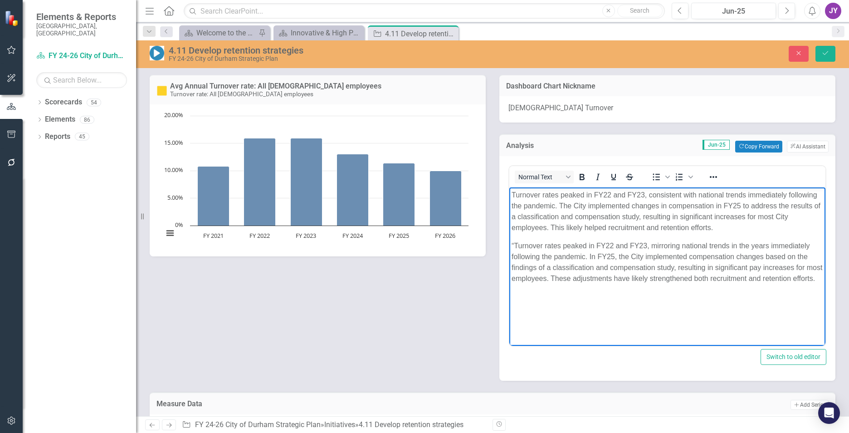
click at [517, 244] on p "“Turnover rates peaked in FY22 and FY23, mirroring national trends in the years…" at bounding box center [668, 262] width 312 height 44
click at [515, 246] on p "“Turnover rates peaked in FY22 and FY23, mirroring national trends in the years…" at bounding box center [668, 262] width 312 height 44
click at [663, 245] on p "Turnover rates peaked in FY22 and FY23, mirroring national trends in the years …" at bounding box center [668, 262] width 312 height 44
click at [662, 244] on p "Turnover rates peaked in FY22 and FY23, mirroring national trends in the years …" at bounding box center [668, 262] width 312 height 44
drag, startPoint x: 649, startPoint y: 195, endPoint x: 694, endPoint y: 195, distance: 45.4
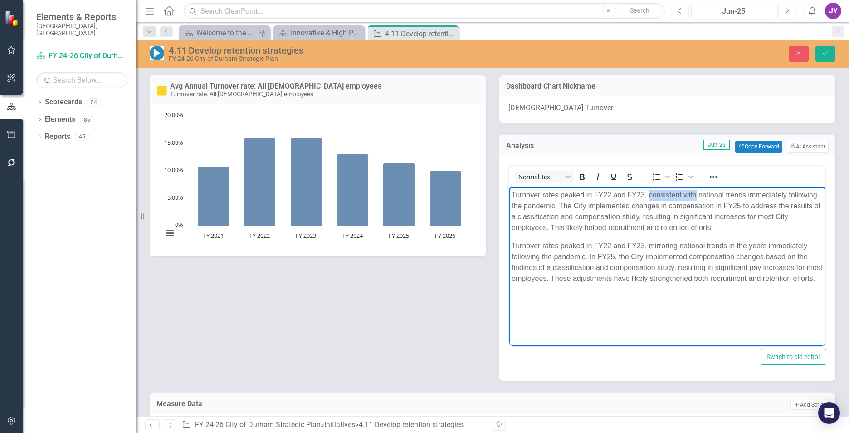
click at [694, 195] on p "Turnover rates peaked in FY22 and FY23, consistent with national trends immedia…" at bounding box center [668, 212] width 312 height 44
copy p "consistent with"
click at [659, 250] on p "Turnover rates peaked in FY22 and FY23, mirroring national trends in the years …" at bounding box center [668, 262] width 312 height 44
click at [635, 256] on p "Turnover rates peaked in FY22 and FY23, consistent with national trends in the …" at bounding box center [668, 267] width 312 height 54
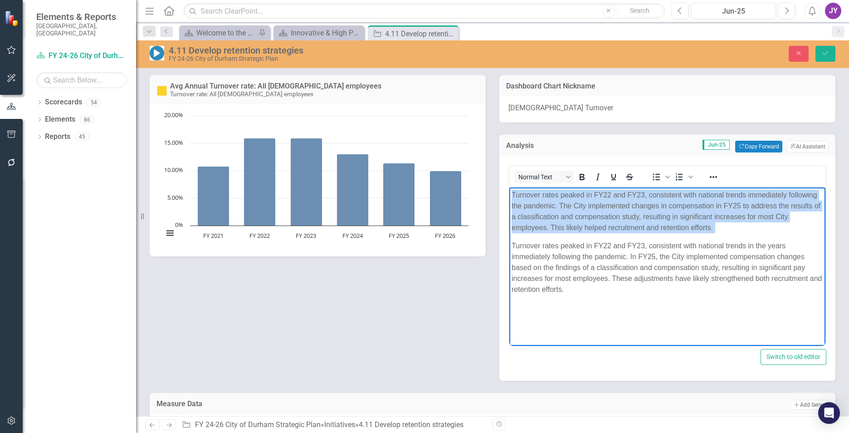
drag, startPoint x: 510, startPoint y: 244, endPoint x: 1007, endPoint y: 398, distance: 520.3
click at [509, 195] on html "Turnover rates peaked in FY22 and FY23, consistent with national trends immedia…" at bounding box center [667, 255] width 316 height 136
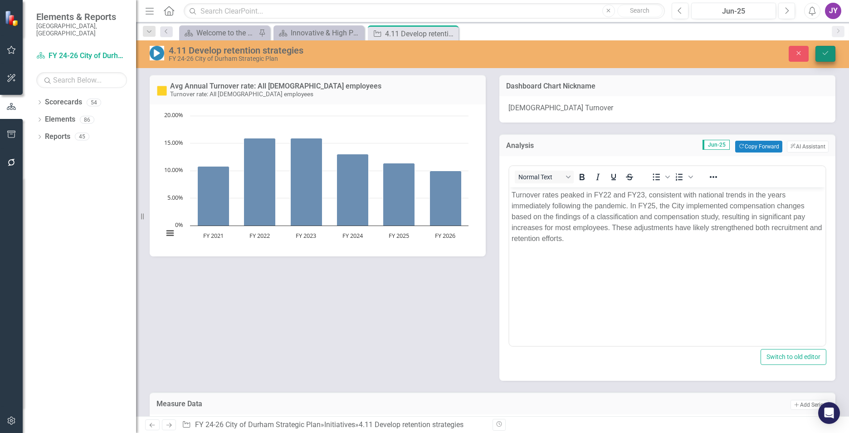
click at [825, 49] on button "Save" at bounding box center [825, 54] width 20 height 16
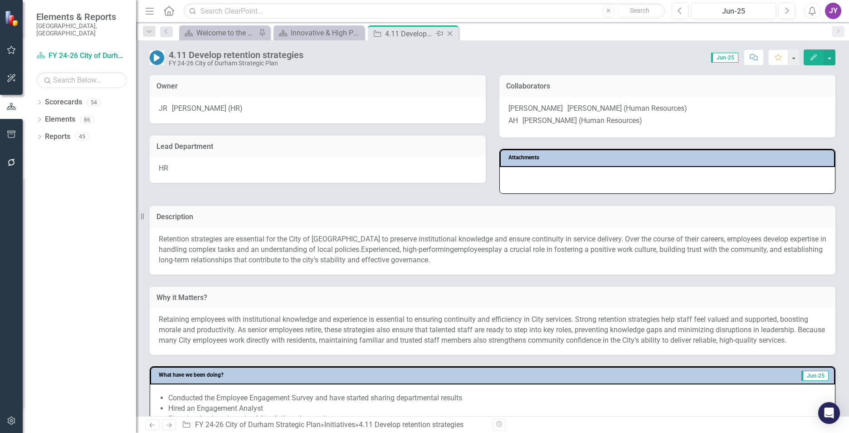
click at [447, 30] on icon "Close" at bounding box center [449, 33] width 9 height 7
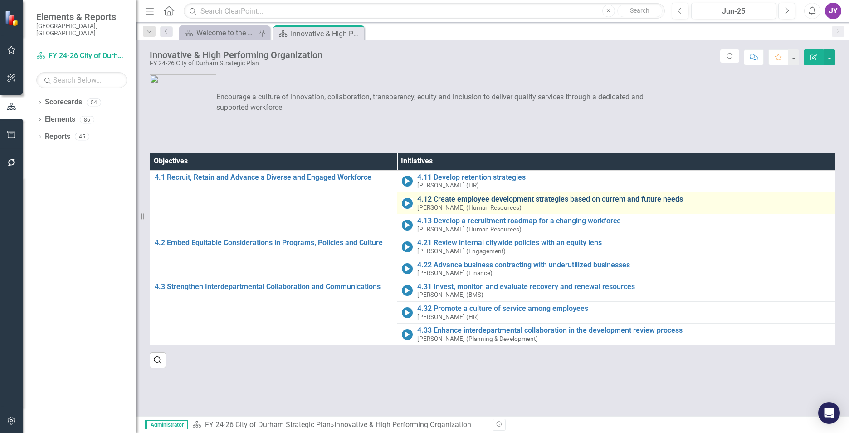
click at [437, 199] on link "4.12 Create employee development strategies based on current and future needs" at bounding box center [623, 199] width 413 height 8
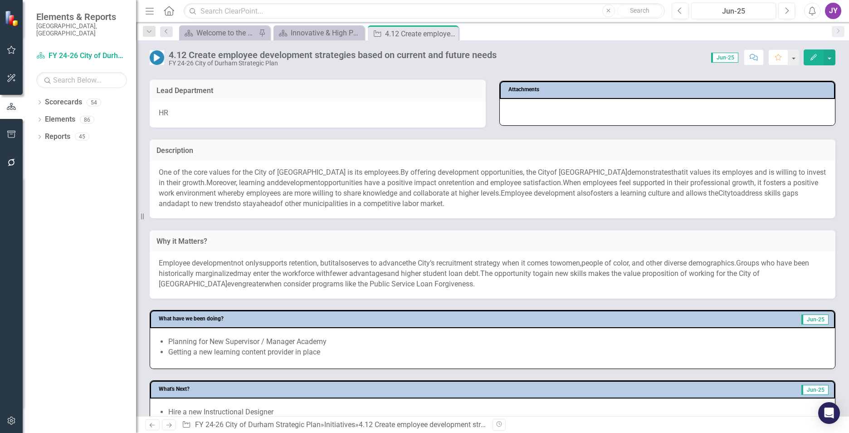
scroll to position [136, 0]
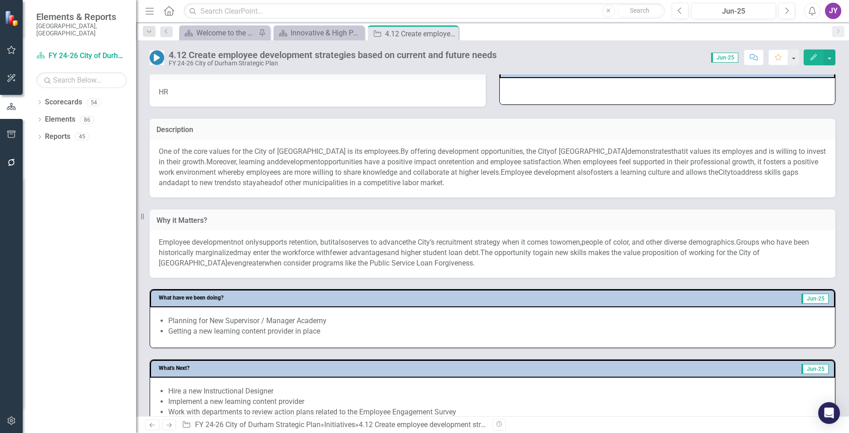
click at [244, 171] on span "When employees feel supported in their professional growth, it fosters a positi…" at bounding box center [488, 166] width 659 height 19
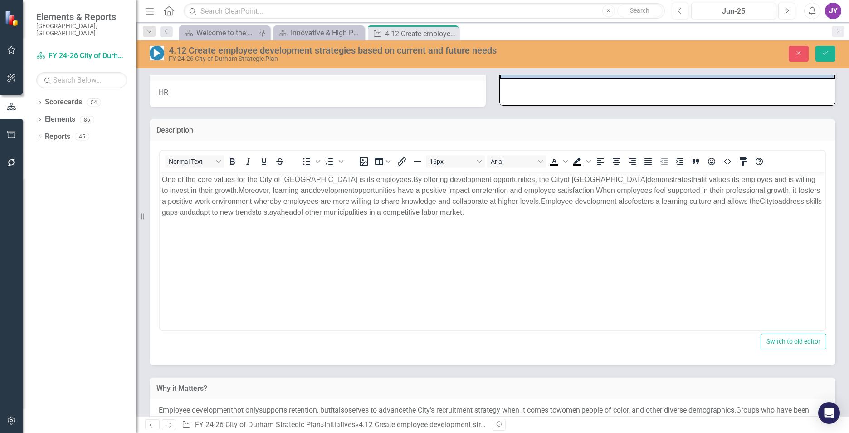
scroll to position [0, 0]
click at [160, 180] on body "One of the core values for the City of Durham is its employees. By o ffering de…" at bounding box center [493, 239] width 666 height 136
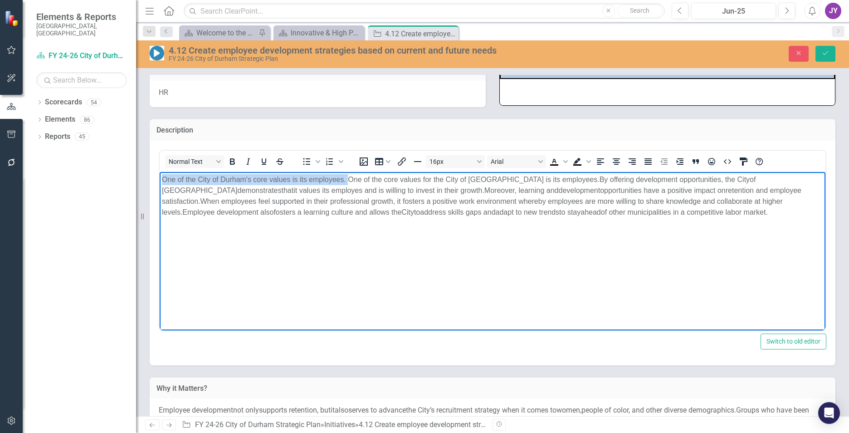
drag, startPoint x: 348, startPoint y: 178, endPoint x: 155, endPoint y: 181, distance: 193.2
click at [160, 181] on html "One of the City of Durham's core values is its employees. One of the core value…" at bounding box center [493, 239] width 666 height 136
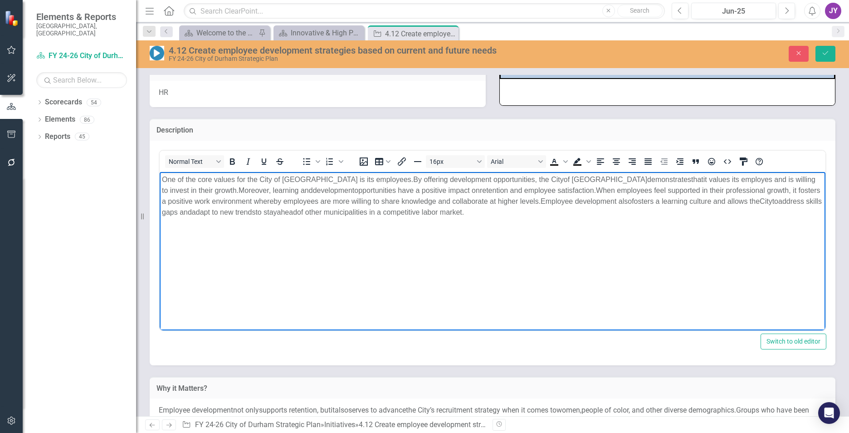
click at [344, 207] on p "One of the core values for the City of Durham is its employees. By o ffering de…" at bounding box center [492, 196] width 661 height 44
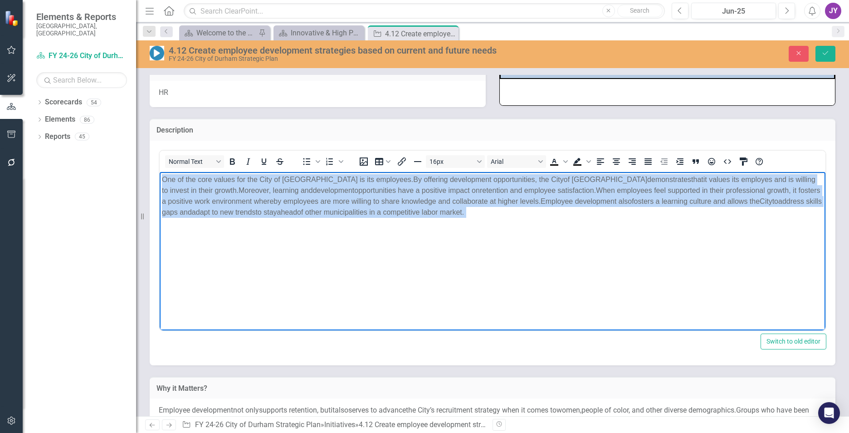
click at [344, 207] on p "One of the core values for the City of Durham is its employees. By o ffering de…" at bounding box center [492, 196] width 661 height 44
click at [478, 257] on body "One of the core values for the City of Durham is its employees. By o ffering de…" at bounding box center [493, 239] width 666 height 136
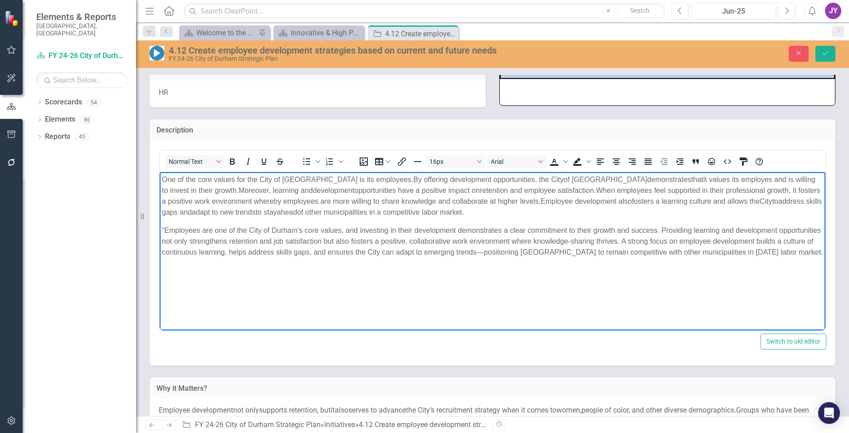
click at [169, 230] on span "“Employees are one of the City of Durham’s core values, and investing in their …" at bounding box center [492, 240] width 661 height 29
click at [167, 229] on span "“Employees are one of the City of Durham’s core values, and investing in their …" at bounding box center [492, 240] width 661 height 29
click at [164, 226] on span "“Employees are one of the City of Durham’s core values, and investing in their …" at bounding box center [492, 240] width 661 height 29
drag, startPoint x: 338, startPoint y: 229, endPoint x: 145, endPoint y: 231, distance: 193.2
click at [160, 231] on html "One of the core values for the City of Durham is its employees. By o ffering de…" at bounding box center [493, 239] width 666 height 136
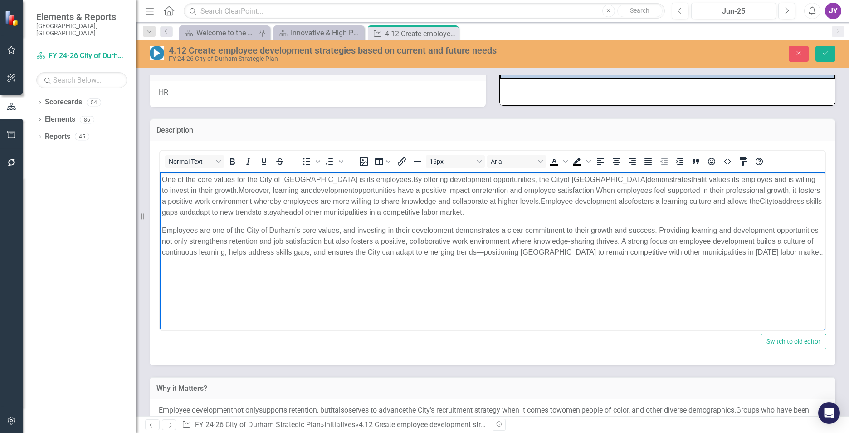
click at [358, 244] on span "Employees are one of the City of Durham’s core values, and investing in their d…" at bounding box center [492, 240] width 661 height 29
drag, startPoint x: 338, startPoint y: 231, endPoint x: 147, endPoint y: 228, distance: 190.5
click at [160, 228] on html "One of the core values for the City of Durham is its employees. By o ffering de…" at bounding box center [493, 239] width 666 height 136
drag, startPoint x: 360, startPoint y: 179, endPoint x: 147, endPoint y: 175, distance: 212.8
click at [160, 175] on html "One of the core values for the City of Durham is its employees. By o ffering de…" at bounding box center [493, 239] width 666 height 136
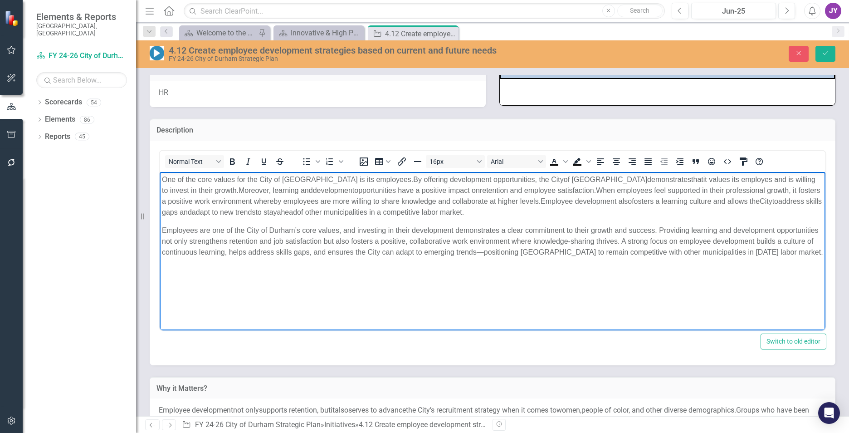
click at [242, 178] on span "One of the core values for the City of Durham is its employees." at bounding box center [287, 179] width 251 height 8
click at [689, 181] on span "that" at bounding box center [695, 179] width 12 height 8
click at [436, 225] on p "Employees are one of the City of Durham’s core values, and investing in their d…" at bounding box center [492, 241] width 661 height 33
click at [237, 180] on span "One of the core values for the City of Durham is its employees." at bounding box center [287, 179] width 251 height 8
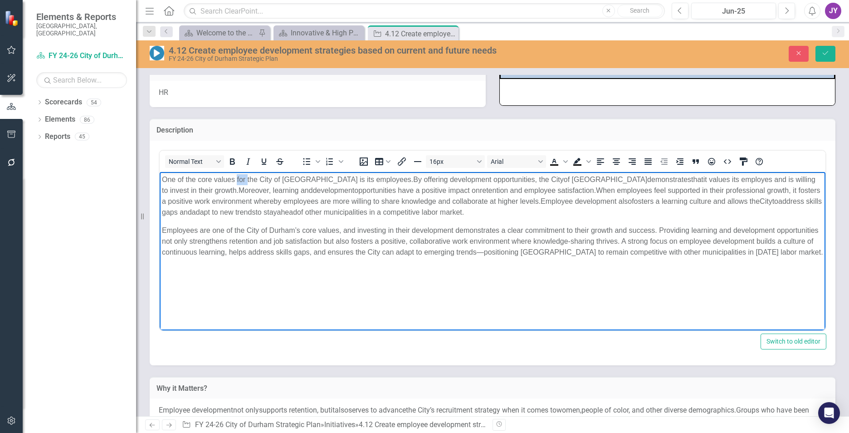
click at [237, 180] on span "One of the core values for the City of Durham is its employees." at bounding box center [287, 179] width 251 height 8
click at [220, 249] on span "Employees are one of the City of Durham’s core values, and investing in their d…" at bounding box center [492, 240] width 661 height 29
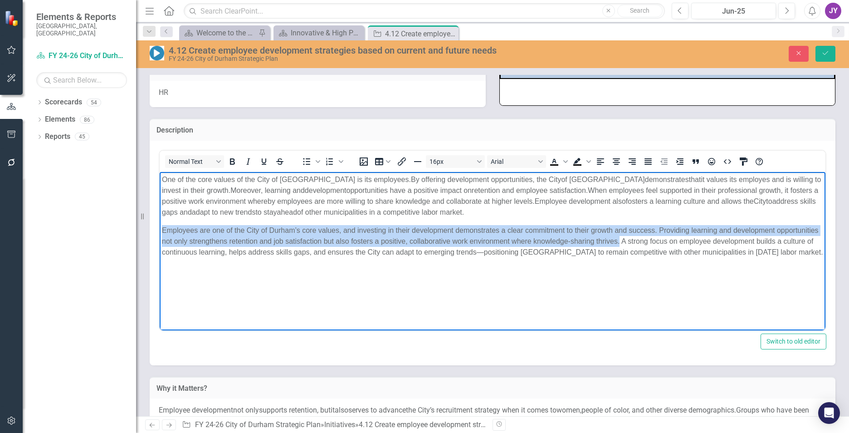
drag, startPoint x: 664, startPoint y: 242, endPoint x: 130, endPoint y: 223, distance: 533.7
click at [160, 223] on html "One of the core values of the City of Durham is its employees. By o ffering dev…" at bounding box center [493, 239] width 666 height 136
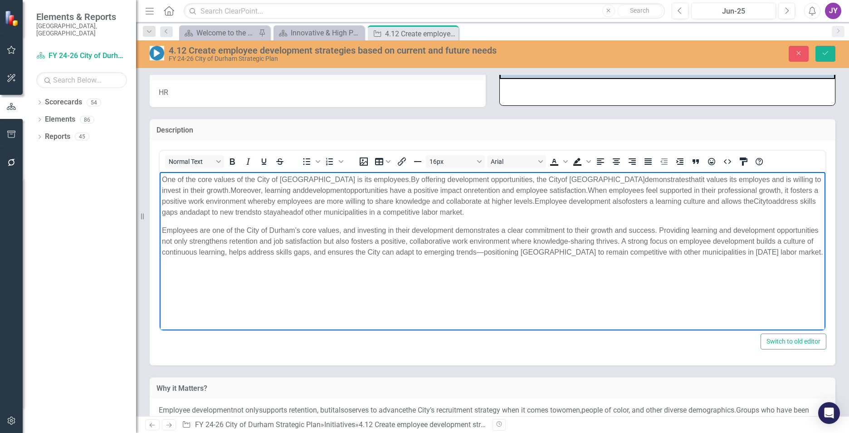
click at [164, 181] on span "One of the core values of the City of [GEOGRAPHIC_DATA] is its employees." at bounding box center [286, 179] width 249 height 8
click at [164, 179] on span "One of the core values of the City of [GEOGRAPHIC_DATA] is its employees." at bounding box center [286, 179] width 249 height 8
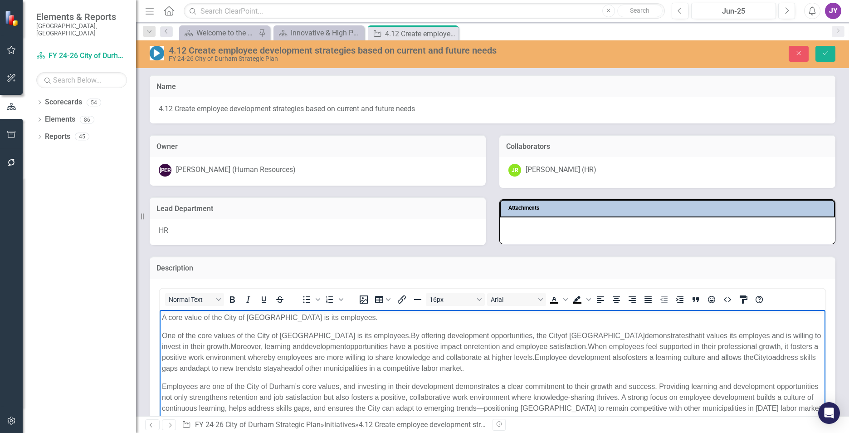
scroll to position [136, 0]
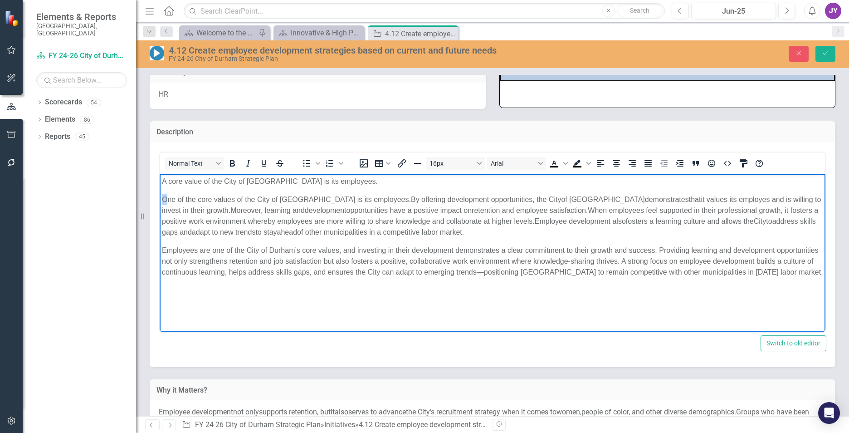
click at [166, 199] on span "One of the core values of the City of [GEOGRAPHIC_DATA] is its employees." at bounding box center [286, 199] width 249 height 8
click at [182, 200] on span "One of the core values of the City of [GEOGRAPHIC_DATA] is its employees." at bounding box center [286, 199] width 249 height 8
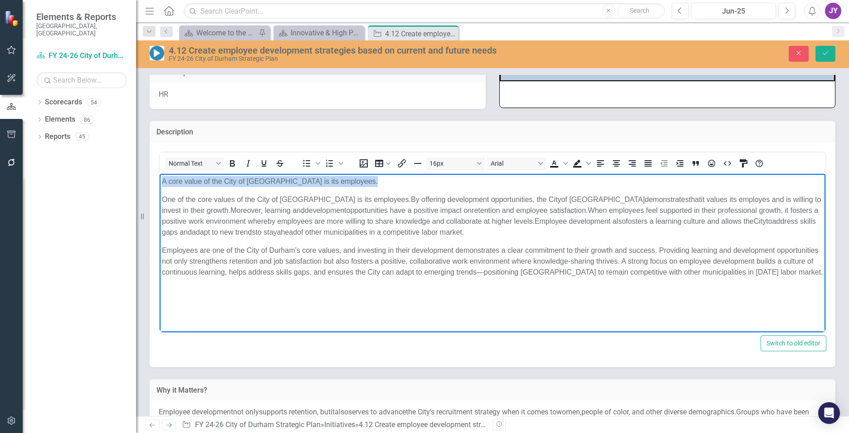
drag, startPoint x: 163, startPoint y: 199, endPoint x: 316, endPoint y: 353, distance: 216.8
click at [160, 179] on html "A core value of the City of [GEOGRAPHIC_DATA] is its employees. One of the core…" at bounding box center [493, 241] width 666 height 136
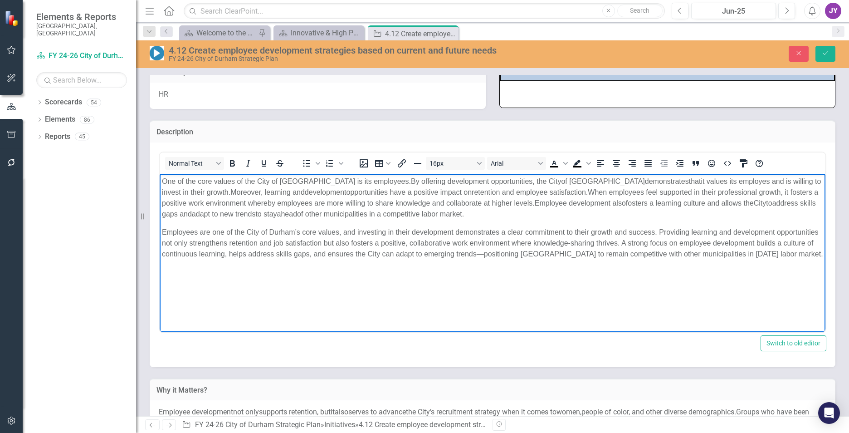
click at [561, 181] on span "of [GEOGRAPHIC_DATA]" at bounding box center [602, 181] width 83 height 8
click at [563, 179] on span "demonstrates" at bounding box center [585, 181] width 44 height 8
click at [763, 178] on span "its employes and is willing to invest in their growth" at bounding box center [491, 186] width 659 height 19
drag, startPoint x: 232, startPoint y: 192, endPoint x: 766, endPoint y: 179, distance: 533.5
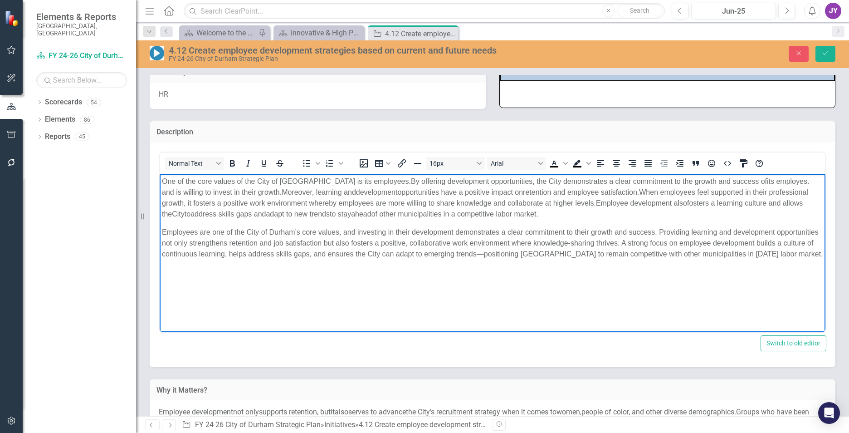
click at [766, 179] on span "One of the core values of the City of [GEOGRAPHIC_DATA] is its employees. By o …" at bounding box center [485, 197] width 647 height 40
click at [425, 180] on span "ffering development opportunities" at bounding box center [478, 181] width 107 height 8
click at [777, 179] on span "its employes." at bounding box center [473, 186] width 623 height 19
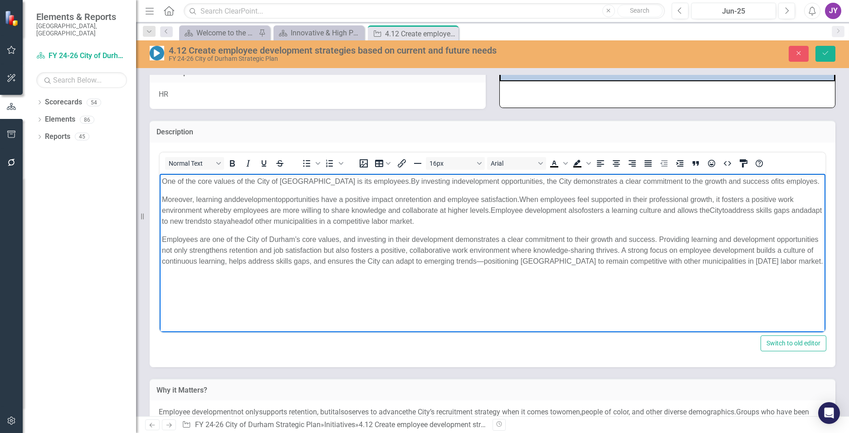
click at [798, 178] on p "One of the core values of the City of [GEOGRAPHIC_DATA] is its employees. By in…" at bounding box center [492, 181] width 661 height 11
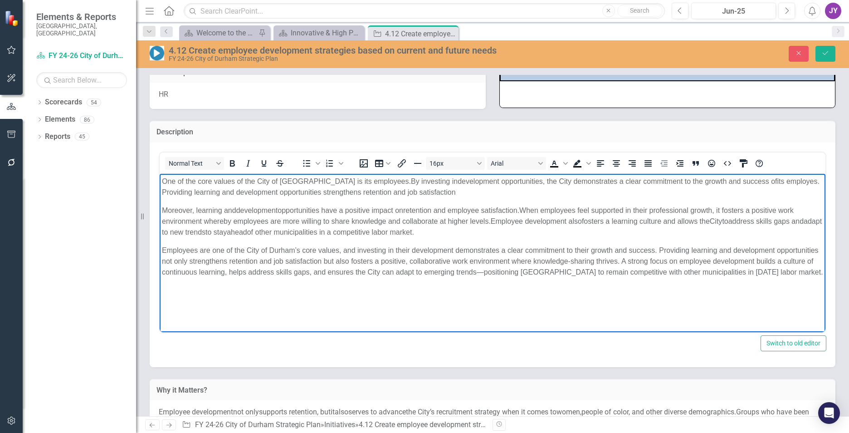
click at [593, 222] on span "fosters a learning culture and allows the" at bounding box center [646, 221] width 128 height 8
click at [340, 238] on body "One of the core values of the City of [GEOGRAPHIC_DATA] is its employees. By in…" at bounding box center [493, 241] width 666 height 136
click at [428, 192] on p "One of the core values of the City of [GEOGRAPHIC_DATA] is its employees. By in…" at bounding box center [492, 187] width 661 height 22
click at [476, 190] on p "One of the core values of the City of [GEOGRAPHIC_DATA] is its employees. By in…" at bounding box center [492, 187] width 661 height 22
click at [446, 193] on span "its employes. Providing learning and development opportunities strengthens rete…" at bounding box center [491, 186] width 658 height 19
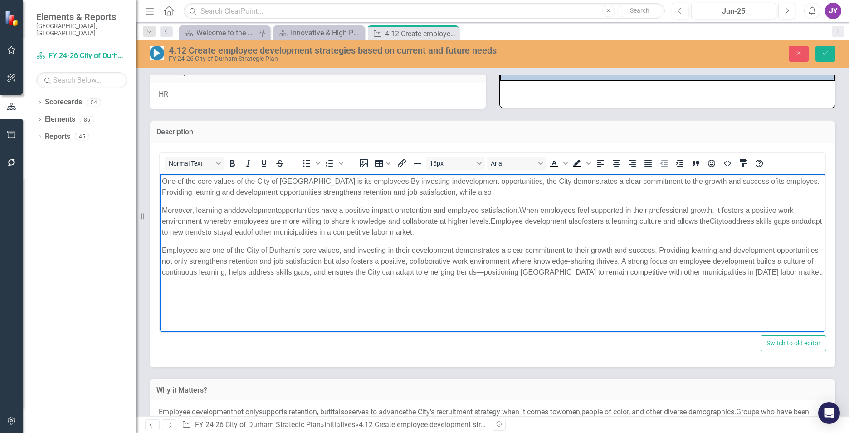
click at [447, 193] on span "its employes. Providing learning and development opportunities strengthens rete…" at bounding box center [491, 186] width 658 height 19
click at [434, 193] on span "its employes. Providing learning and development opportunities strengthens rete…" at bounding box center [491, 186] width 658 height 19
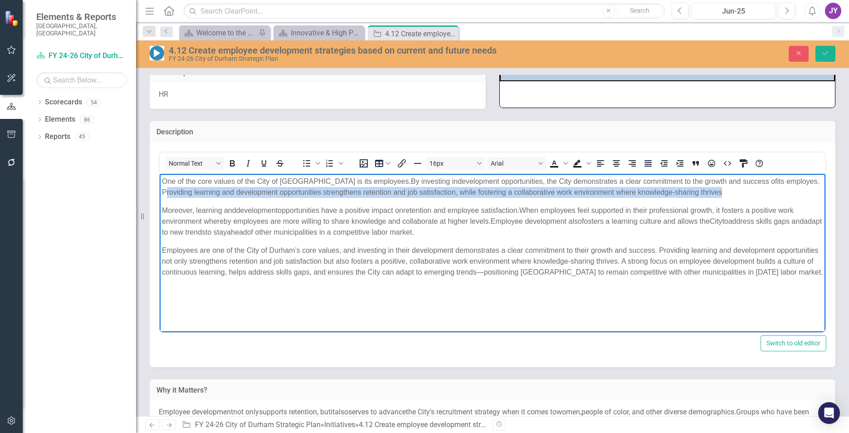
drag, startPoint x: 162, startPoint y: 210, endPoint x: 777, endPoint y: 182, distance: 615.2
click at [777, 182] on body "One of the core values of the City of [GEOGRAPHIC_DATA] is its employees. By in…" at bounding box center [493, 241] width 666 height 136
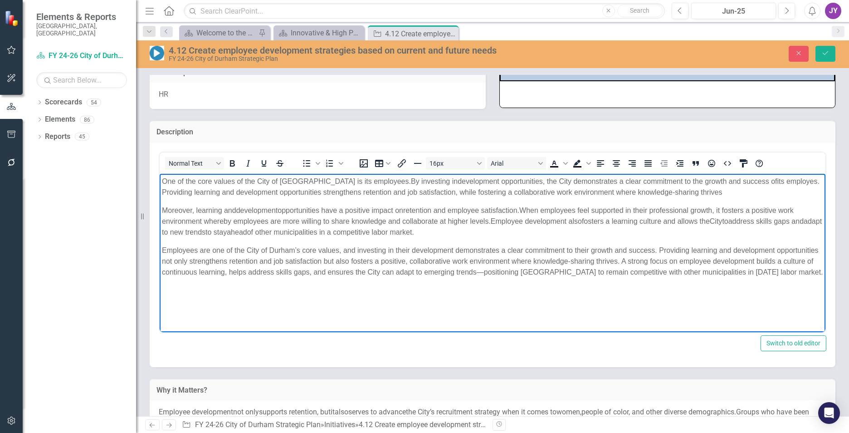
drag, startPoint x: 764, startPoint y: 192, endPoint x: 777, endPoint y: 183, distance: 16.0
click at [777, 183] on p "One of the core values of the City of [GEOGRAPHIC_DATA] is its employees. By in…" at bounding box center [492, 187] width 661 height 22
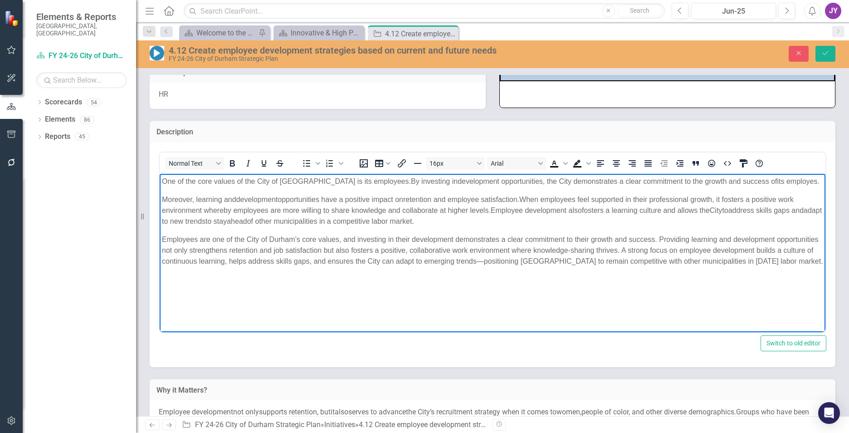
click at [162, 202] on span "Moreover," at bounding box center [178, 199] width 32 height 8
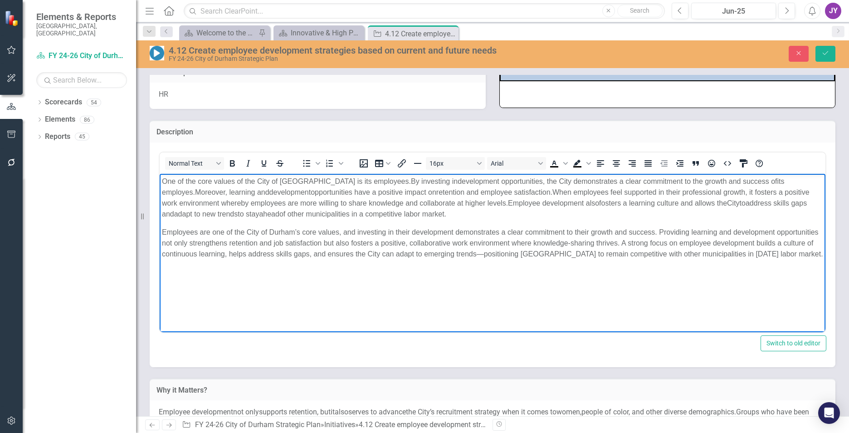
click at [314, 272] on body "One of the core values of the City of [GEOGRAPHIC_DATA] is its employees. By in…" at bounding box center [493, 241] width 666 height 136
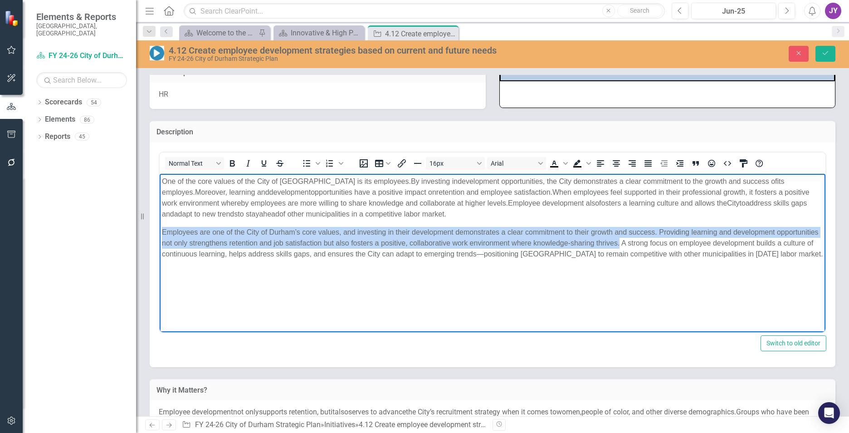
drag, startPoint x: 664, startPoint y: 242, endPoint x: 273, endPoint y: 408, distance: 424.7
click at [160, 234] on html "One of the core values of the City of [GEOGRAPHIC_DATA] is its employees. By in…" at bounding box center [493, 241] width 666 height 136
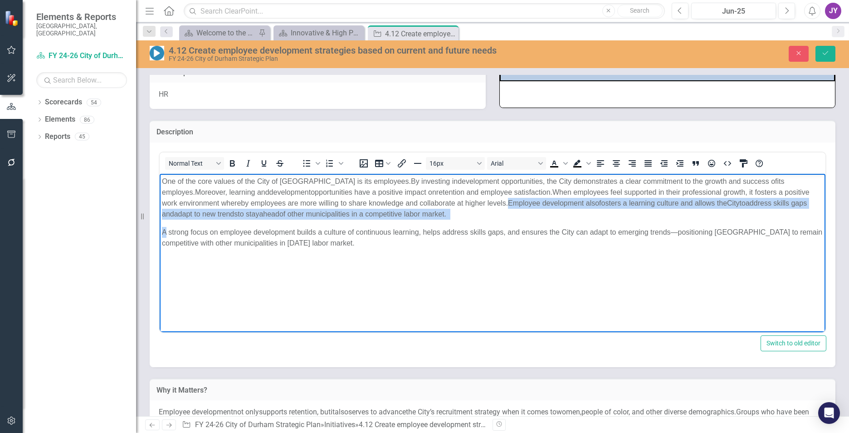
drag, startPoint x: 164, startPoint y: 230, endPoint x: 448, endPoint y: 209, distance: 284.3
click at [453, 204] on body "One of the core values of the City of [GEOGRAPHIC_DATA] is its employees. By in…" at bounding box center [493, 241] width 666 height 136
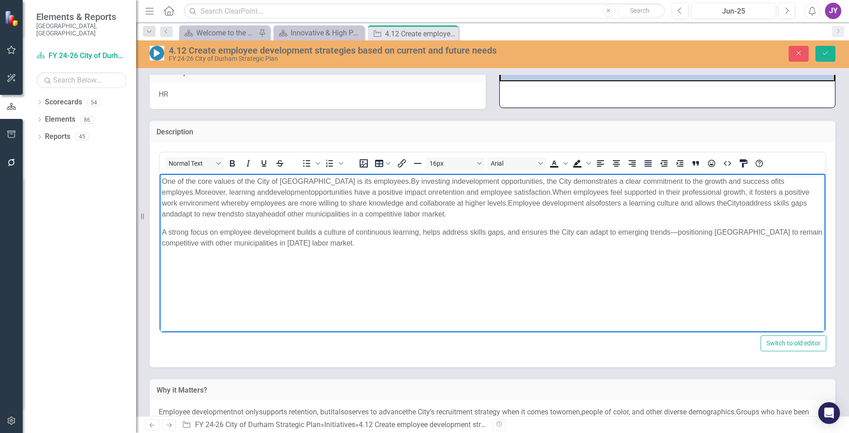
click at [682, 231] on span "A strong focus on employee development builds a culture of continuous learning,…" at bounding box center [492, 237] width 660 height 19
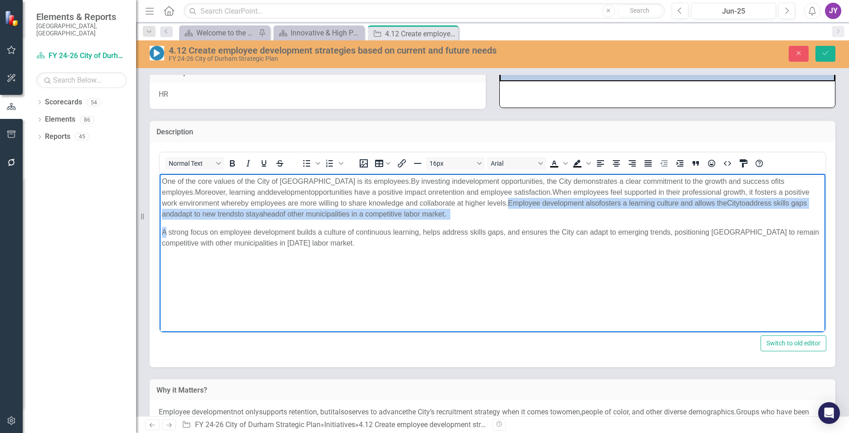
drag, startPoint x: 451, startPoint y: 202, endPoint x: 163, endPoint y: 228, distance: 288.7
click at [163, 228] on body "One of the core values of the City of [GEOGRAPHIC_DATA] is its employees. By in…" at bounding box center [493, 241] width 666 height 136
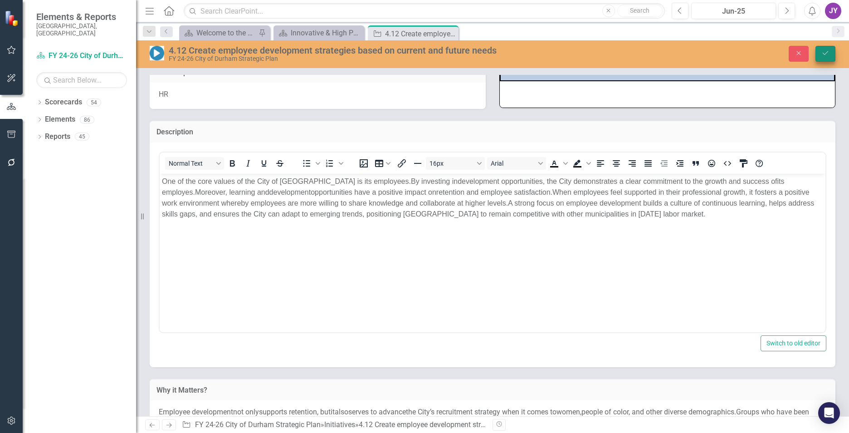
click at [830, 54] on button "Save" at bounding box center [825, 54] width 20 height 16
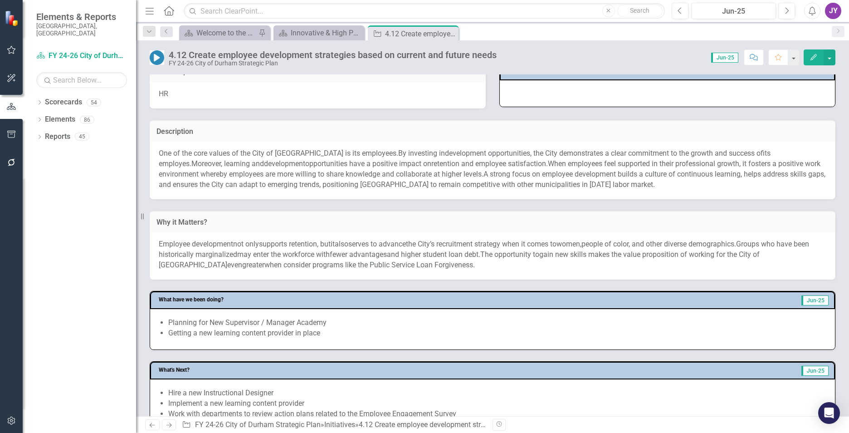
click at [272, 254] on span "may enter the workforce with" at bounding box center [283, 254] width 93 height 9
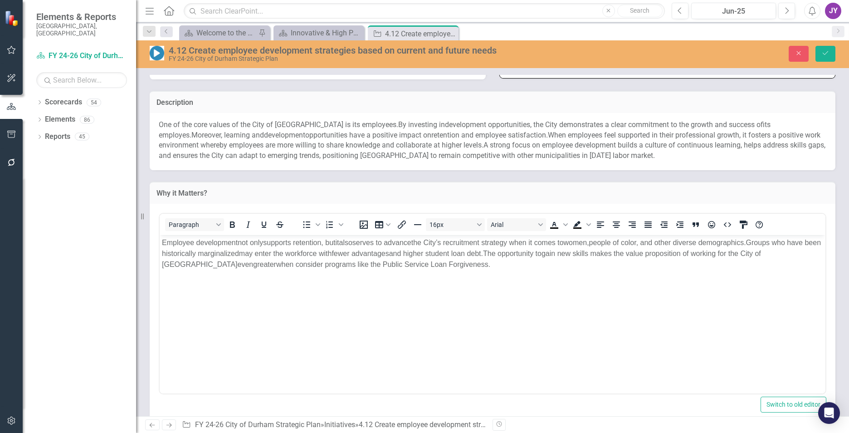
scroll to position [181, 0]
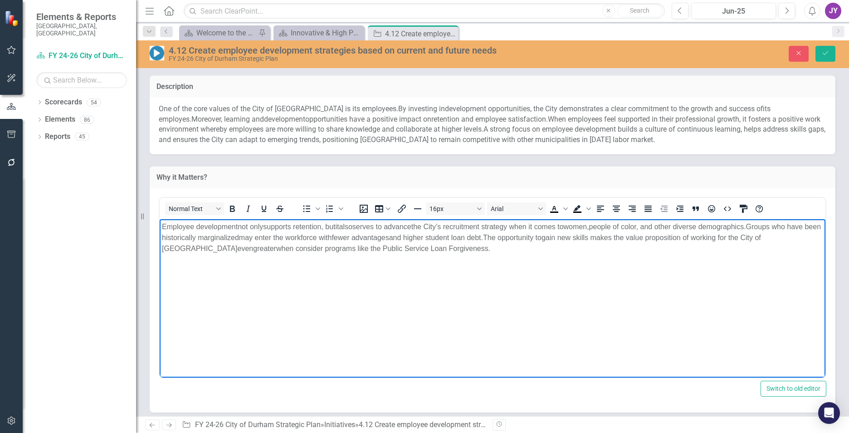
drag, startPoint x: 252, startPoint y: 227, endPoint x: 267, endPoint y: 227, distance: 15.4
click at [267, 227] on span "Employee development not only support s retention, but it also serves to advanc…" at bounding box center [491, 236] width 659 height 29
drag, startPoint x: 299, startPoint y: 226, endPoint x: 336, endPoint y: 225, distance: 36.8
click at [336, 225] on span "Employee development ﻿ support s retention, but it also serves to advance the C…" at bounding box center [479, 236] width 634 height 29
click at [353, 239] on span "advantages" at bounding box center [335, 237] width 38 height 8
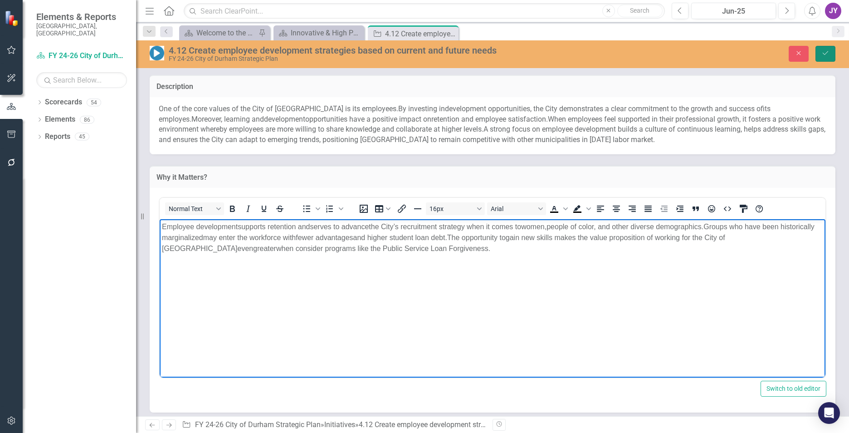
click at [833, 54] on button "Save" at bounding box center [825, 54] width 20 height 16
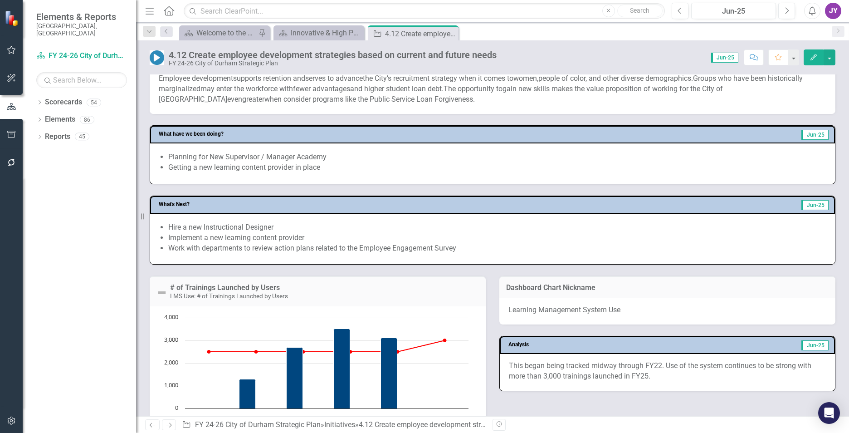
scroll to position [317, 0]
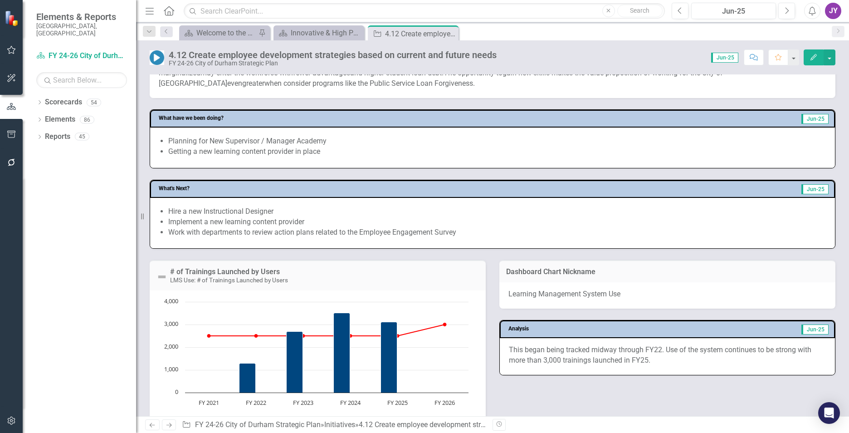
click at [300, 41] on div "4.12 Create employee development strategies based on current and future needs F…" at bounding box center [492, 53] width 713 height 27
click at [303, 35] on div "Innovative & High Performing Organization" at bounding box center [321, 32] width 60 height 11
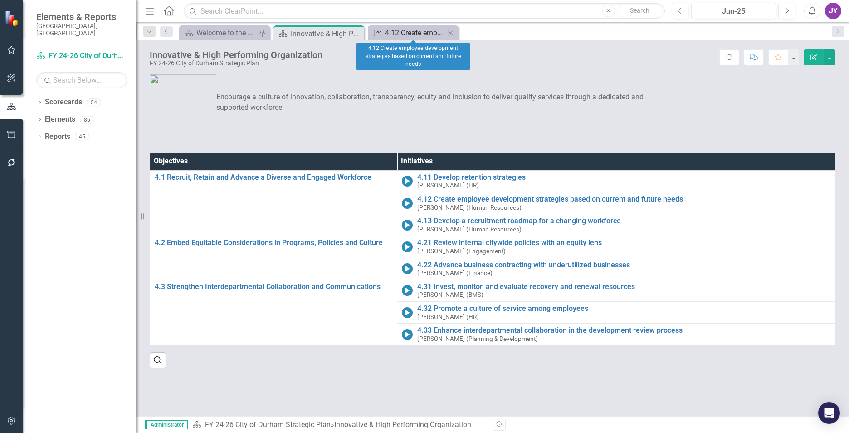
click at [392, 37] on div "4.12 Create employee development strategies based on current and future needs" at bounding box center [415, 32] width 60 height 11
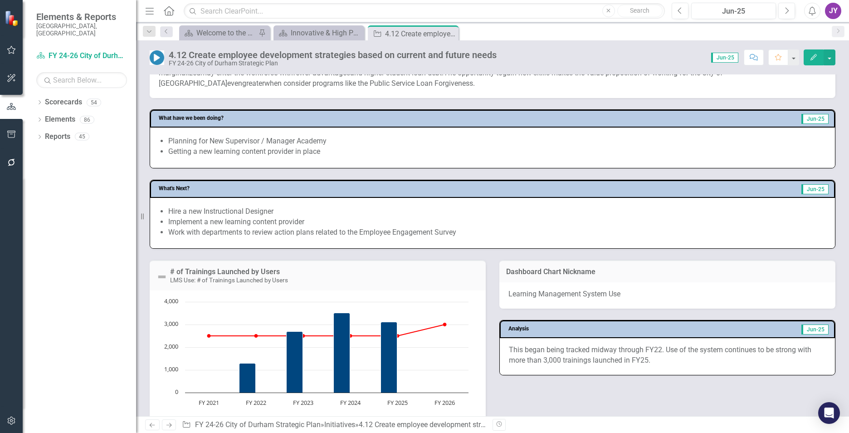
scroll to position [272, 0]
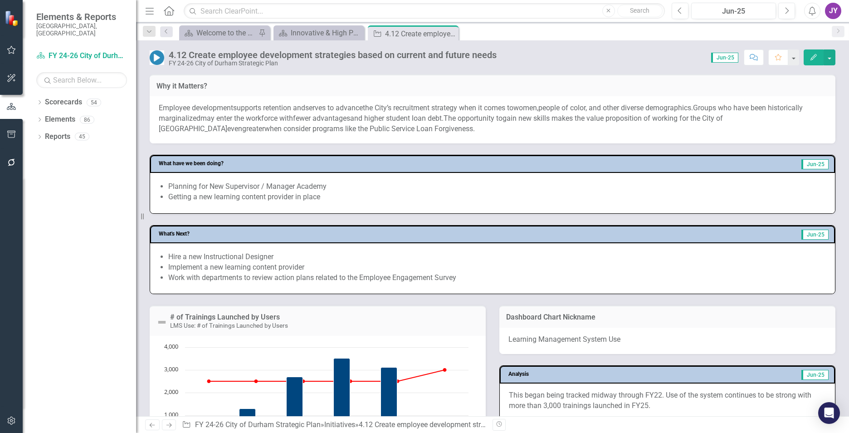
click at [350, 124] on p "Employee development support s retention and serves to advance the City ’ s rec…" at bounding box center [493, 118] width 668 height 31
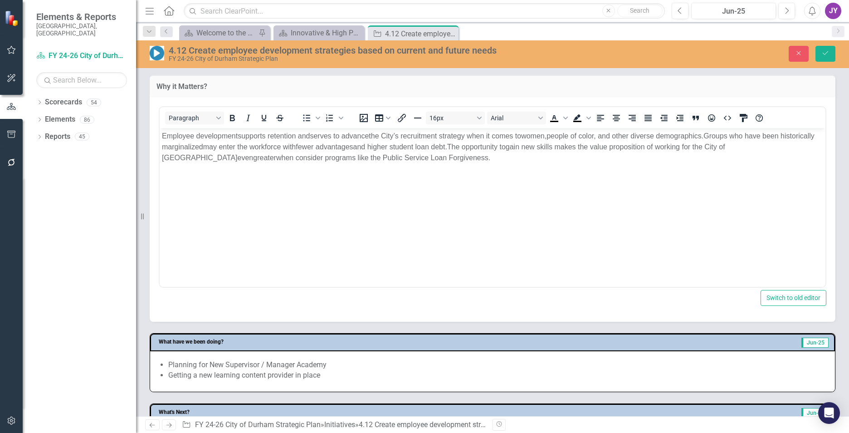
scroll to position [0, 0]
click at [718, 135] on span "Groups who have been historically marginalized" at bounding box center [488, 141] width 653 height 19
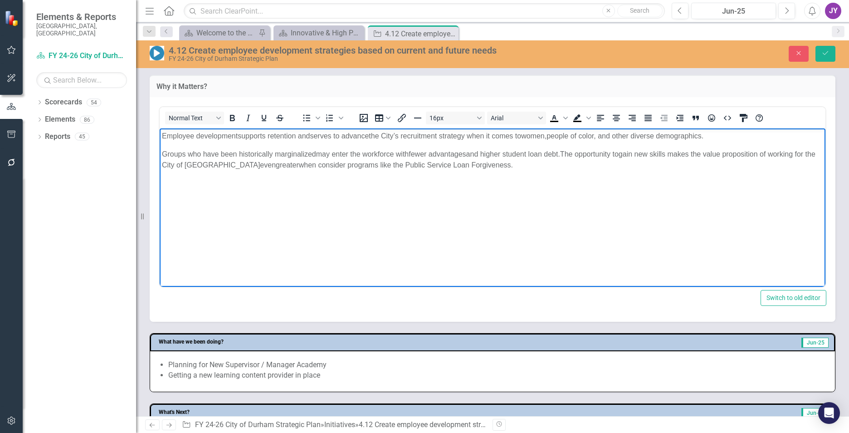
click at [655, 178] on body "Employee development support s retention and serves to advance the City ’ s rec…" at bounding box center [493, 196] width 666 height 136
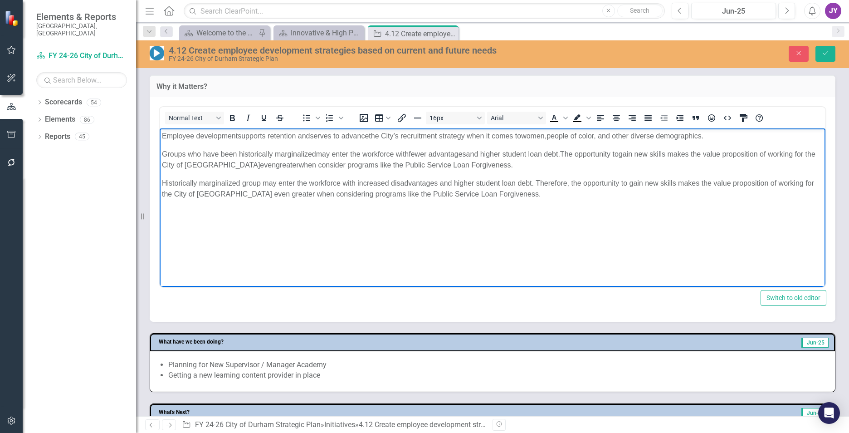
click at [455, 155] on span "advantages" at bounding box center [448, 154] width 38 height 8
click at [454, 153] on span "advantages" at bounding box center [448, 154] width 38 height 8
click at [451, 154] on span "advantages" at bounding box center [448, 154] width 38 height 8
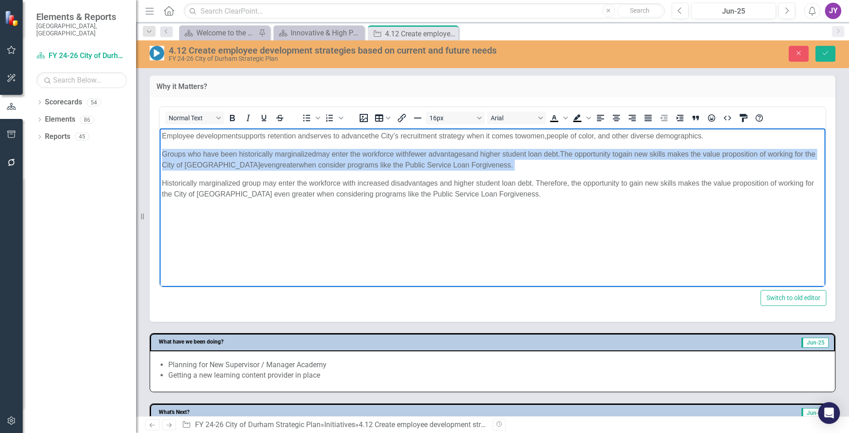
click at [451, 154] on span "advantages" at bounding box center [448, 154] width 38 height 8
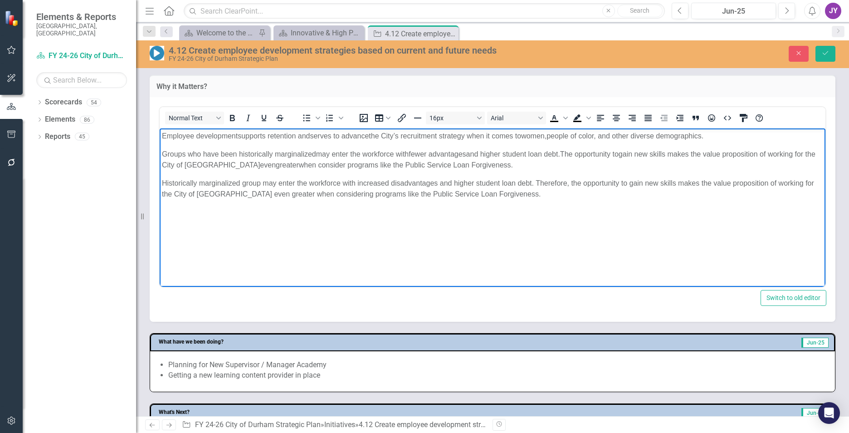
click at [503, 205] on body "Employee development support s retention and serves to advance the City ’ s rec…" at bounding box center [493, 196] width 666 height 136
click at [513, 197] on p "Historically marginalized group may enter the workforce with increased disadvan…" at bounding box center [492, 188] width 661 height 22
click at [193, 157] on span "Groups who have been historically marginalized" at bounding box center [239, 154] width 154 height 8
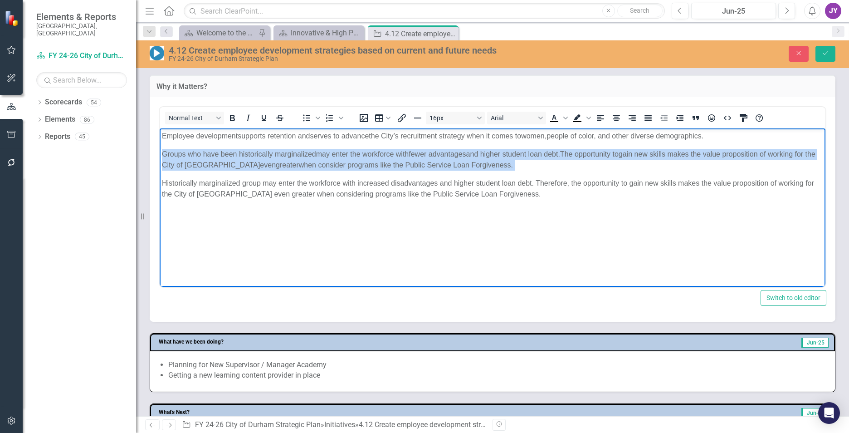
click at [193, 157] on span "Groups who have been historically marginalized" at bounding box center [239, 154] width 154 height 8
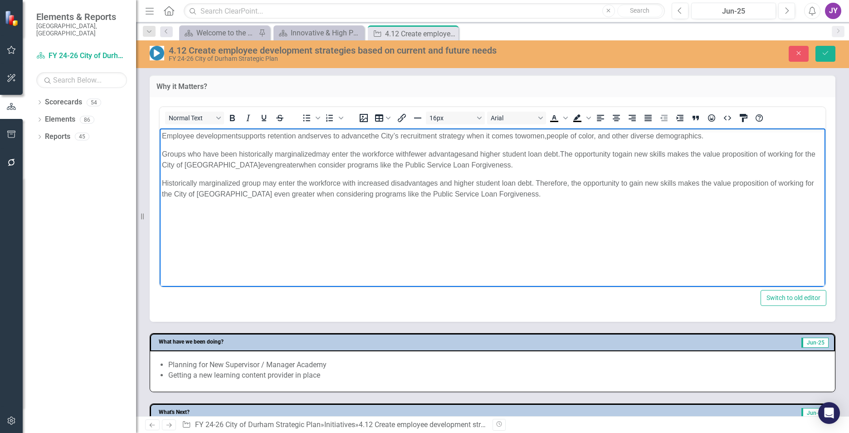
click at [295, 205] on body "Employee development support s retention and serves to advance the City ’ s rec…" at bounding box center [493, 196] width 666 height 136
click at [299, 161] on span "when consider programs like the Public Service Loan Forgiveness." at bounding box center [406, 165] width 214 height 8
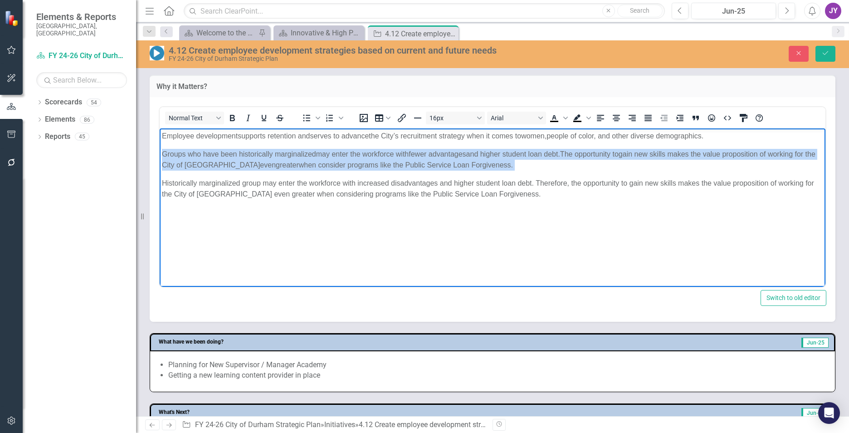
click at [299, 161] on span "when consider programs like the Public Service Loan Forgiveness." at bounding box center [406, 165] width 214 height 8
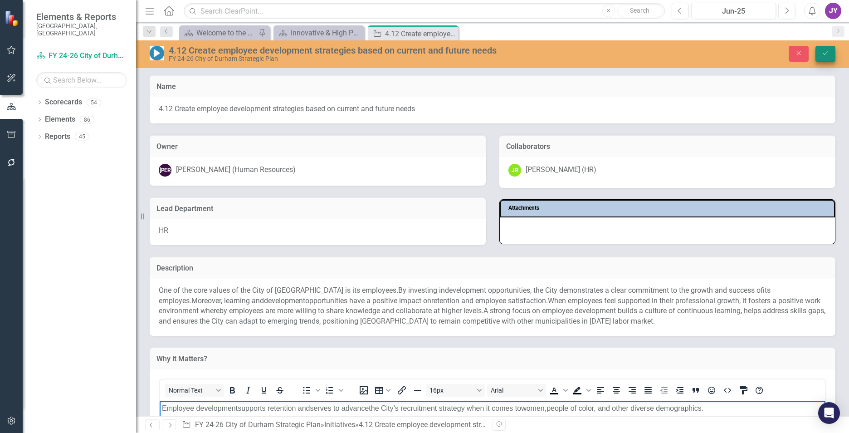
scroll to position [272, 0]
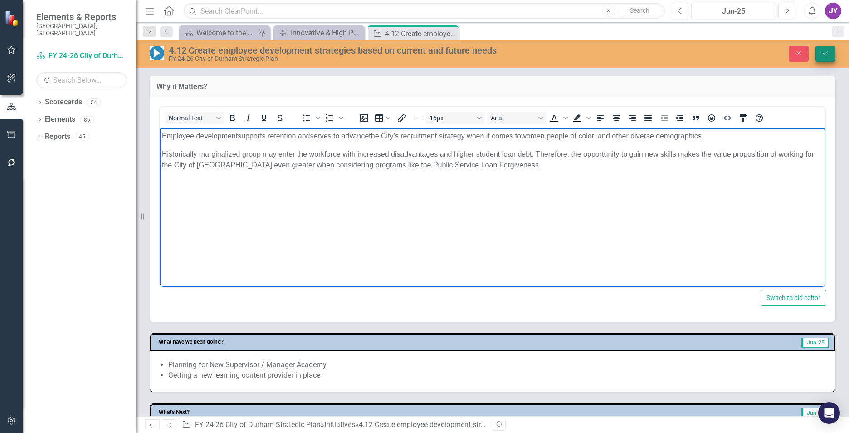
click at [825, 58] on button "Save" at bounding box center [825, 54] width 20 height 16
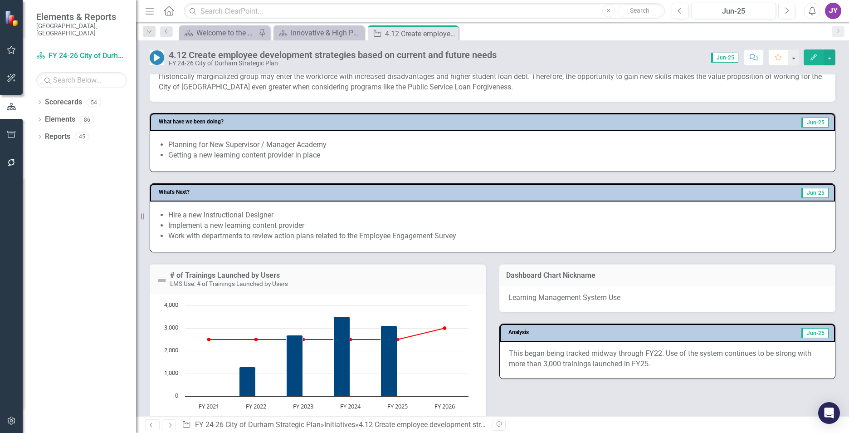
scroll to position [363, 0]
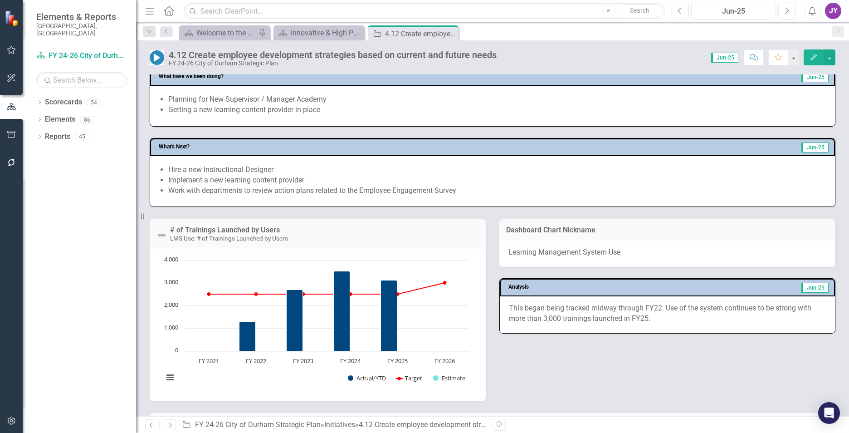
click at [537, 312] on p "This began being tracked midway through FY22. Use of the system continues to be…" at bounding box center [667, 313] width 317 height 21
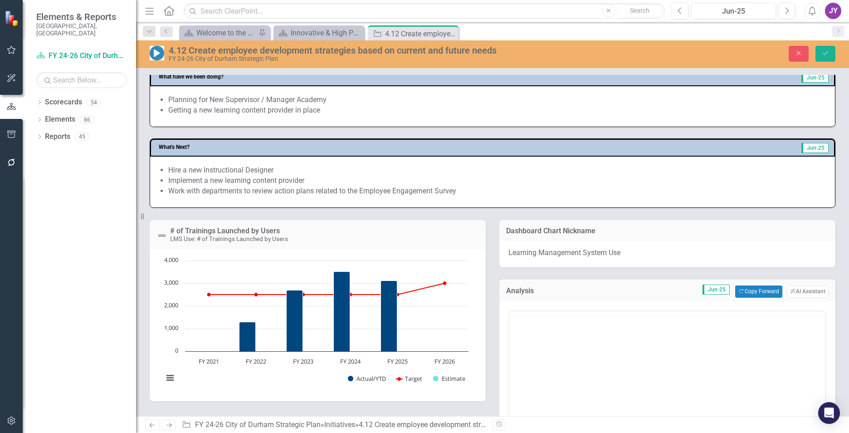
click at [537, 312] on div "<p>This began being tracked midway through FY22. Use of the system continues to…" at bounding box center [667, 400] width 318 height 184
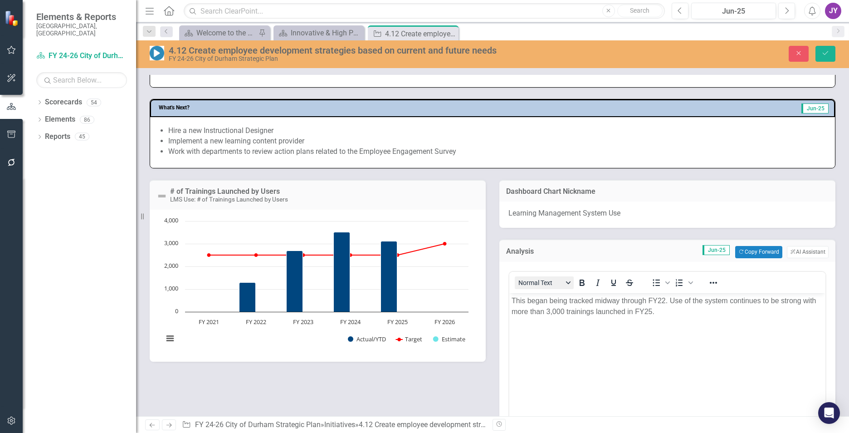
scroll to position [454, 0]
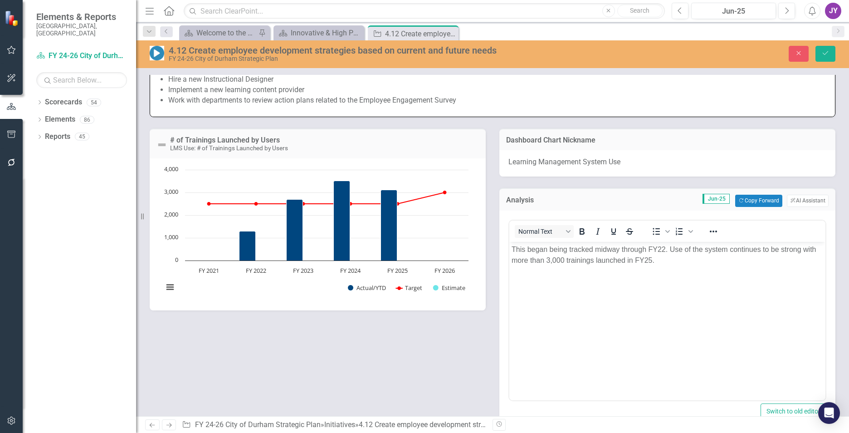
click at [546, 282] on body "This began being tracked midway through FY22. Use of the system continues to be…" at bounding box center [667, 309] width 316 height 136
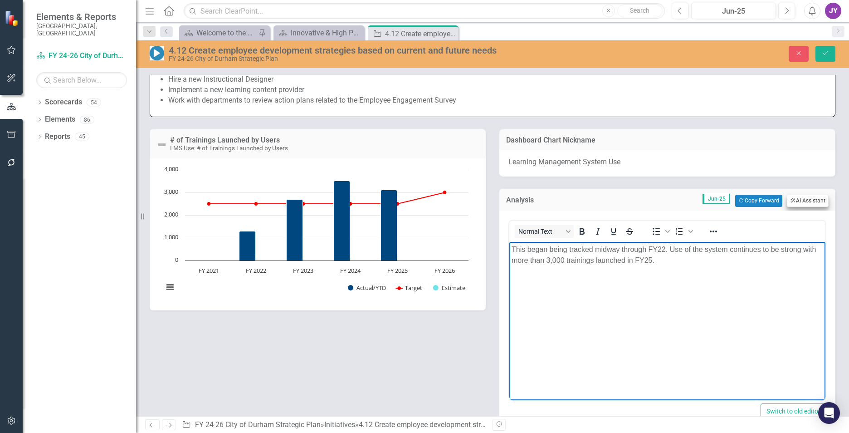
click at [803, 201] on button "ClearPoint AI AI Assistant" at bounding box center [808, 201] width 42 height 12
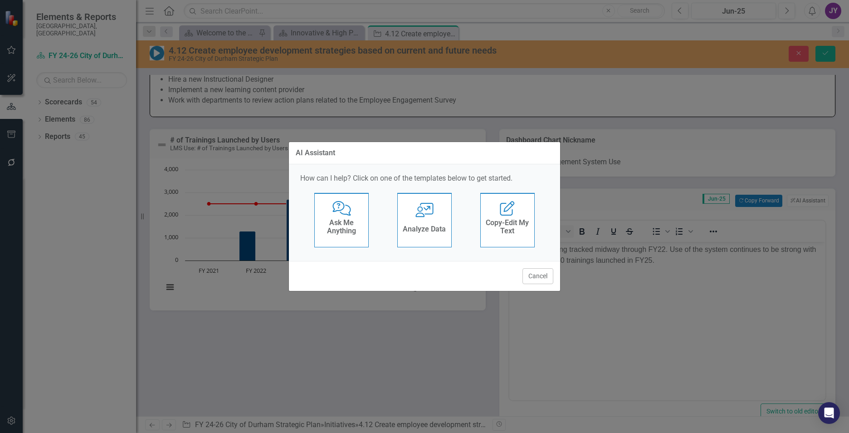
click at [439, 230] on h4 "Analyze Data" at bounding box center [424, 229] width 43 height 8
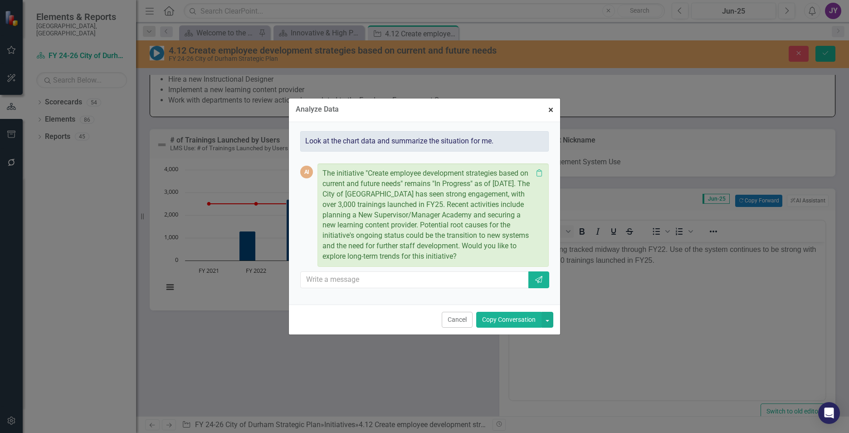
click at [552, 104] on span "×" at bounding box center [550, 109] width 5 height 11
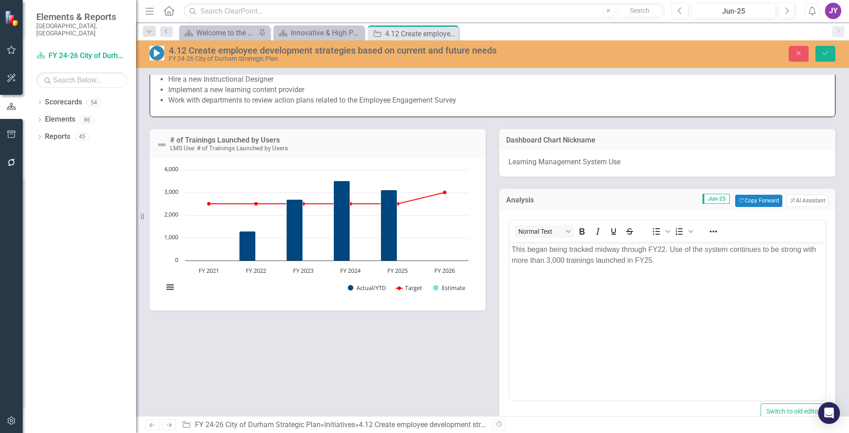
click at [566, 267] on body "This began being tracked midway through FY22. Use of the system continues to be…" at bounding box center [667, 309] width 316 height 136
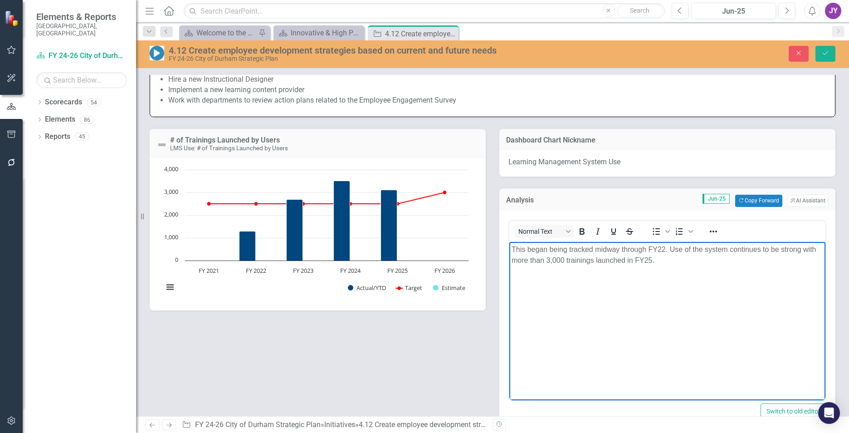
click at [523, 256] on p "This began being tracked midway through FY22. Use of the system continues to be…" at bounding box center [668, 255] width 312 height 22
click at [530, 250] on p "This began being tracked midway through FY22. Use of the system continues to be…" at bounding box center [668, 255] width 312 height 22
click at [552, 292] on body "This began being tracked midway through FY22. Use of the system continues to be…" at bounding box center [667, 309] width 316 height 136
click at [514, 249] on p "This began being tracked midway through FY22. Use of the system continues to be…" at bounding box center [668, 255] width 312 height 22
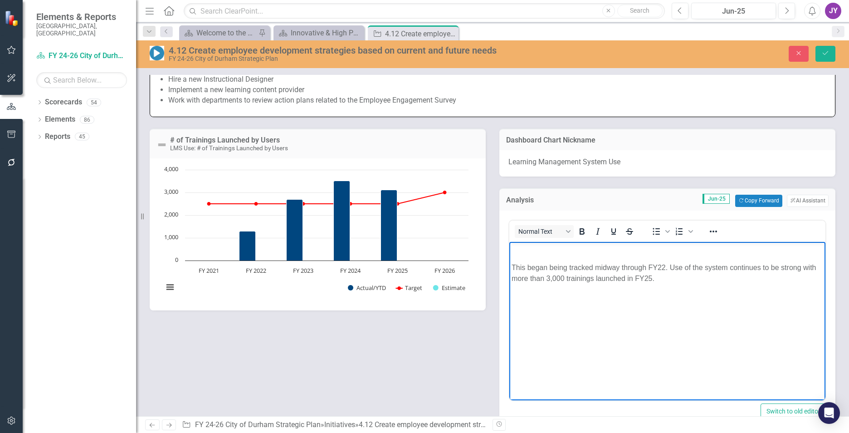
click at [590, 242] on body "This began being tracked midway through FY22. Use of the system continues to be…" at bounding box center [667, 309] width 316 height 136
click at [599, 249] on p "The number of trainings launched by users began" at bounding box center [668, 249] width 312 height 11
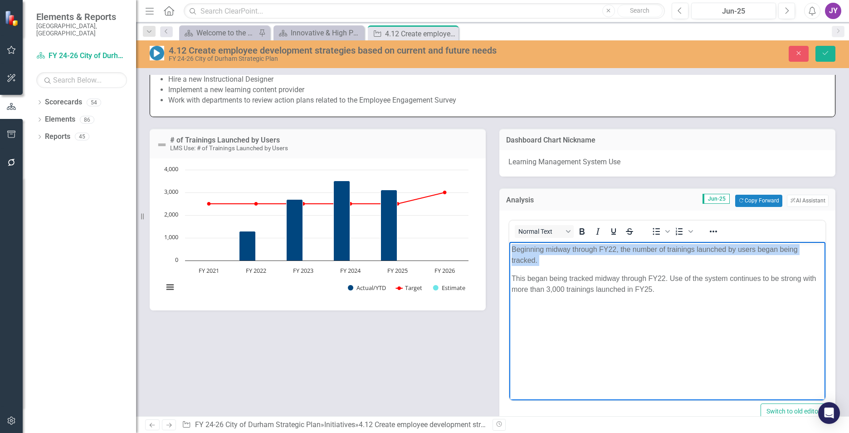
drag, startPoint x: 510, startPoint y: 277, endPoint x: 513, endPoint y: 222, distance: 54.5
click at [513, 241] on html "Beginning midway through FY22, the number of trainings launched by users began …" at bounding box center [667, 309] width 316 height 136
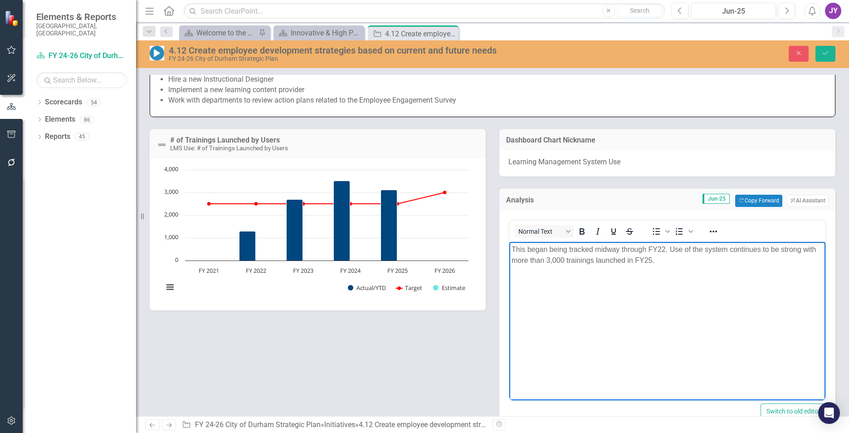
click at [694, 292] on body "This began being tracked midway through FY22. Use of the system continues to be…" at bounding box center [667, 309] width 316 height 136
click at [520, 247] on p "This began being tracked midway through FY22. Use of the system continues to be…" at bounding box center [668, 255] width 312 height 22
click at [520, 248] on p "This began being tracked midway through FY22. Use of the system continues to be…" at bounding box center [668, 255] width 312 height 22
click at [683, 337] on body "This began being tracked midway through FY22. Use of the system continues to be…" at bounding box center [667, 309] width 316 height 136
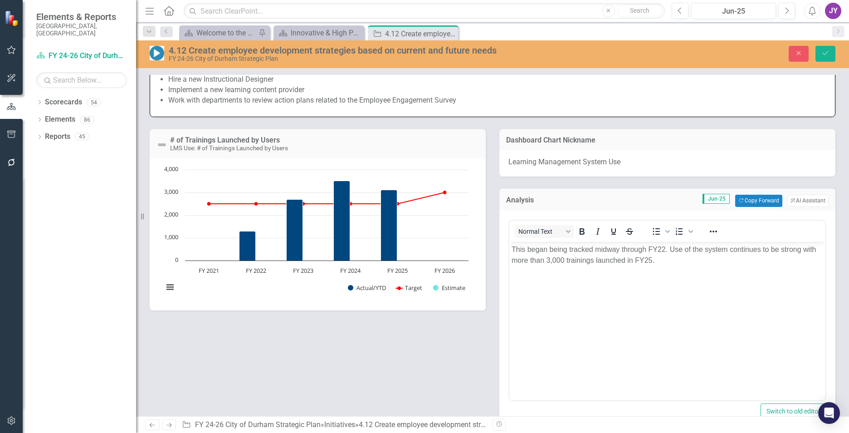
click at [503, 249] on div "<p>This began being tracked midway through FY22. Use of the system continues to…" at bounding box center [667, 322] width 336 height 225
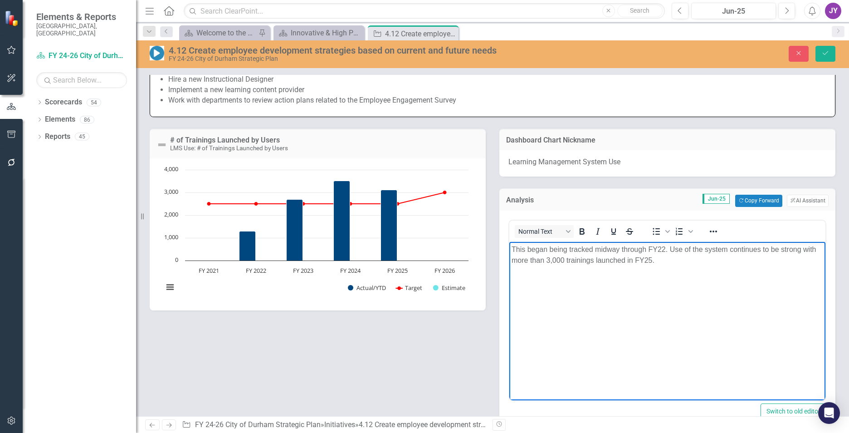
click at [510, 248] on body "This began being tracked midway through FY22. Use of the system continues to be…" at bounding box center [667, 309] width 316 height 136
click at [511, 248] on body "This began being tracked midway through FY22. Use of the system continues to be…" at bounding box center [667, 309] width 316 height 136
click at [722, 257] on p "This began being tracked midway through FY22. Use of the system continues to be…" at bounding box center [668, 255] width 312 height 22
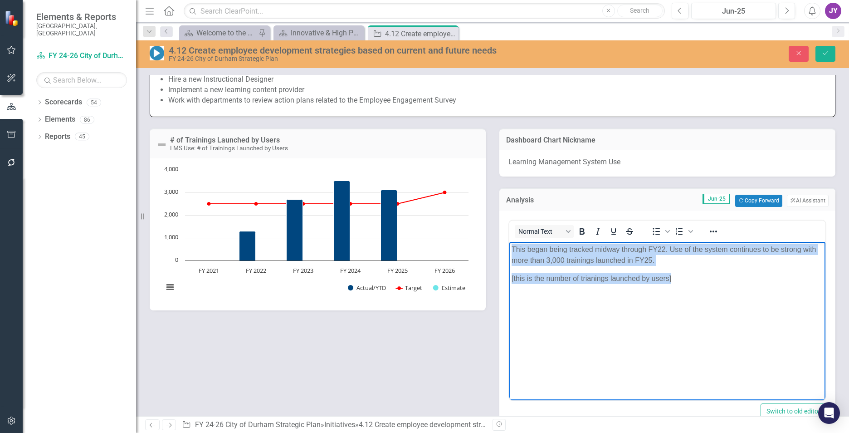
drag, startPoint x: 730, startPoint y: 290, endPoint x: 991, endPoint y: 476, distance: 321.3
click at [509, 241] on html "This began being tracked midway through FY22. Use of the system continues to be…" at bounding box center [667, 309] width 316 height 136
copy body "This began being tracked midway through FY22. Use of the system continues to be…"
drag, startPoint x: 647, startPoint y: 286, endPoint x: 698, endPoint y: 284, distance: 50.8
click at [648, 286] on body "This began being tracked midway through FY22. Use of the system continues to be…" at bounding box center [667, 309] width 316 height 136
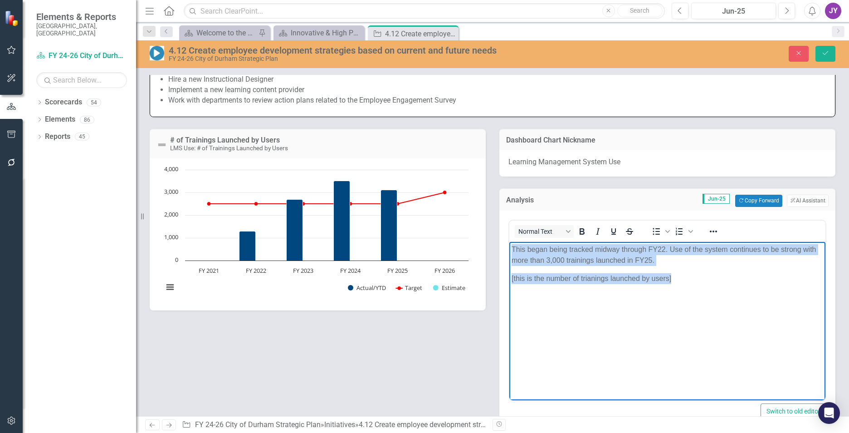
click at [706, 282] on p "[this is the number of trianings launched by users]" at bounding box center [668, 278] width 312 height 11
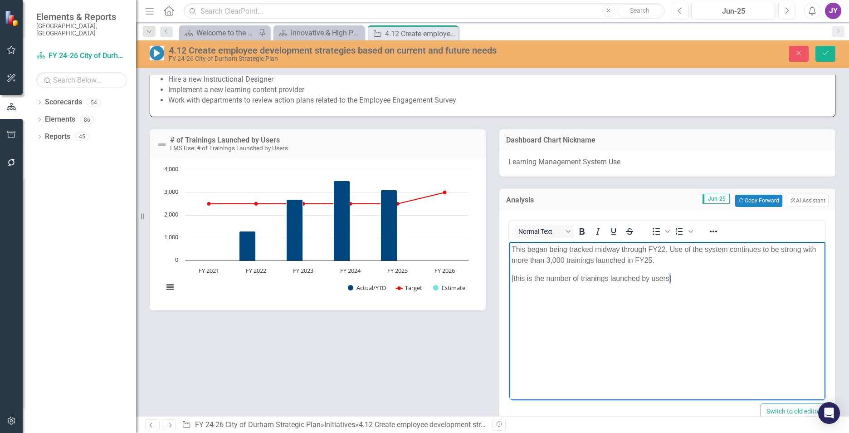
click at [707, 282] on p "[this is the number of trianings launched by users]" at bounding box center [668, 278] width 312 height 11
click at [515, 274] on p "“Tracking began midway through FY22, and use of the system has remained strong,…" at bounding box center [668, 284] width 312 height 22
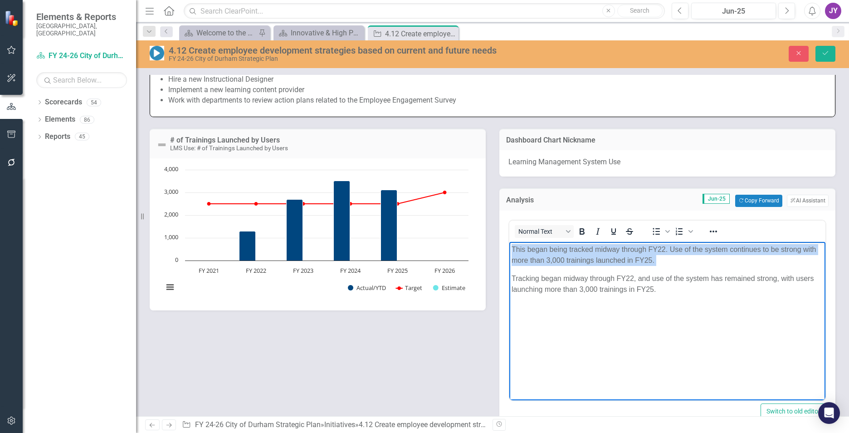
drag, startPoint x: 510, startPoint y: 278, endPoint x: 512, endPoint y: 250, distance: 27.7
click at [512, 250] on body "This began being tracked midway through FY22. Use of the system continues to be…" at bounding box center [667, 309] width 316 height 136
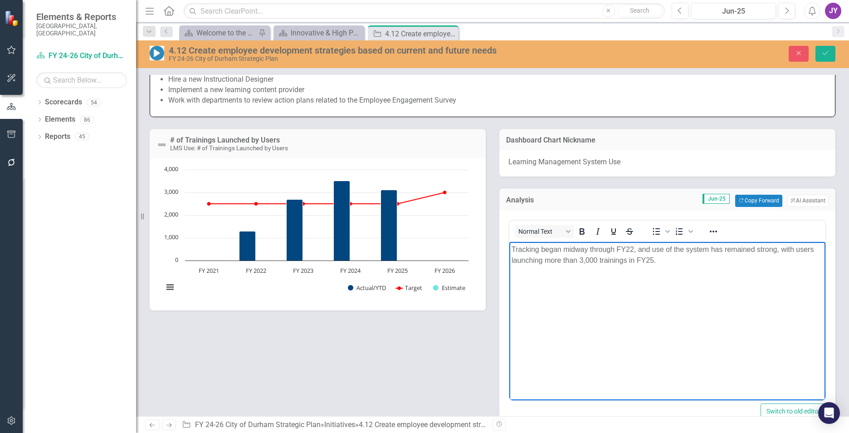
click at [547, 288] on body "Tracking began midway through FY22, and use of the system has remained strong, …" at bounding box center [667, 309] width 316 height 136
click at [664, 270] on body "This began being tracked midway through FY22. Use of the system continues to be…" at bounding box center [667, 309] width 316 height 136
click at [636, 277] on p "Tracking began midway through FY22, and use of the system has remained strong, …" at bounding box center [668, 284] width 312 height 22
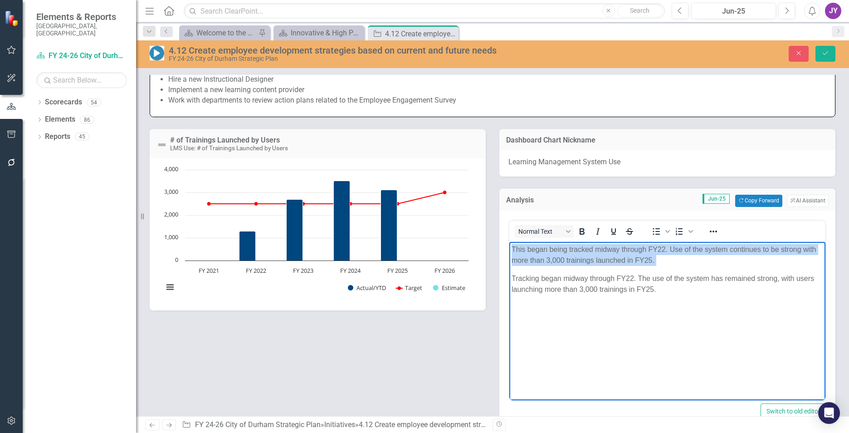
drag, startPoint x: 511, startPoint y: 278, endPoint x: 510, endPoint y: 243, distance: 34.5
click at [510, 244] on body "This began being tracked midway through FY22. Use of the system continues to be…" at bounding box center [667, 309] width 316 height 136
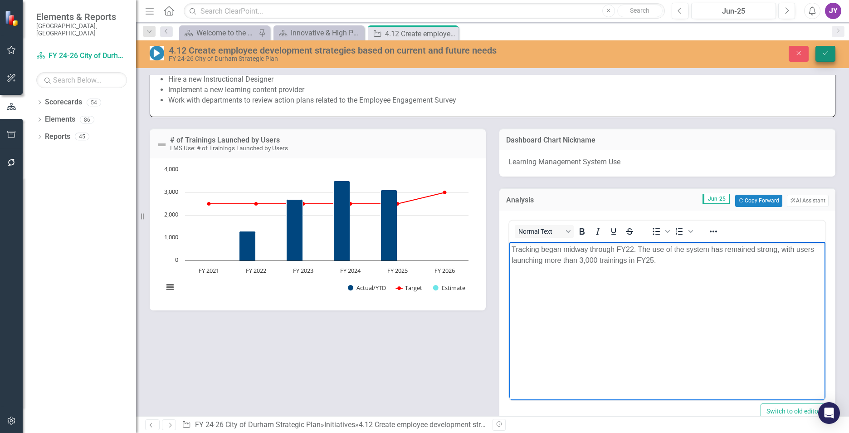
click at [826, 50] on icon "Save" at bounding box center [825, 53] width 8 height 6
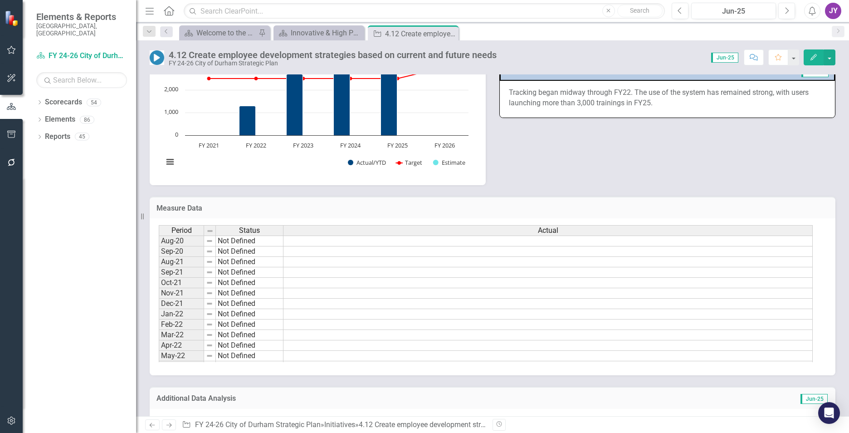
scroll to position [590, 0]
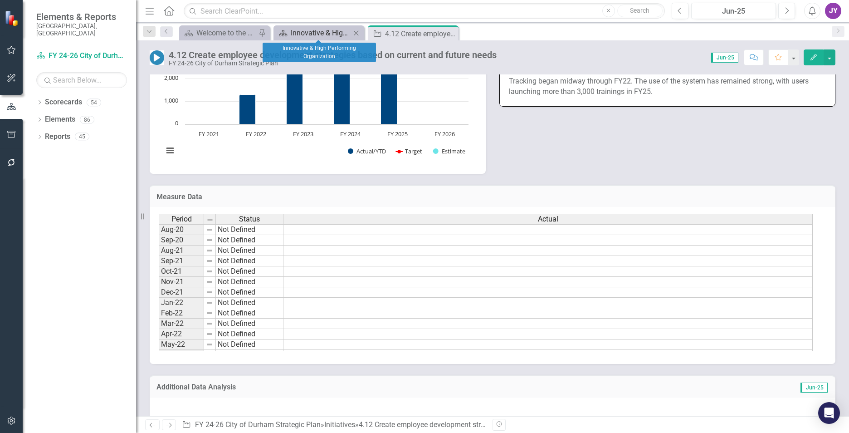
click at [321, 34] on div "Innovative & High Performing Organization" at bounding box center [321, 32] width 60 height 11
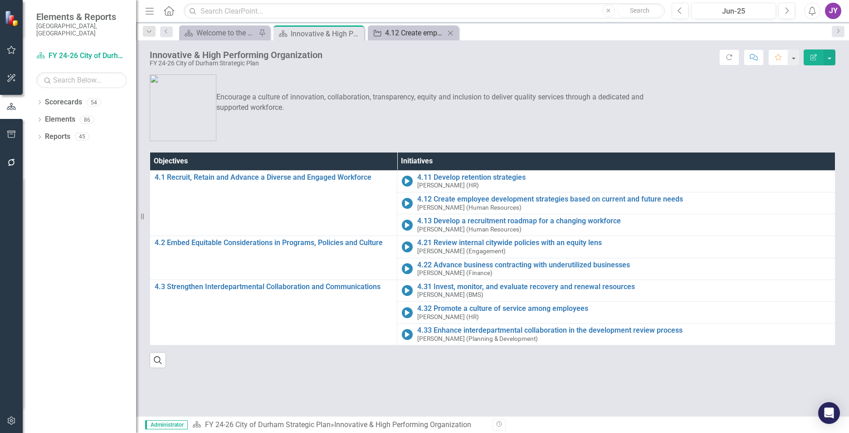
click at [383, 34] on link "Initiative 4.12 Create employee development strategies based on current and fut…" at bounding box center [407, 32] width 75 height 11
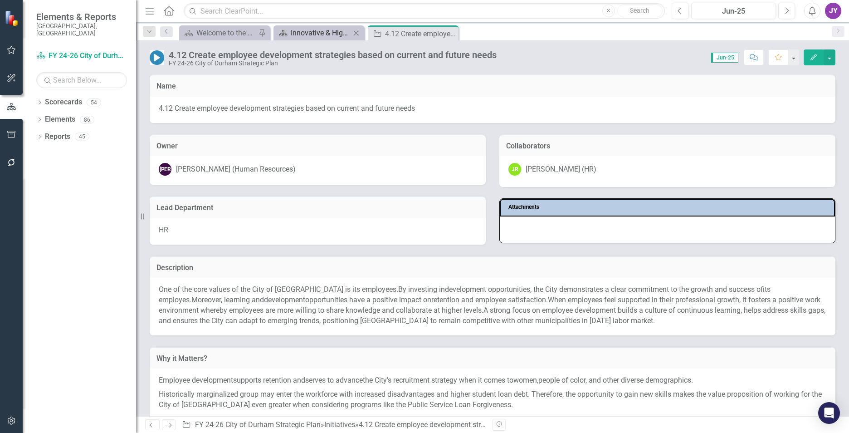
click at [311, 32] on div "Innovative & High Performing Organization" at bounding box center [321, 32] width 60 height 11
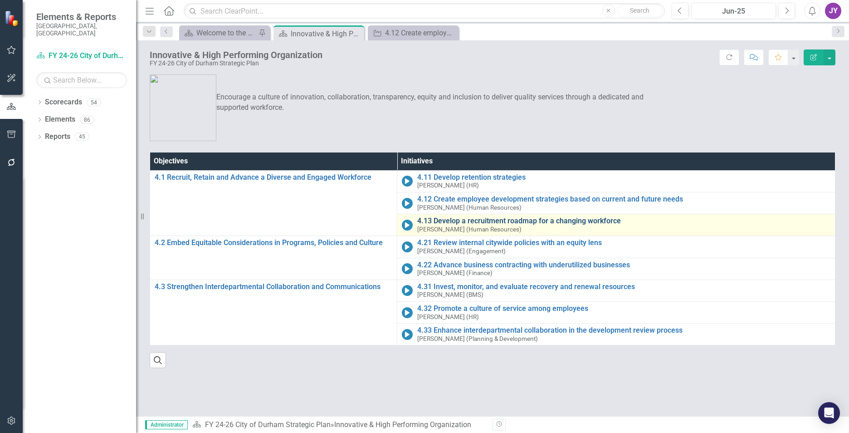
click at [457, 221] on link "4.13 Develop a recruitment roadmap for a changing workforce" at bounding box center [623, 221] width 413 height 8
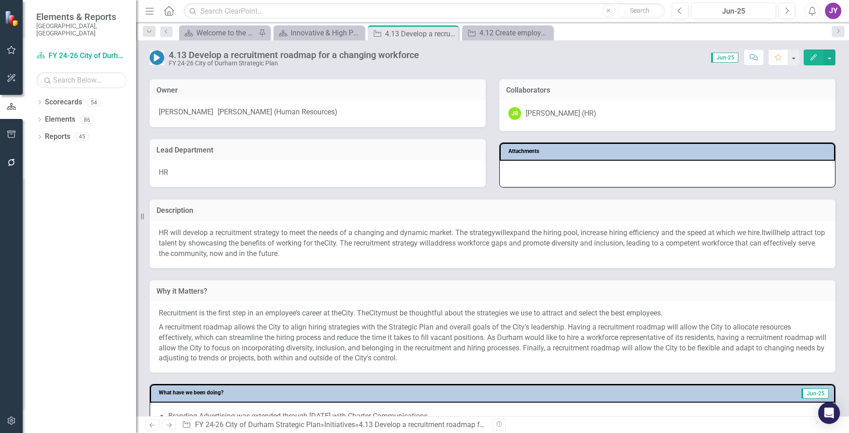
scroll to position [136, 0]
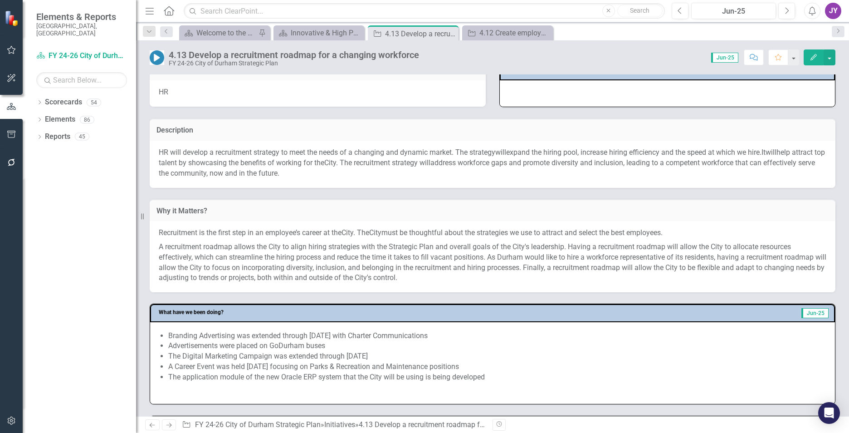
click at [524, 156] on span "expand the hiring pool, increase hiring efficiency and the speed at which we hi…" at bounding box center [633, 152] width 255 height 9
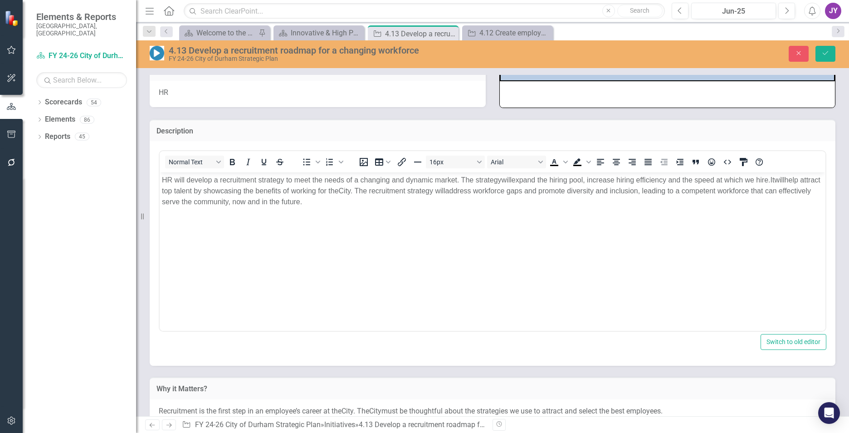
scroll to position [0, 0]
click at [473, 179] on span "evelop a recruitment strategy to meet the needs of a changing and dynamic marke…" at bounding box center [345, 180] width 311 height 8
click at [830, 57] on button "Save" at bounding box center [825, 54] width 20 height 16
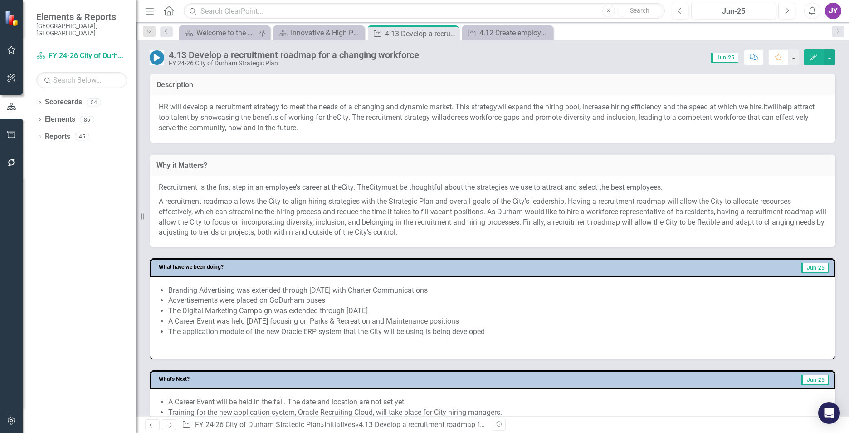
scroll to position [272, 0]
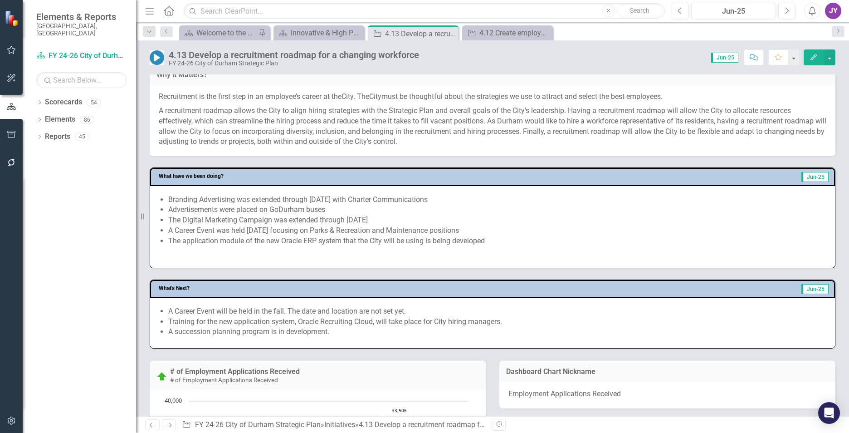
click at [302, 250] on p at bounding box center [492, 253] width 667 height 10
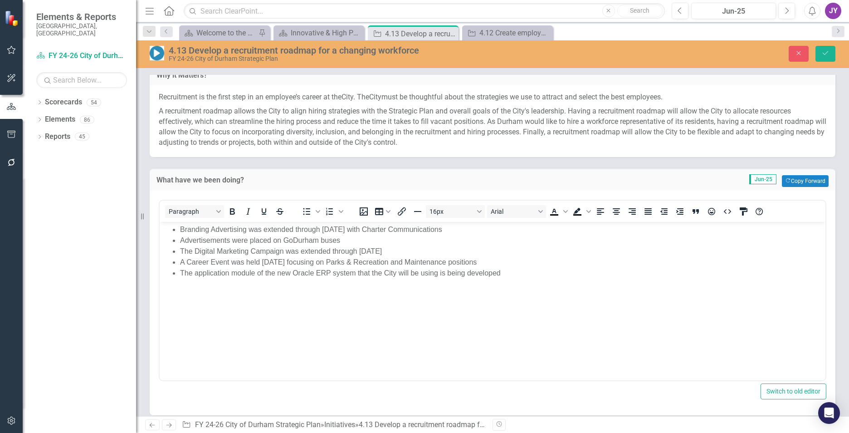
scroll to position [0, 0]
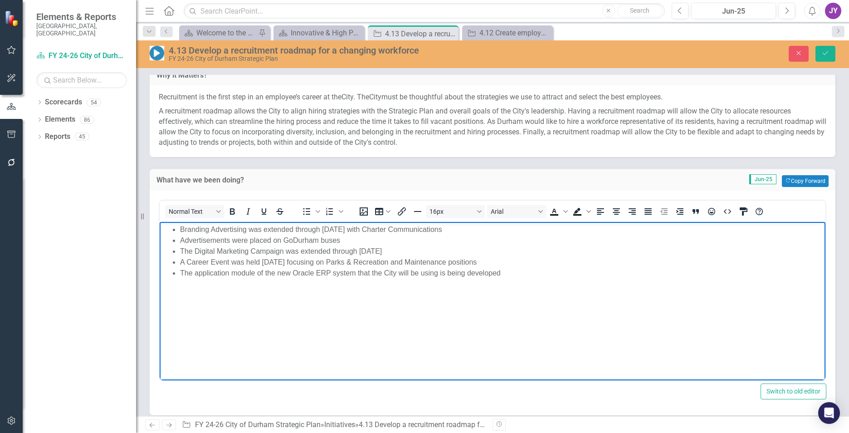
click at [240, 298] on body "Branding Advertising was extended through [DATE] with Charter Communications Ad…" at bounding box center [493, 289] width 666 height 136
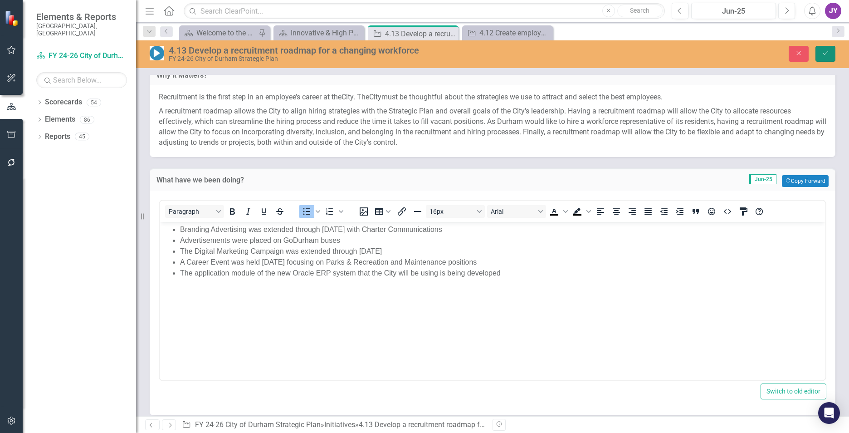
click at [833, 50] on button "Save" at bounding box center [825, 54] width 20 height 16
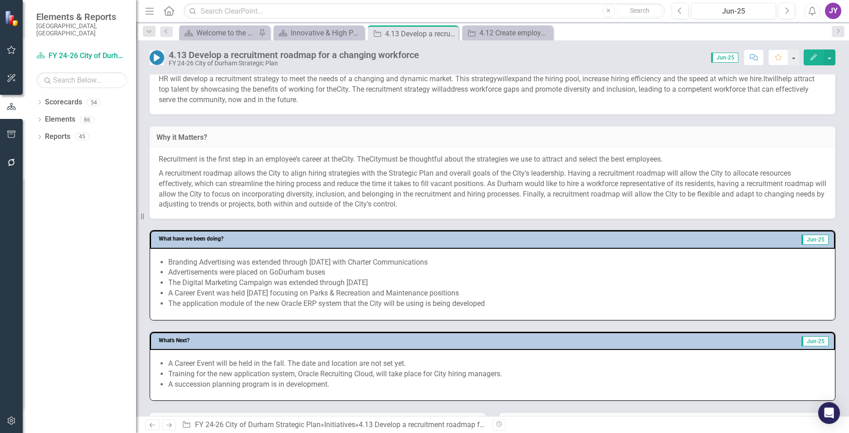
scroll to position [227, 0]
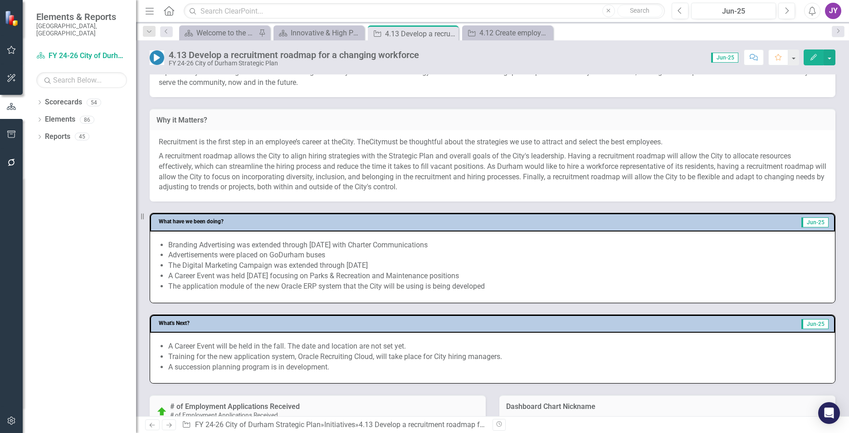
click at [691, 156] on span "A recruitment roadmap allows the City to align hiring strategies with the Strat…" at bounding box center [493, 171] width 668 height 40
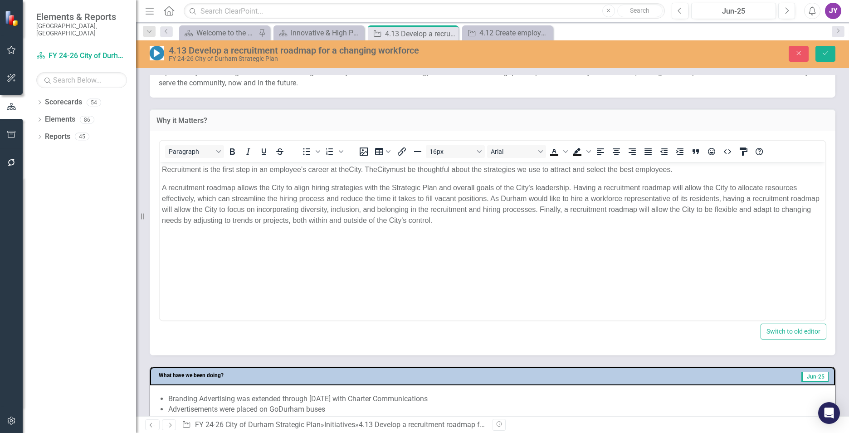
scroll to position [0, 0]
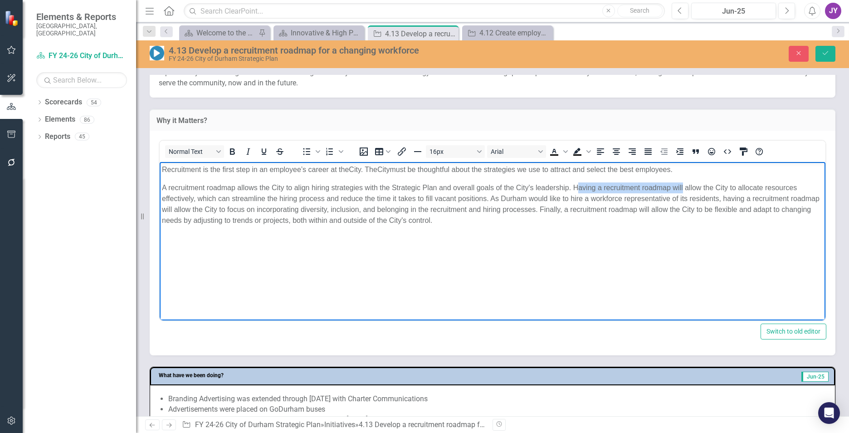
drag, startPoint x: 576, startPoint y: 187, endPoint x: 683, endPoint y: 188, distance: 106.1
click at [683, 188] on span "A recruitment roadmap allows the City to align hiring strategies with the Strat…" at bounding box center [491, 204] width 658 height 40
click at [825, 52] on icon "Save" at bounding box center [825, 53] width 8 height 6
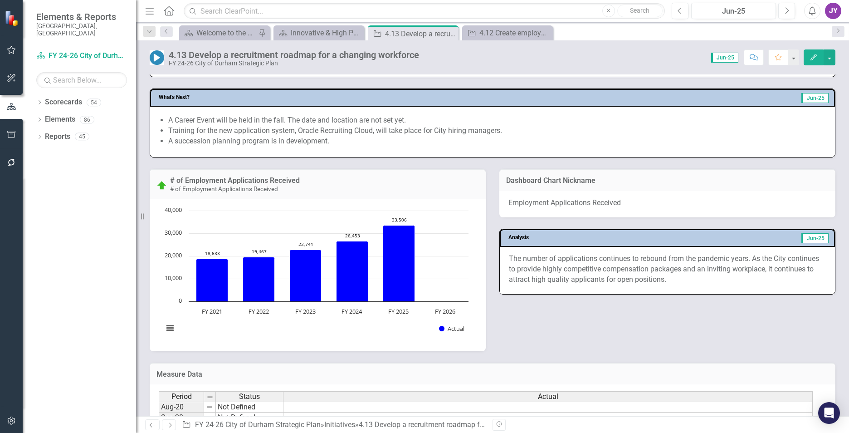
scroll to position [454, 0]
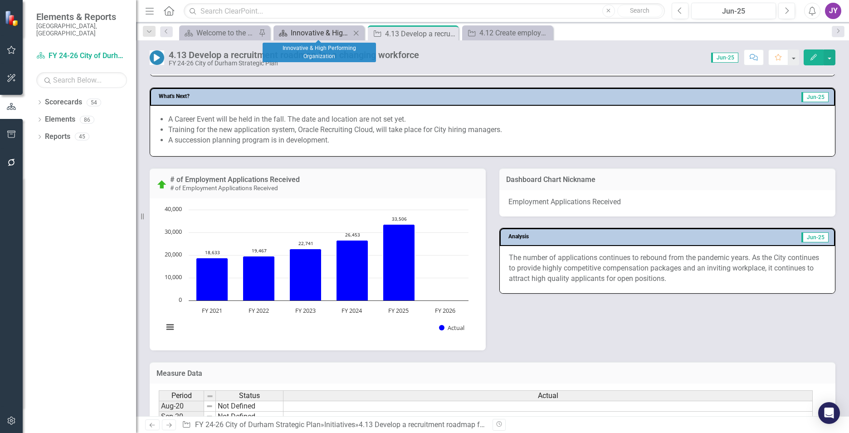
click at [307, 32] on div "Innovative & High Performing Organization" at bounding box center [321, 32] width 60 height 11
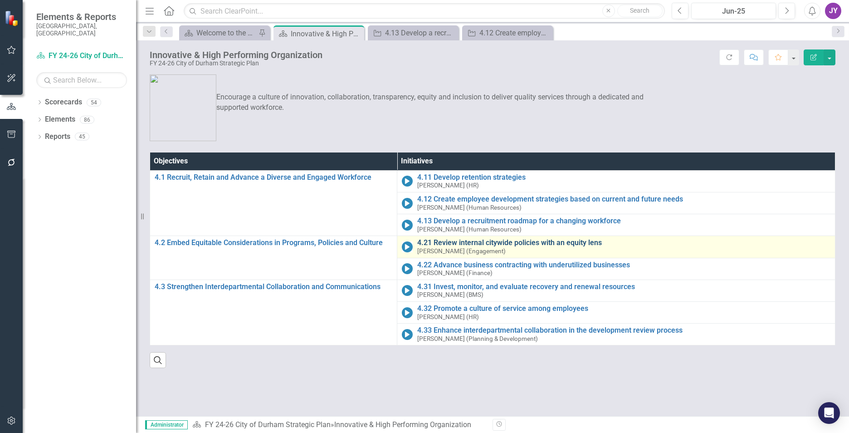
click at [455, 239] on link "4.21 Review internal citywide policies with an equity lens" at bounding box center [623, 243] width 413 height 8
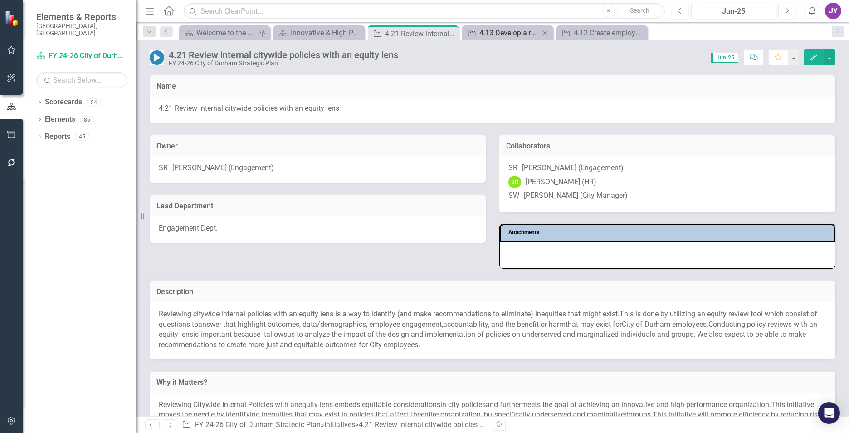
click at [478, 32] on link "Initiative 4.13 Develop a recruitment roadmap for a changing workforce" at bounding box center [501, 32] width 75 height 11
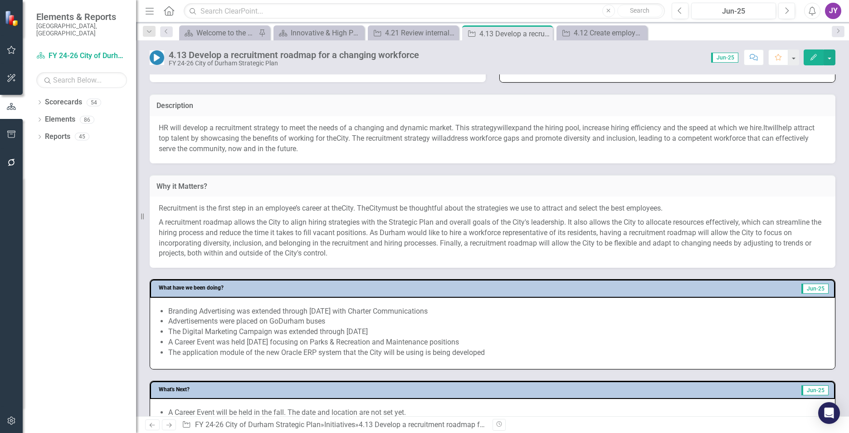
scroll to position [181, 0]
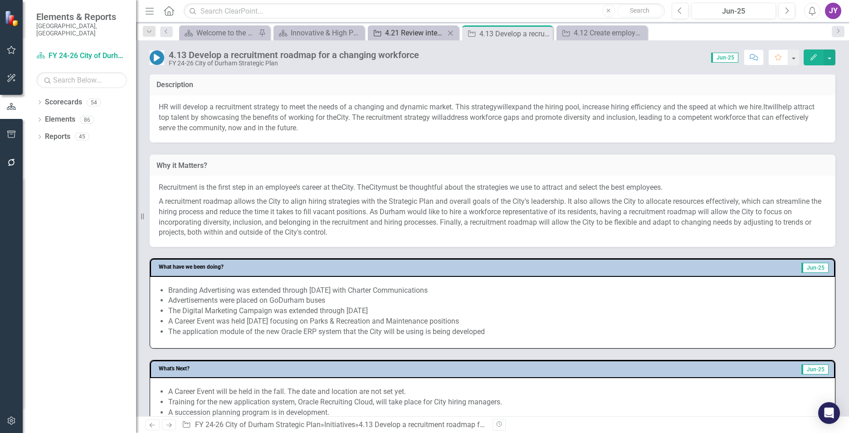
click at [403, 36] on div "4.21 Review internal citywide policies with an equity lens" at bounding box center [415, 32] width 60 height 11
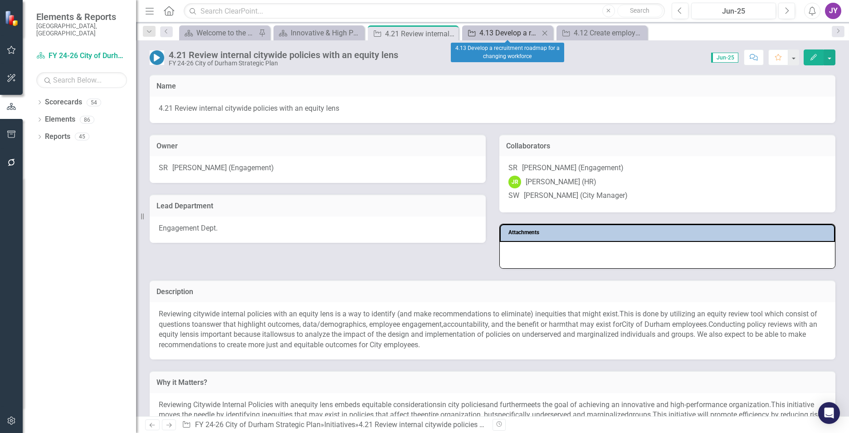
click at [509, 35] on div "4.13 Develop a recruitment roadmap for a changing workforce" at bounding box center [509, 32] width 60 height 11
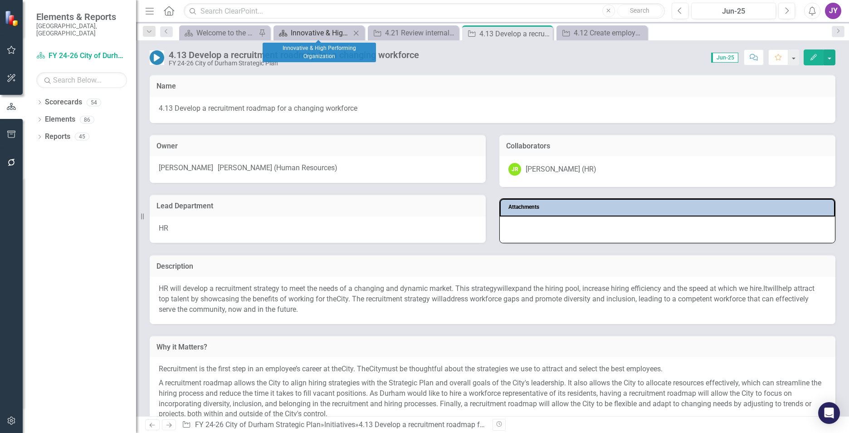
click at [312, 33] on div "Innovative & High Performing Organization" at bounding box center [321, 32] width 60 height 11
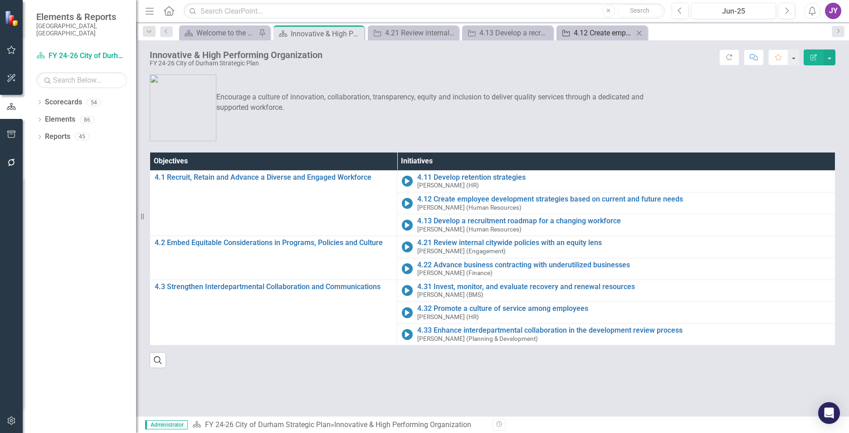
click at [605, 38] on div "4.12 Create employee development strategies based on current and future needs" at bounding box center [604, 32] width 60 height 11
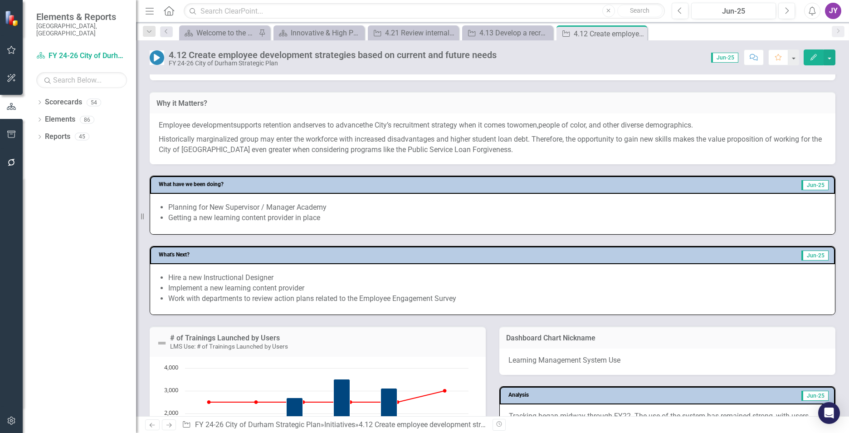
scroll to position [363, 0]
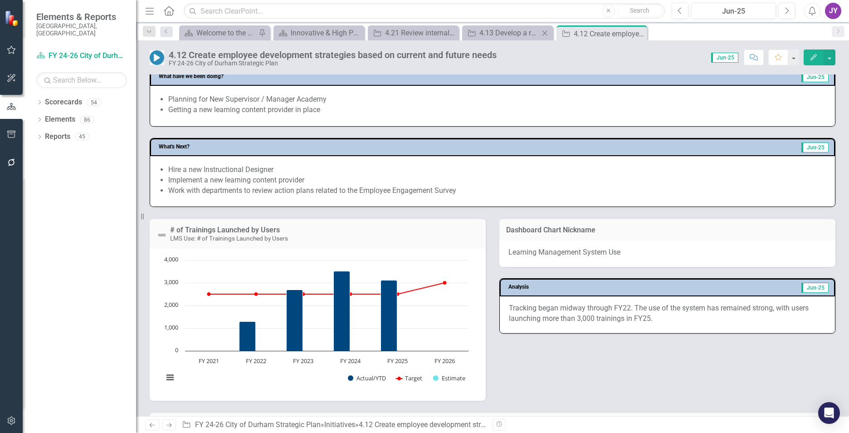
click at [500, 40] on body "Elements & Reports City of [GEOGRAPHIC_DATA], [GEOGRAPHIC_DATA] Scorecard FY 24…" at bounding box center [424, 216] width 849 height 433
click at [503, 35] on div "4.13 Develop a recruitment roadmap for a changing workforce" at bounding box center [509, 32] width 60 height 11
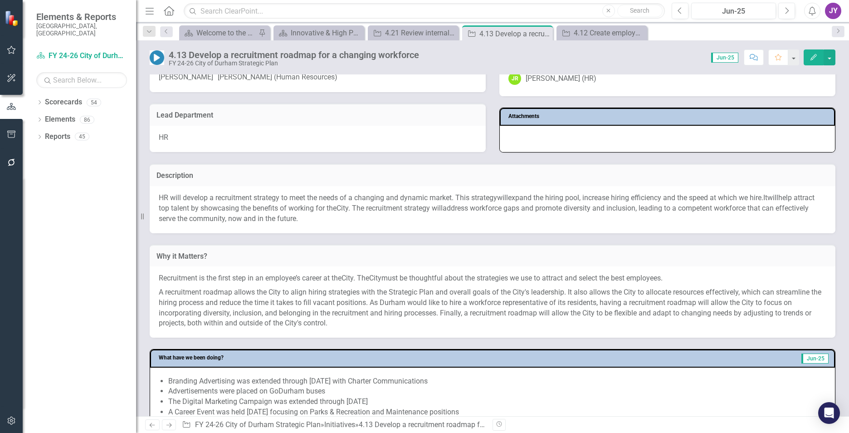
scroll to position [136, 0]
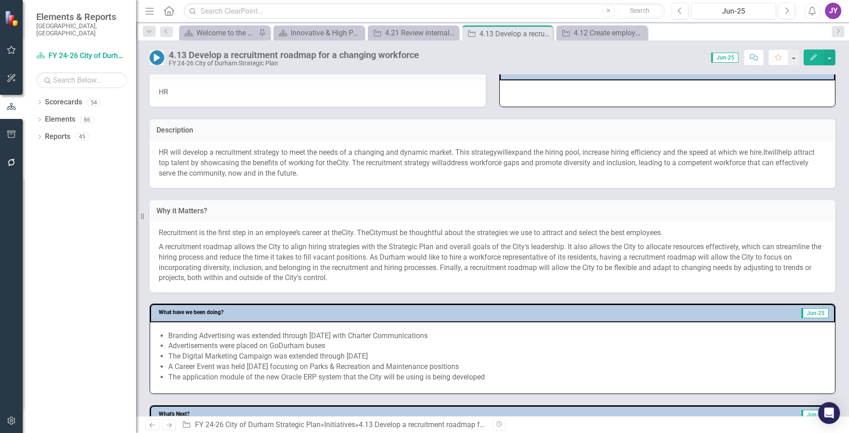
click at [358, 172] on p "HR will d evelop a recruitment strategy to meet the needs of a changing and dyn…" at bounding box center [493, 162] width 668 height 31
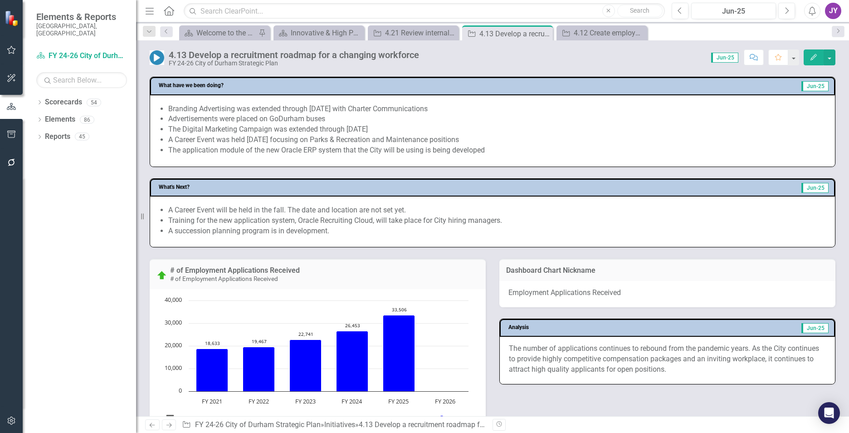
scroll to position [408, 0]
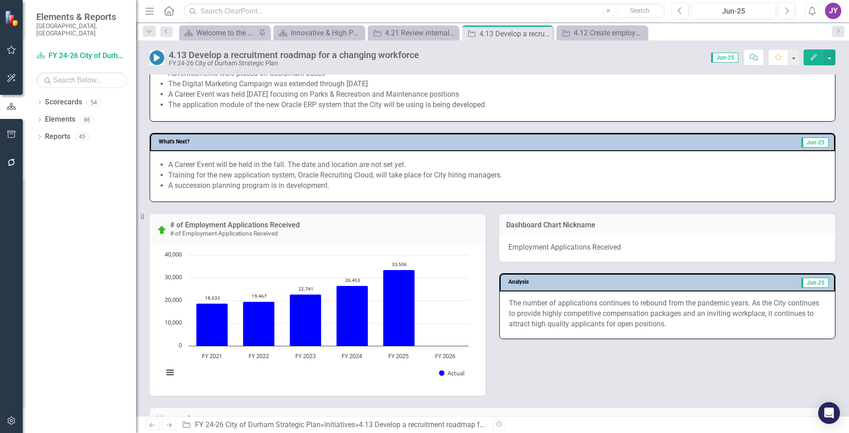
click at [361, 175] on li "Training for the new application system, Oracle Recruiting Cloud, will take pla…" at bounding box center [497, 175] width 658 height 10
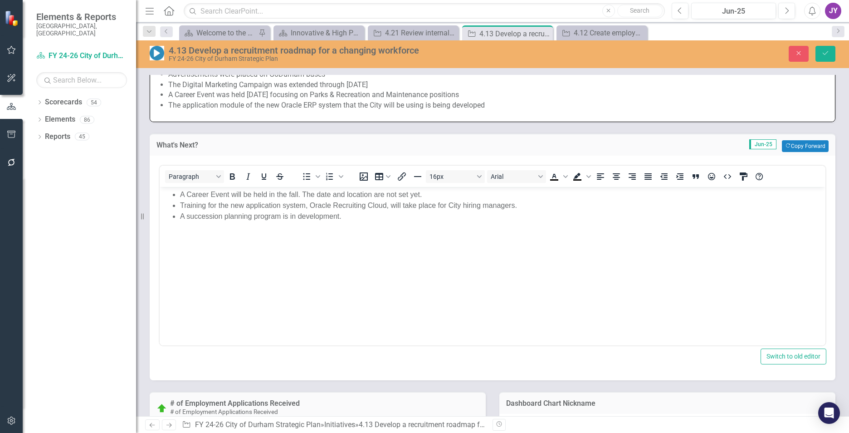
scroll to position [0, 0]
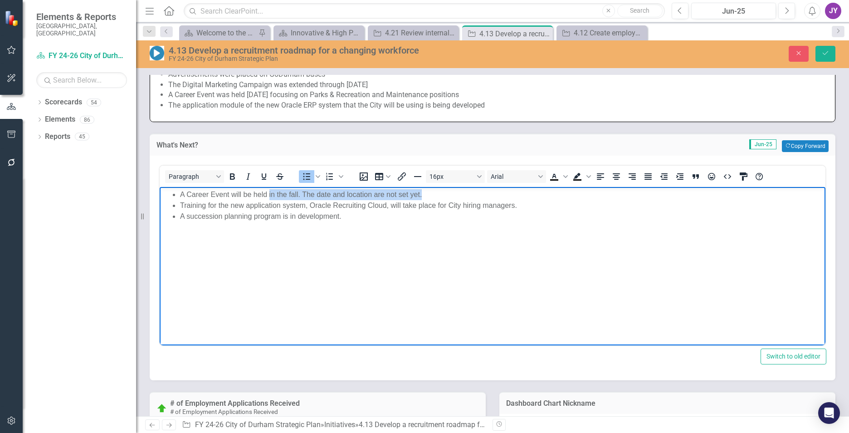
drag, startPoint x: 446, startPoint y: 193, endPoint x: 269, endPoint y: 195, distance: 176.4
click at [269, 195] on li "A Career Event will be held in the fall. The date and location are not set yet." at bounding box center [501, 194] width 643 height 11
click at [822, 54] on icon "Save" at bounding box center [825, 53] width 8 height 6
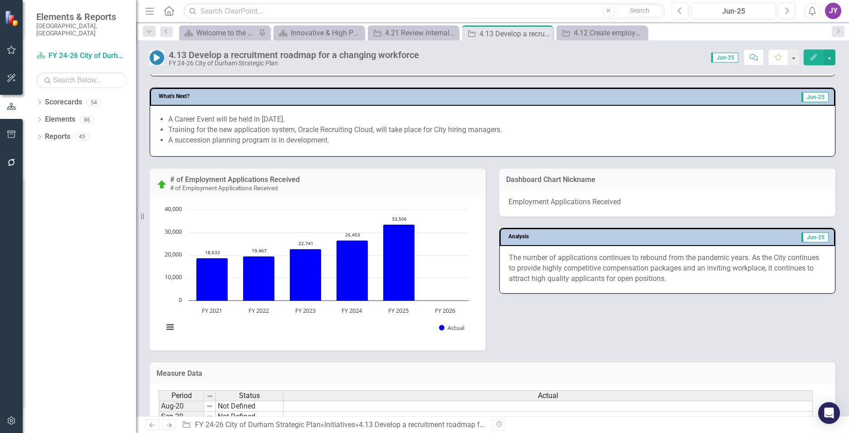
scroll to position [499, 0]
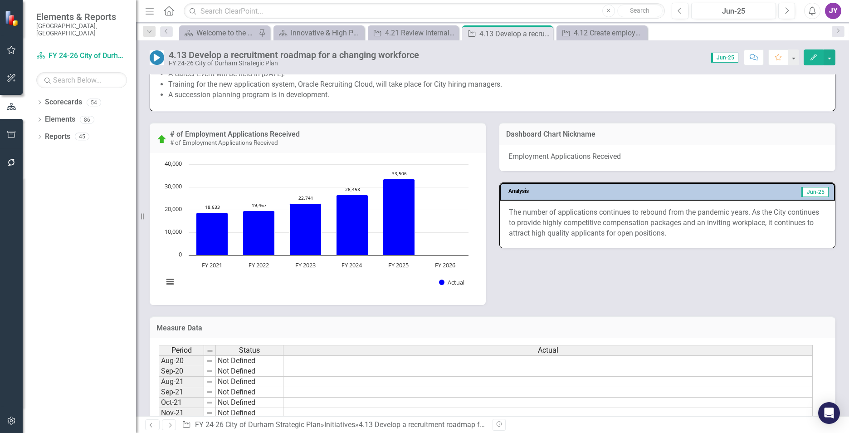
click at [557, 232] on p "The number of applications continues to rebound from the pandemic years. As the…" at bounding box center [667, 222] width 317 height 31
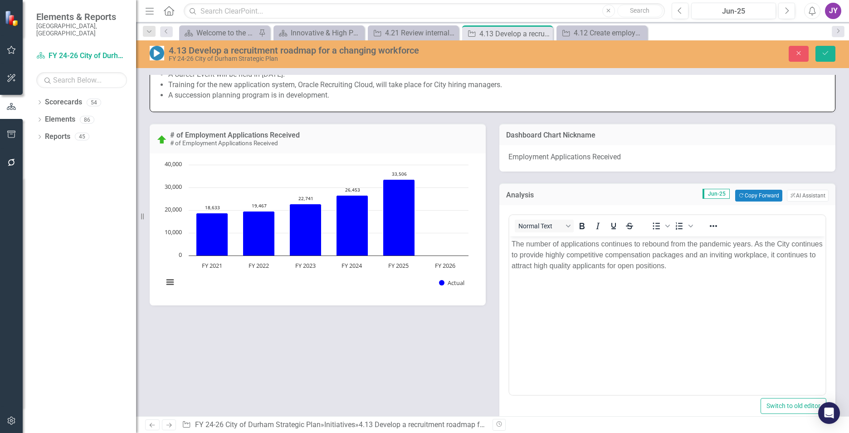
scroll to position [0, 0]
click at [557, 231] on button "Normal Text" at bounding box center [544, 226] width 59 height 13
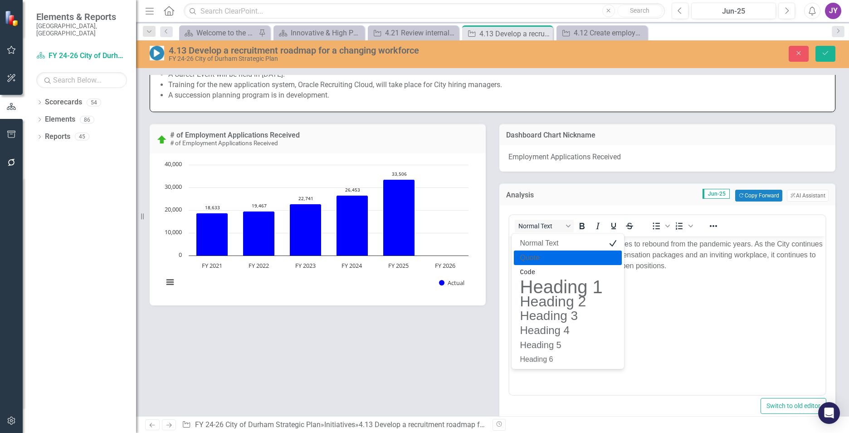
click at [685, 264] on p "The number of applications continues to rebound from the pandemic years. As the…" at bounding box center [668, 255] width 312 height 33
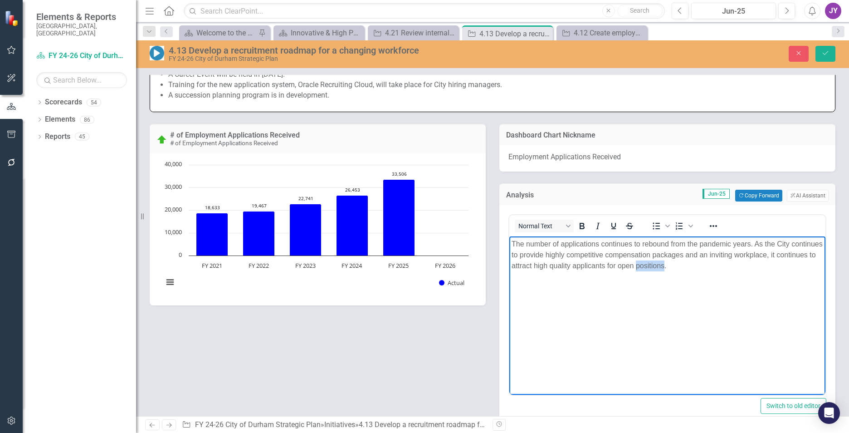
click at [685, 264] on p "The number of applications continues to rebound from the pandemic years. As the…" at bounding box center [668, 255] width 312 height 33
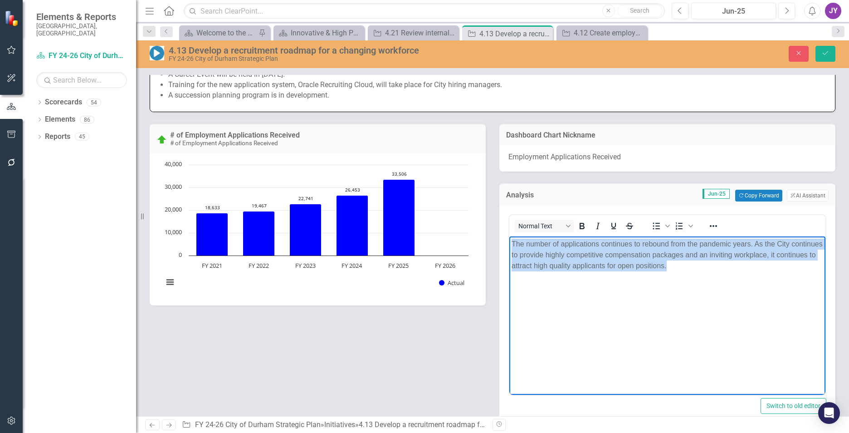
click at [685, 264] on p "The number of applications continues to rebound from the pandemic years. As the…" at bounding box center [668, 255] width 312 height 33
copy p "The number of applications continues to rebound from the pandemic years. As the…"
click at [698, 257] on p "The number of applications continues to rebound from the pandemic years. As the…" at bounding box center [668, 255] width 312 height 33
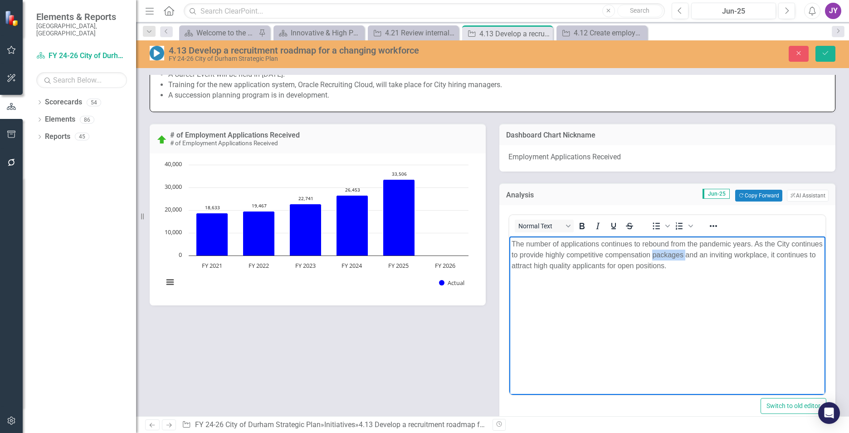
click at [698, 257] on p "The number of applications continues to rebound from the pandemic years. As the…" at bounding box center [668, 255] width 312 height 33
click at [722, 267] on p "The number of applications continues to rebound from the pandemic years. As the…" at bounding box center [668, 255] width 312 height 33
paste body "Rich Text Area. Press ALT-0 for help."
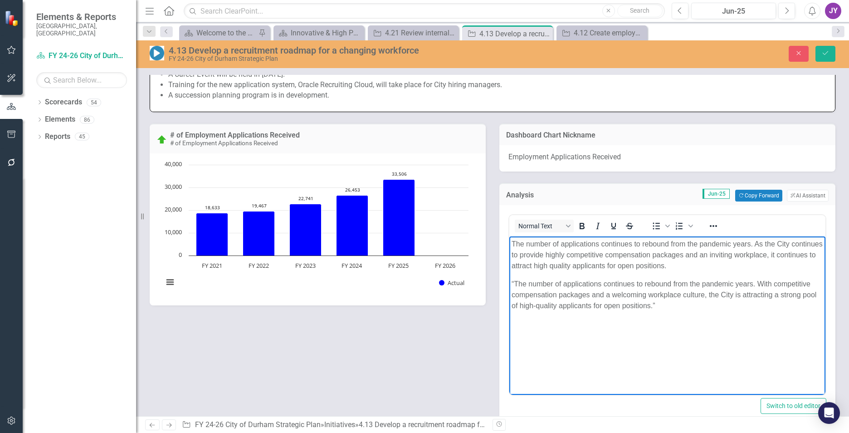
click at [686, 309] on p "“The number of applications continues to rebound from the pandemic years. With …" at bounding box center [668, 294] width 312 height 33
click at [515, 282] on p "“The number of applications continues to rebound from the pandemic years. With …" at bounding box center [668, 294] width 312 height 33
click at [791, 266] on p "The number of applications continues to rebound from the pandemic years. As the…" at bounding box center [668, 255] width 312 height 33
click at [532, 271] on body "The number of applications continues to rebound from the pandemic years. As the…" at bounding box center [667, 304] width 316 height 136
click at [532, 273] on body "The number of applications continues to rebound from the pandemic years. As the…" at bounding box center [667, 304] width 316 height 136
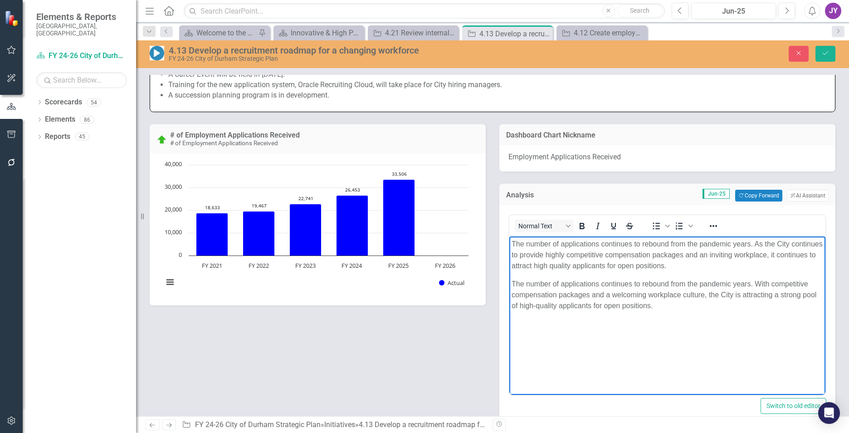
click at [536, 263] on p "The number of applications continues to rebound from the pandemic years. As the…" at bounding box center [668, 255] width 312 height 33
click at [606, 275] on body "The number of applications continues to rebound from the pandemic years. As the…" at bounding box center [667, 304] width 316 height 136
click at [532, 259] on p "The number of applications continues to rebound from the pandemic years. As the…" at bounding box center [668, 255] width 312 height 33
click at [531, 259] on p "The number of applications continues to rebound from the pandemic years. As the…" at bounding box center [668, 255] width 312 height 33
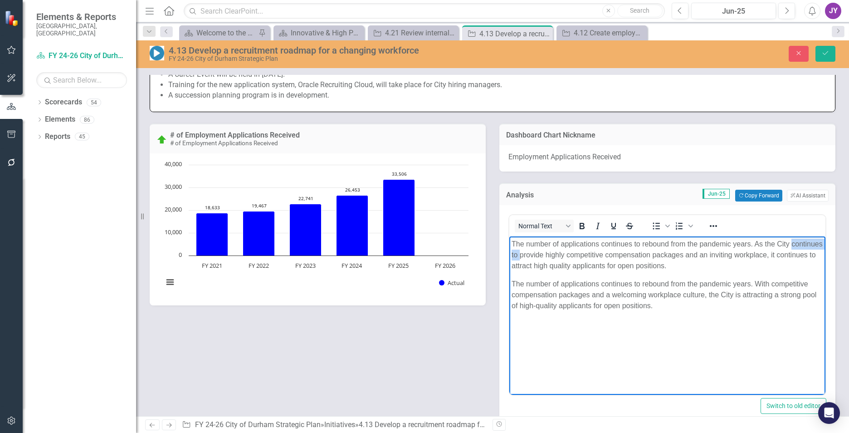
drag, startPoint x: 552, startPoint y: 255, endPoint x: 502, endPoint y: 252, distance: 50.9
click at [509, 252] on html "The number of applications continues to rebound from the pandemic years. As the…" at bounding box center [667, 304] width 316 height 136
click at [531, 255] on p "The number of applications continues to rebound from the pandemic years. As the…" at bounding box center [668, 255] width 312 height 33
click at [607, 315] on body "The number of applications continues to rebound from the pandemic years. As the…" at bounding box center [667, 304] width 316 height 136
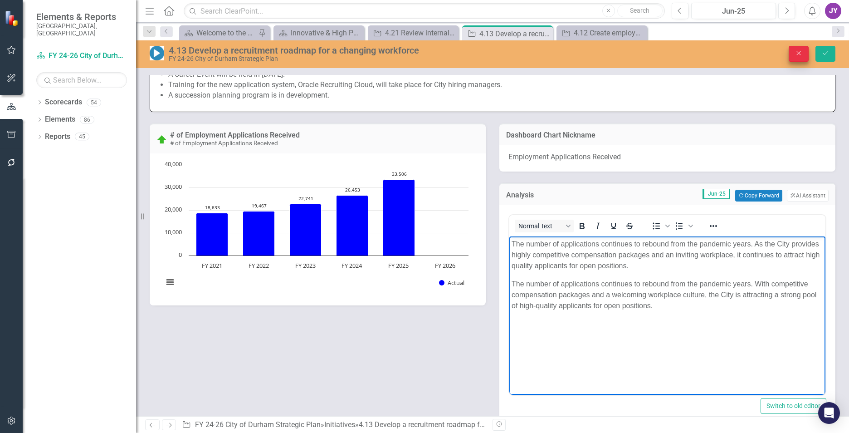
click at [799, 54] on icon "Close" at bounding box center [799, 53] width 8 height 6
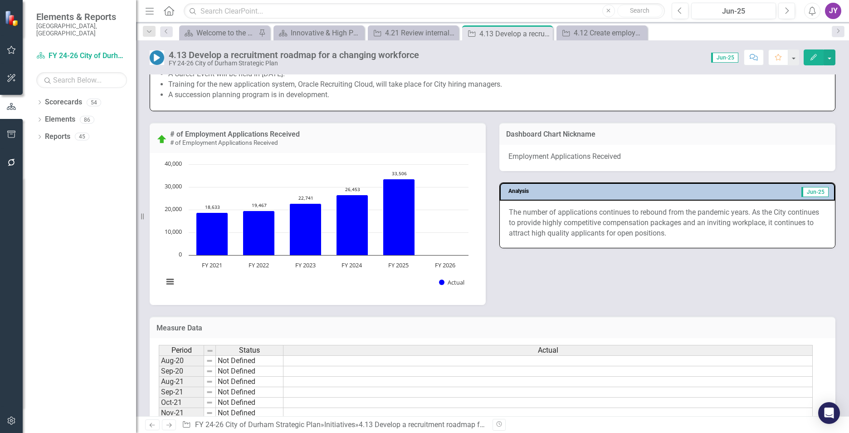
click at [608, 289] on div "# of Employment Applications Received # of Employment Applications Received Cha…" at bounding box center [492, 207] width 699 height 193
click at [420, 35] on div "4.21 Review internal citywide policies with an equity lens" at bounding box center [415, 32] width 60 height 11
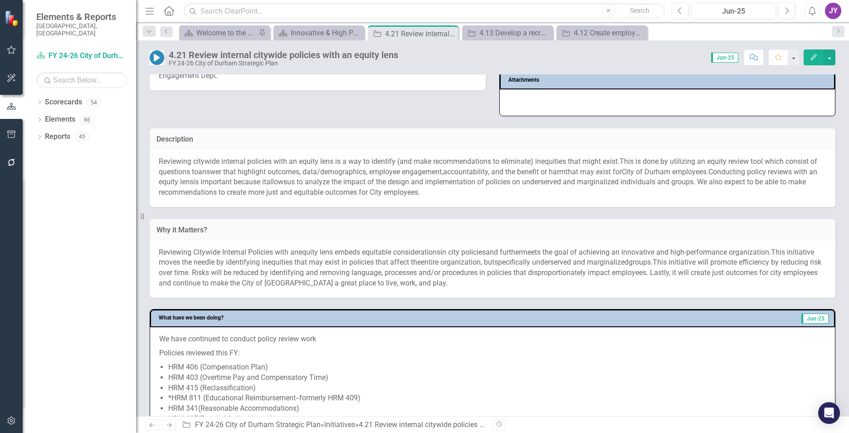
scroll to position [181, 0]
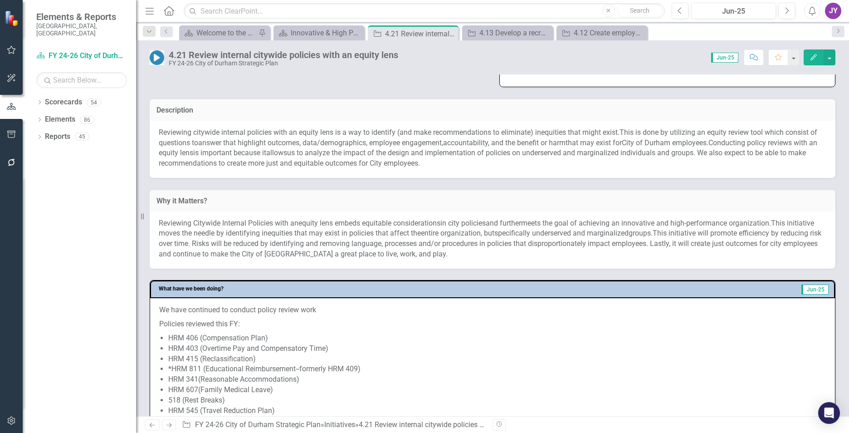
drag, startPoint x: 725, startPoint y: 135, endPoint x: 730, endPoint y: 137, distance: 4.9
click at [730, 137] on span "This is done by utilizing an equity review tool which consist of questions to" at bounding box center [488, 137] width 659 height 19
click at [731, 138] on span "This is done by utilizing an equity review tool which consist of questions to" at bounding box center [488, 137] width 659 height 19
click at [732, 138] on span "This is done by utilizing an equity review tool which consist of questions to" at bounding box center [488, 137] width 659 height 19
click at [783, 139] on span "This is done by utilizing an equity review tool which consist of questions to" at bounding box center [488, 137] width 659 height 19
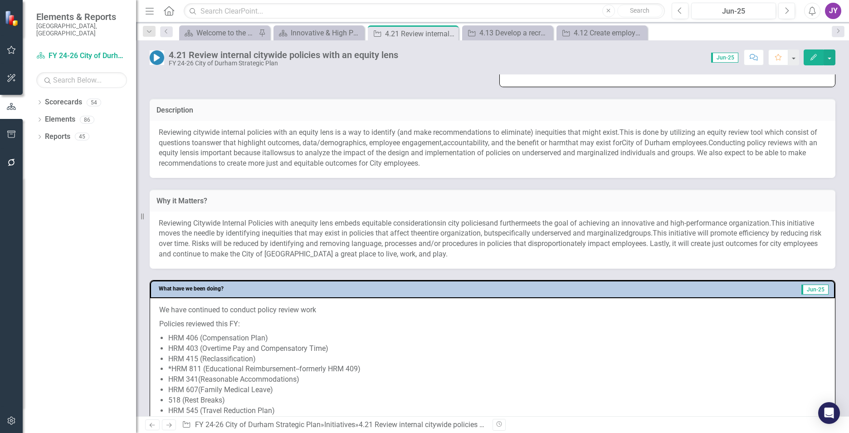
click at [783, 139] on span "This is done by utilizing an equity review tool which consist of questions to" at bounding box center [488, 137] width 659 height 19
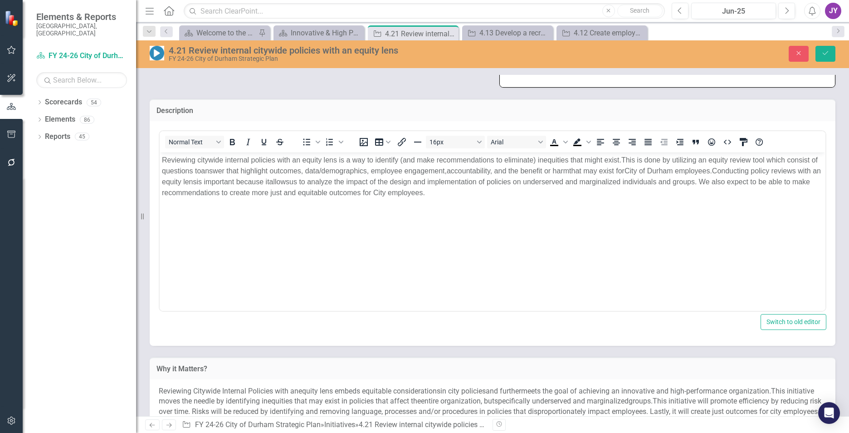
scroll to position [0, 0]
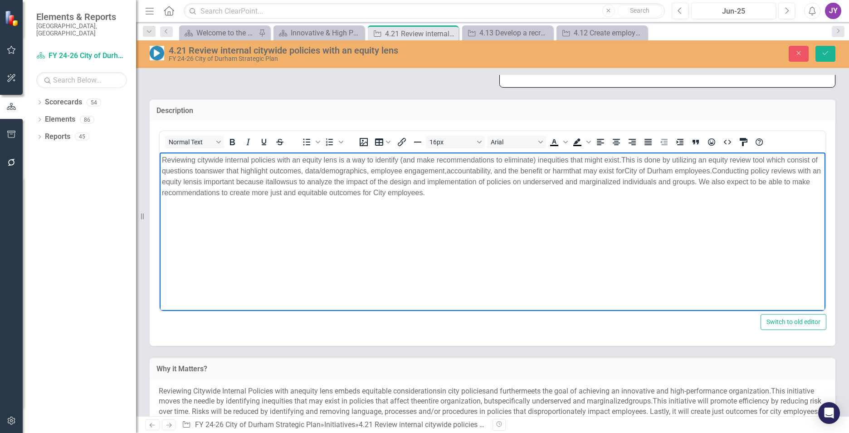
drag, startPoint x: 816, startPoint y: 157, endPoint x: 980, endPoint y: 313, distance: 226.5
click at [816, 157] on p "Reviewing citywide internal policies with an equity lens is a way to identify (…" at bounding box center [492, 177] width 661 height 44
click at [828, 52] on icon "Save" at bounding box center [825, 53] width 8 height 6
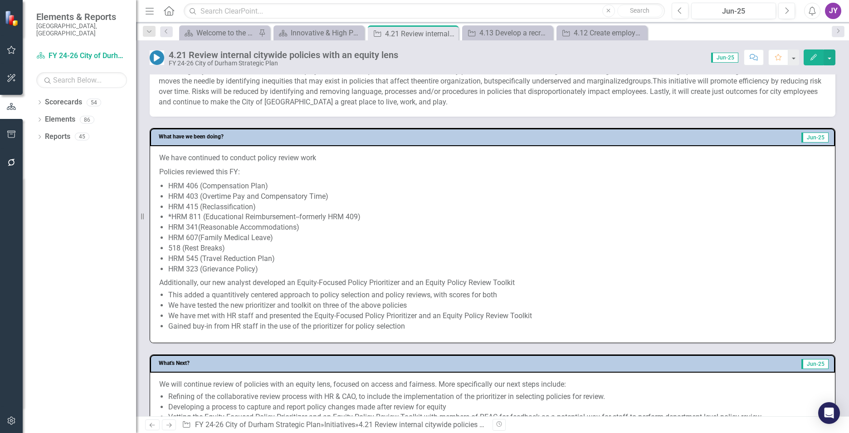
scroll to position [317, 0]
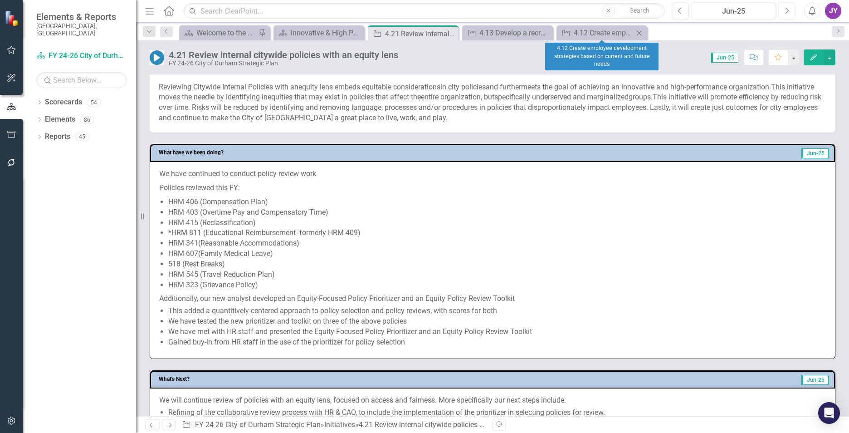
click at [576, 26] on div "Initiative 4.12 Create employee development strategies based on current and fut…" at bounding box center [601, 32] width 91 height 15
click at [576, 29] on div "4.12 Create employee development strategies based on current and future needs" at bounding box center [604, 32] width 60 height 11
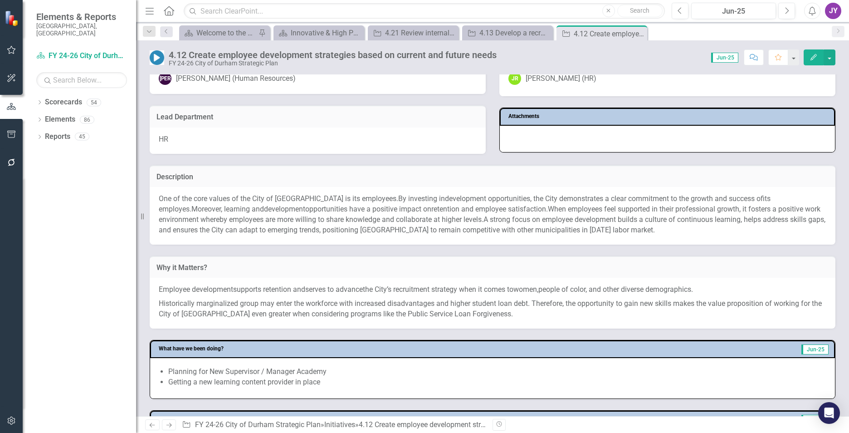
scroll to position [136, 0]
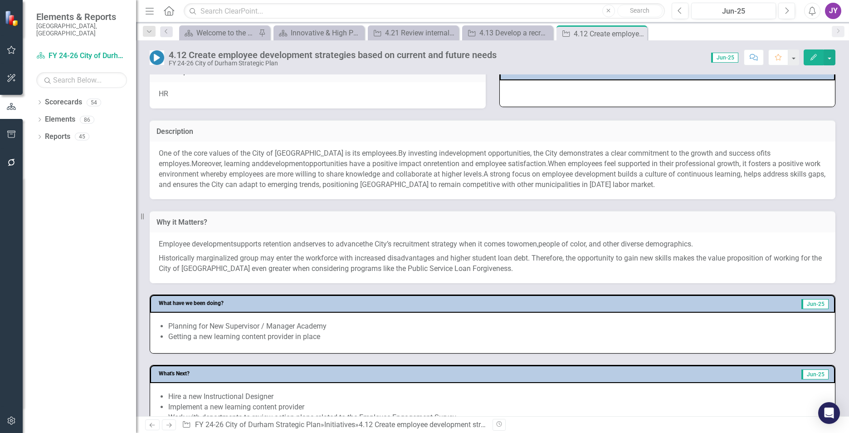
click at [305, 161] on span "opportunities ha" at bounding box center [331, 163] width 52 height 9
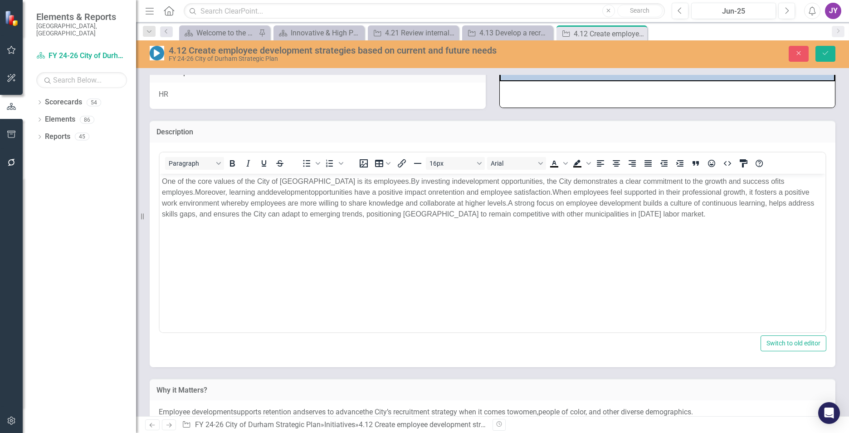
scroll to position [0, 0]
click at [269, 193] on span "development" at bounding box center [290, 192] width 42 height 8
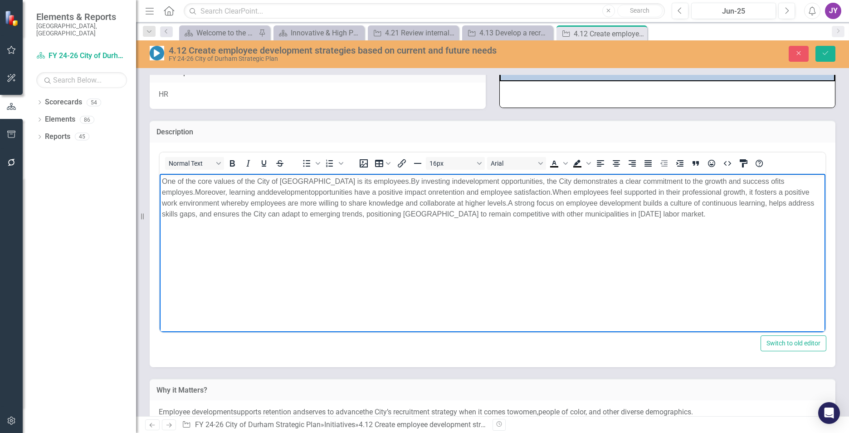
click at [269, 193] on span "development" at bounding box center [290, 192] width 42 height 8
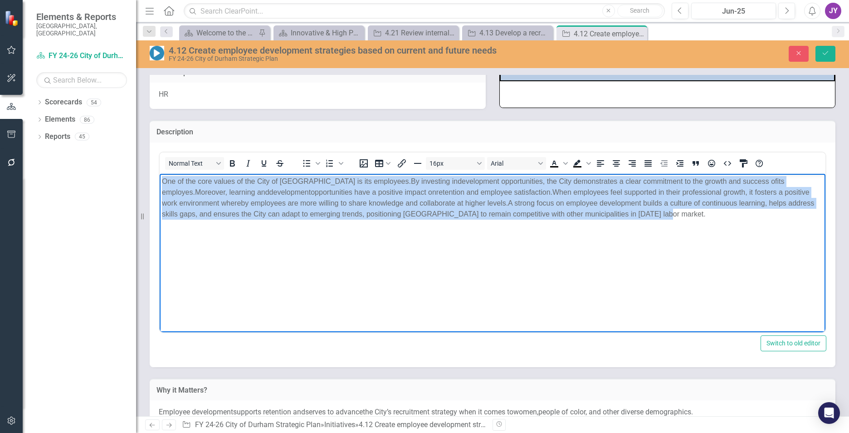
copy p "One of the core values of the City of [GEOGRAPHIC_DATA] is its employees. By in…"
click at [737, 226] on body "One of the core values of the City of [GEOGRAPHIC_DATA] is its employees. By in…" at bounding box center [493, 241] width 666 height 136
click at [227, 188] on span "Moreover," at bounding box center [211, 192] width 32 height 8
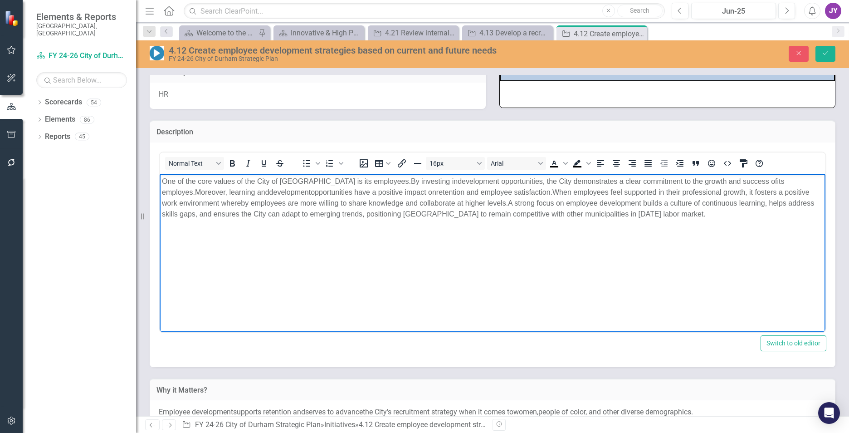
click at [227, 188] on span "Moreover," at bounding box center [211, 192] width 32 height 8
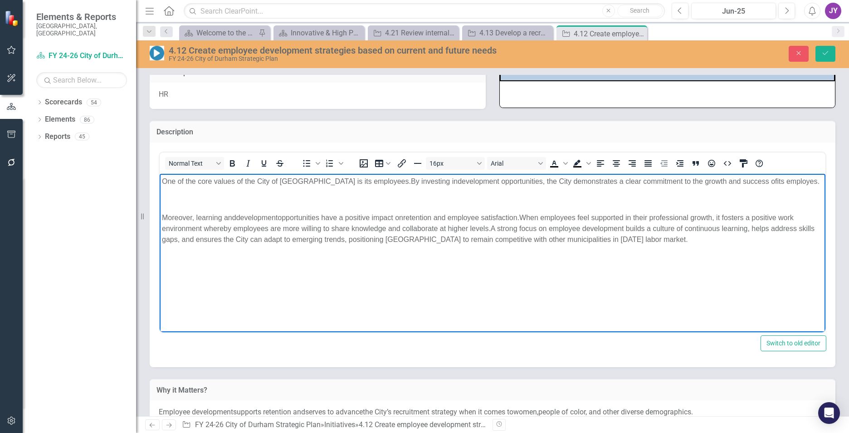
paste body "Rich Text Area. Press ALT-0 for help."
drag, startPoint x: 318, startPoint y: 369, endPoint x: 163, endPoint y: 195, distance: 232.6
click at [163, 195] on span "These opportunities improve retention and job satisfaction while fostering a su…" at bounding box center [411, 199] width 499 height 8
click at [458, 179] on span "development opportunities" at bounding box center [500, 181] width 85 height 8
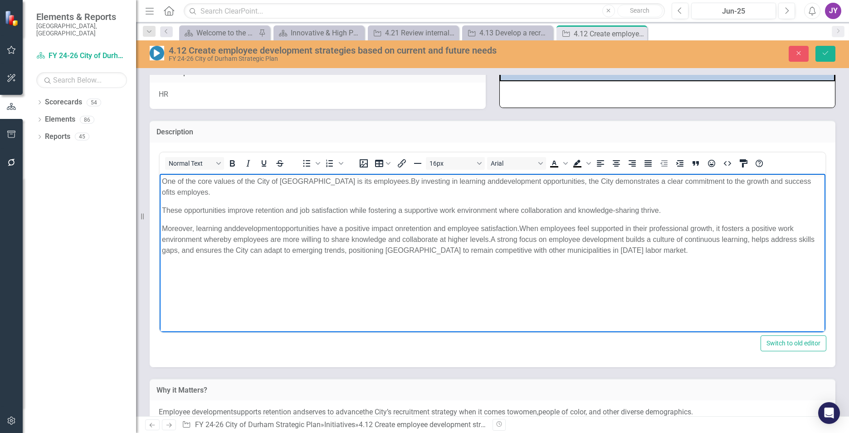
click at [163, 207] on span "These opportunities improve retention and job satisfaction while fostering a su…" at bounding box center [411, 210] width 499 height 8
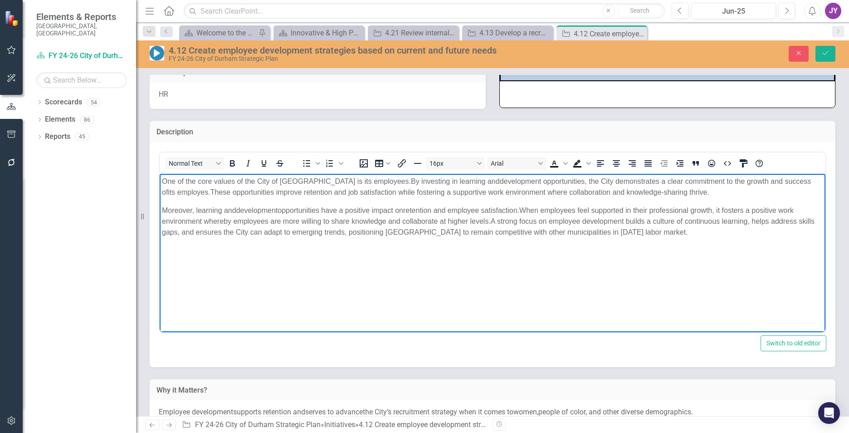
click at [393, 192] on span "These opportunities improve retention and job satisfaction while fostering a su…" at bounding box center [459, 192] width 499 height 8
click at [408, 191] on span "These opportunities improve retention and job satisfaction and fostering a supp…" at bounding box center [457, 192] width 494 height 8
click at [409, 191] on span "These opportunities improve retention and job satisfaction and fostering a supp…" at bounding box center [457, 192] width 494 height 8
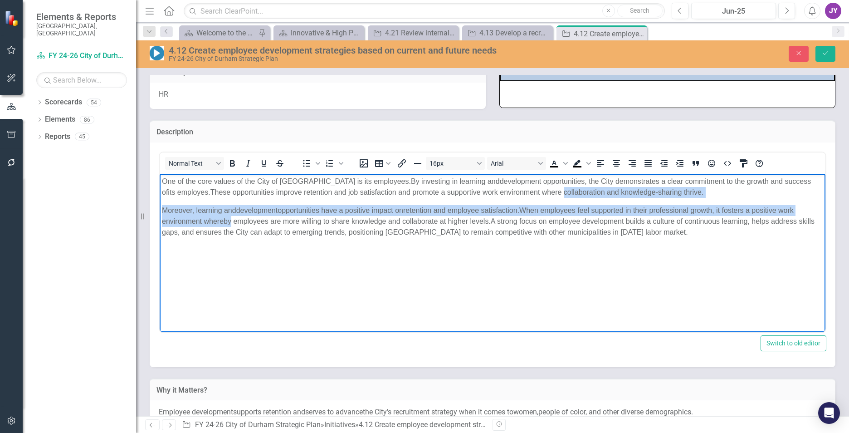
drag, startPoint x: 227, startPoint y: 218, endPoint x: 550, endPoint y: 193, distance: 323.9
click at [550, 193] on body "One of the core values of the City of [GEOGRAPHIC_DATA] is its employees. By in…" at bounding box center [493, 241] width 666 height 136
click at [553, 193] on span "These opportunities improve retention and job satisfaction and promote a suppor…" at bounding box center [456, 192] width 493 height 8
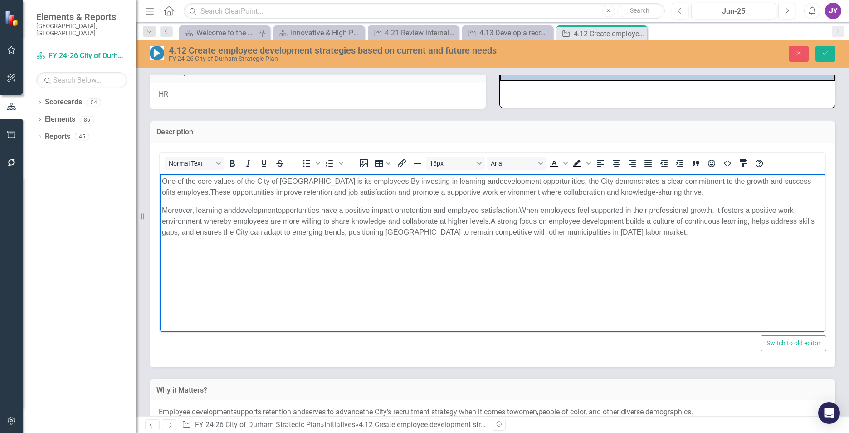
drag, startPoint x: 491, startPoint y: 220, endPoint x: 717, endPoint y: 188, distance: 228.1
click at [717, 188] on body "One of the core values of the City of [GEOGRAPHIC_DATA] is its employees. By in…" at bounding box center [493, 241] width 666 height 136
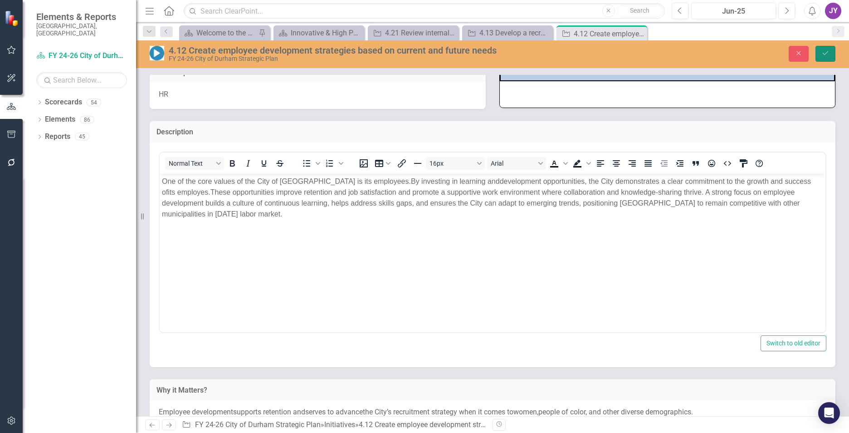
click at [829, 49] on button "Save" at bounding box center [825, 54] width 20 height 16
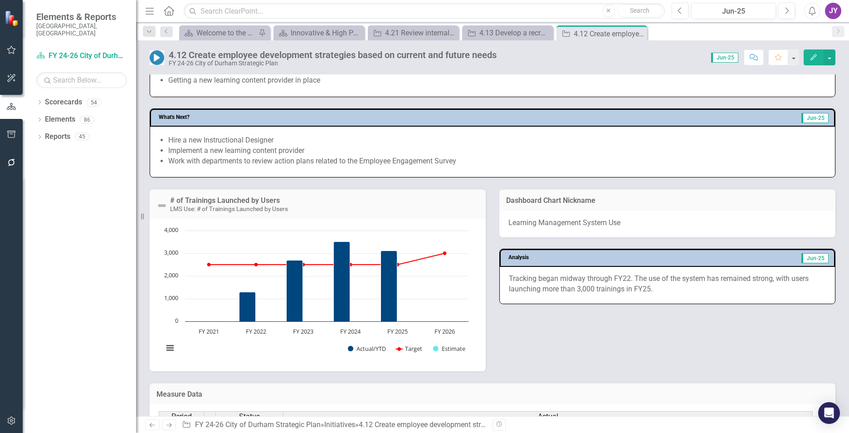
scroll to position [408, 0]
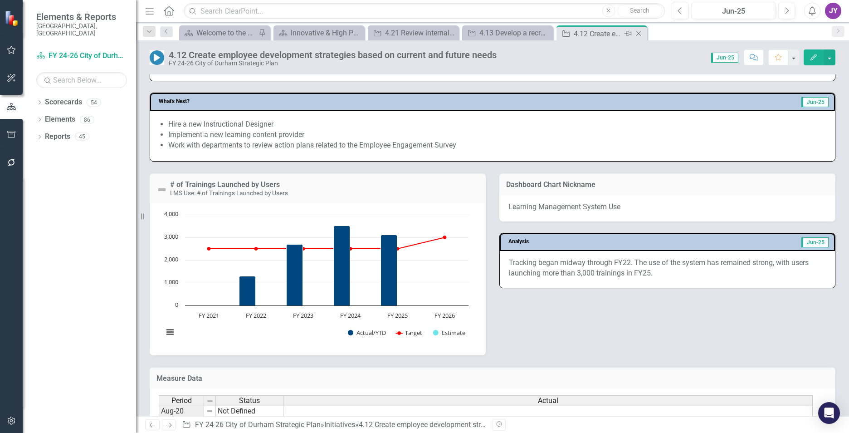
click at [636, 36] on icon "Close" at bounding box center [638, 33] width 9 height 7
